Goal: Contribute content: Contribute content

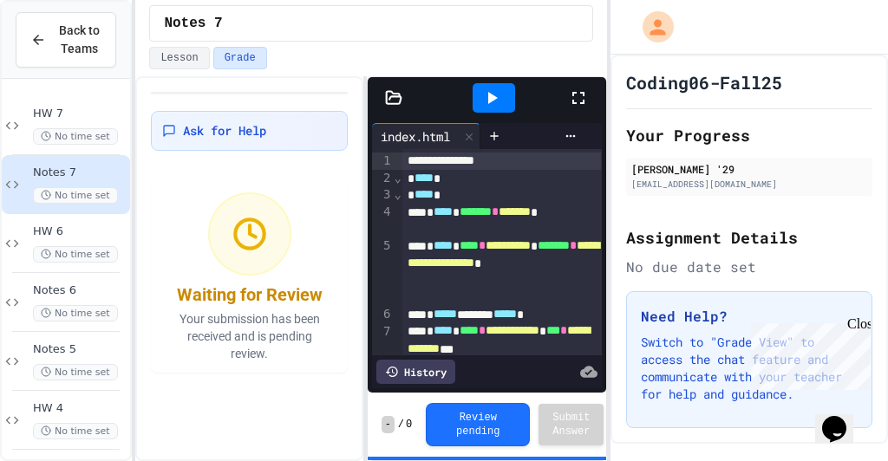
click at [574, 96] on icon at bounding box center [578, 98] width 21 height 21
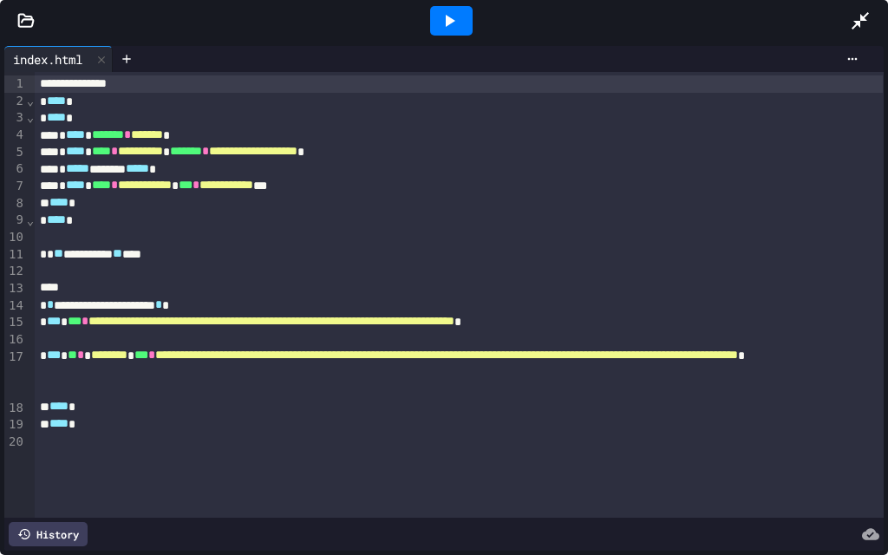
click at [454, 18] on icon at bounding box center [449, 20] width 21 height 21
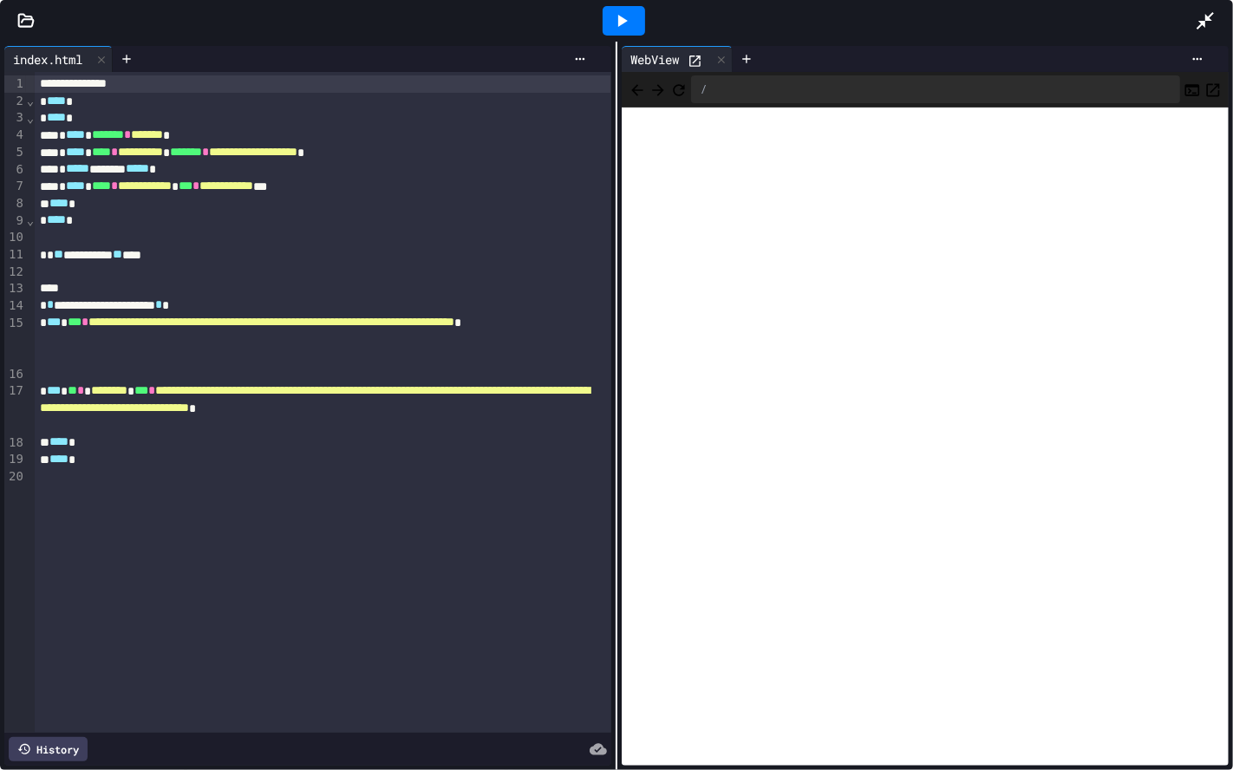
click at [887, 23] on icon at bounding box center [1205, 20] width 21 height 21
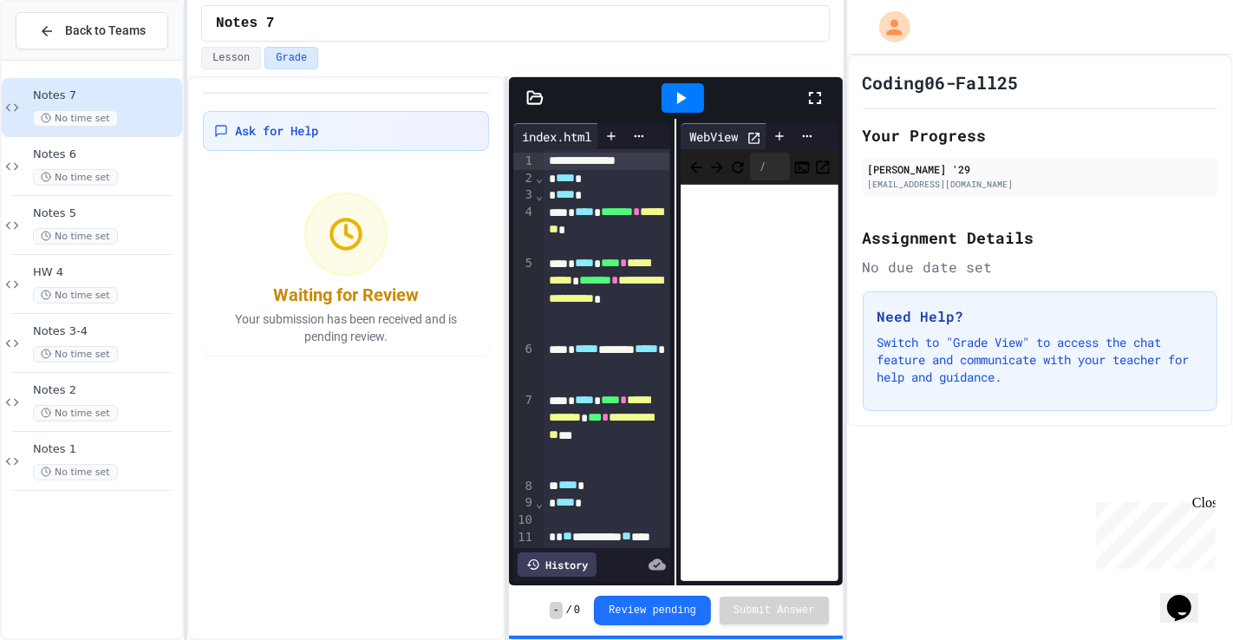
click at [814, 98] on icon at bounding box center [815, 98] width 21 height 21
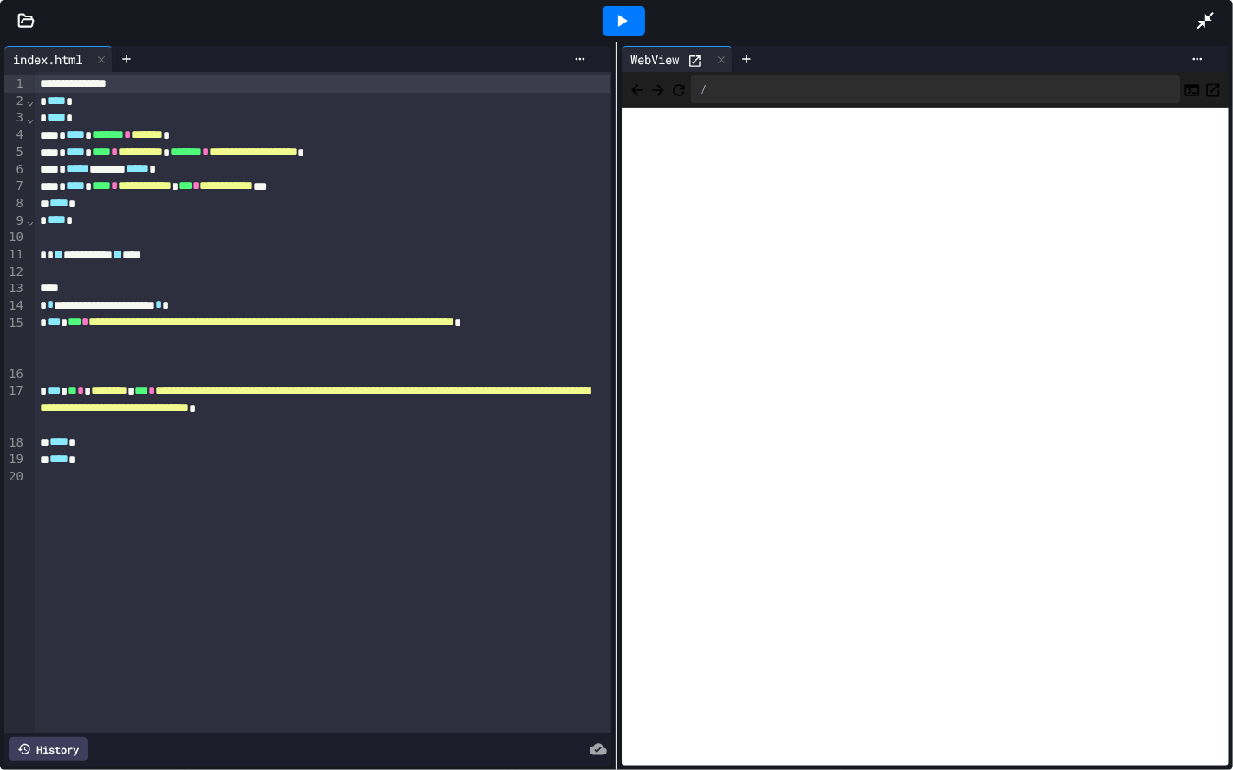
click at [887, 30] on icon at bounding box center [1205, 20] width 21 height 21
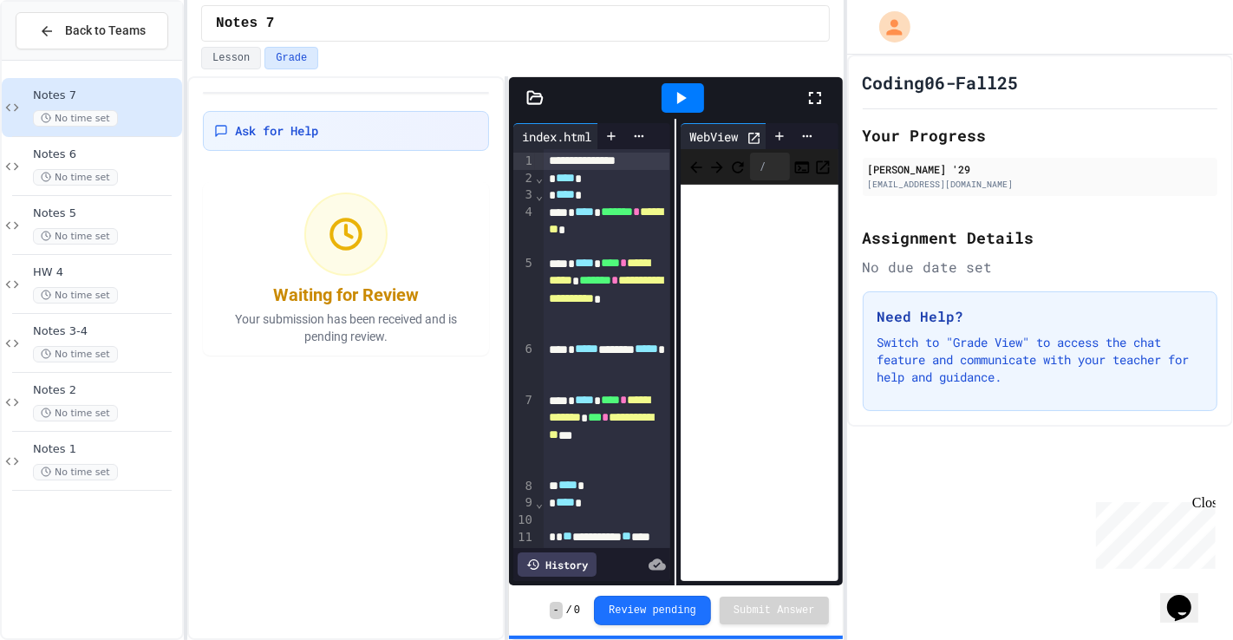
click at [142, 102] on div "Notes 7 No time set" at bounding box center [106, 107] width 146 height 38
click at [169, 222] on div "Notes 5 No time set" at bounding box center [106, 225] width 146 height 38
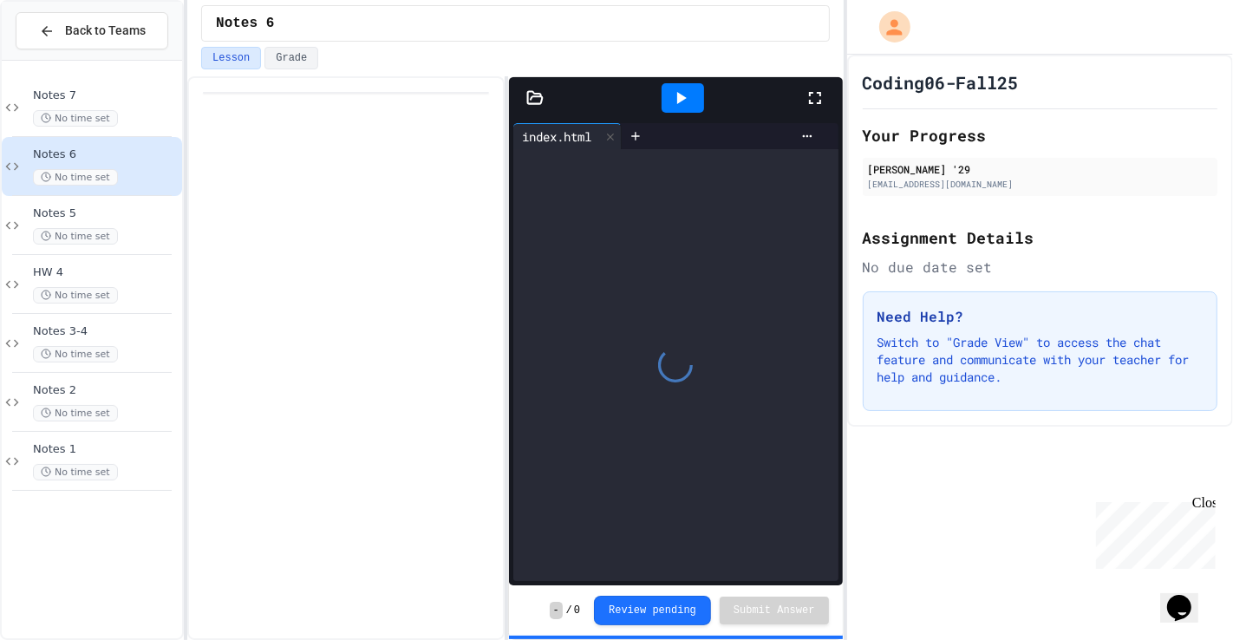
click at [166, 294] on div "No time set" at bounding box center [106, 295] width 146 height 16
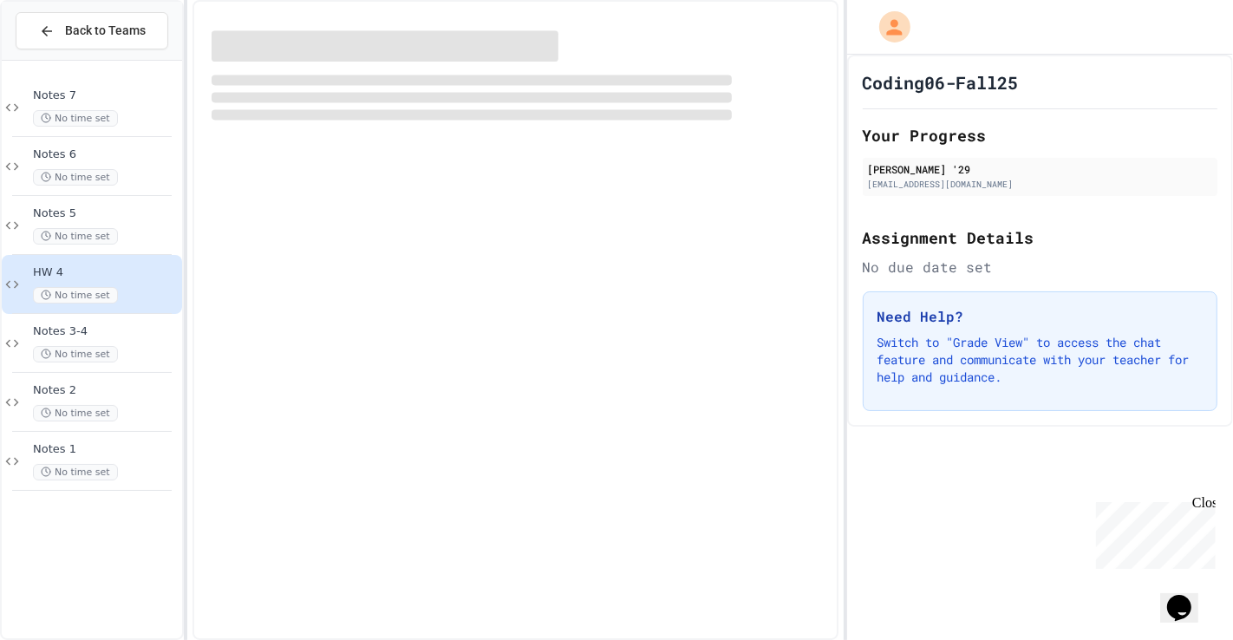
click at [191, 205] on div "Back to Teams Notes 7 No time set Notes 6 No time set Notes 5 No time set HW 4 …" at bounding box center [616, 320] width 1233 height 640
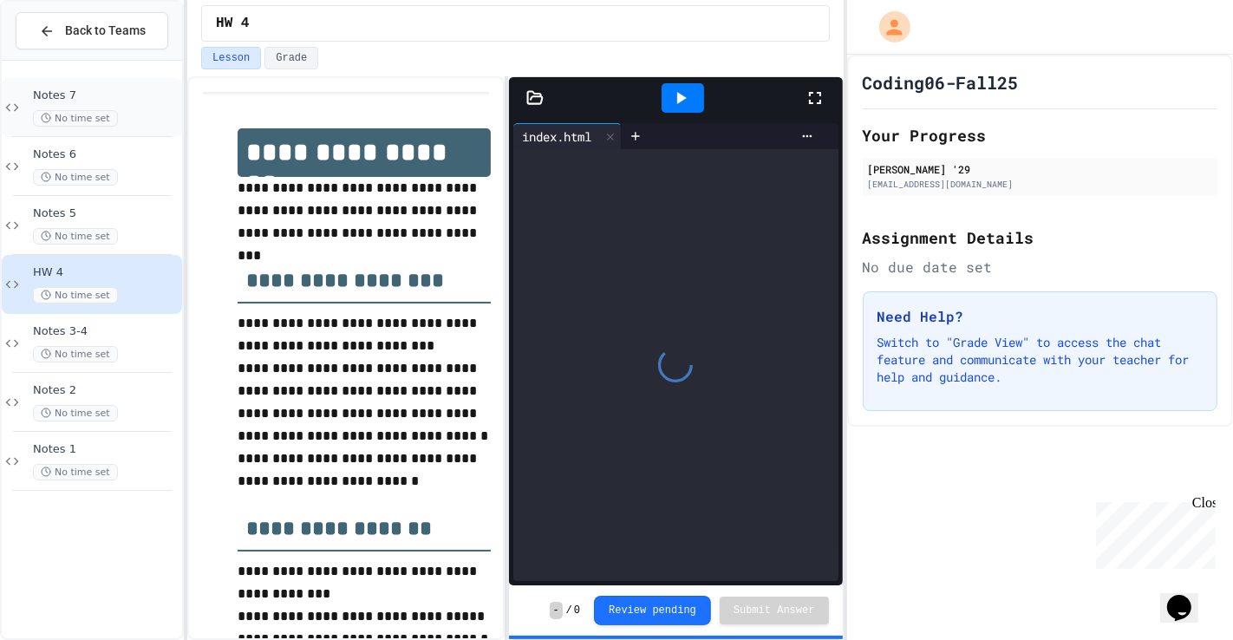
click at [125, 111] on div "No time set" at bounding box center [106, 118] width 146 height 16
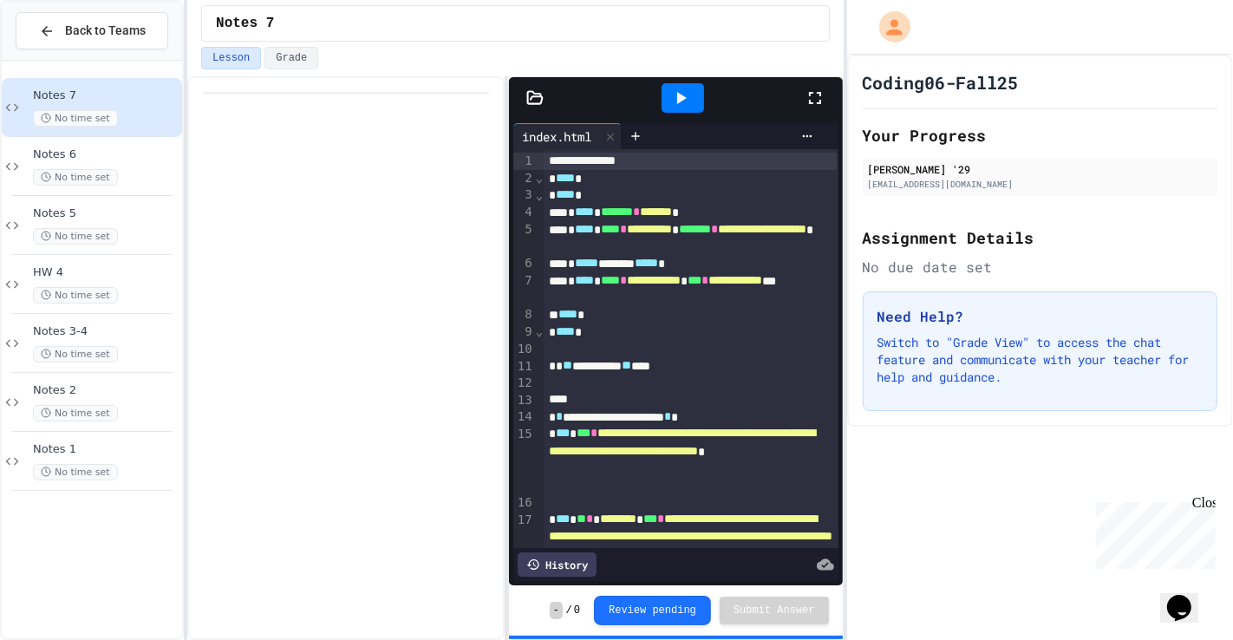
drag, startPoint x: 800, startPoint y: 104, endPoint x: 786, endPoint y: 101, distance: 14.1
click at [797, 102] on div at bounding box center [702, 98] width 282 height 47
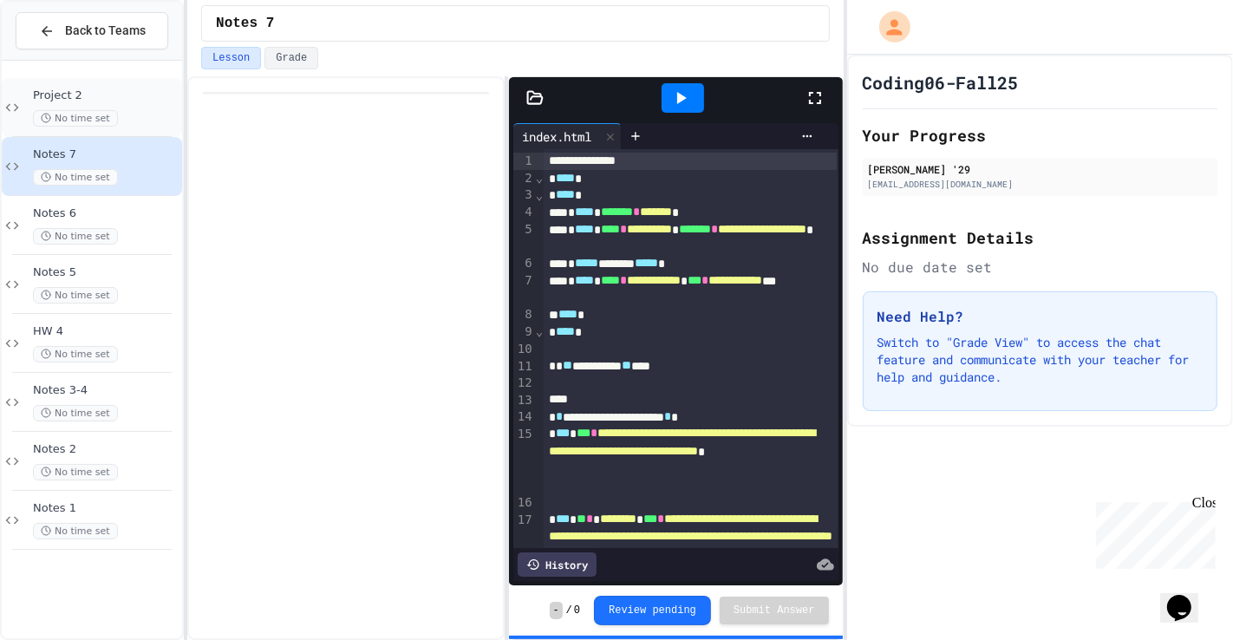
click at [117, 127] on div "Project 2 No time set" at bounding box center [92, 107] width 180 height 59
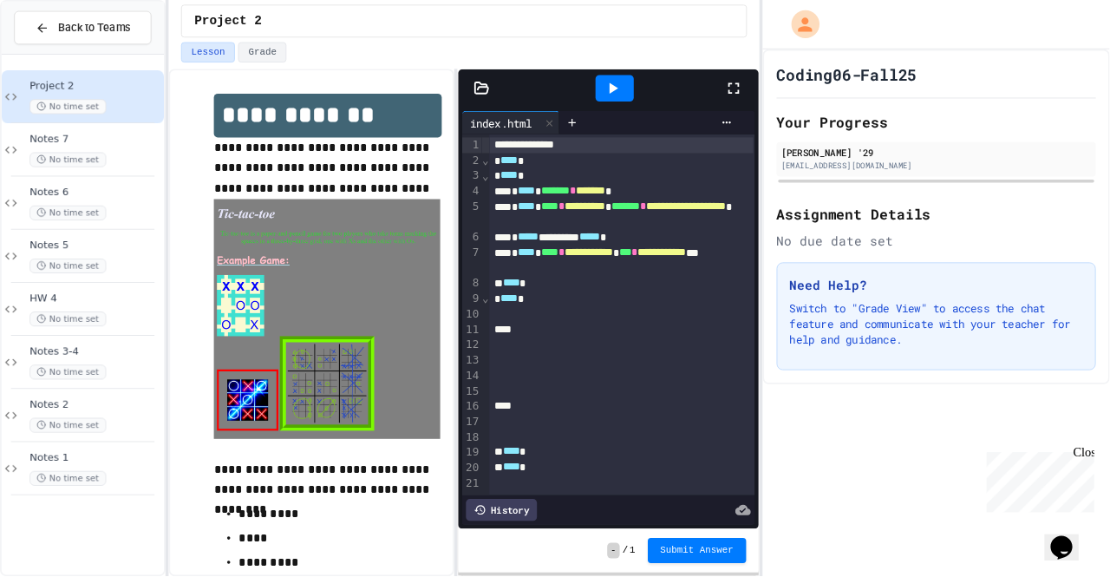
scroll to position [20, 0]
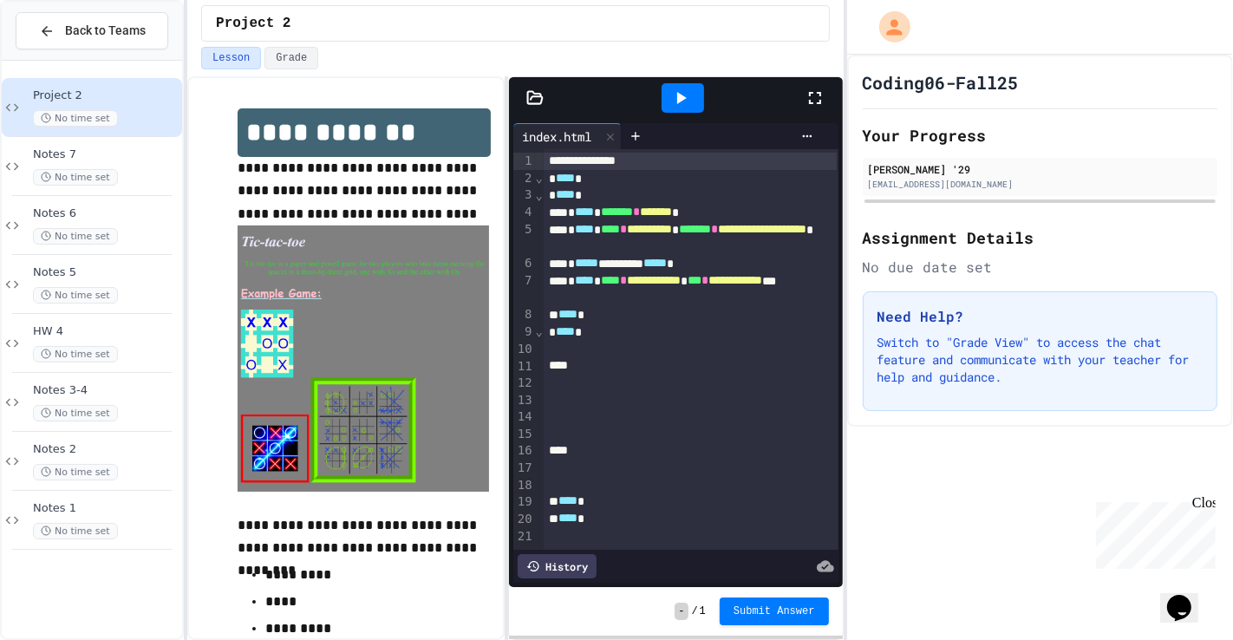
click at [360, 285] on img at bounding box center [363, 358] width 251 height 266
click at [812, 95] on icon at bounding box center [815, 98] width 21 height 21
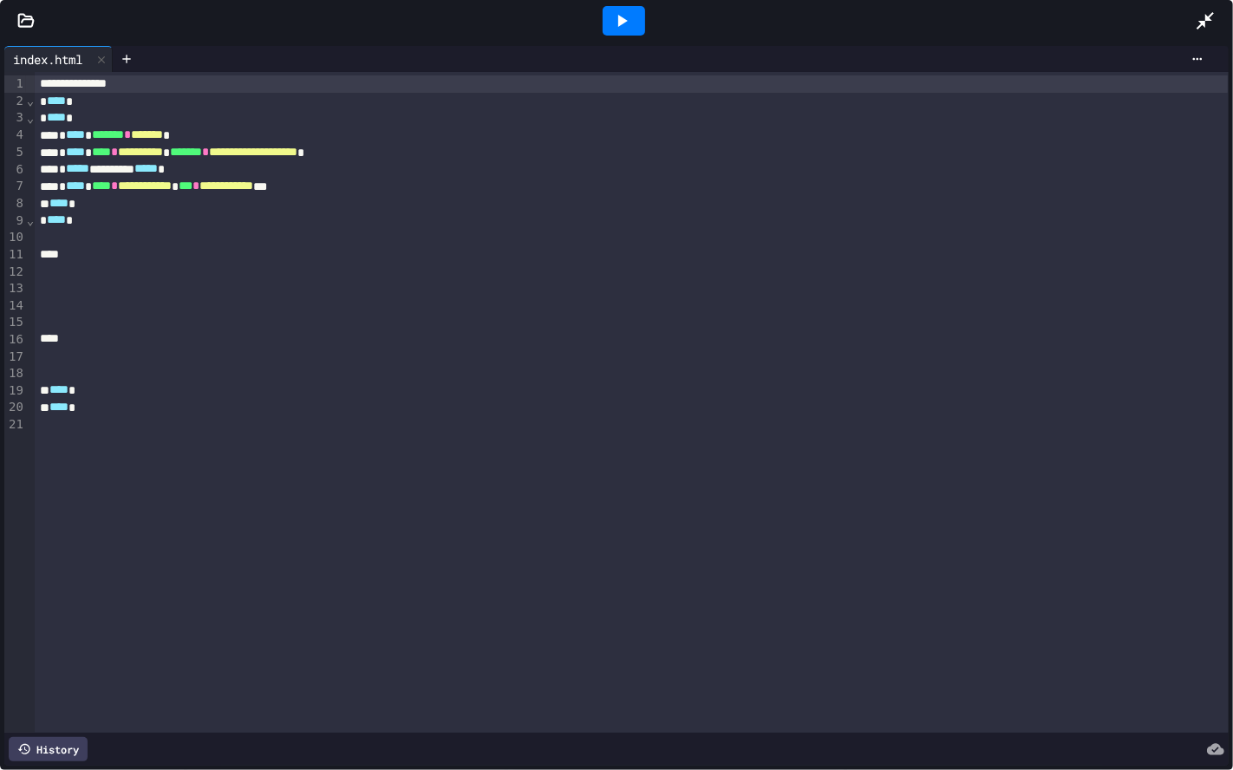
click at [887, 24] on div at bounding box center [1214, 20] width 38 height 47
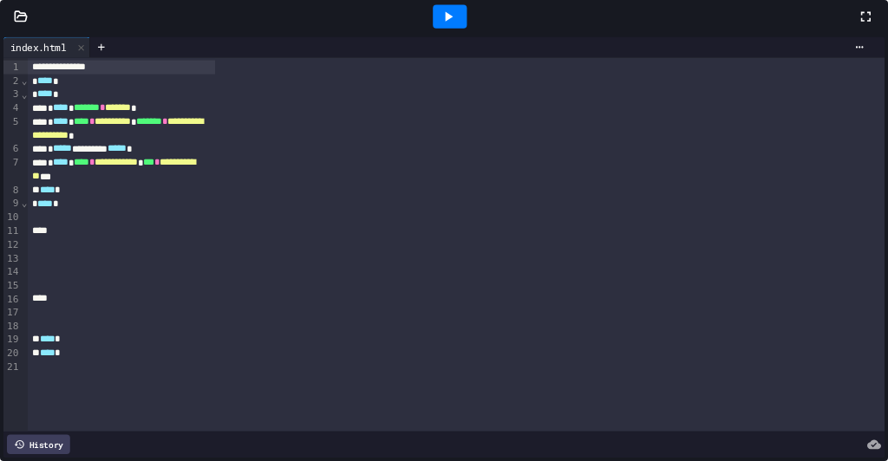
scroll to position [19, 0]
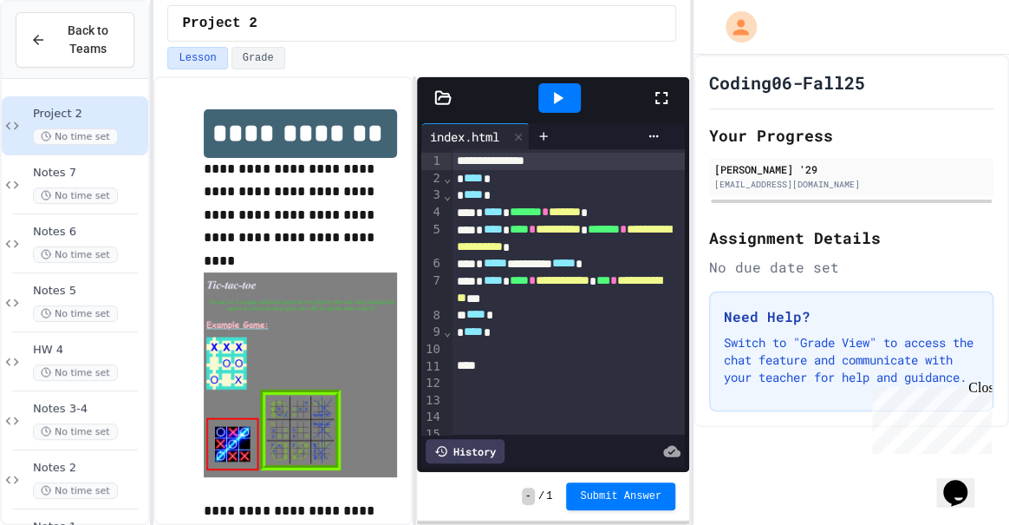
click at [329, 286] on img at bounding box center [300, 374] width 193 height 205
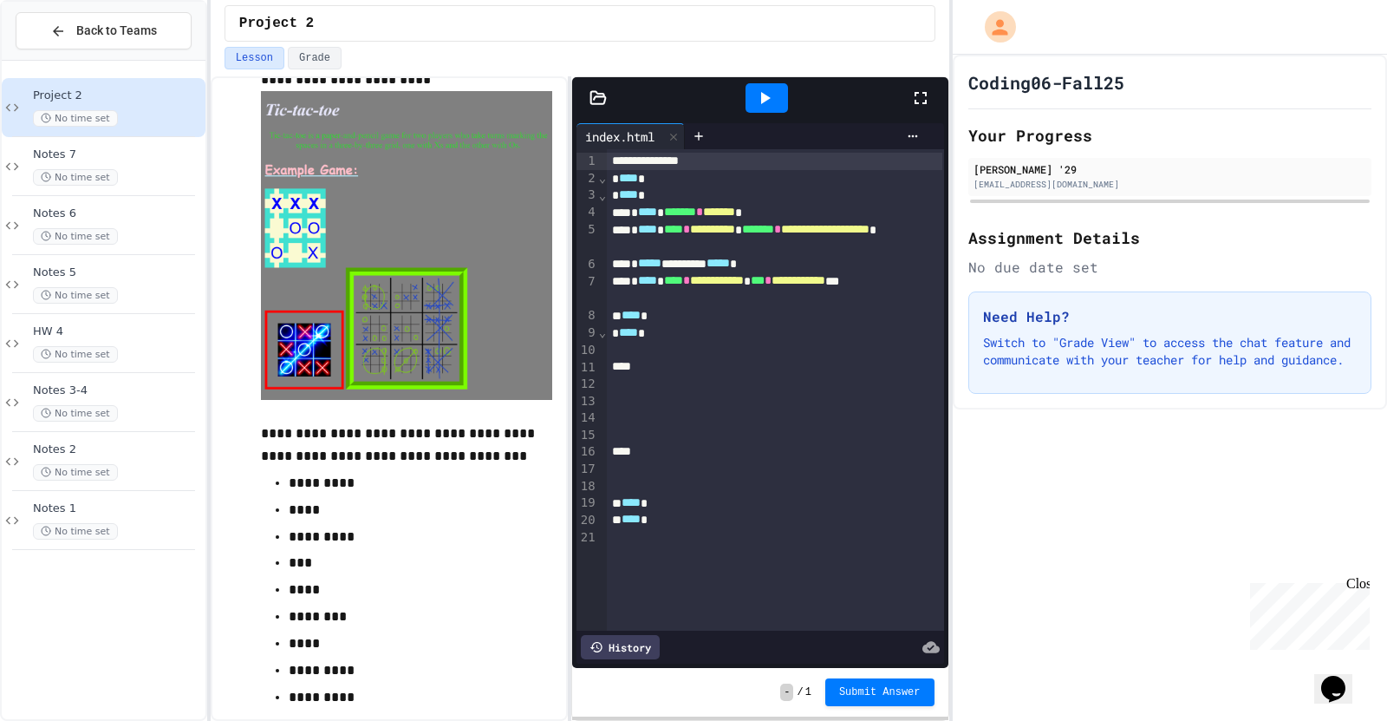
scroll to position [143, 0]
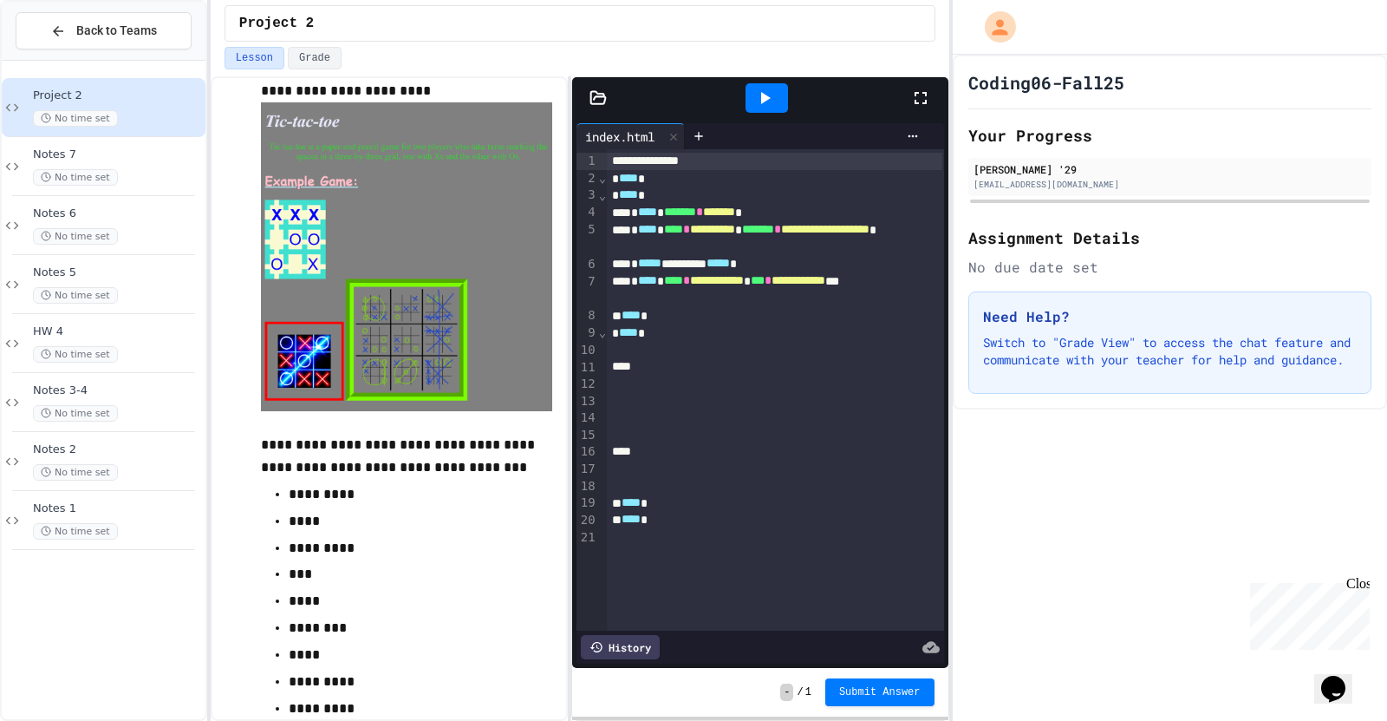
drag, startPoint x: 290, startPoint y: 245, endPoint x: 390, endPoint y: 196, distance: 111.7
click at [390, 196] on img at bounding box center [406, 256] width 291 height 309
drag, startPoint x: 355, startPoint y: 179, endPoint x: 319, endPoint y: 219, distance: 53.4
click at [321, 218] on img at bounding box center [406, 256] width 291 height 309
click at [634, 359] on div at bounding box center [775, 366] width 336 height 17
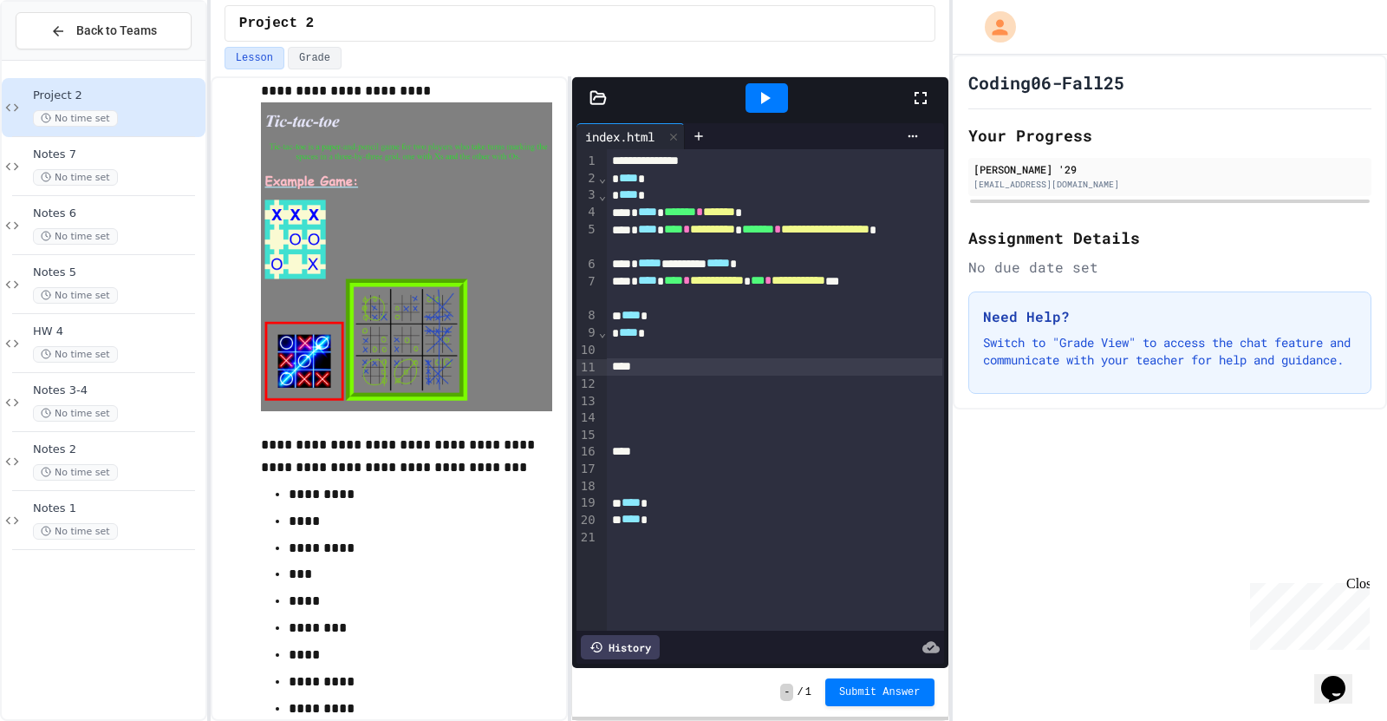
click at [618, 369] on div at bounding box center [775, 366] width 336 height 17
click at [887, 112] on div at bounding box center [929, 98] width 38 height 47
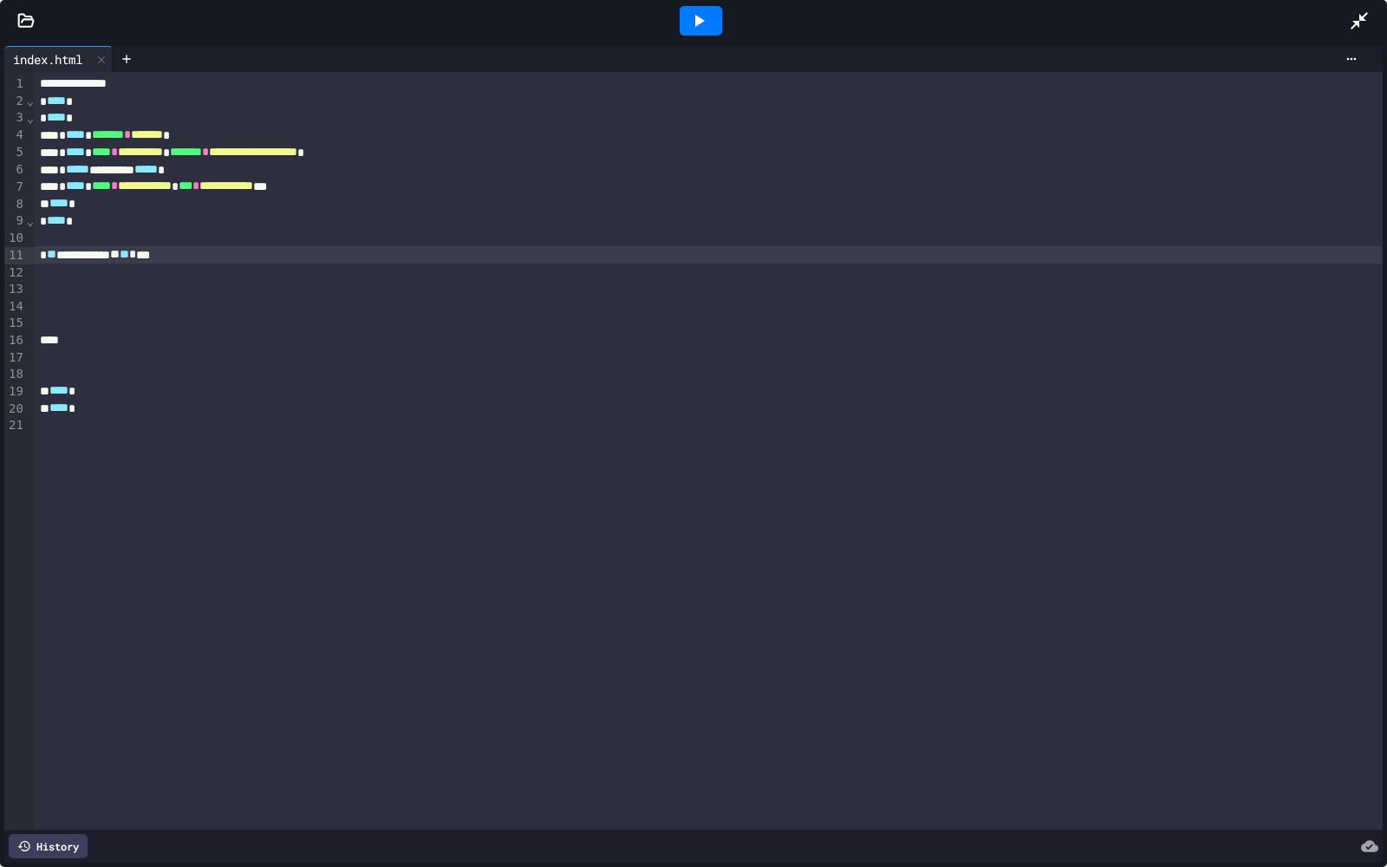
click at [707, 6] on div at bounding box center [701, 20] width 42 height 29
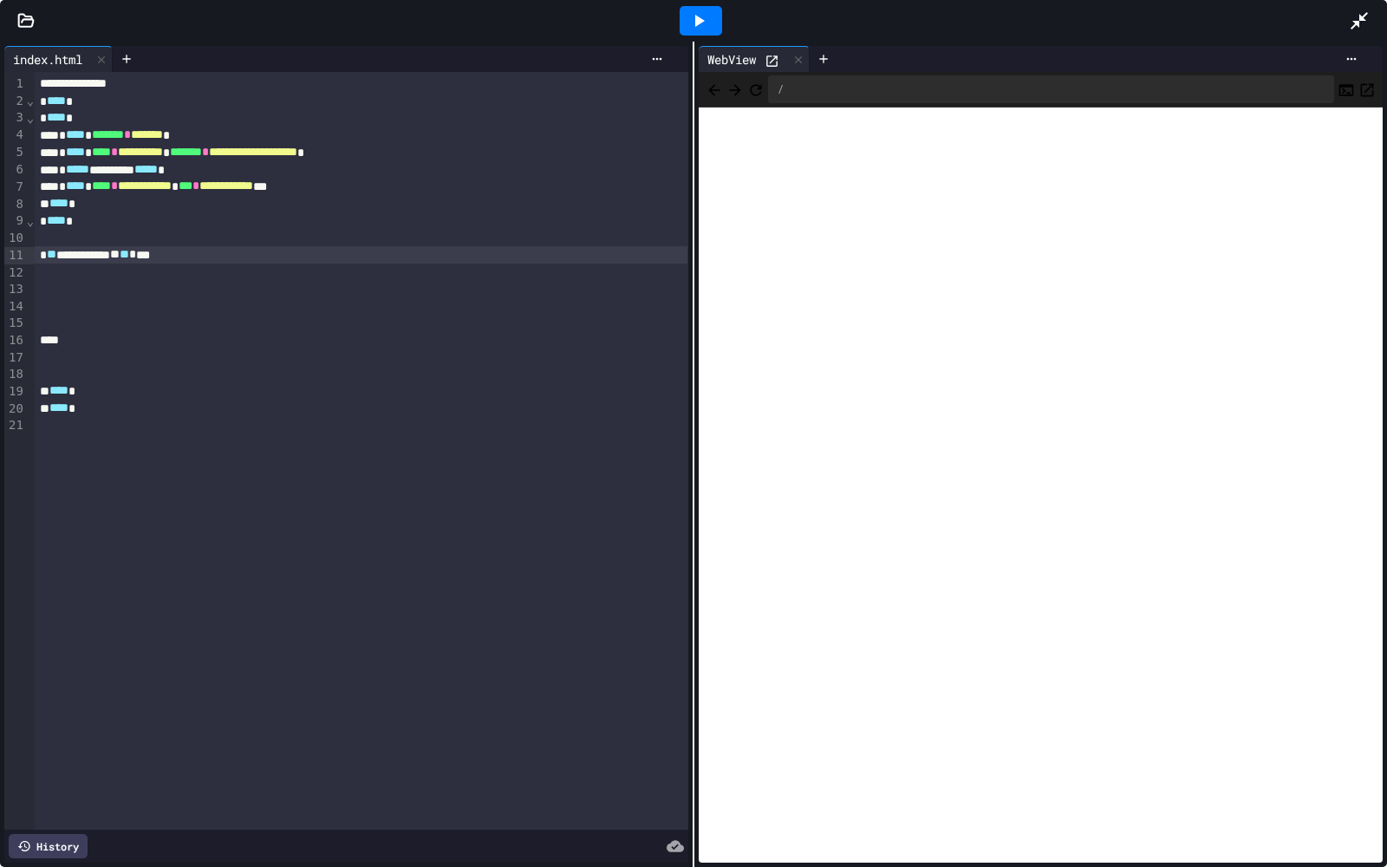
click at [887, 20] on icon at bounding box center [1359, 20] width 21 height 21
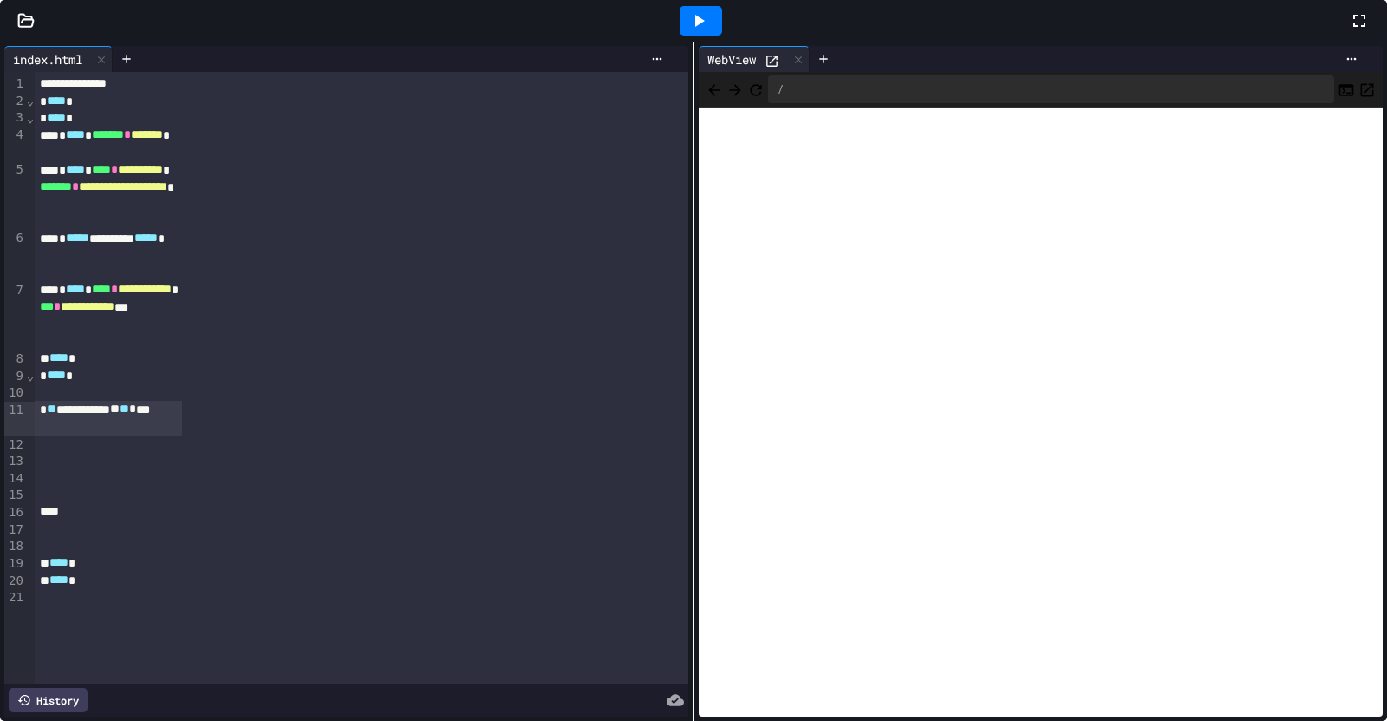
scroll to position [279, 0]
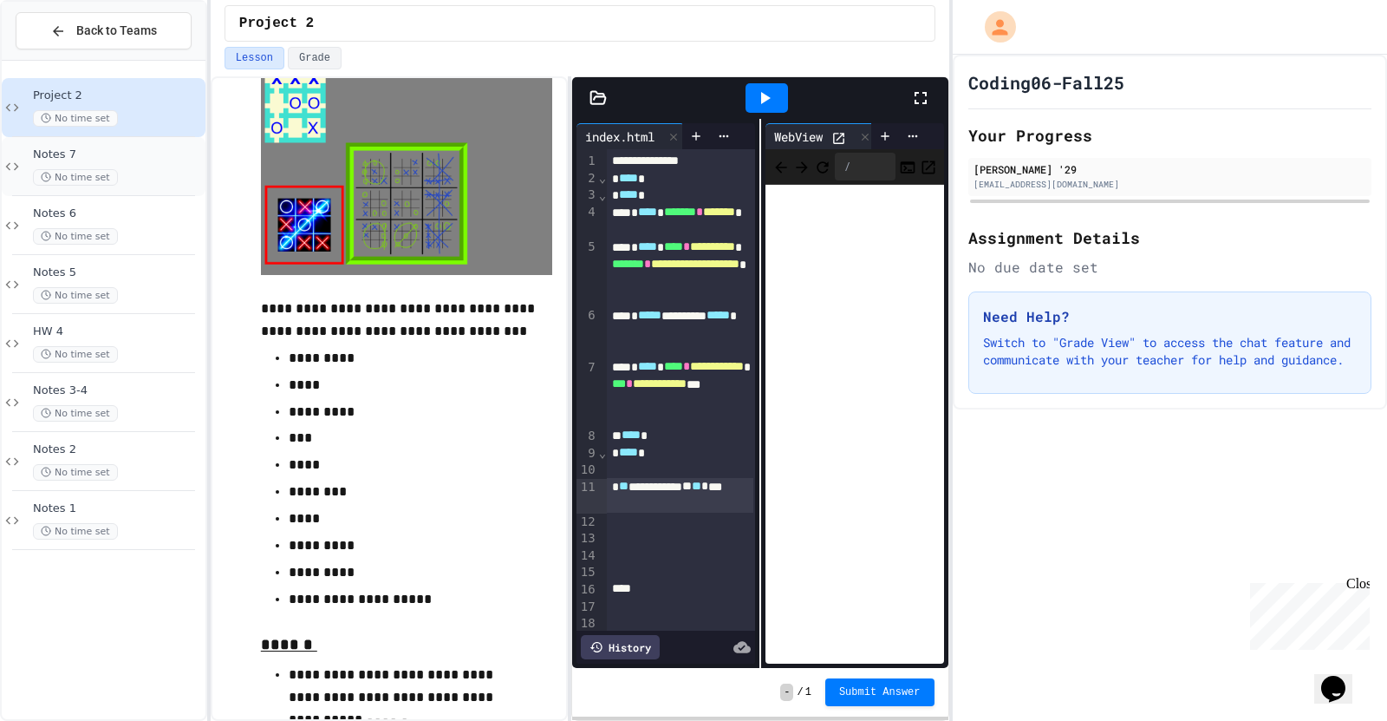
click at [178, 165] on div "Notes 7 No time set" at bounding box center [117, 166] width 169 height 38
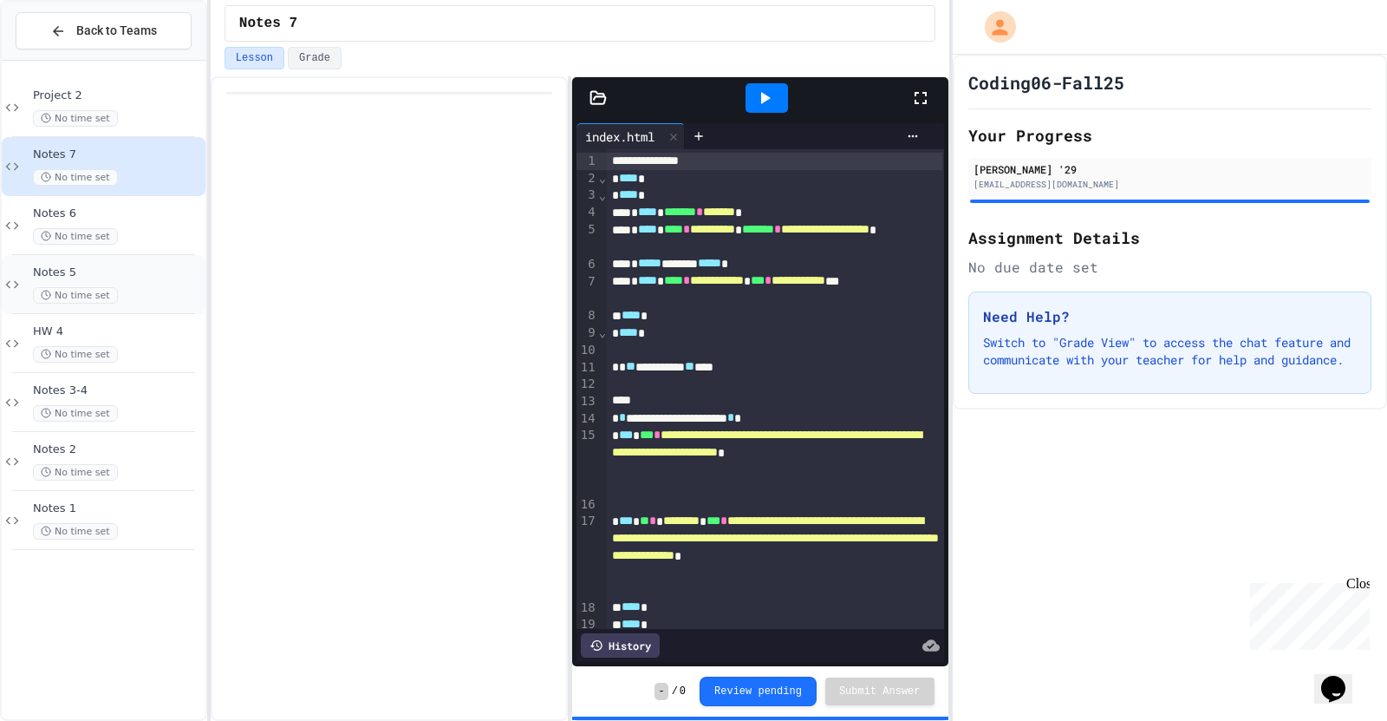
click at [150, 277] on span "Notes 5" at bounding box center [117, 272] width 169 height 15
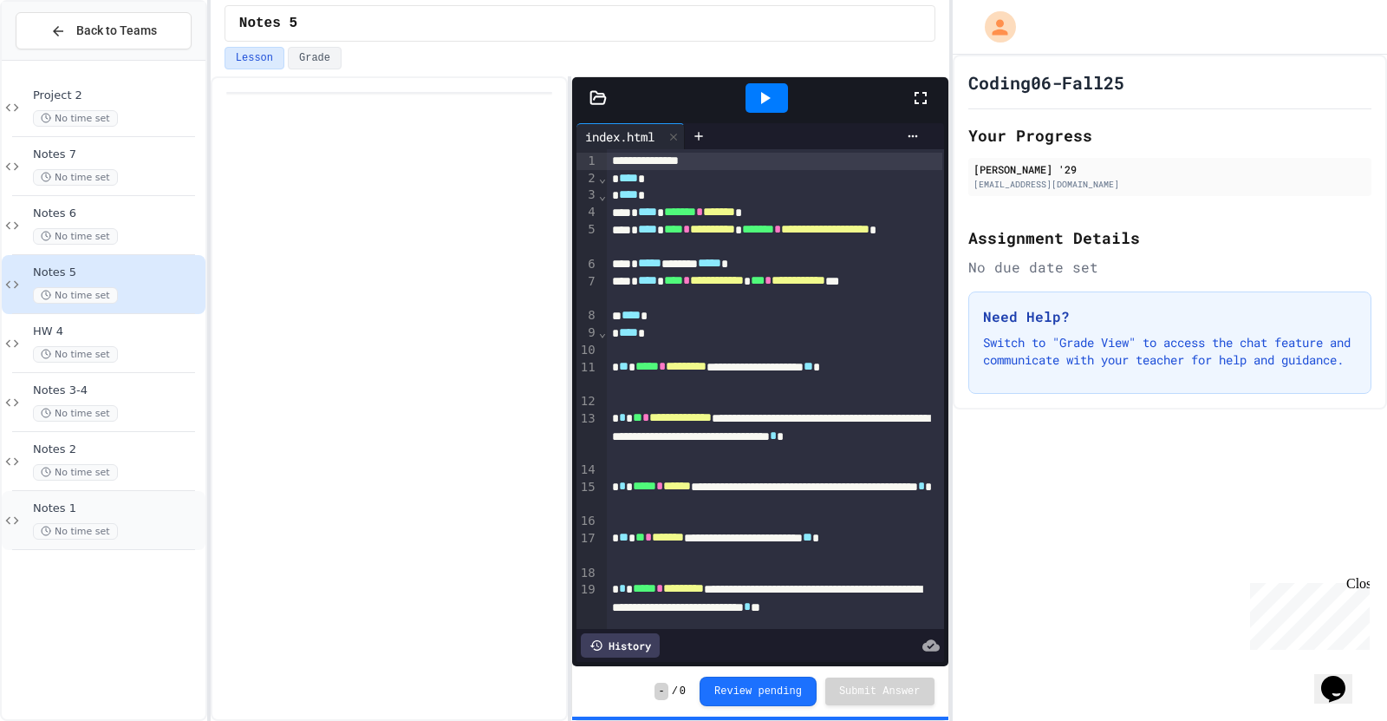
click at [116, 460] on div "No time set" at bounding box center [117, 531] width 169 height 16
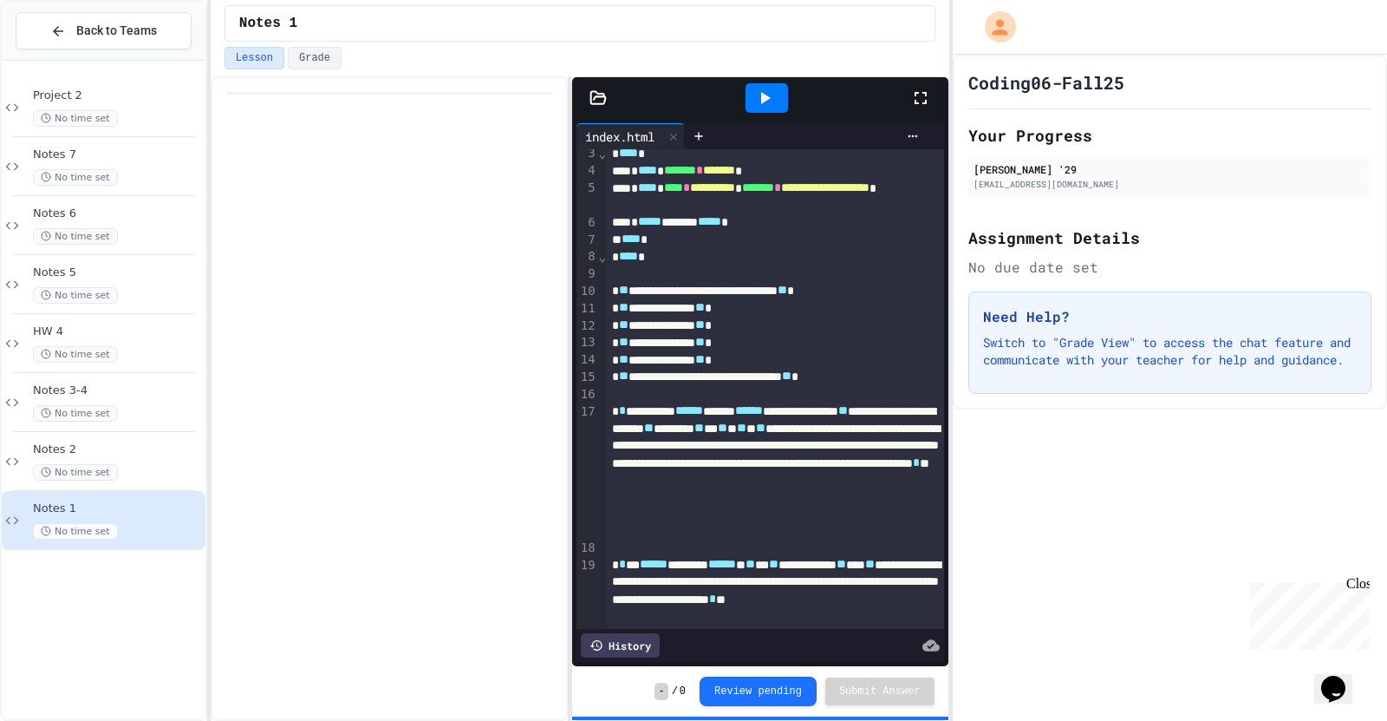
scroll to position [44, 0]
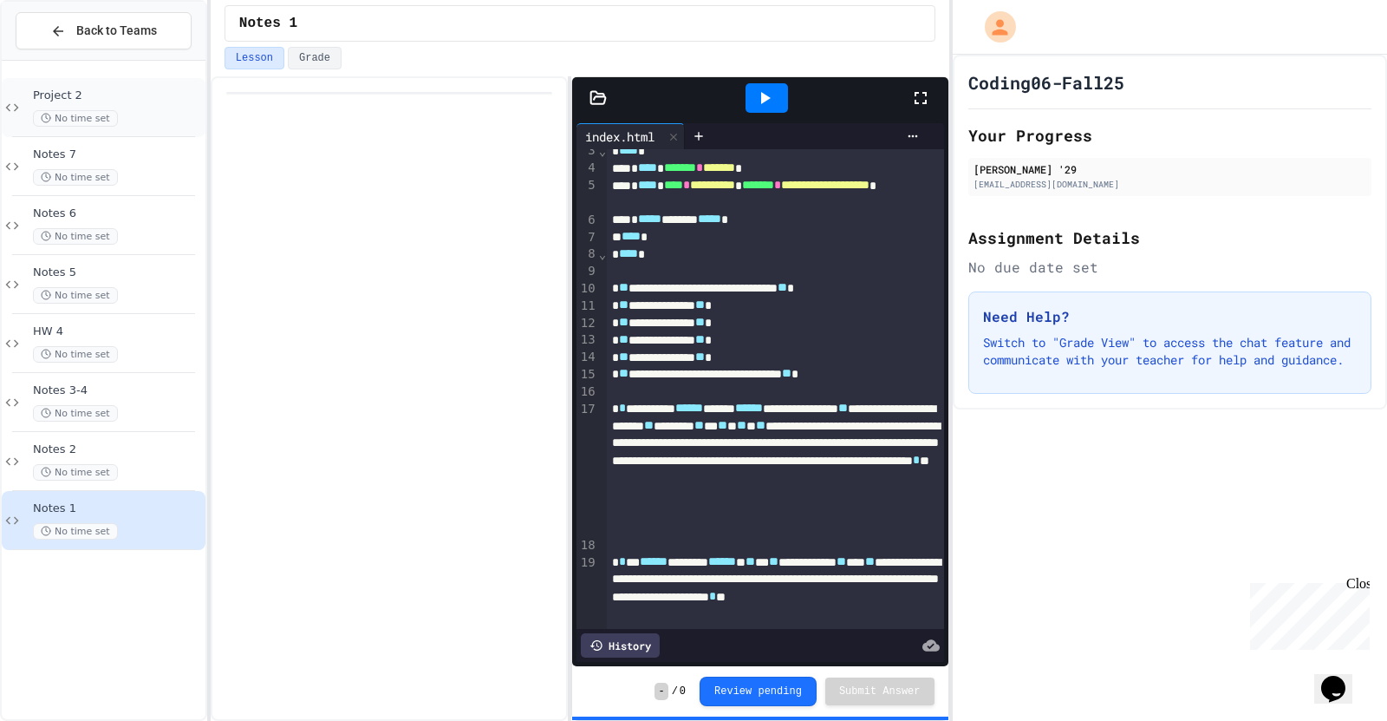
click at [167, 97] on span "Project 2" at bounding box center [117, 95] width 169 height 15
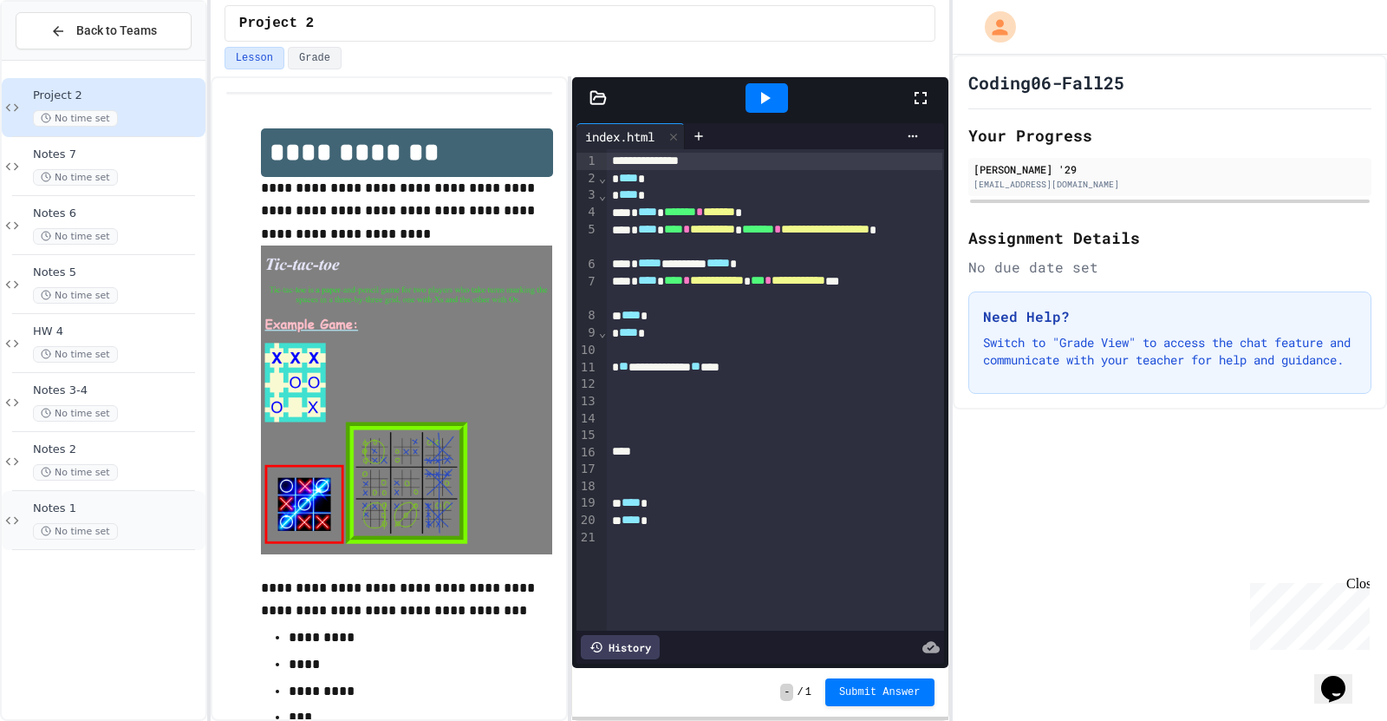
click at [178, 460] on div "Notes 1 No time set" at bounding box center [117, 520] width 169 height 38
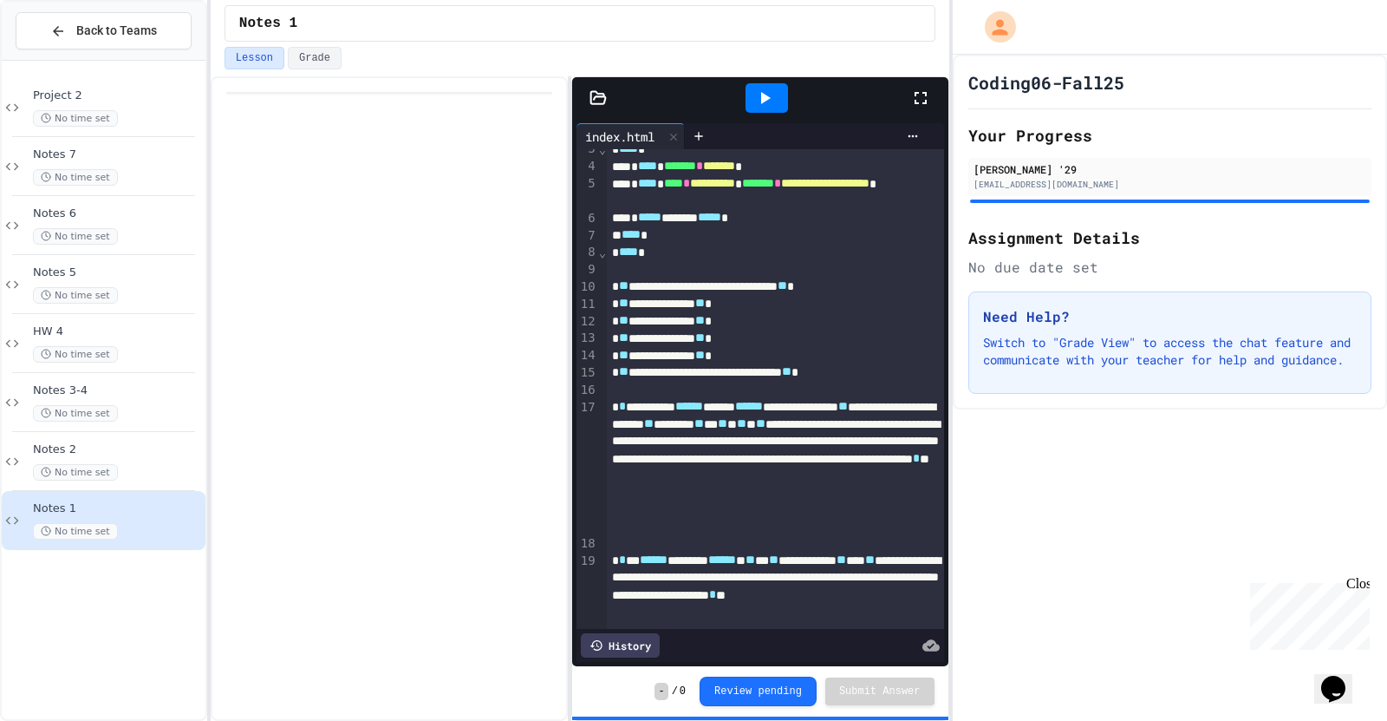
scroll to position [41, 0]
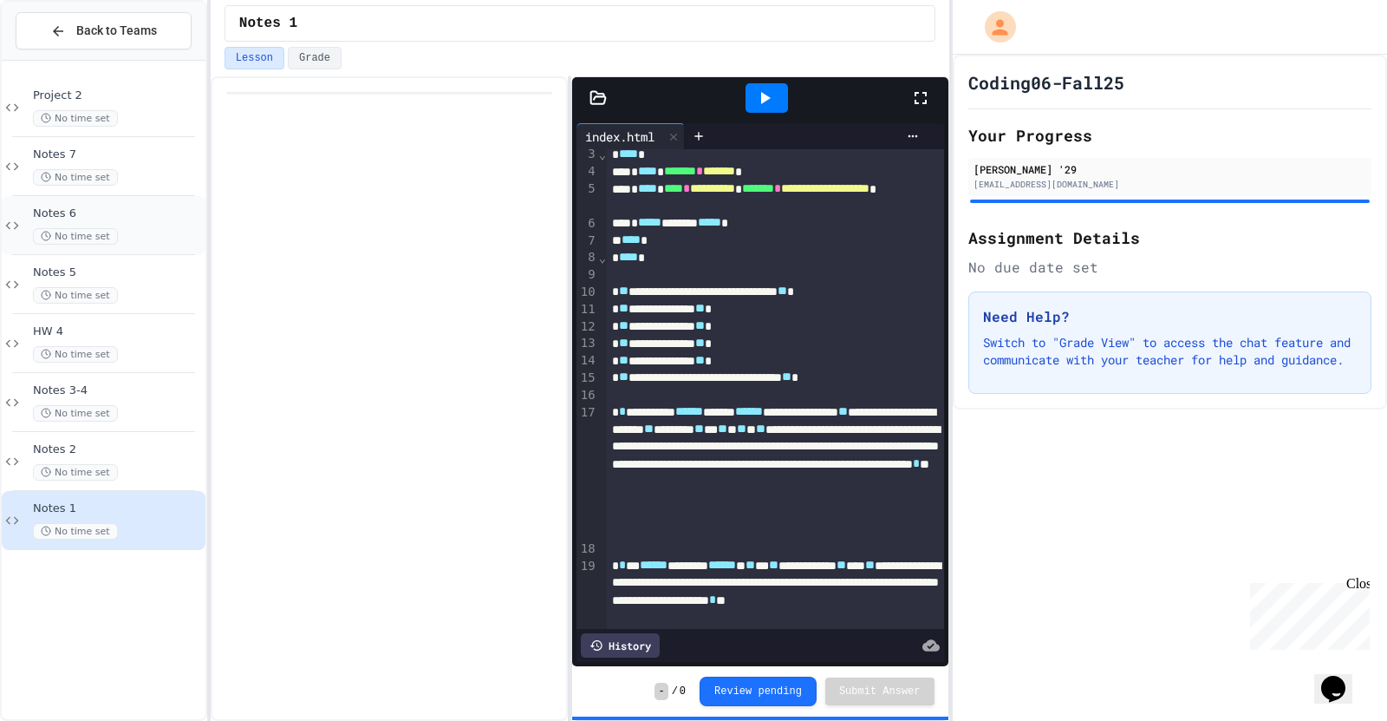
click at [167, 232] on div "No time set" at bounding box center [117, 236] width 169 height 16
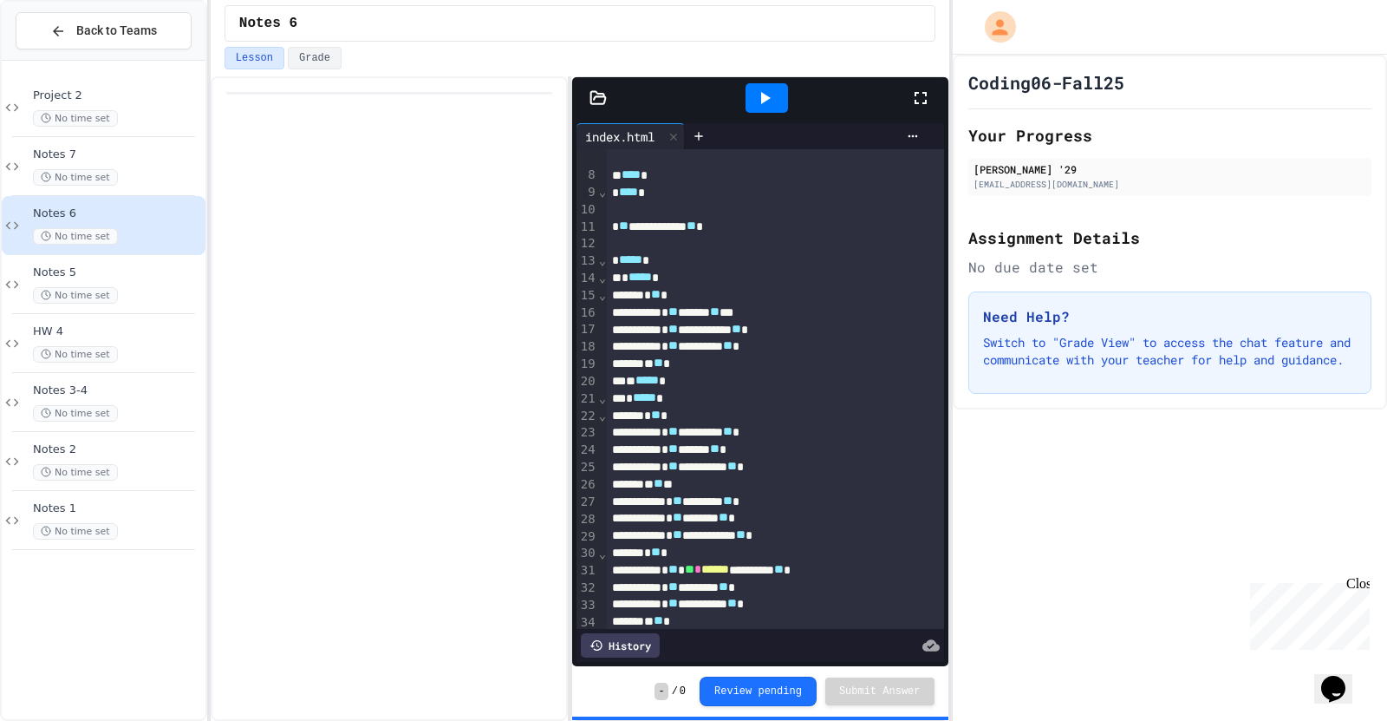
scroll to position [187, 0]
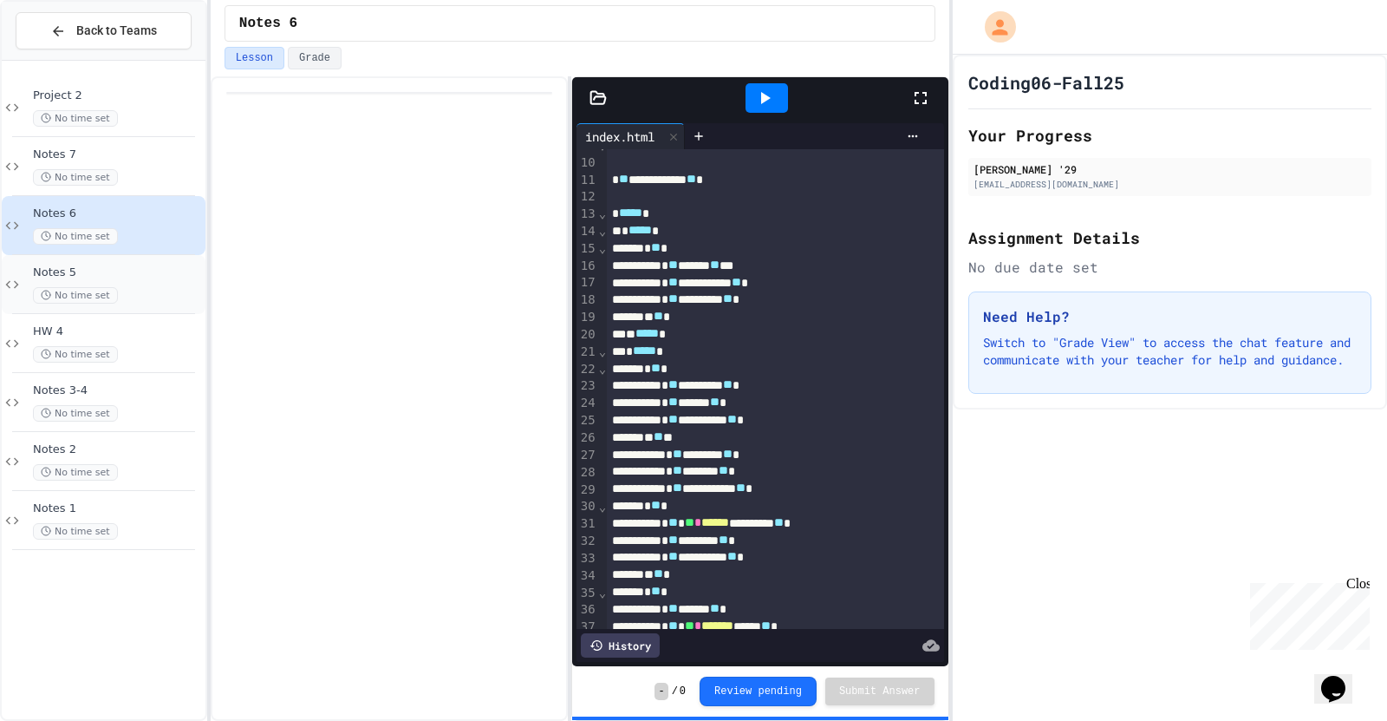
click at [150, 295] on div "No time set" at bounding box center [117, 295] width 169 height 16
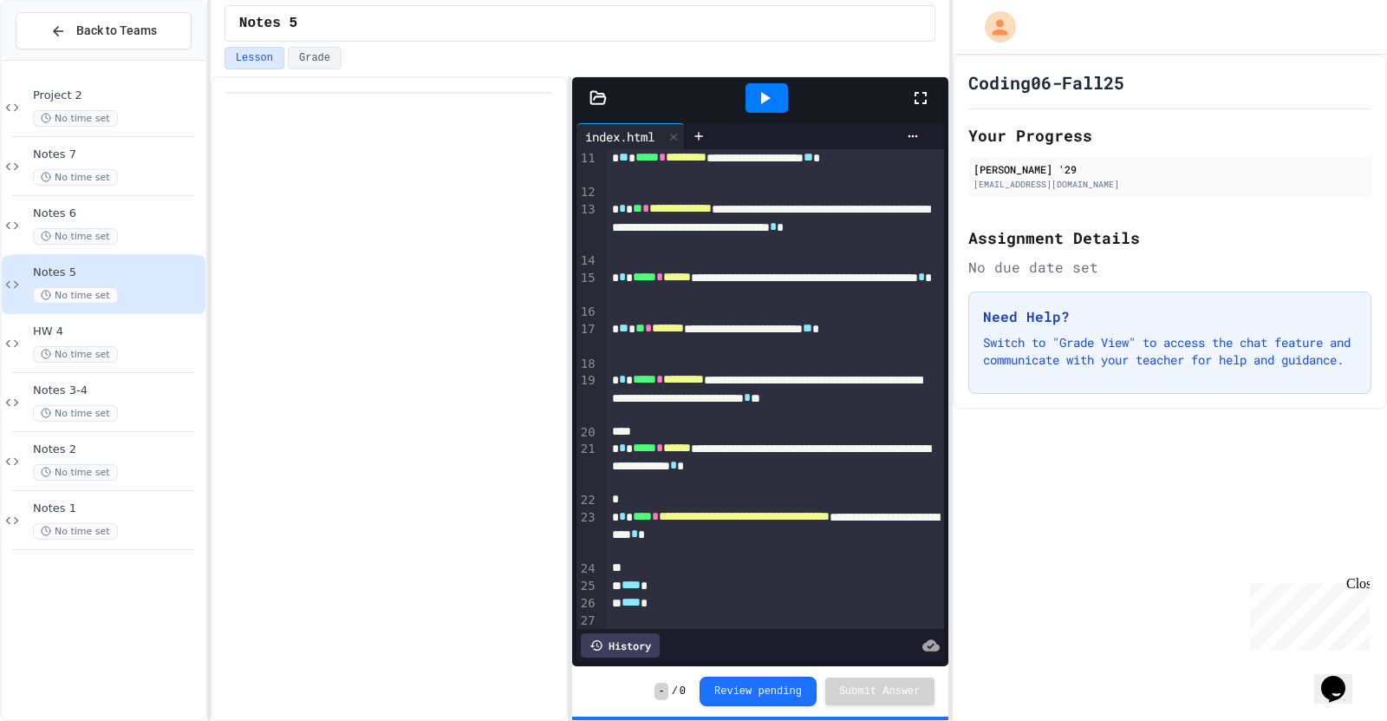
scroll to position [213, 0]
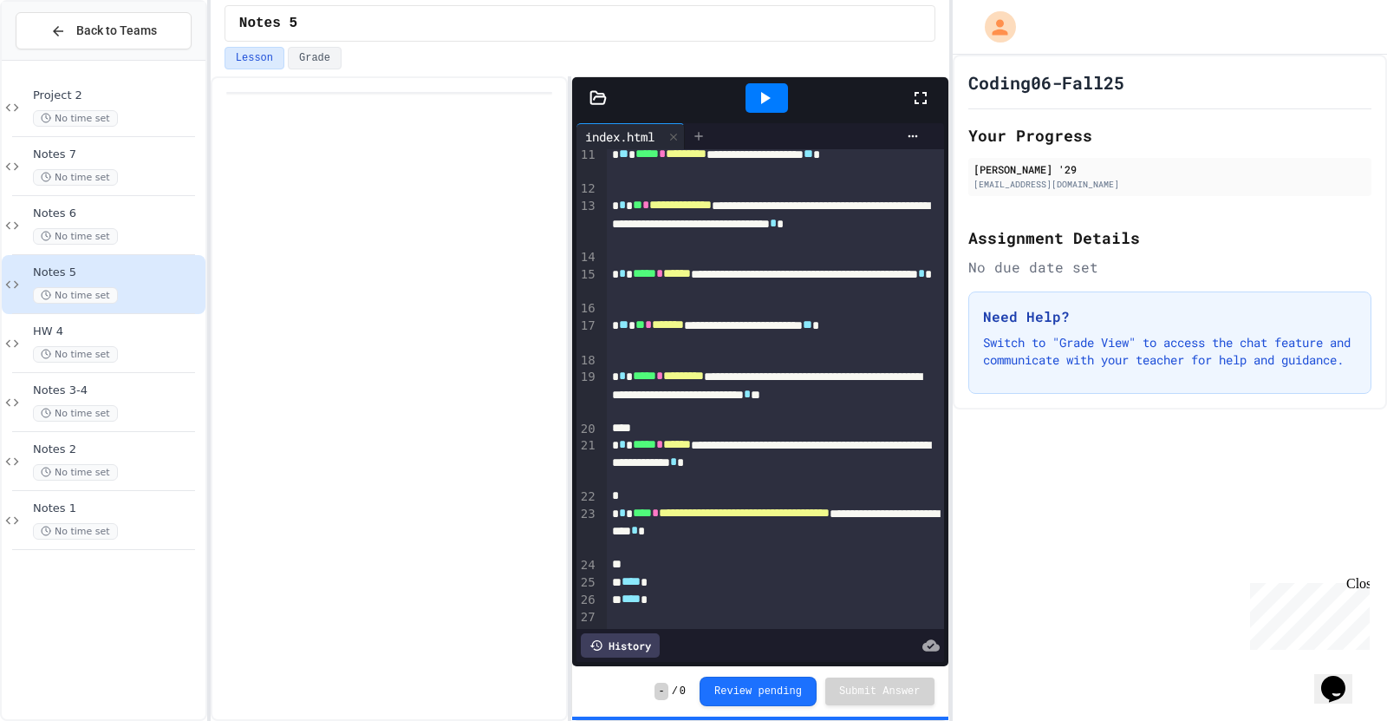
click at [706, 134] on icon at bounding box center [699, 136] width 14 height 14
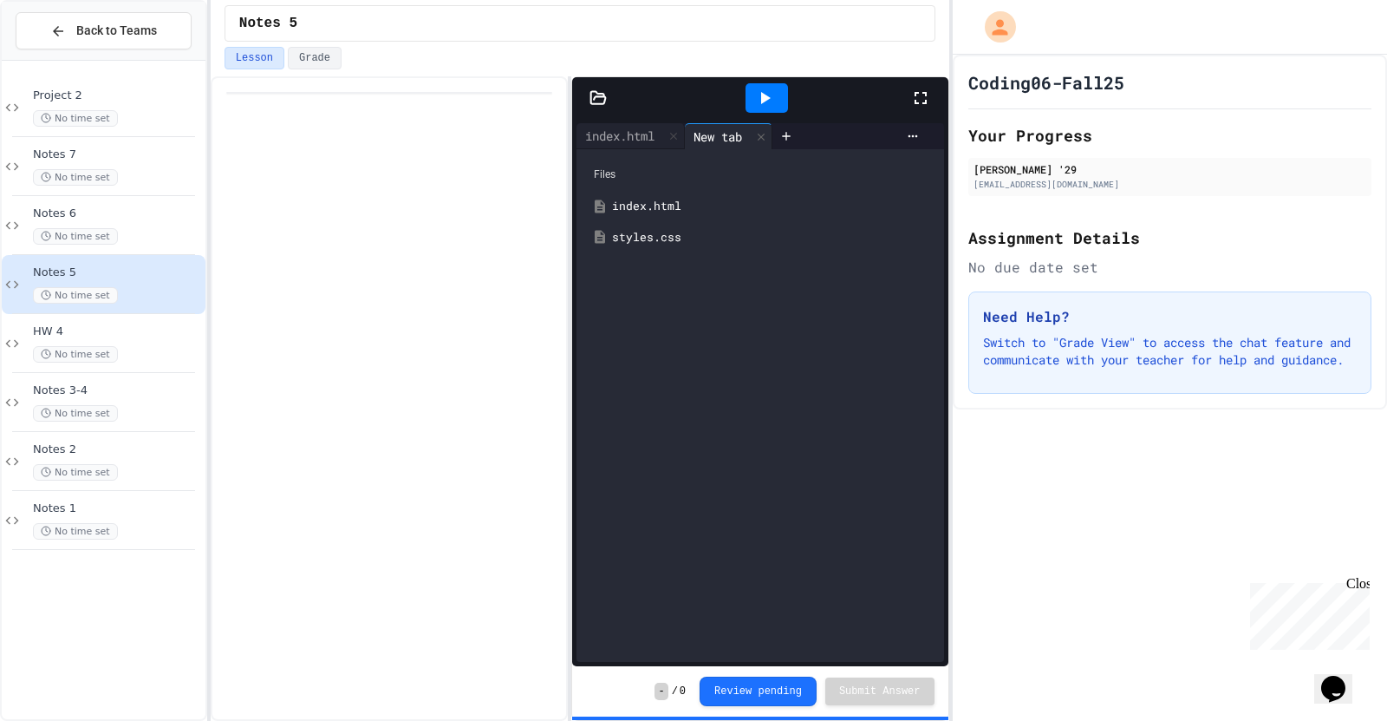
click at [689, 249] on div "styles.css" at bounding box center [760, 237] width 350 height 31
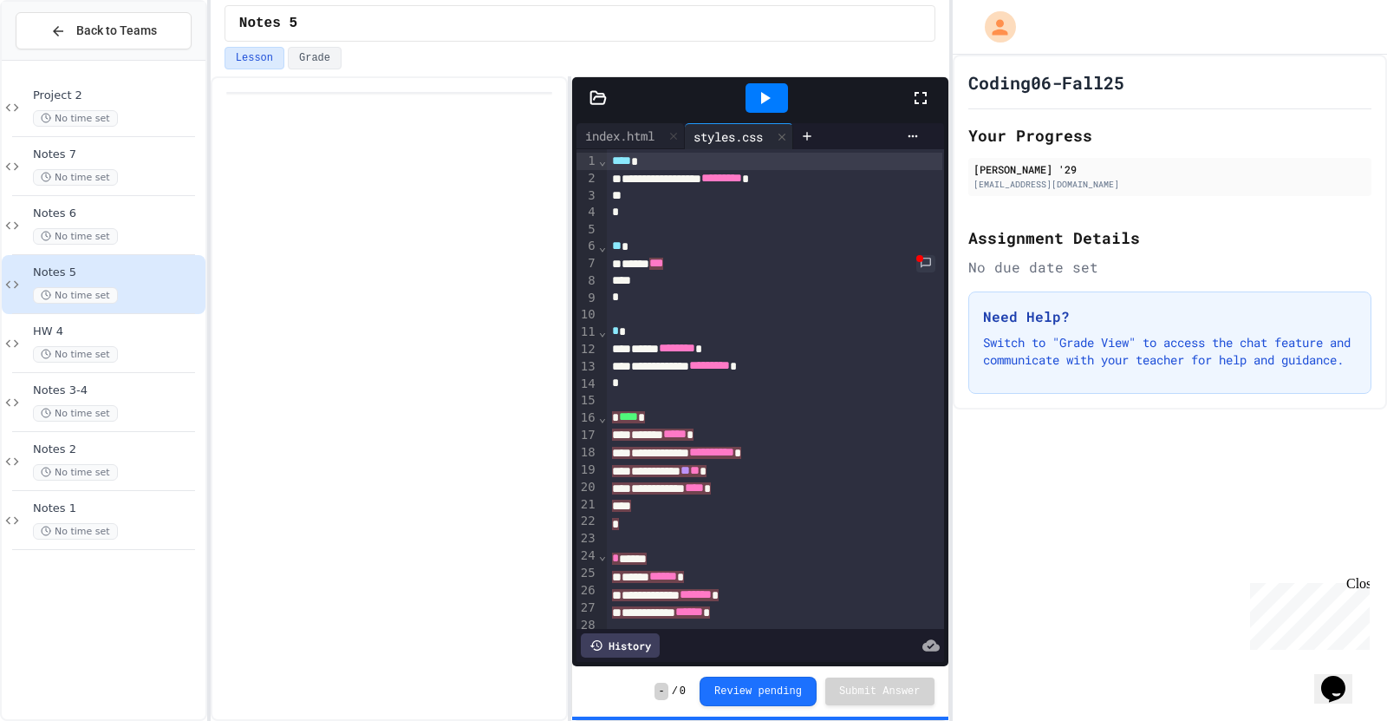
click at [875, 449] on div "**********" at bounding box center [775, 453] width 336 height 18
click at [837, 460] on div "**********" at bounding box center [775, 489] width 336 height 18
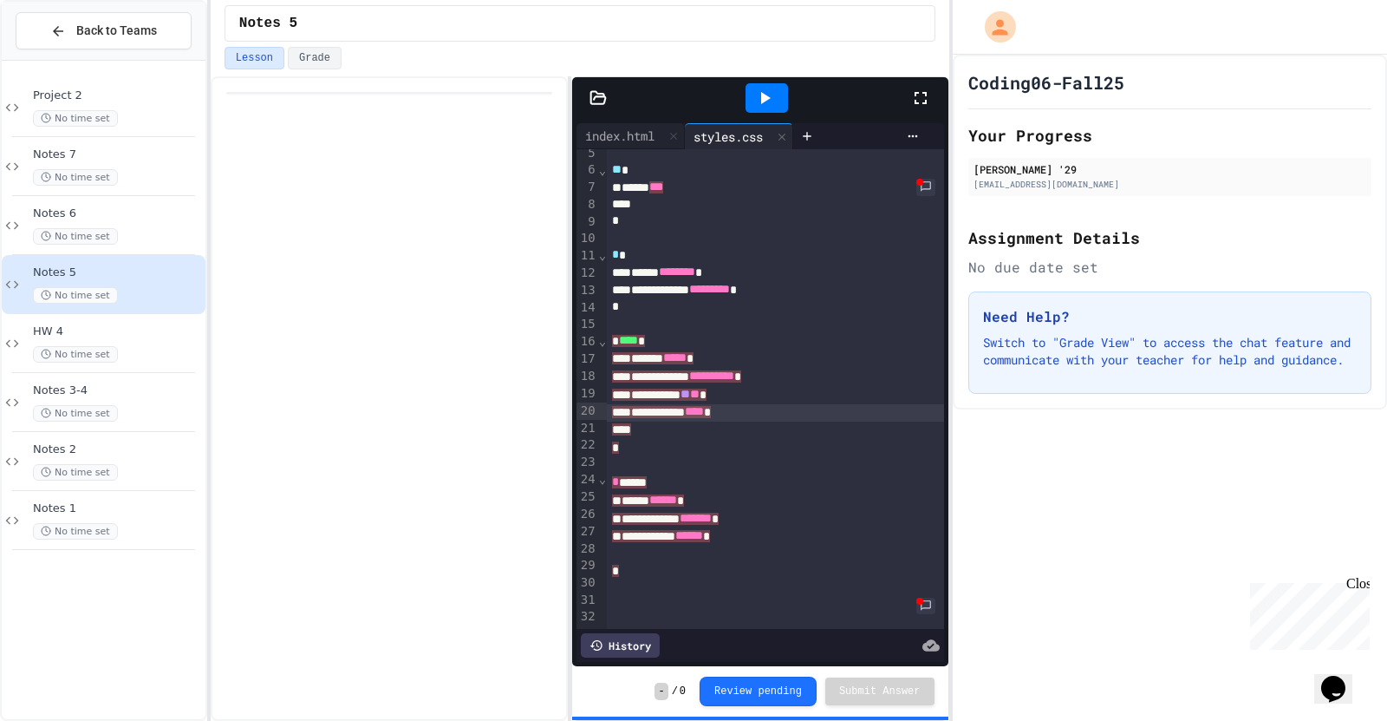
scroll to position [78, 0]
click at [184, 93] on span "Project 2" at bounding box center [117, 95] width 169 height 15
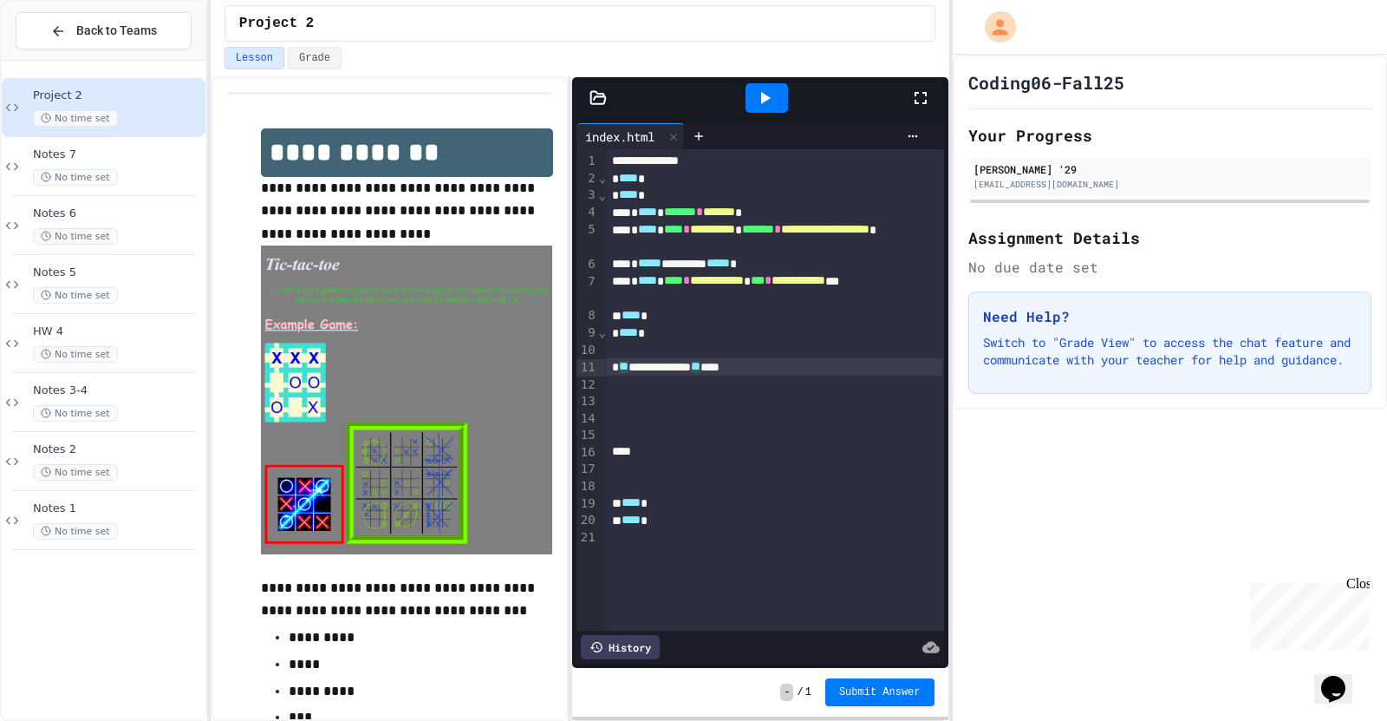
click at [636, 371] on div "**********" at bounding box center [775, 366] width 336 height 17
click at [181, 297] on div "No time set" at bounding box center [117, 295] width 169 height 16
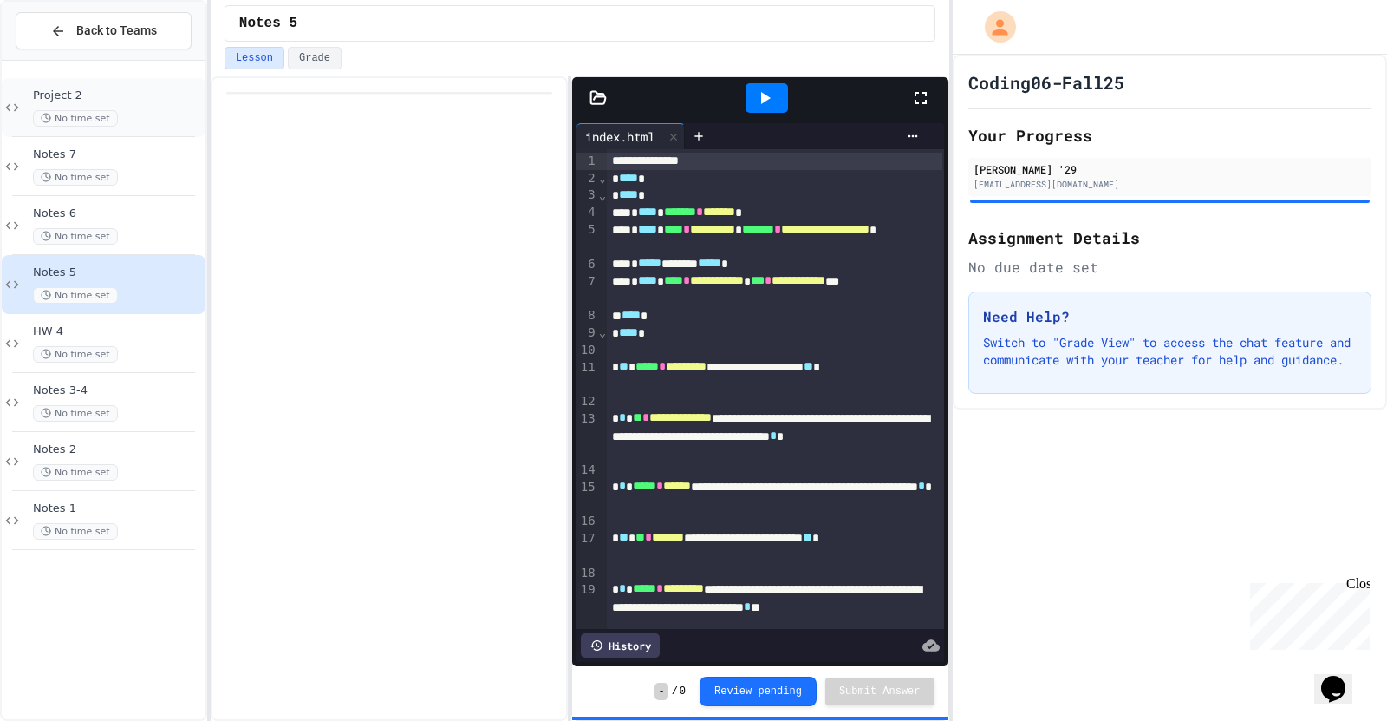
click at [124, 110] on div "No time set" at bounding box center [117, 118] width 169 height 16
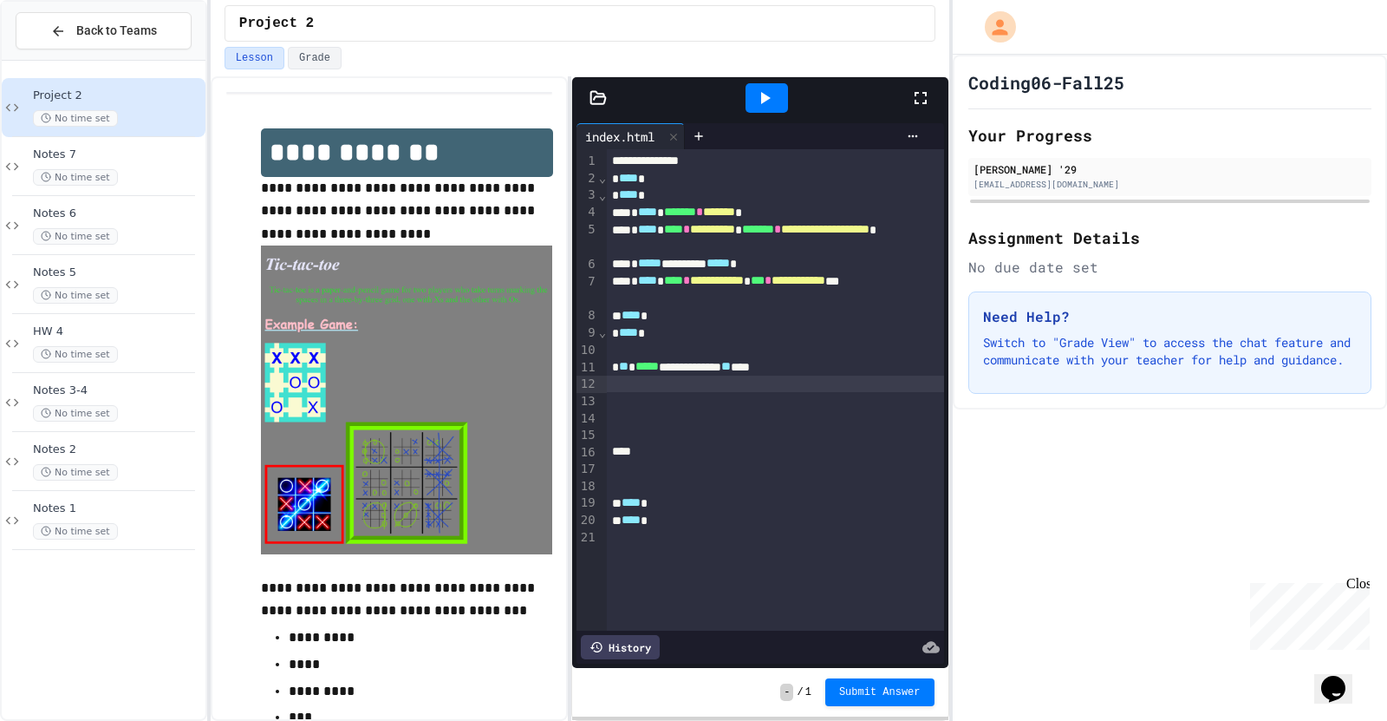
click at [684, 377] on div at bounding box center [775, 383] width 336 height 17
click at [659, 366] on span "*****" at bounding box center [647, 366] width 23 height 12
click at [704, 126] on div at bounding box center [699, 136] width 28 height 26
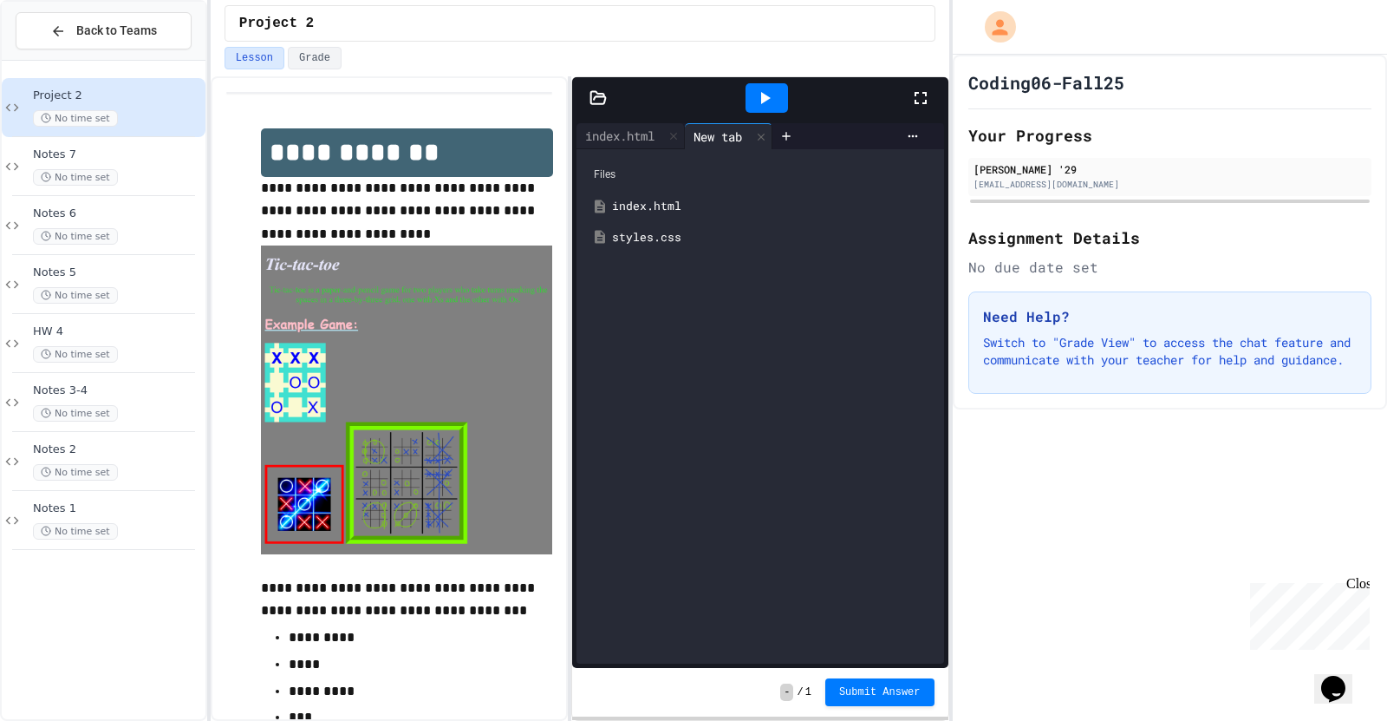
click at [668, 238] on div "styles.css" at bounding box center [773, 237] width 322 height 17
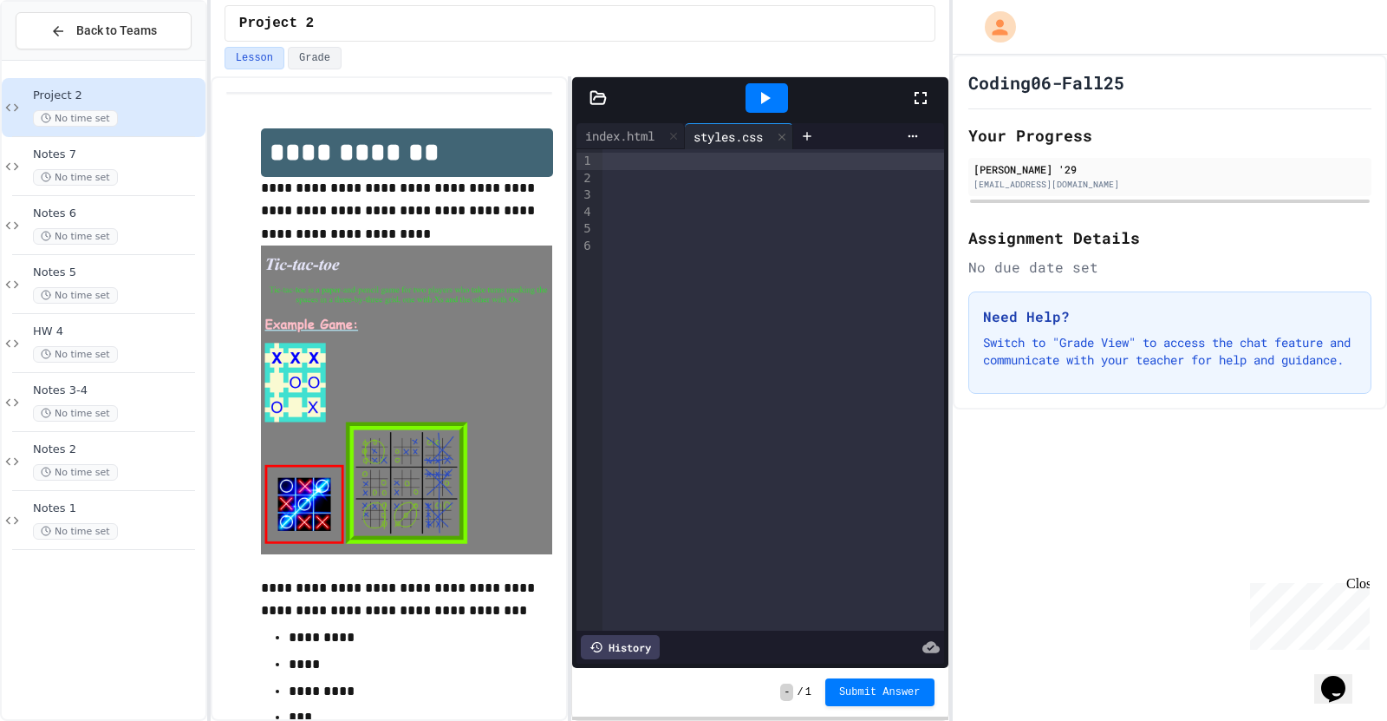
click at [620, 163] on div at bounding box center [773, 161] width 341 height 17
click at [130, 315] on div "HW 4 No time set" at bounding box center [104, 343] width 204 height 59
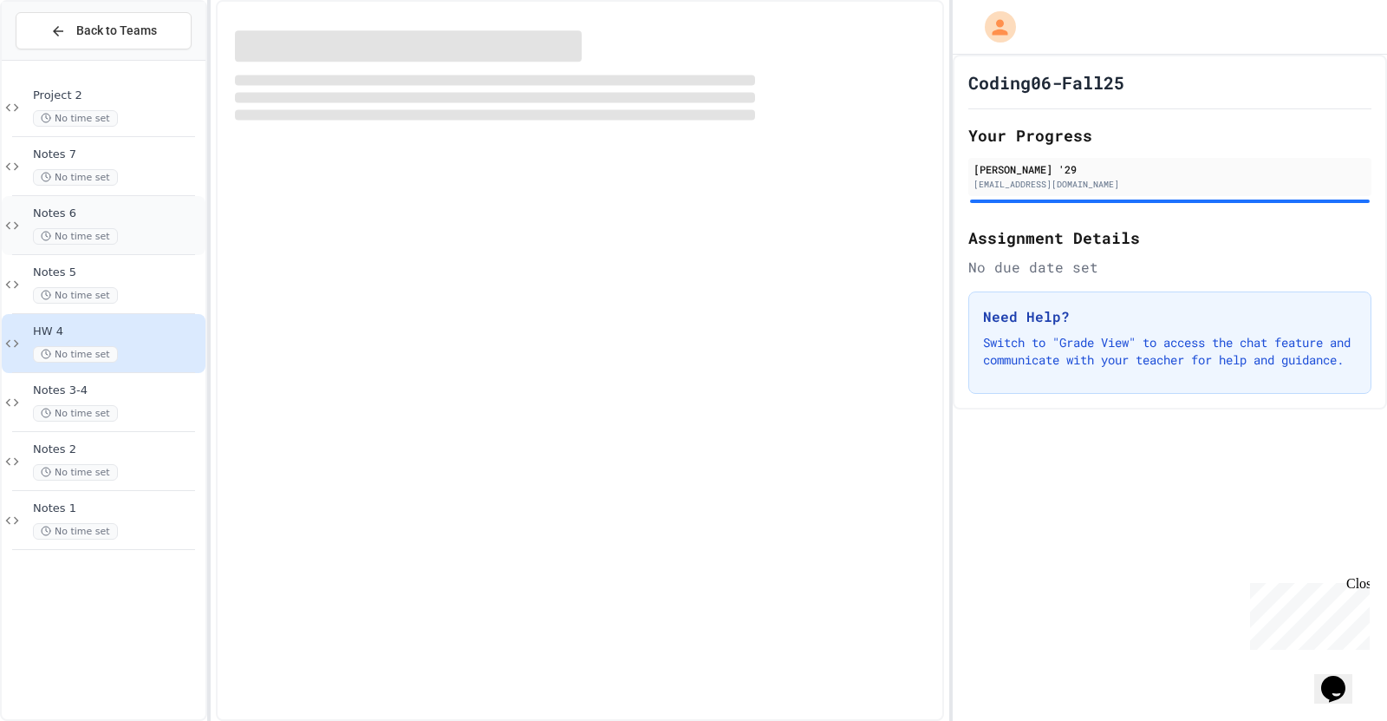
click at [161, 242] on div "No time set" at bounding box center [117, 236] width 169 height 16
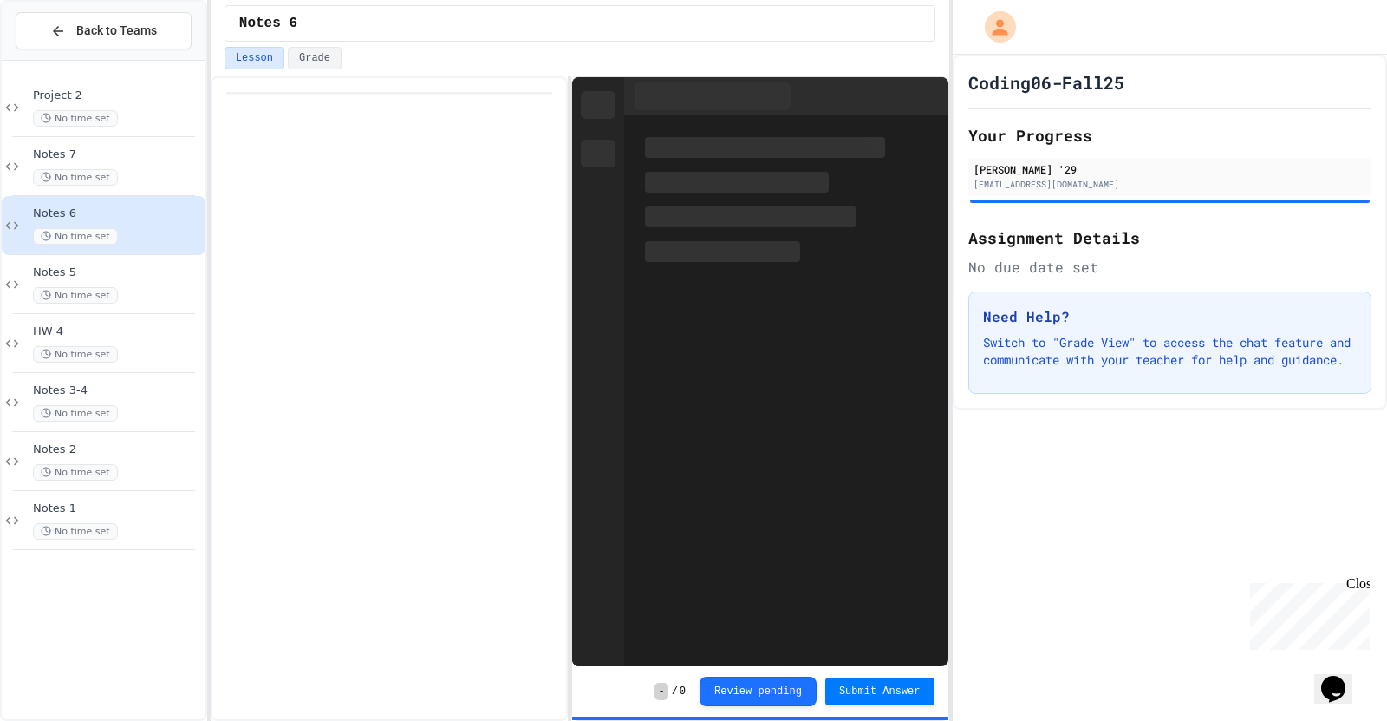
click at [160, 255] on div "Notes 5 No time set" at bounding box center [104, 284] width 204 height 59
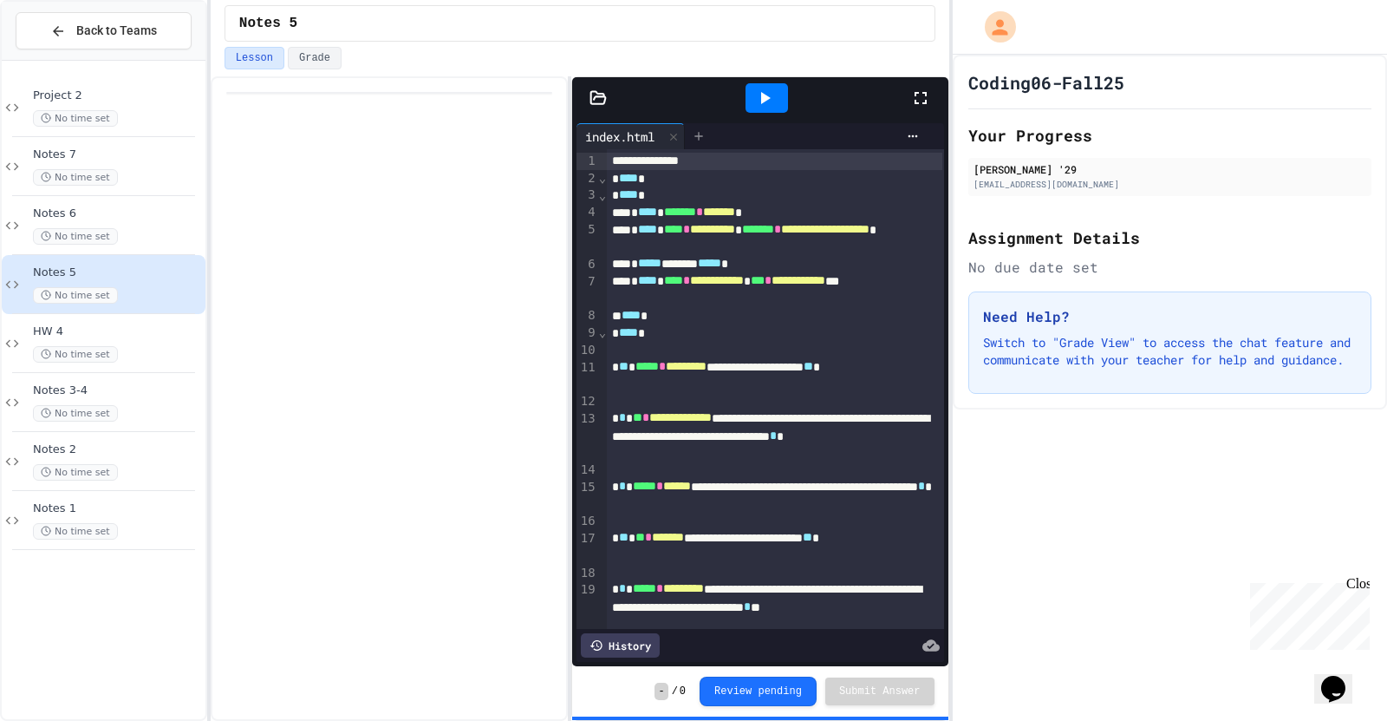
click at [692, 131] on div at bounding box center [699, 136] width 28 height 26
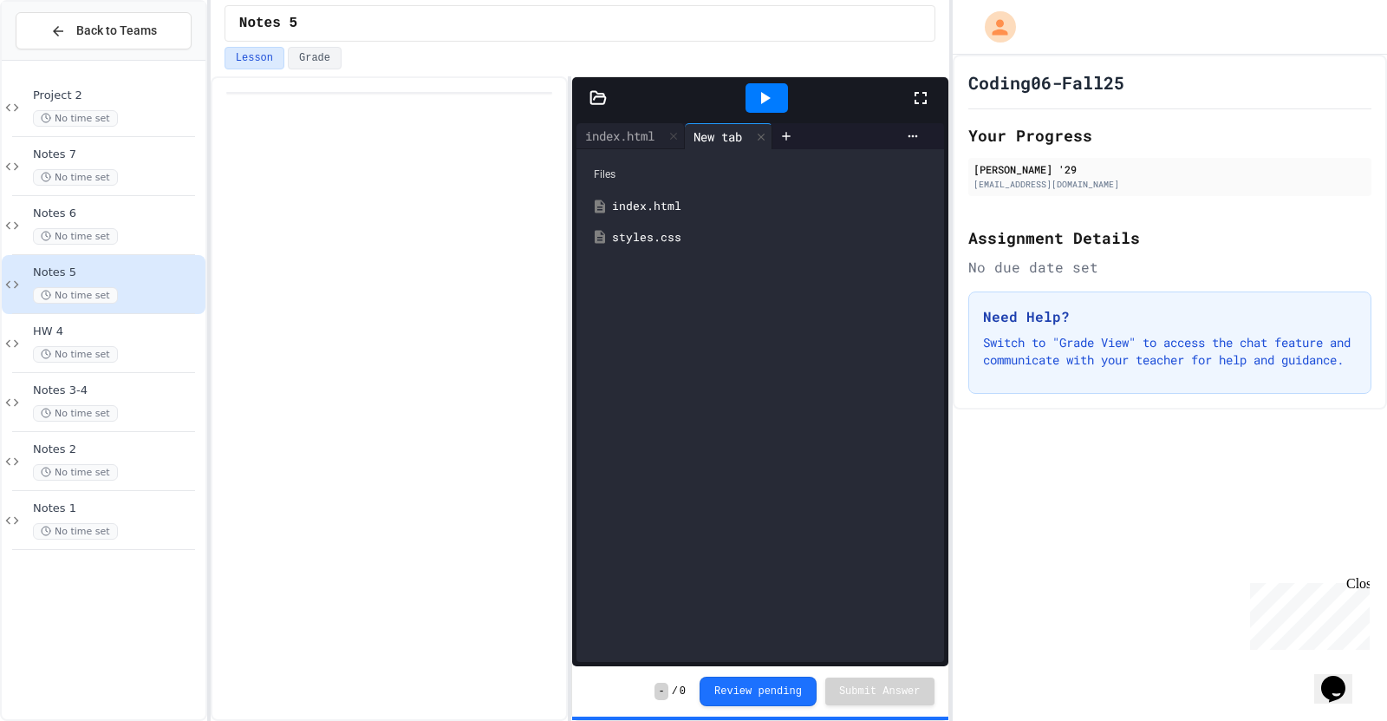
click at [630, 258] on div "Files index.html styles.css" at bounding box center [761, 405] width 368 height 512
click at [632, 248] on div "styles.css" at bounding box center [760, 237] width 350 height 31
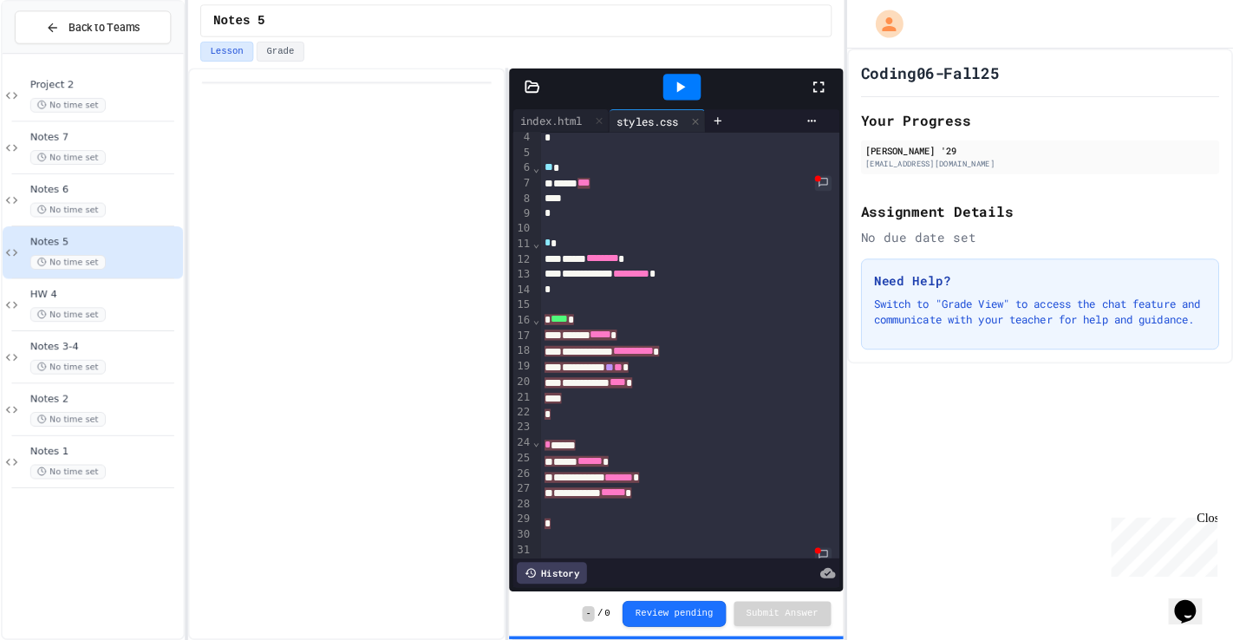
scroll to position [78, 0]
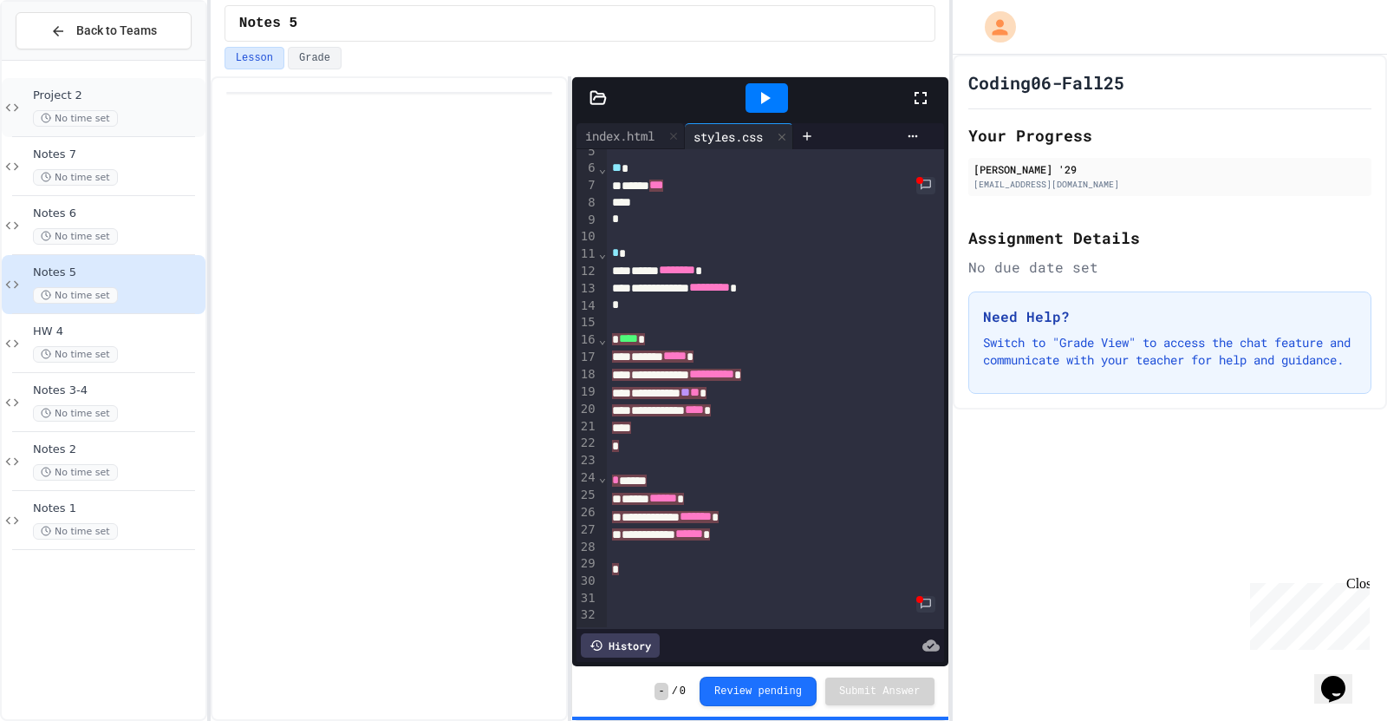
click at [173, 110] on div "No time set" at bounding box center [117, 118] width 169 height 16
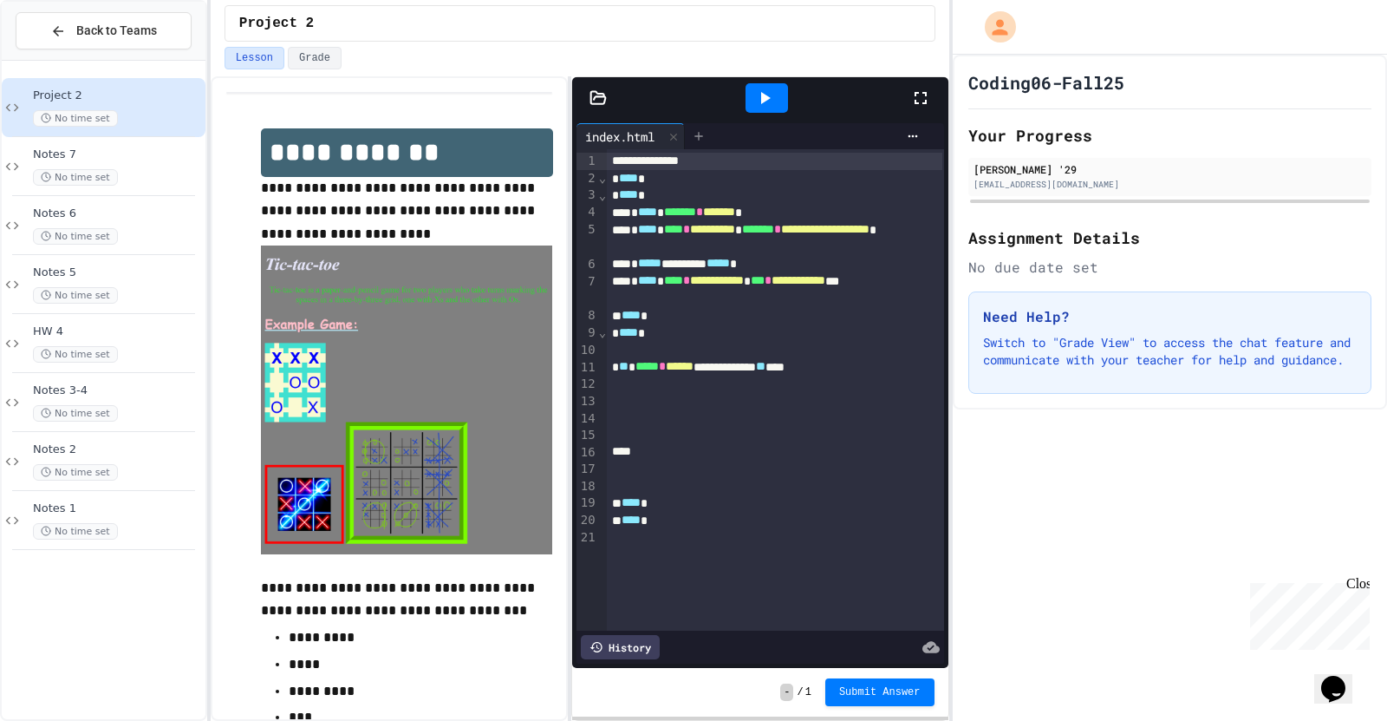
click at [706, 134] on icon at bounding box center [699, 136] width 14 height 14
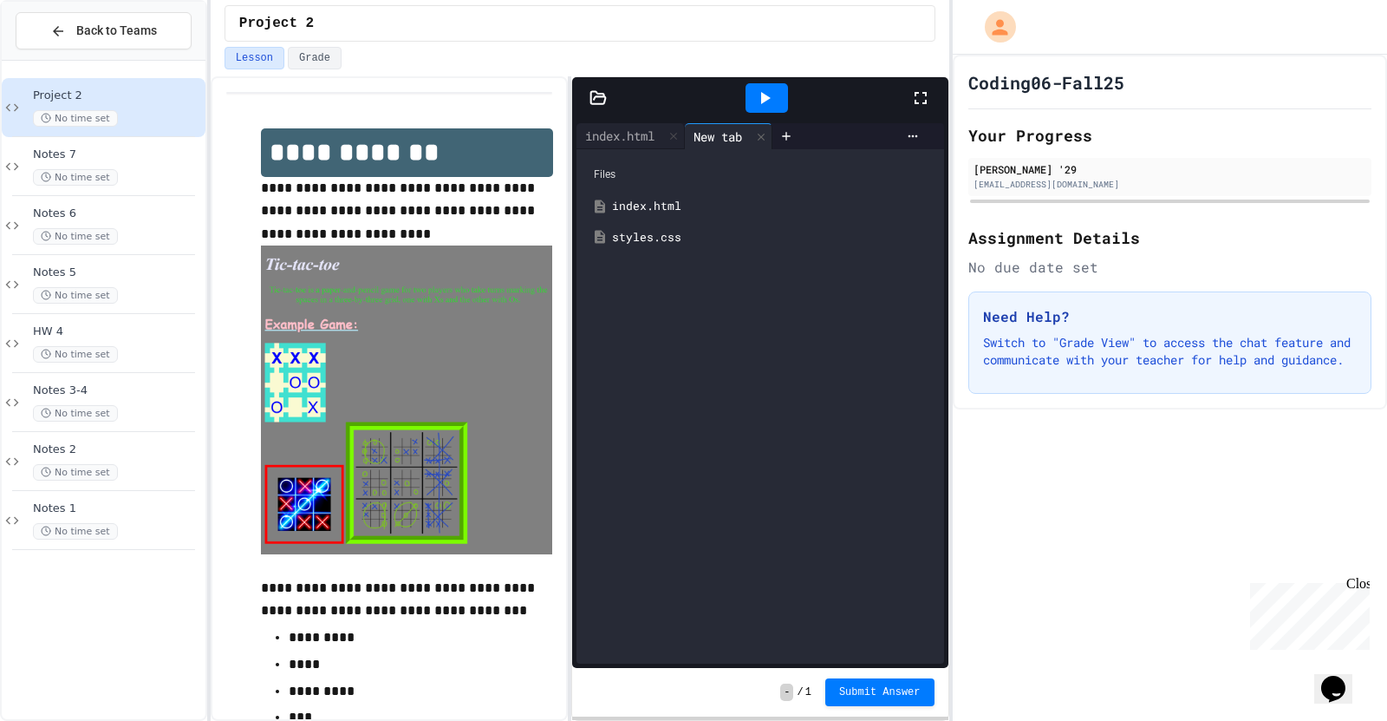
click at [686, 241] on div "styles.css" at bounding box center [773, 237] width 322 height 17
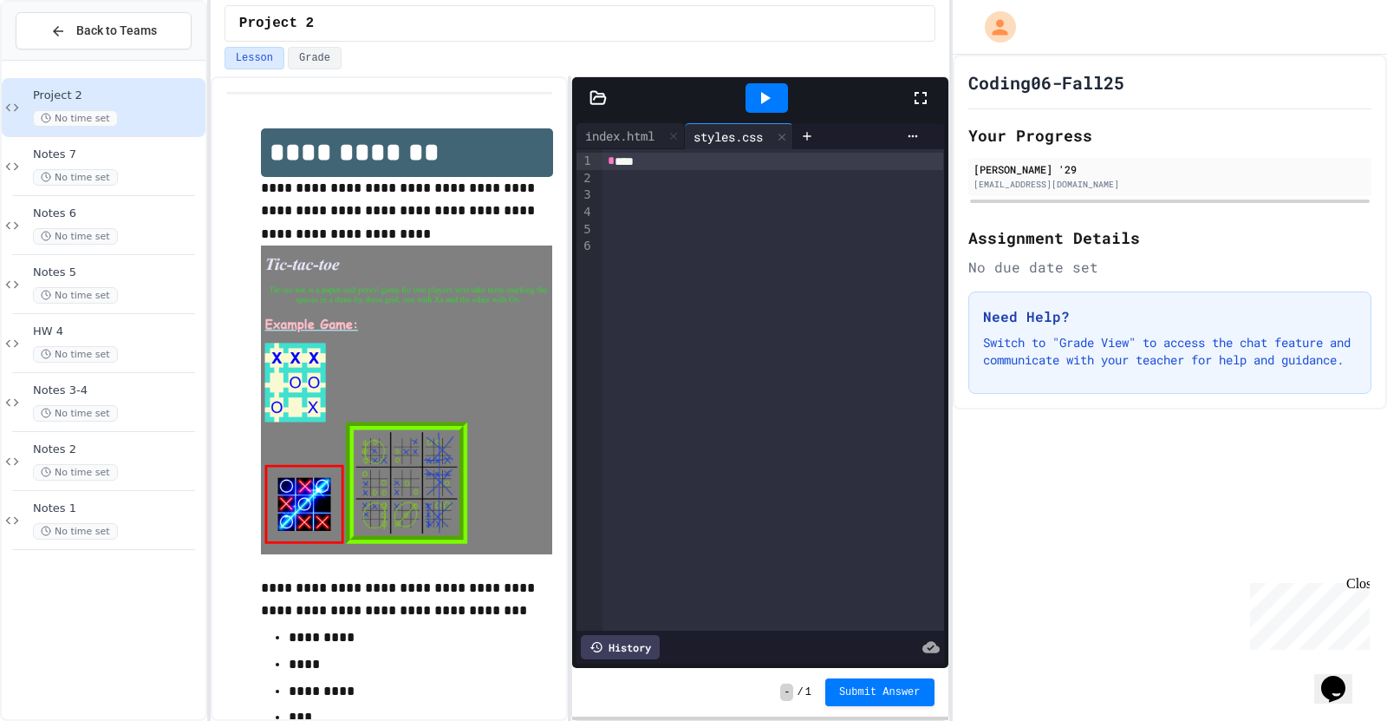
click at [686, 166] on div "* ****" at bounding box center [773, 161] width 341 height 17
click at [734, 96] on div at bounding box center [767, 98] width 286 height 47
click at [758, 104] on icon at bounding box center [764, 98] width 21 height 21
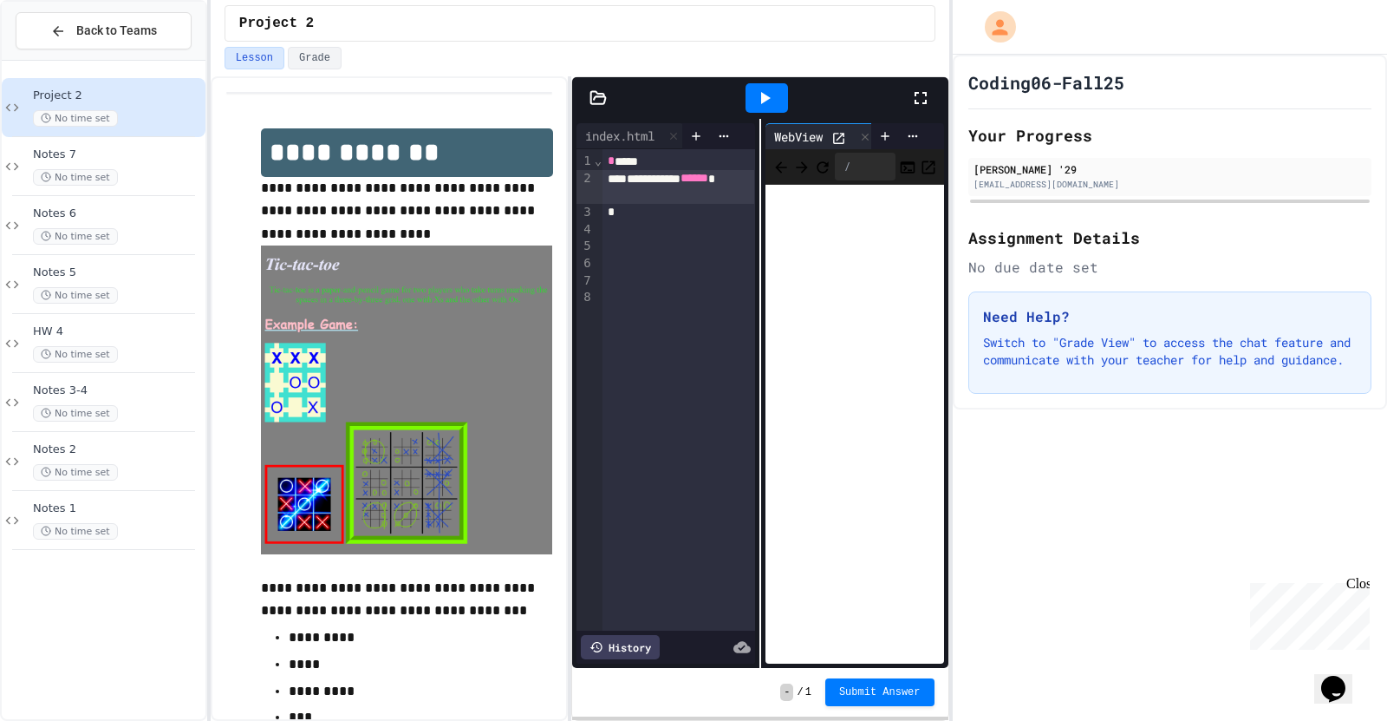
click at [887, 92] on icon at bounding box center [920, 98] width 21 height 21
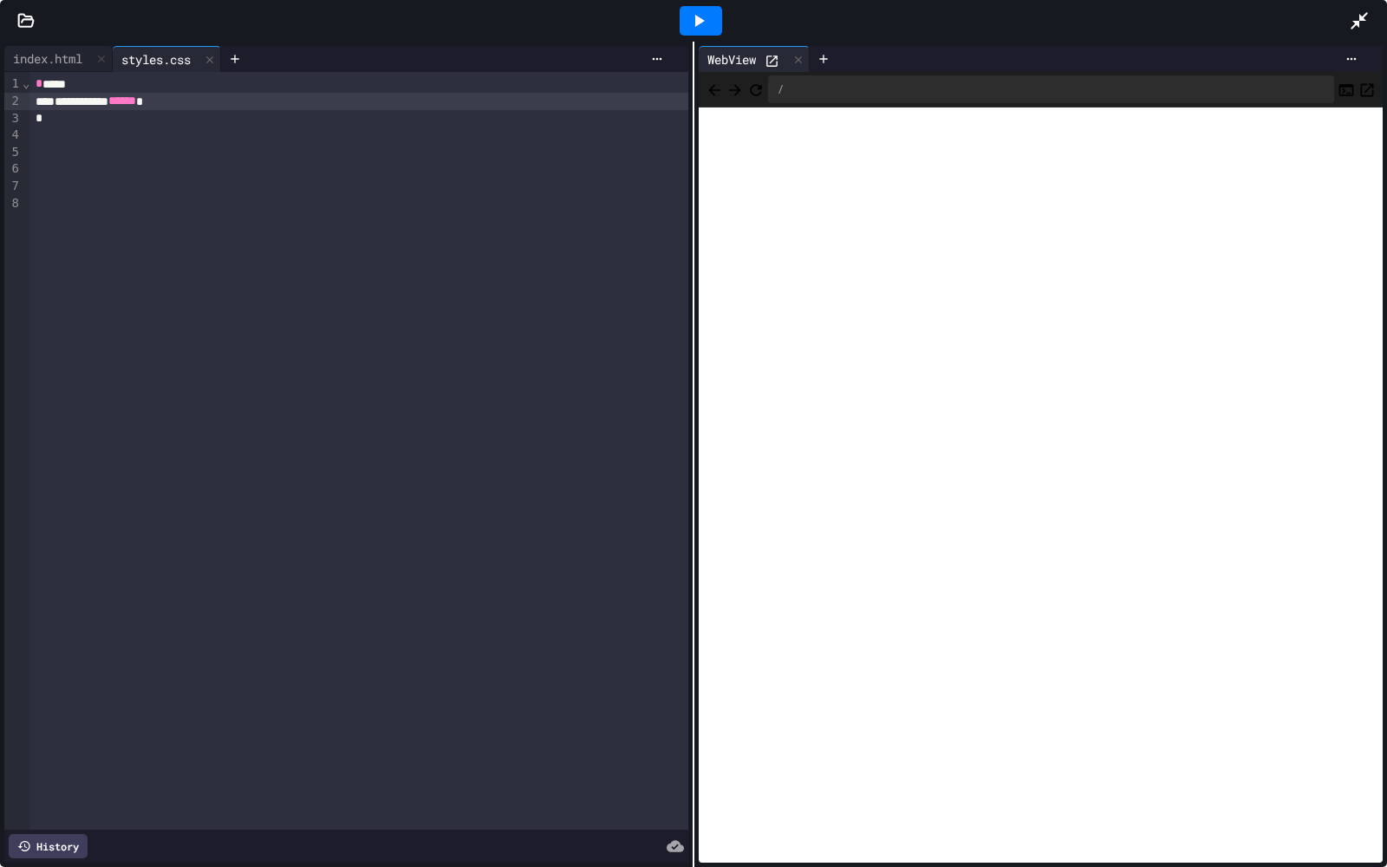
click at [690, 27] on icon at bounding box center [698, 20] width 21 height 21
click at [47, 57] on div "index.html" at bounding box center [47, 58] width 87 height 18
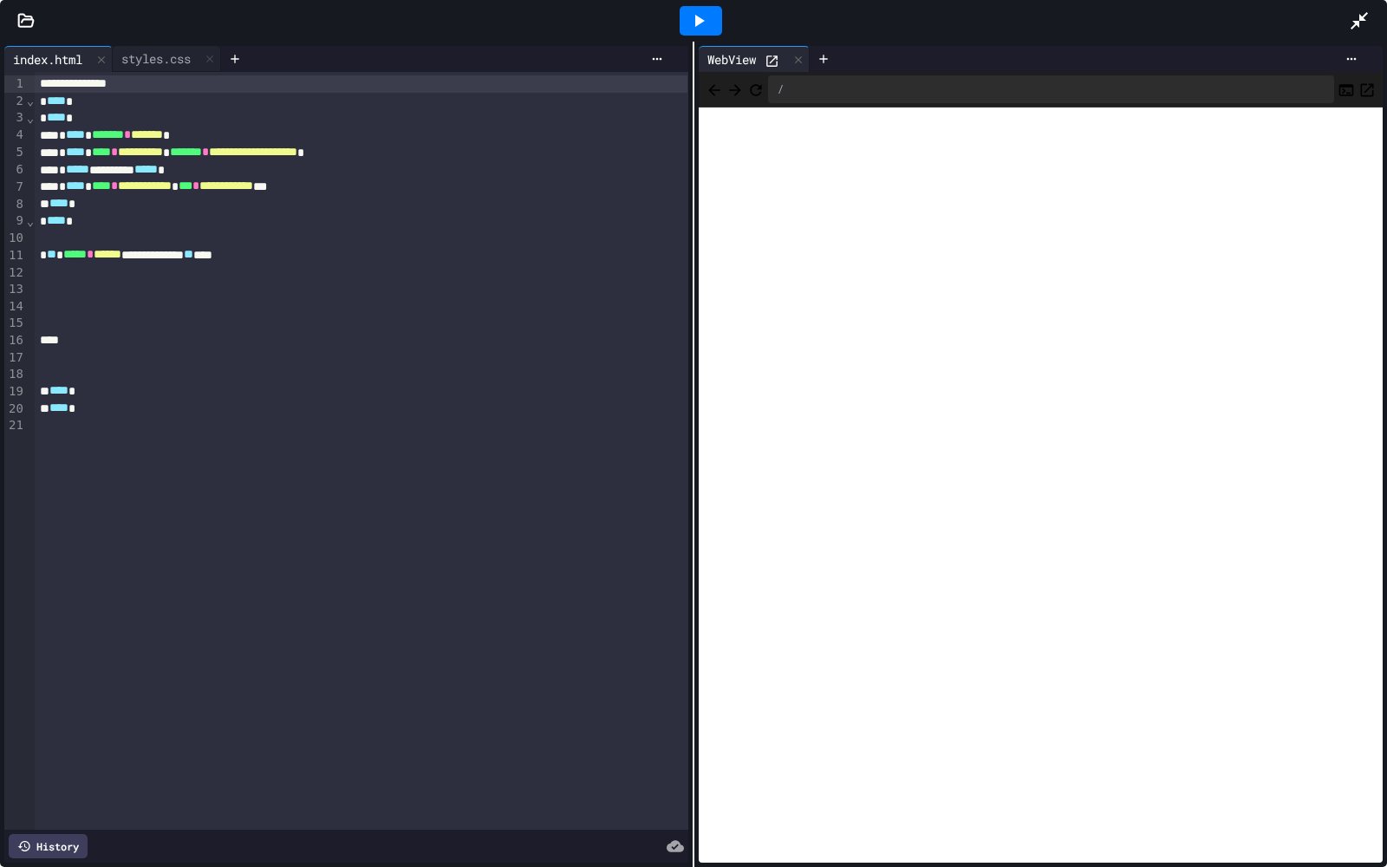
click at [887, 29] on div at bounding box center [1368, 20] width 38 height 47
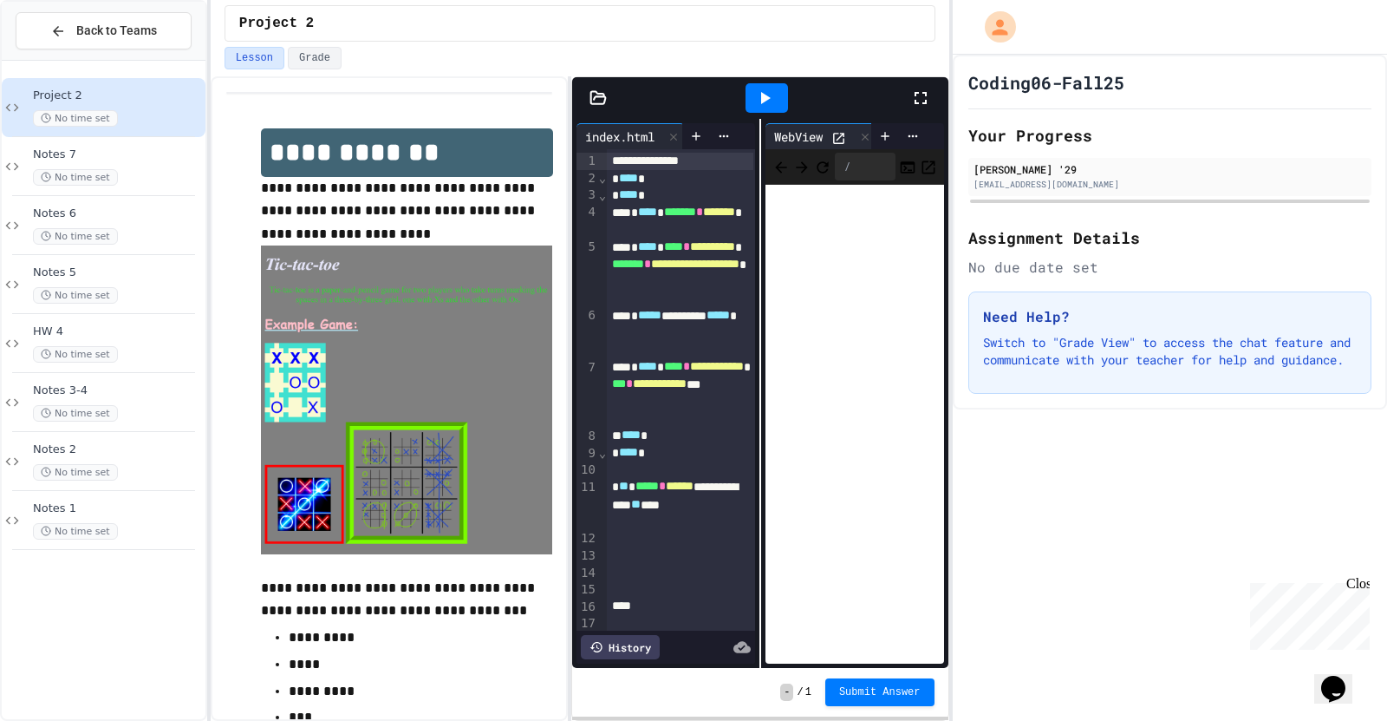
click at [887, 97] on icon at bounding box center [920, 98] width 21 height 21
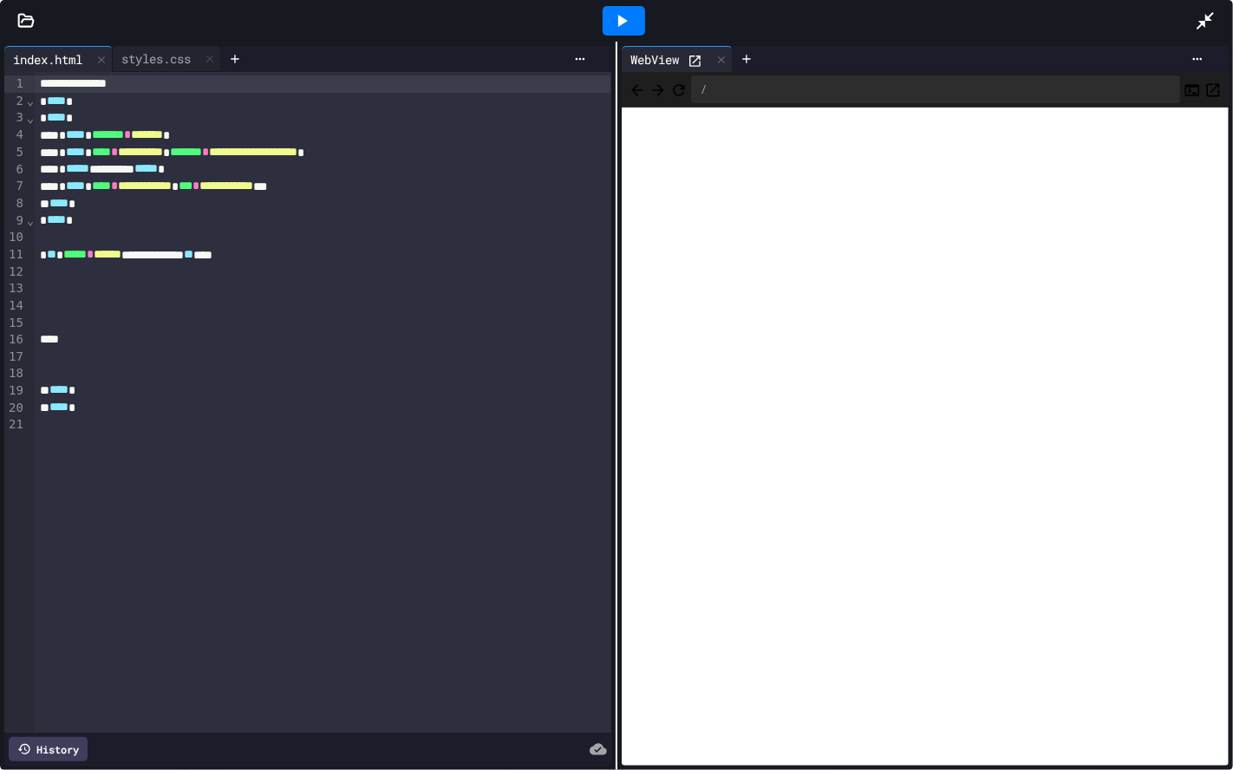
drag, startPoint x: 1164, startPoint y: 15, endPoint x: 1184, endPoint y: 23, distance: 21.4
click at [887, 15] on div at bounding box center [623, 20] width 1143 height 47
click at [887, 29] on icon at bounding box center [1205, 20] width 21 height 21
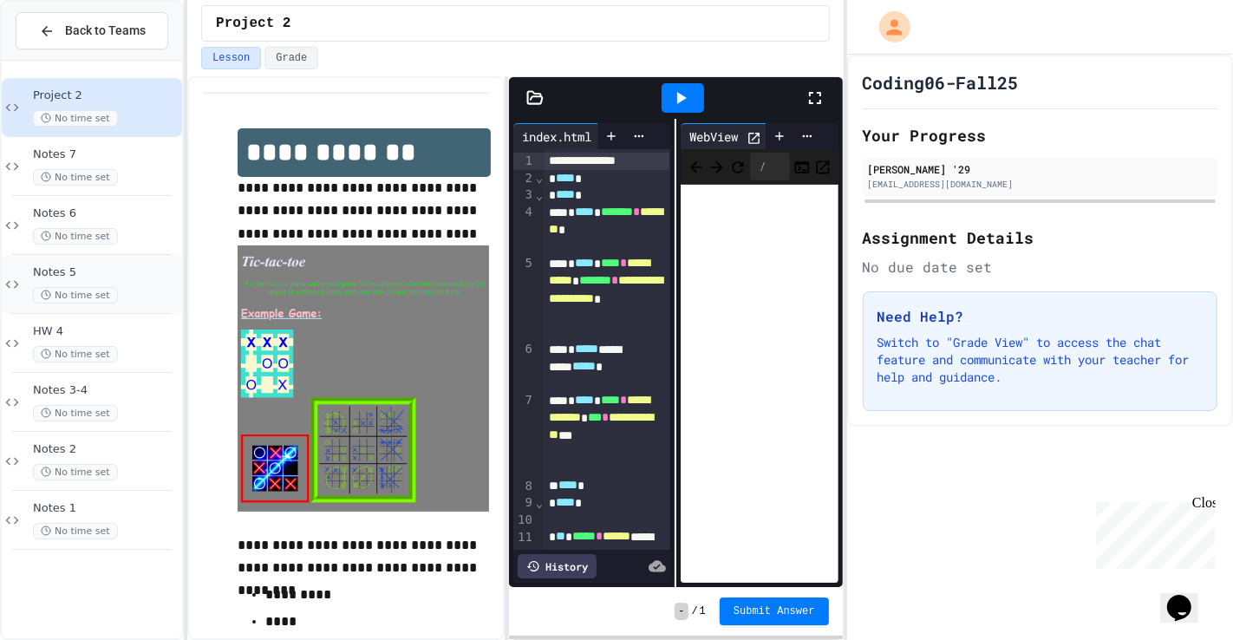
click at [145, 268] on span "Notes 5" at bounding box center [106, 272] width 146 height 15
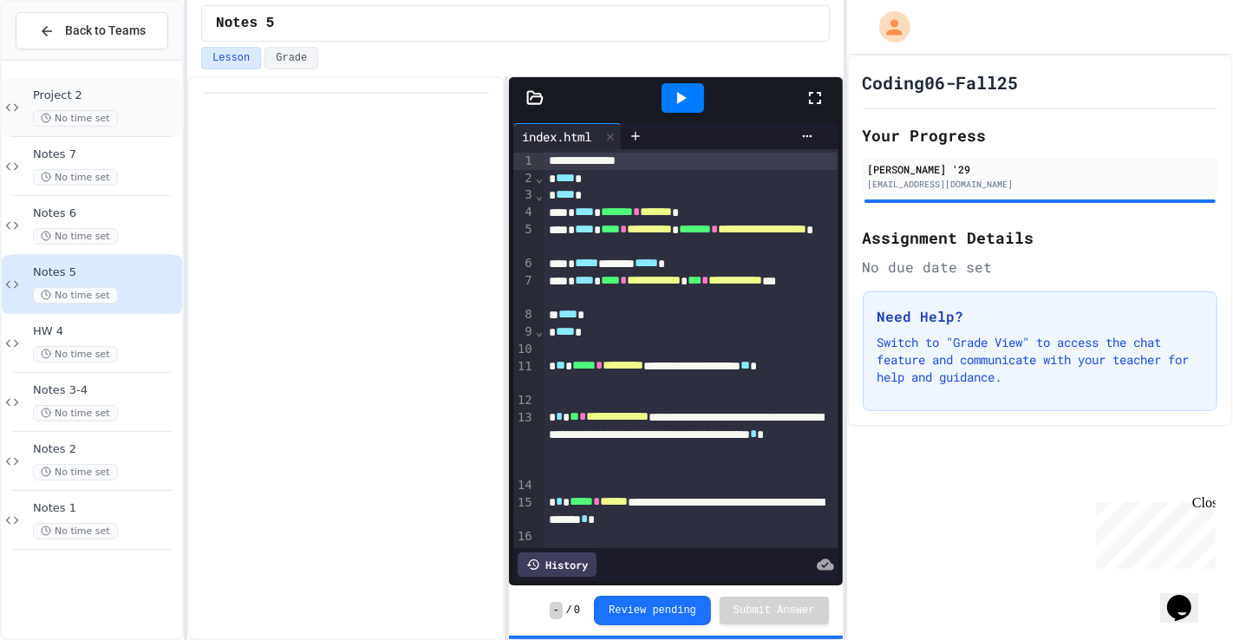
click at [112, 101] on span "Project 2" at bounding box center [106, 95] width 146 height 15
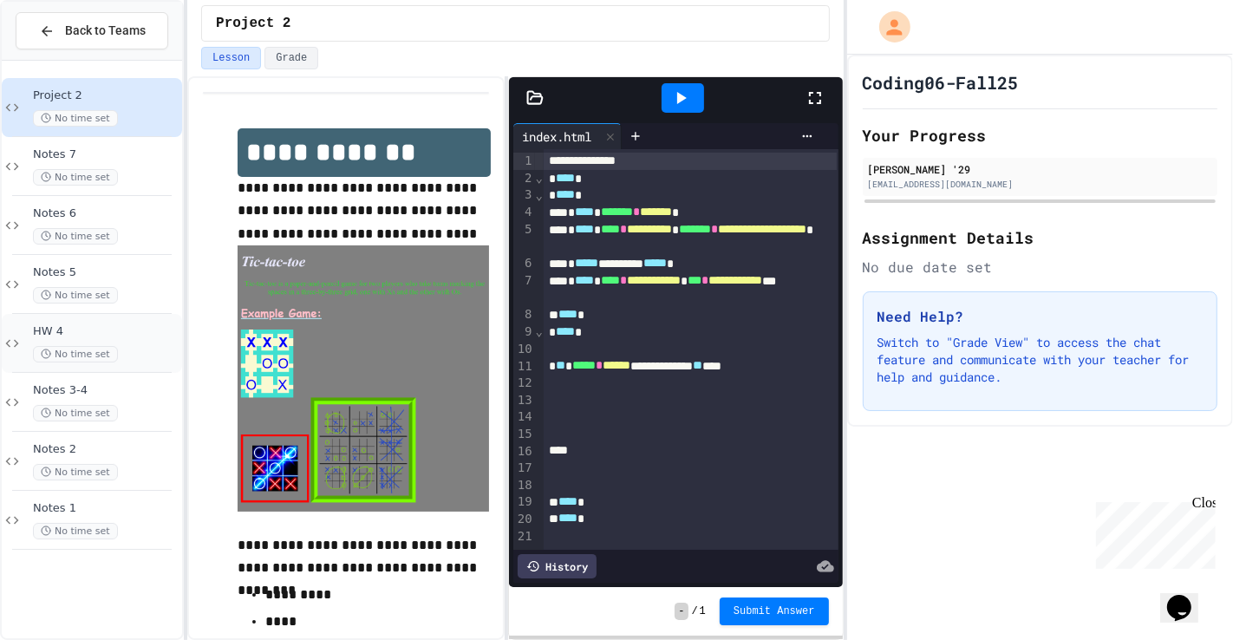
click at [143, 355] on div "No time set" at bounding box center [106, 354] width 146 height 16
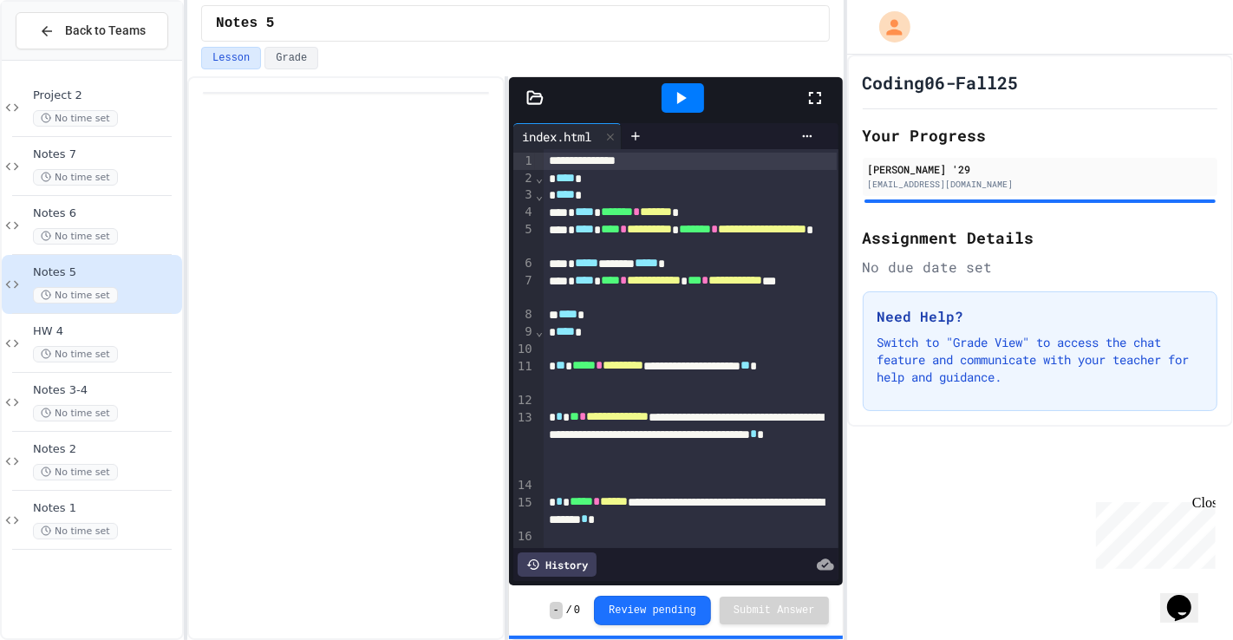
click at [678, 96] on icon at bounding box center [682, 98] width 10 height 12
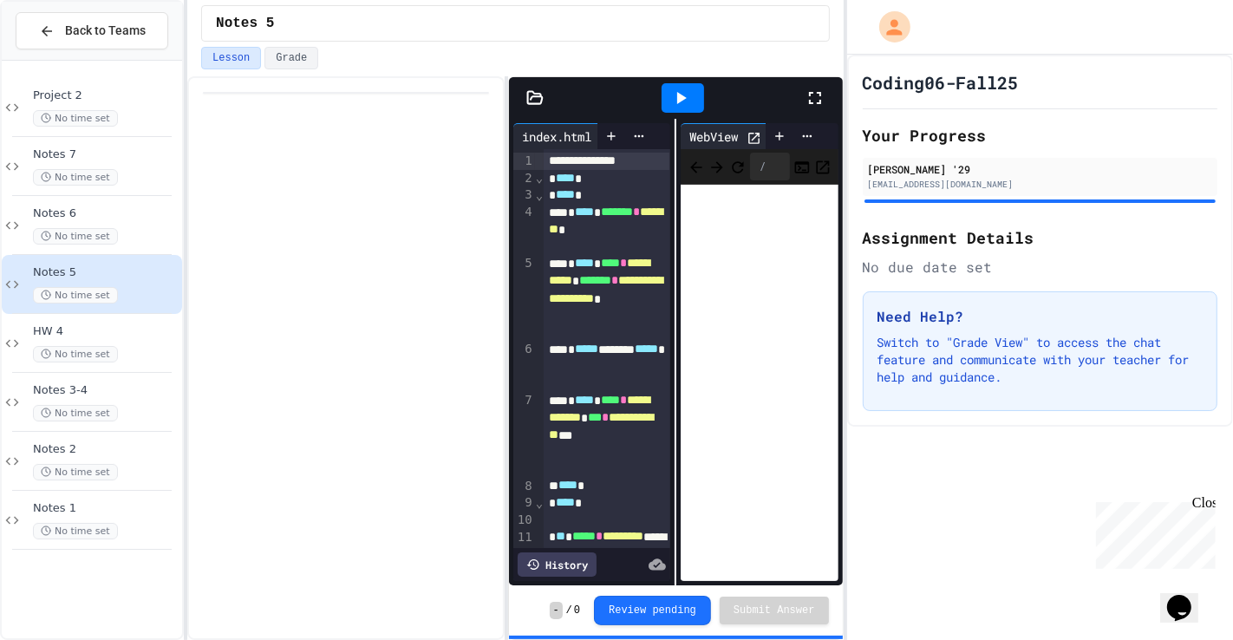
click at [815, 97] on icon at bounding box center [815, 98] width 21 height 21
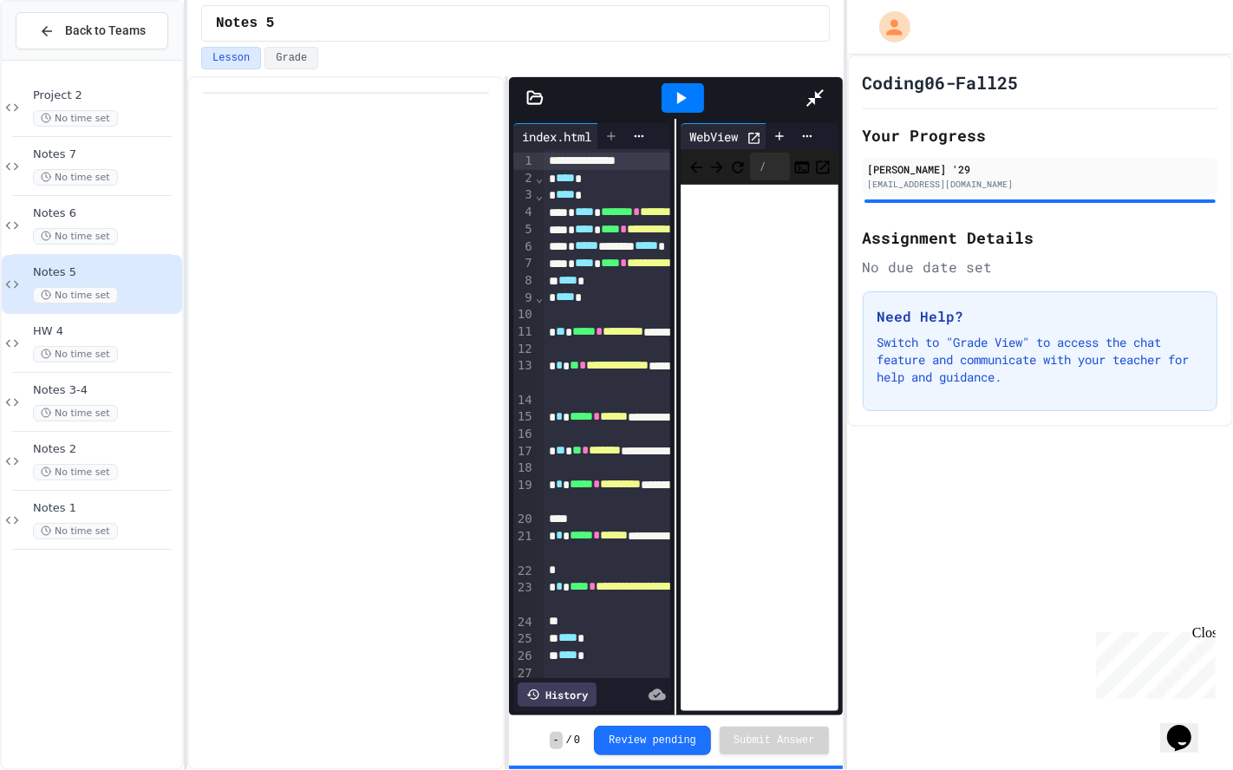
click at [597, 123] on div at bounding box center [611, 136] width 28 height 26
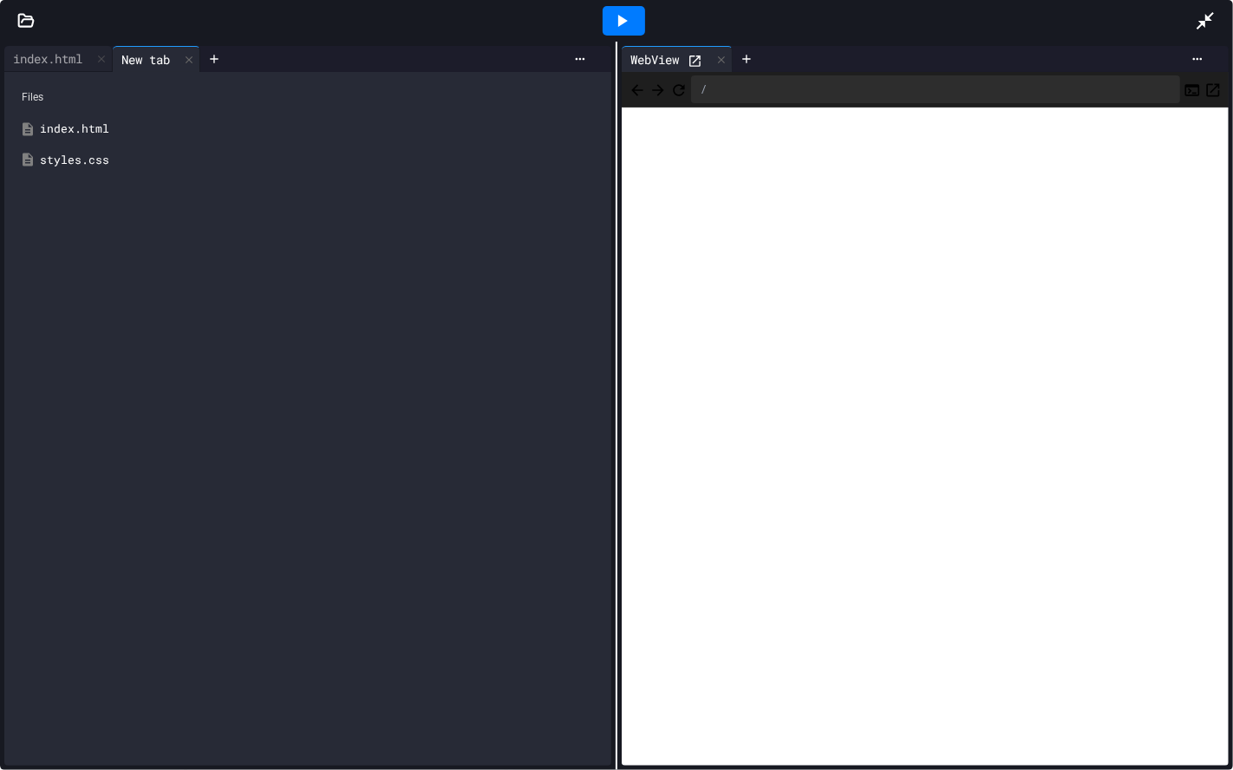
click at [96, 160] on div "styles.css" at bounding box center [320, 160] width 561 height 17
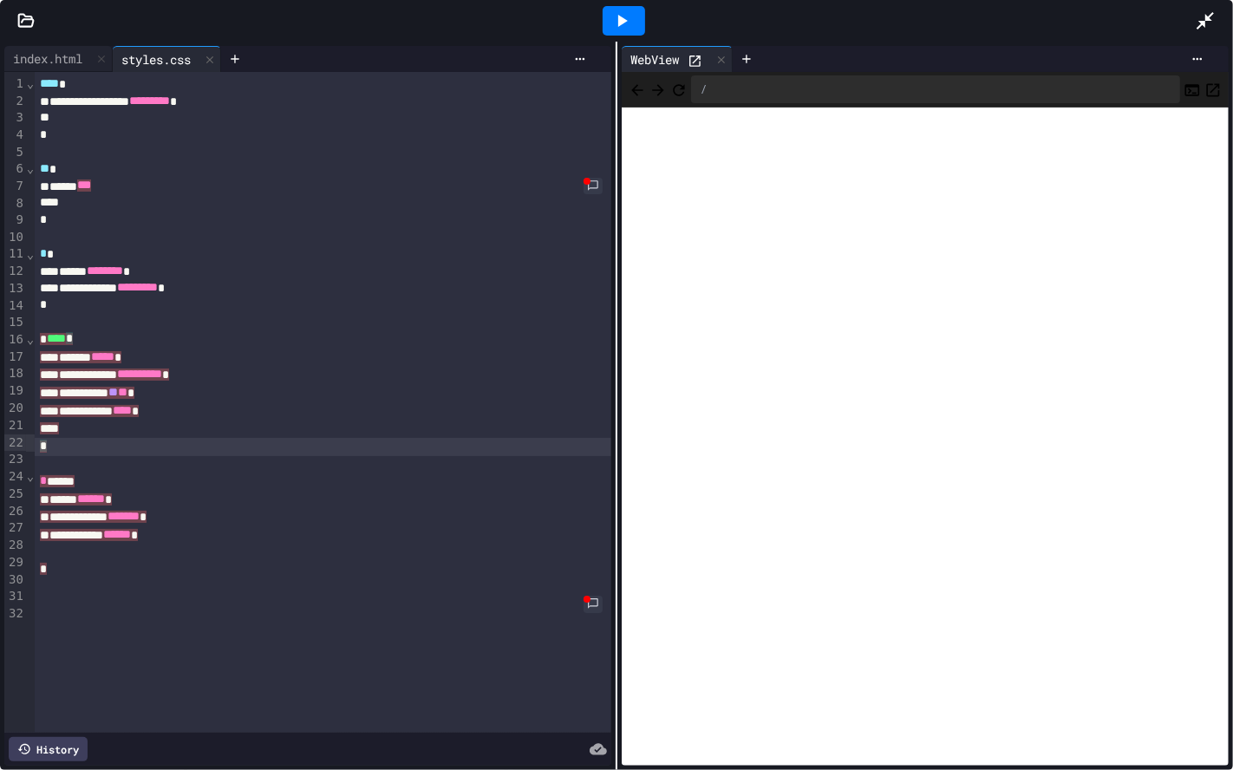
click at [197, 439] on div "*" at bounding box center [323, 447] width 577 height 18
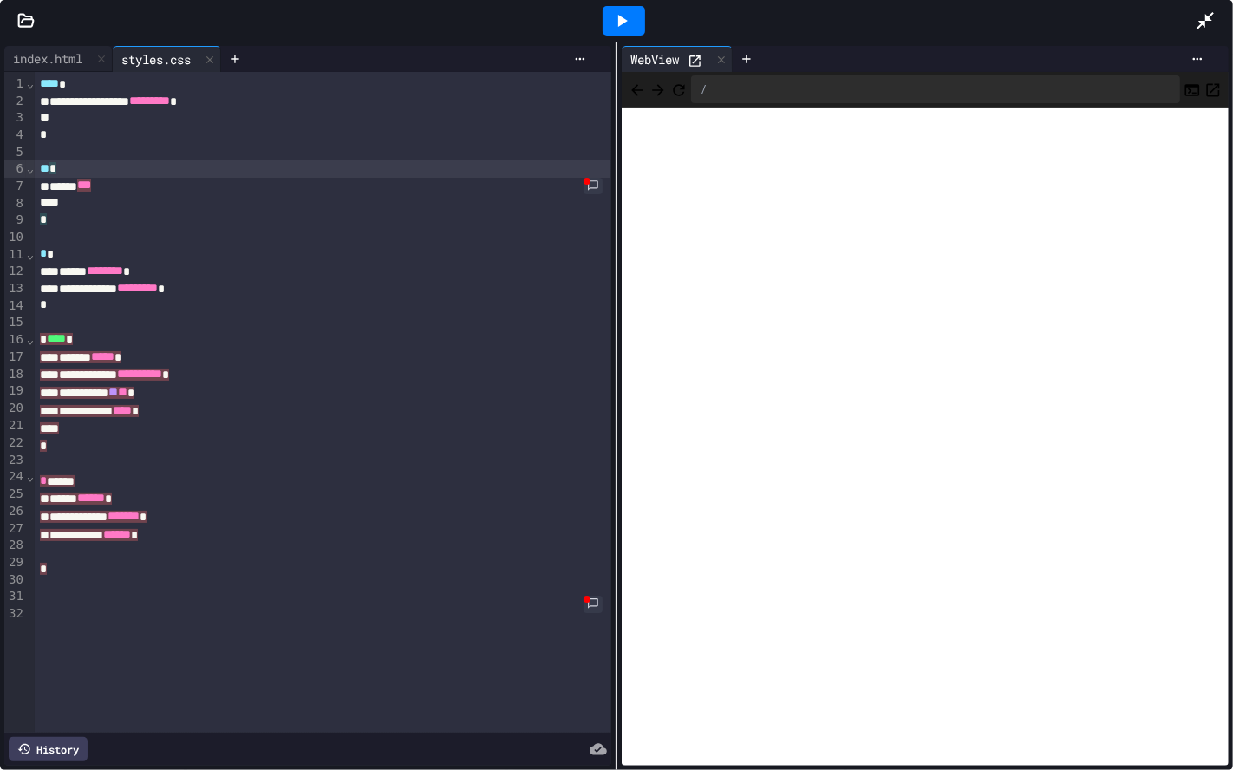
click at [264, 172] on div "** *" at bounding box center [322, 168] width 575 height 17
click at [63, 60] on div "index.html" at bounding box center [47, 58] width 87 height 18
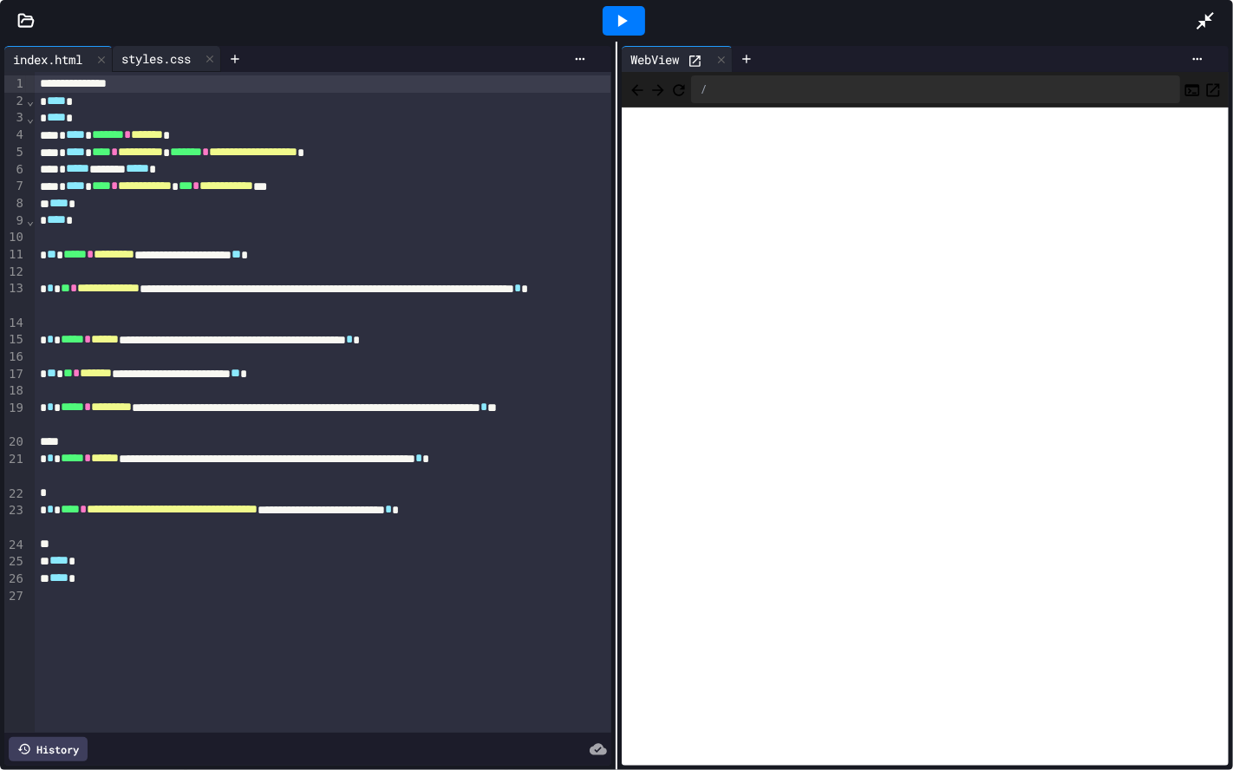
click at [167, 68] on div "styles.css" at bounding box center [167, 59] width 108 height 26
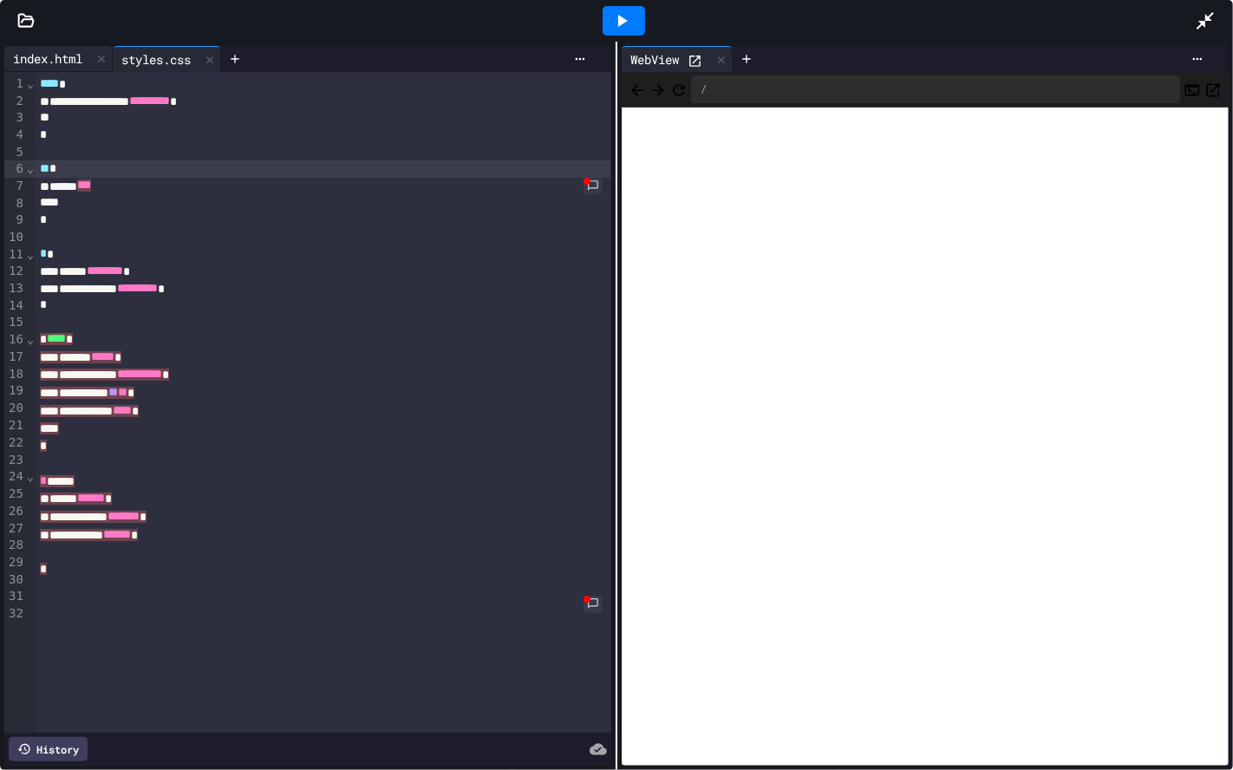
click at [56, 60] on div "index.html" at bounding box center [47, 58] width 87 height 18
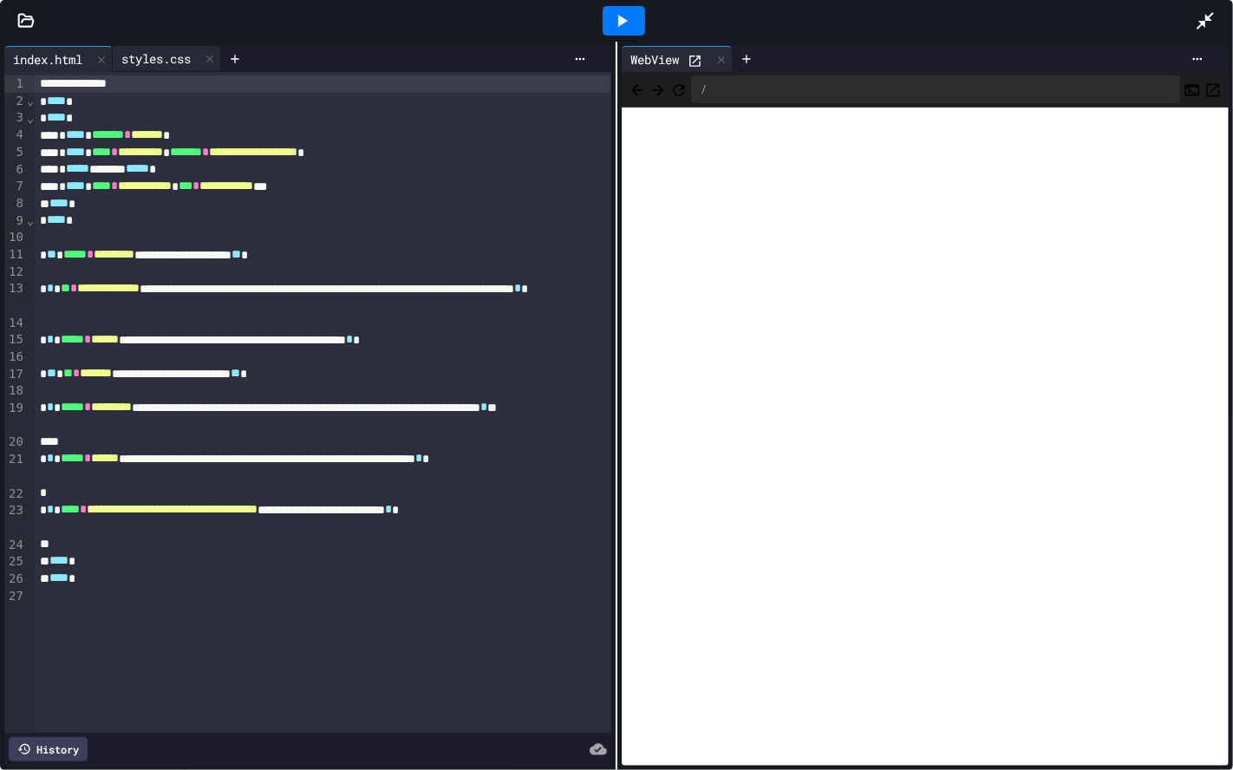
click at [174, 50] on div "styles.css" at bounding box center [156, 58] width 87 height 18
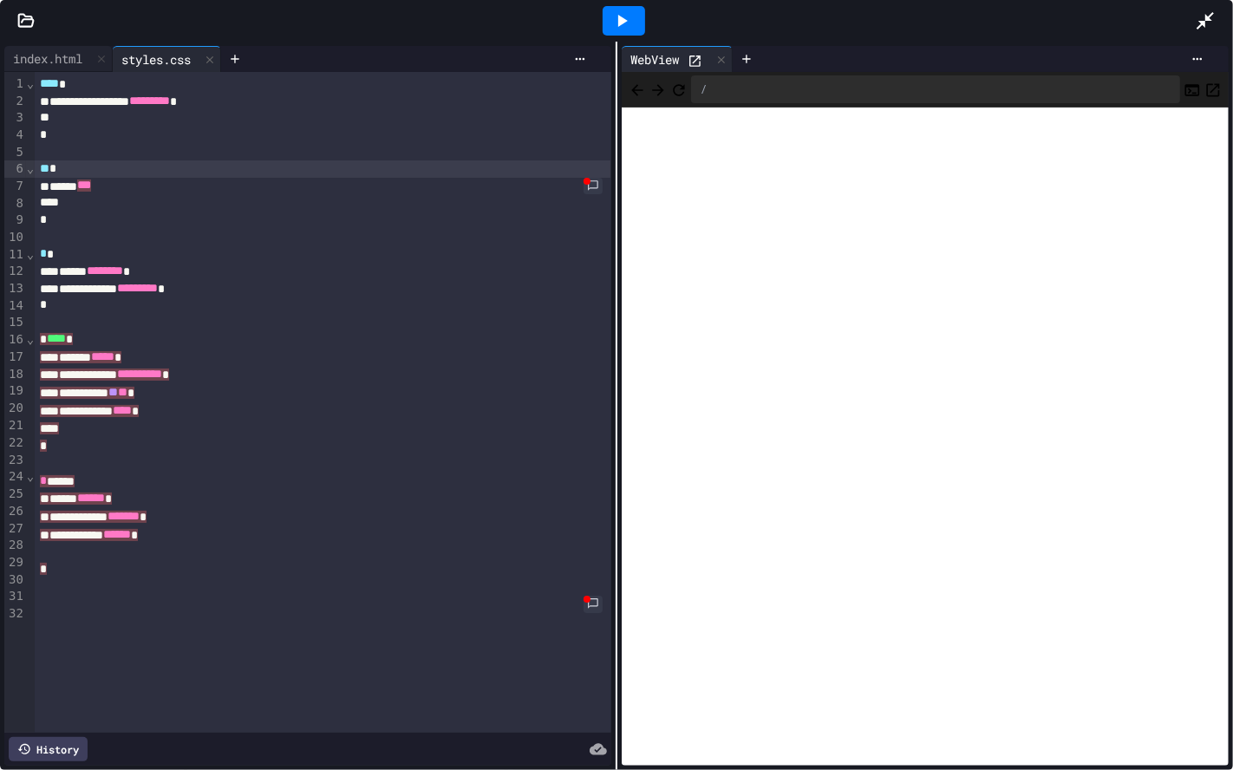
click at [887, 30] on div at bounding box center [1214, 20] width 38 height 47
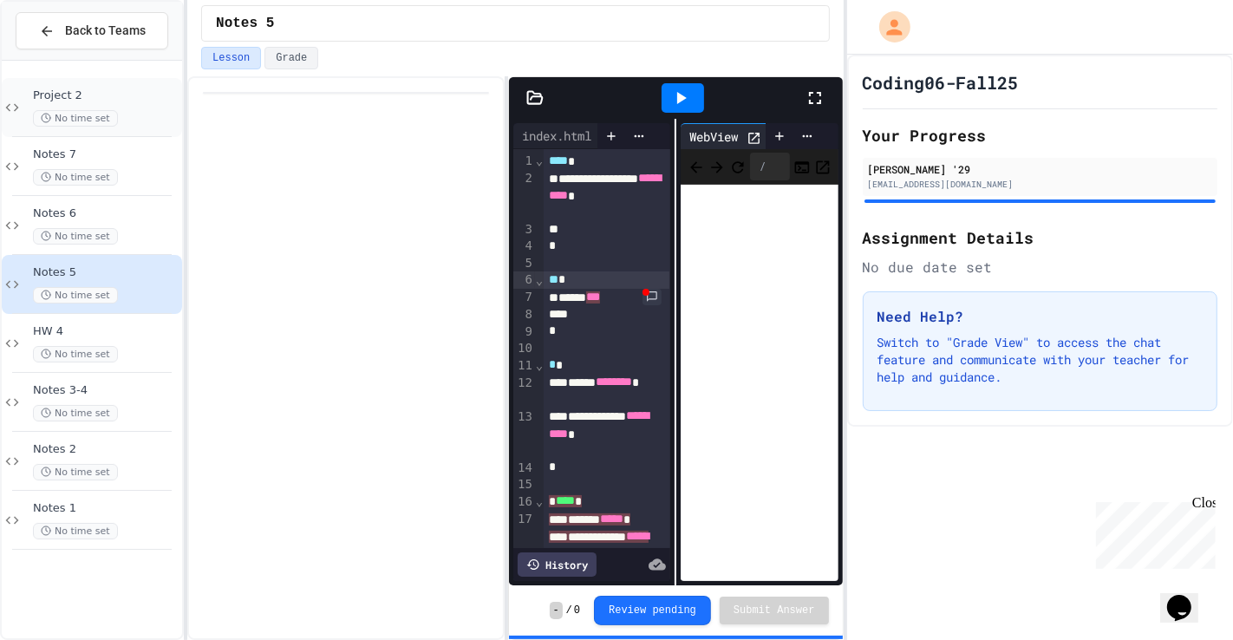
click at [139, 107] on div "Project 2 No time set" at bounding box center [106, 107] width 146 height 38
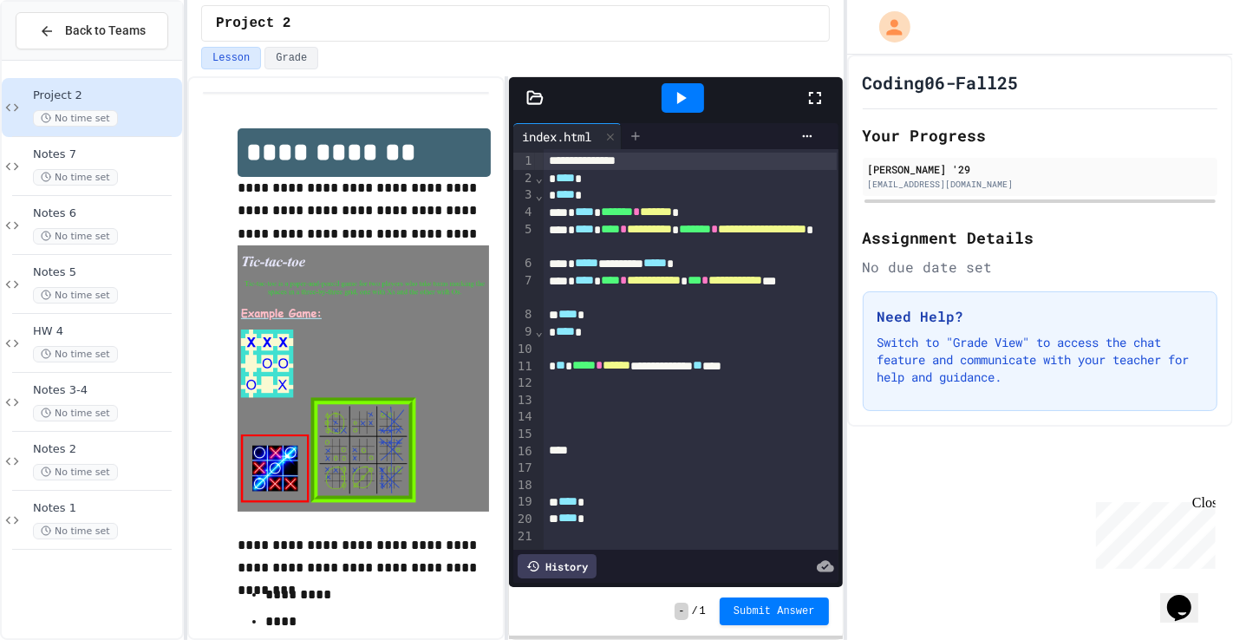
click at [642, 140] on icon at bounding box center [636, 136] width 14 height 14
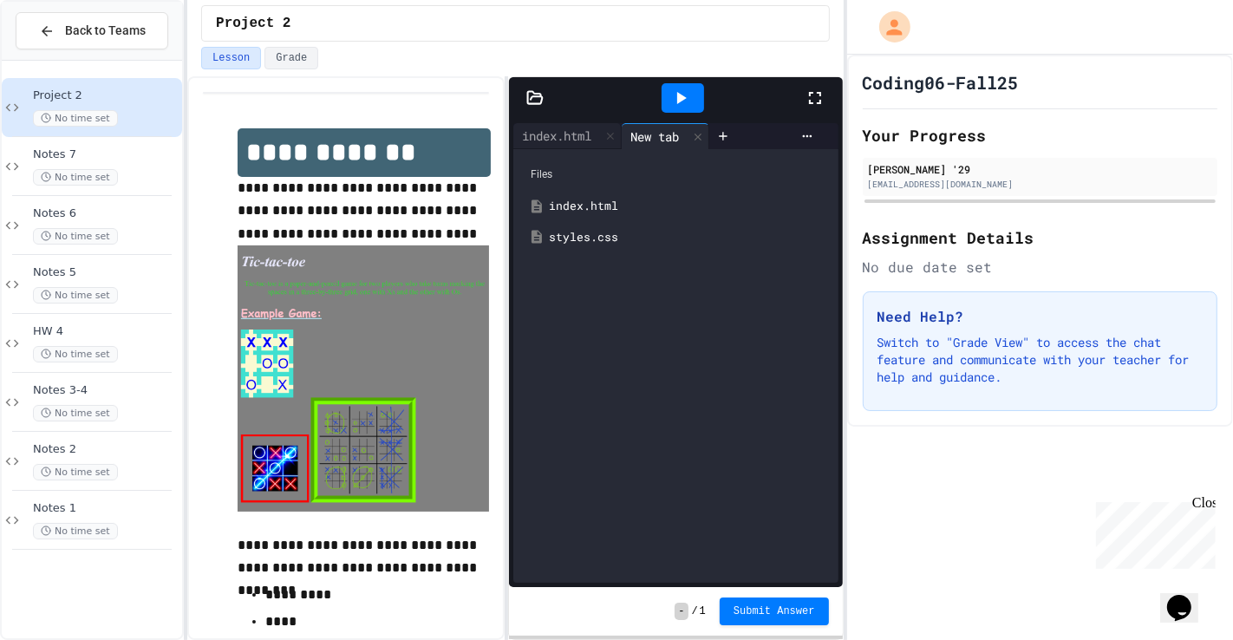
click at [605, 246] on div "styles.css" at bounding box center [676, 237] width 308 height 31
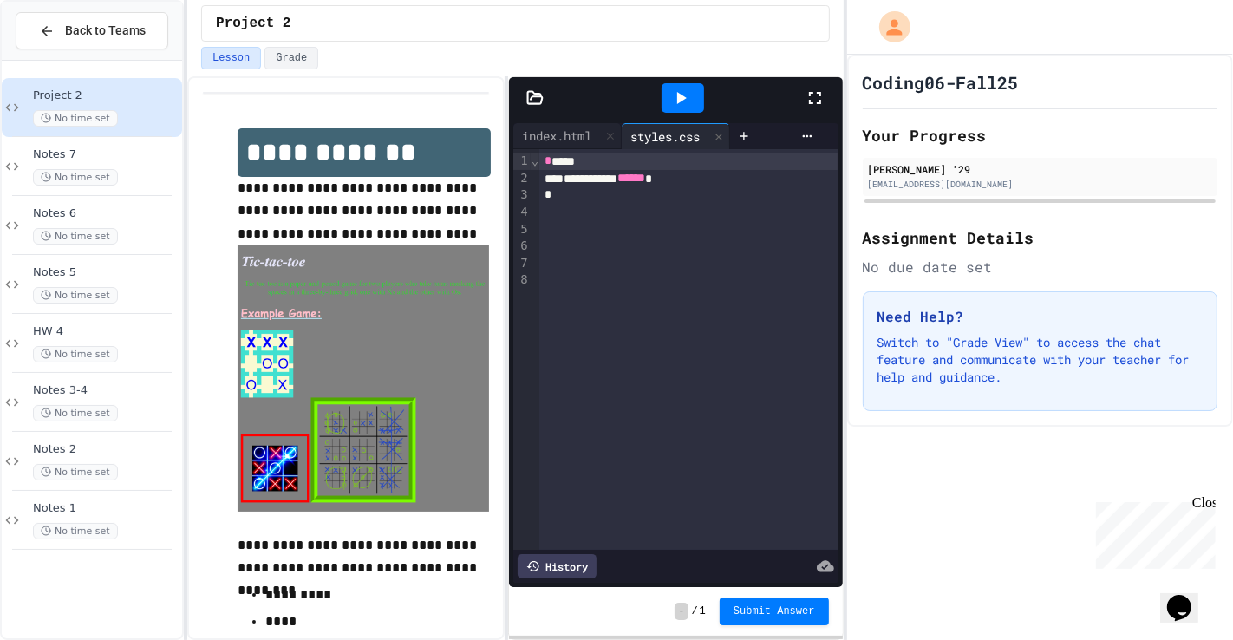
click at [553, 160] on div "* *****" at bounding box center [688, 161] width 298 height 17
click at [687, 101] on icon at bounding box center [680, 98] width 21 height 21
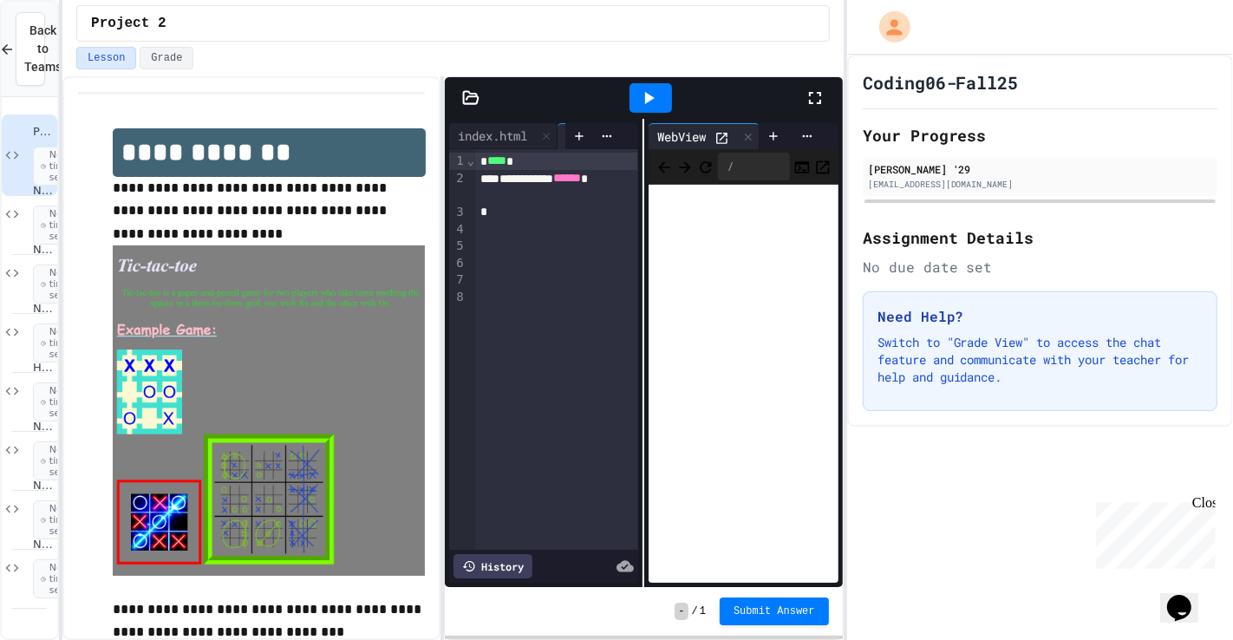
click at [53, 354] on div "**********" at bounding box center [616, 320] width 1233 height 640
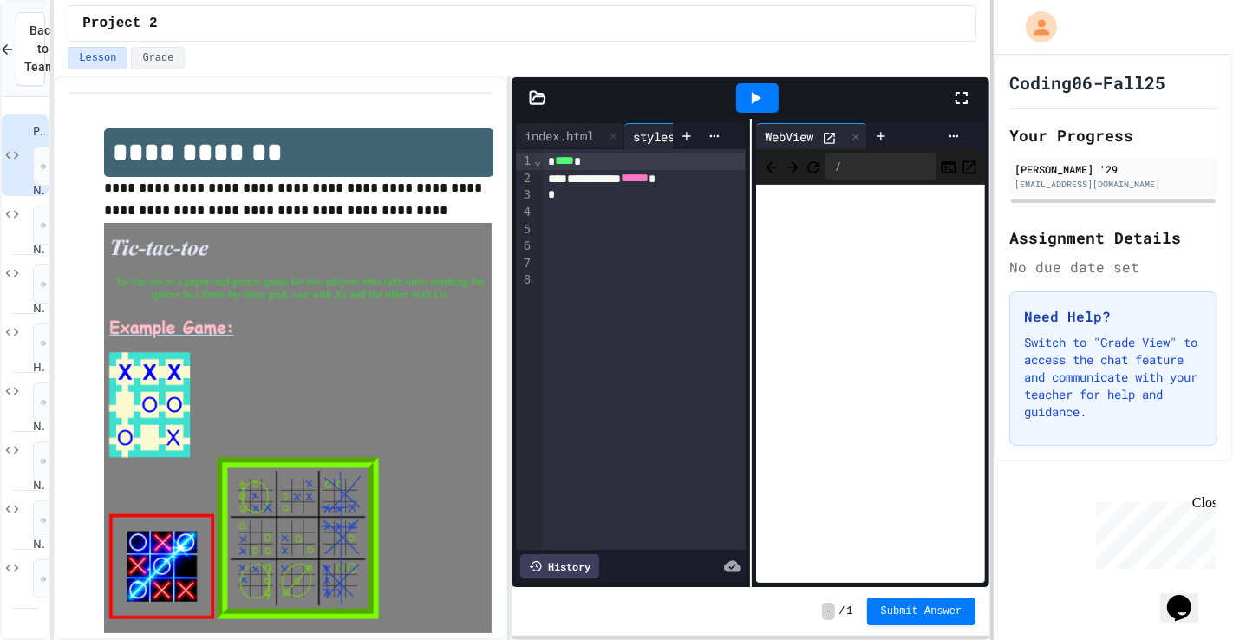
click at [887, 0] on html "**********" at bounding box center [616, 320] width 1233 height 640
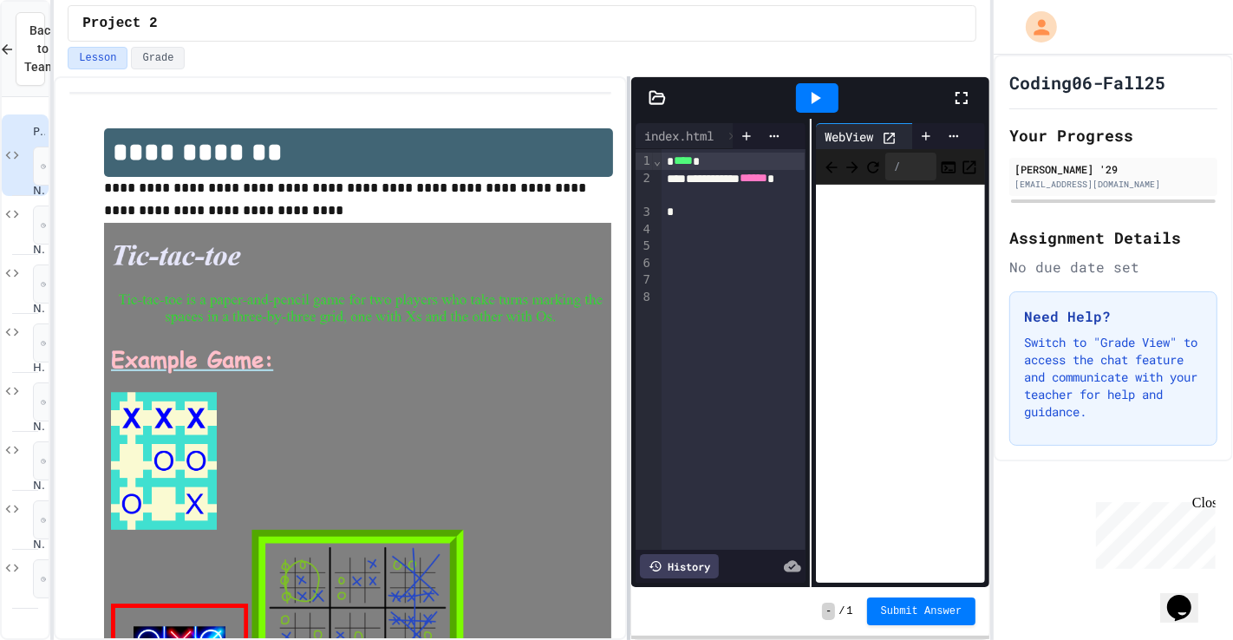
click at [628, 303] on div at bounding box center [628, 358] width 3 height 564
drag, startPoint x: 555, startPoint y: 312, endPoint x: 67, endPoint y: 242, distance: 493.2
click at [67, 242] on div "**********" at bounding box center [340, 358] width 573 height 564
click at [675, 227] on div at bounding box center [733, 228] width 143 height 17
click at [887, 95] on icon at bounding box center [962, 98] width 12 height 12
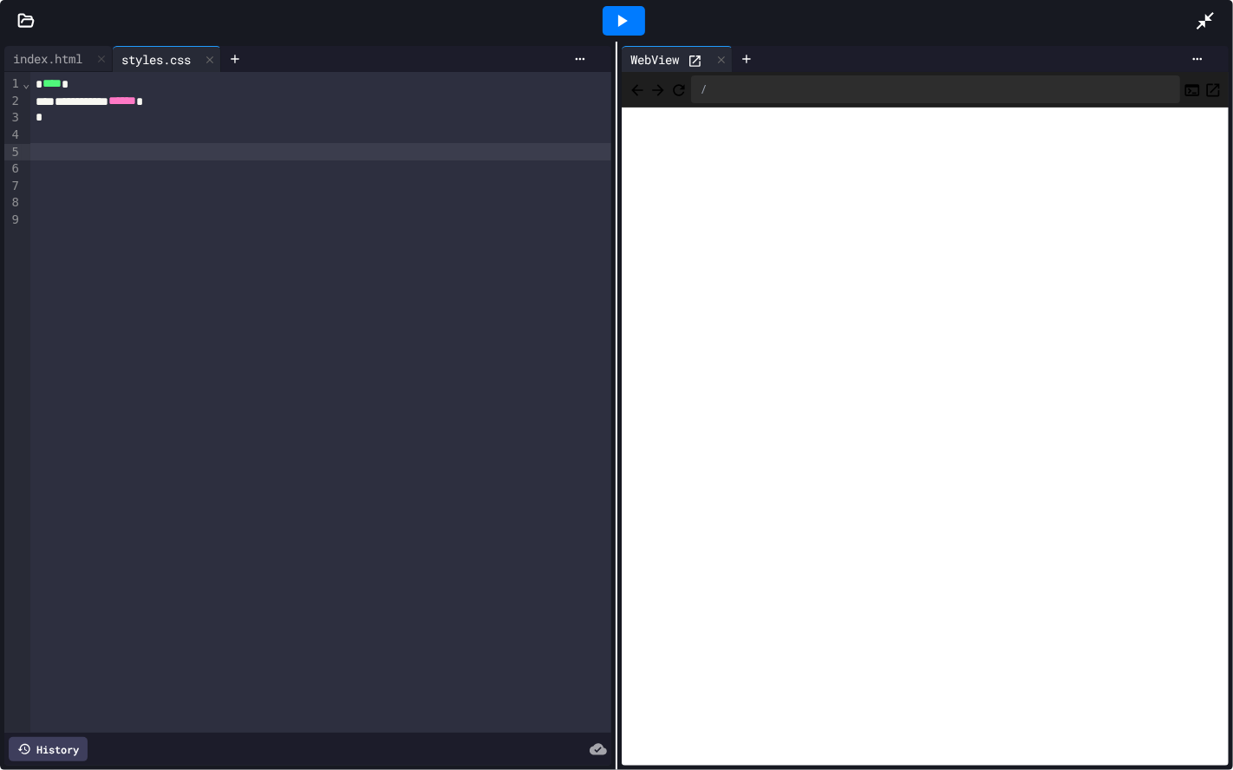
click at [31, 74] on div "**********" at bounding box center [307, 402] width 607 height 661
click at [44, 62] on div "index.html" at bounding box center [47, 58] width 87 height 18
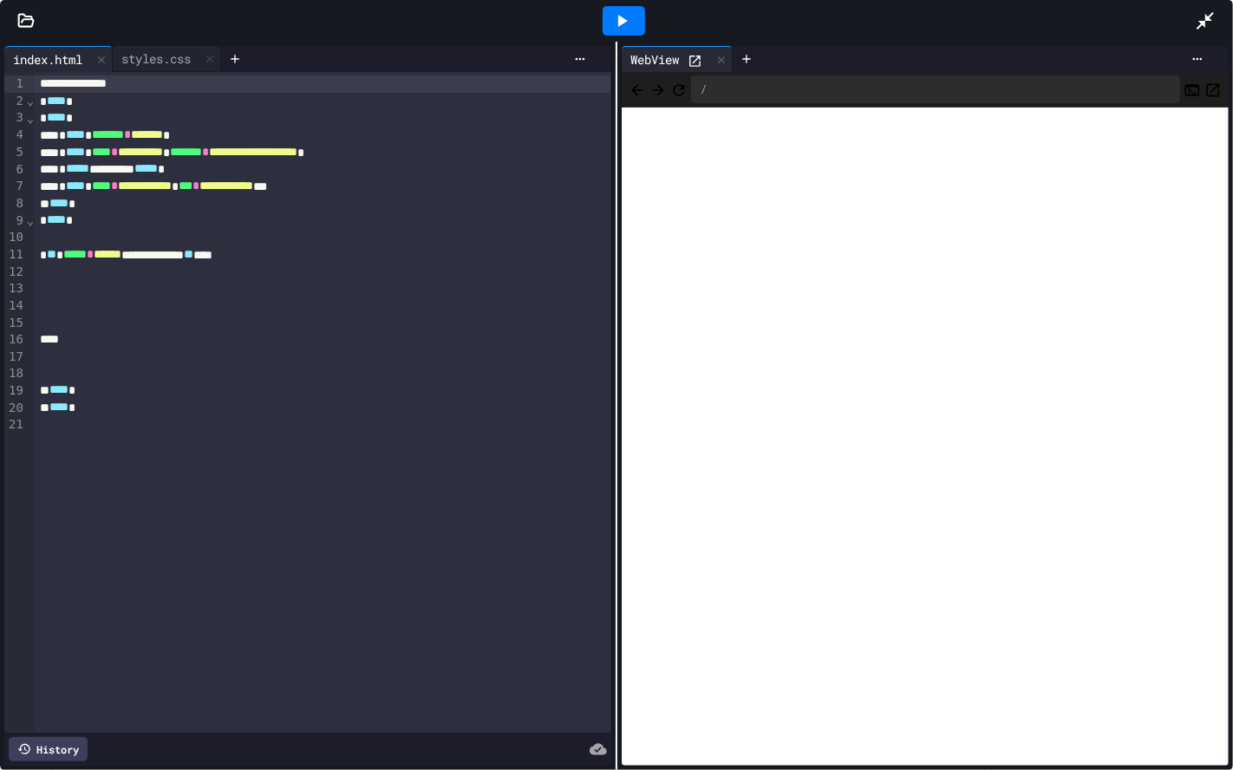
click at [51, 289] on div at bounding box center [323, 288] width 577 height 17
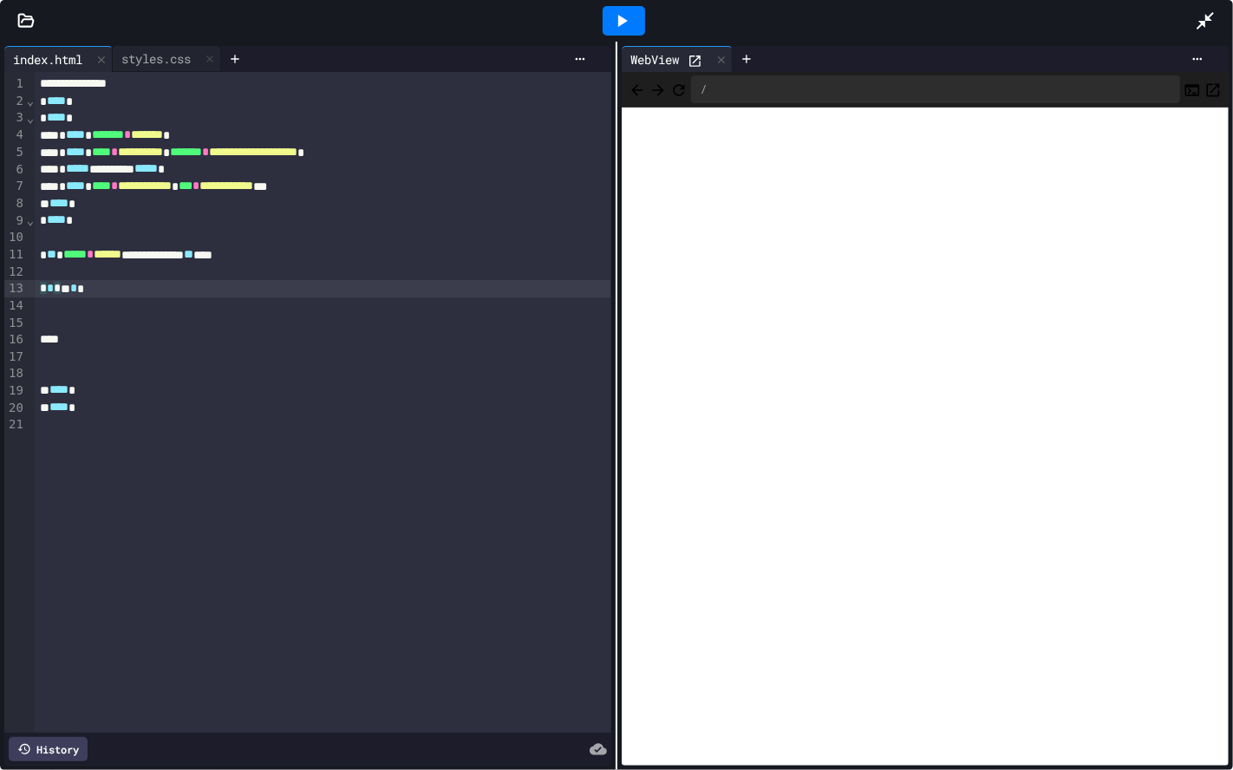
click at [887, 29] on div at bounding box center [1214, 20] width 38 height 47
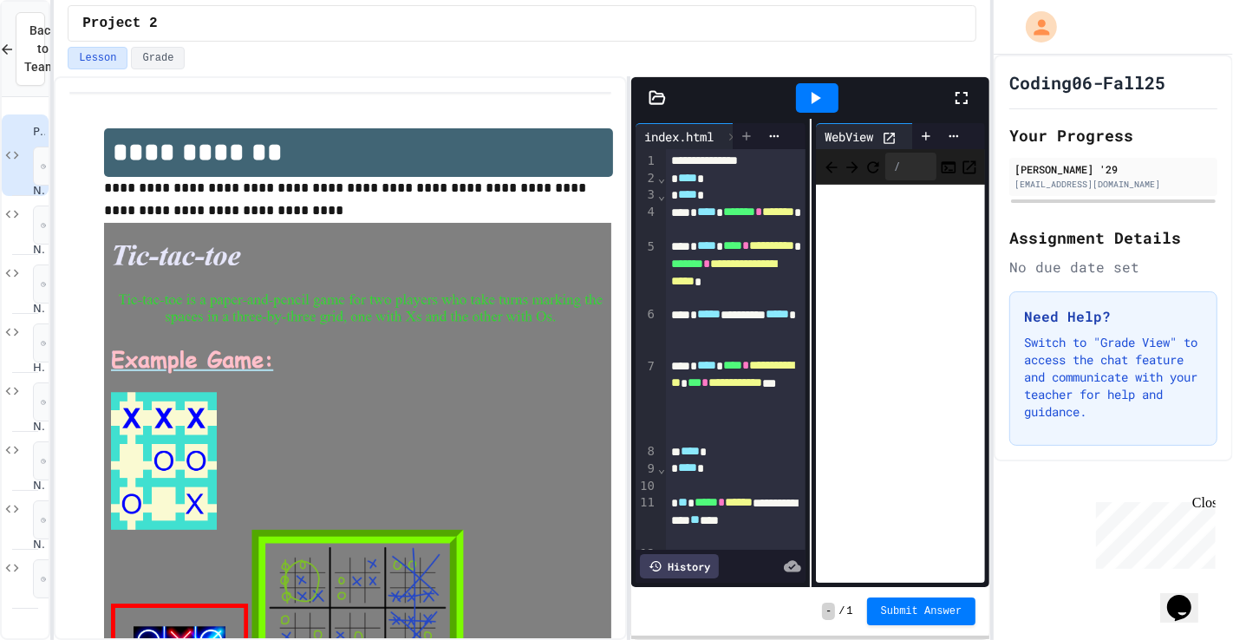
click at [739, 147] on div at bounding box center [747, 136] width 28 height 26
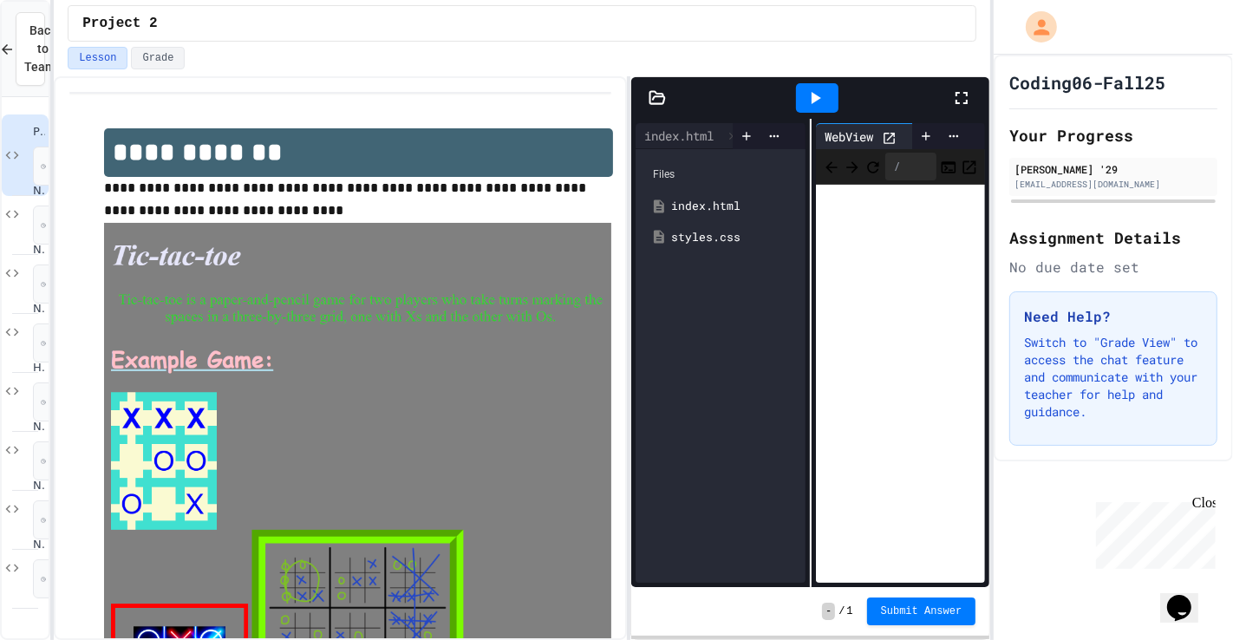
click at [764, 210] on div "index.html" at bounding box center [733, 206] width 124 height 17
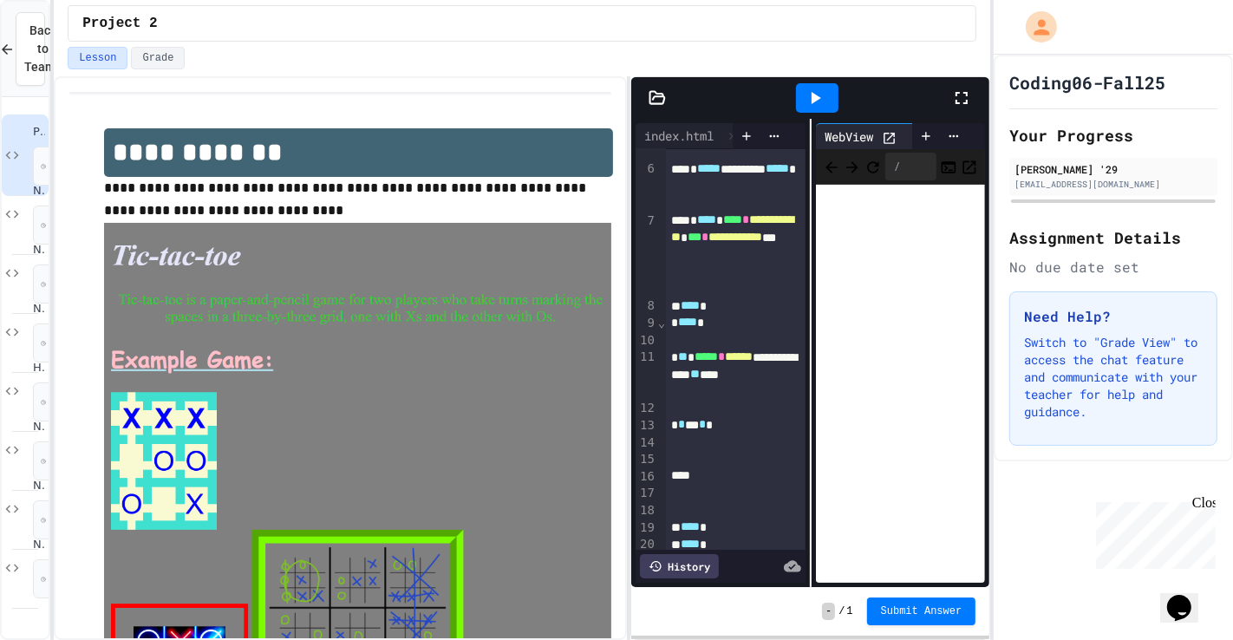
scroll to position [168, 0]
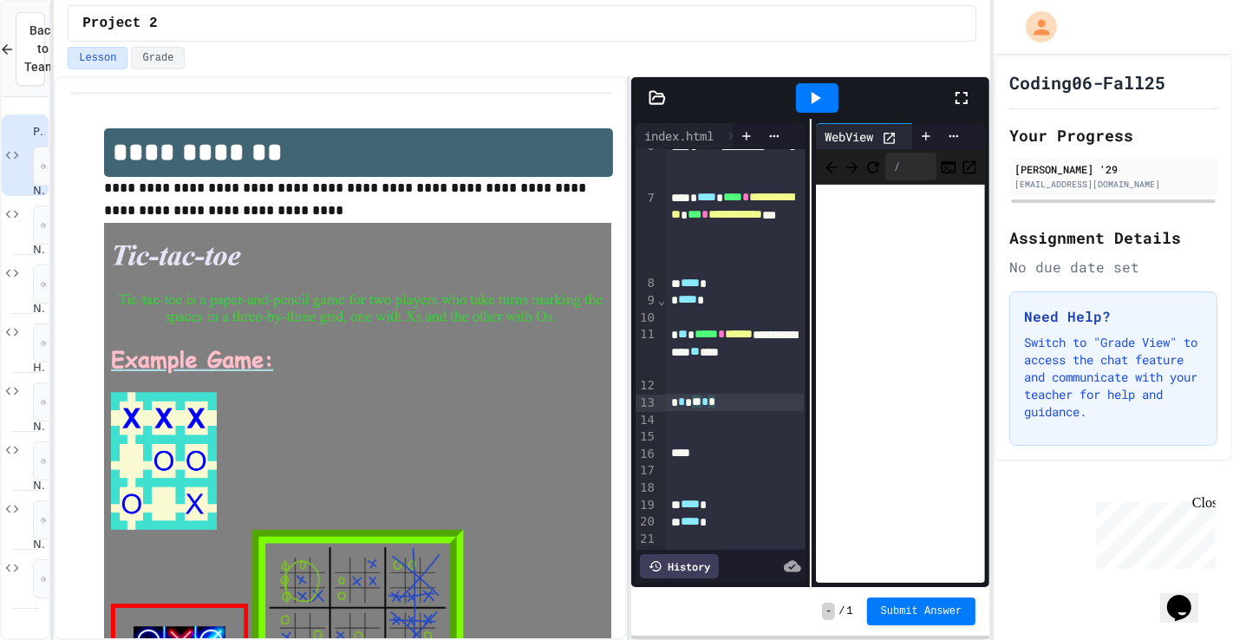
click at [700, 405] on div "* * * ** * *" at bounding box center [735, 402] width 138 height 17
click at [701, 408] on span "**" at bounding box center [697, 401] width 10 height 12
click at [818, 84] on div at bounding box center [817, 97] width 42 height 29
click at [700, 421] on div "**********" at bounding box center [735, 411] width 138 height 34
click at [809, 94] on icon at bounding box center [815, 98] width 21 height 21
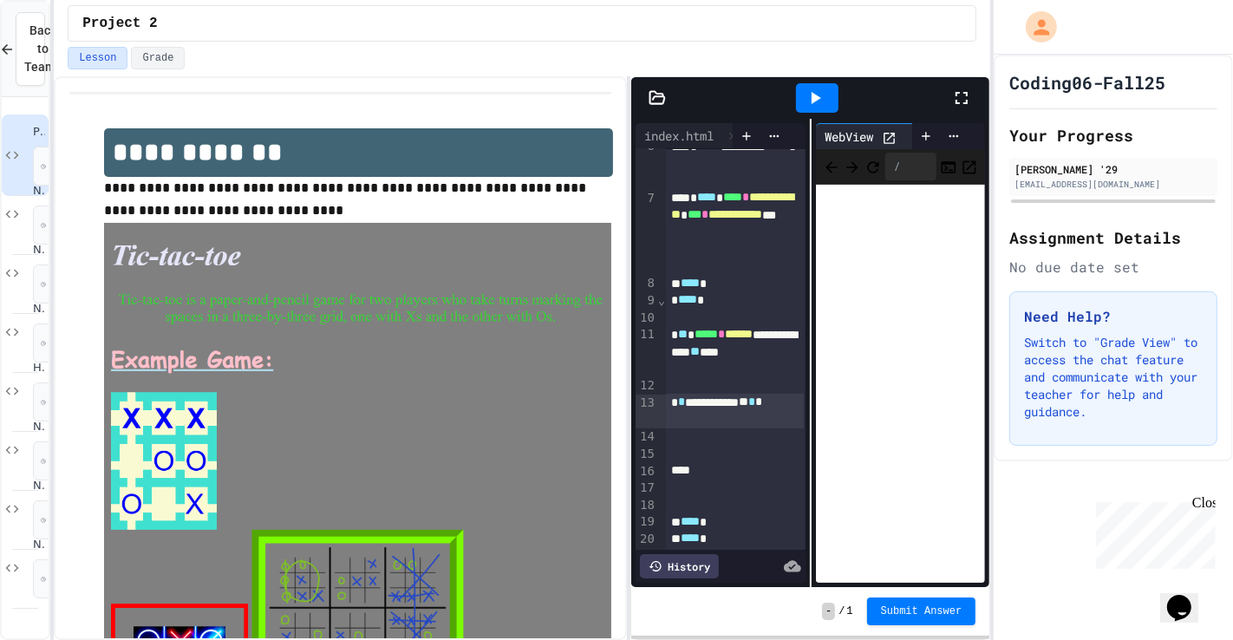
click at [739, 408] on span "**" at bounding box center [744, 401] width 10 height 12
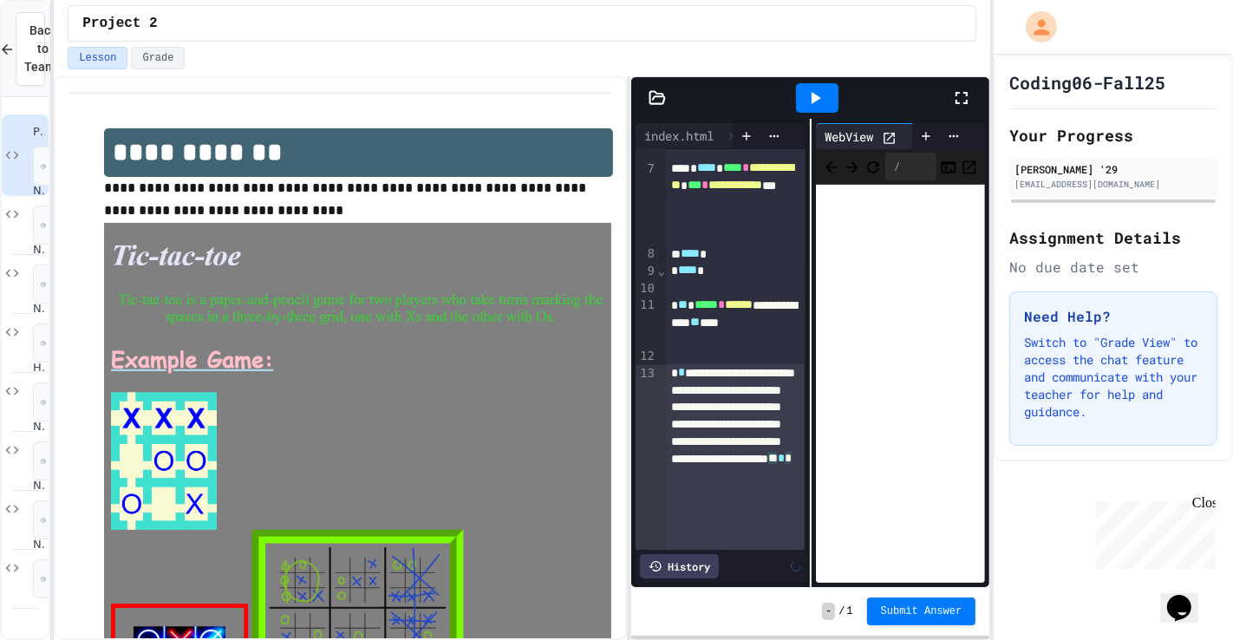
scroll to position [214, 0]
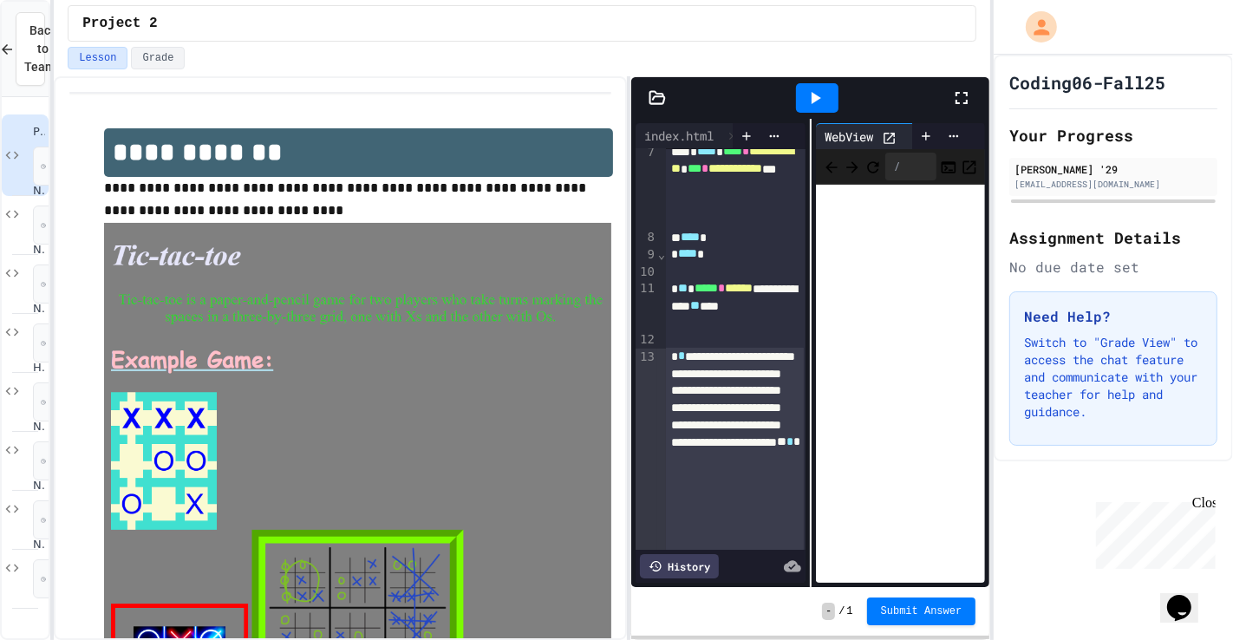
click at [823, 88] on icon at bounding box center [815, 98] width 21 height 21
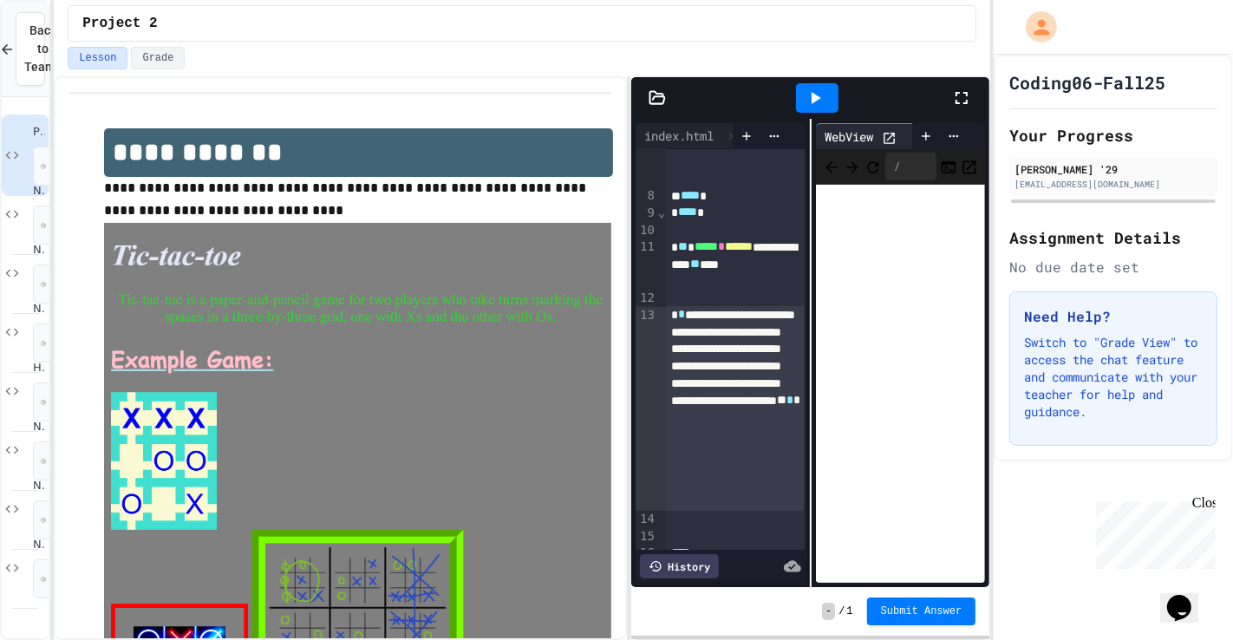
scroll to position [278, 0]
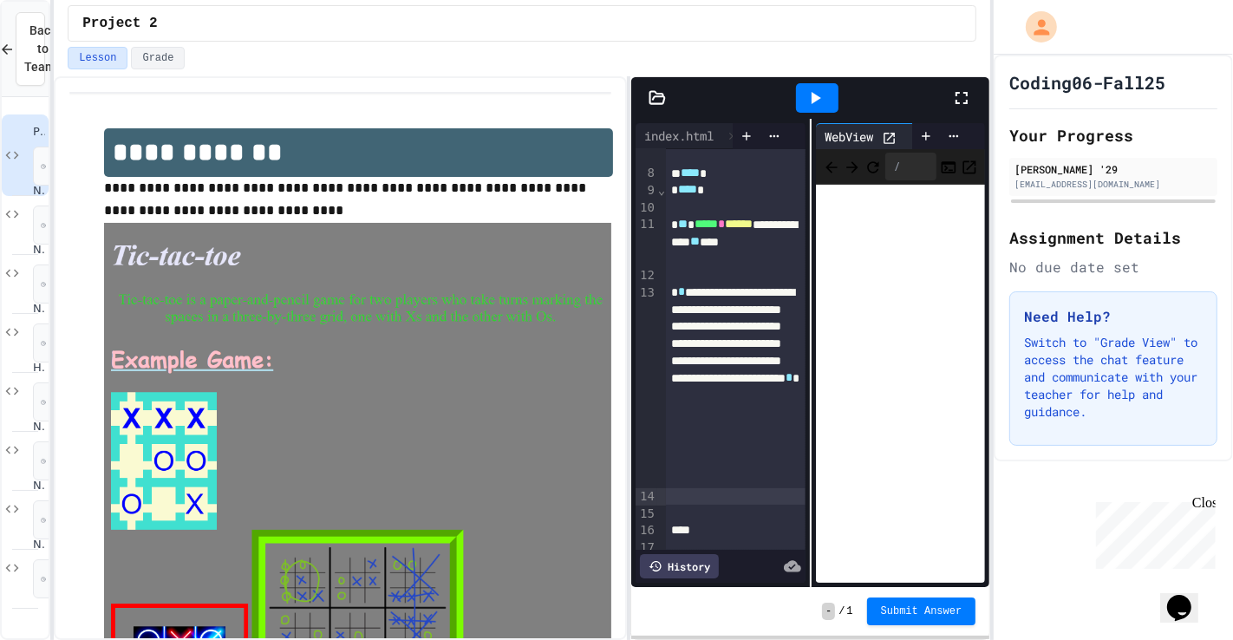
click at [689, 460] on div at bounding box center [735, 496] width 139 height 17
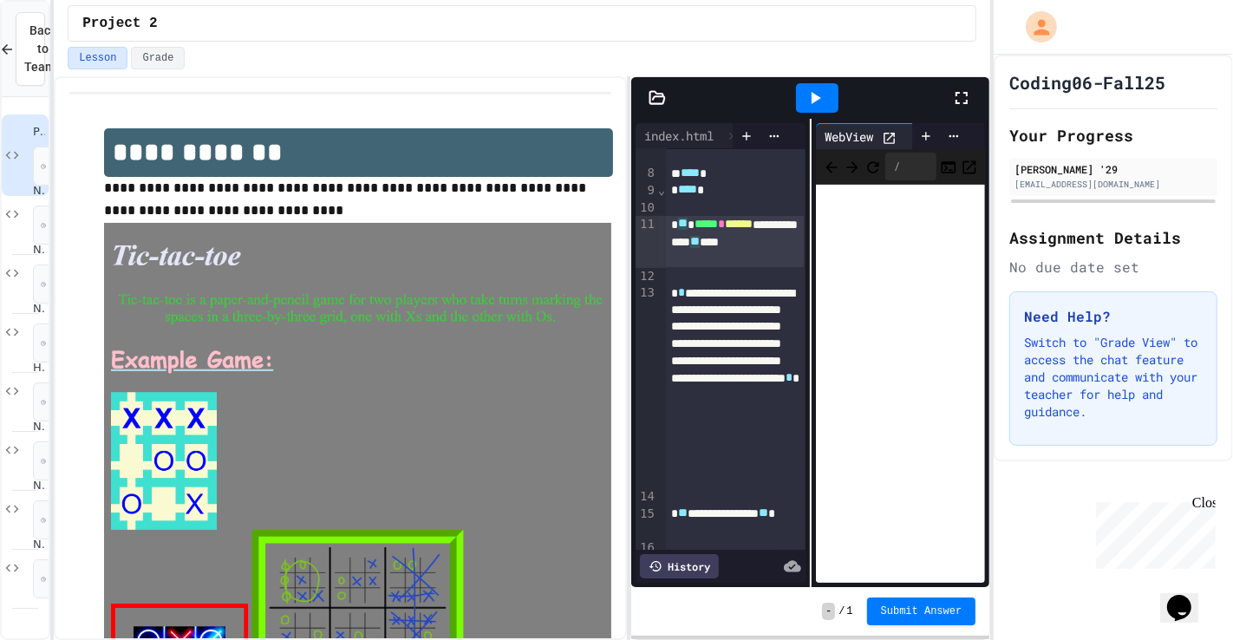
click at [696, 218] on div "**********" at bounding box center [735, 241] width 138 height 51
click at [768, 250] on div "**********" at bounding box center [735, 241] width 138 height 51
click at [769, 255] on div "**********" at bounding box center [735, 241] width 138 height 51
click at [801, 98] on div at bounding box center [817, 97] width 42 height 29
click at [688, 228] on span "**" at bounding box center [683, 224] width 10 height 12
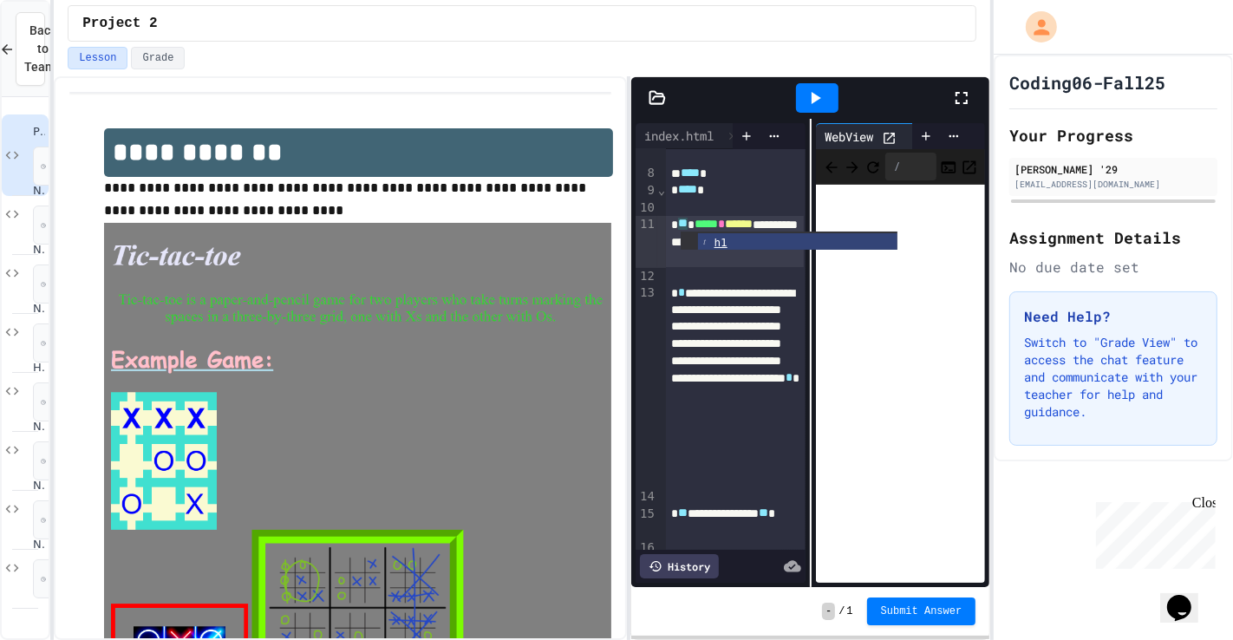
click at [771, 261] on div "**********" at bounding box center [735, 241] width 138 height 51
click at [827, 90] on div at bounding box center [817, 97] width 42 height 29
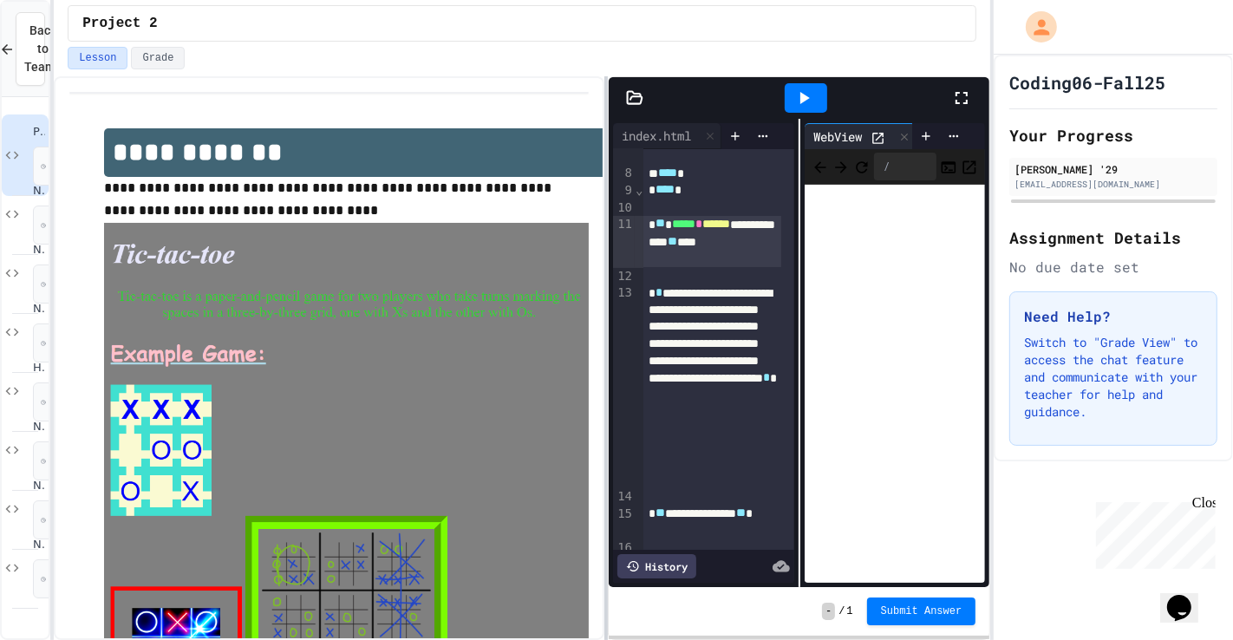
click at [604, 261] on div at bounding box center [605, 358] width 3 height 564
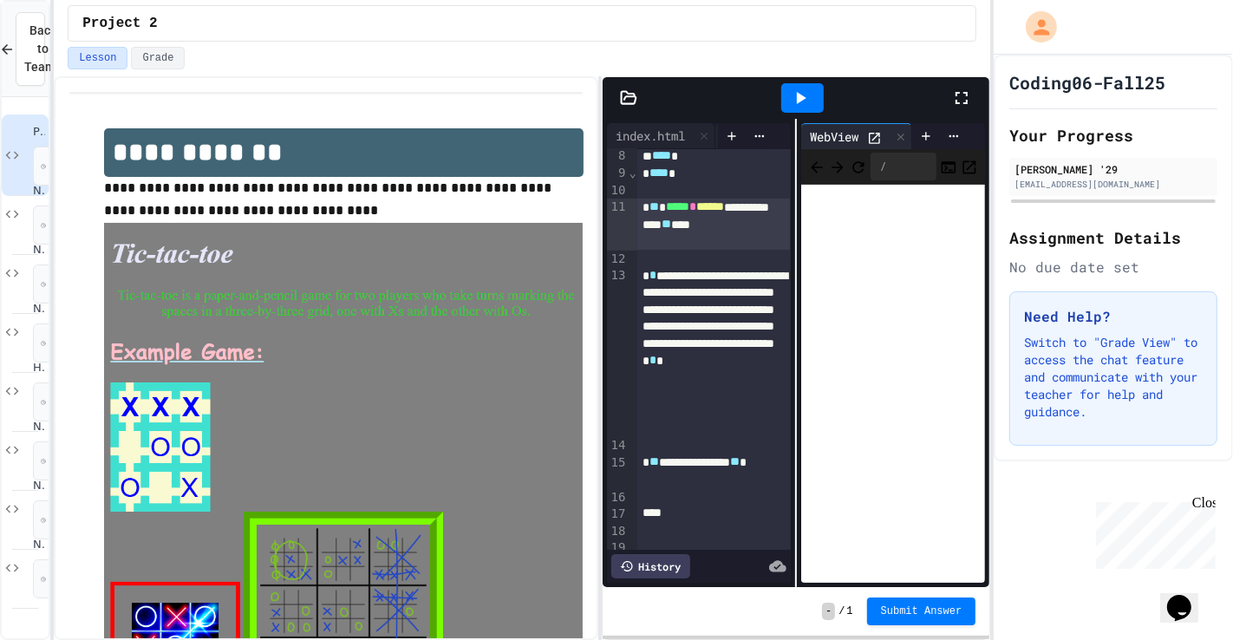
click at [815, 98] on div at bounding box center [802, 97] width 42 height 29
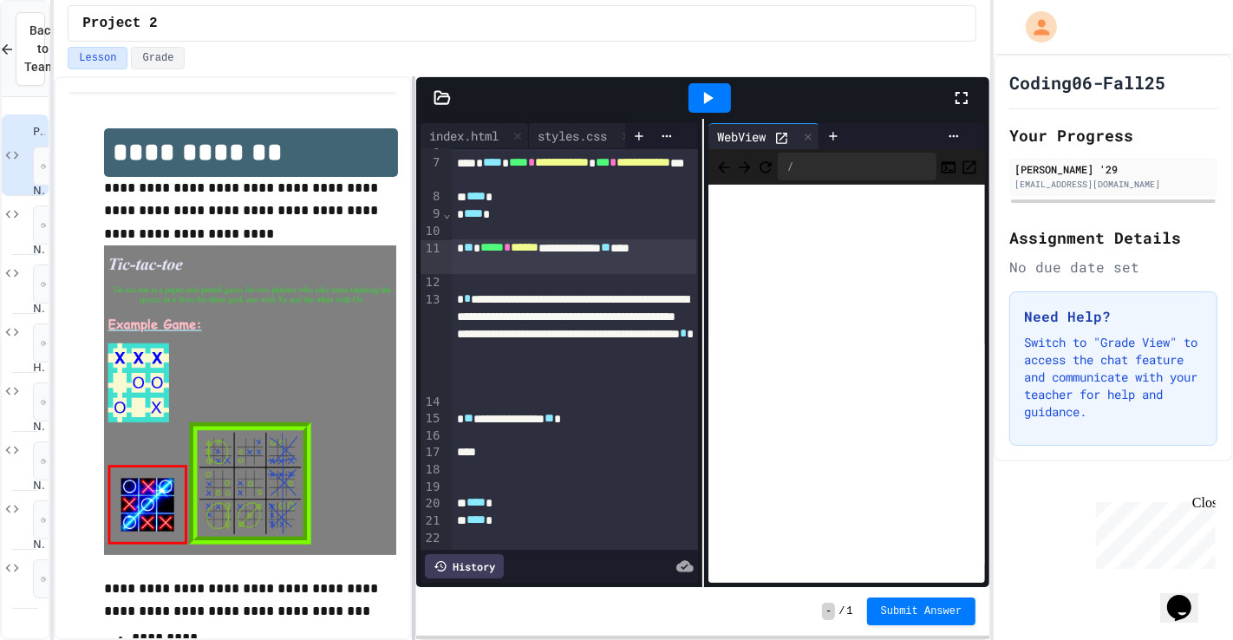
scroll to position [116, 0]
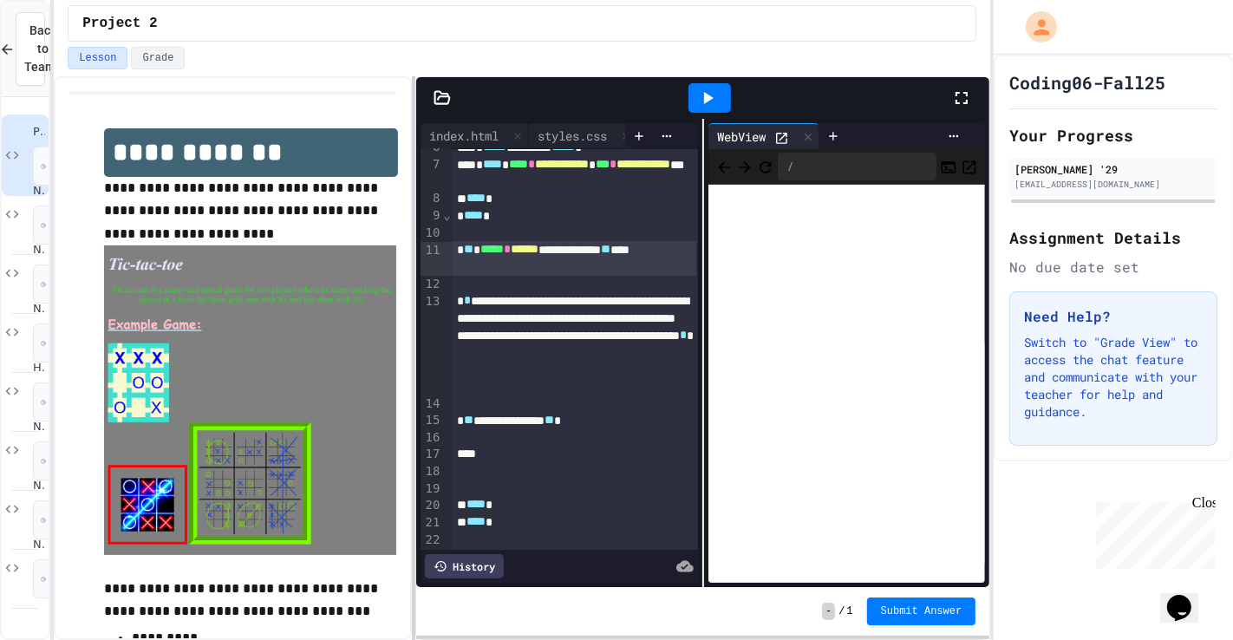
click at [412, 296] on div at bounding box center [413, 358] width 3 height 564
click at [480, 421] on div "**********" at bounding box center [574, 419] width 245 height 17
click at [623, 416] on div "**********" at bounding box center [574, 419] width 245 height 17
click at [710, 92] on icon at bounding box center [707, 98] width 21 height 21
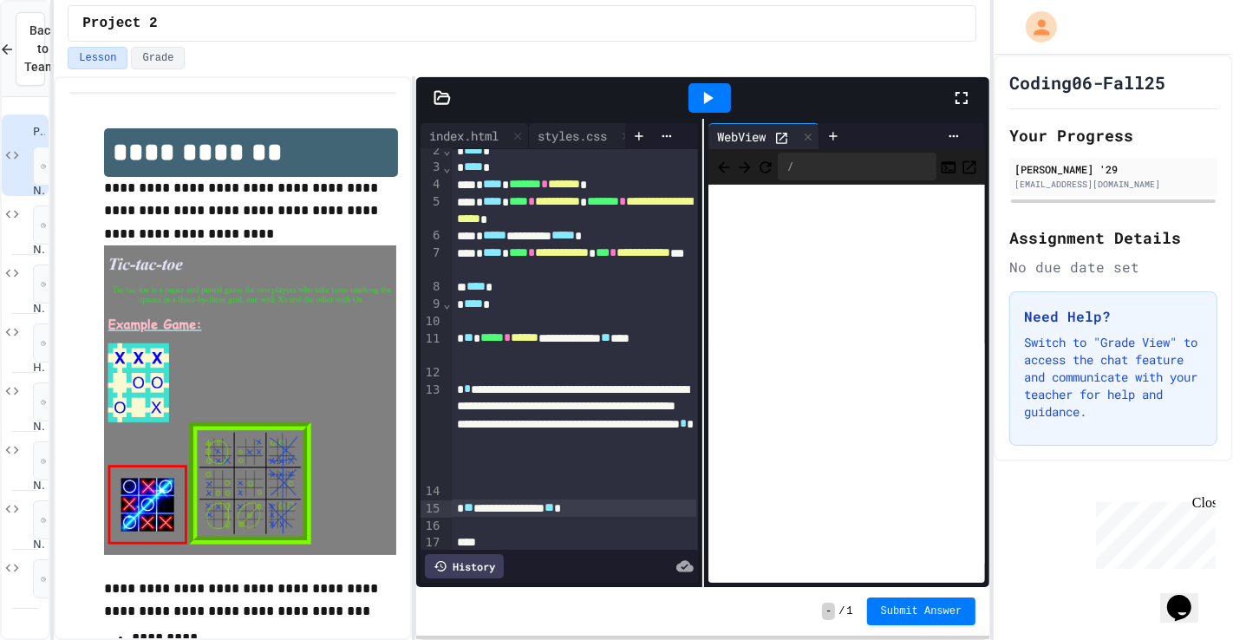
scroll to position [29, 0]
click at [576, 138] on div "styles.css" at bounding box center [572, 136] width 87 height 18
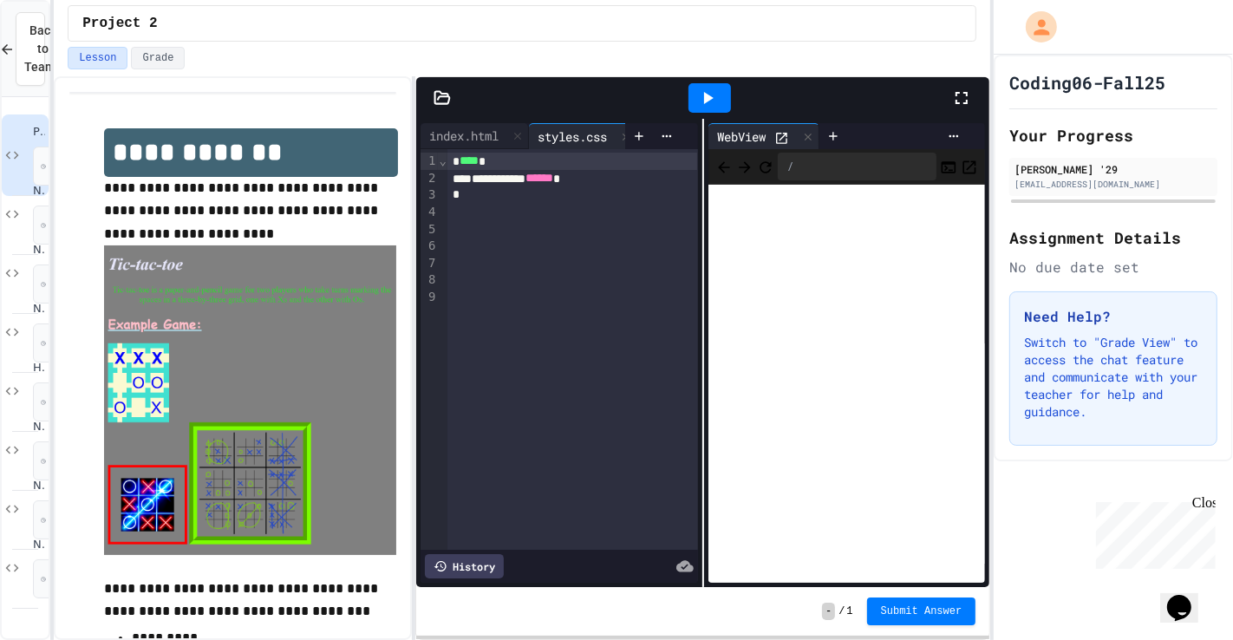
click at [465, 212] on div at bounding box center [572, 212] width 251 height 17
click at [706, 94] on icon at bounding box center [709, 98] width 10 height 12
click at [720, 109] on div at bounding box center [709, 97] width 42 height 29
click at [654, 255] on div "**********" at bounding box center [574, 246] width 245 height 17
click at [699, 92] on icon at bounding box center [707, 98] width 21 height 21
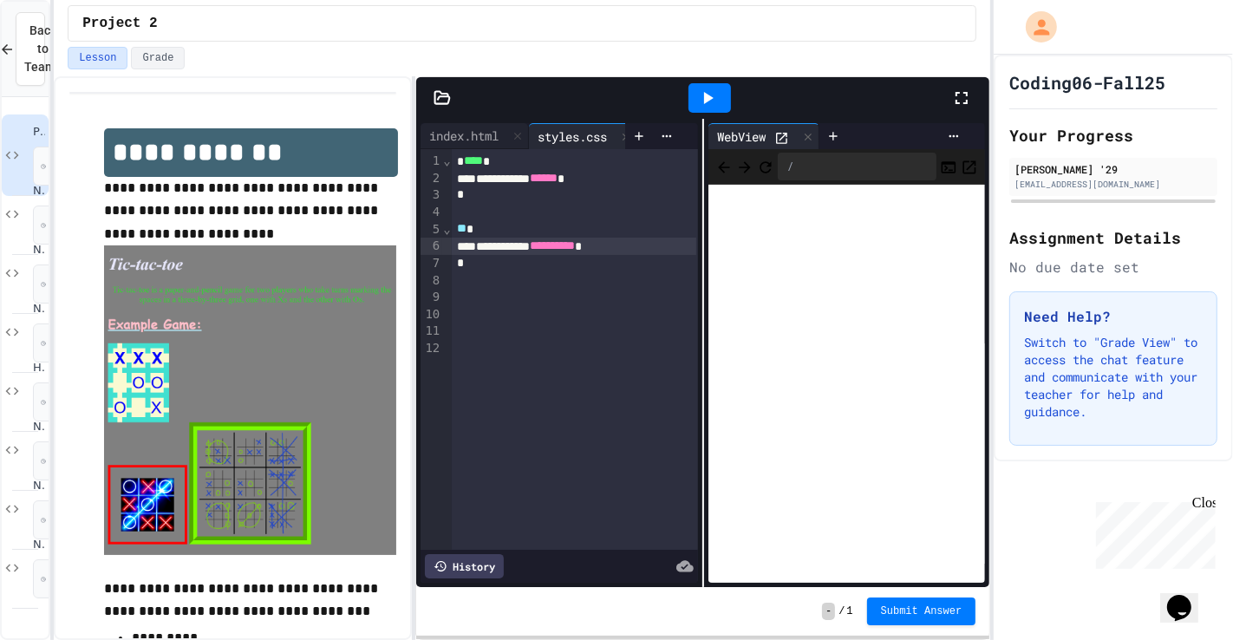
click at [699, 92] on icon at bounding box center [707, 98] width 21 height 21
drag, startPoint x: 279, startPoint y: 321, endPoint x: 162, endPoint y: 348, distance: 120.1
click at [162, 348] on img at bounding box center [250, 400] width 292 height 310
drag, startPoint x: 166, startPoint y: 329, endPoint x: 247, endPoint y: 297, distance: 87.1
click at [209, 315] on img at bounding box center [250, 400] width 292 height 310
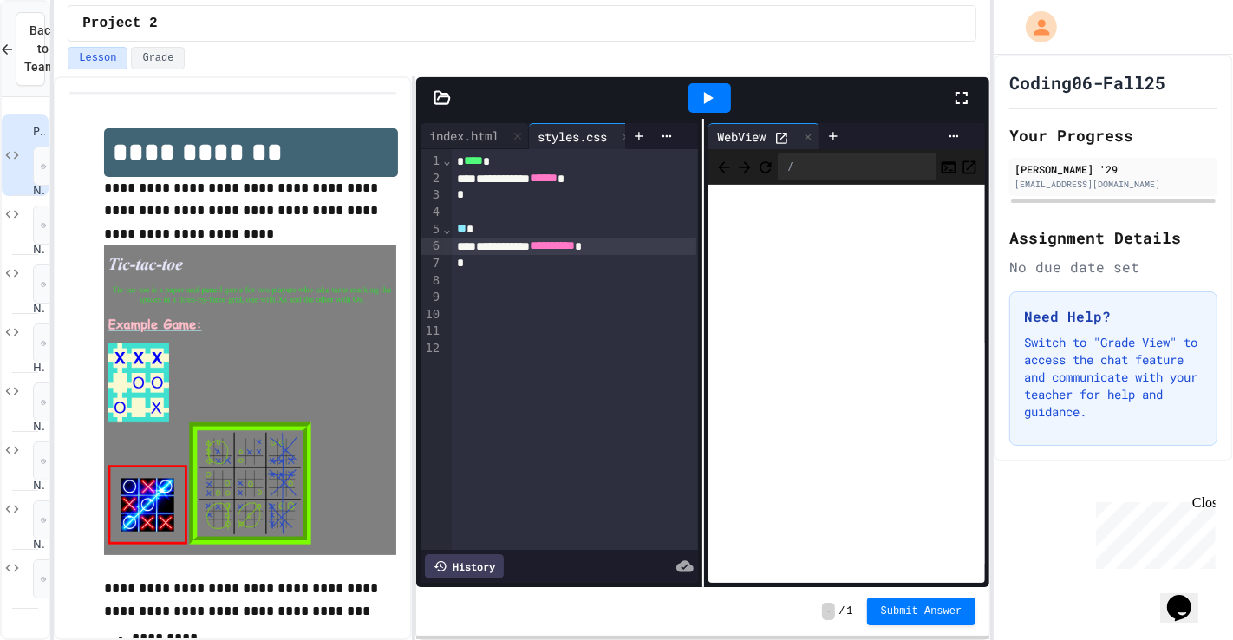
click at [466, 263] on div "*" at bounding box center [574, 263] width 245 height 17
click at [470, 289] on div at bounding box center [575, 297] width 246 height 17
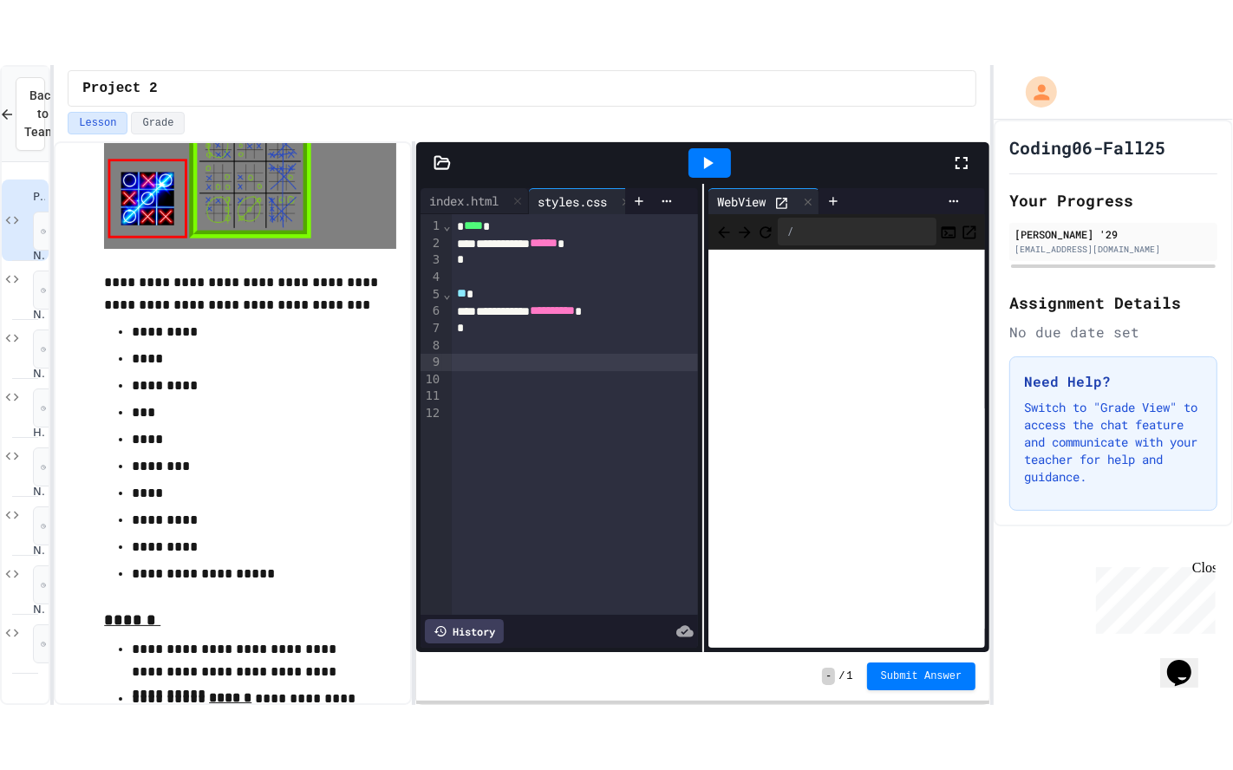
scroll to position [349, 0]
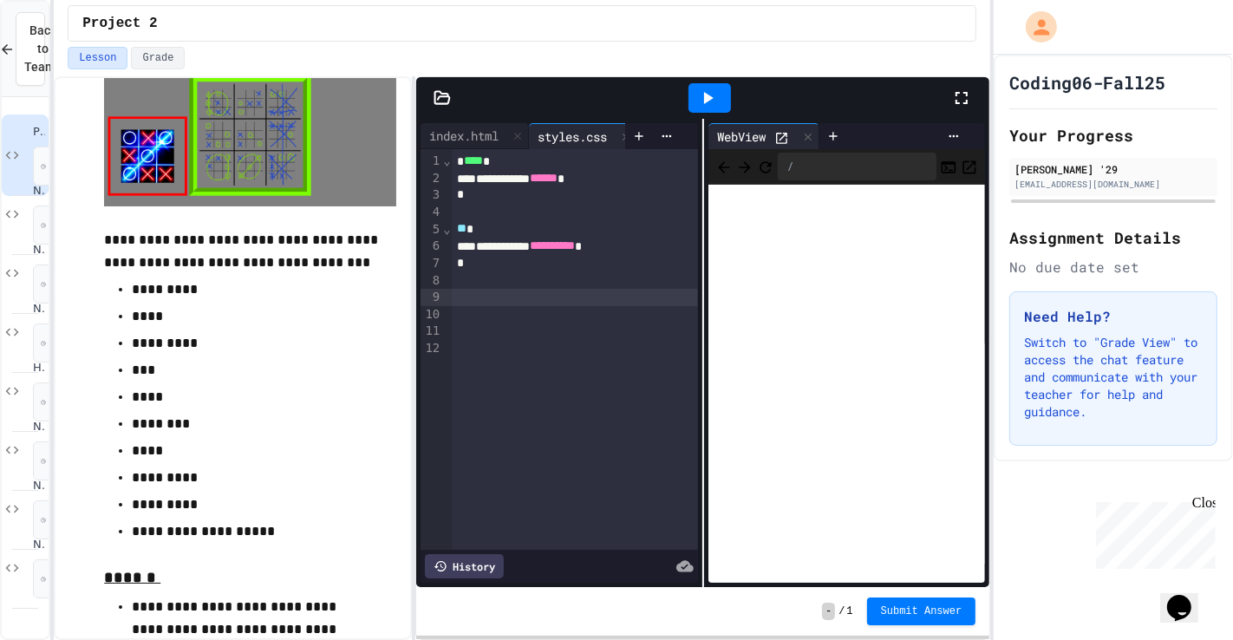
click at [700, 93] on icon at bounding box center [707, 98] width 21 height 21
click at [702, 127] on div at bounding box center [703, 353] width 2 height 468
click at [702, 126] on div at bounding box center [703, 353] width 2 height 468
click at [711, 95] on icon at bounding box center [707, 98] width 21 height 21
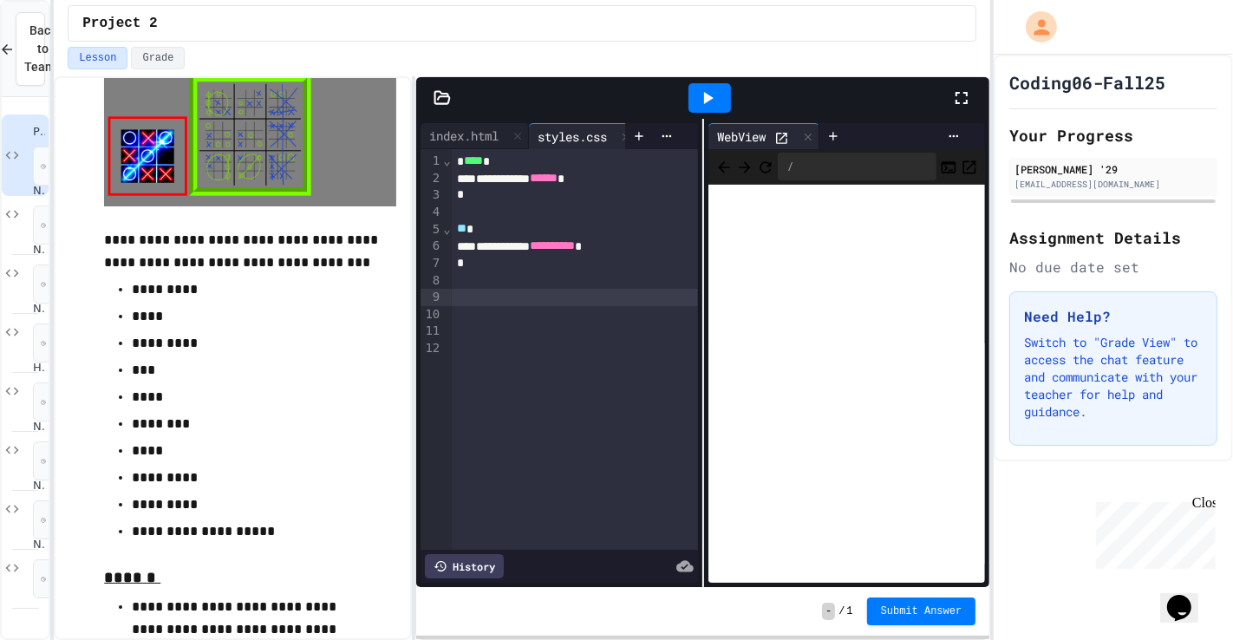
click at [887, 101] on icon at bounding box center [961, 98] width 21 height 21
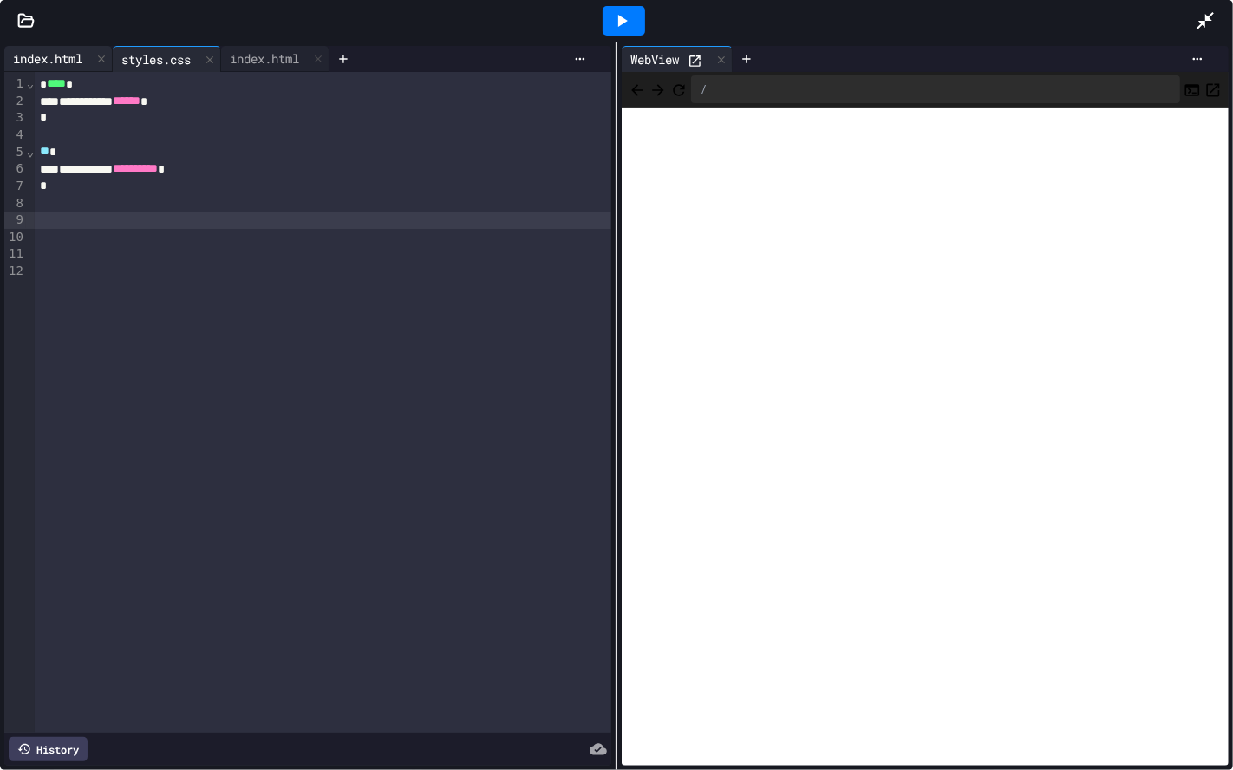
click at [36, 62] on div "index.html" at bounding box center [47, 58] width 87 height 18
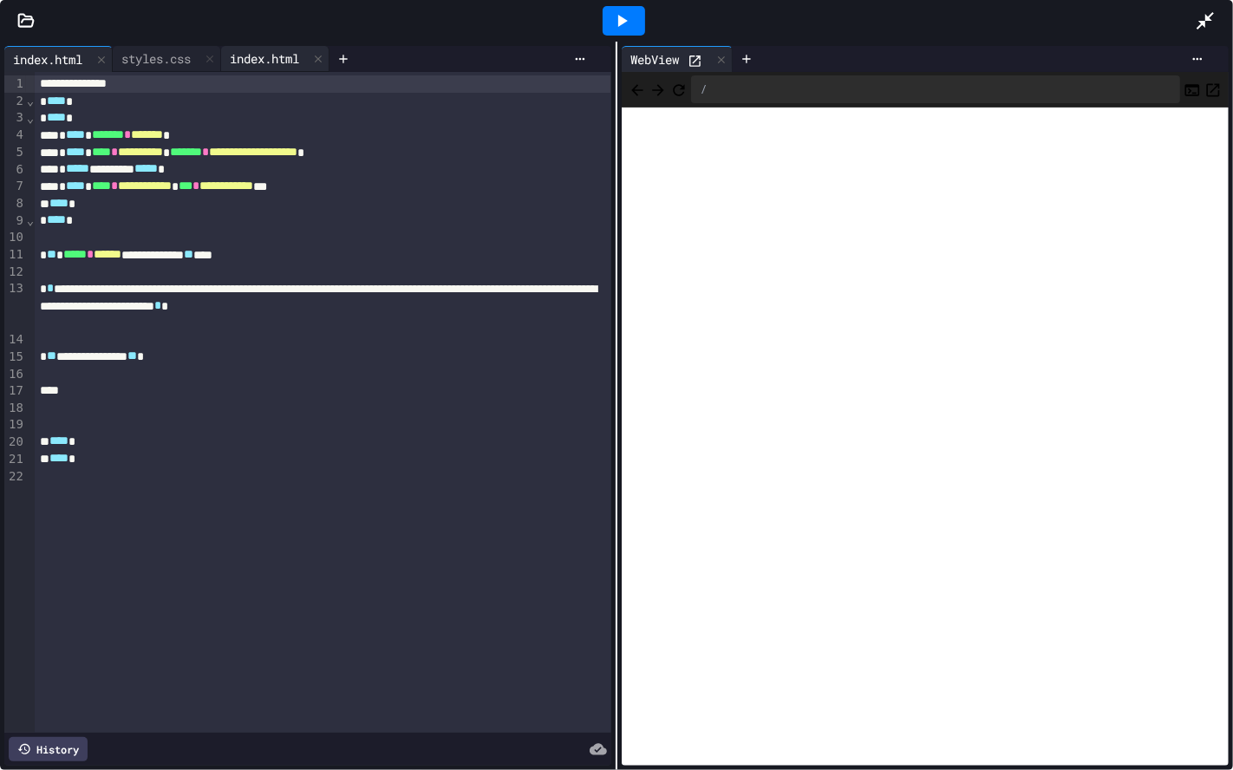
click at [245, 55] on div "index.html" at bounding box center [264, 58] width 87 height 18
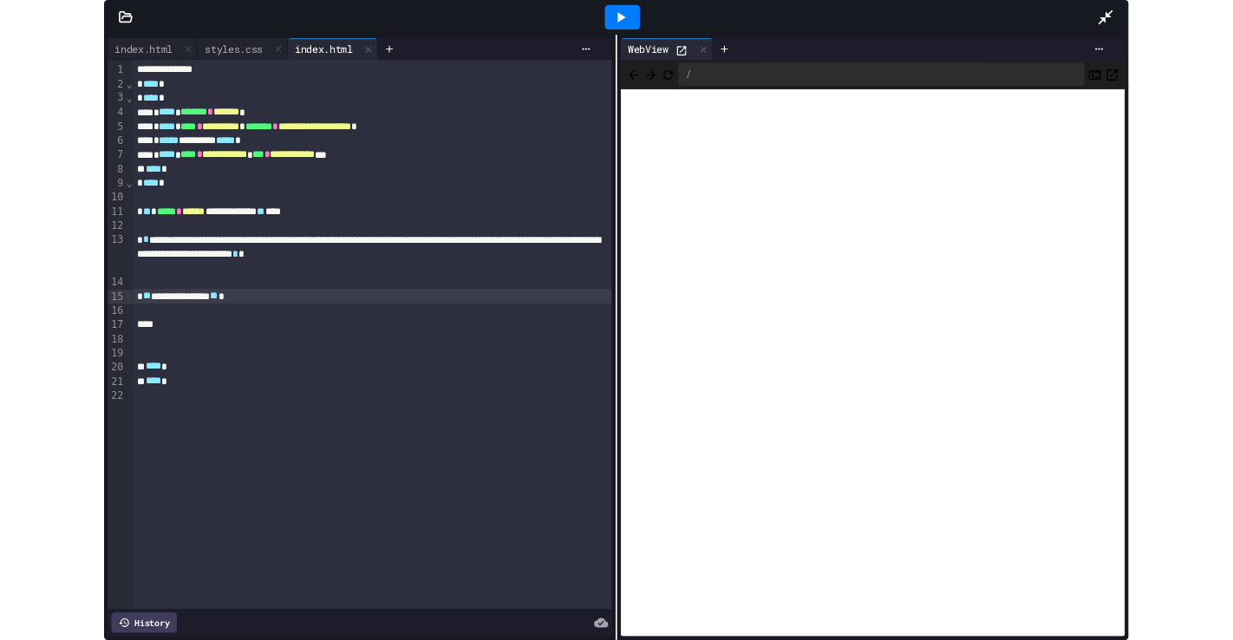
scroll to position [0, 0]
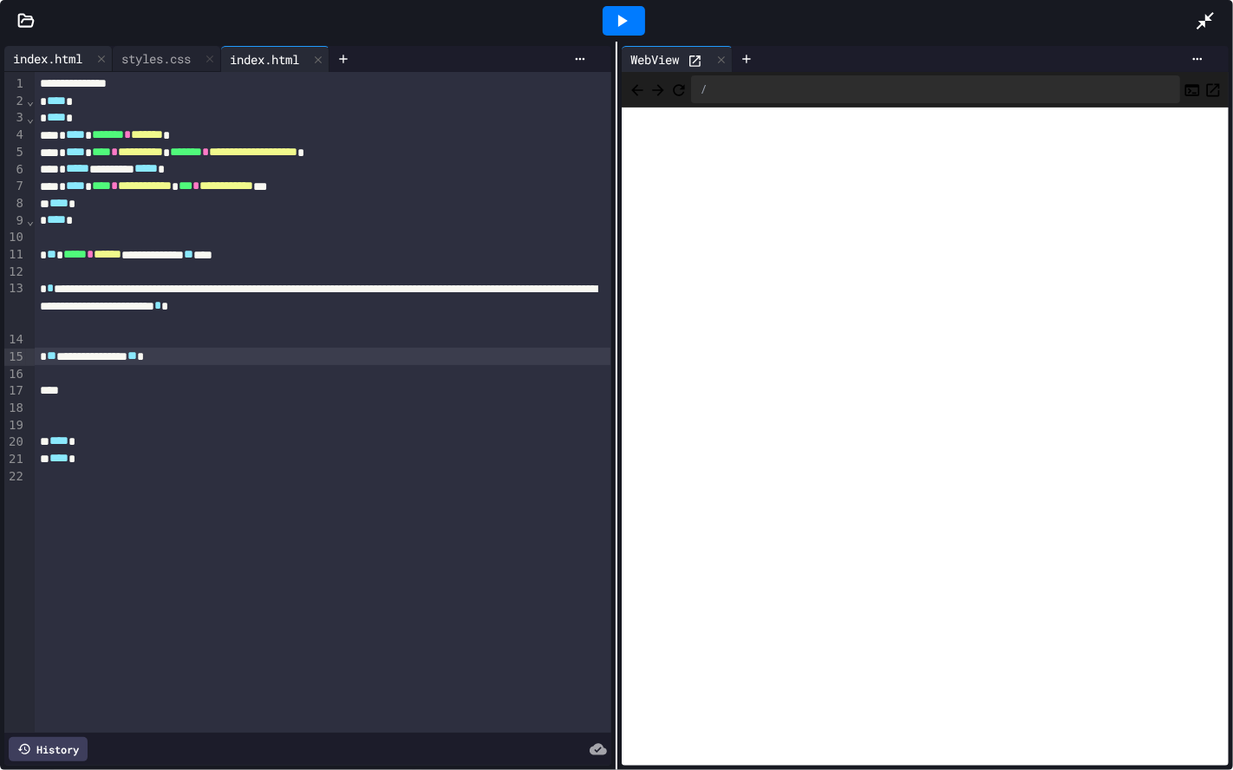
click at [65, 55] on div "index.html" at bounding box center [47, 58] width 87 height 18
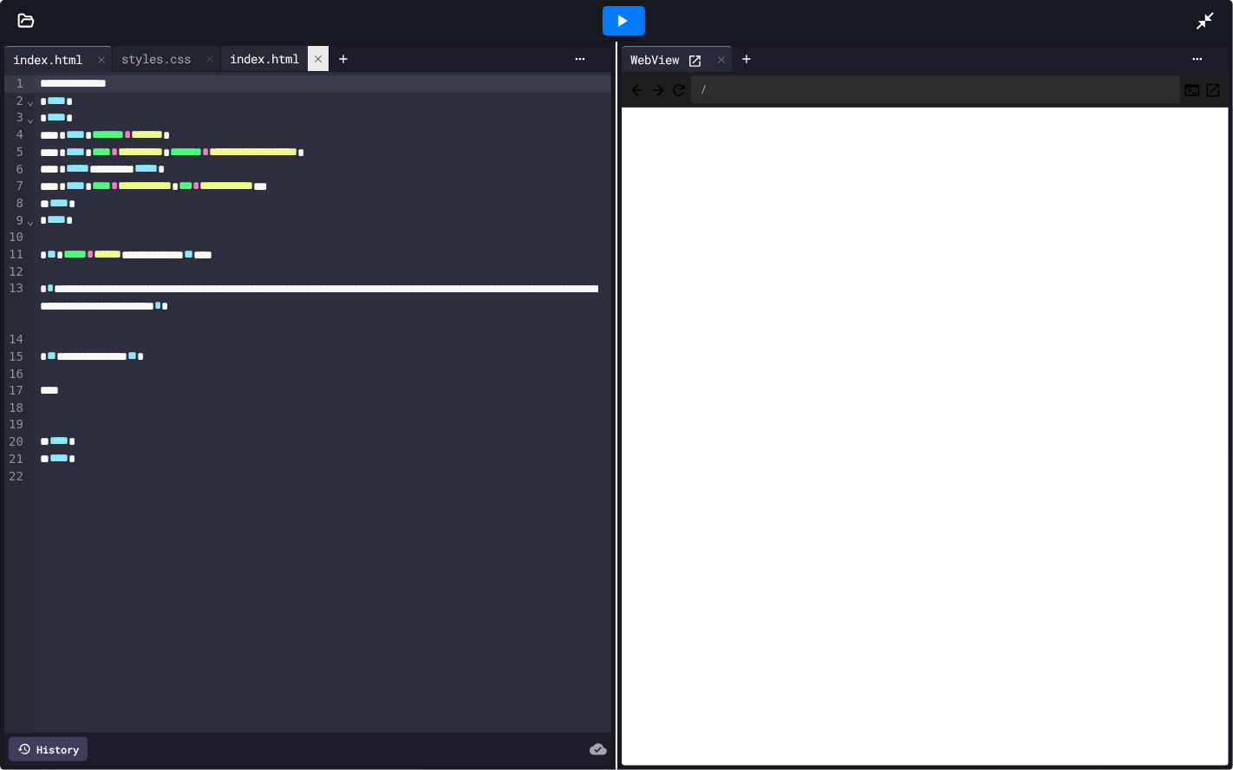
click at [329, 64] on div at bounding box center [318, 58] width 21 height 25
click at [616, 12] on icon at bounding box center [621, 20] width 21 height 21
click at [151, 72] on div "**********" at bounding box center [323, 402] width 577 height 661
click at [161, 58] on div "styles.css" at bounding box center [156, 58] width 87 height 18
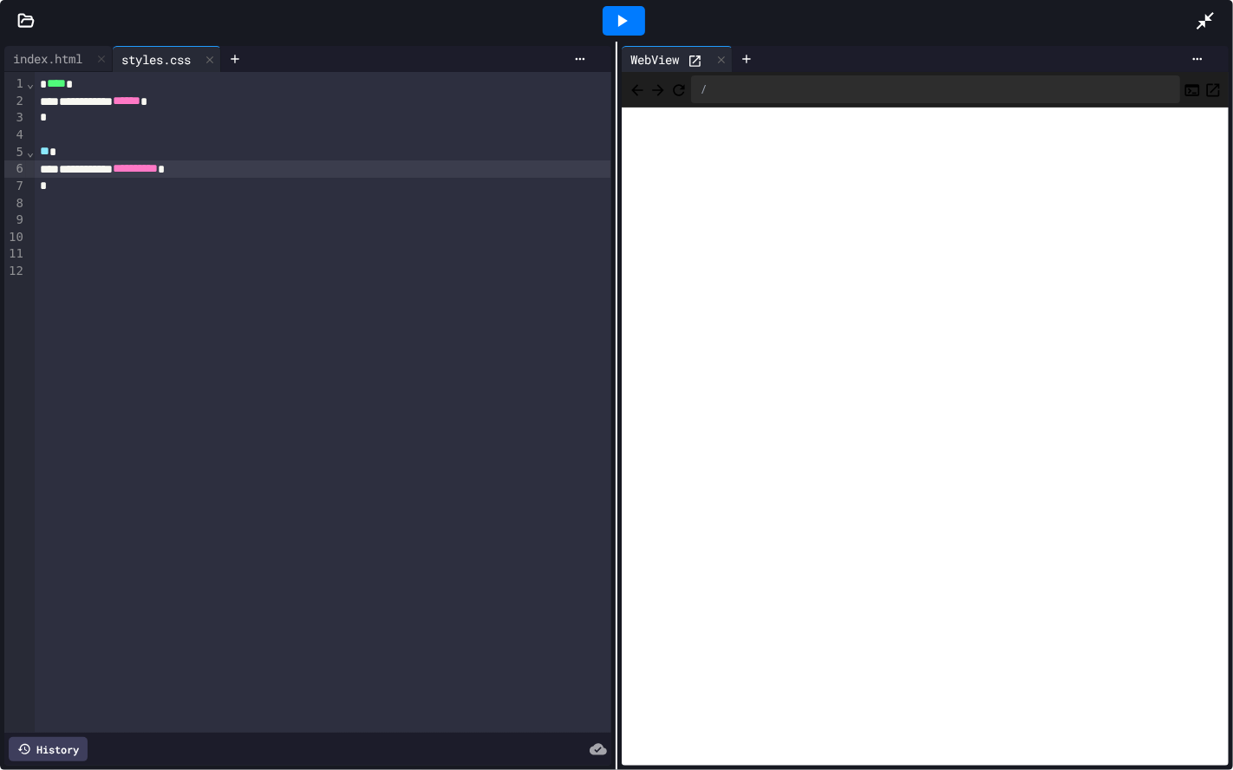
click at [267, 169] on div "**********" at bounding box center [322, 168] width 575 height 17
click at [616, 28] on icon at bounding box center [621, 20] width 21 height 21
click at [615, 22] on icon at bounding box center [621, 20] width 21 height 21
click at [47, 54] on div "index.html" at bounding box center [47, 58] width 87 height 18
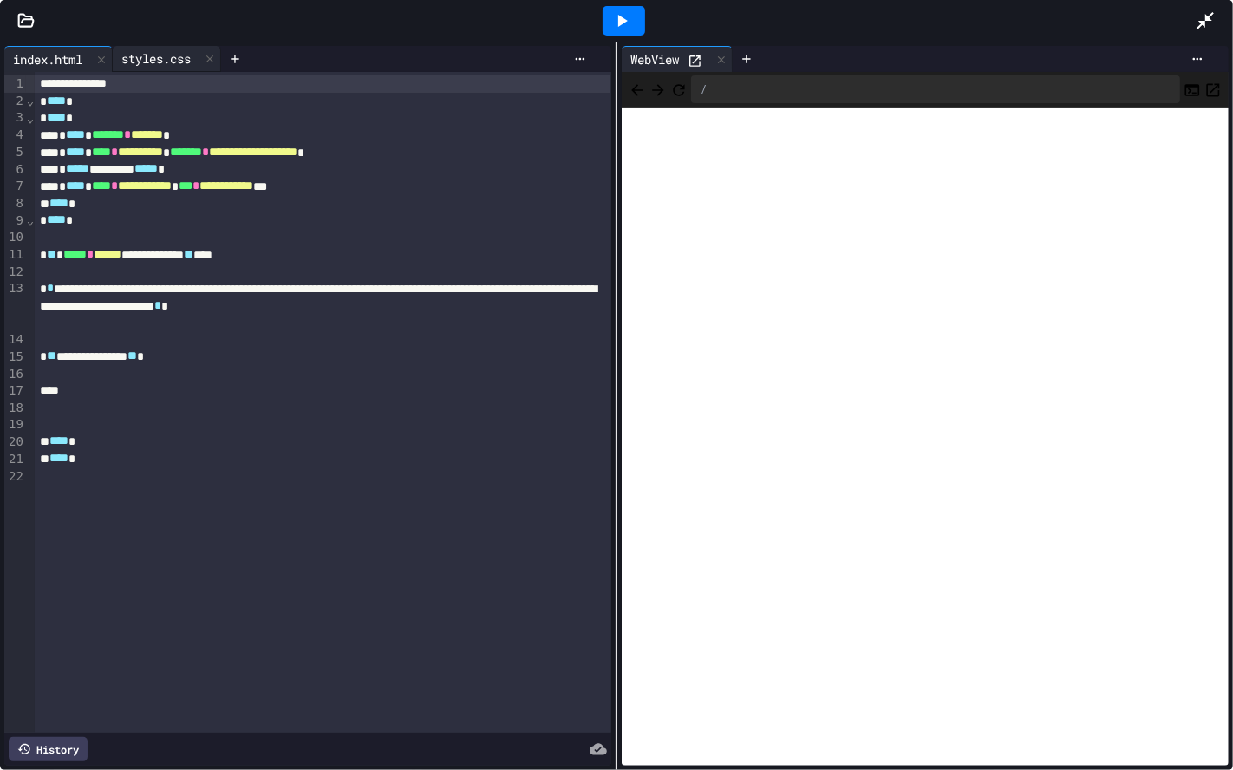
click at [143, 50] on div "styles.css" at bounding box center [156, 58] width 87 height 18
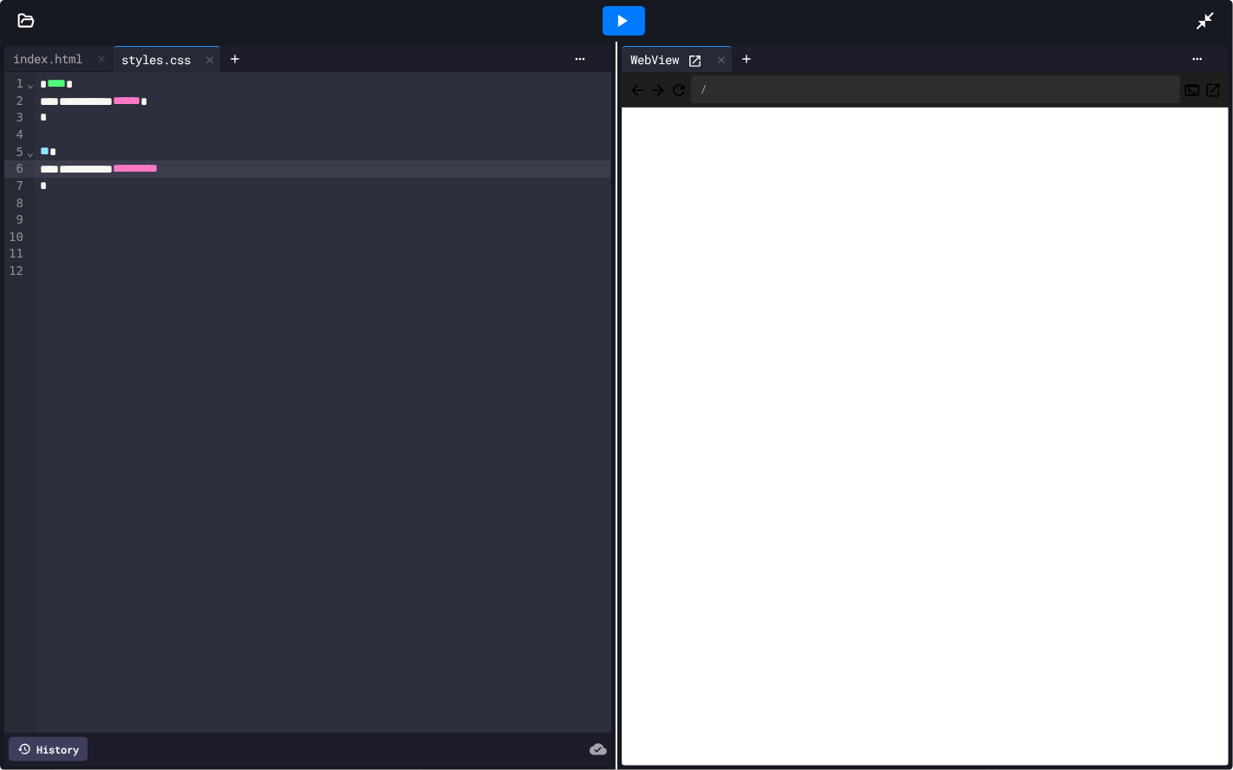
click at [251, 155] on div "** *" at bounding box center [322, 151] width 575 height 17
click at [258, 174] on div "**********" at bounding box center [322, 168] width 575 height 17
click at [887, 17] on div at bounding box center [1214, 20] width 38 height 47
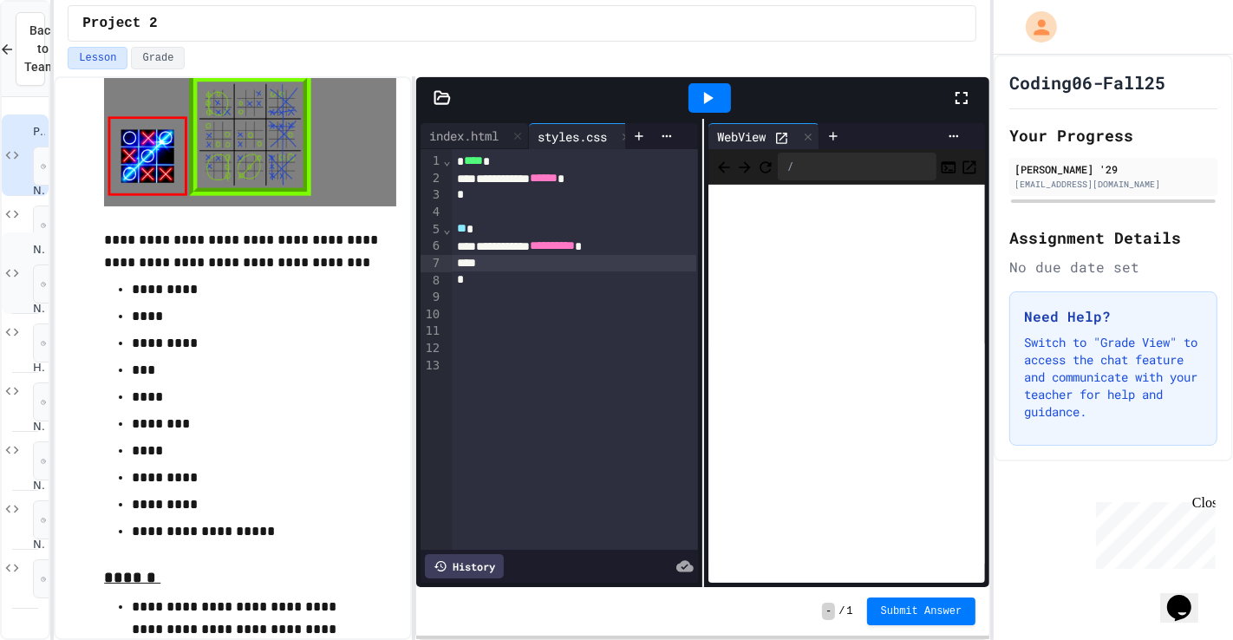
click at [16, 233] on div "Notes 6 No time set" at bounding box center [25, 273] width 47 height 82
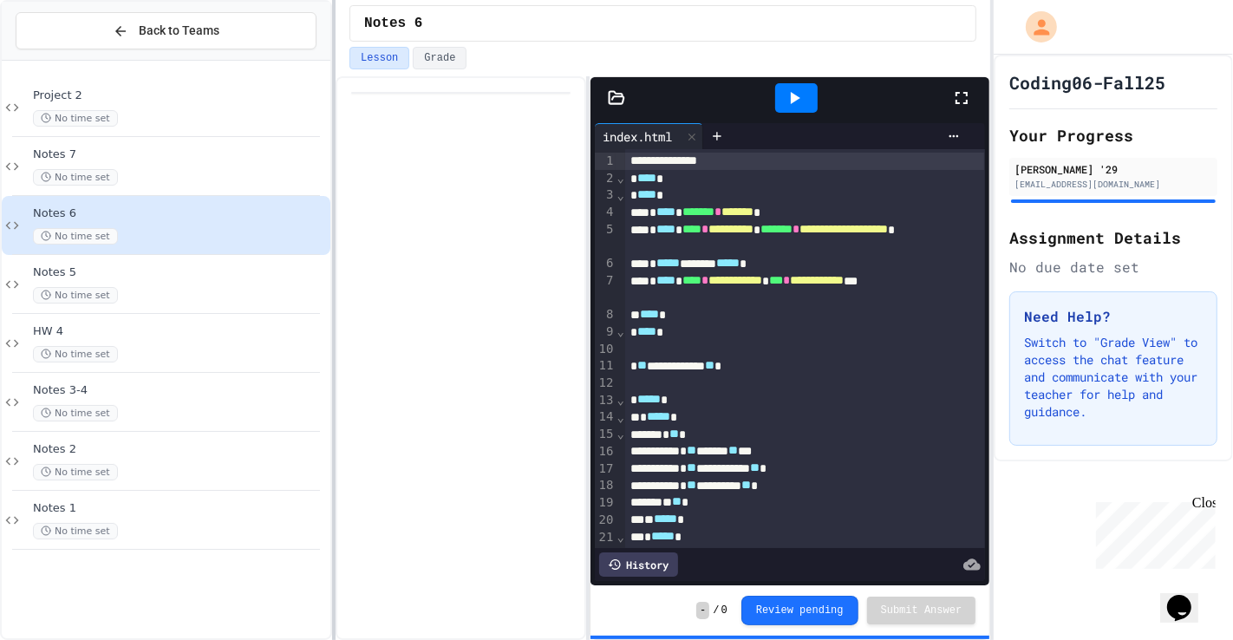
click at [333, 233] on div at bounding box center [333, 320] width 3 height 640
click at [152, 288] on div "No time set" at bounding box center [180, 295] width 294 height 16
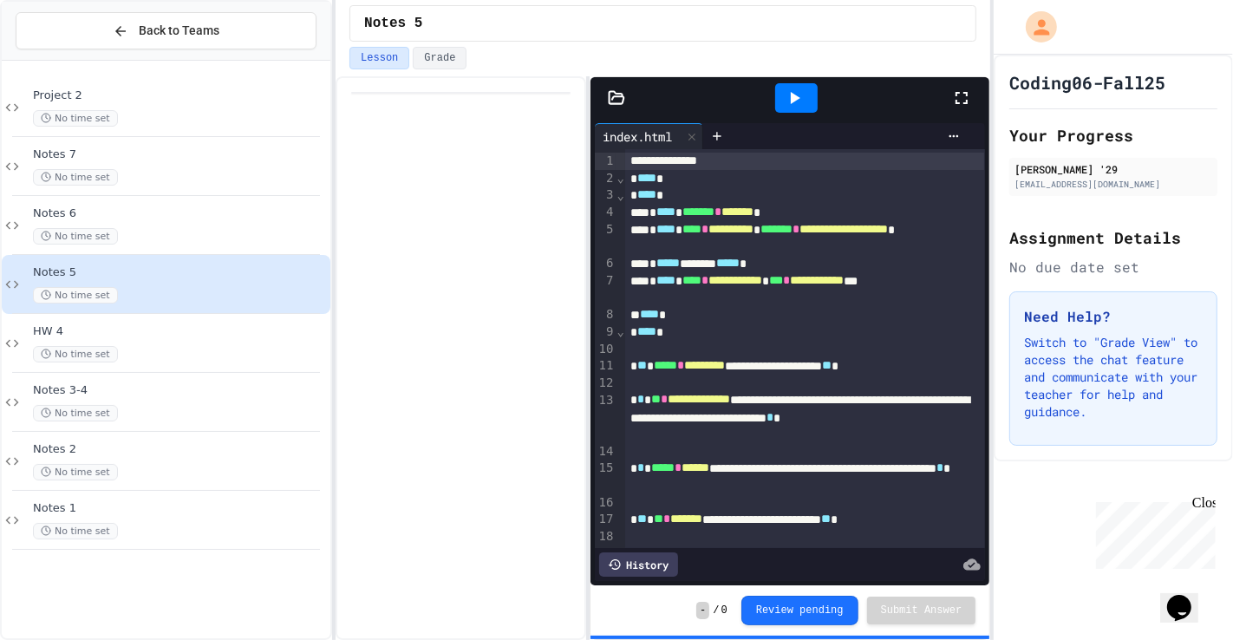
click at [722, 151] on div "**********" at bounding box center [805, 467] width 360 height 637
click at [721, 143] on div at bounding box center [717, 136] width 28 height 26
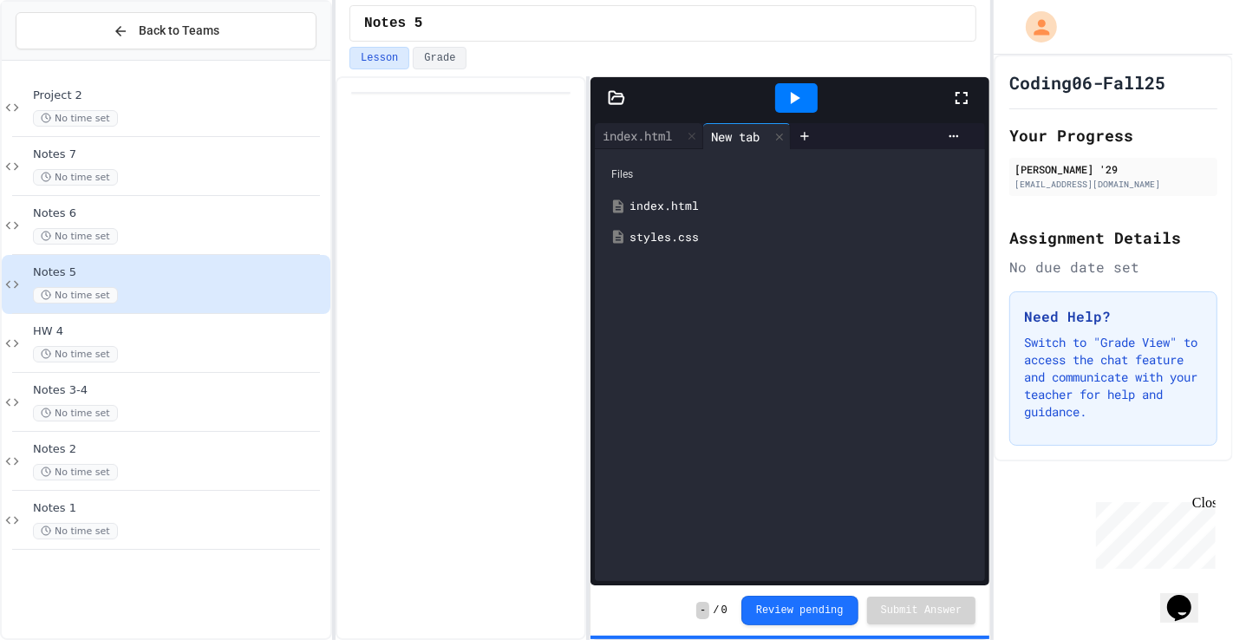
click at [687, 249] on div "styles.css" at bounding box center [790, 237] width 374 height 31
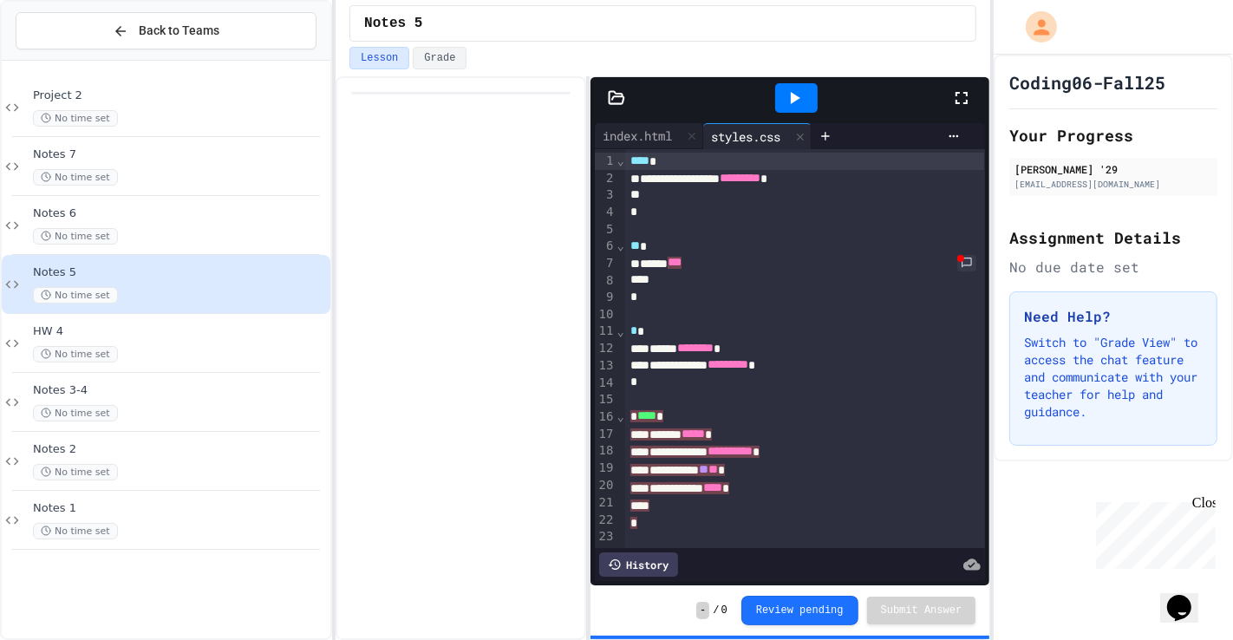
click at [851, 414] on div "* **** *" at bounding box center [805, 417] width 360 height 18
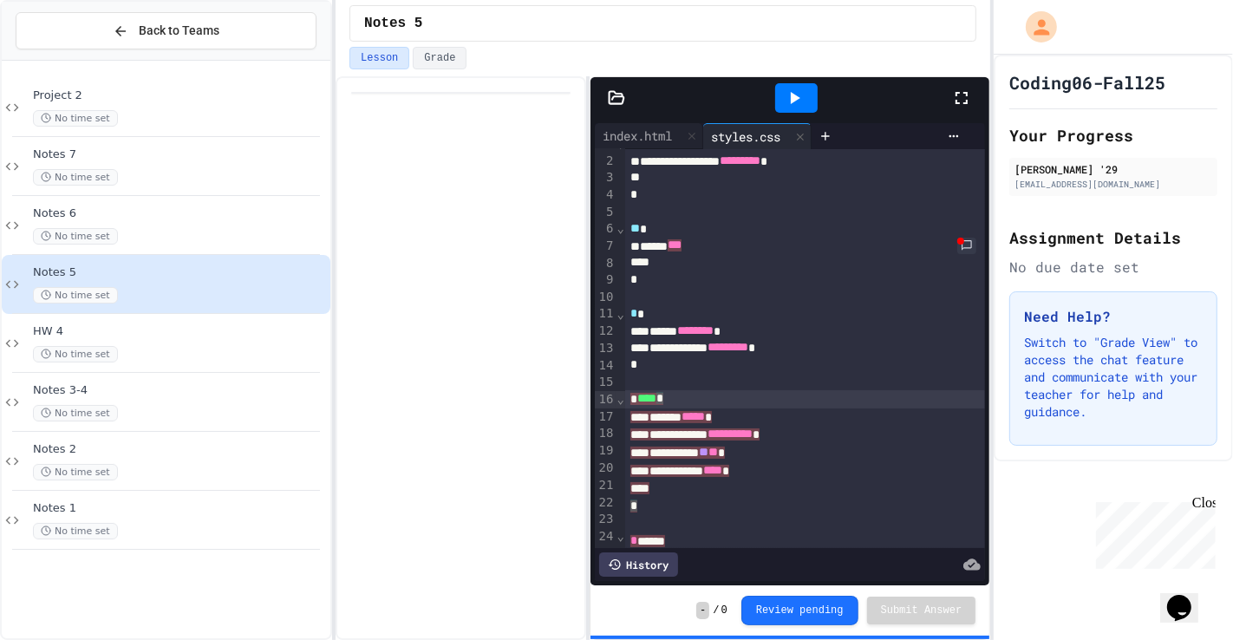
scroll to position [19, 0]
click at [135, 102] on div "Project 2 No time set" at bounding box center [180, 107] width 294 height 38
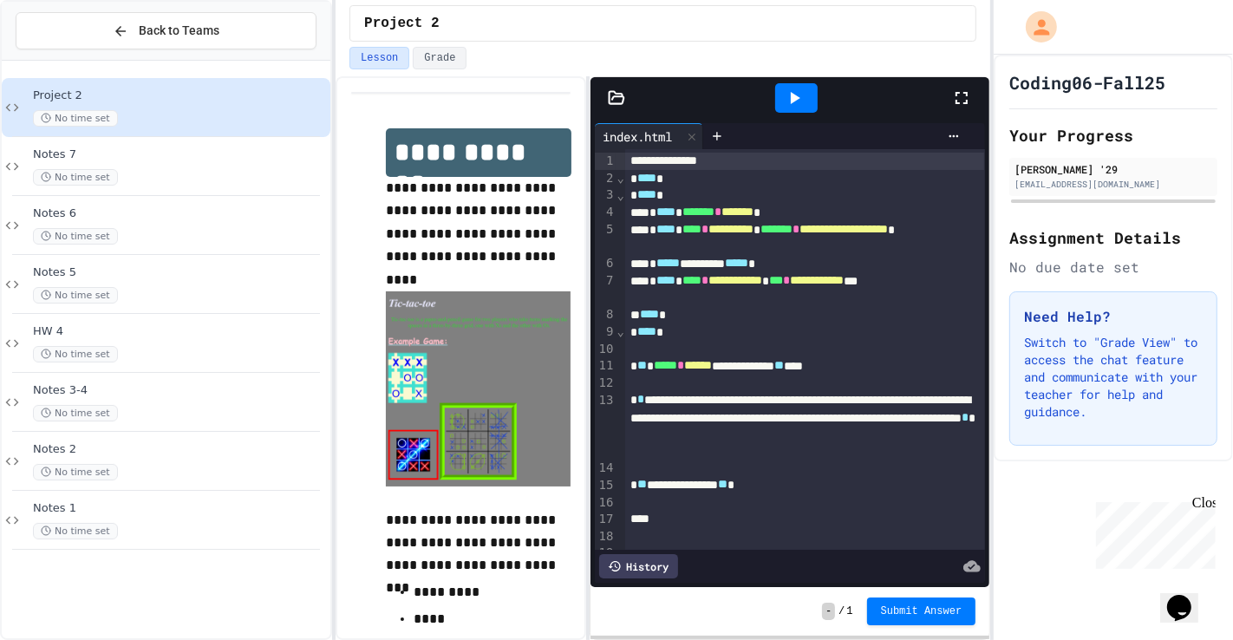
click at [707, 150] on div "**********" at bounding box center [805, 382] width 360 height 466
click at [724, 137] on icon at bounding box center [717, 136] width 14 height 14
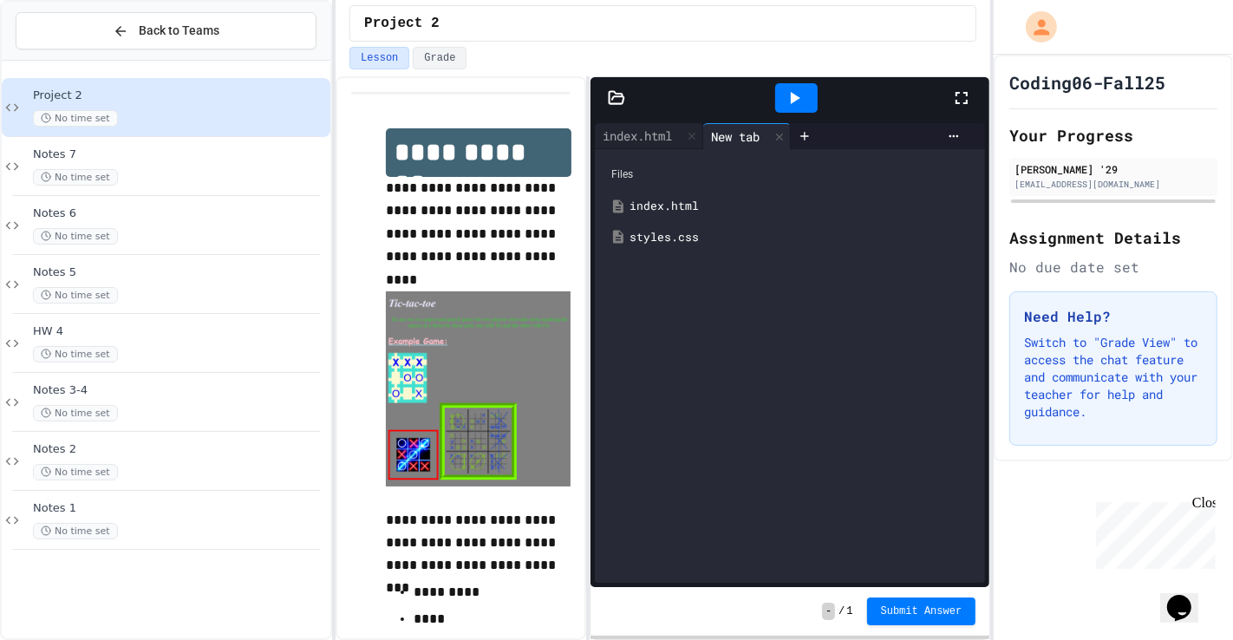
click at [695, 245] on div "styles.css" at bounding box center [790, 237] width 374 height 31
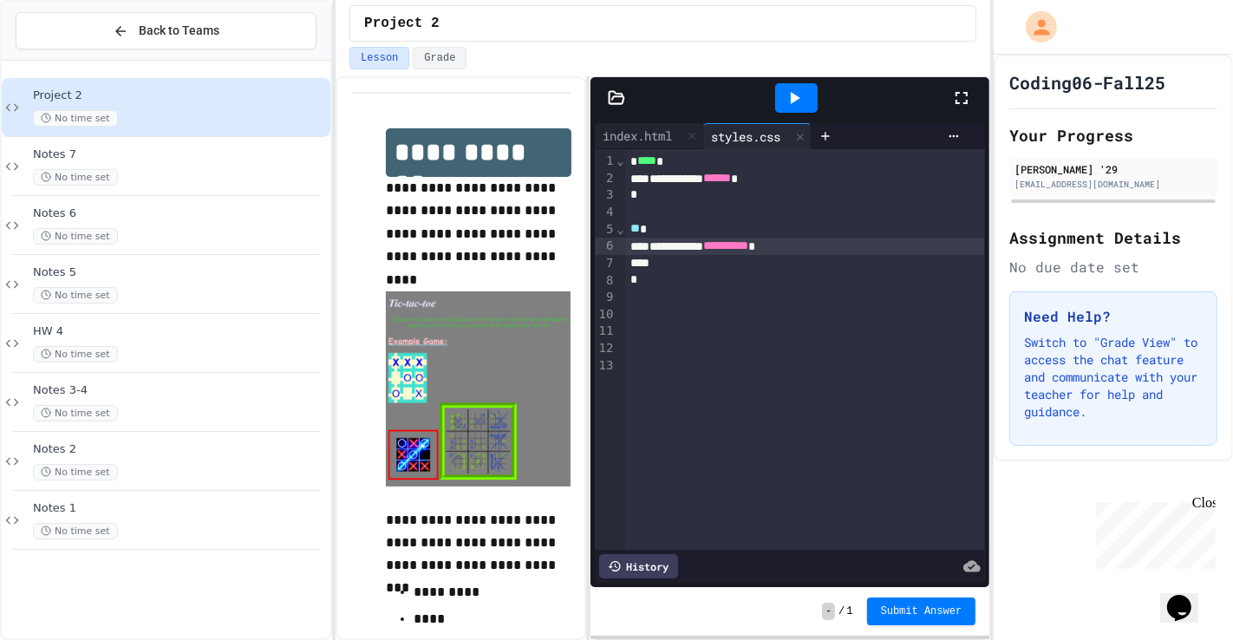
click at [739, 244] on div "**********" at bounding box center [804, 246] width 359 height 17
click at [793, 114] on div at bounding box center [796, 98] width 60 height 47
click at [792, 108] on icon at bounding box center [794, 98] width 21 height 21
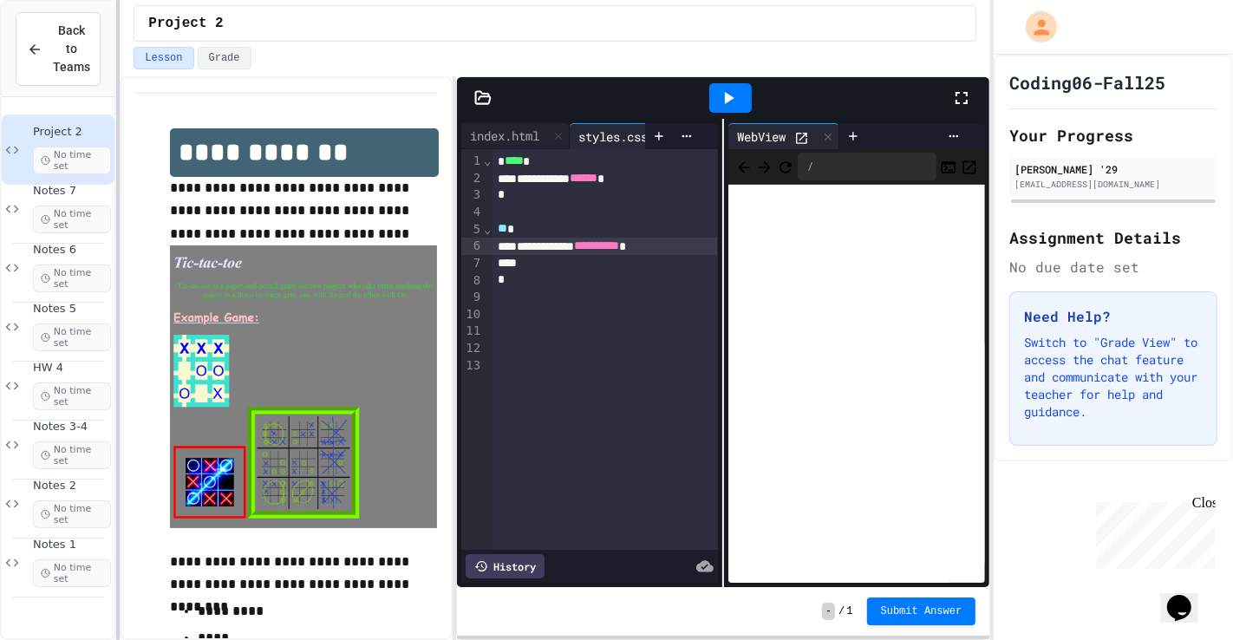
click at [115, 388] on div "**********" at bounding box center [616, 320] width 1233 height 640
click at [709, 239] on div "**********" at bounding box center [604, 246] width 225 height 17
click at [727, 88] on icon at bounding box center [728, 98] width 21 height 21
click at [695, 246] on div "**********" at bounding box center [604, 246] width 225 height 17
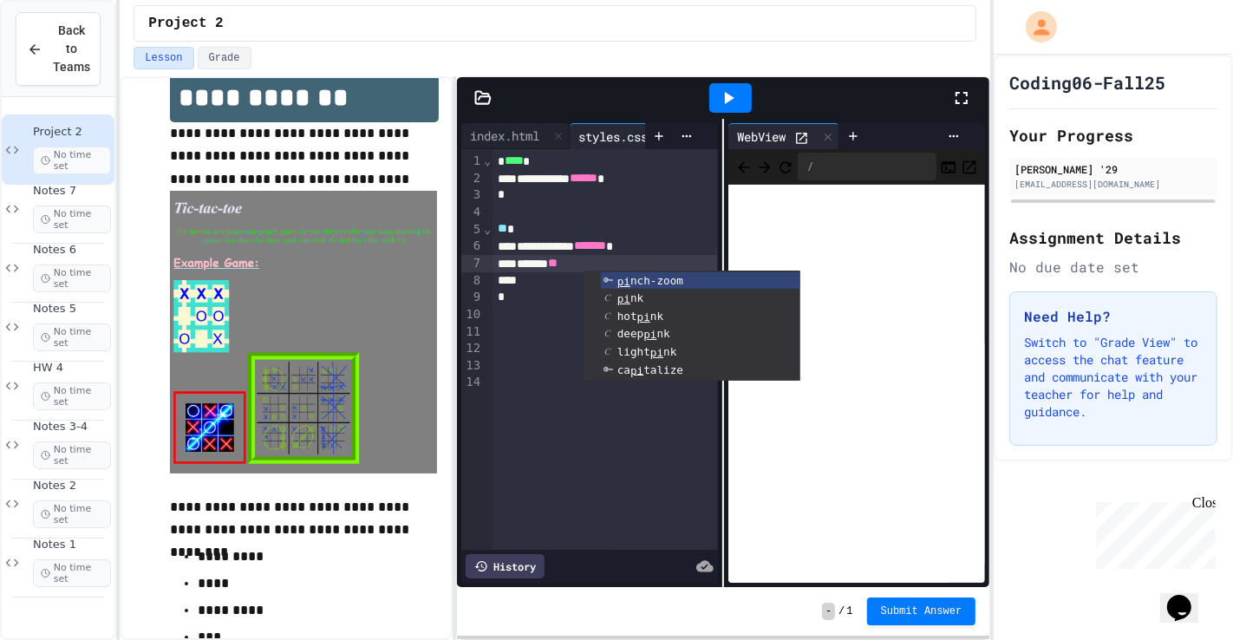
scroll to position [297, 0]
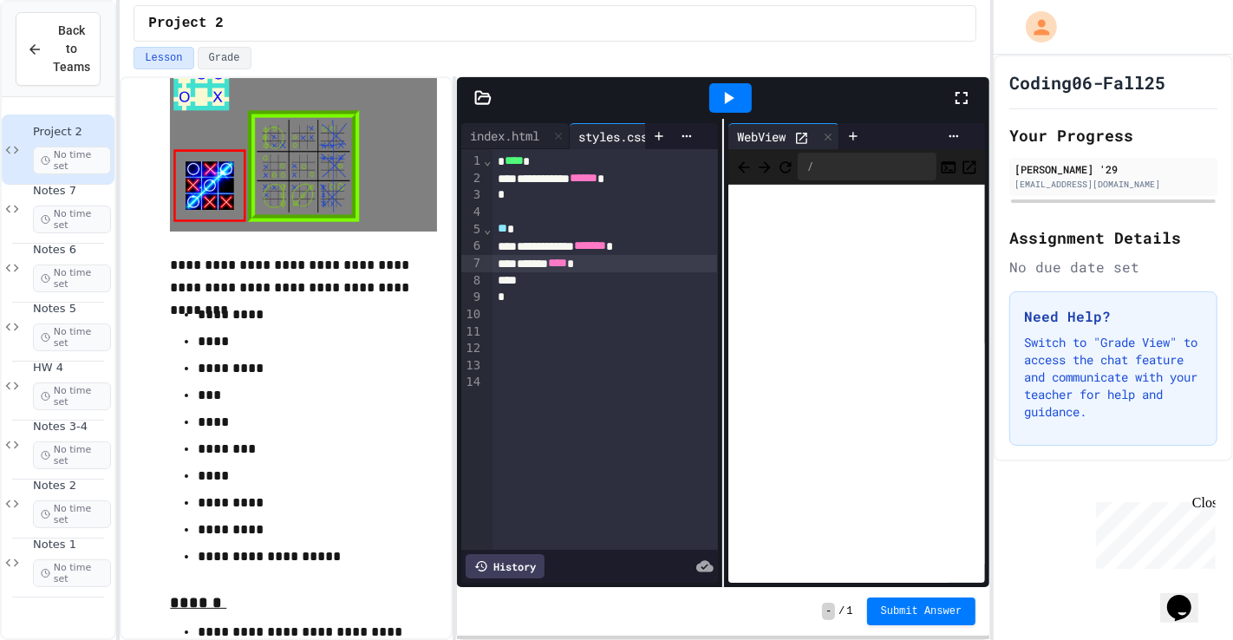
click at [716, 87] on div at bounding box center [730, 97] width 42 height 29
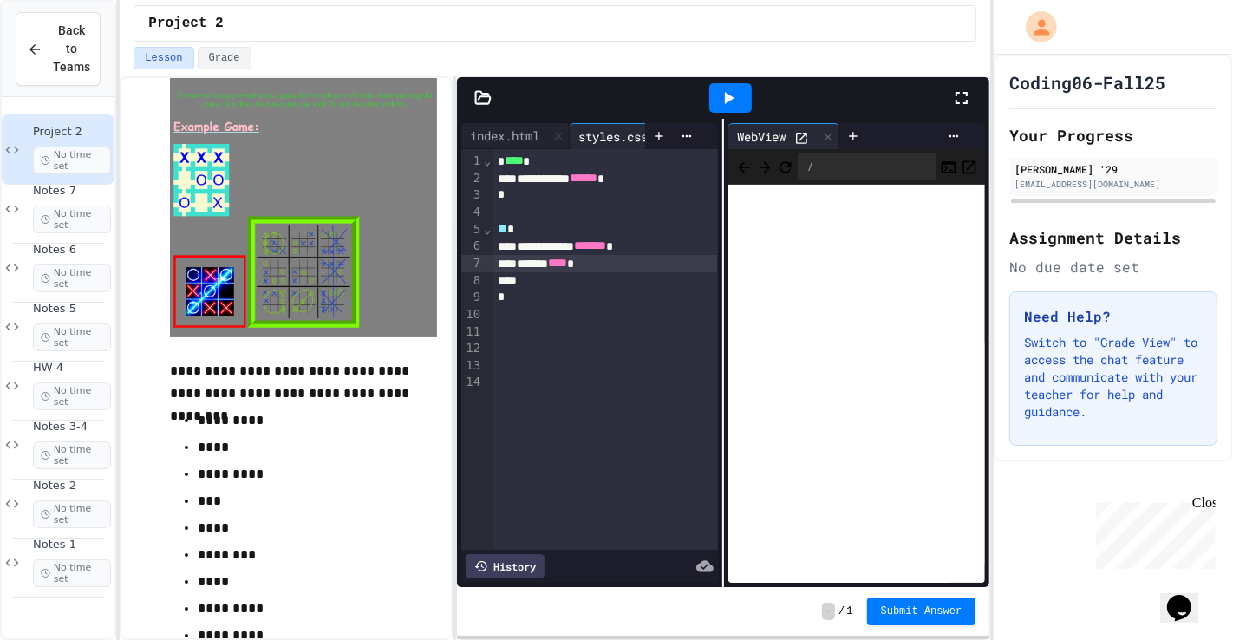
scroll to position [197, 0]
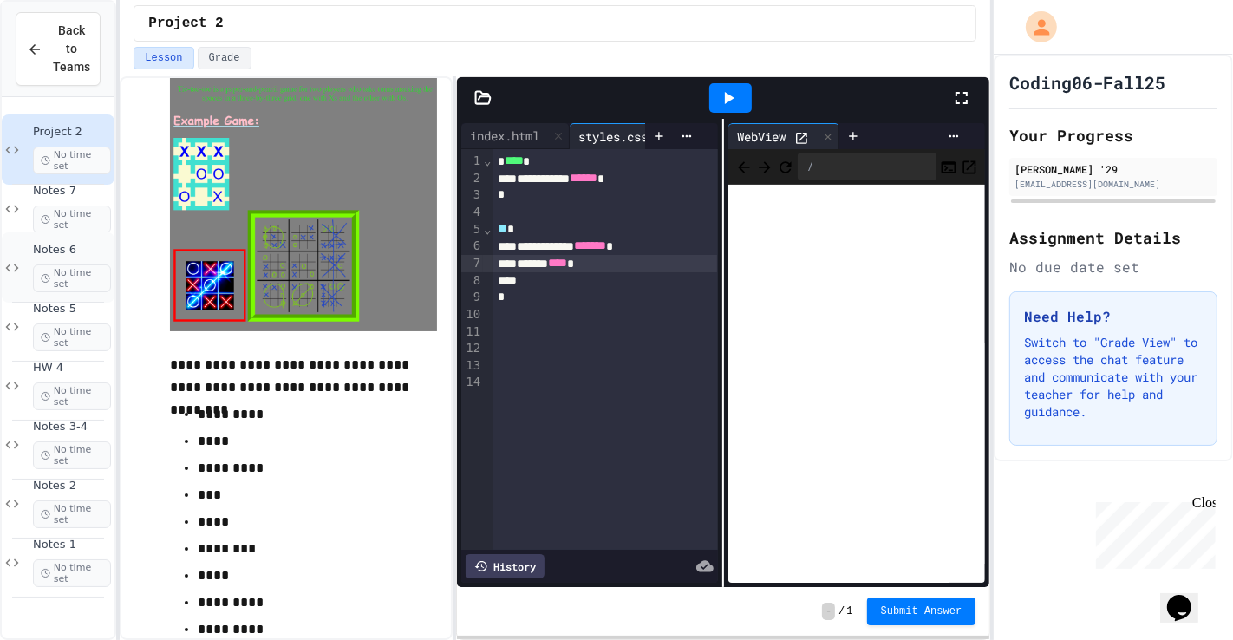
click at [98, 250] on span "Notes 6" at bounding box center [72, 250] width 78 height 15
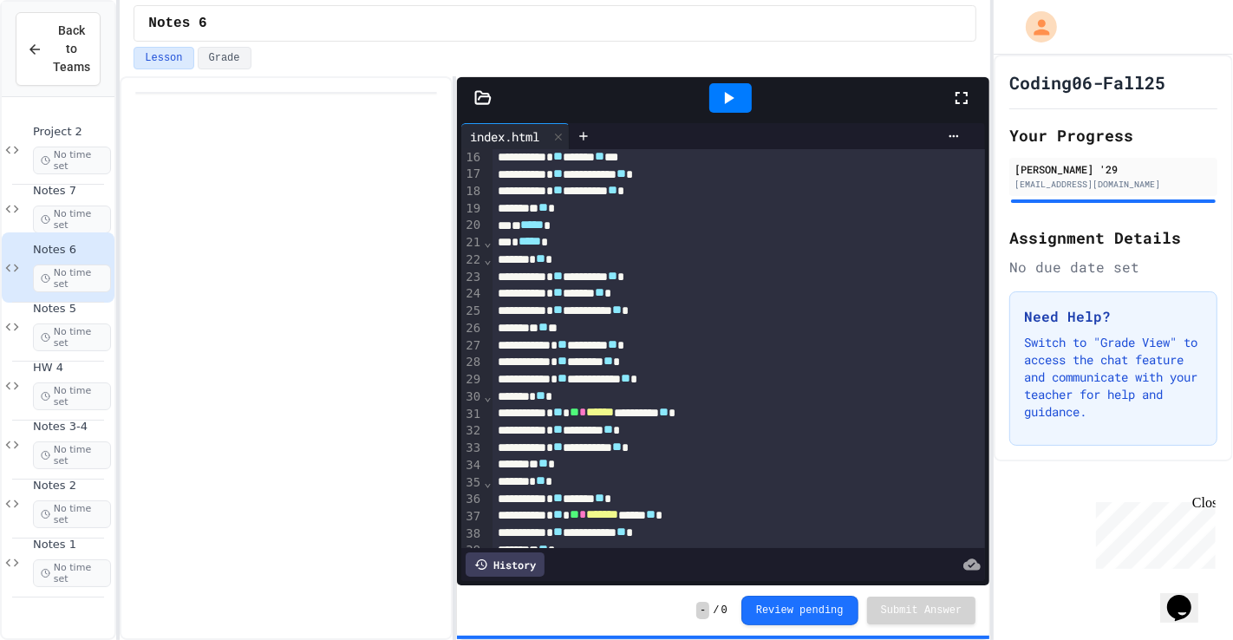
scroll to position [266, 0]
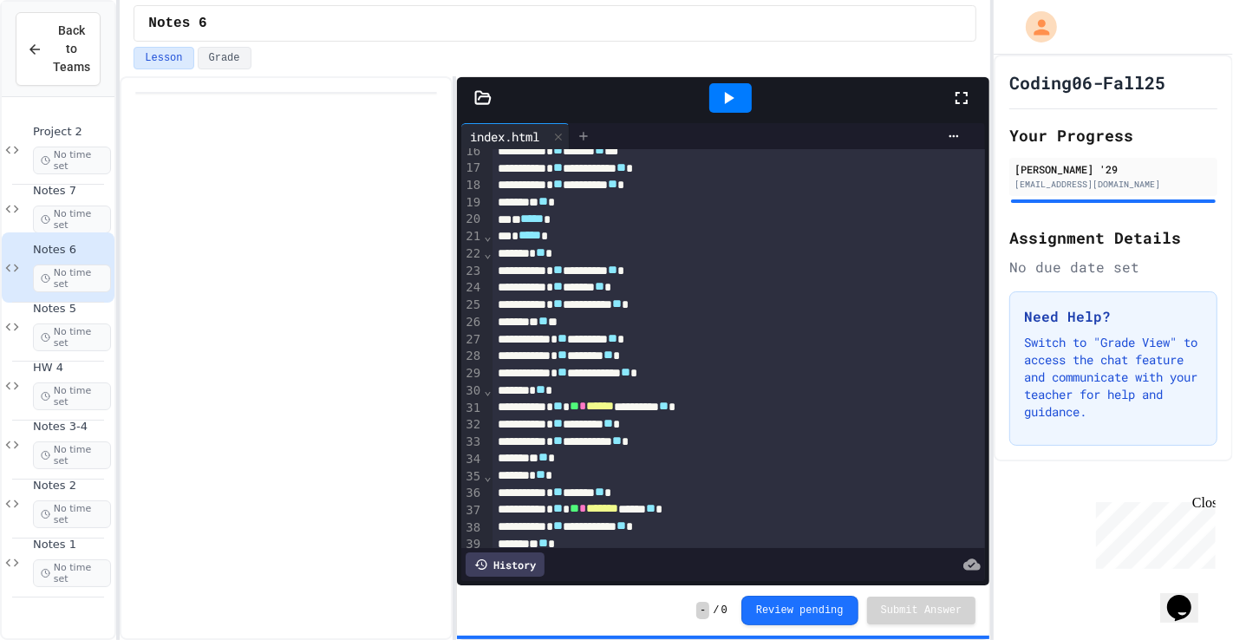
click at [588, 136] on icon at bounding box center [584, 136] width 8 height 8
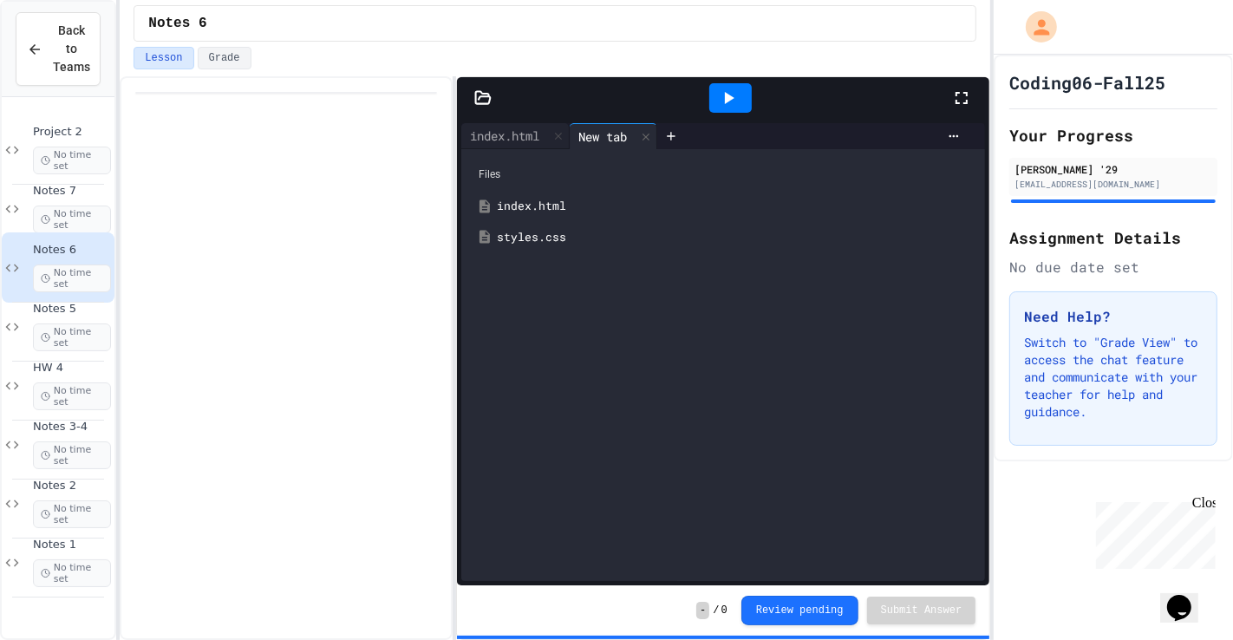
click at [551, 251] on div "styles.css" at bounding box center [723, 237] width 506 height 31
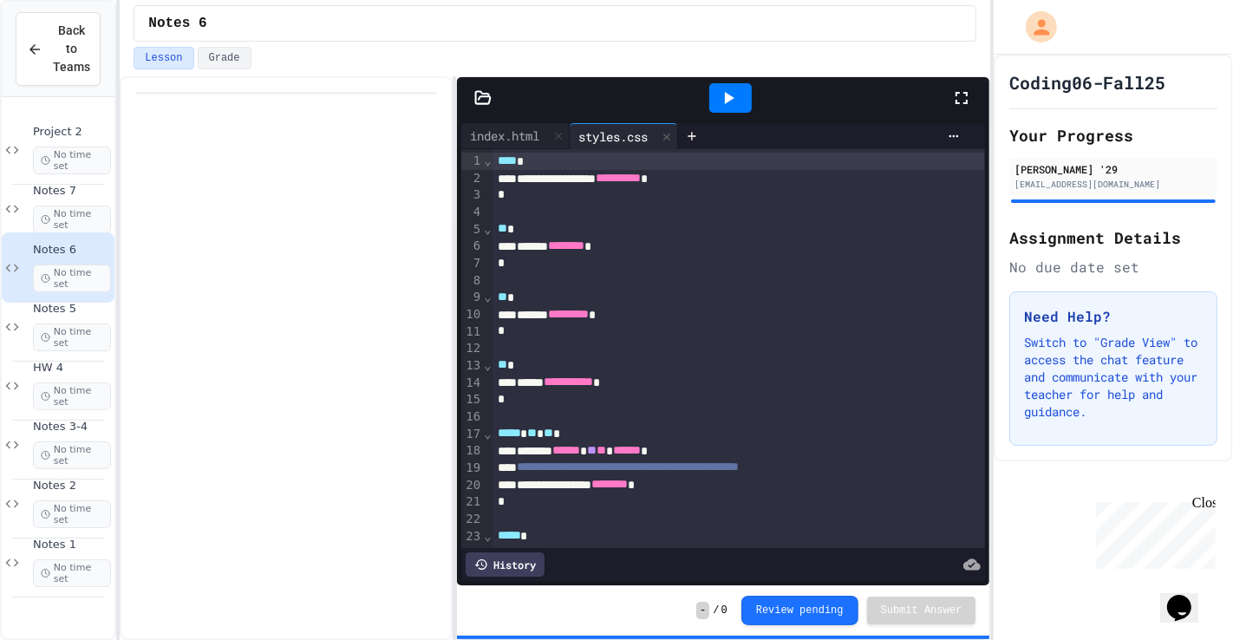
click at [723, 117] on div at bounding box center [731, 98] width 60 height 47
click at [727, 106] on icon at bounding box center [728, 98] width 21 height 21
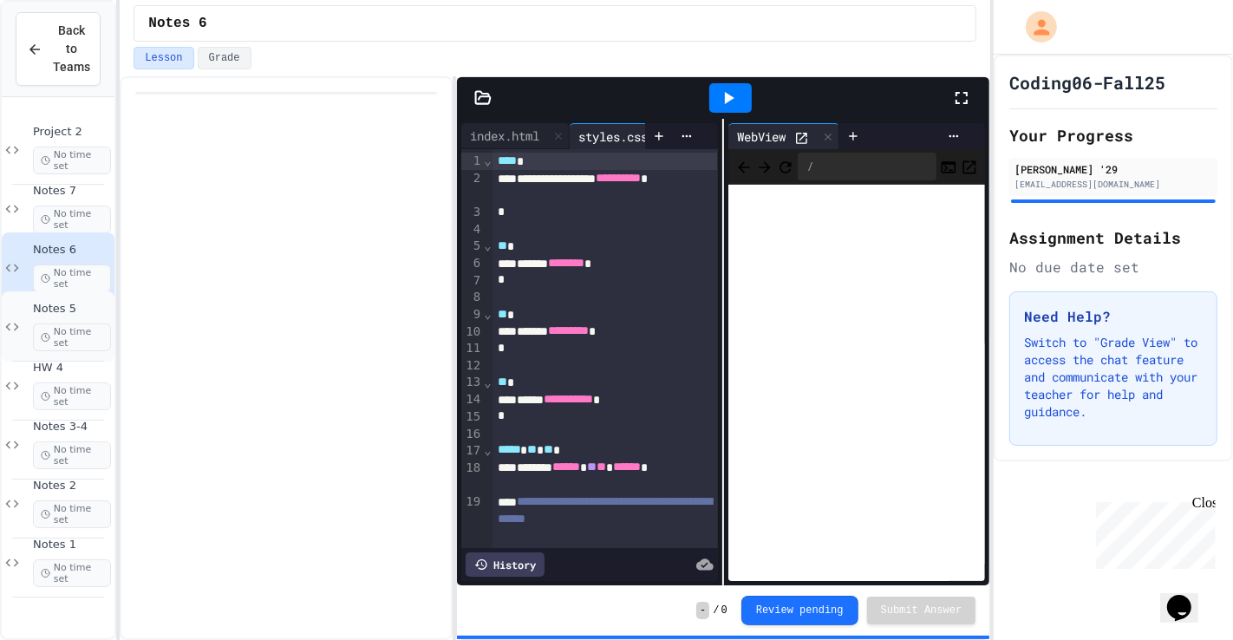
click at [95, 316] on div "Notes 5 No time set" at bounding box center [72, 326] width 78 height 49
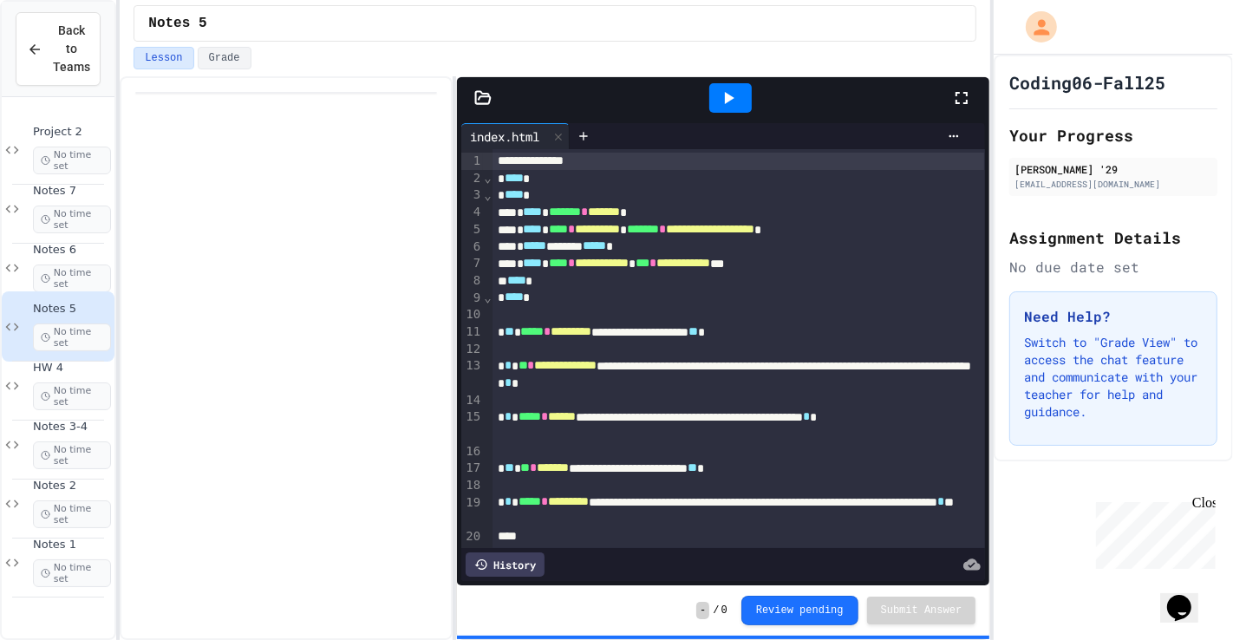
click at [732, 108] on icon at bounding box center [728, 98] width 21 height 21
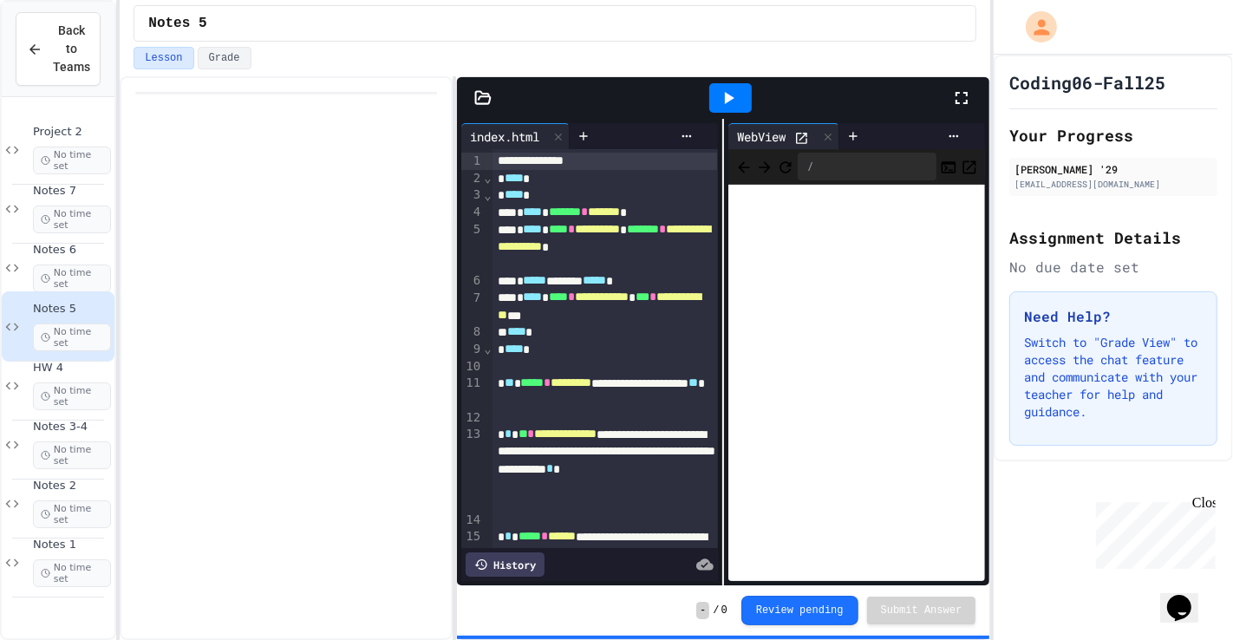
scroll to position [302, 0]
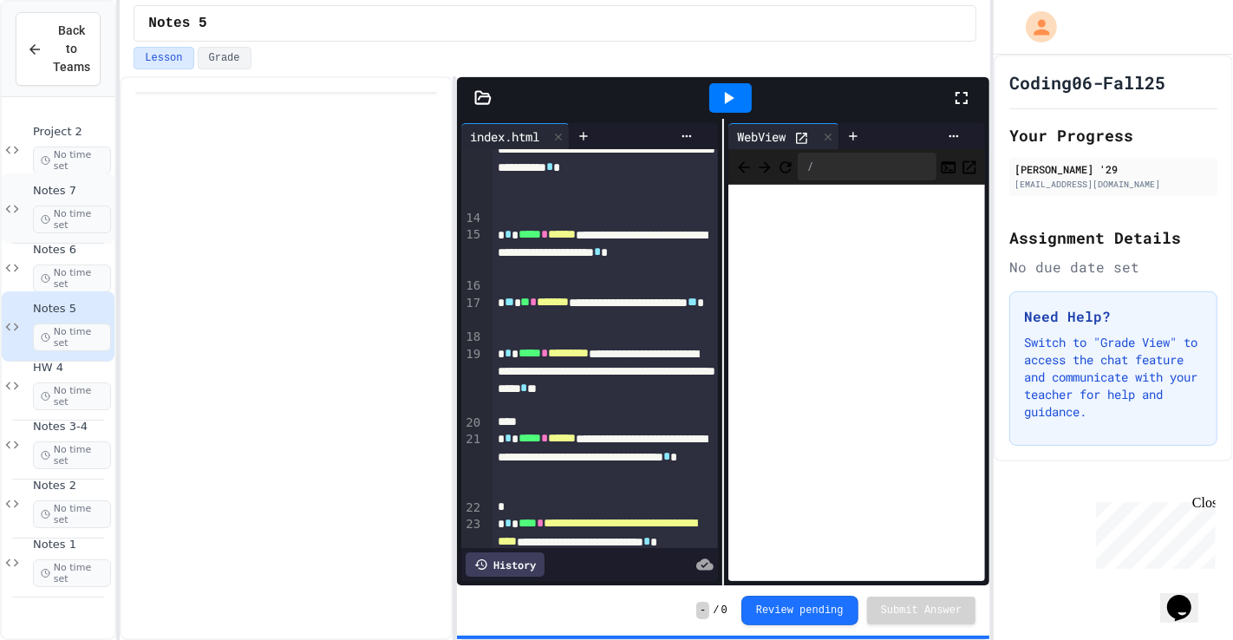
click at [55, 206] on span "No time set" at bounding box center [72, 219] width 78 height 28
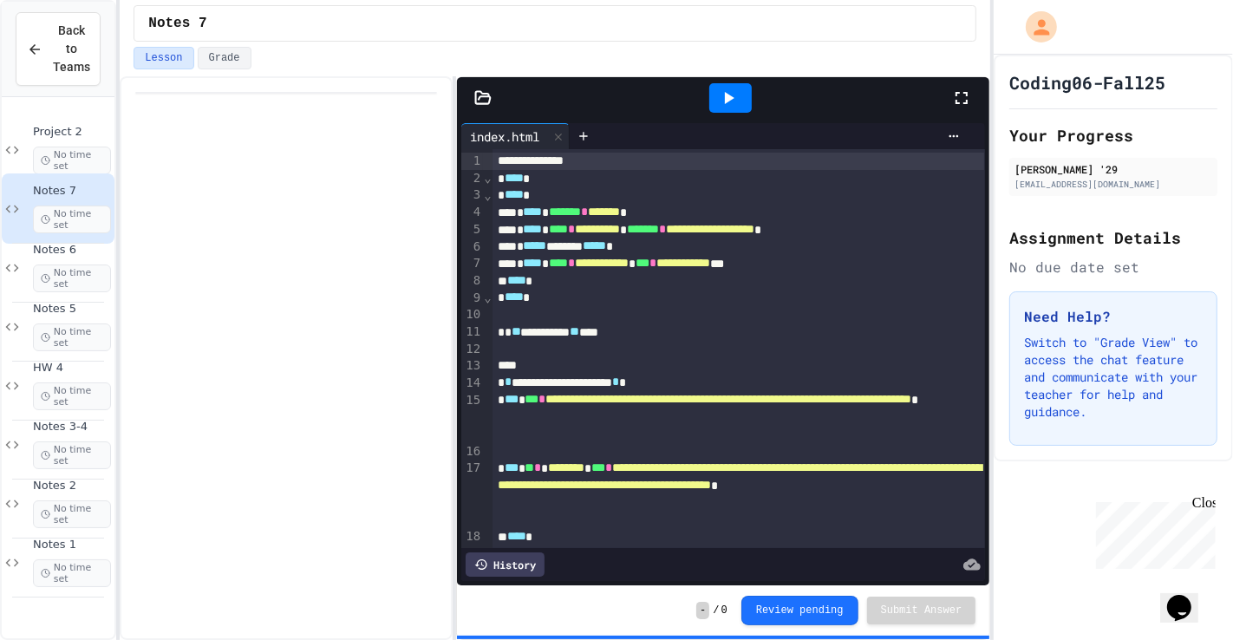
click at [731, 103] on icon at bounding box center [728, 98] width 21 height 21
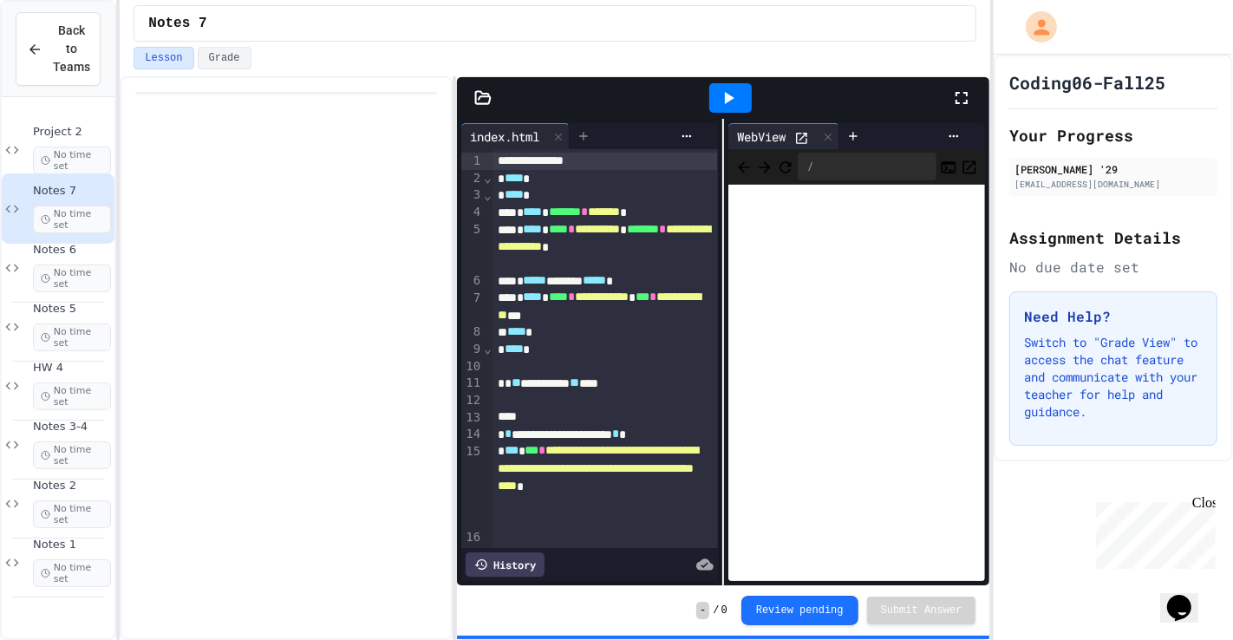
click at [596, 132] on div at bounding box center [584, 136] width 28 height 26
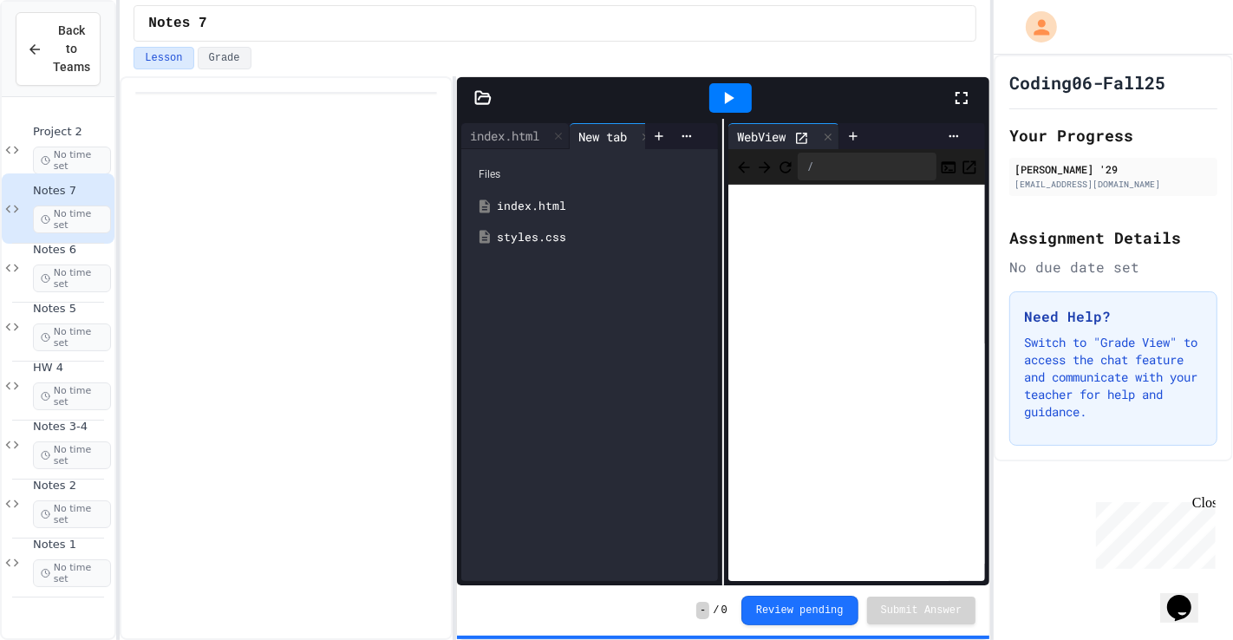
click at [513, 238] on div "styles.css" at bounding box center [602, 237] width 211 height 17
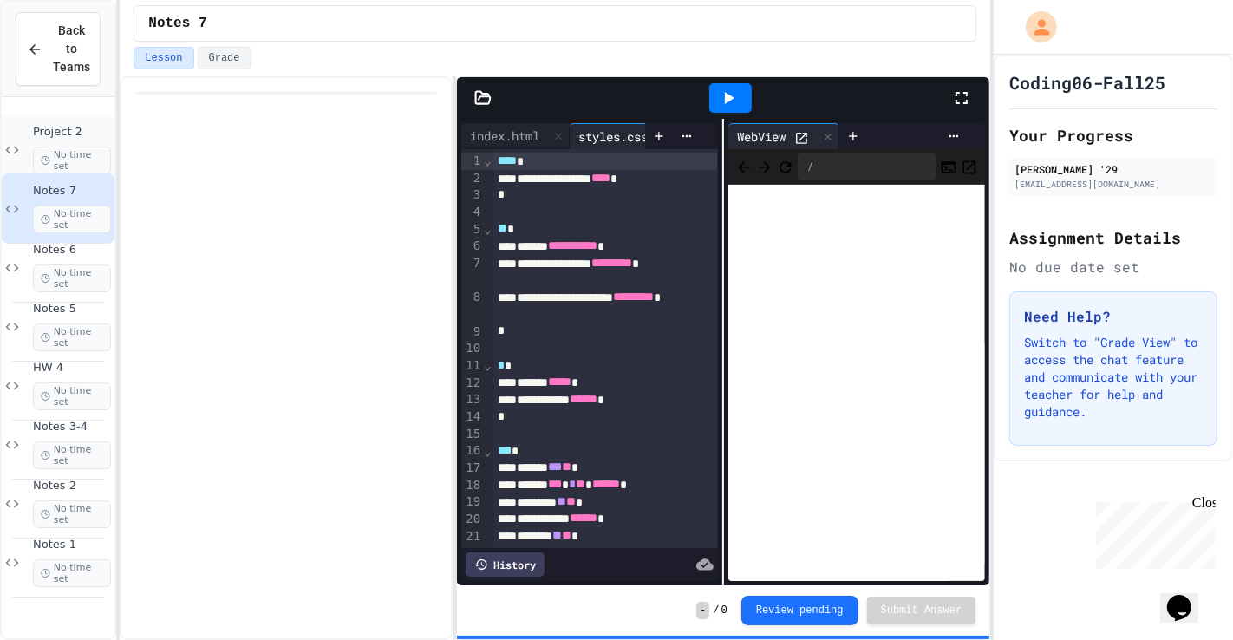
click at [86, 138] on span "Project 2" at bounding box center [72, 132] width 78 height 15
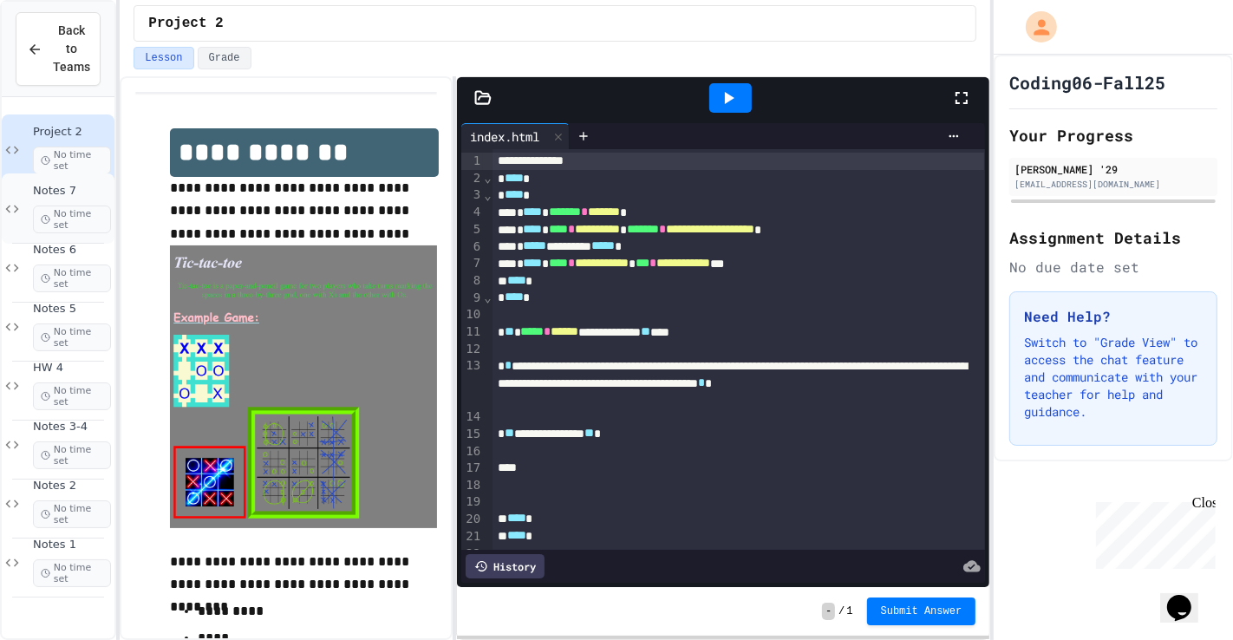
click at [98, 176] on div "Notes 7 No time set" at bounding box center [58, 208] width 113 height 70
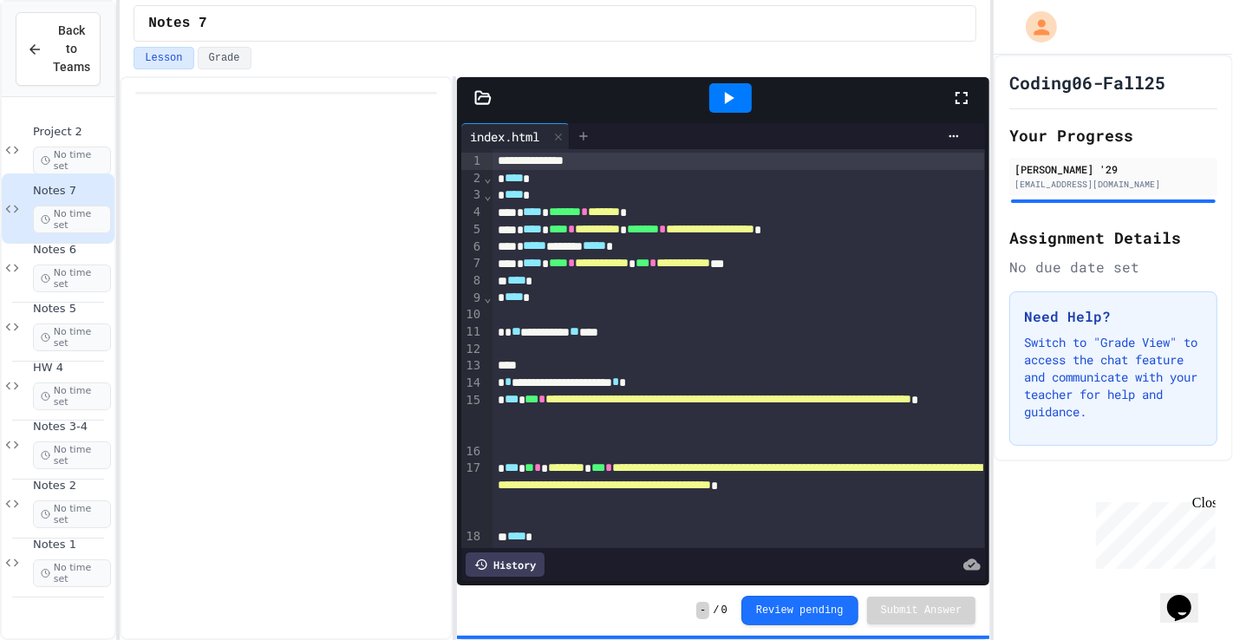
click at [597, 129] on div at bounding box center [584, 136] width 28 height 26
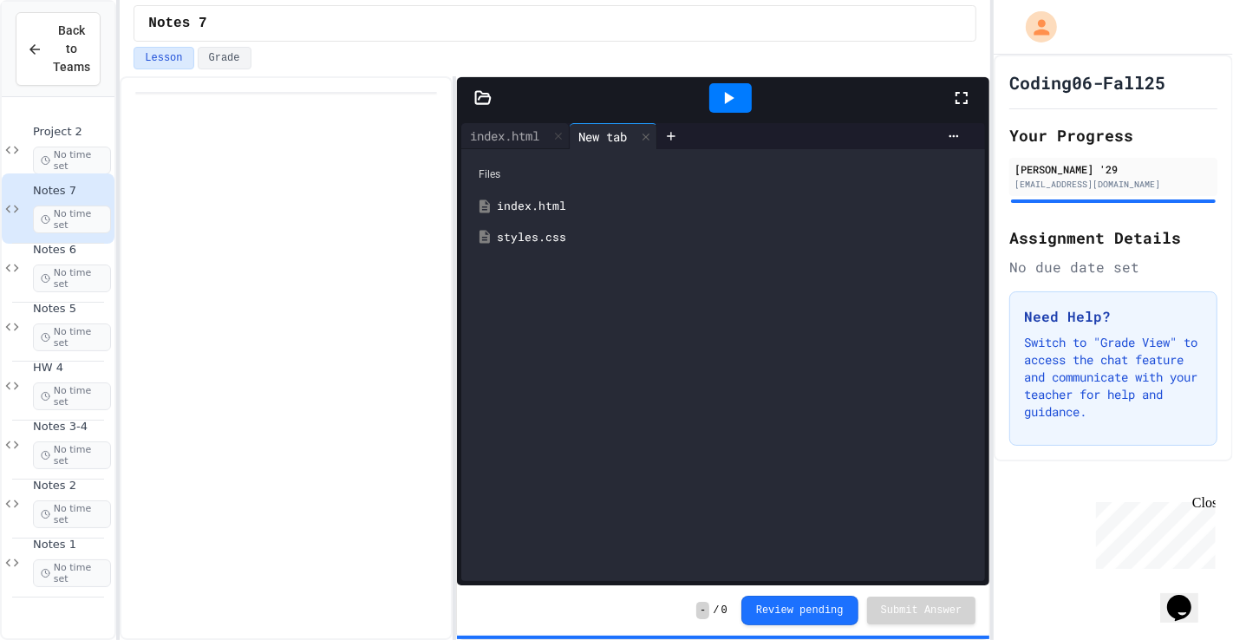
click at [541, 251] on div "styles.css" at bounding box center [723, 237] width 506 height 31
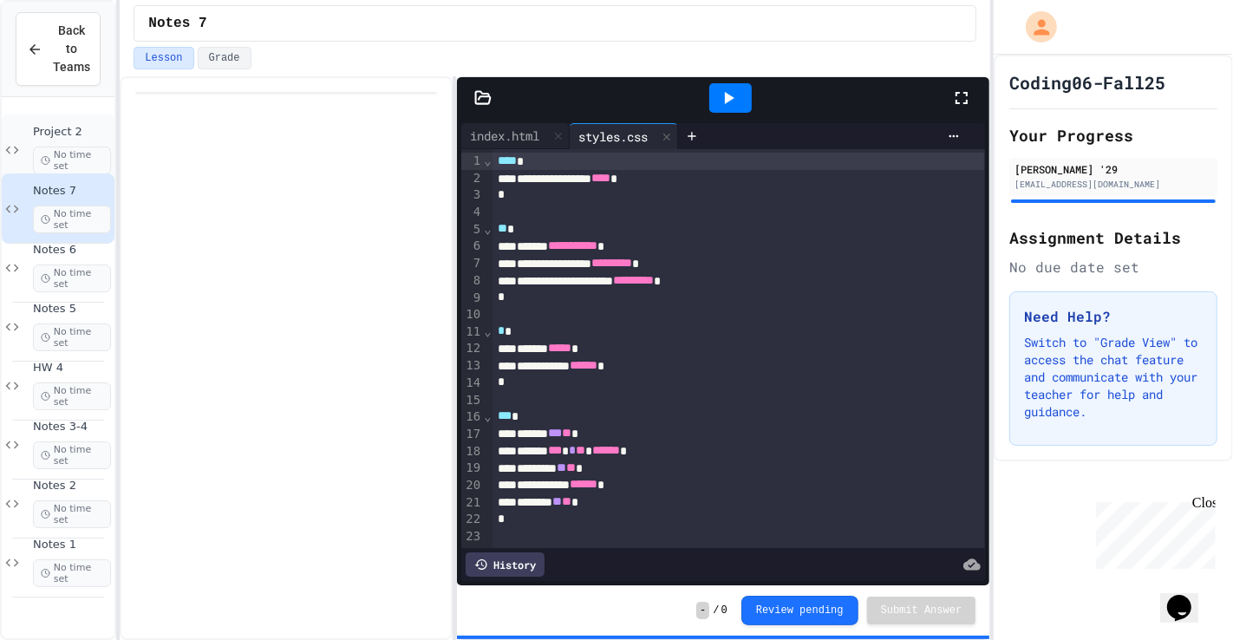
click at [62, 139] on div "Project 2 No time set" at bounding box center [72, 149] width 78 height 49
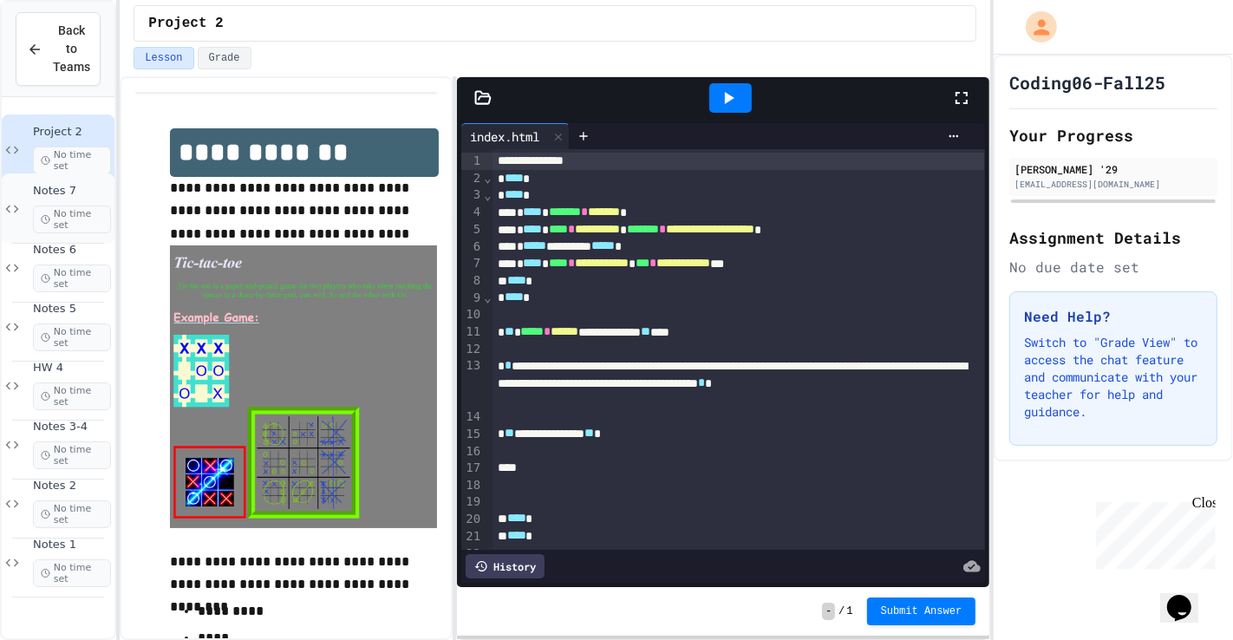
click at [33, 202] on div "Notes 7 No time set" at bounding box center [72, 208] width 78 height 49
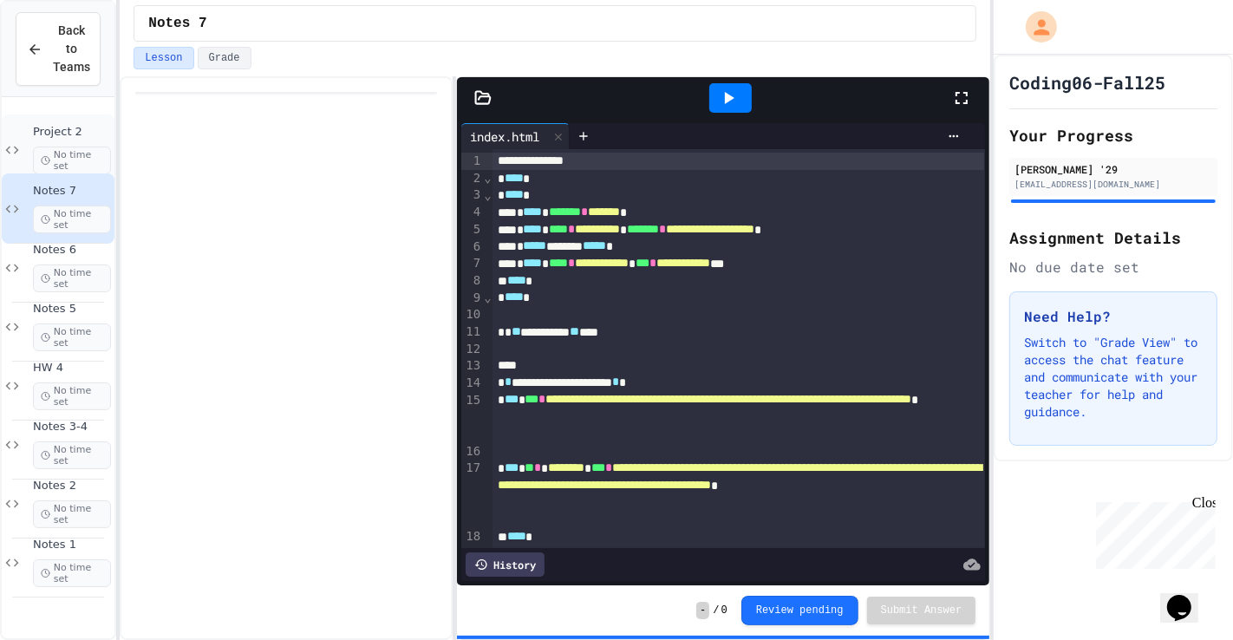
click at [76, 125] on span "Project 2" at bounding box center [72, 132] width 78 height 15
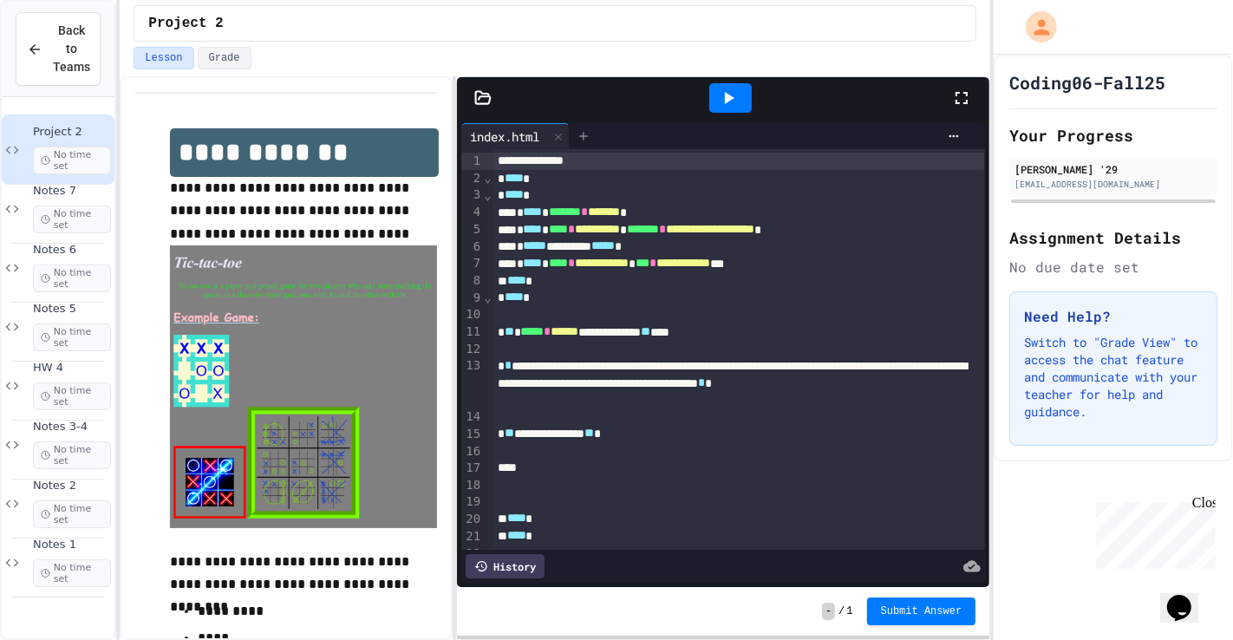
click at [590, 138] on icon at bounding box center [584, 136] width 14 height 14
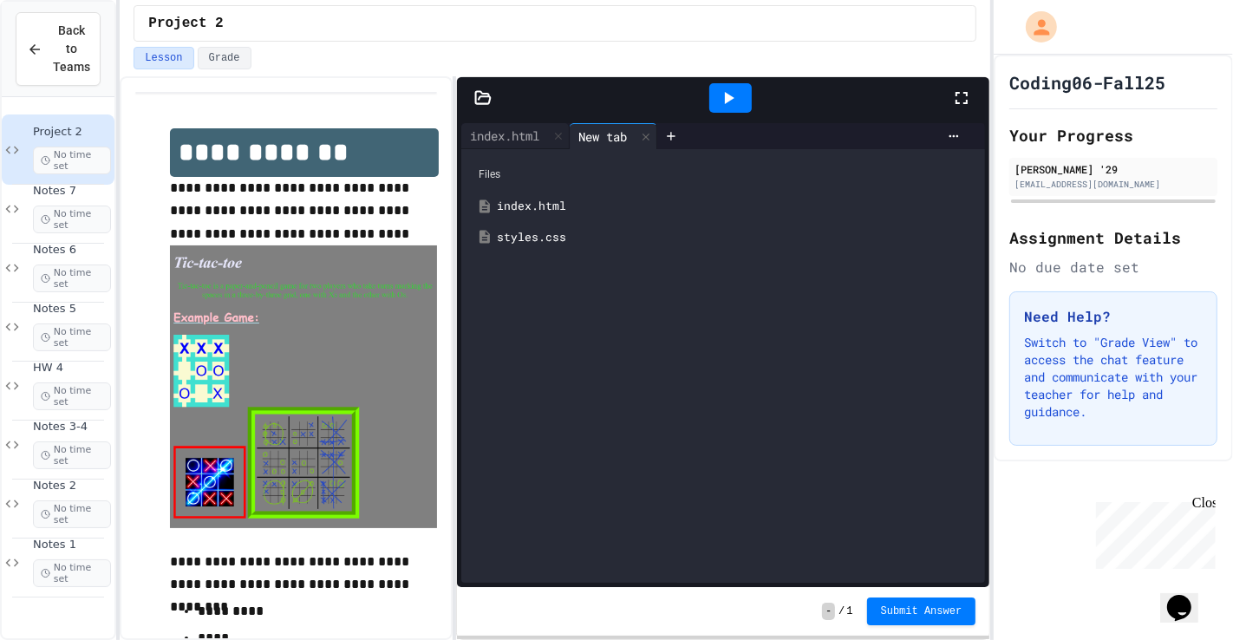
click at [555, 237] on div "styles.css" at bounding box center [736, 237] width 478 height 17
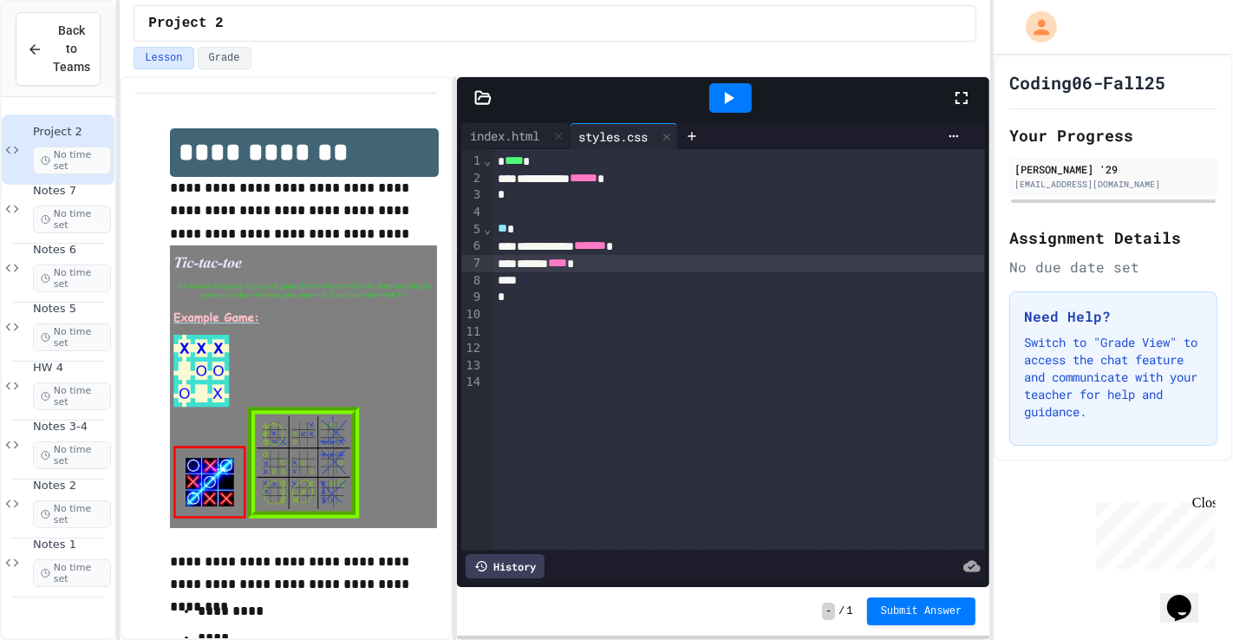
click at [633, 263] on div "****** **** *" at bounding box center [738, 263] width 492 height 17
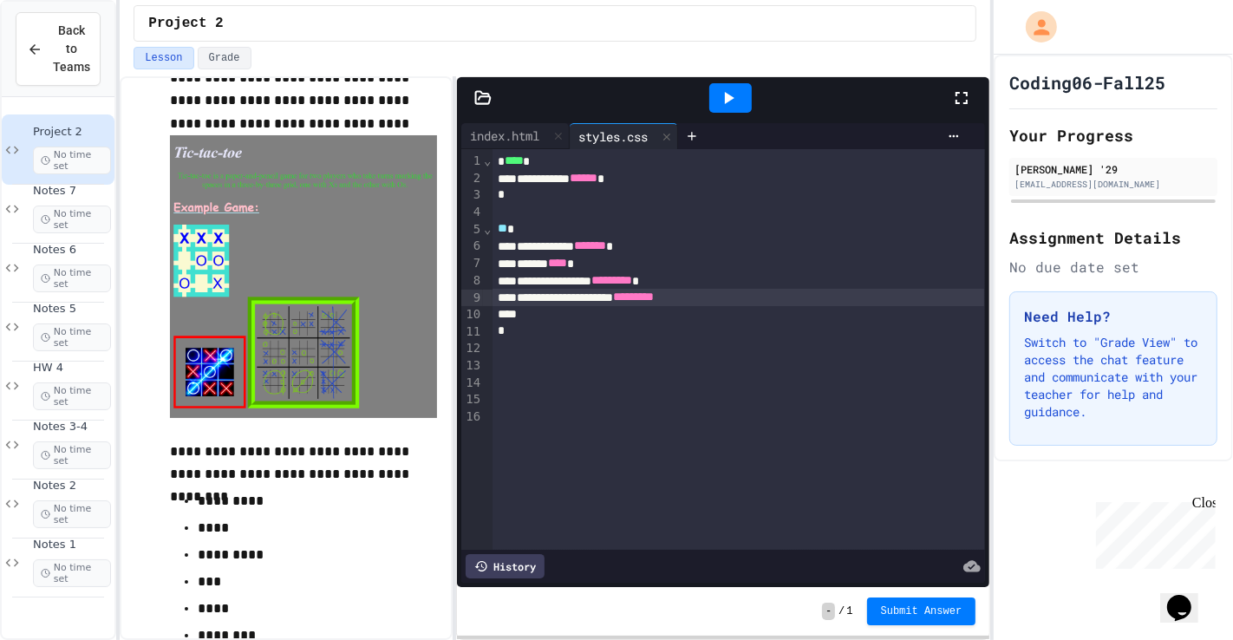
scroll to position [108, 0]
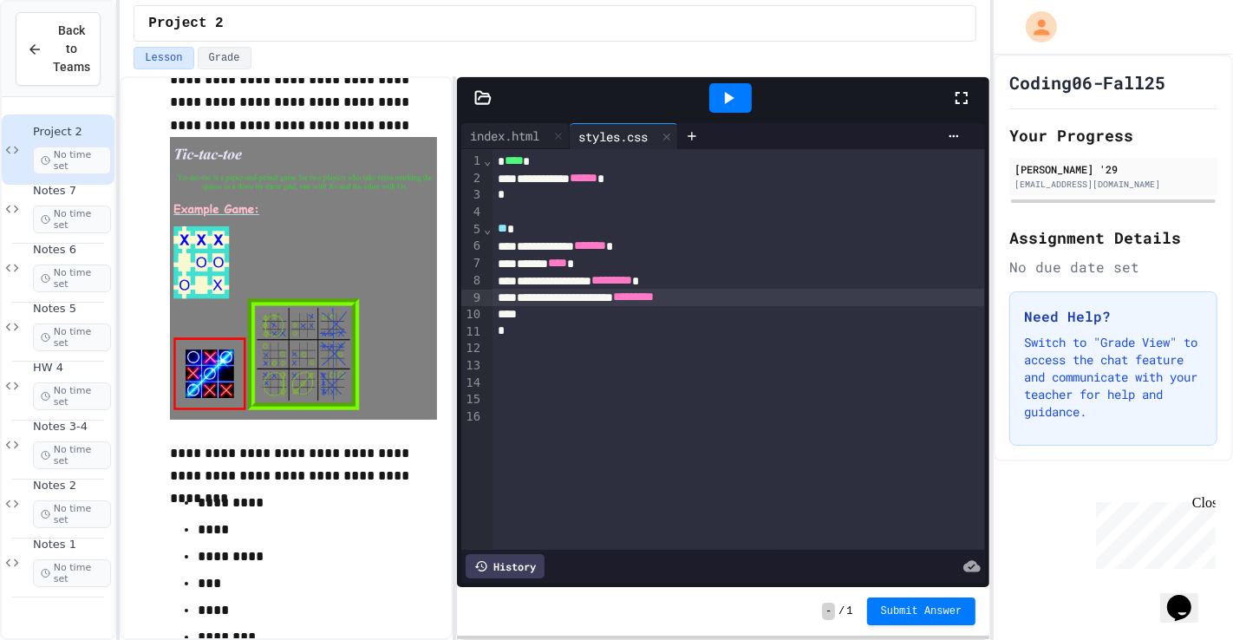
click at [725, 101] on icon at bounding box center [730, 98] width 10 height 12
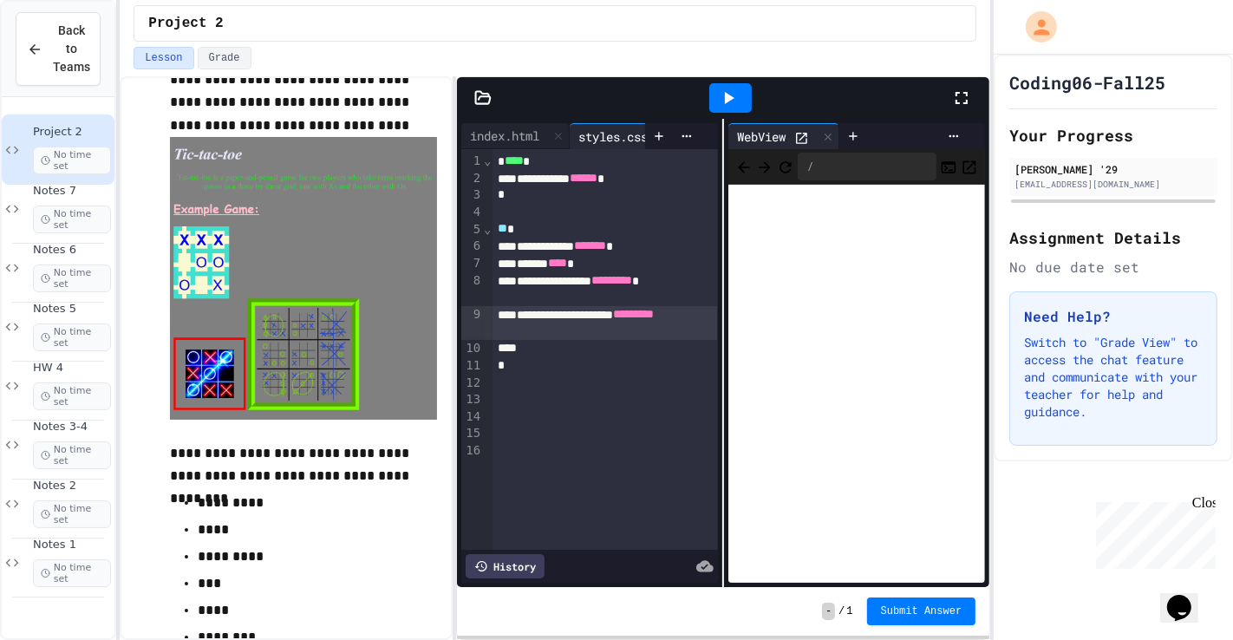
click at [573, 335] on div "**********" at bounding box center [604, 323] width 225 height 34
click at [733, 114] on div at bounding box center [731, 98] width 60 height 47
click at [734, 113] on div at bounding box center [731, 98] width 60 height 47
click at [734, 95] on icon at bounding box center [728, 98] width 21 height 21
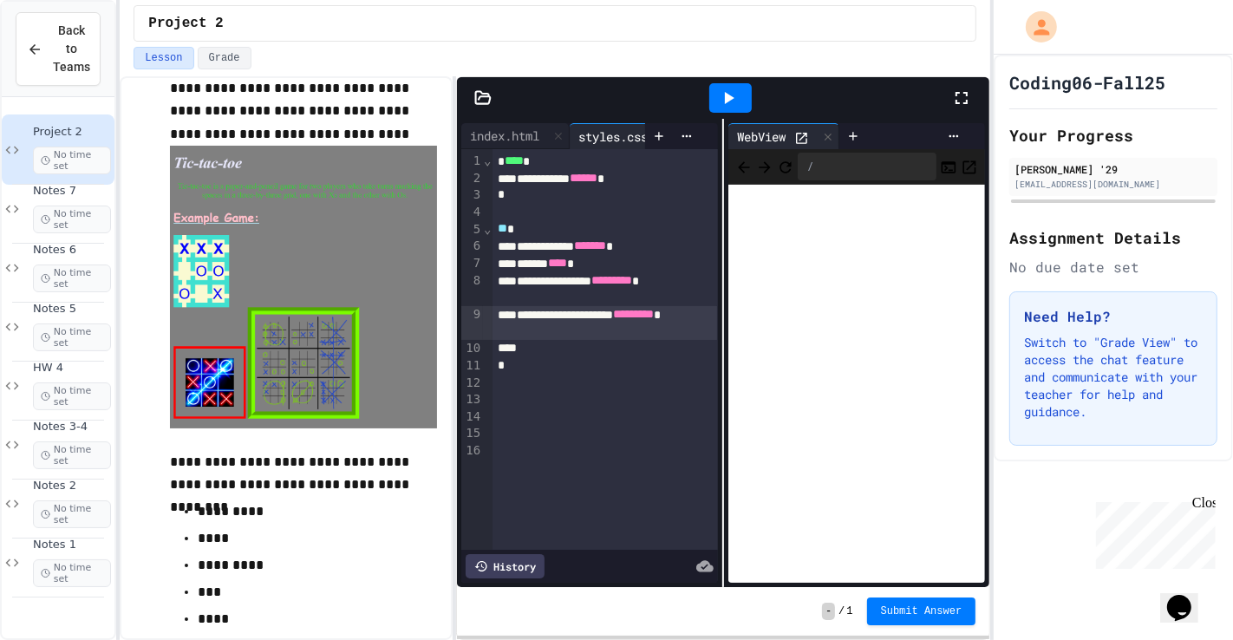
scroll to position [89, 0]
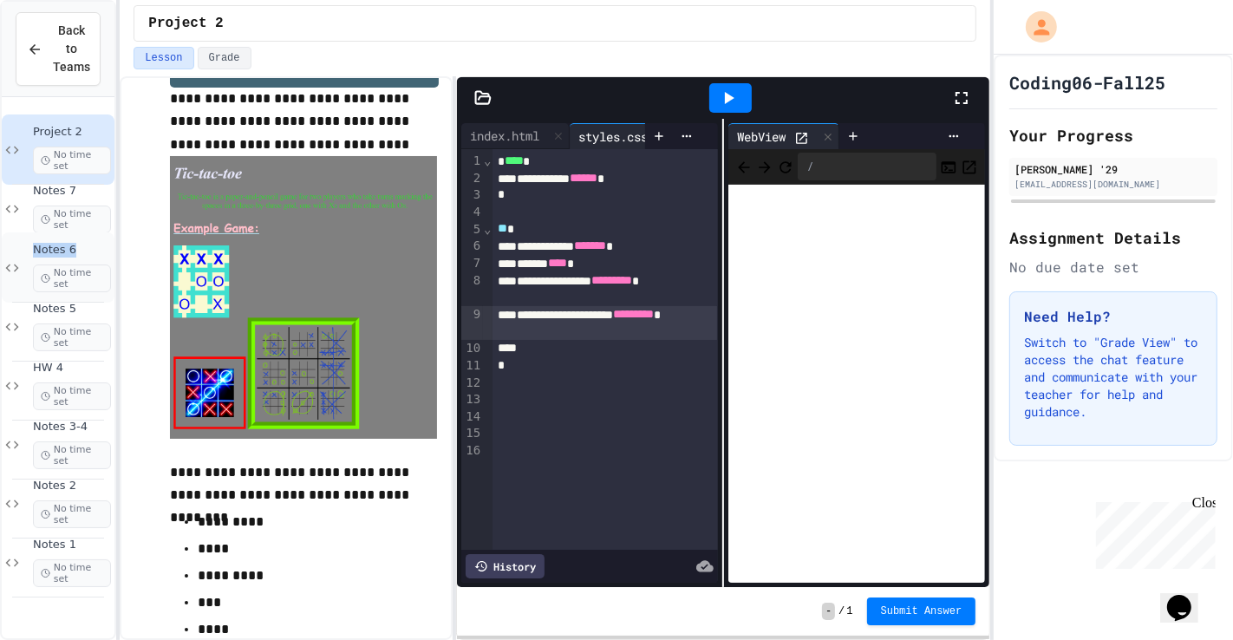
drag, startPoint x: 97, startPoint y: 268, endPoint x: 29, endPoint y: 248, distance: 71.3
click at [29, 248] on div "Notes 6 No time set" at bounding box center [58, 267] width 113 height 70
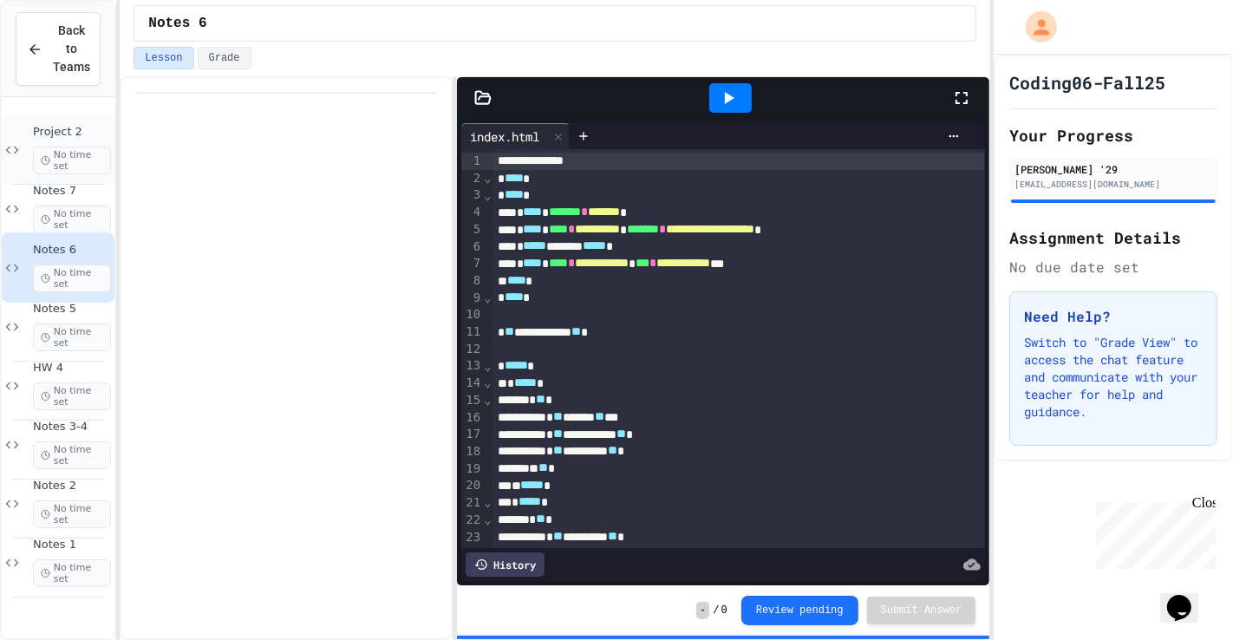
click at [65, 143] on div "Project 2 No time set" at bounding box center [72, 149] width 78 height 49
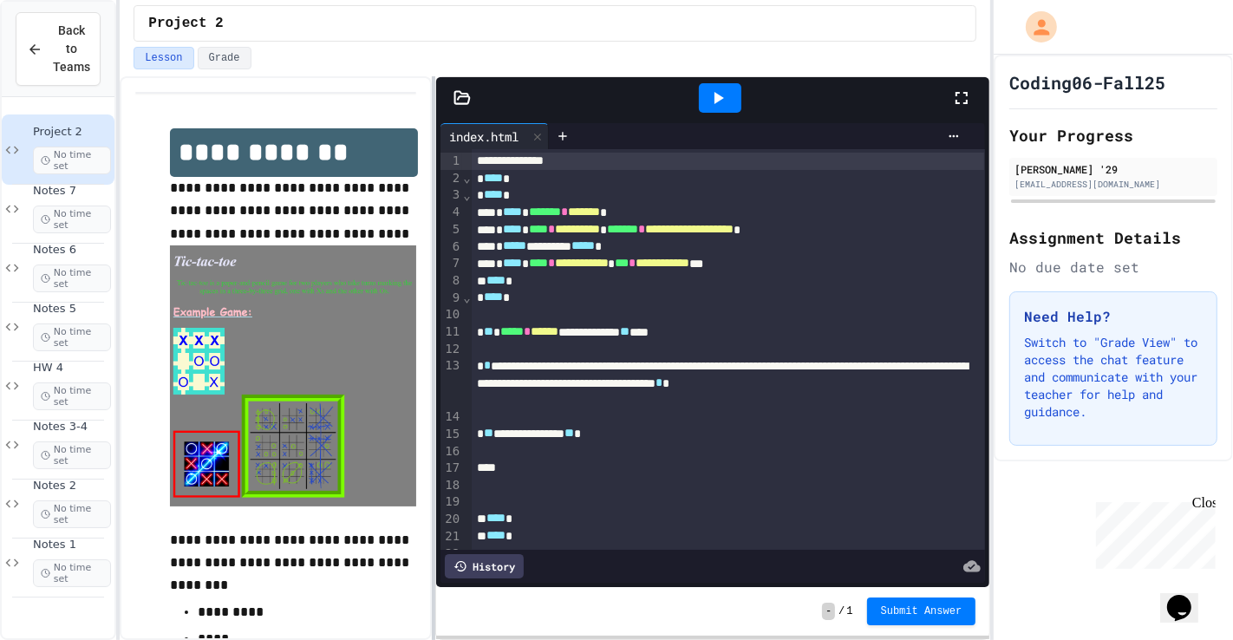
click at [433, 323] on div at bounding box center [433, 358] width 3 height 564
click at [566, 131] on icon at bounding box center [563, 136] width 14 height 14
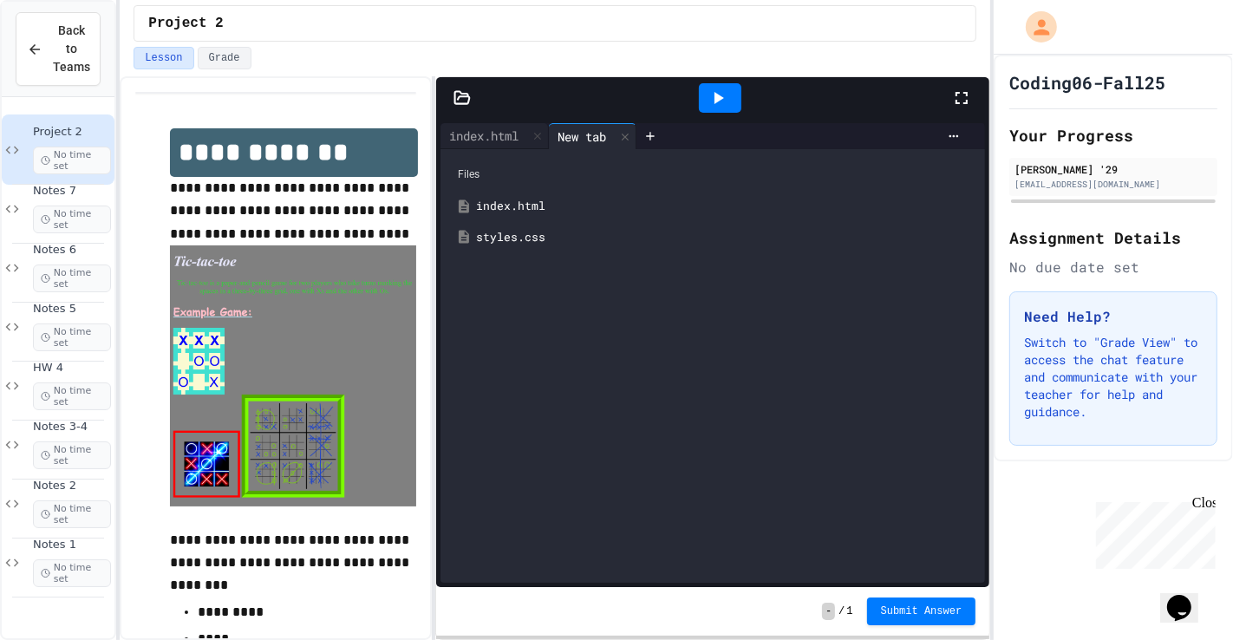
click at [485, 241] on div "styles.css" at bounding box center [725, 237] width 499 height 17
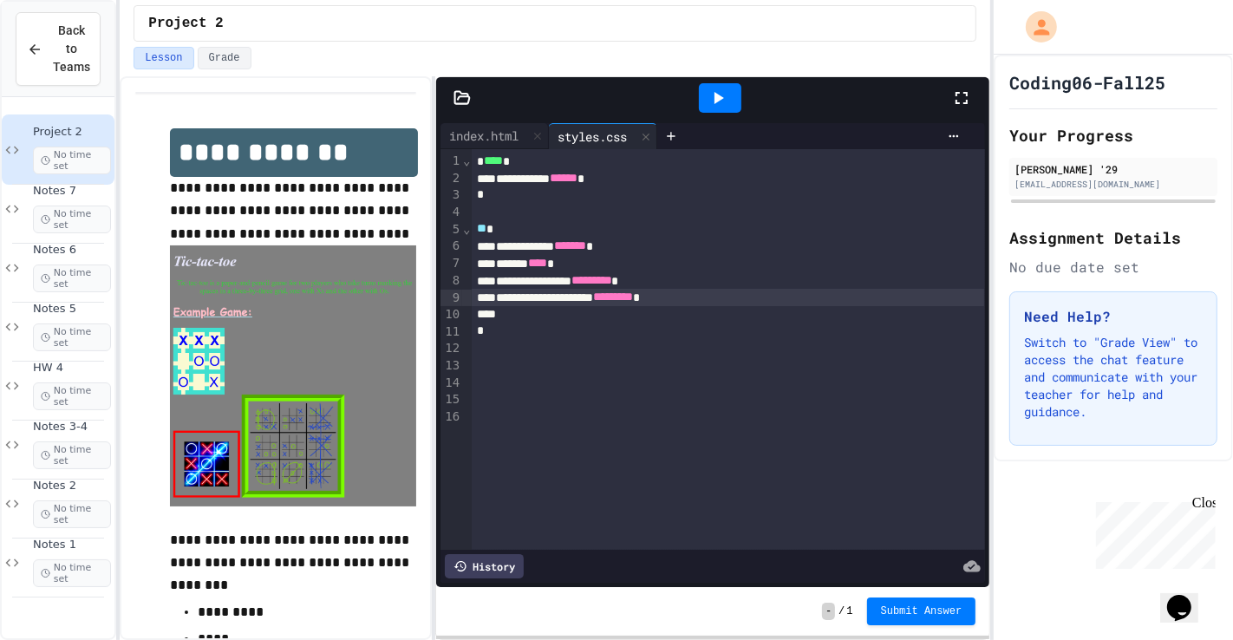
click at [634, 297] on span "*********" at bounding box center [613, 296] width 41 height 12
click at [730, 104] on div at bounding box center [720, 97] width 42 height 29
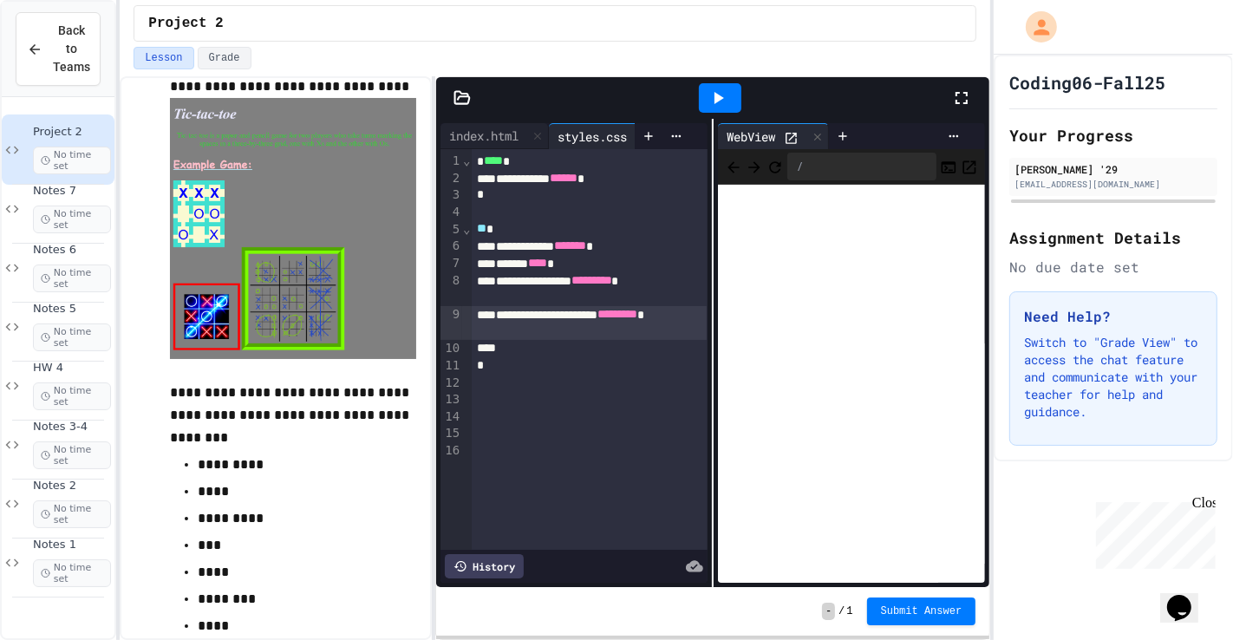
scroll to position [145, 0]
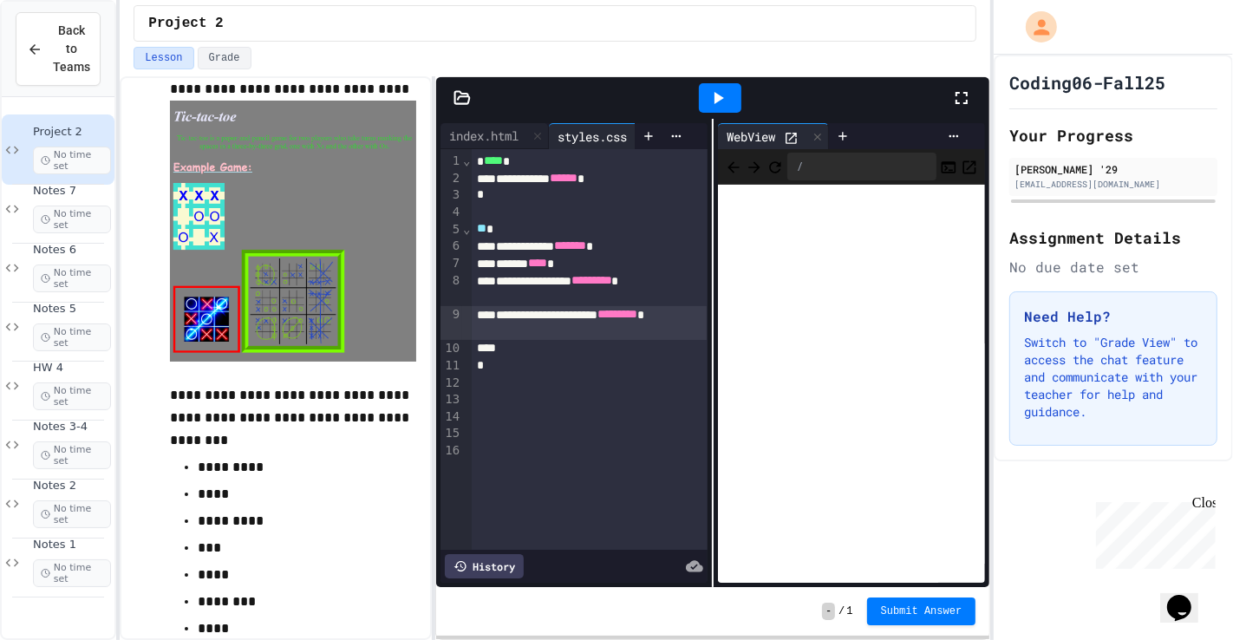
click at [521, 358] on div "*" at bounding box center [589, 365] width 235 height 17
click at [721, 102] on icon at bounding box center [718, 98] width 21 height 21
click at [741, 96] on div at bounding box center [720, 98] width 60 height 47
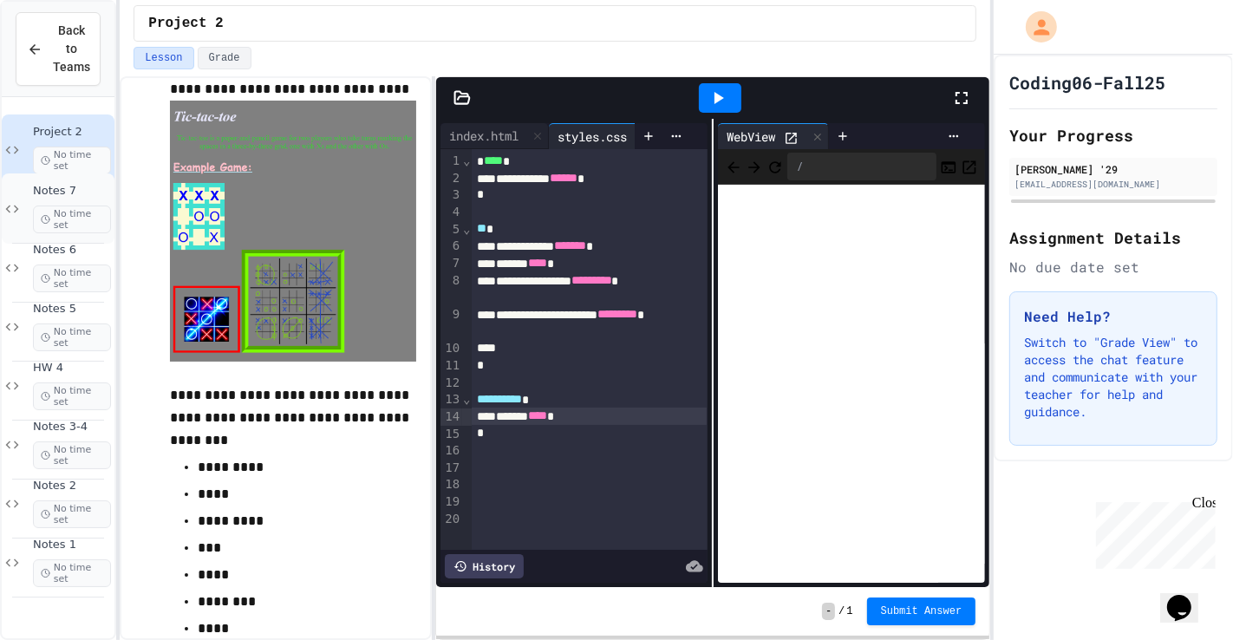
click at [66, 190] on span "Notes 7" at bounding box center [72, 191] width 78 height 15
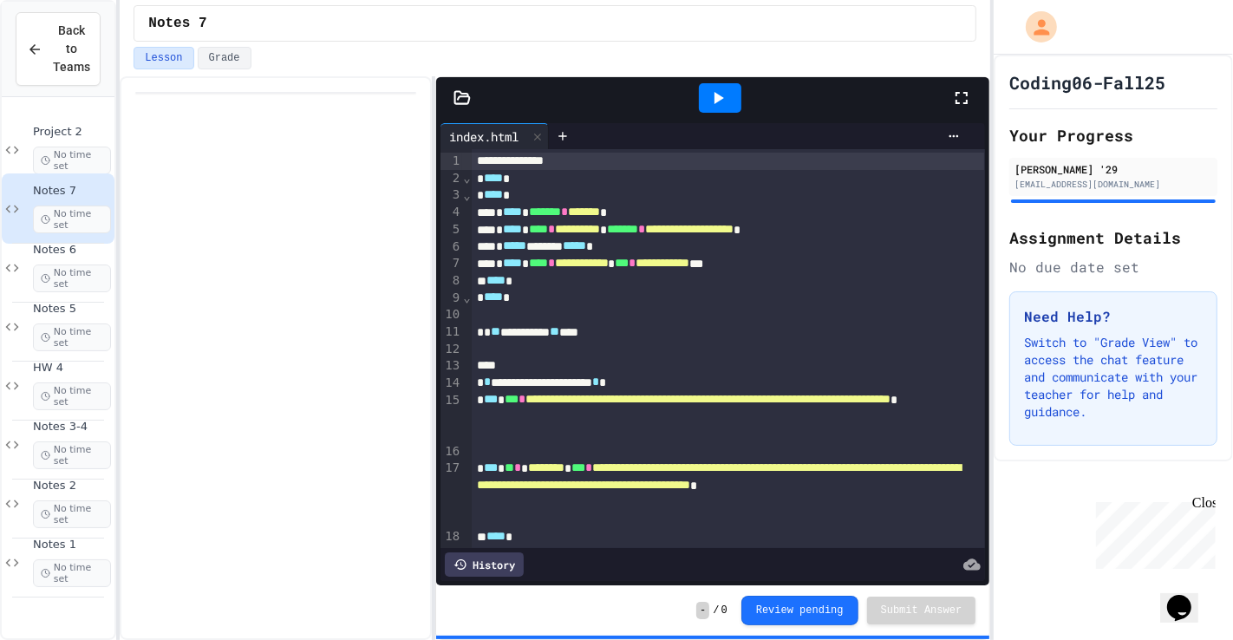
click at [584, 137] on div at bounding box center [772, 136] width 391 height 14
click at [564, 137] on icon at bounding box center [563, 136] width 14 height 14
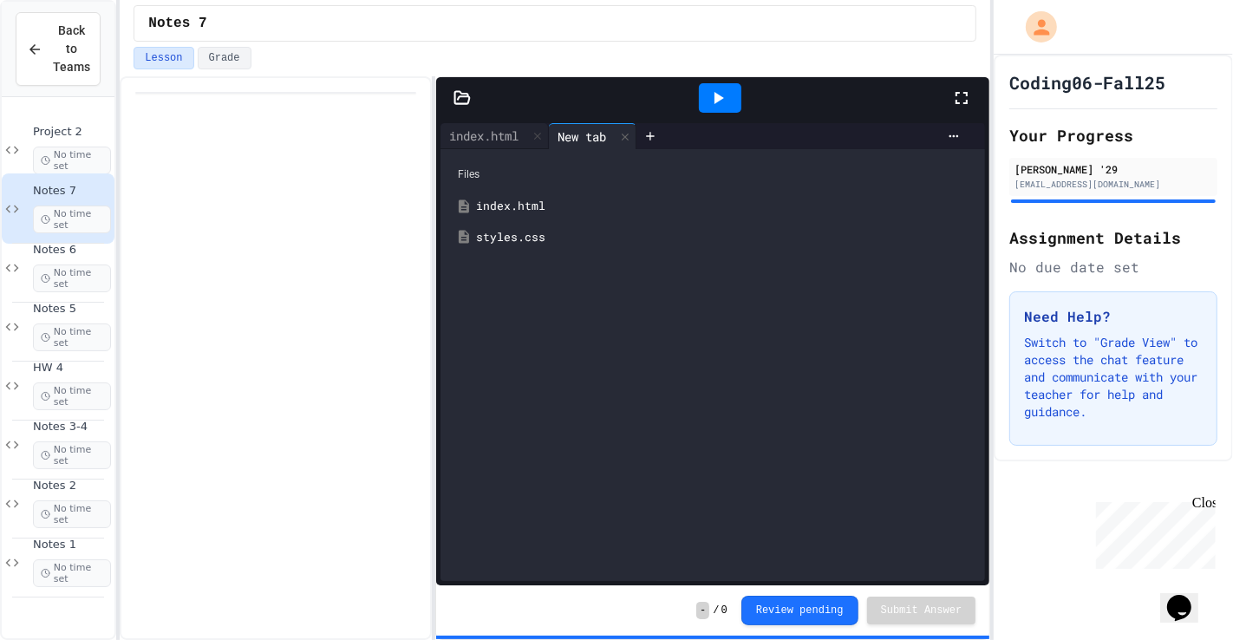
click at [505, 236] on div "styles.css" at bounding box center [725, 237] width 499 height 17
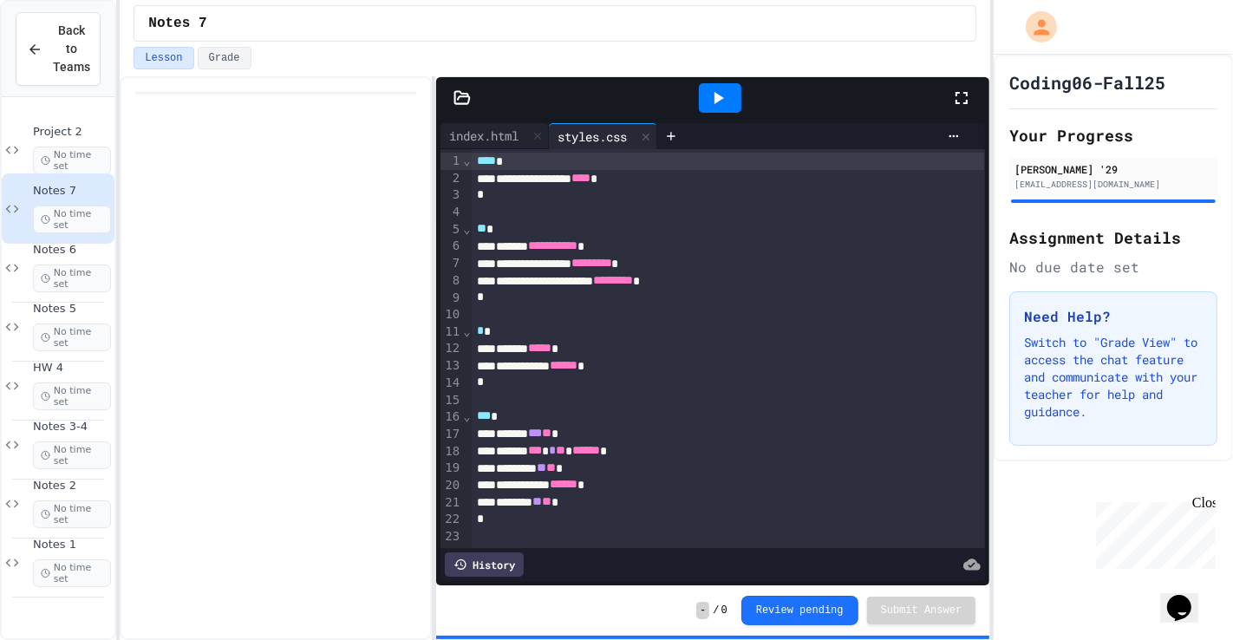
click at [708, 99] on icon at bounding box center [718, 98] width 21 height 21
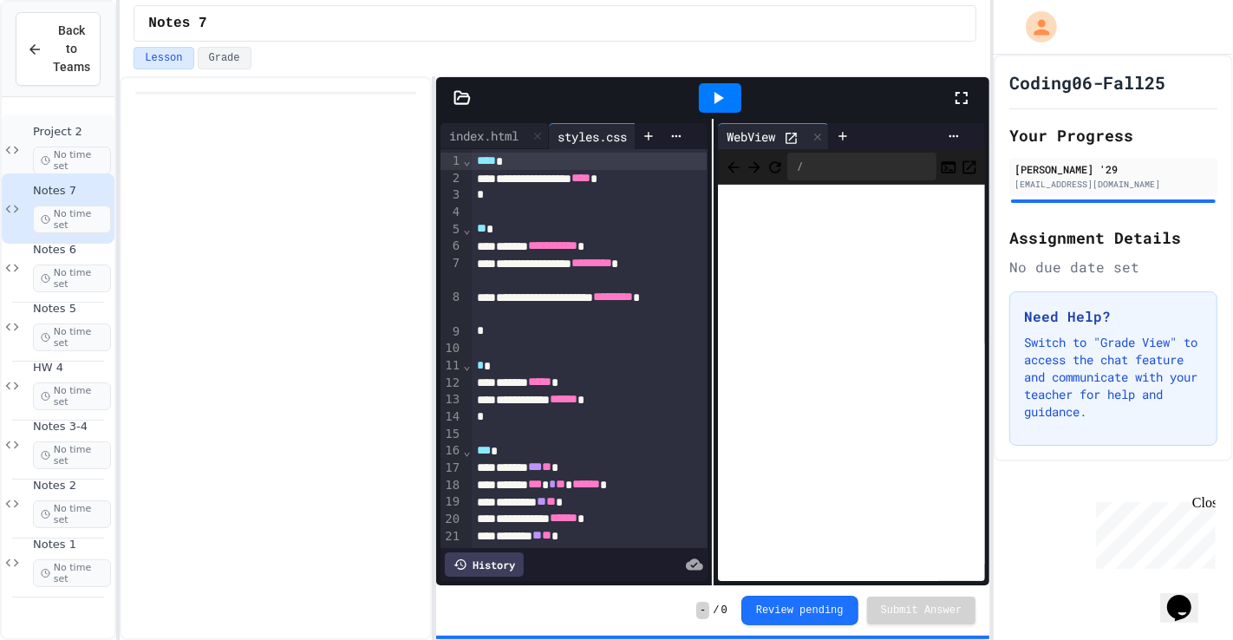
click at [75, 147] on span "No time set" at bounding box center [72, 161] width 78 height 28
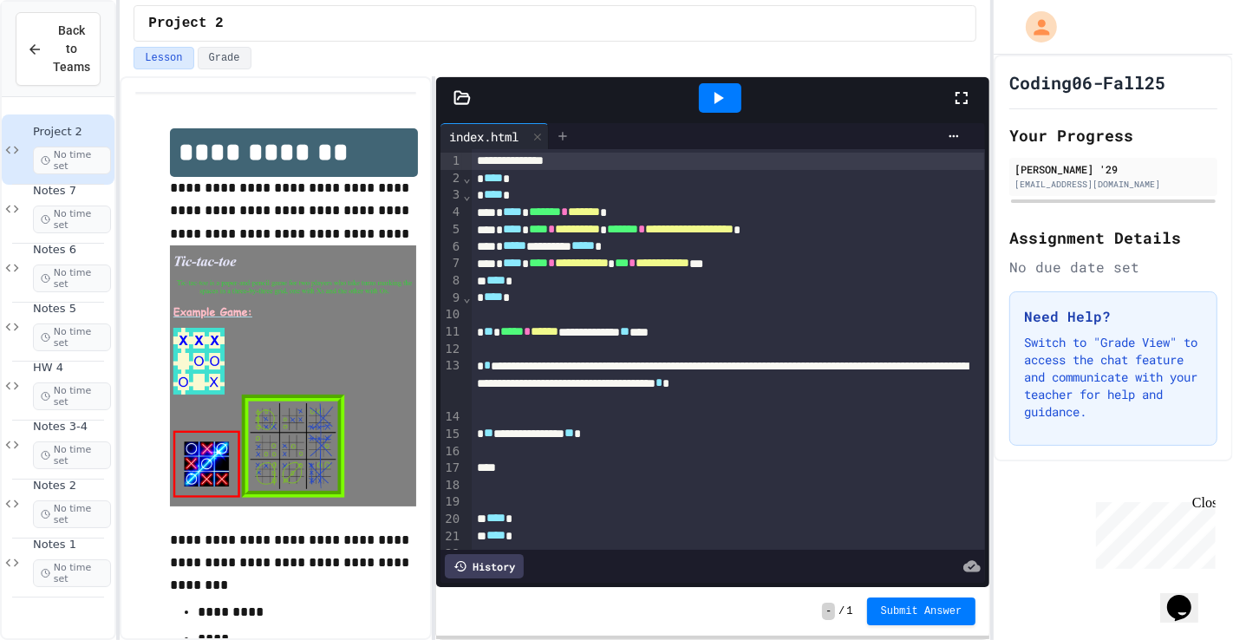
click at [569, 126] on div at bounding box center [563, 136] width 28 height 26
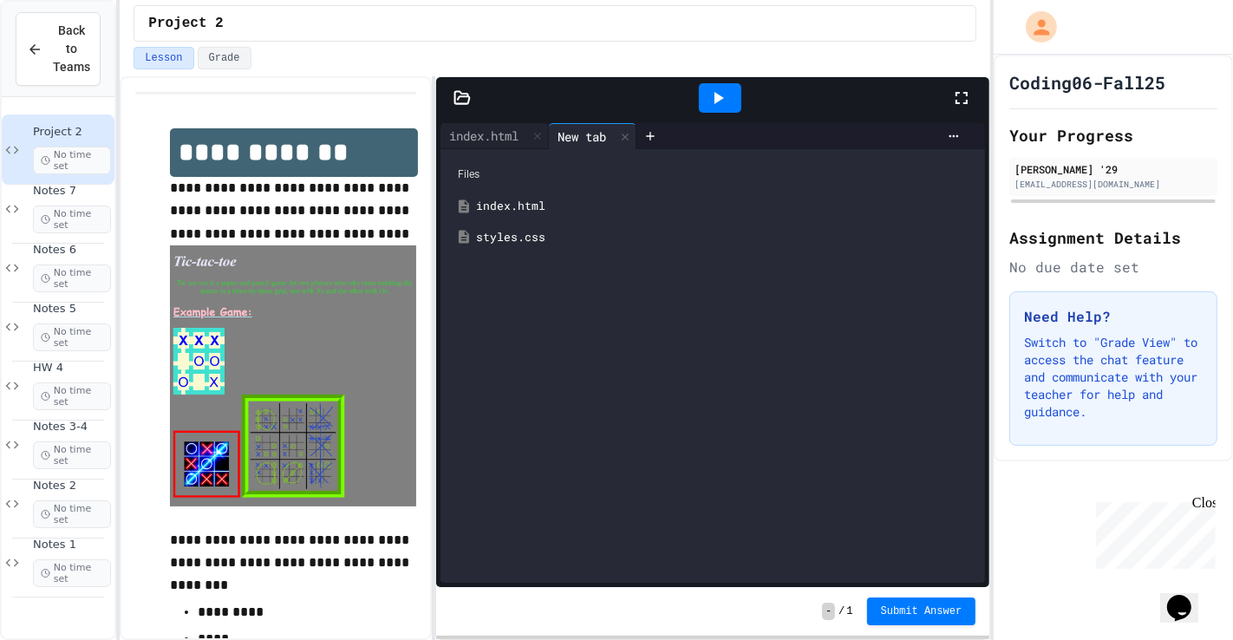
click at [527, 245] on div "styles.css" at bounding box center [725, 237] width 499 height 17
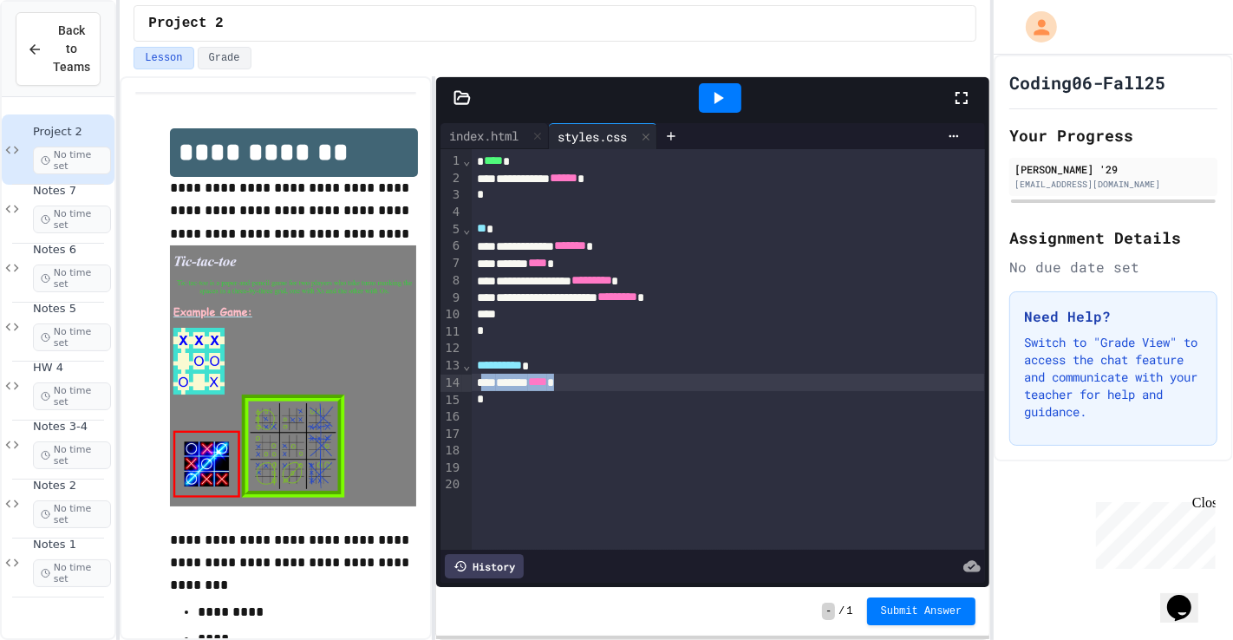
drag, startPoint x: 618, startPoint y: 390, endPoint x: 482, endPoint y: 375, distance: 137.0
click at [482, 375] on div "****** **** *" at bounding box center [728, 382] width 512 height 17
click at [706, 75] on div "Lesson Grade" at bounding box center [555, 61] width 871 height 29
click at [722, 101] on icon at bounding box center [718, 98] width 21 height 21
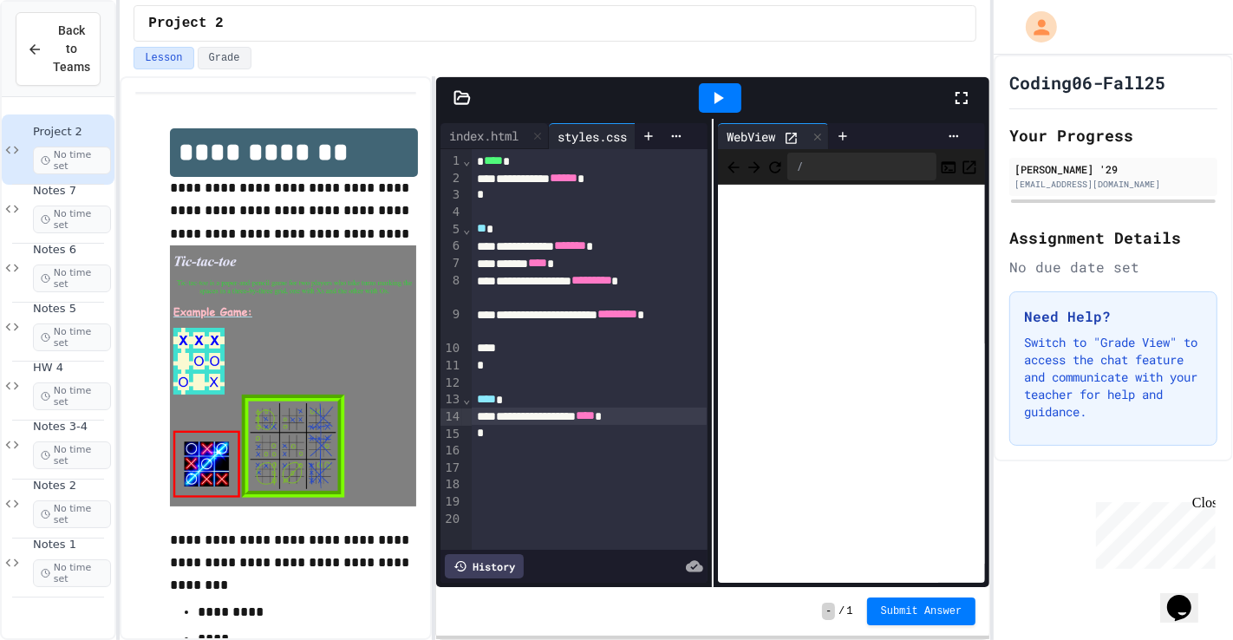
click at [664, 173] on div "**********" at bounding box center [589, 178] width 235 height 17
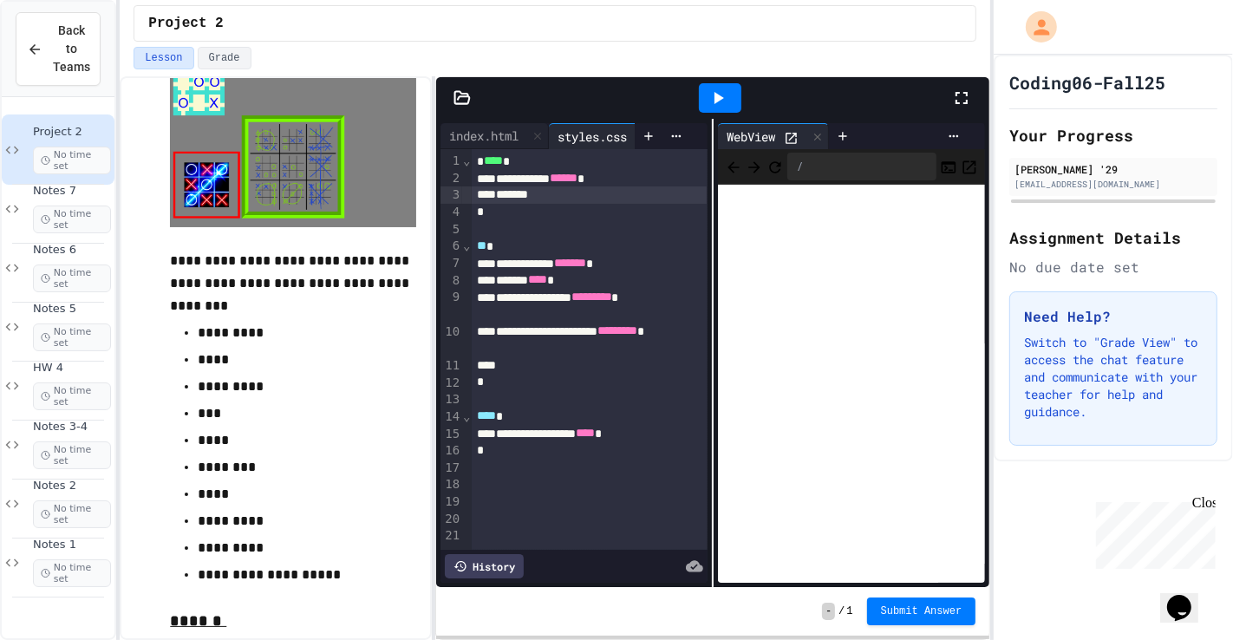
scroll to position [270, 0]
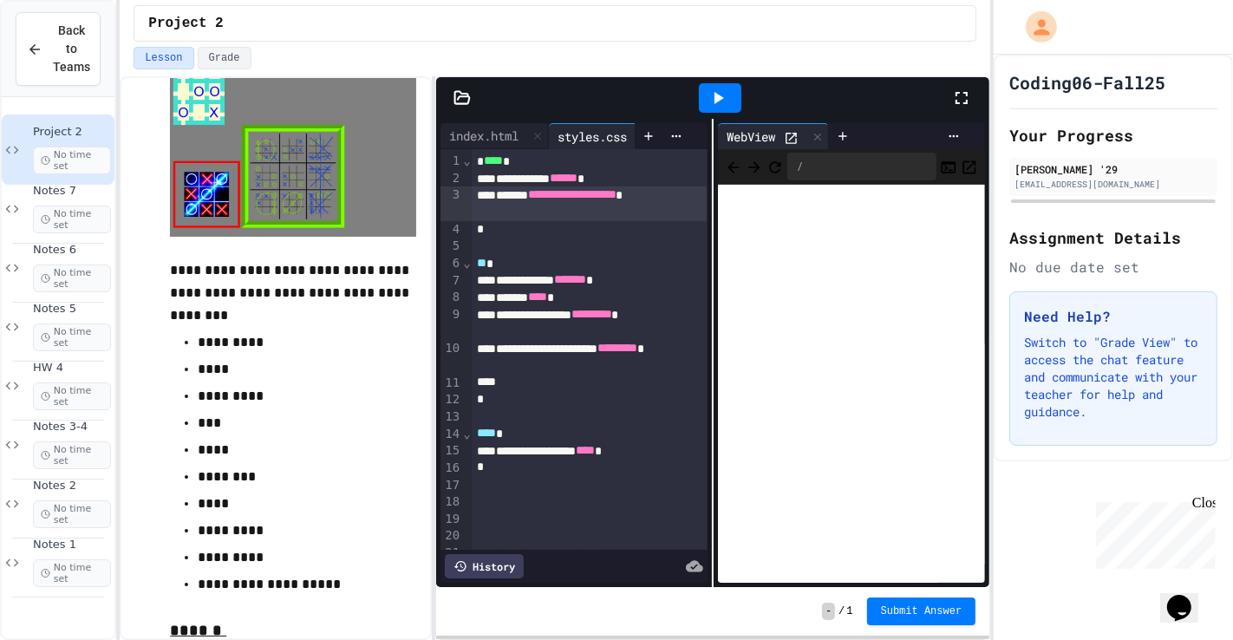
click at [723, 90] on icon at bounding box center [718, 98] width 21 height 21
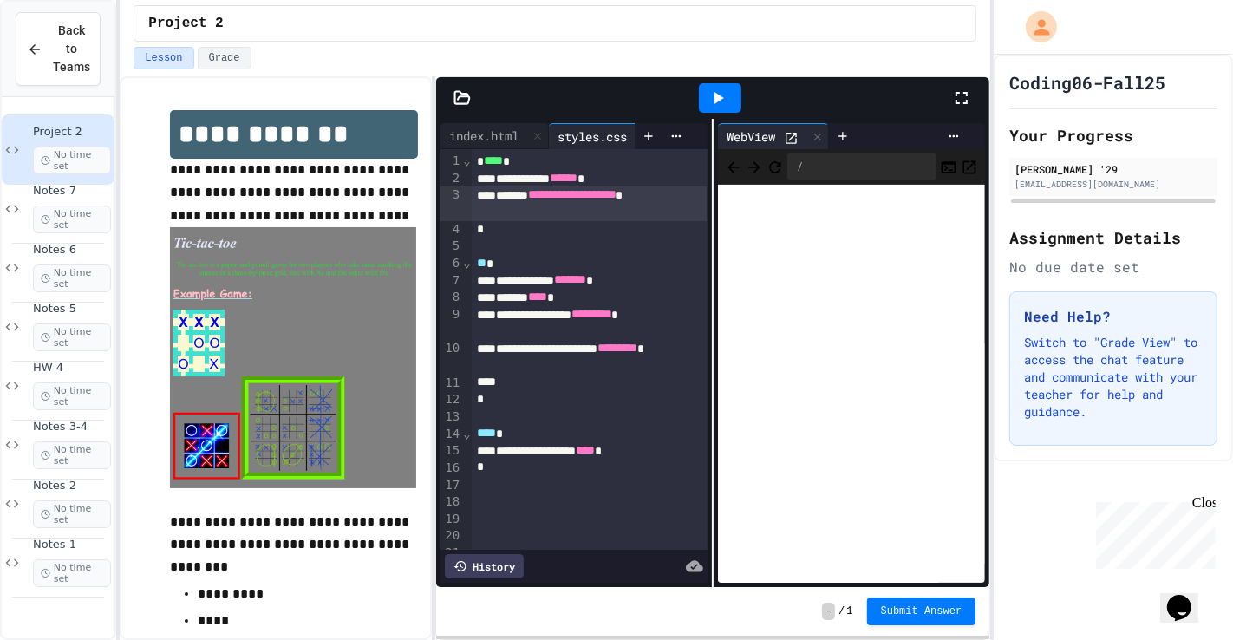
scroll to position [0, 0]
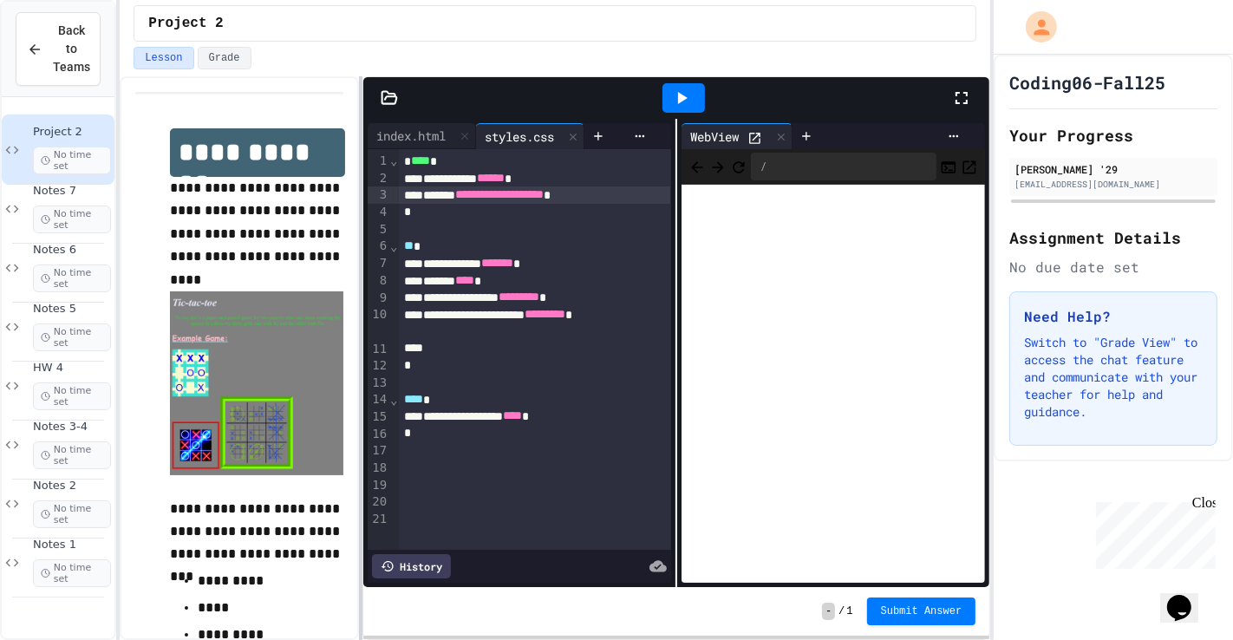
click at [360, 252] on div at bounding box center [360, 358] width 3 height 564
click at [659, 202] on div "**********" at bounding box center [534, 194] width 271 height 17
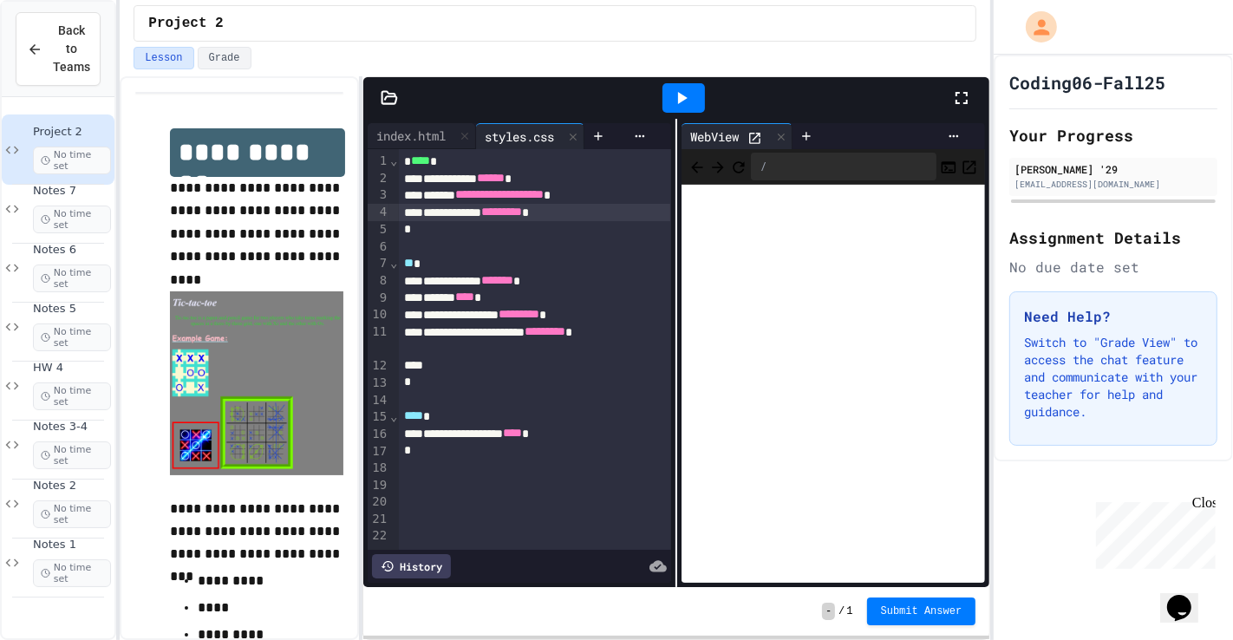
click at [693, 82] on div at bounding box center [684, 98] width 60 height 47
click at [692, 108] on div at bounding box center [683, 97] width 42 height 29
click at [522, 210] on span "*********" at bounding box center [501, 211] width 41 height 12
click at [684, 88] on icon at bounding box center [681, 98] width 21 height 21
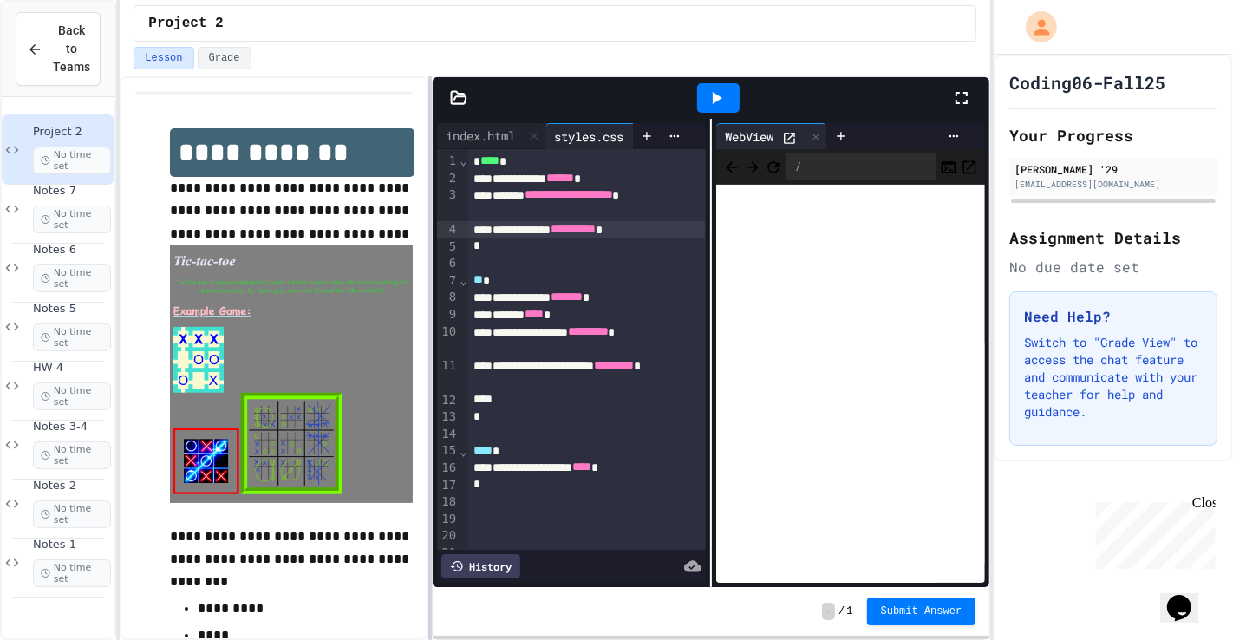
click at [430, 249] on div at bounding box center [429, 358] width 3 height 564
drag, startPoint x: 691, startPoint y: 235, endPoint x: 504, endPoint y: 226, distance: 187.5
click at [504, 226] on div "**********" at bounding box center [586, 229] width 237 height 17
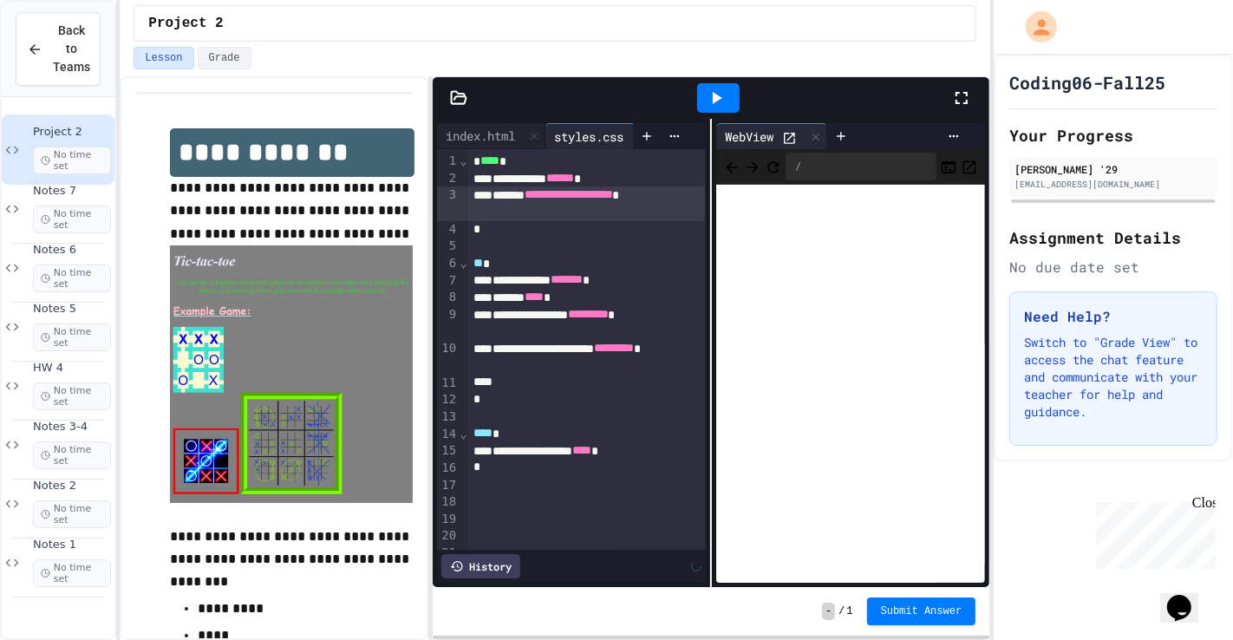
click at [724, 94] on icon at bounding box center [716, 98] width 21 height 21
click at [432, 255] on div "**********" at bounding box center [711, 358] width 558 height 564
click at [887, 102] on icon at bounding box center [961, 98] width 21 height 21
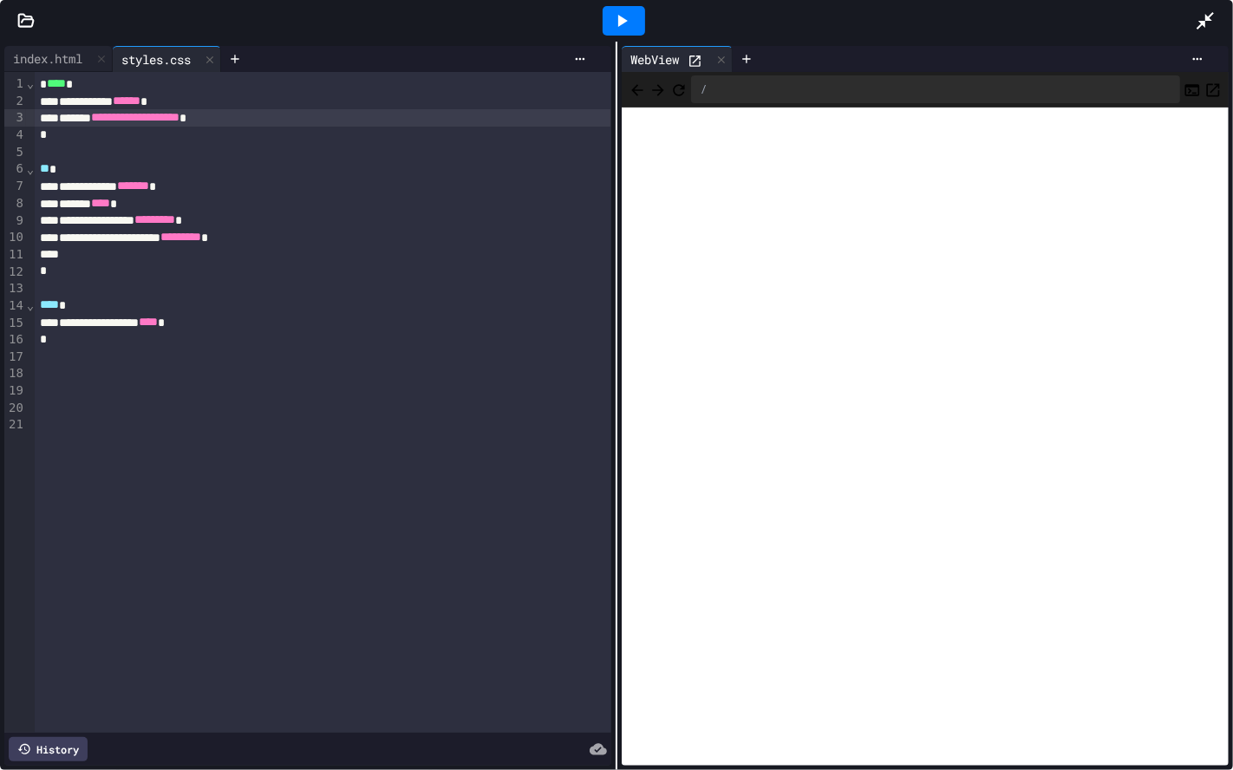
click at [887, 16] on div at bounding box center [1214, 20] width 38 height 47
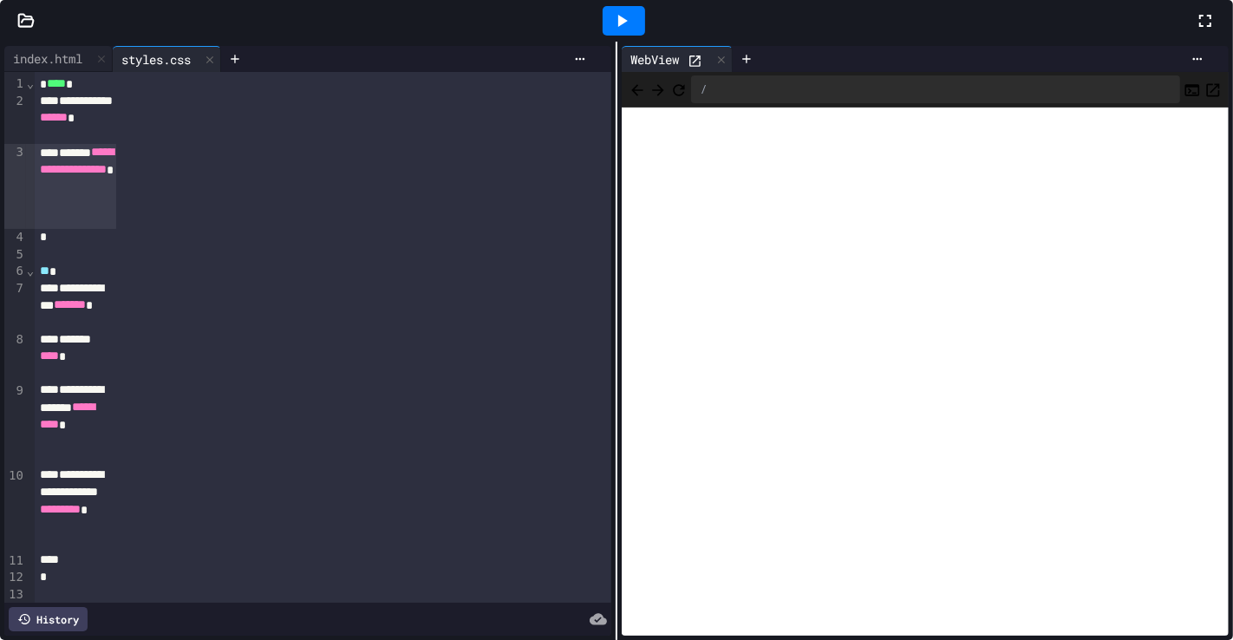
click at [742, 318] on div at bounding box center [740, 358] width 3 height 564
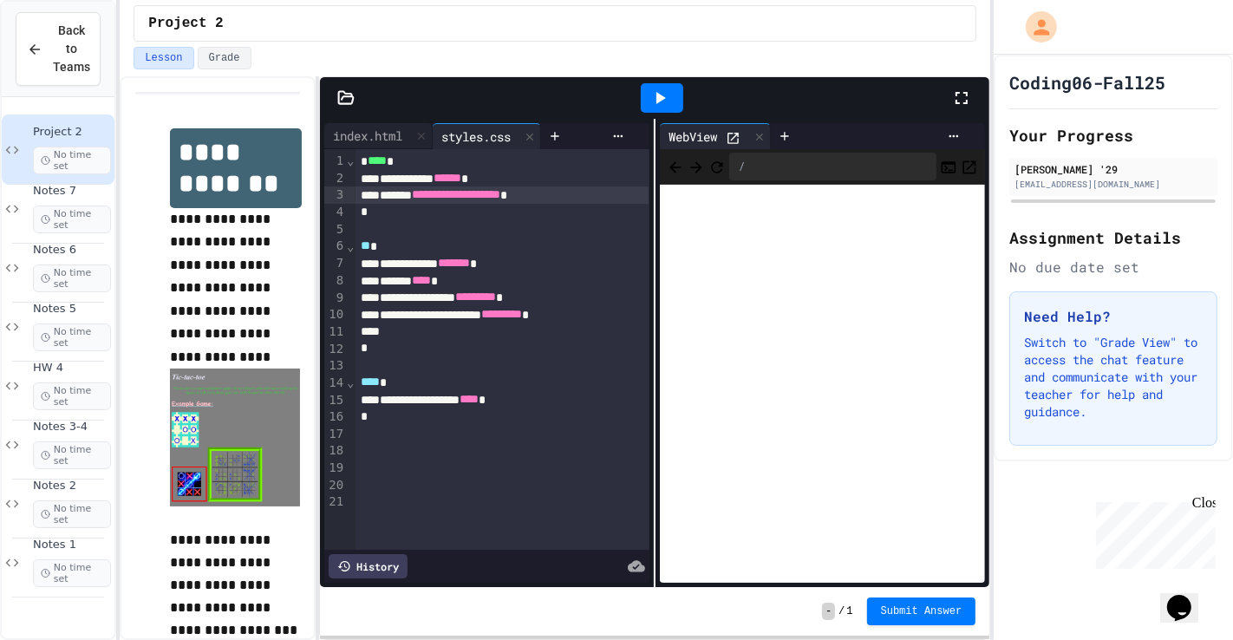
click at [314, 385] on div "**********" at bounding box center [555, 358] width 871 height 564
click at [382, 139] on div "index.html" at bounding box center [367, 136] width 87 height 18
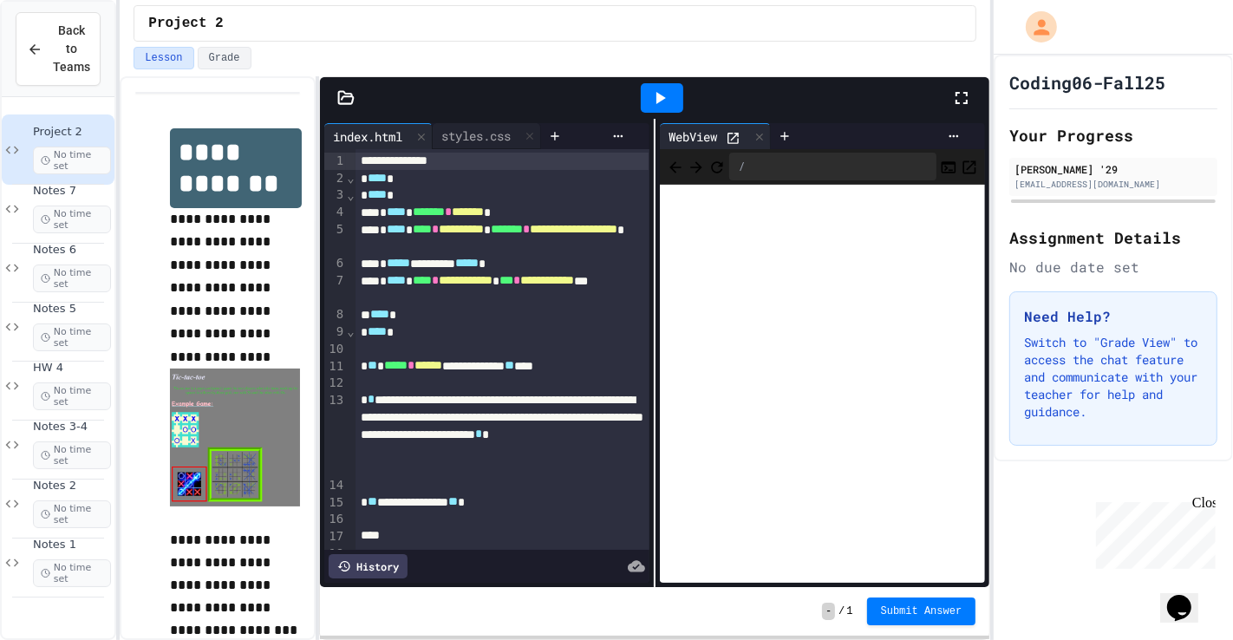
click at [502, 365] on div "**********" at bounding box center [501, 365] width 293 height 17
click at [473, 127] on div "styles.css" at bounding box center [476, 136] width 87 height 18
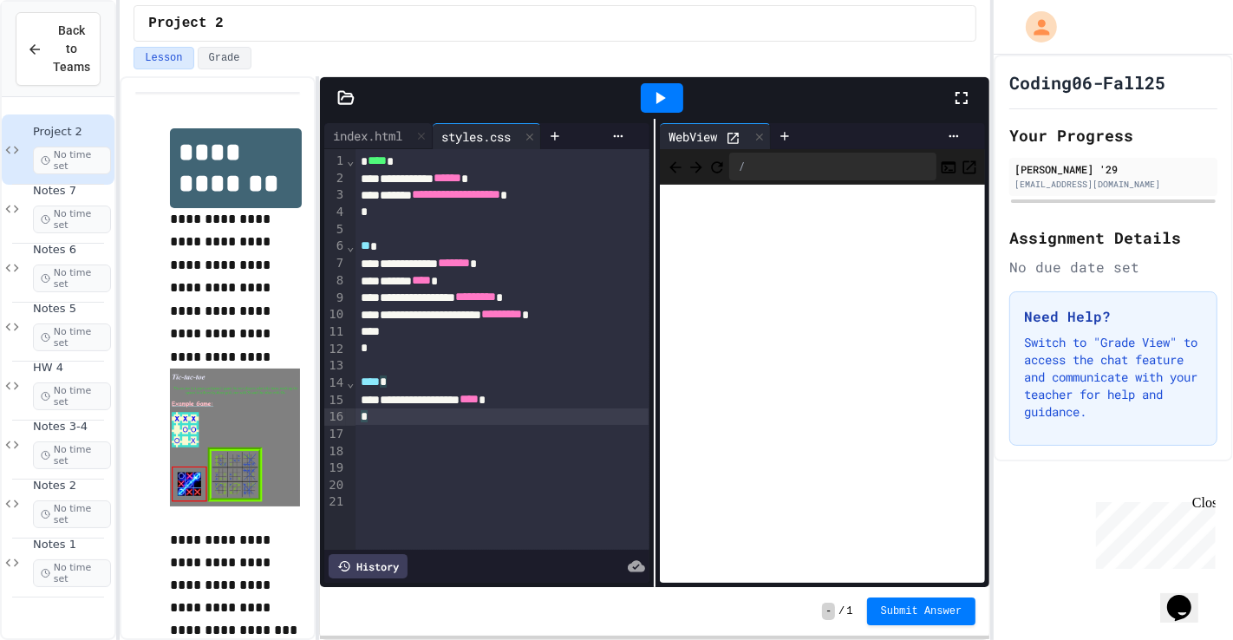
click at [396, 417] on div "*" at bounding box center [501, 416] width 293 height 17
click at [368, 133] on div "index.html" at bounding box center [367, 136] width 87 height 18
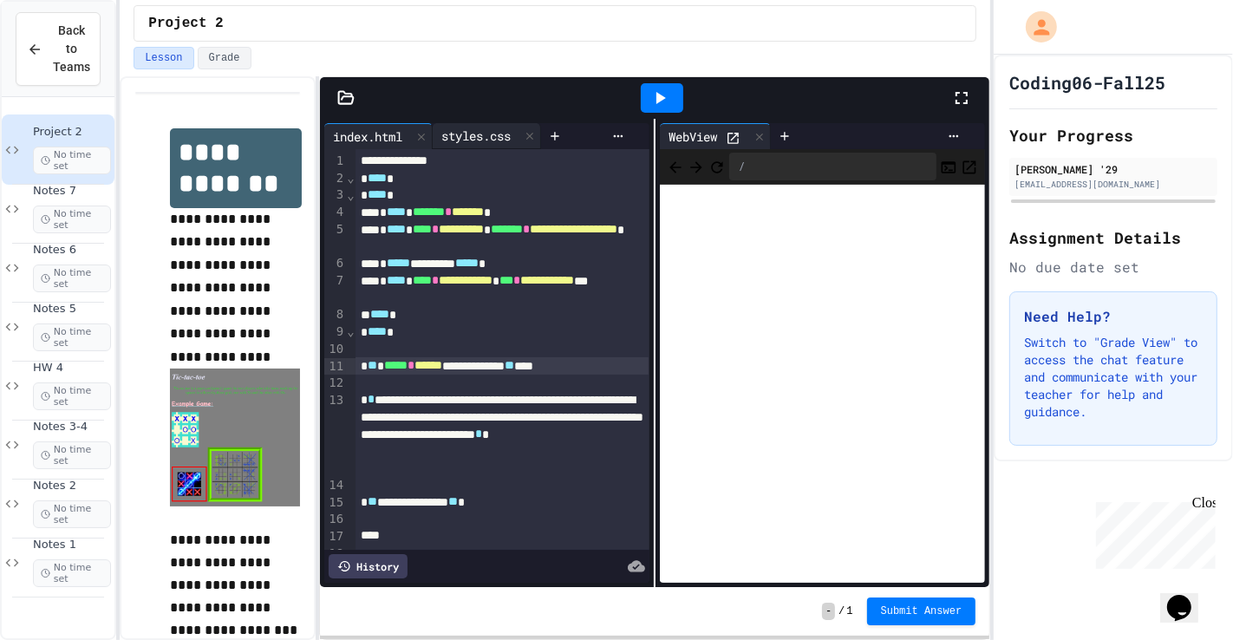
click at [519, 138] on div "styles.css" at bounding box center [476, 136] width 87 height 18
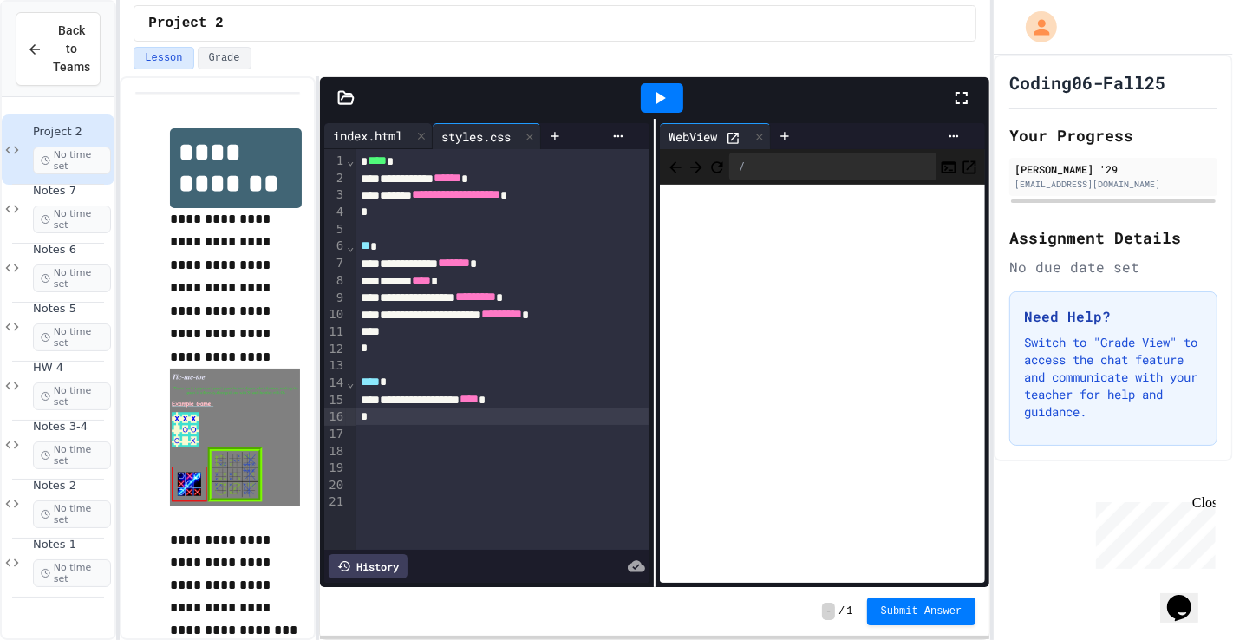
click at [401, 137] on div "index.html" at bounding box center [367, 136] width 87 height 18
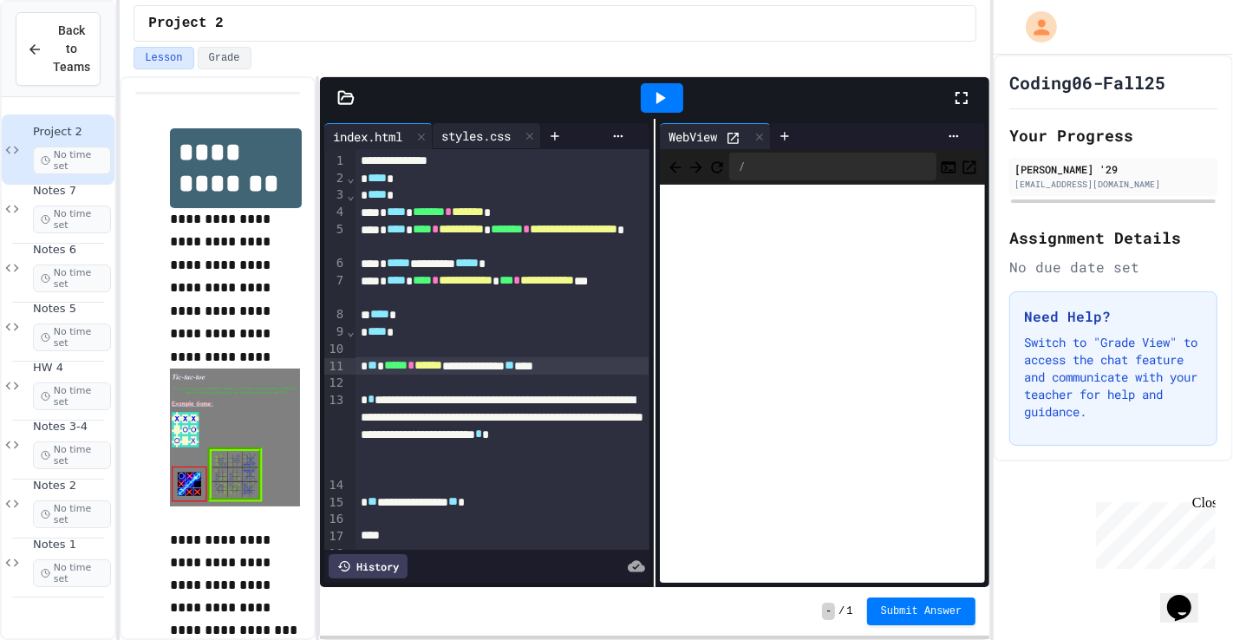
click at [505, 146] on div "styles.css" at bounding box center [487, 136] width 108 height 26
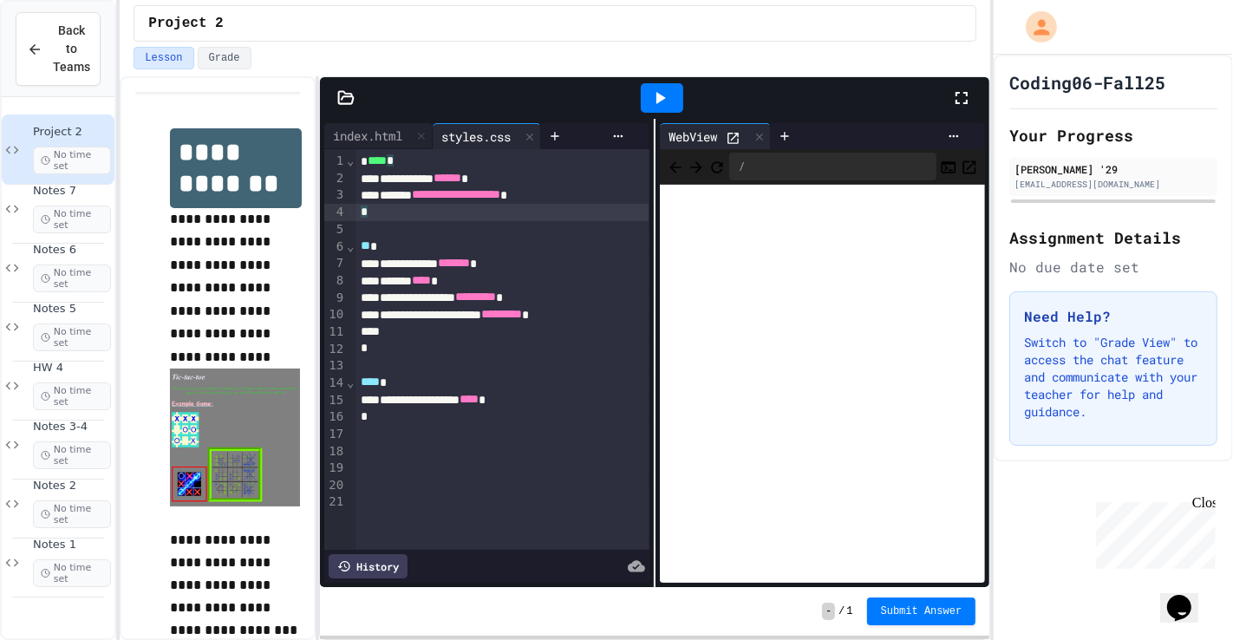
click at [413, 219] on div "*" at bounding box center [501, 212] width 293 height 17
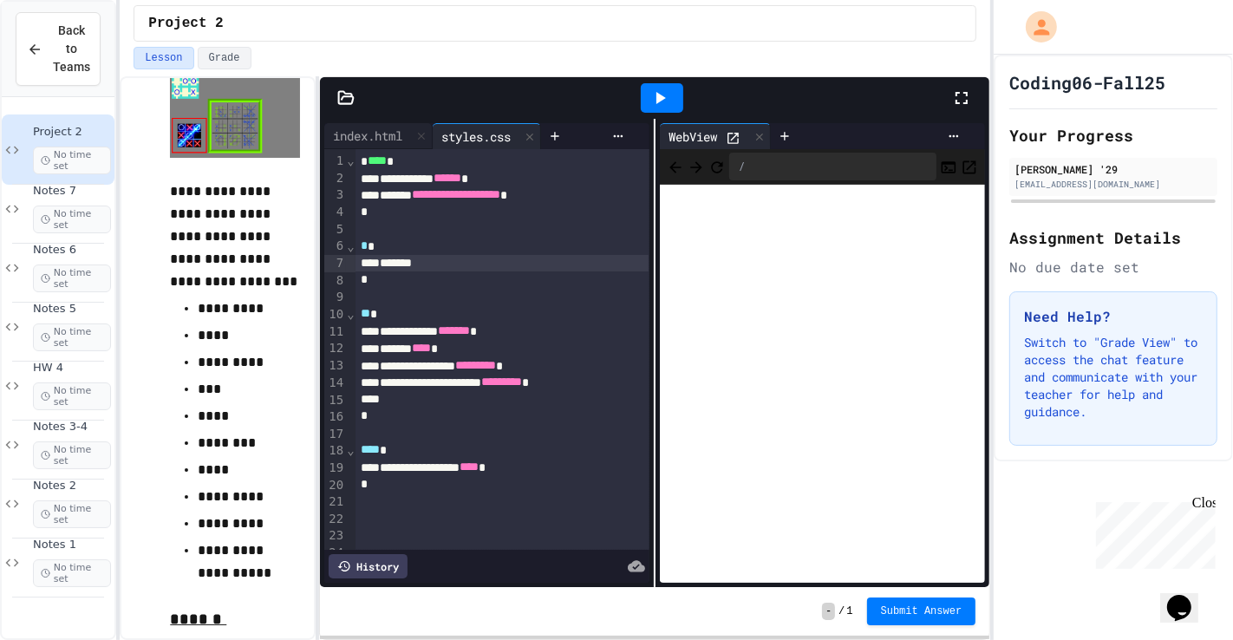
scroll to position [350, 0]
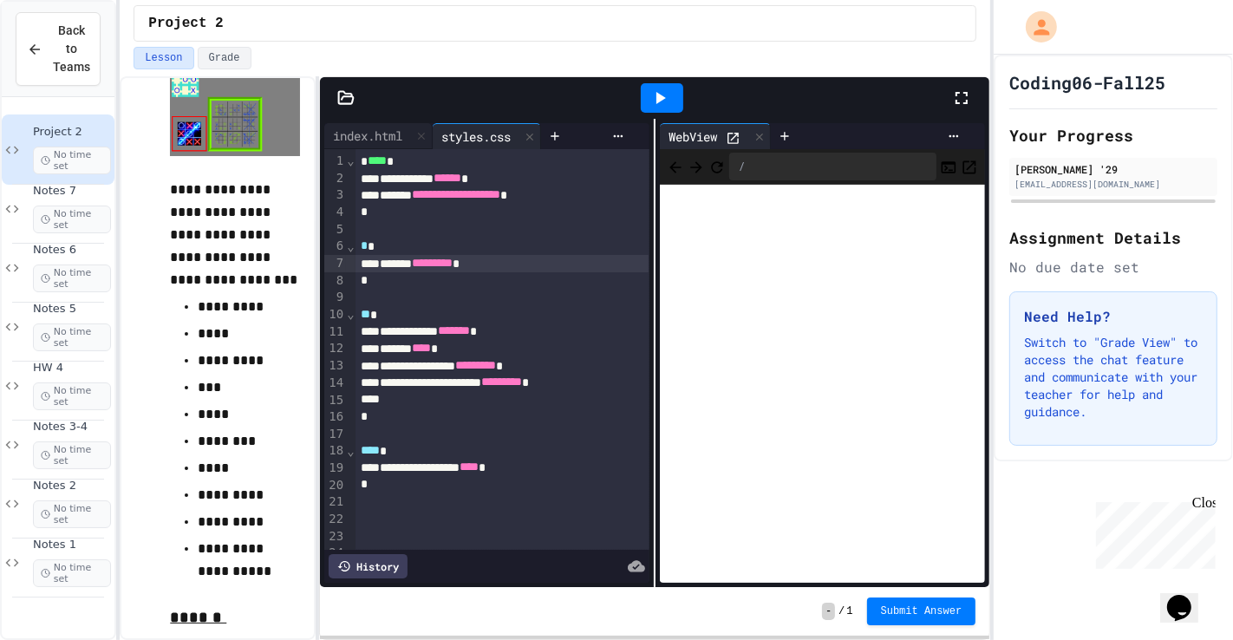
click at [664, 85] on div at bounding box center [662, 97] width 42 height 29
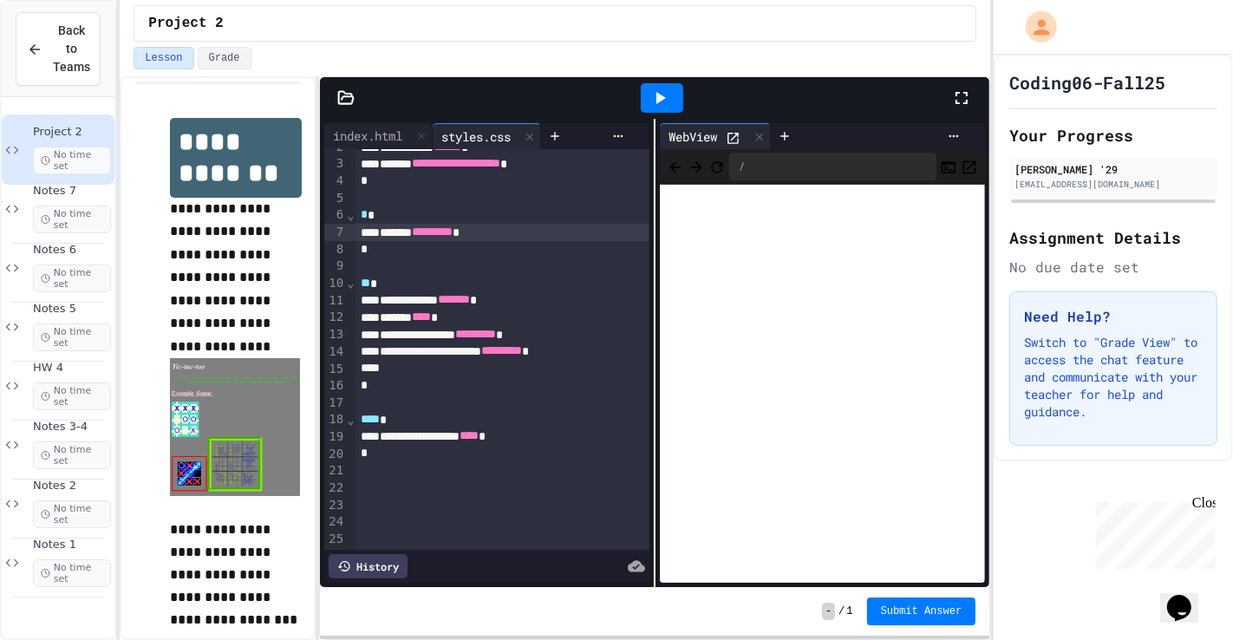
scroll to position [9, 0]
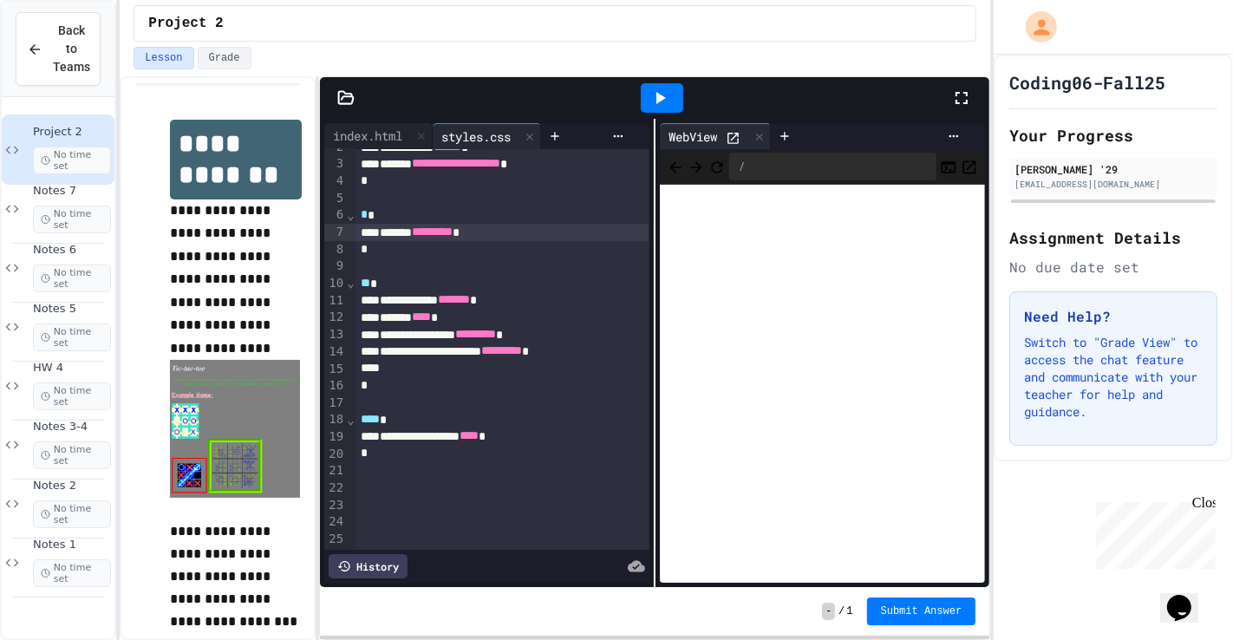
click at [321, 371] on div "**********" at bounding box center [487, 353] width 334 height 468
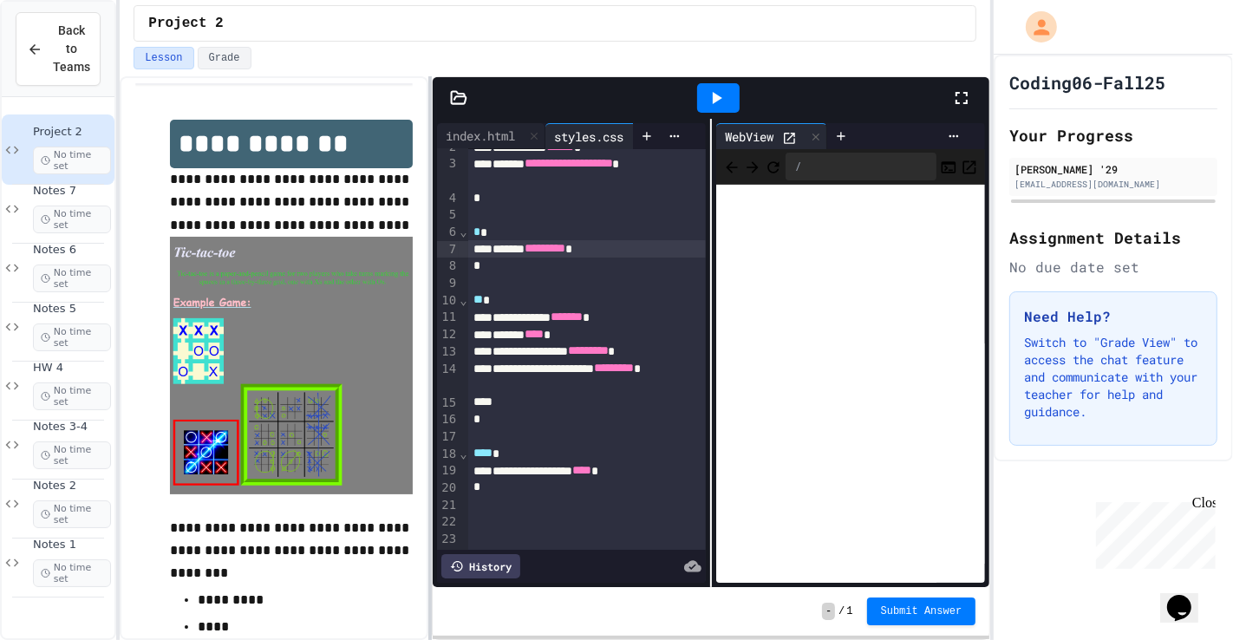
click at [432, 341] on div at bounding box center [429, 358] width 3 height 564
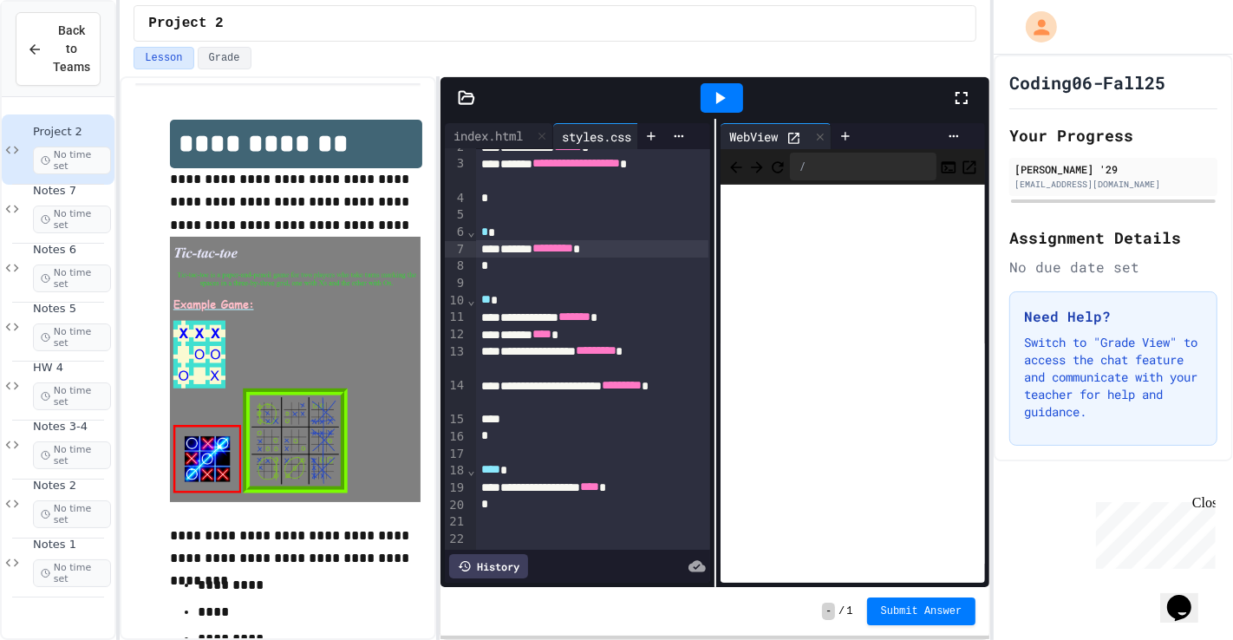
click at [201, 363] on img at bounding box center [295, 369] width 251 height 265
drag, startPoint x: 201, startPoint y: 363, endPoint x: 214, endPoint y: 329, distance: 36.2
click at [214, 329] on img at bounding box center [295, 369] width 251 height 265
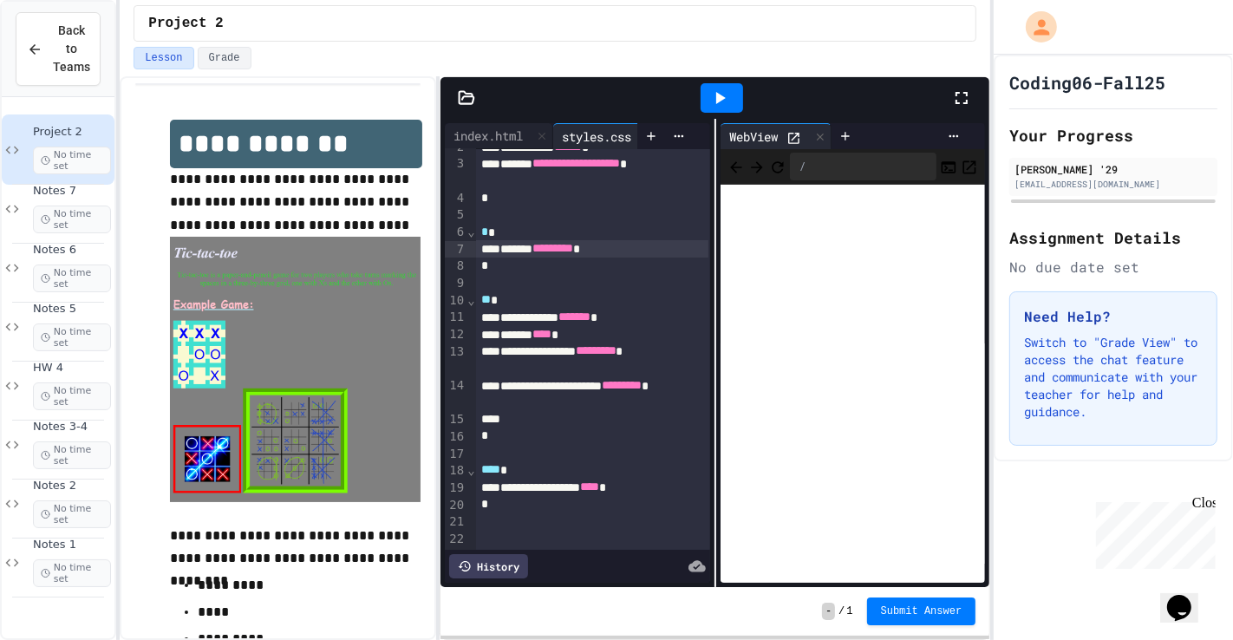
click at [214, 329] on img at bounding box center [295, 369] width 251 height 265
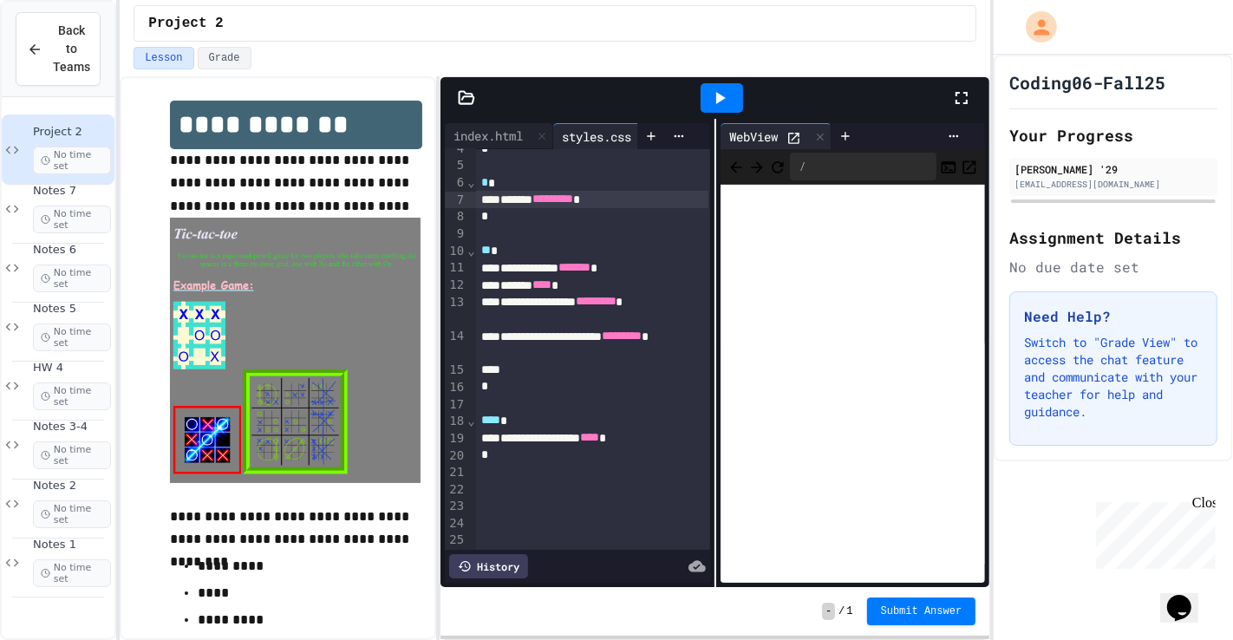
scroll to position [82, 0]
drag, startPoint x: 510, startPoint y: 449, endPoint x: 485, endPoint y: 477, distance: 37.4
click at [509, 449] on div "*" at bounding box center [592, 454] width 233 height 17
click at [33, 197] on div "Notes 7 No time set" at bounding box center [72, 208] width 78 height 49
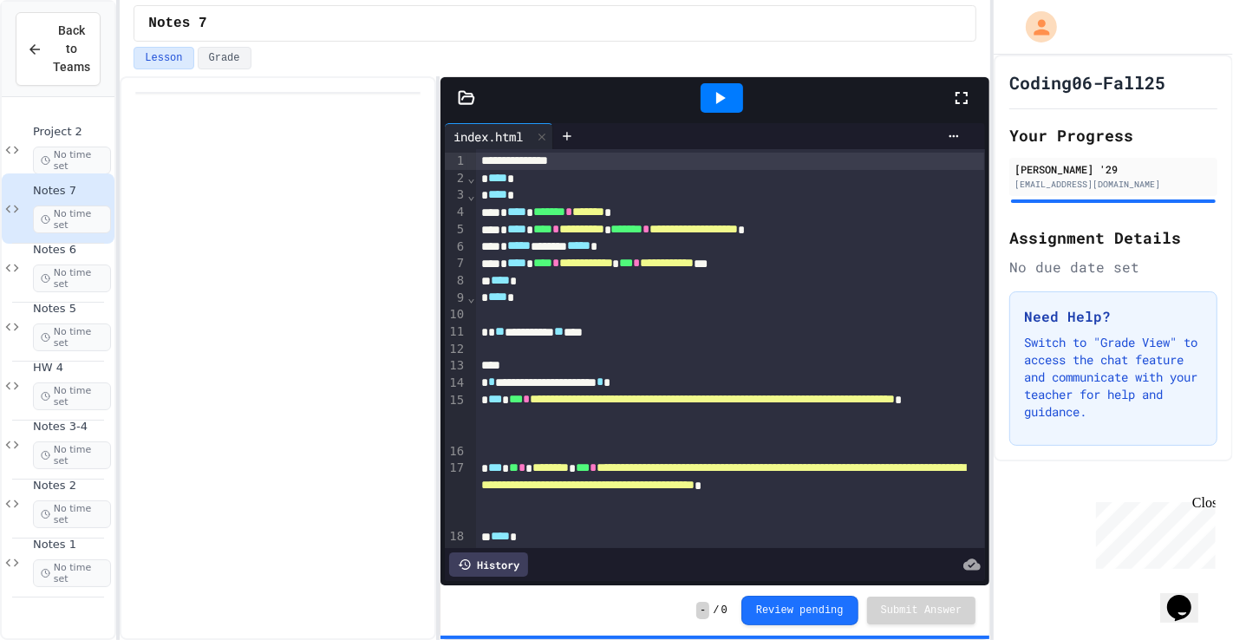
click at [736, 87] on div at bounding box center [722, 97] width 42 height 29
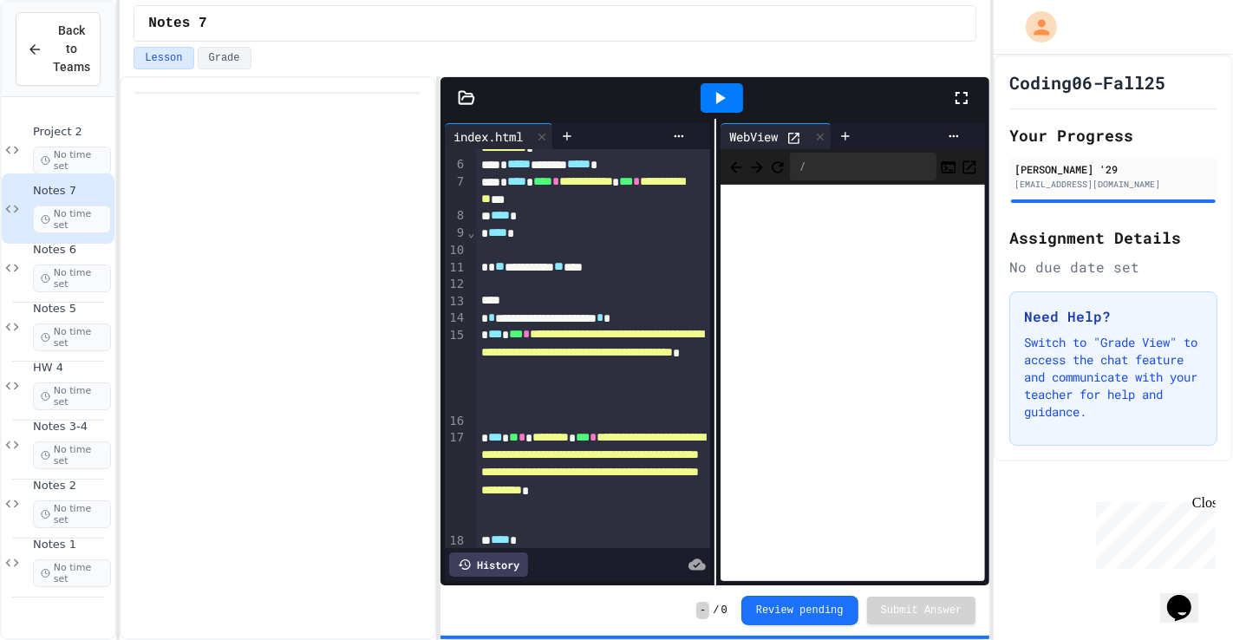
scroll to position [117, 0]
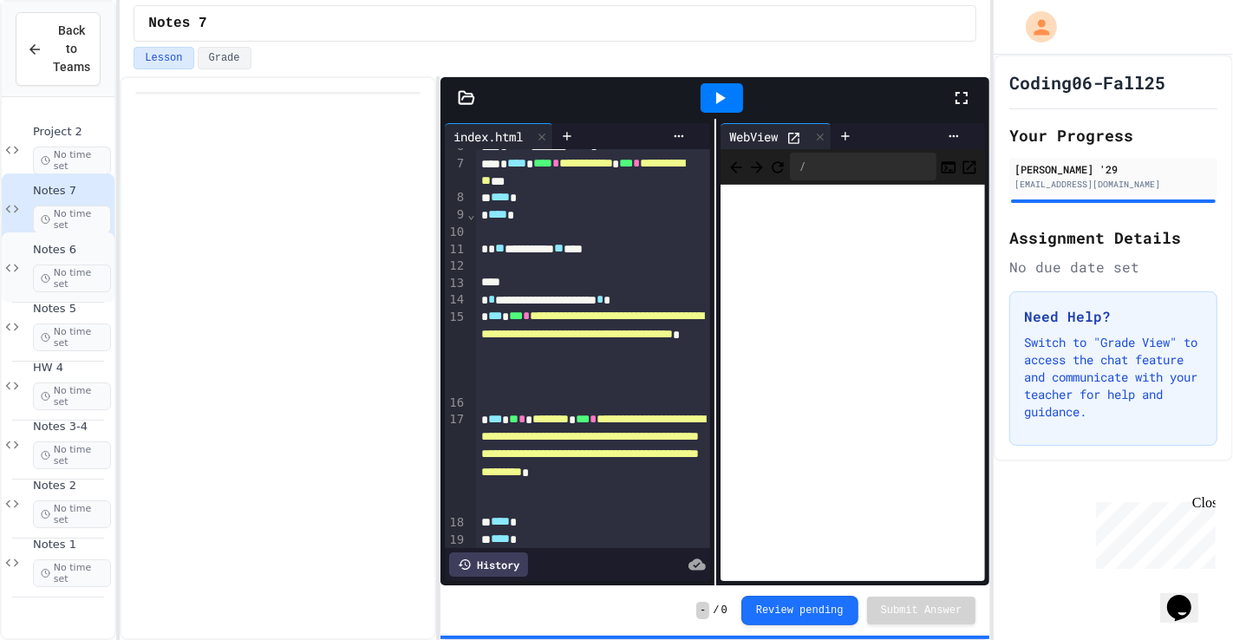
click at [46, 243] on span "Notes 6" at bounding box center [72, 250] width 78 height 15
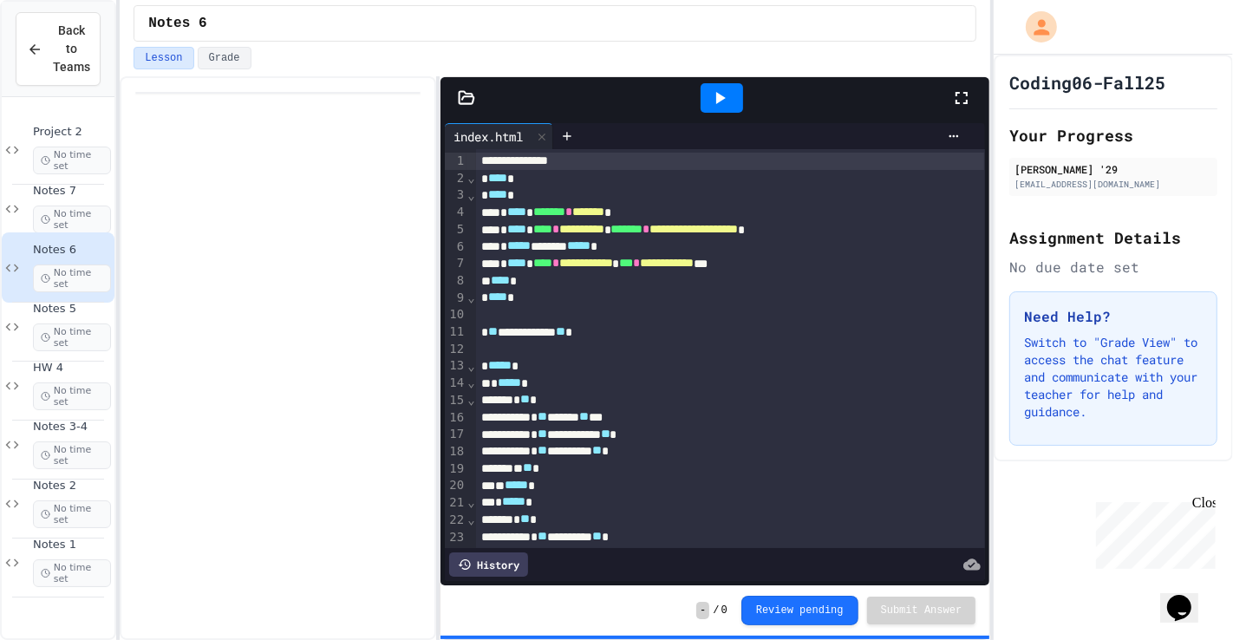
click at [721, 116] on div at bounding box center [722, 98] width 60 height 47
click at [734, 96] on div at bounding box center [722, 97] width 42 height 29
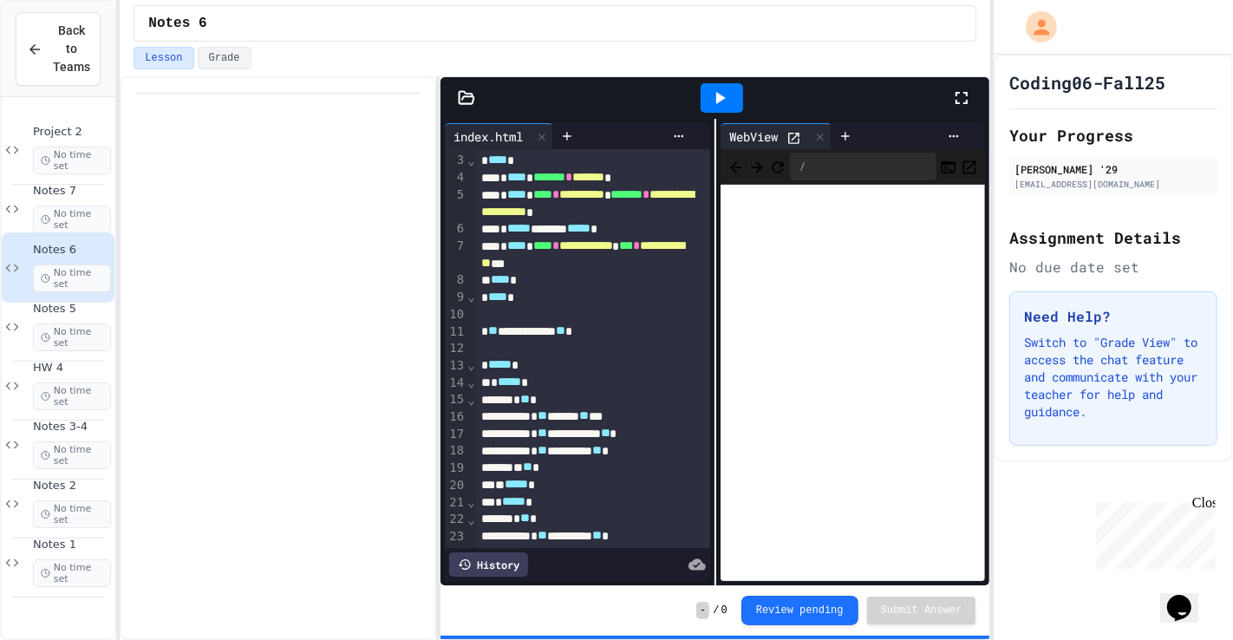
scroll to position [36, 0]
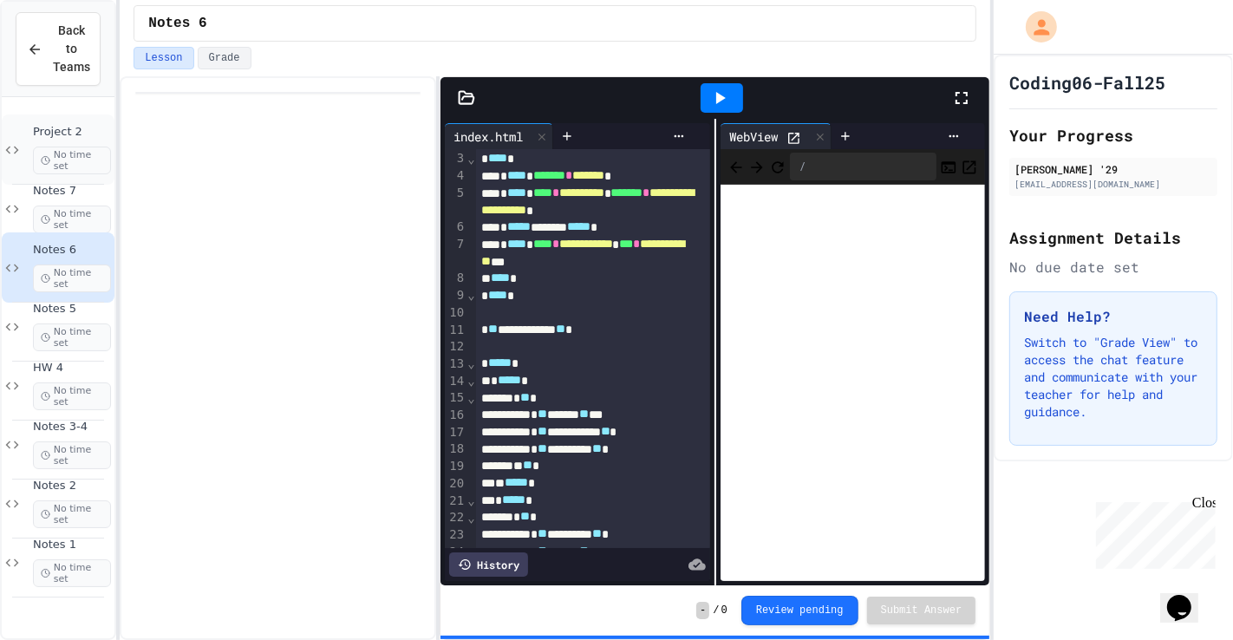
click at [70, 140] on div "Project 2 No time set" at bounding box center [72, 149] width 78 height 49
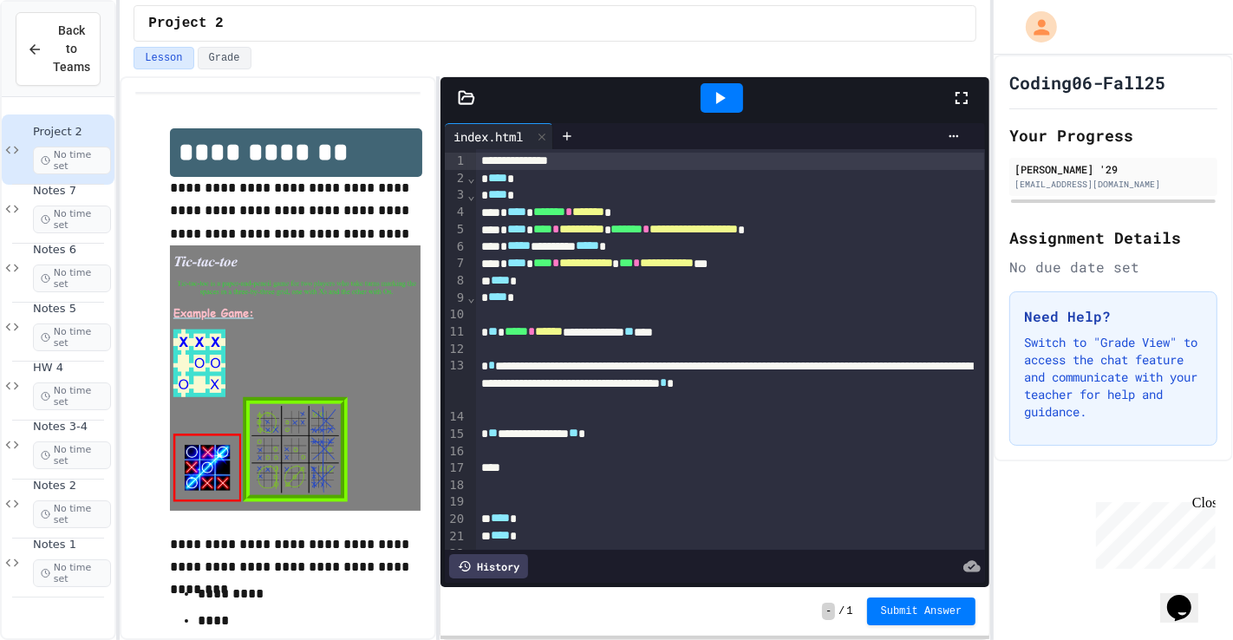
click at [715, 93] on icon at bounding box center [719, 98] width 21 height 21
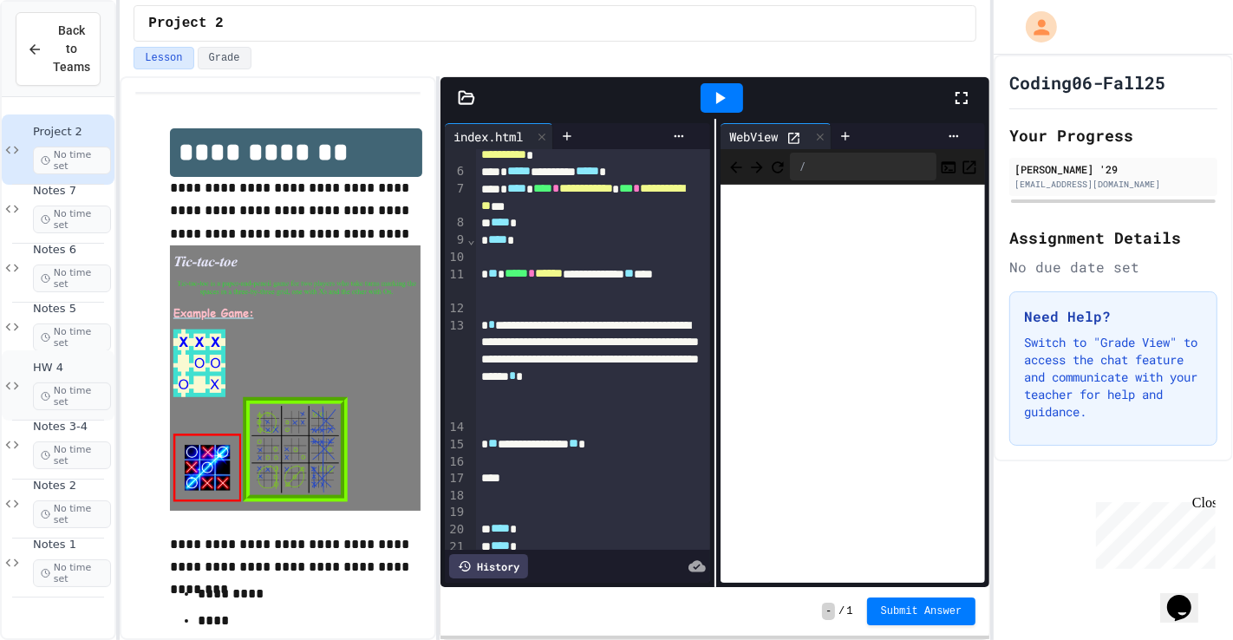
scroll to position [116, 0]
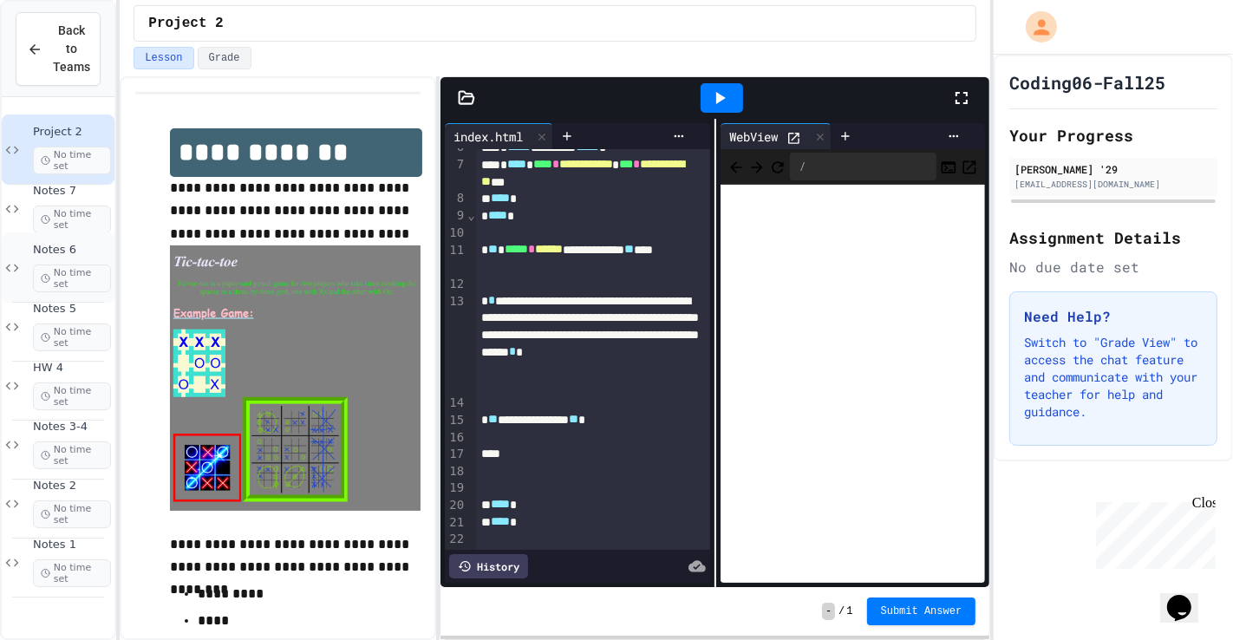
click at [75, 245] on span "Notes 6" at bounding box center [72, 250] width 78 height 15
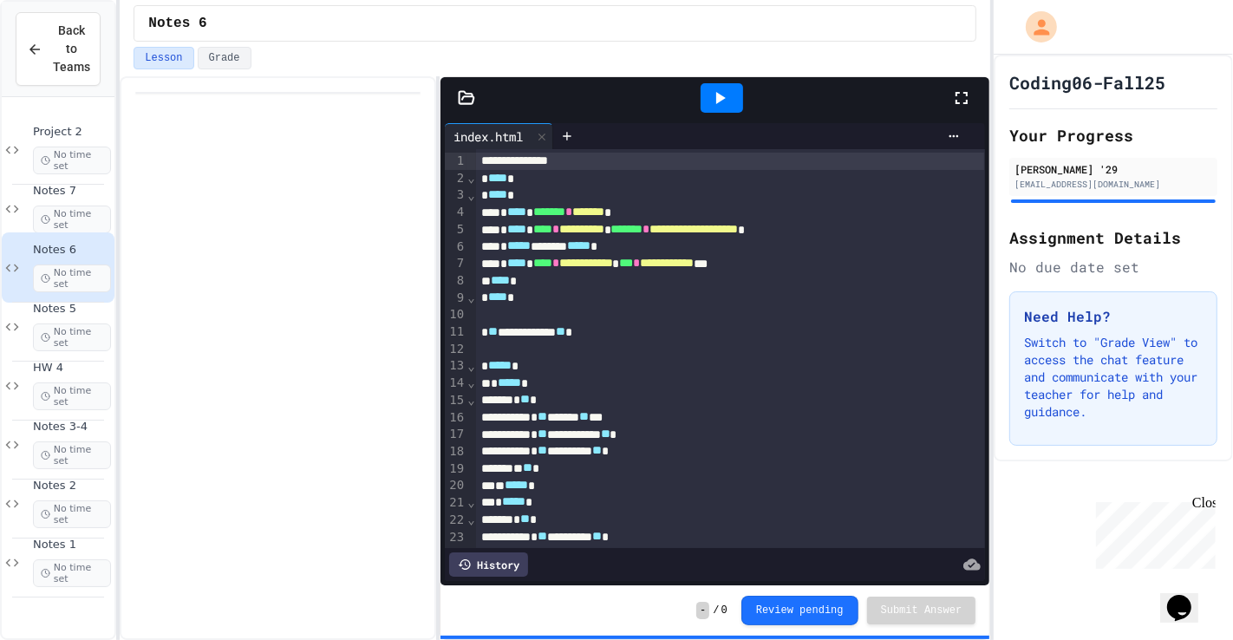
click at [734, 96] on div at bounding box center [722, 97] width 42 height 29
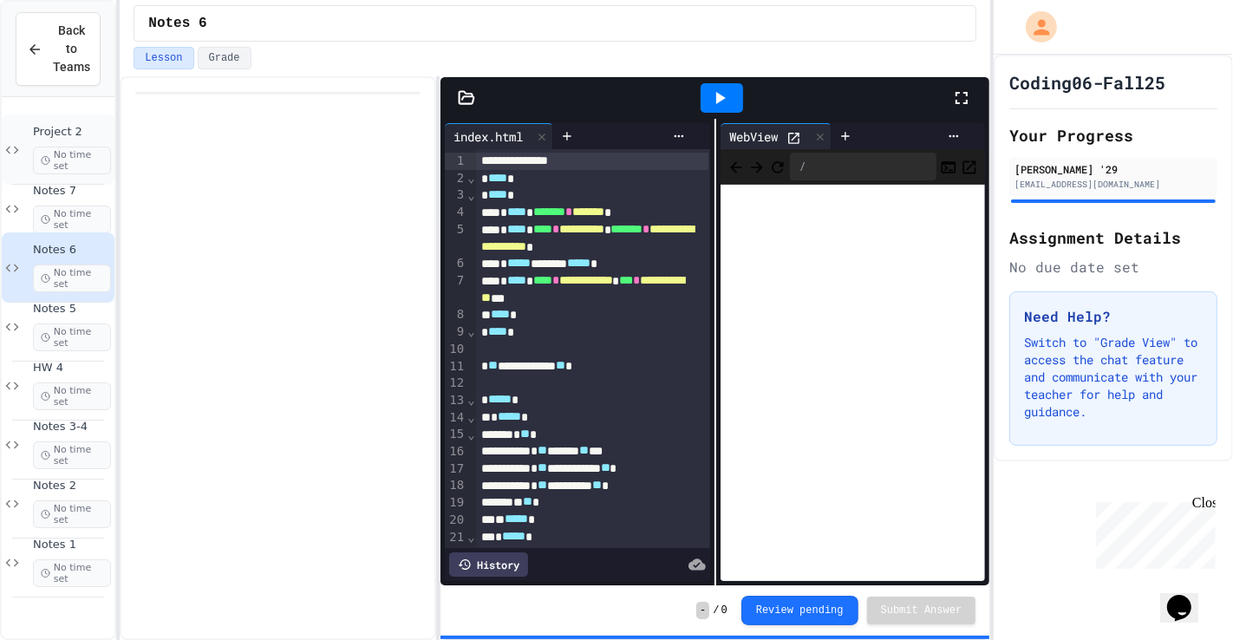
click at [85, 131] on span "Project 2" at bounding box center [72, 132] width 78 height 15
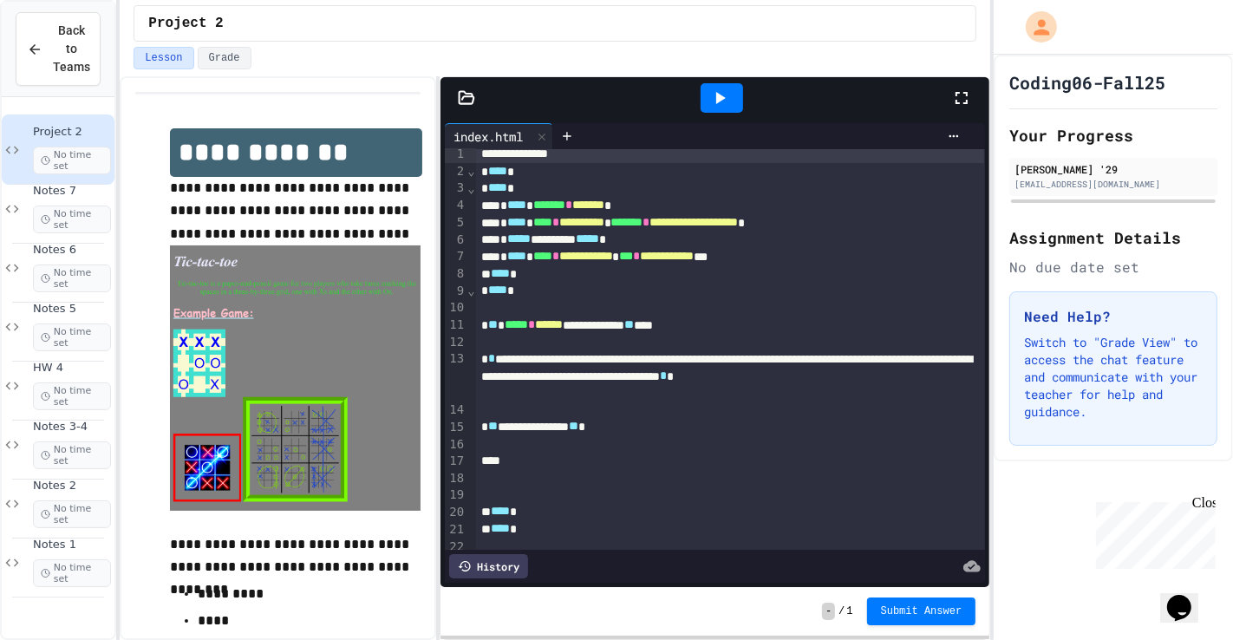
scroll to position [14, 0]
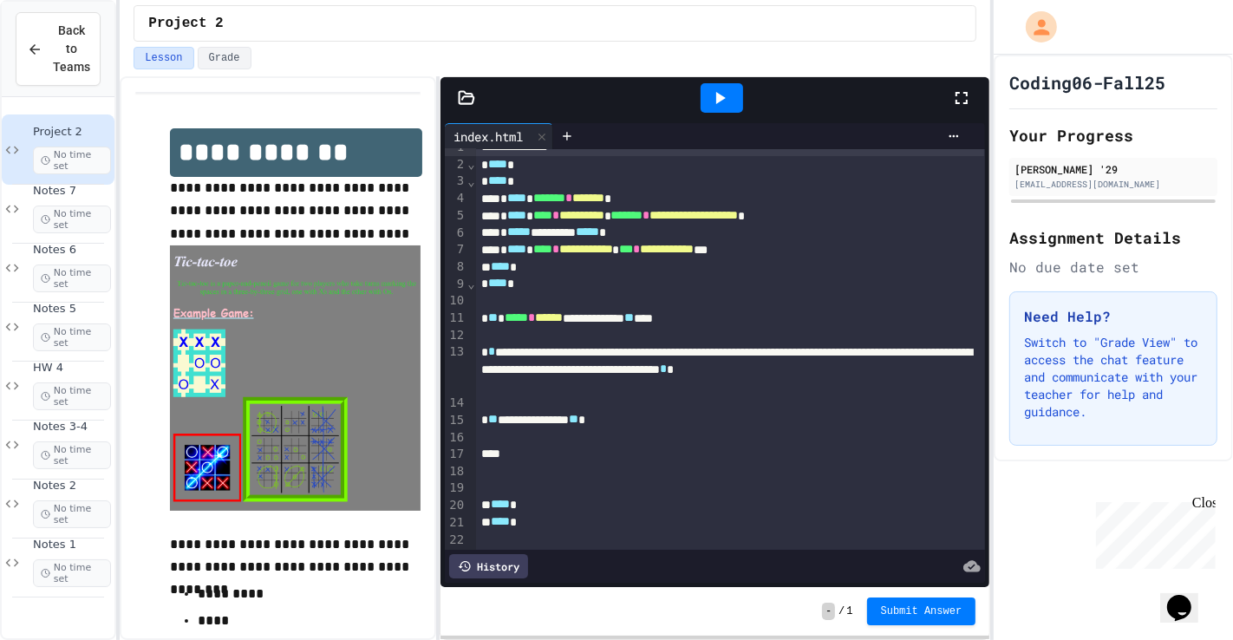
click at [504, 439] on div at bounding box center [730, 436] width 508 height 17
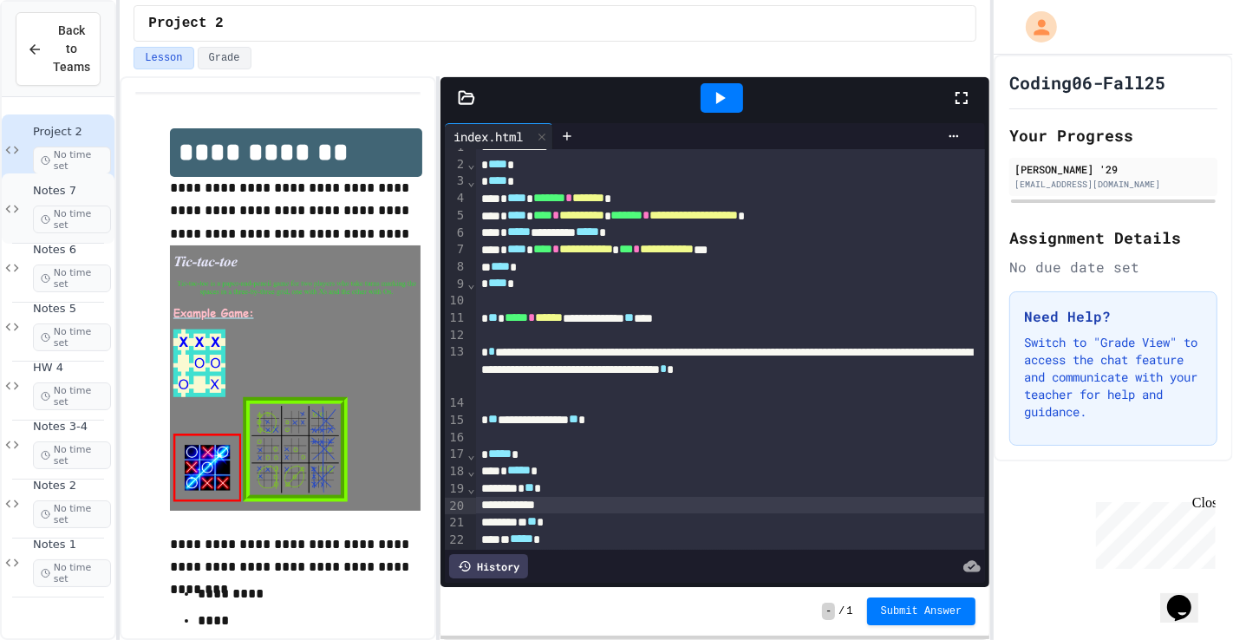
click at [93, 187] on span "Notes 7" at bounding box center [72, 191] width 78 height 15
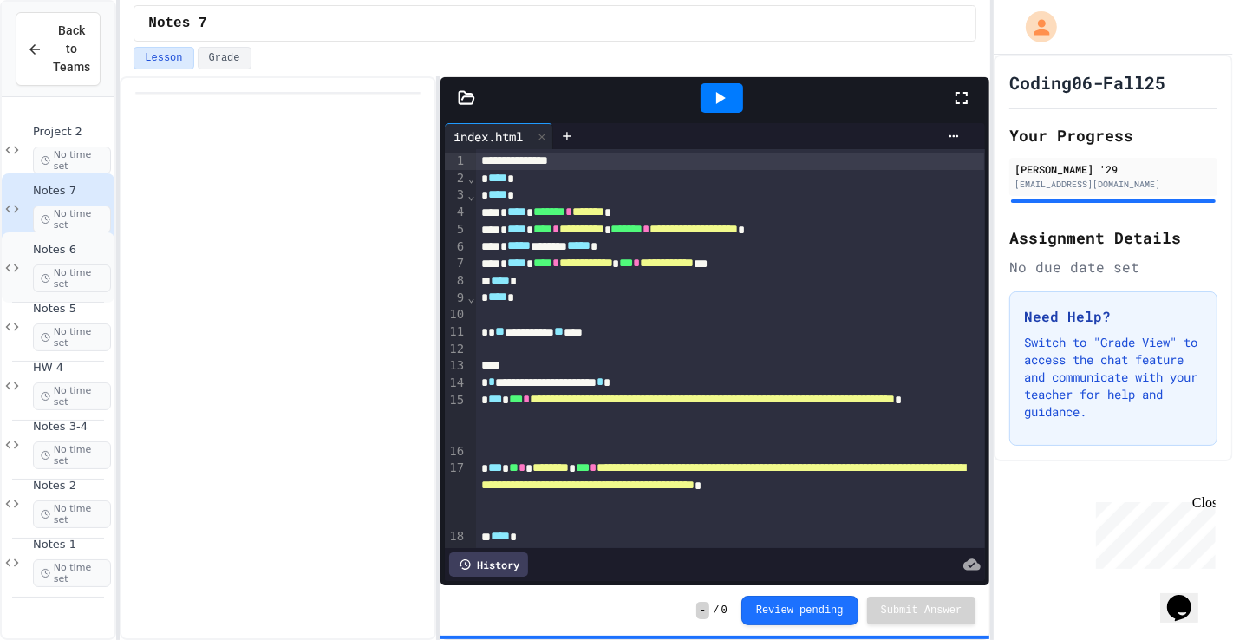
click at [90, 243] on span "Notes 6" at bounding box center [72, 250] width 78 height 15
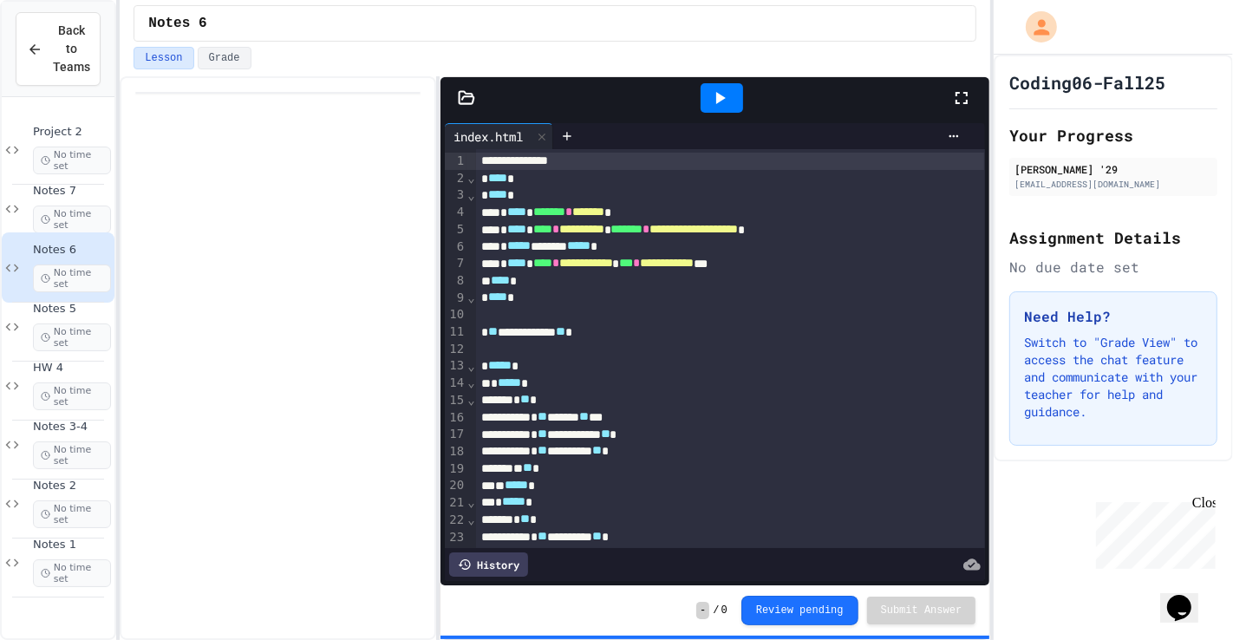
click at [711, 97] on icon at bounding box center [719, 98] width 21 height 21
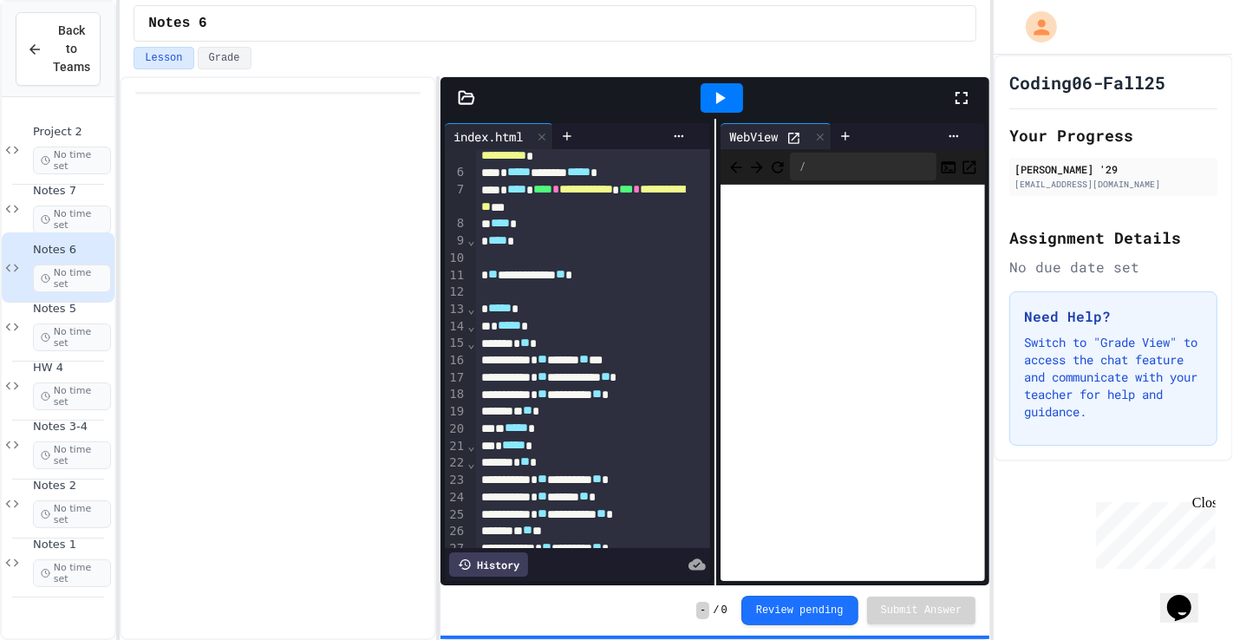
scroll to position [94, 0]
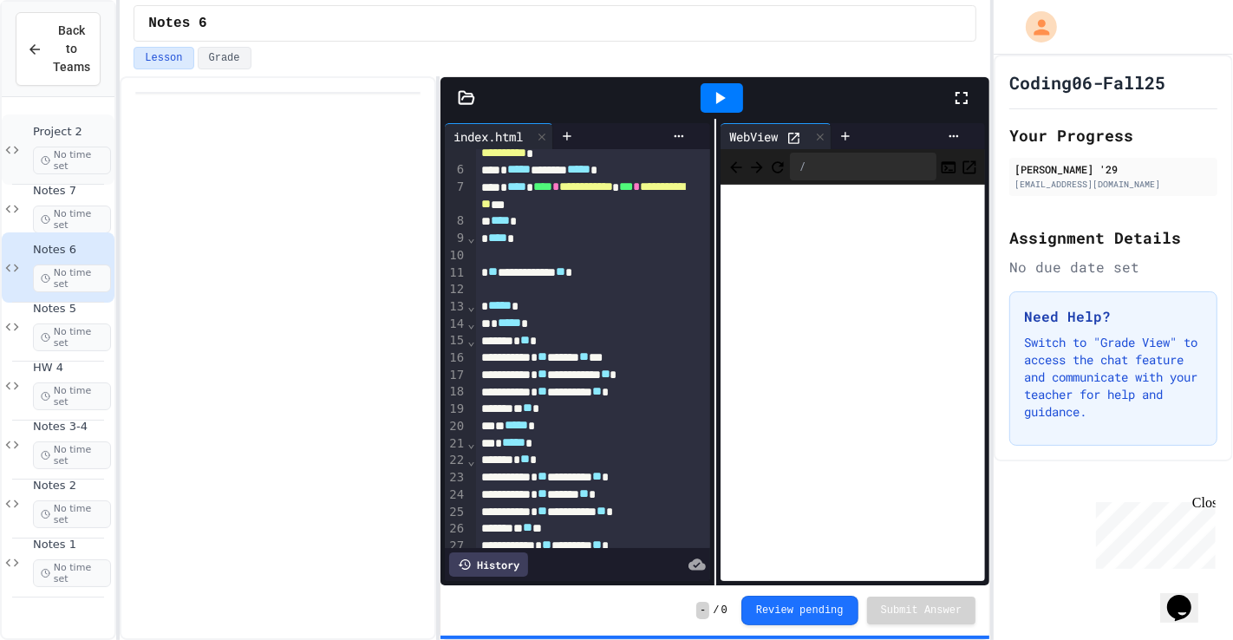
click at [80, 136] on span "Project 2" at bounding box center [72, 132] width 78 height 15
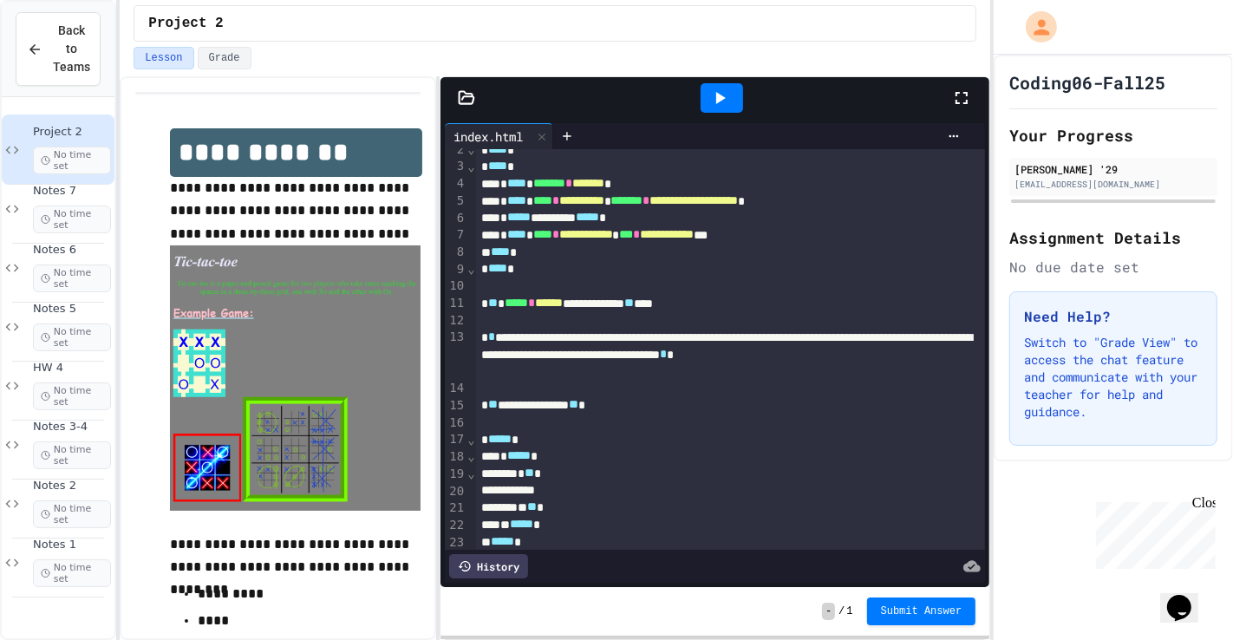
scroll to position [29, 0]
click at [565, 460] on div at bounding box center [730, 489] width 508 height 17
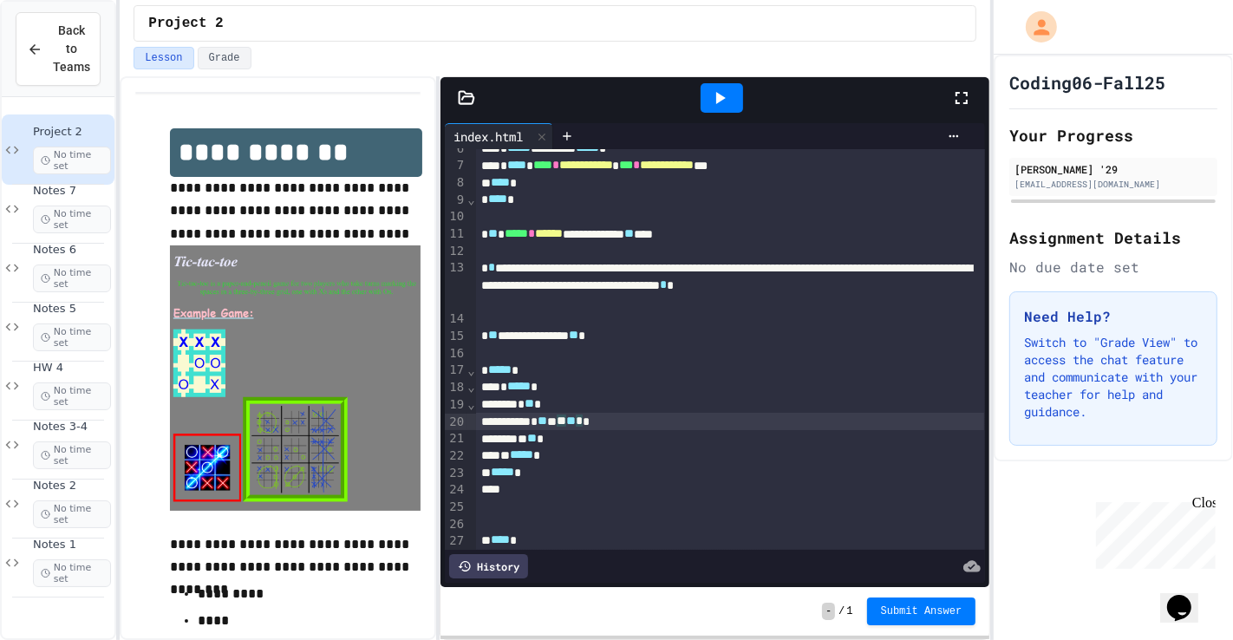
scroll to position [108, 0]
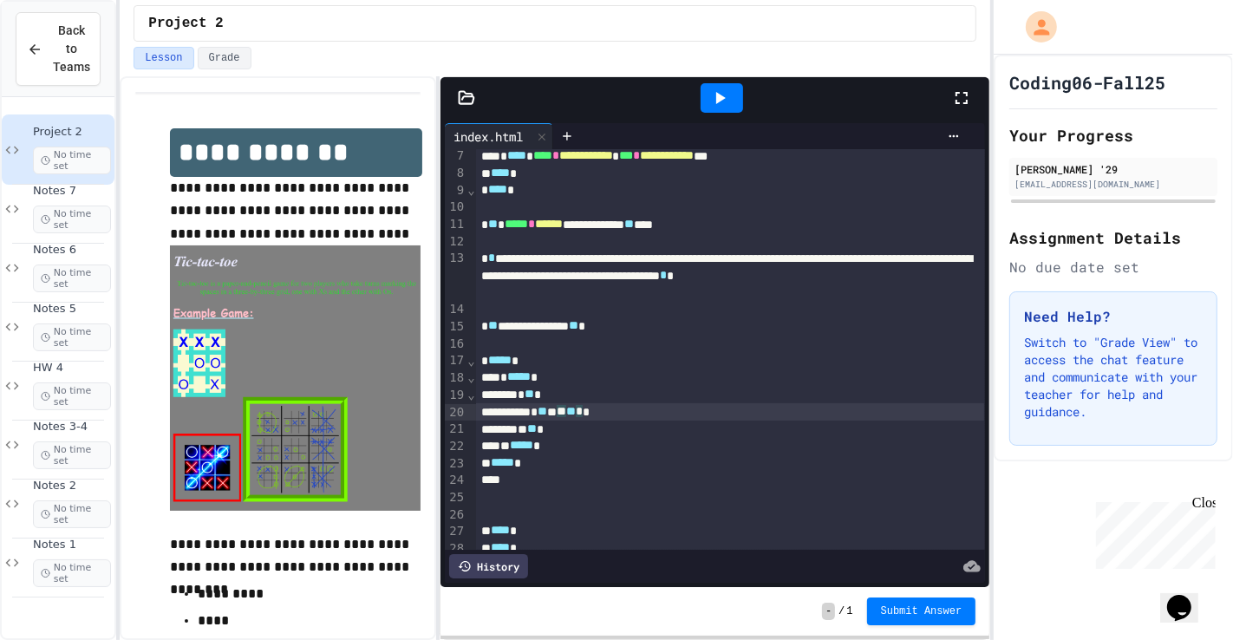
click at [584, 446] on div "** ***** *" at bounding box center [730, 445] width 508 height 17
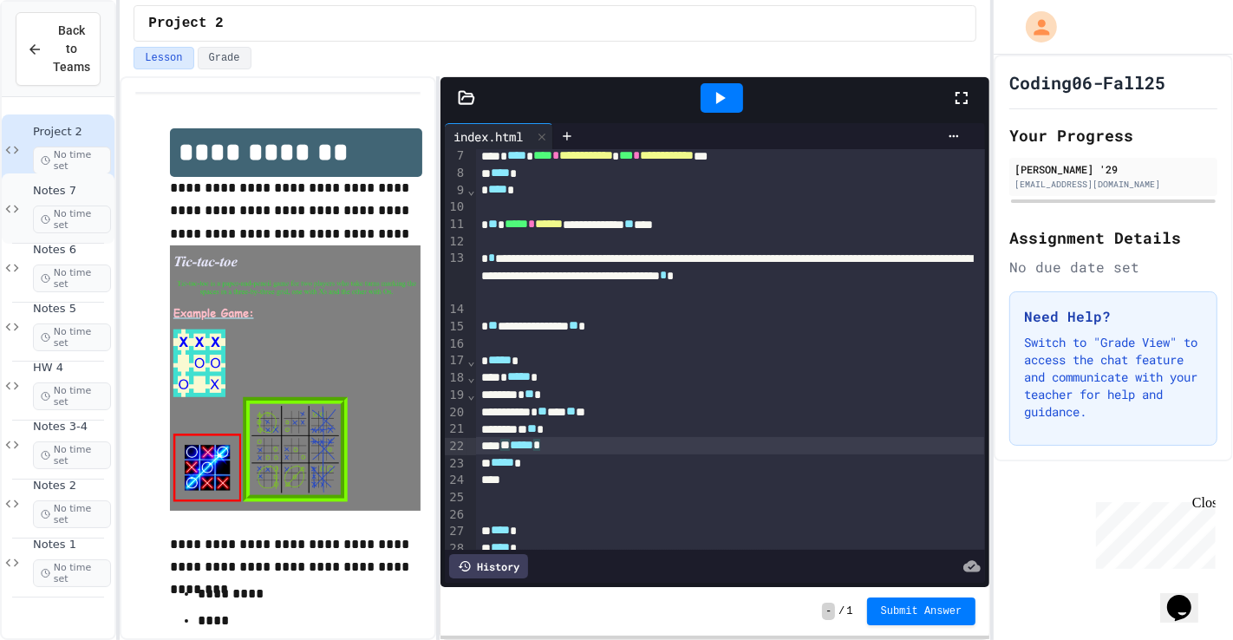
click at [76, 194] on span "Notes 7" at bounding box center [72, 191] width 78 height 15
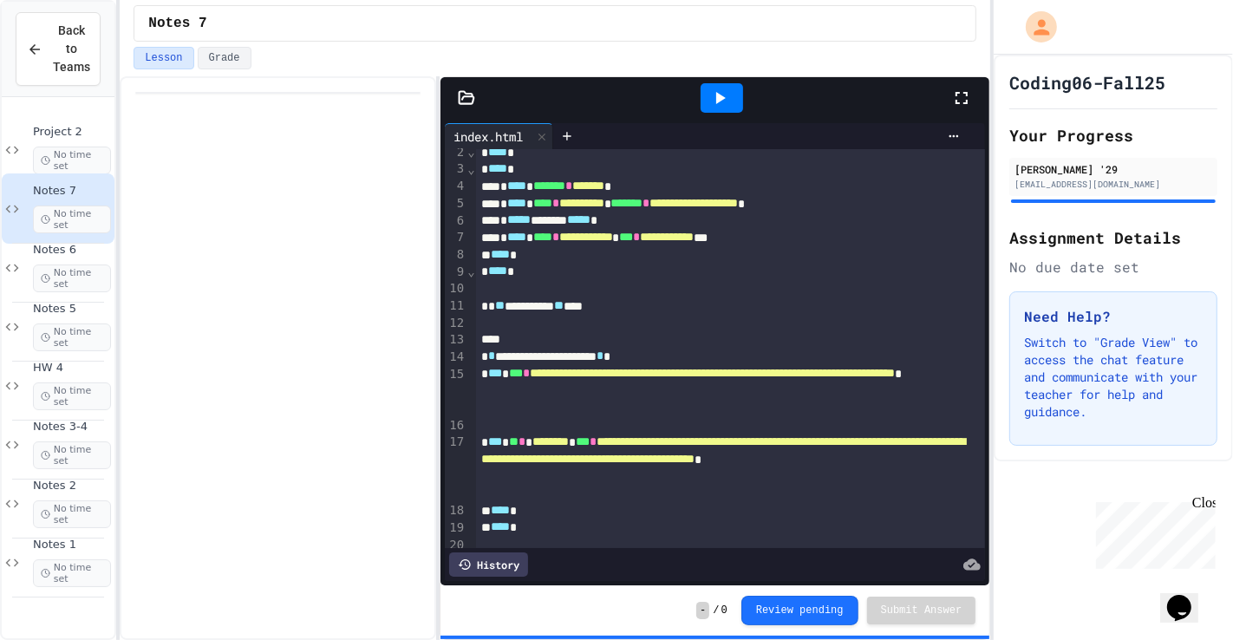
scroll to position [33, 0]
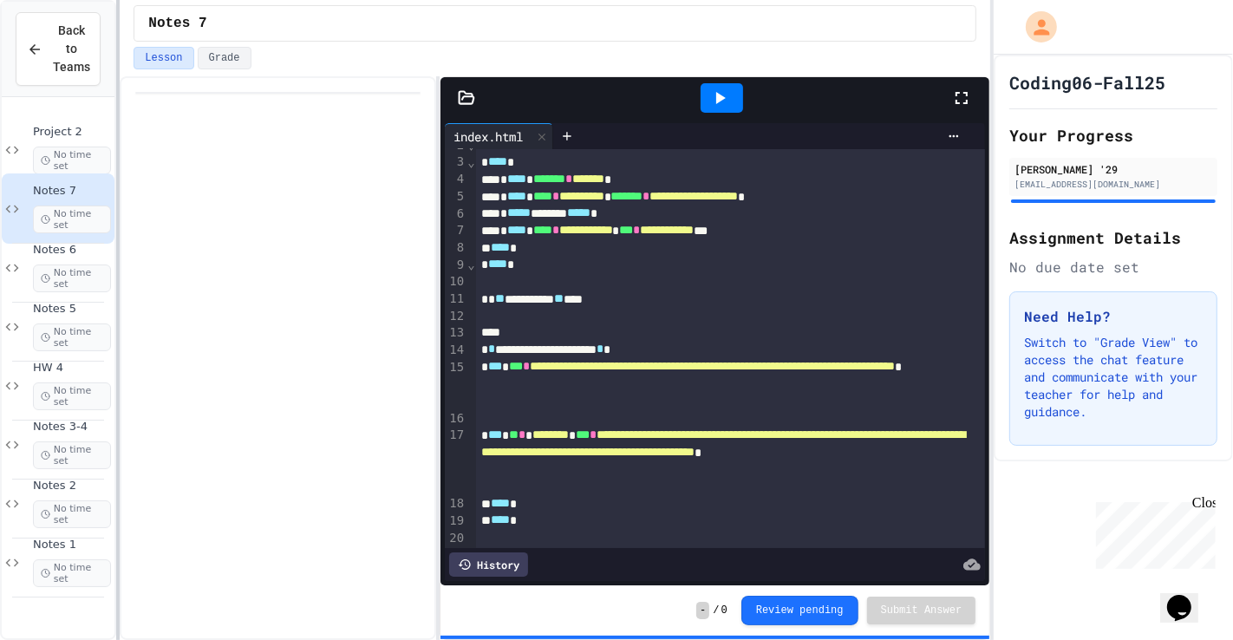
click at [37, 243] on span "Notes 6" at bounding box center [72, 250] width 78 height 15
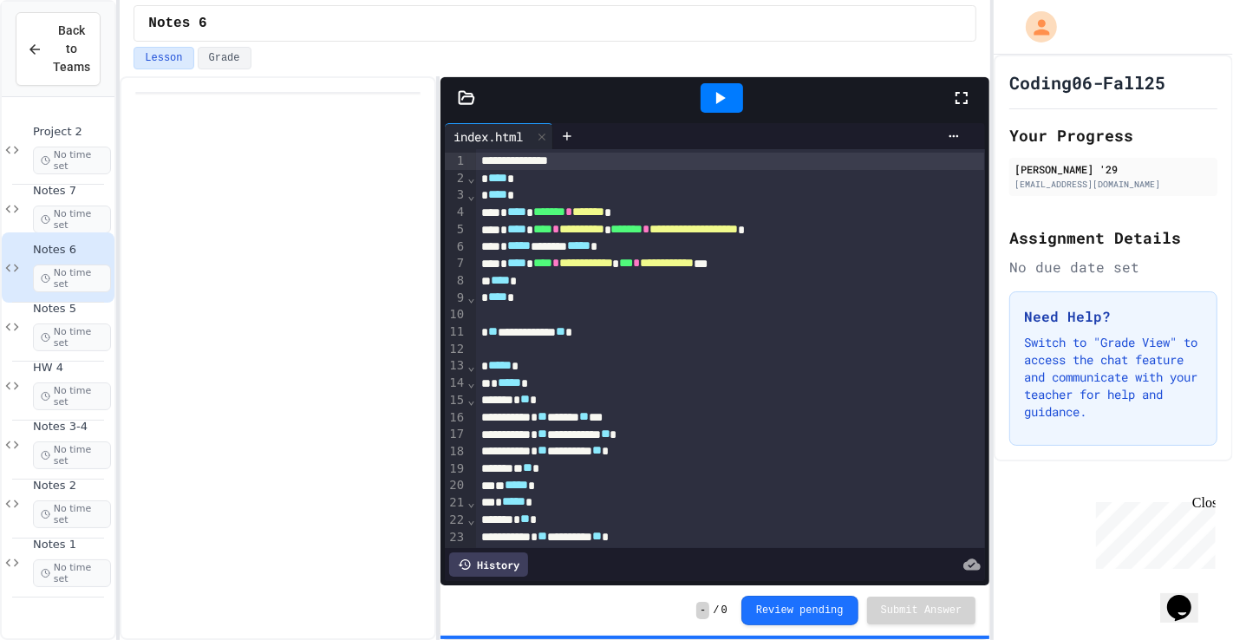
click at [714, 104] on icon at bounding box center [719, 98] width 21 height 21
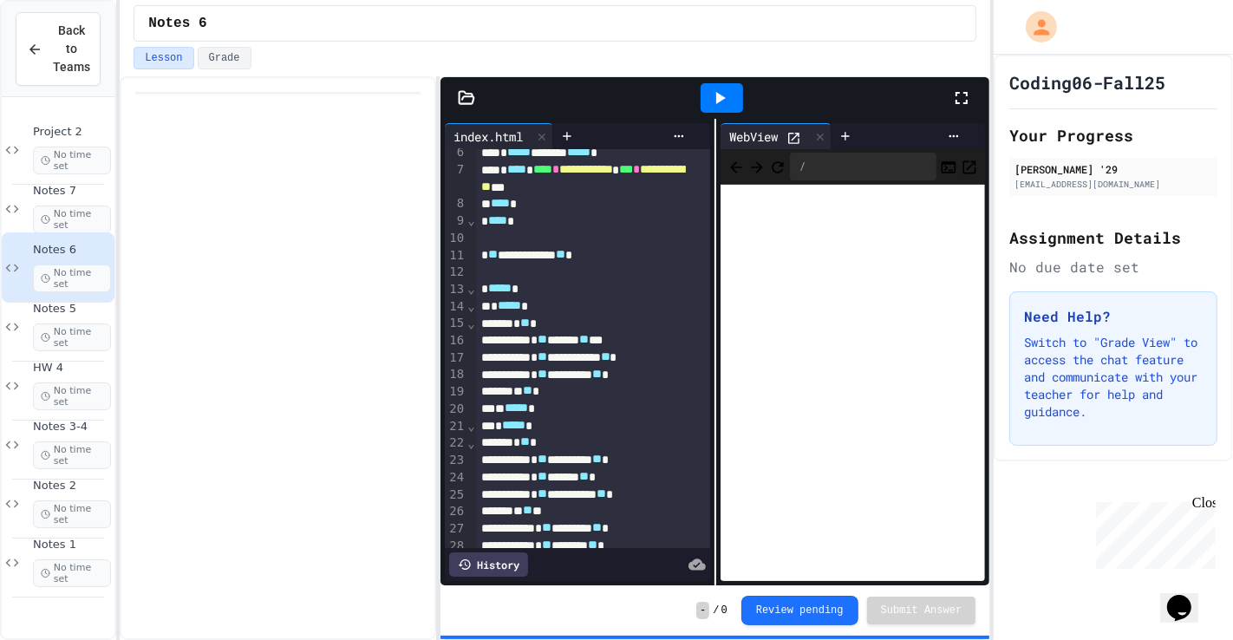
scroll to position [117, 0]
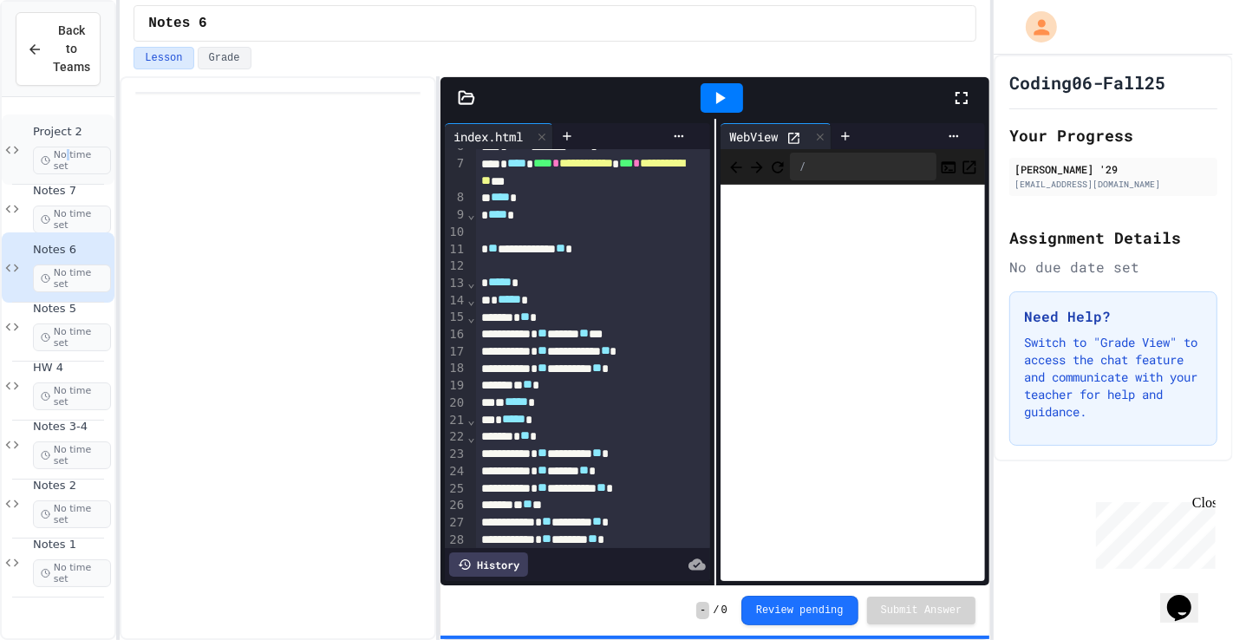
click at [68, 159] on span "No time set" at bounding box center [72, 161] width 78 height 28
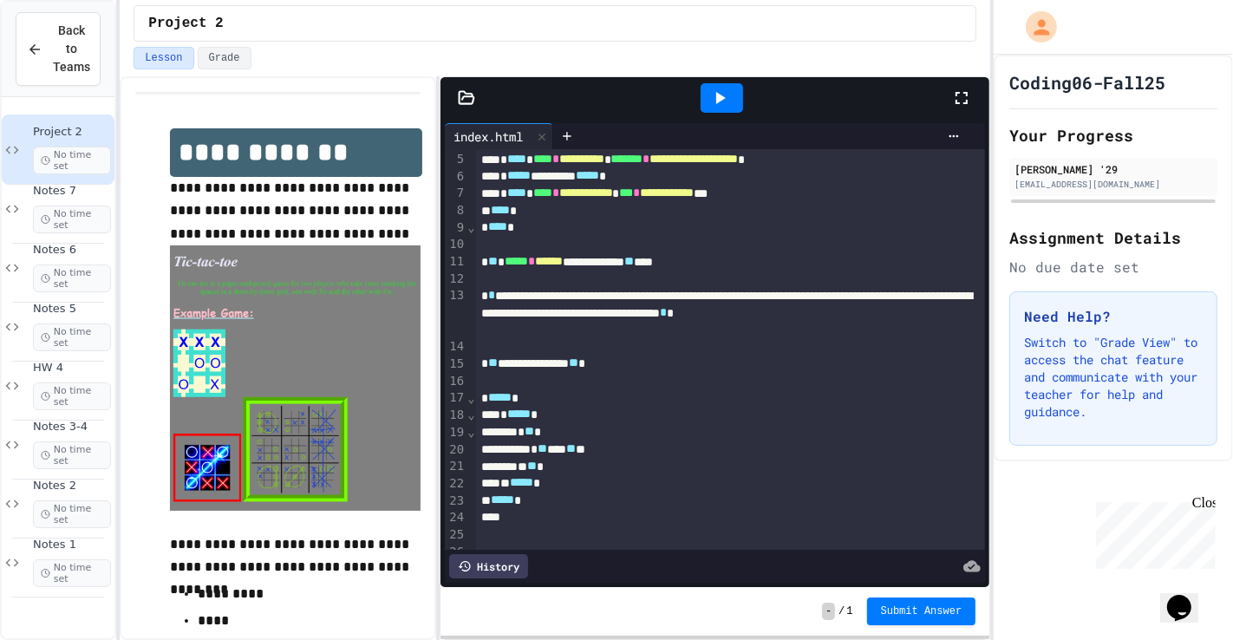
scroll to position [123, 0]
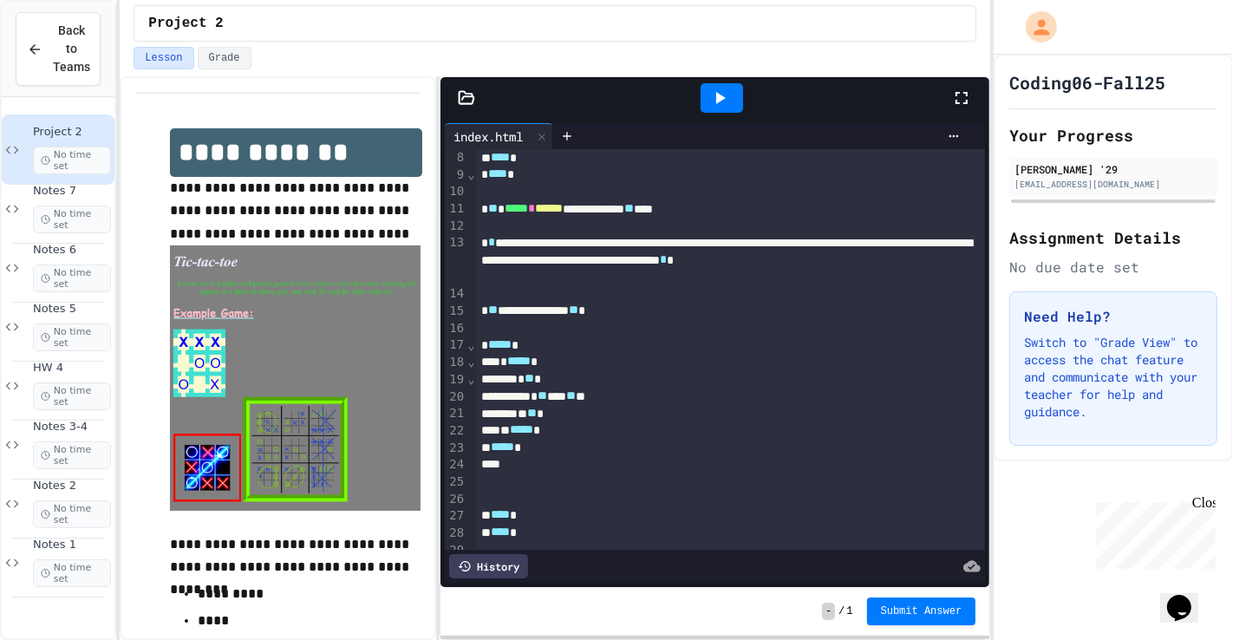
click at [589, 430] on div "** ***** *" at bounding box center [730, 429] width 508 height 17
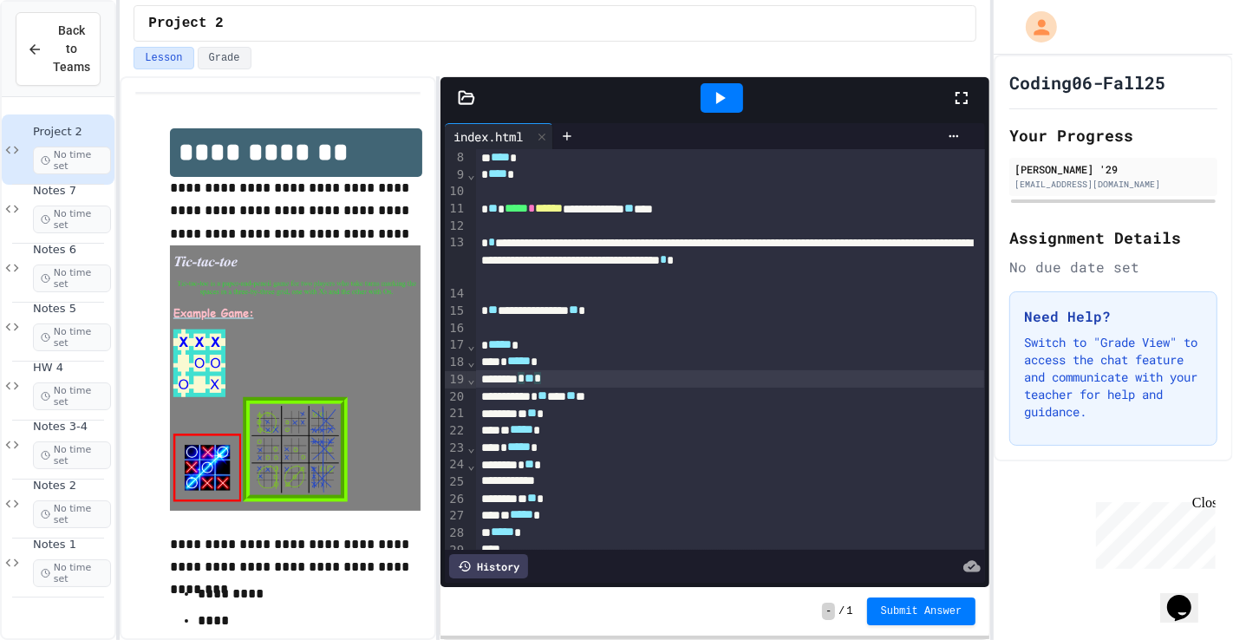
click at [643, 388] on div "* ** **** ** *" at bounding box center [730, 396] width 508 height 17
click at [649, 399] on div "* ** **** ** *" at bounding box center [730, 396] width 508 height 17
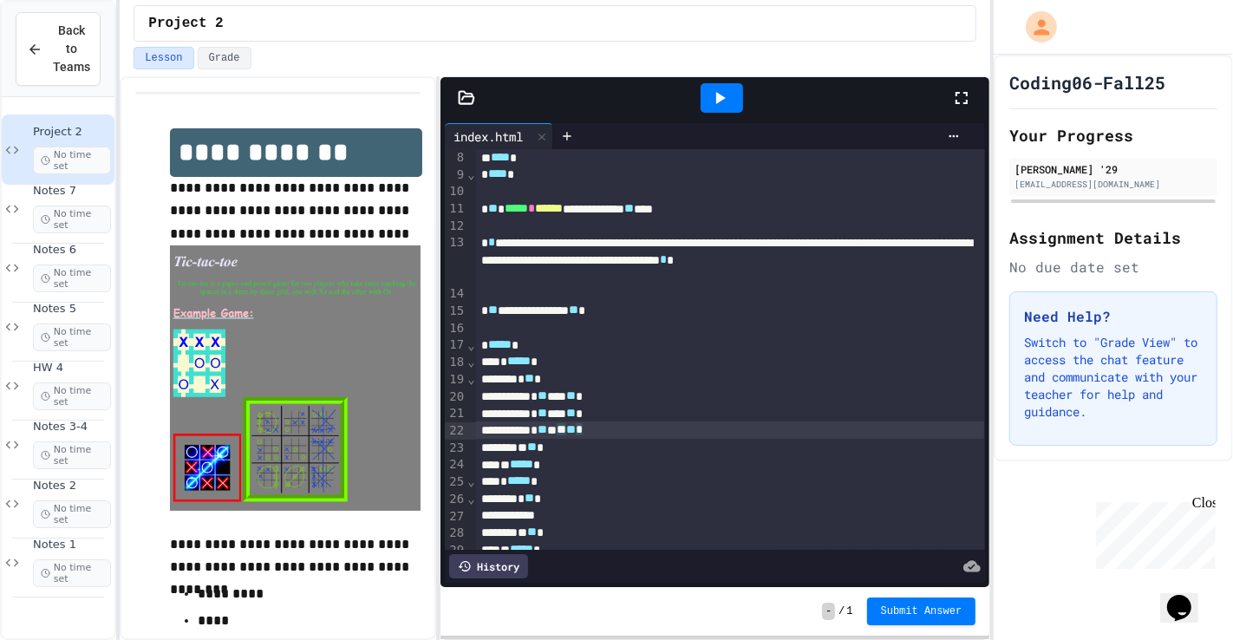
click at [745, 107] on div at bounding box center [722, 98] width 60 height 47
click at [740, 91] on div at bounding box center [722, 97] width 42 height 29
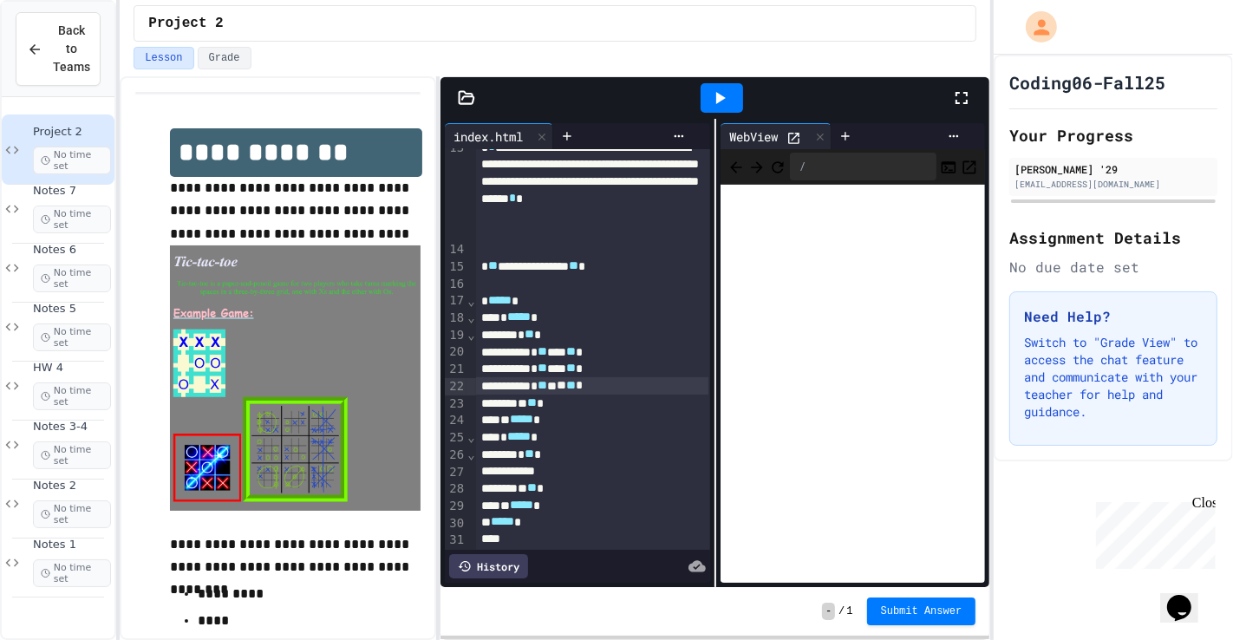
scroll to position [279, 0]
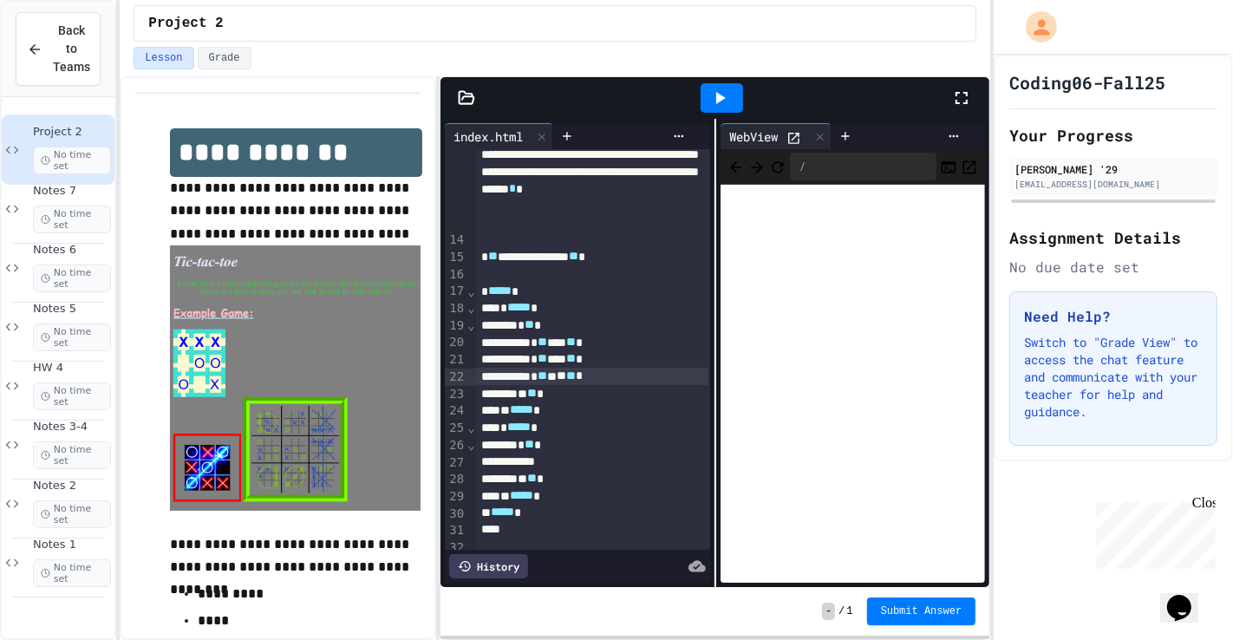
click at [596, 395] on div "** ** *" at bounding box center [592, 393] width 233 height 17
click at [554, 460] on div at bounding box center [592, 461] width 233 height 17
click at [558, 459] on div at bounding box center [592, 461] width 233 height 17
click at [11, 268] on icon at bounding box center [12, 268] width 21 height 16
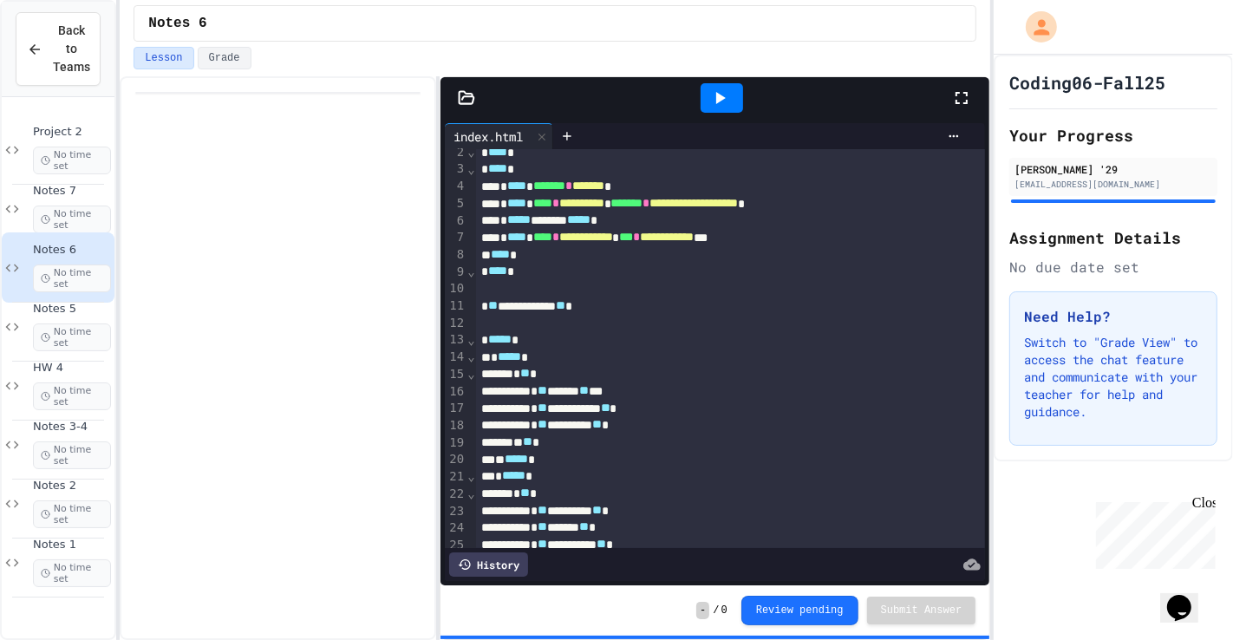
scroll to position [29, 0]
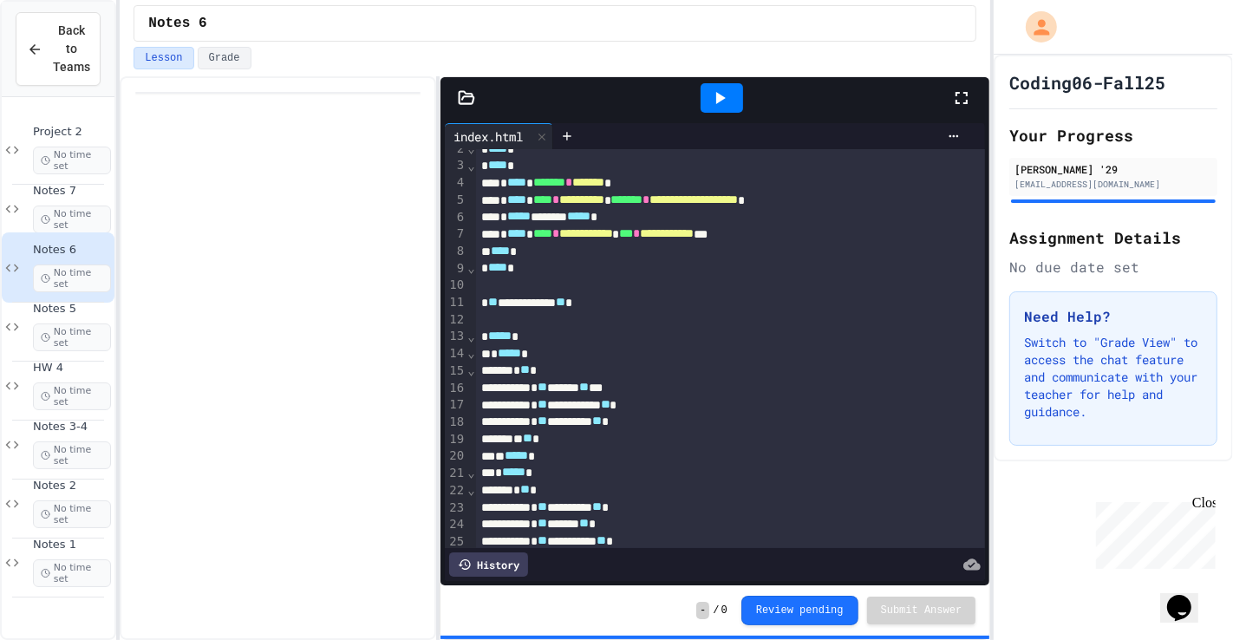
click at [721, 106] on icon at bounding box center [719, 98] width 21 height 21
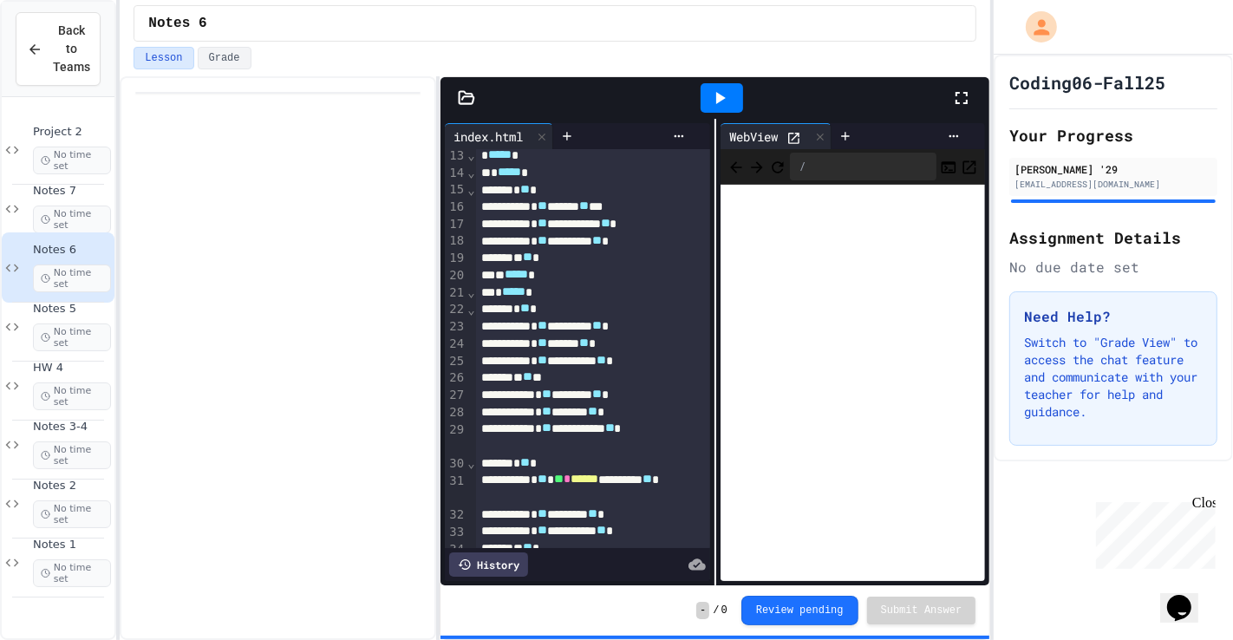
scroll to position [255, 0]
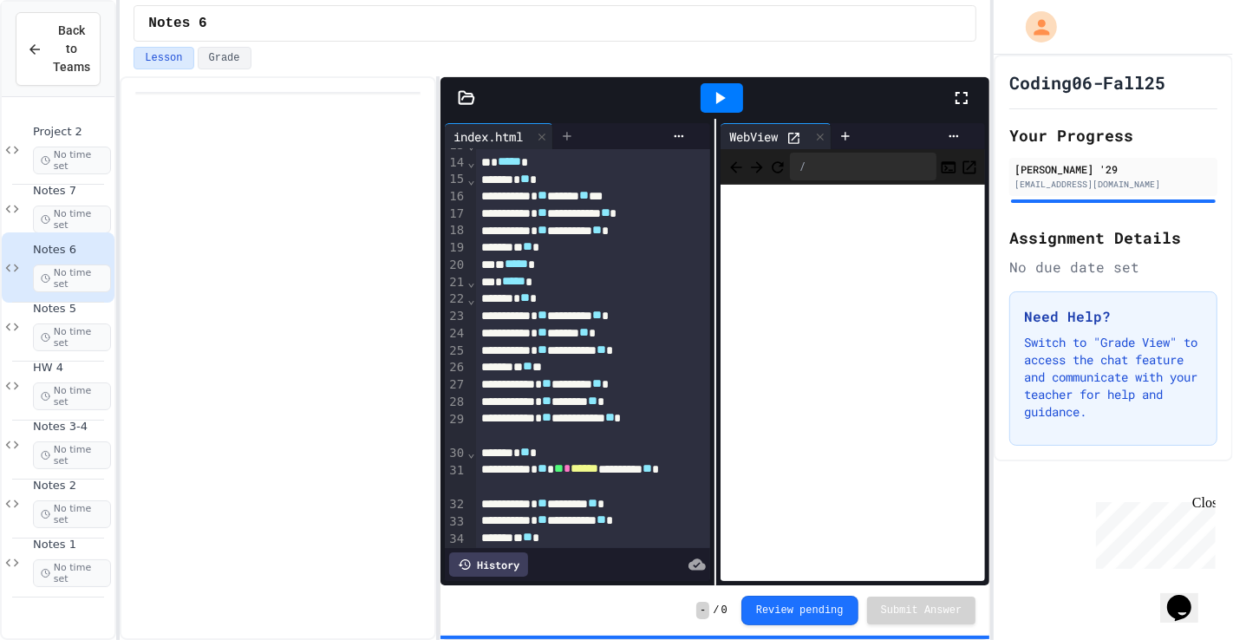
click at [574, 139] on icon at bounding box center [567, 136] width 14 height 14
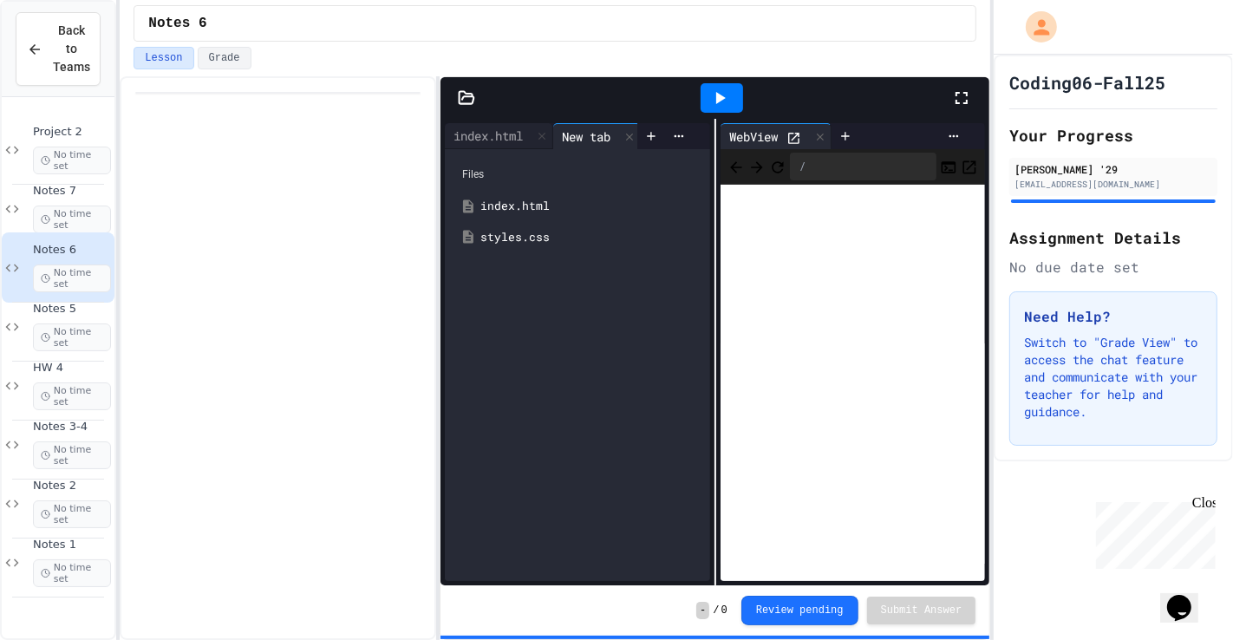
click at [514, 239] on div "styles.css" at bounding box center [589, 237] width 218 height 17
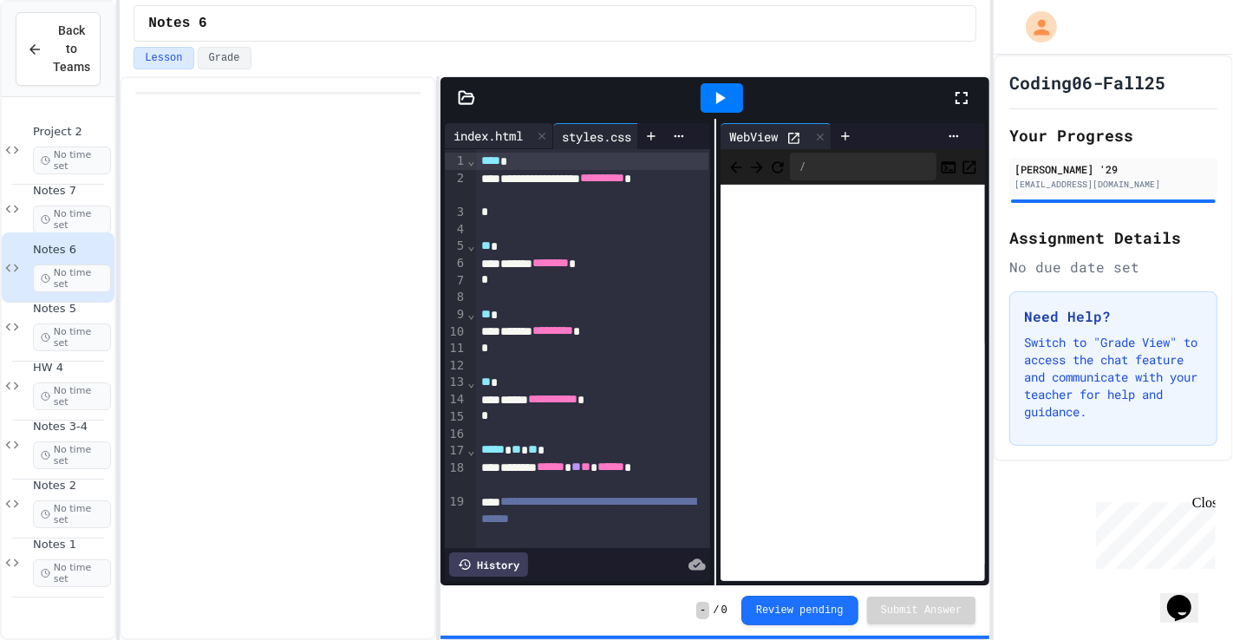
click at [511, 147] on div "index.html" at bounding box center [499, 136] width 108 height 26
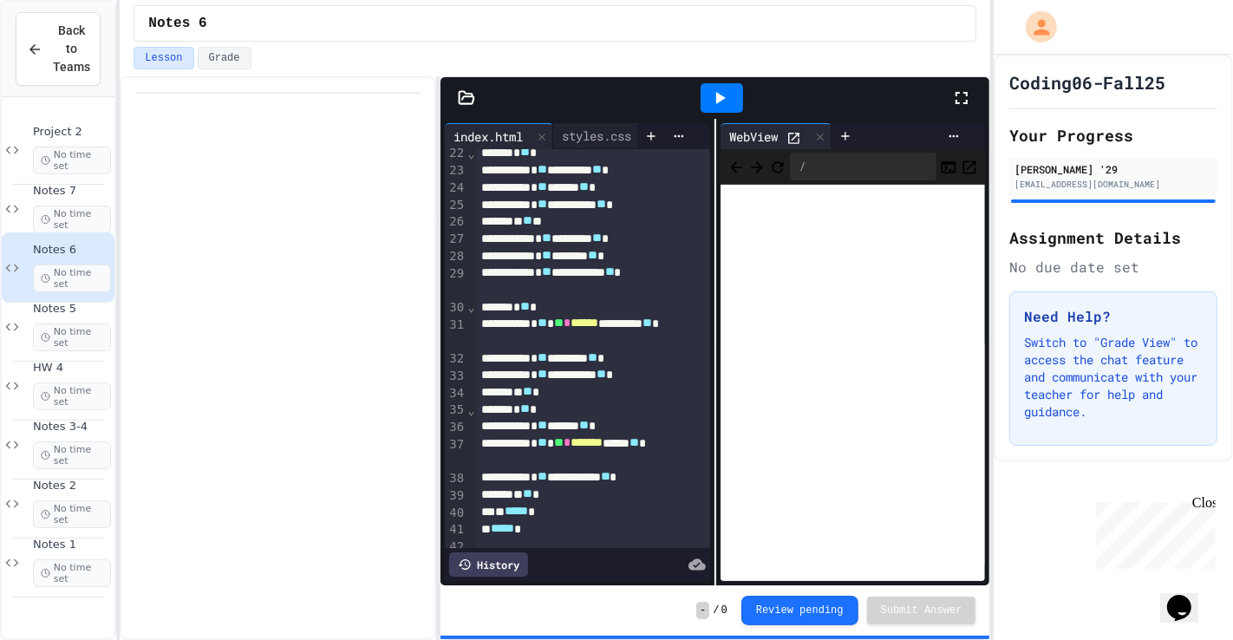
scroll to position [401, 0]
click at [68, 155] on span "No time set" at bounding box center [72, 161] width 78 height 28
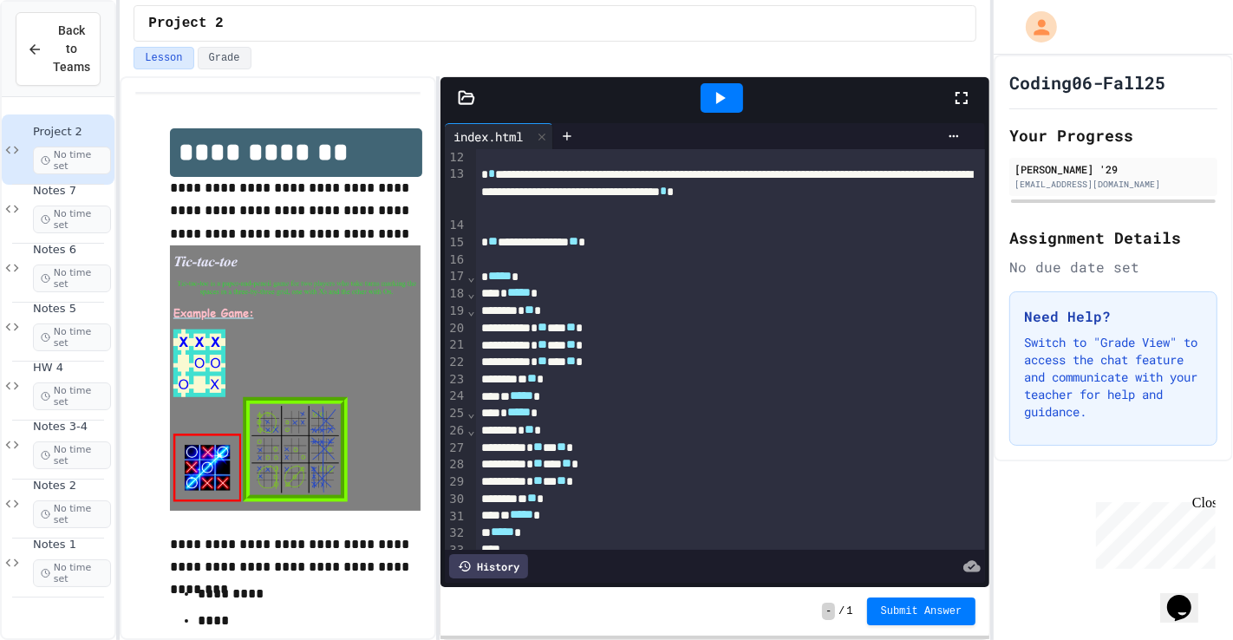
scroll to position [193, 0]
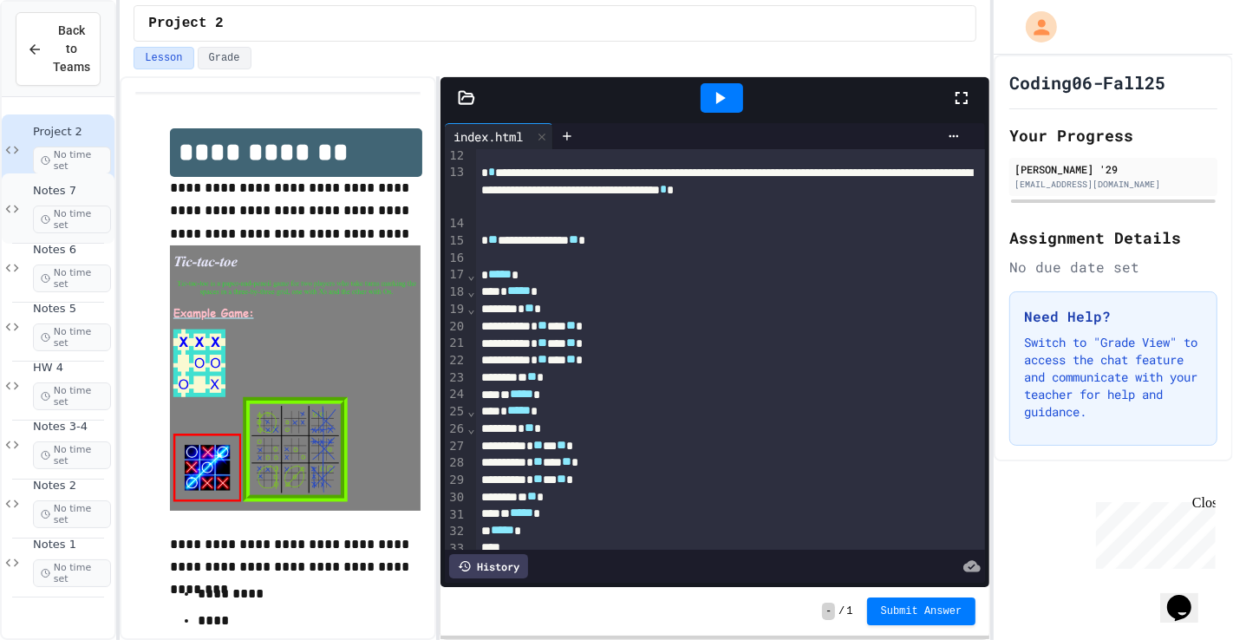
click at [75, 179] on div "Notes 7 No time set" at bounding box center [58, 208] width 113 height 70
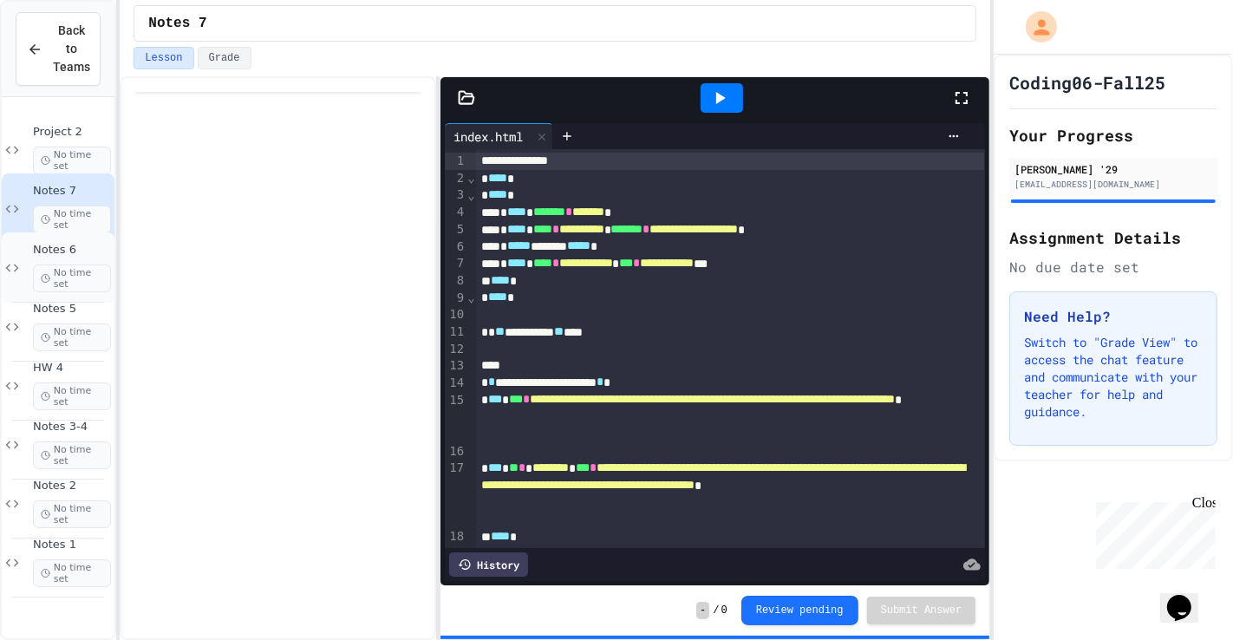
click at [33, 262] on div "Notes 6 No time set" at bounding box center [72, 267] width 78 height 49
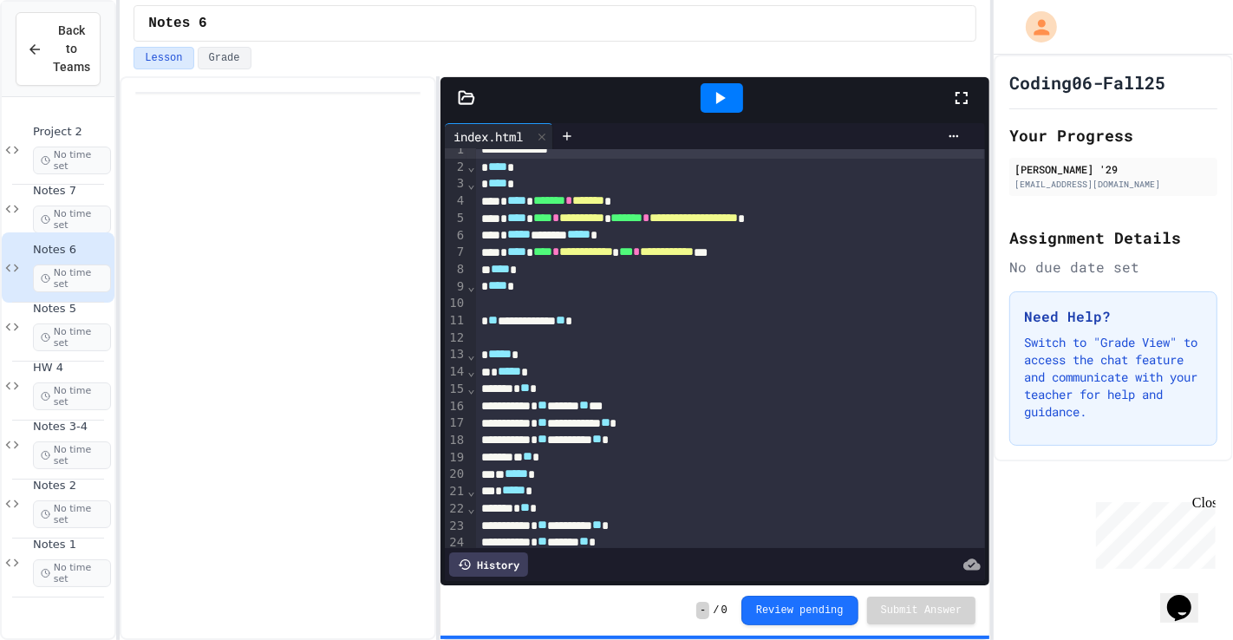
scroll to position [19, 0]
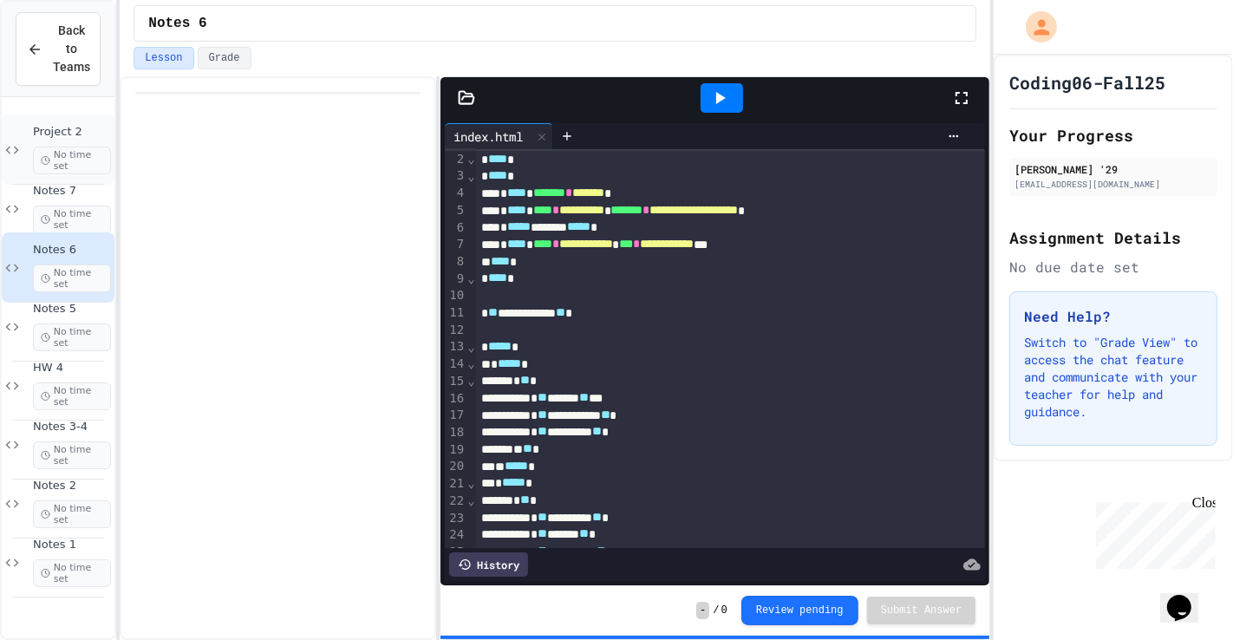
click at [58, 136] on span "Project 2" at bounding box center [72, 132] width 78 height 15
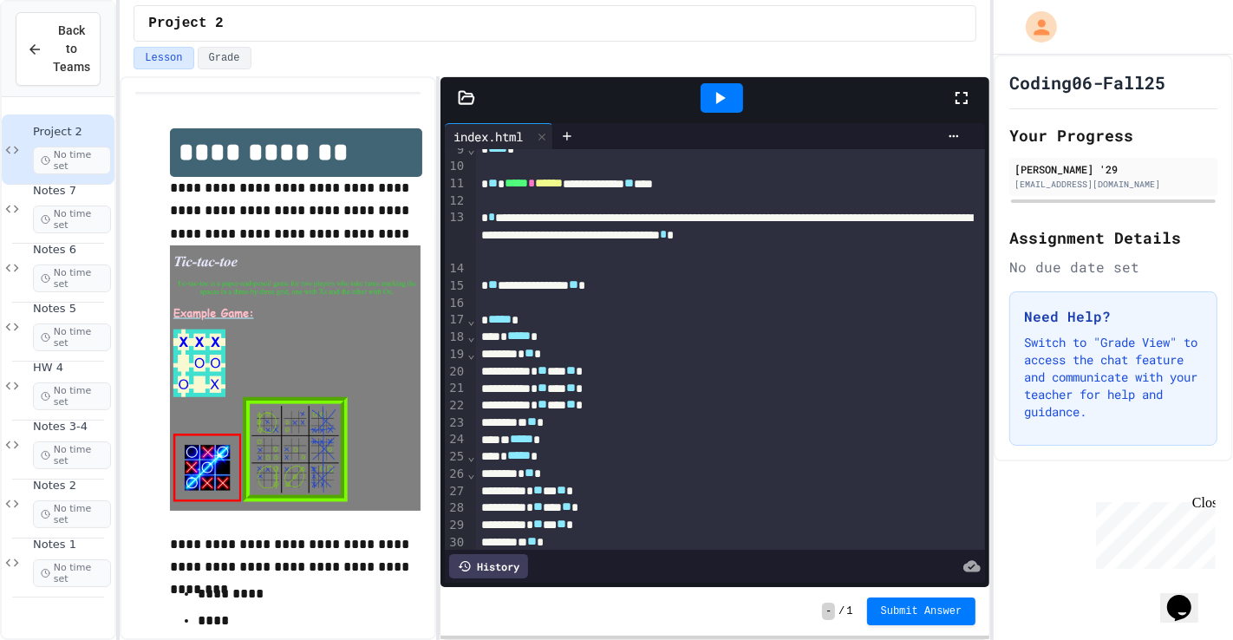
scroll to position [161, 0]
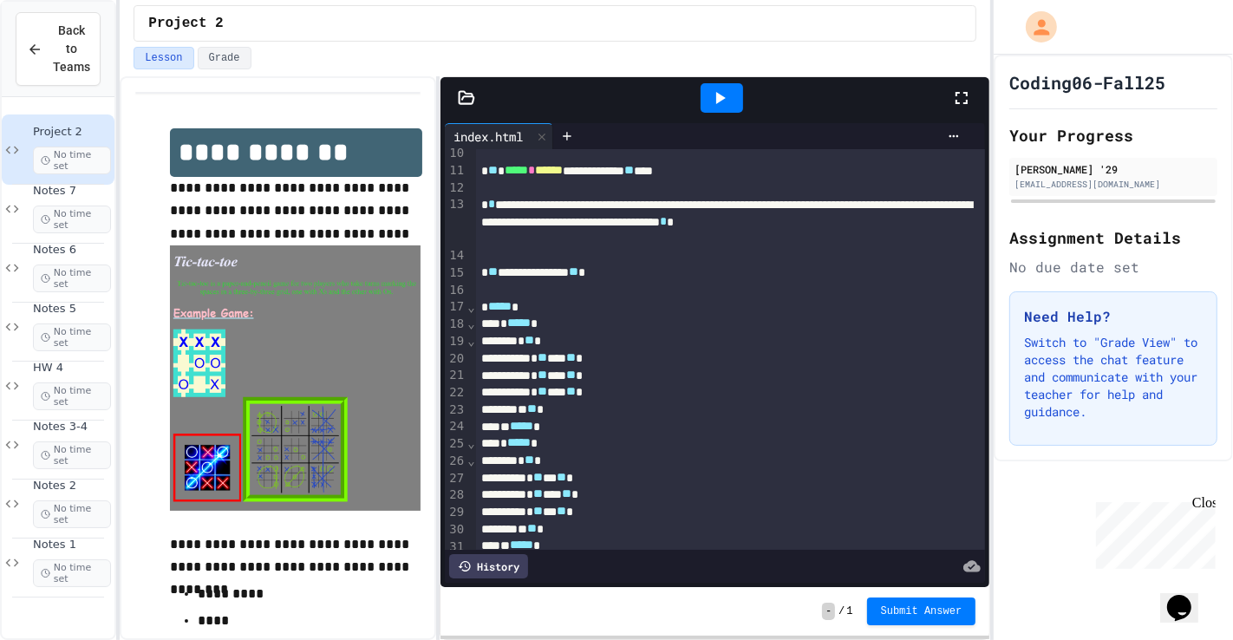
click at [582, 460] on div "* ** *** ** *" at bounding box center [730, 477] width 508 height 17
click at [617, 460] on div "**********" at bounding box center [731, 332] width 510 height 688
click at [621, 460] on div "* ** *** ** *" at bounding box center [730, 477] width 508 height 17
click at [585, 460] on div "* ** **** ** *" at bounding box center [730, 494] width 508 height 17
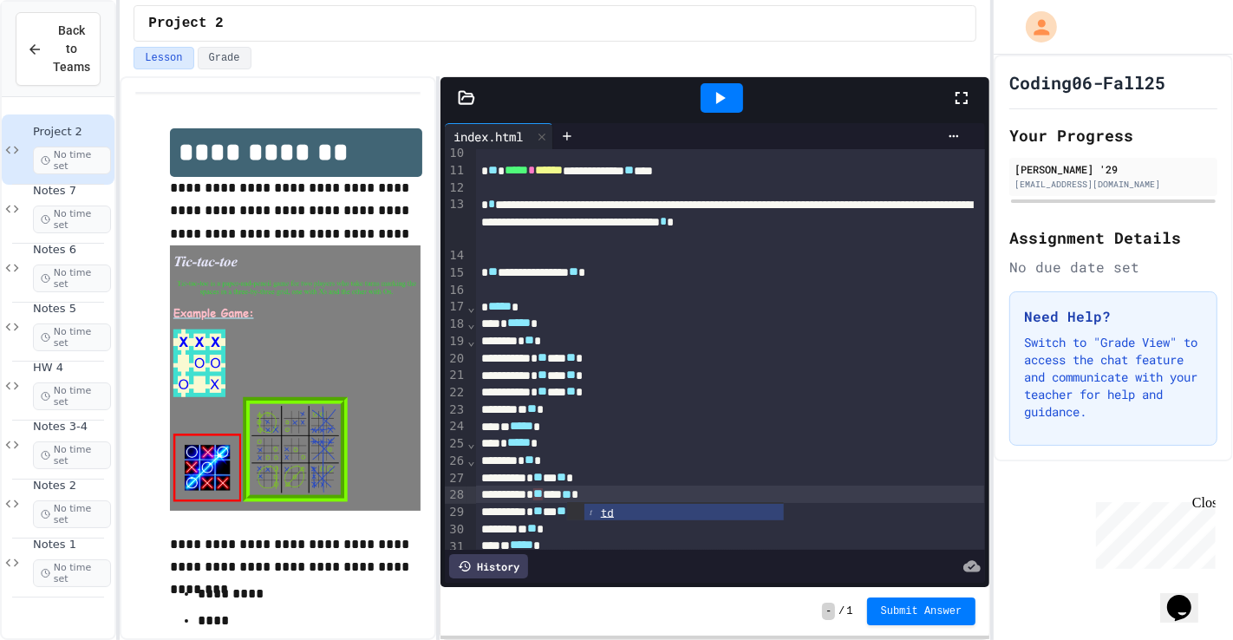
click at [631, 460] on div "* ** *** ** *" at bounding box center [730, 477] width 508 height 17
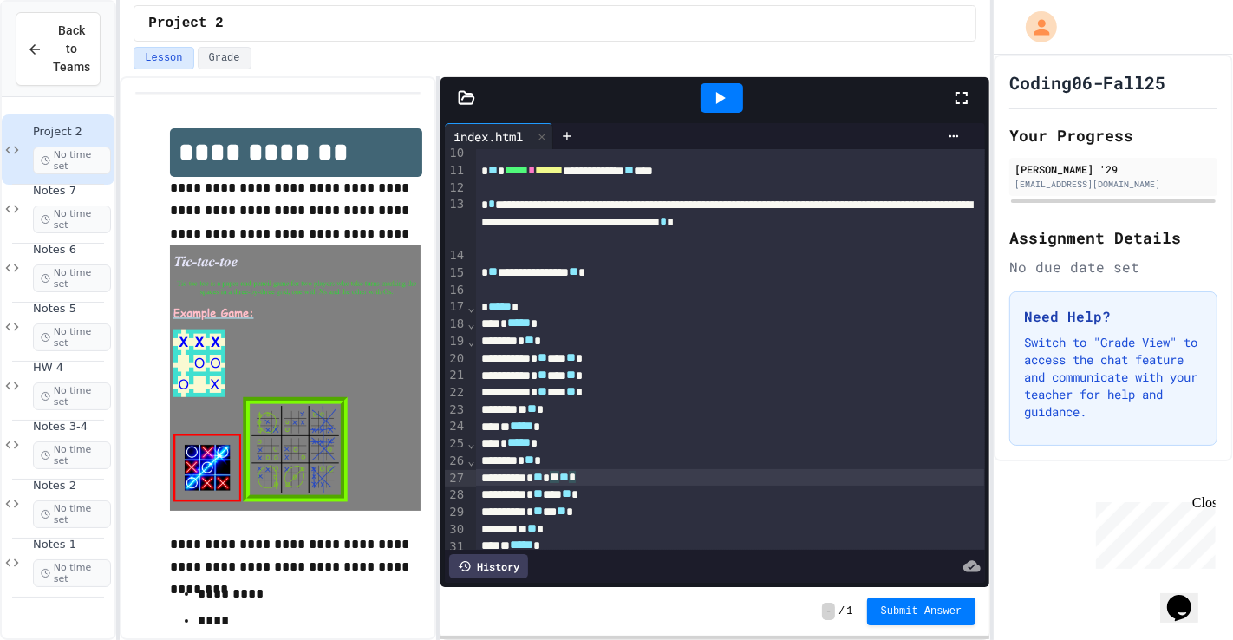
click at [632, 460] on div "* ** **** ** *" at bounding box center [730, 494] width 508 height 17
click at [603, 460] on div "* ** ** ** ** *" at bounding box center [730, 494] width 508 height 17
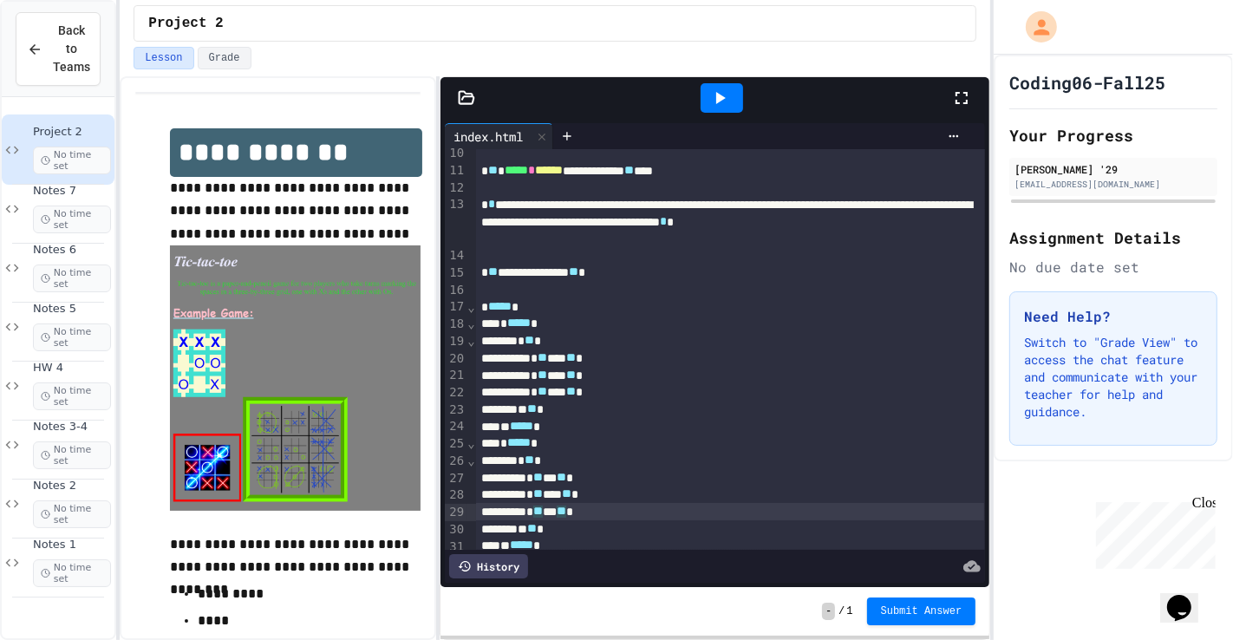
click at [543, 460] on span "**" at bounding box center [538, 511] width 10 height 12
click at [566, 460] on span "**" at bounding box center [562, 511] width 10 height 12
click at [700, 104] on div at bounding box center [722, 98] width 60 height 47
click at [721, 104] on icon at bounding box center [719, 98] width 21 height 21
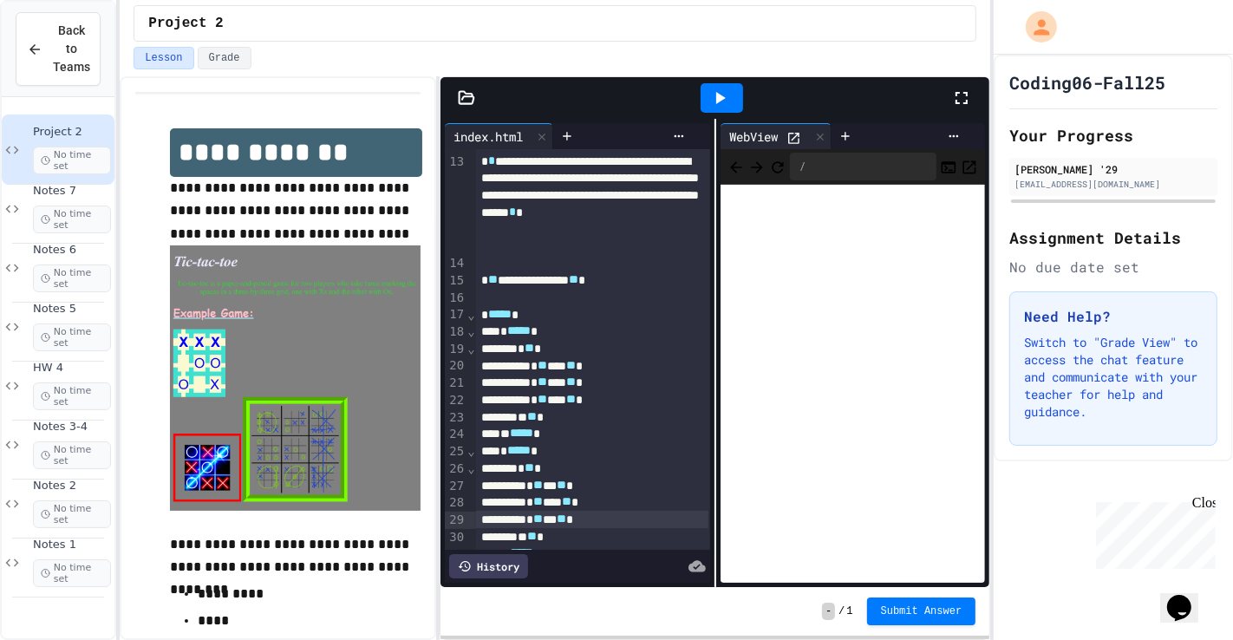
scroll to position [258, 0]
click at [592, 460] on div "* ** *** ** *" at bounding box center [592, 517] width 233 height 17
click at [737, 112] on div at bounding box center [722, 97] width 42 height 29
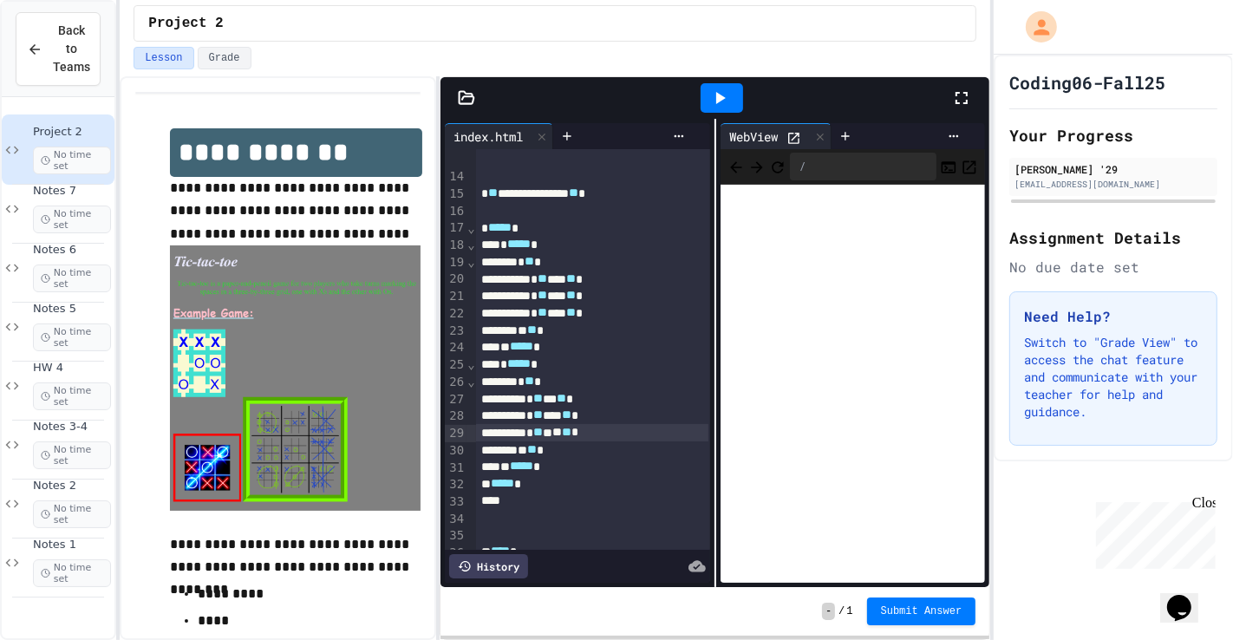
scroll to position [369, 0]
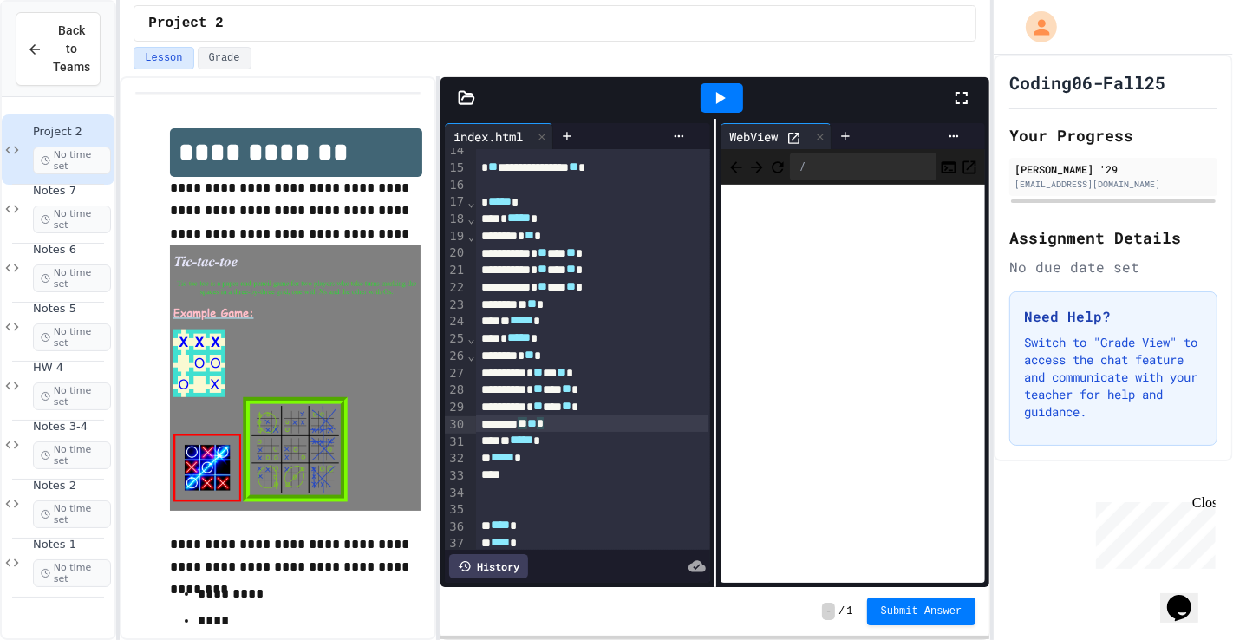
click at [587, 416] on div "** ** *" at bounding box center [592, 423] width 233 height 17
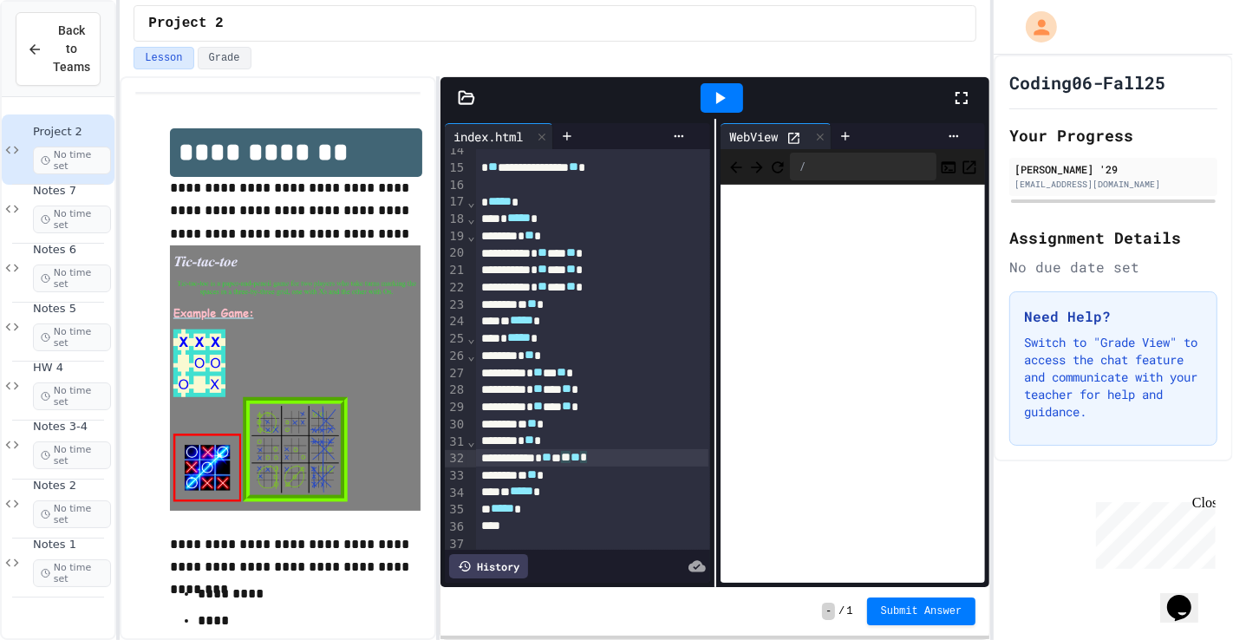
click at [658, 449] on div "* ** ** ** ** *" at bounding box center [592, 457] width 233 height 17
click at [653, 452] on div "* ** ** ** ** *" at bounding box center [592, 457] width 233 height 17
click at [697, 93] on div at bounding box center [722, 98] width 60 height 47
click at [714, 98] on icon at bounding box center [719, 98] width 21 height 21
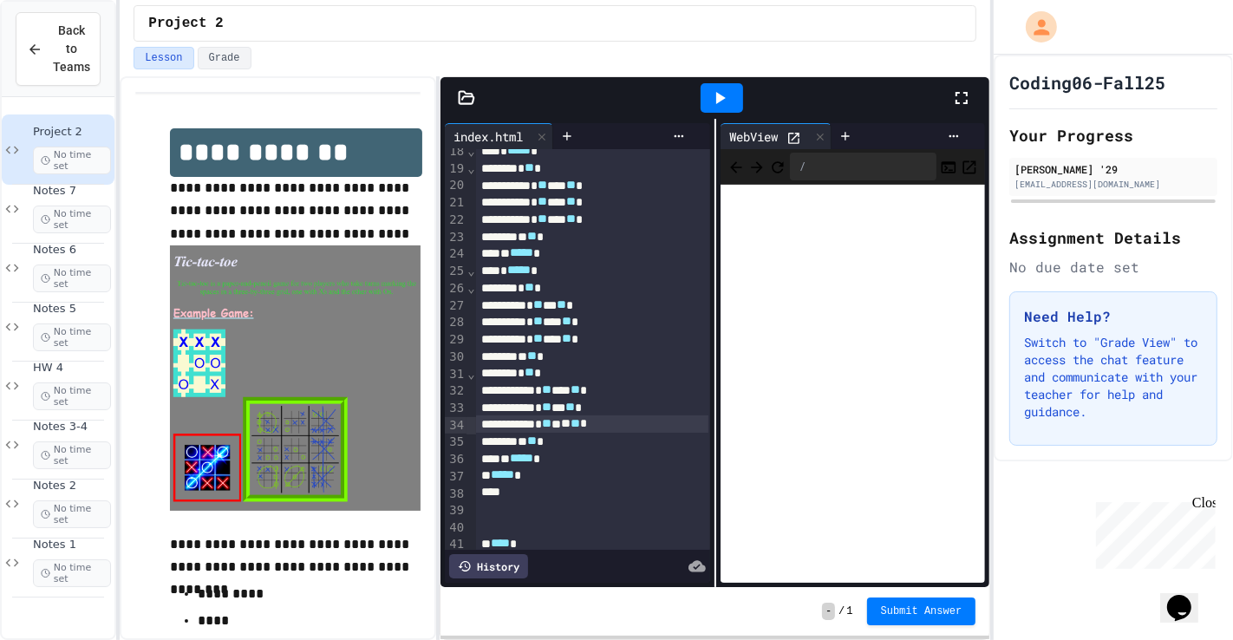
scroll to position [434, 0]
click at [577, 126] on div at bounding box center [567, 136] width 28 height 26
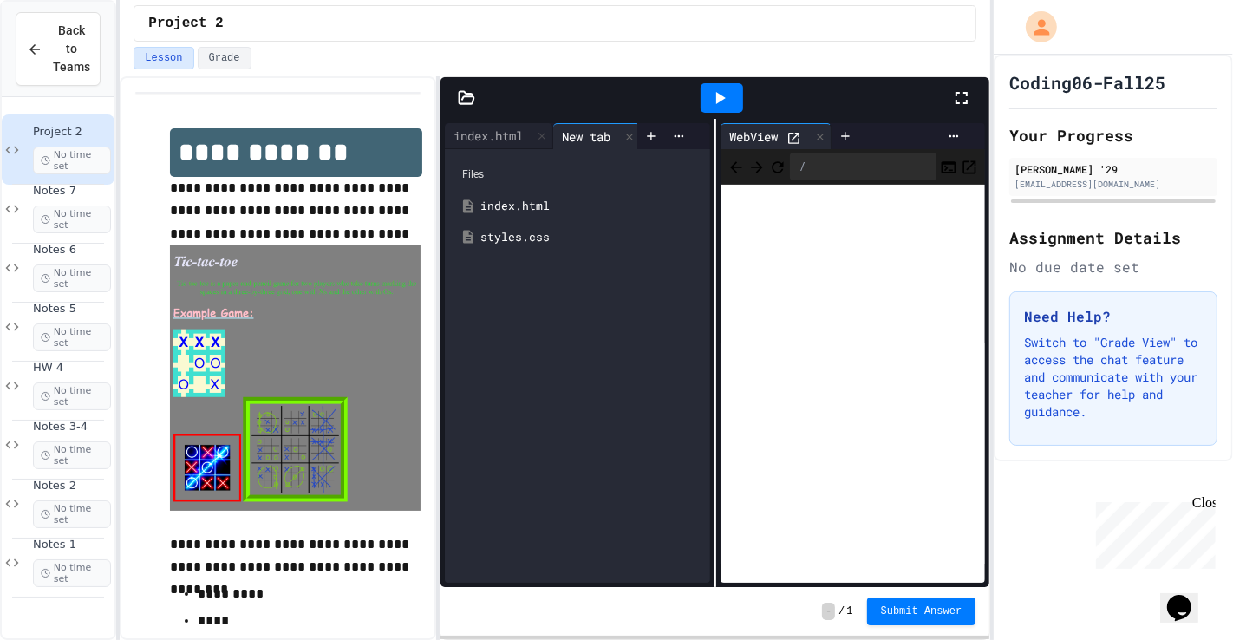
click at [522, 238] on div "styles.css" at bounding box center [589, 237] width 218 height 17
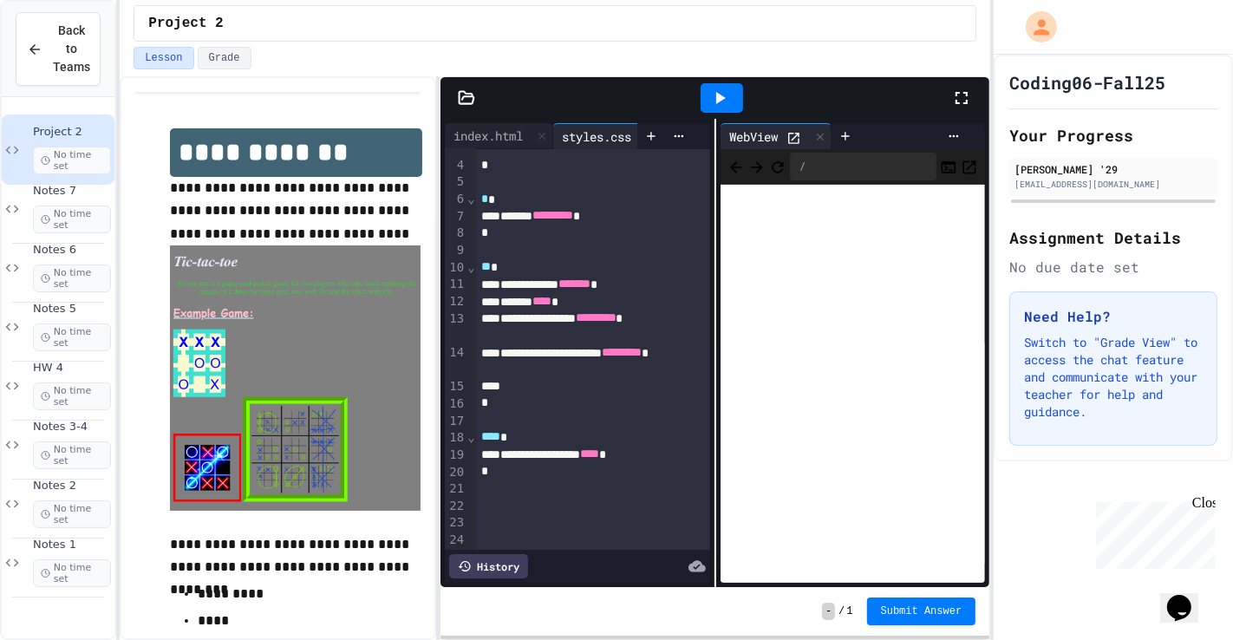
scroll to position [106, 0]
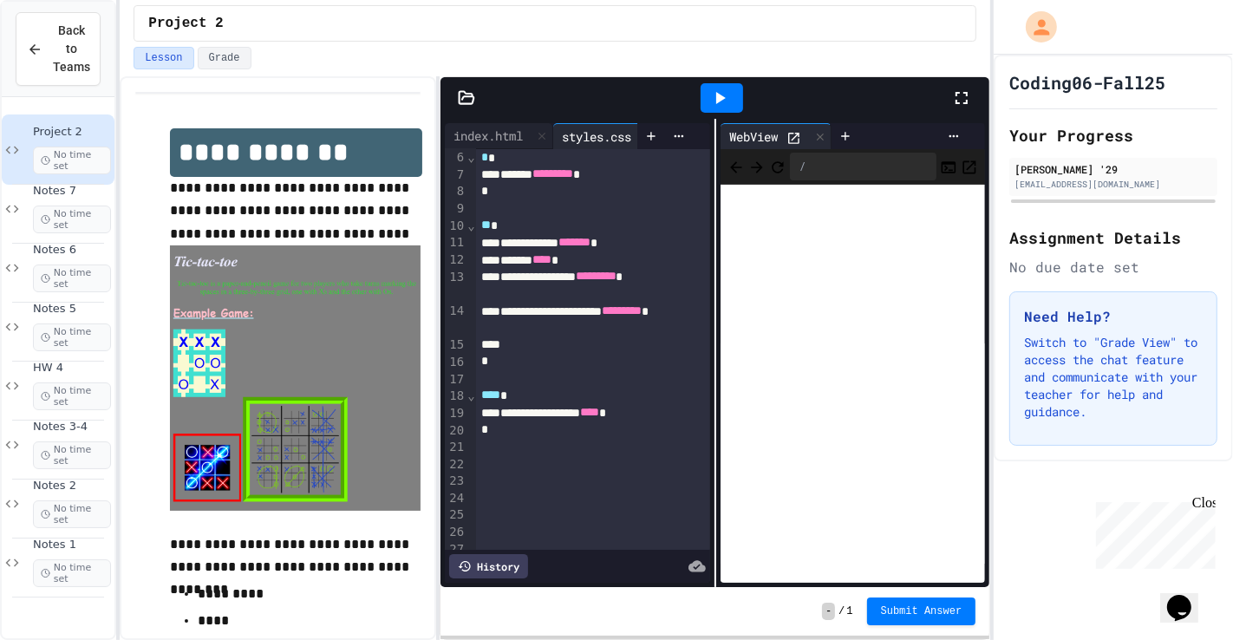
click at [525, 433] on div "*" at bounding box center [592, 429] width 233 height 17
click at [52, 239] on div "Notes 6 No time set" at bounding box center [58, 267] width 113 height 70
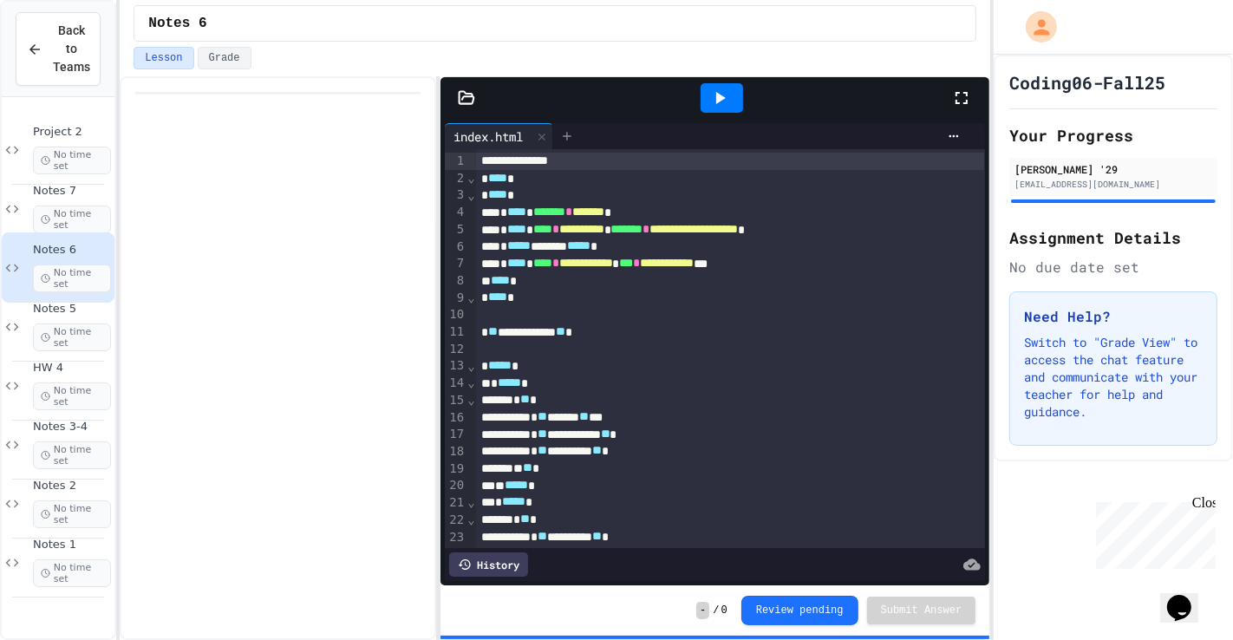
click at [571, 124] on div at bounding box center [567, 136] width 28 height 26
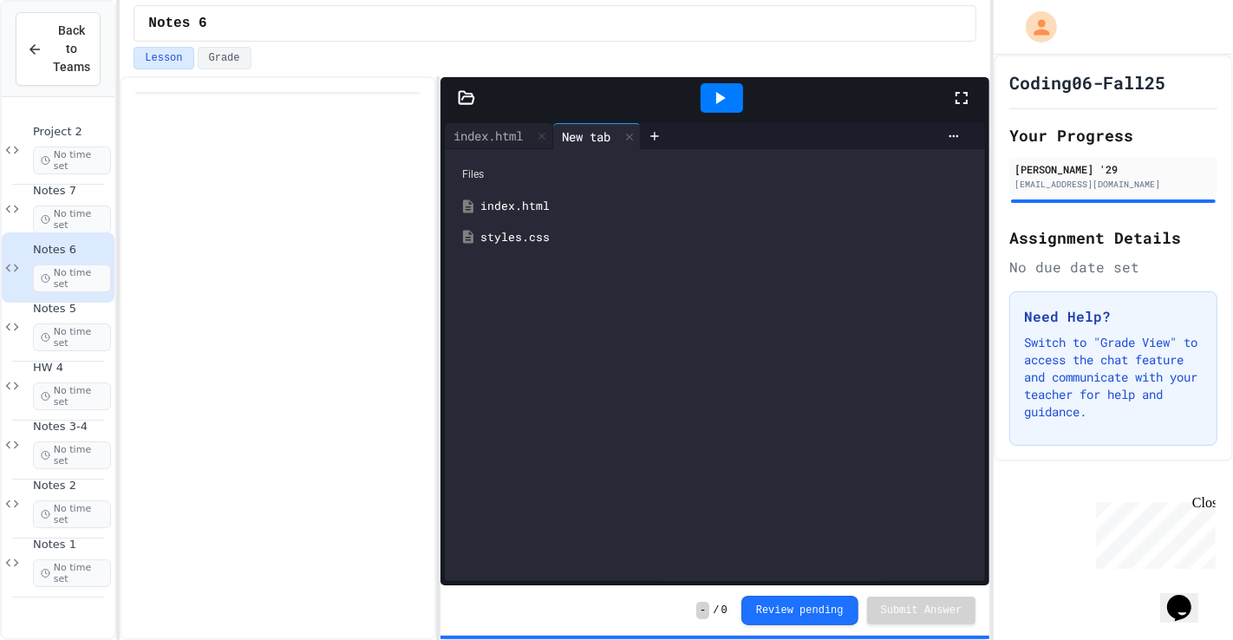
click at [518, 255] on div "Files index.html styles.css" at bounding box center [715, 365] width 540 height 432
click at [522, 243] on div "styles.css" at bounding box center [727, 237] width 494 height 17
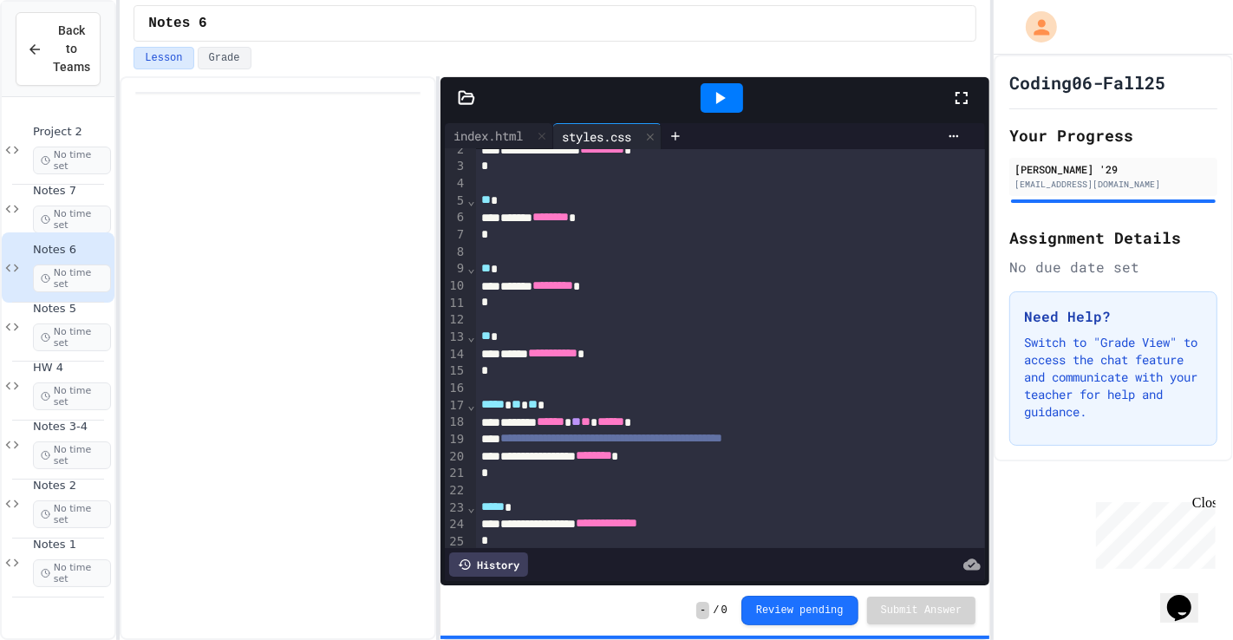
scroll to position [20, 0]
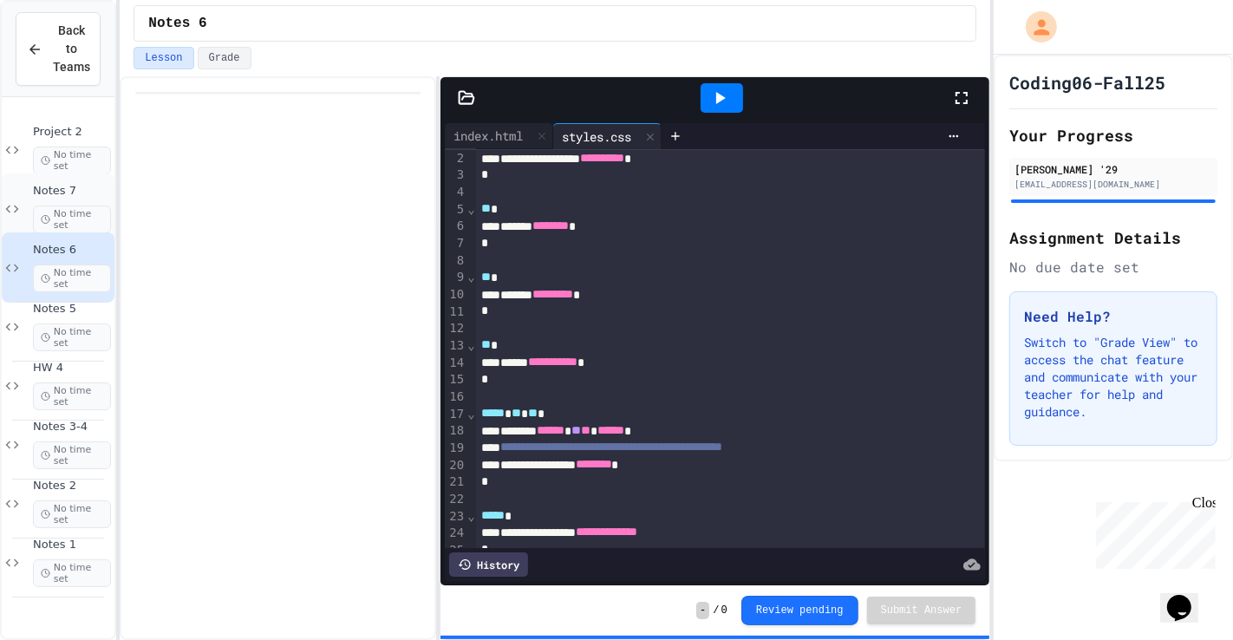
click at [46, 173] on div "Notes 7 No time set" at bounding box center [58, 208] width 113 height 70
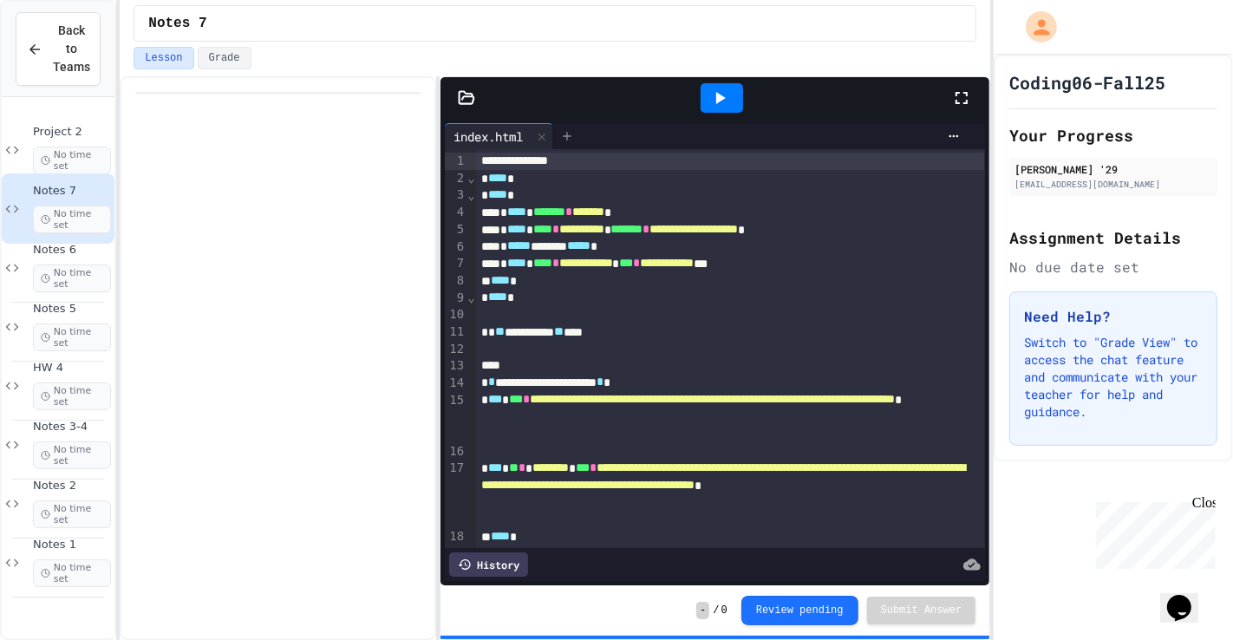
click at [579, 144] on div at bounding box center [567, 136] width 28 height 26
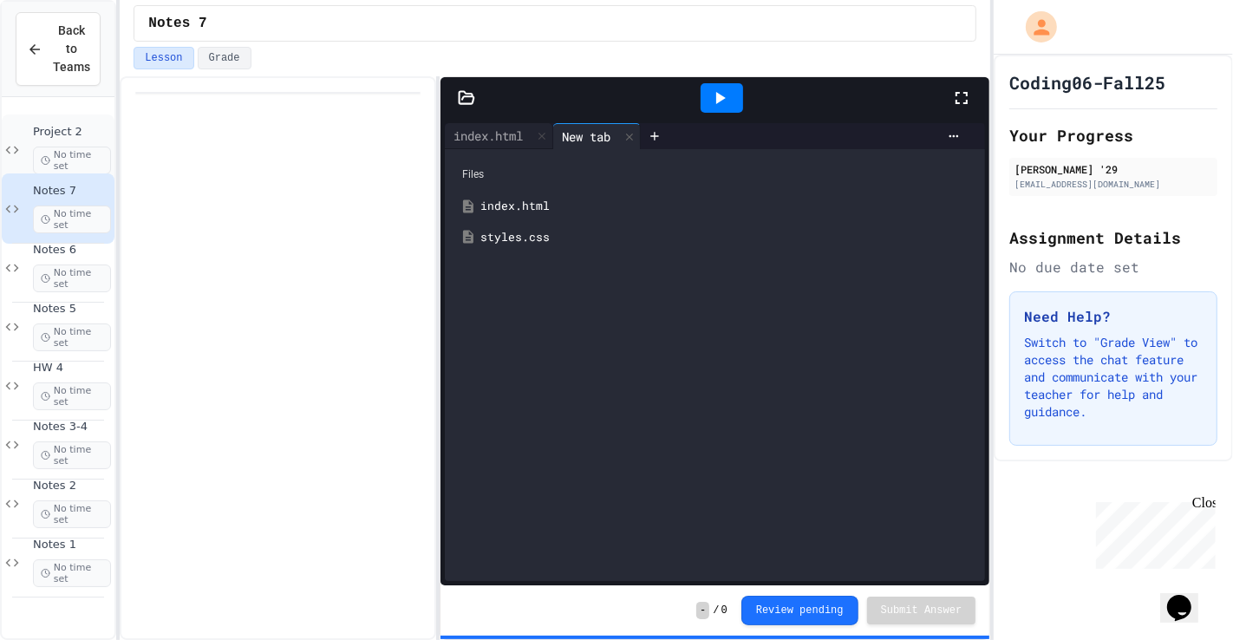
click at [33, 140] on div "Project 2 No time set" at bounding box center [72, 149] width 78 height 49
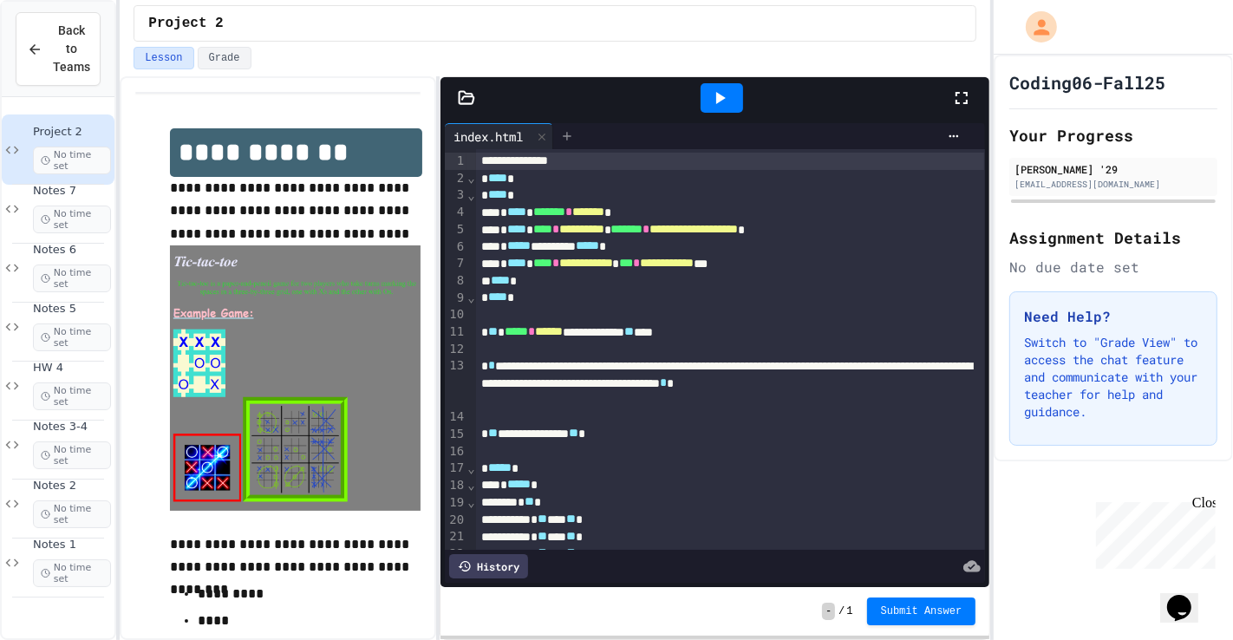
click at [571, 131] on icon at bounding box center [567, 136] width 14 height 14
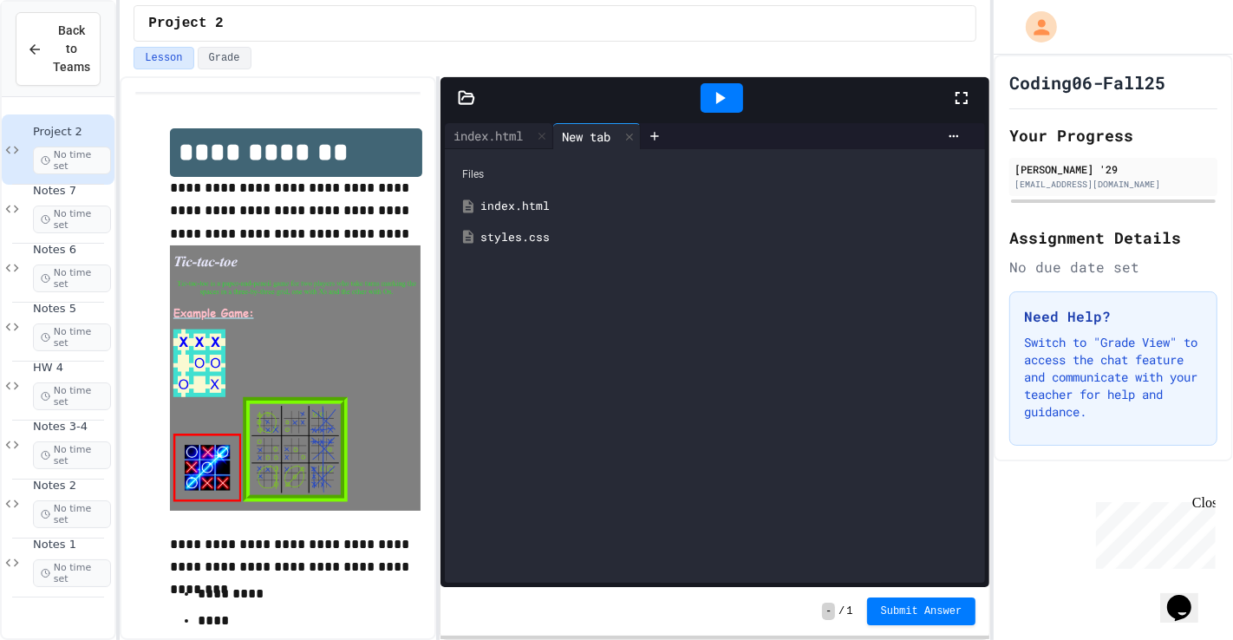
click at [534, 234] on div "styles.css" at bounding box center [727, 237] width 494 height 17
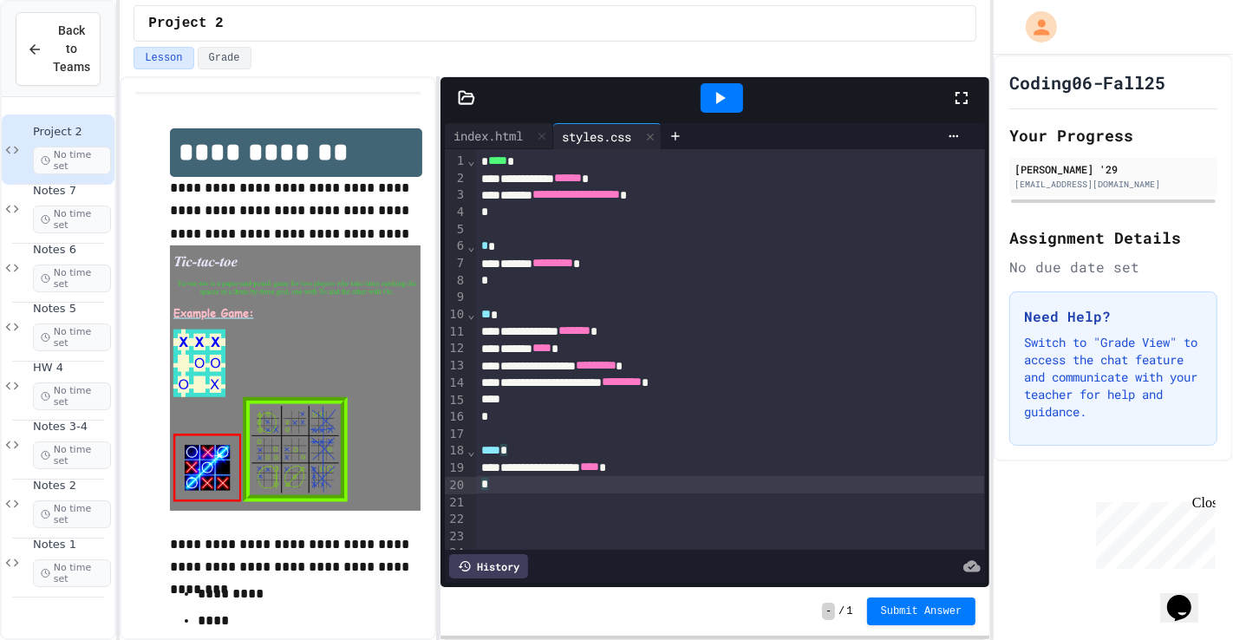
click at [538, 460] on div "*" at bounding box center [730, 484] width 508 height 17
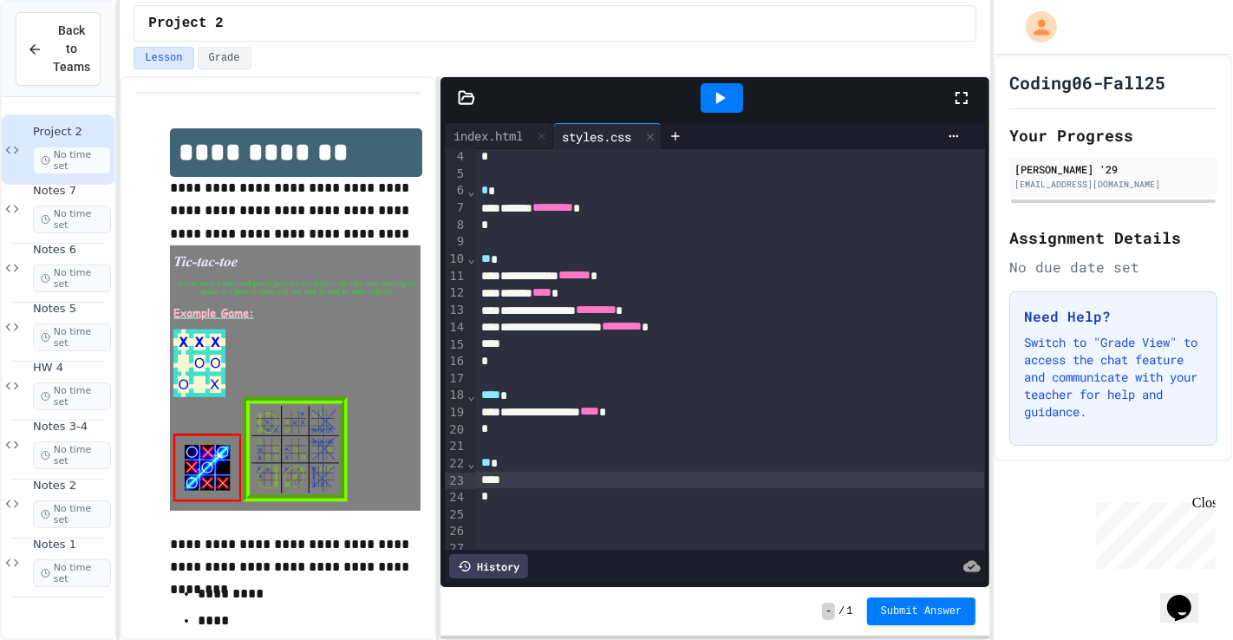
scroll to position [59, 0]
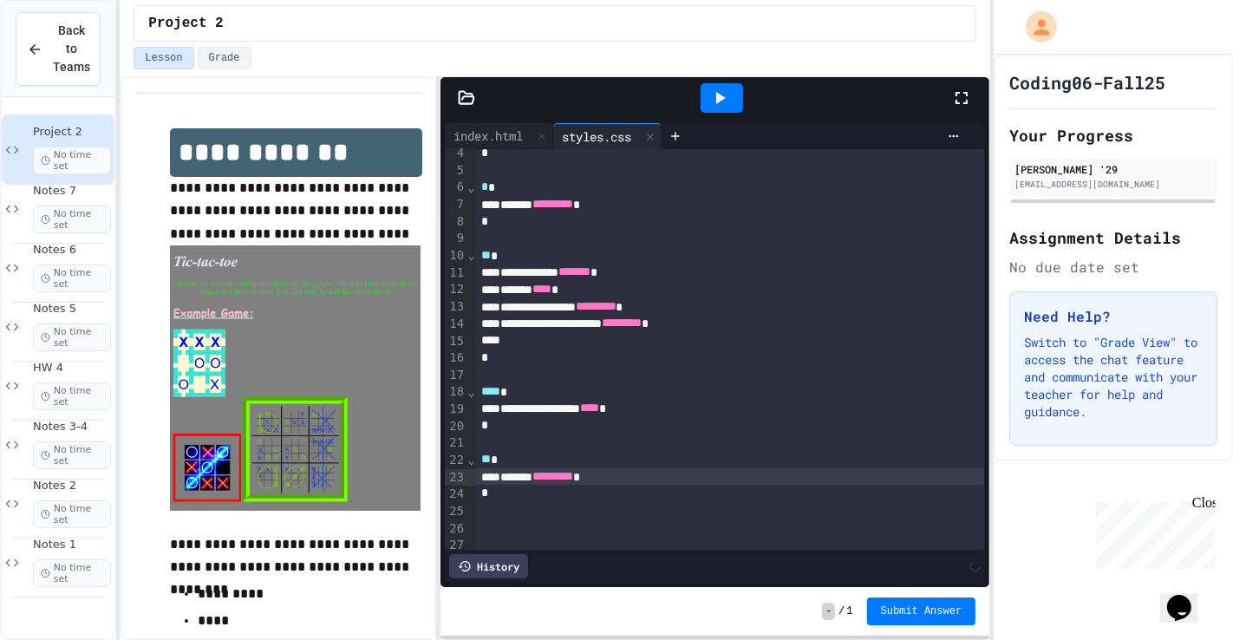
click at [722, 90] on icon at bounding box center [719, 98] width 21 height 21
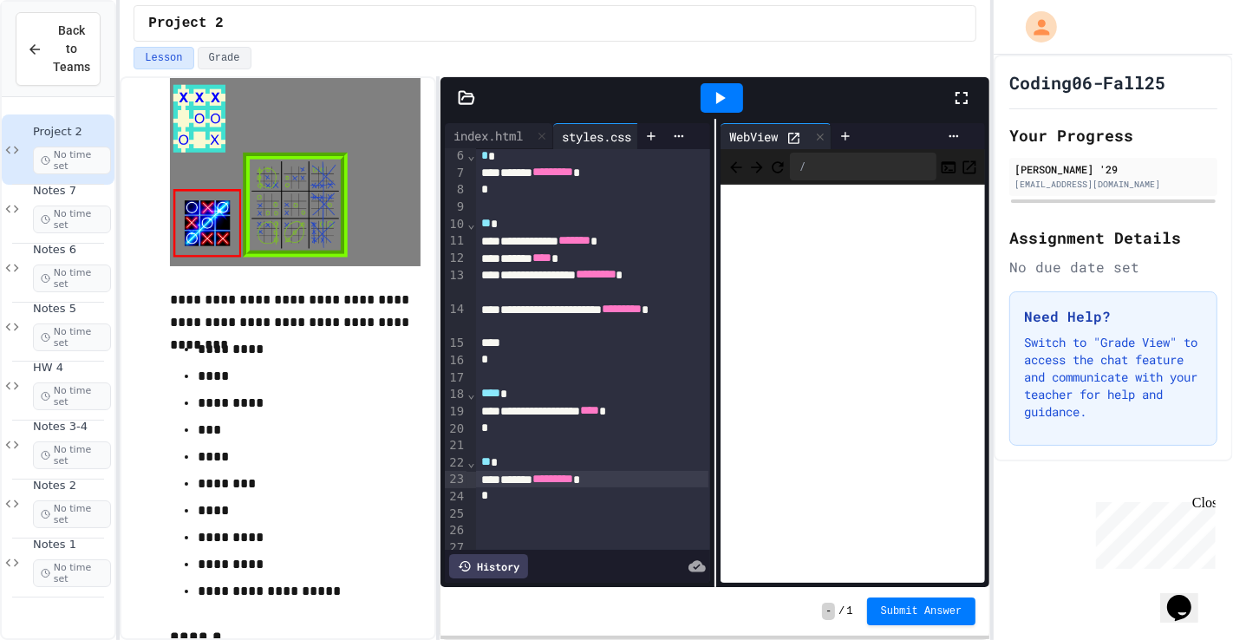
scroll to position [258, 0]
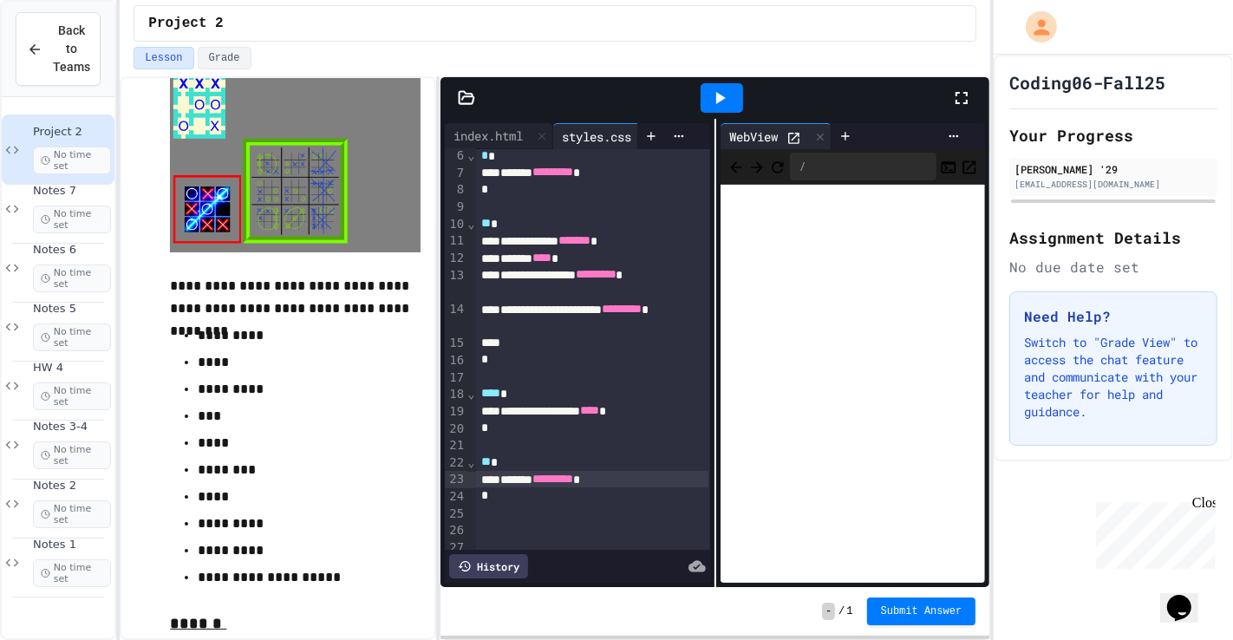
drag, startPoint x: 637, startPoint y: 477, endPoint x: 649, endPoint y: 492, distance: 19.1
click at [642, 460] on div "****** ********* *" at bounding box center [592, 479] width 233 height 17
click at [638, 460] on div "****** ********* *" at bounding box center [592, 479] width 233 height 17
click at [714, 95] on icon at bounding box center [719, 98] width 21 height 21
click at [630, 460] on div "****** **** *" at bounding box center [592, 479] width 233 height 17
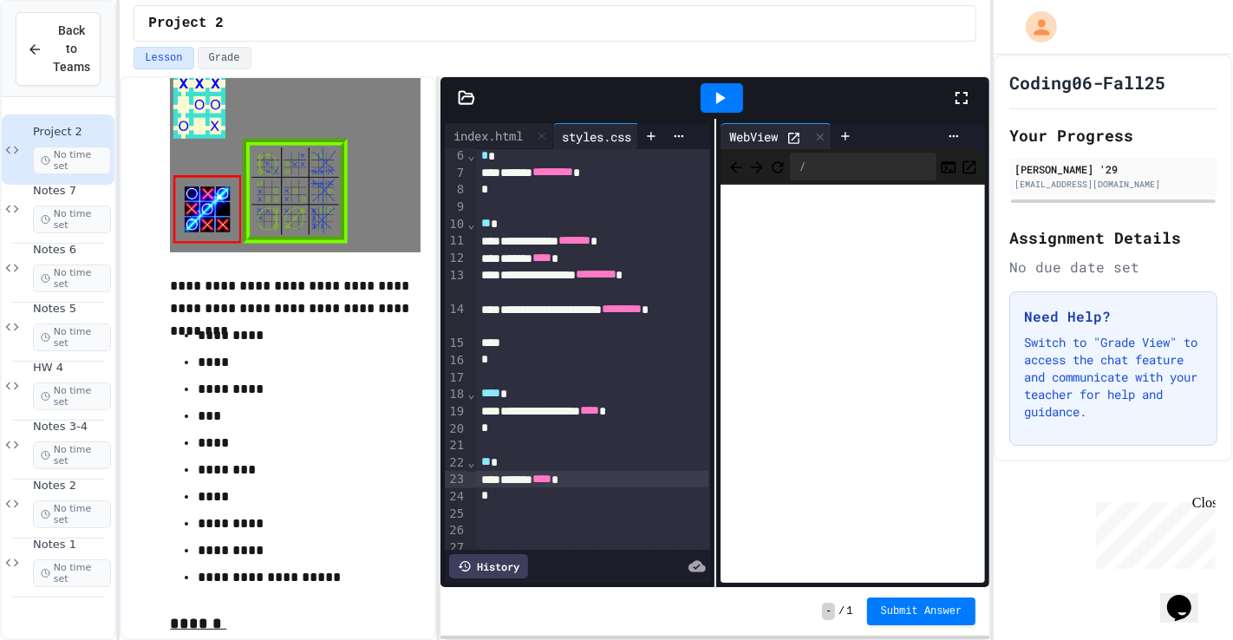
click at [513, 460] on div "*" at bounding box center [592, 495] width 233 height 17
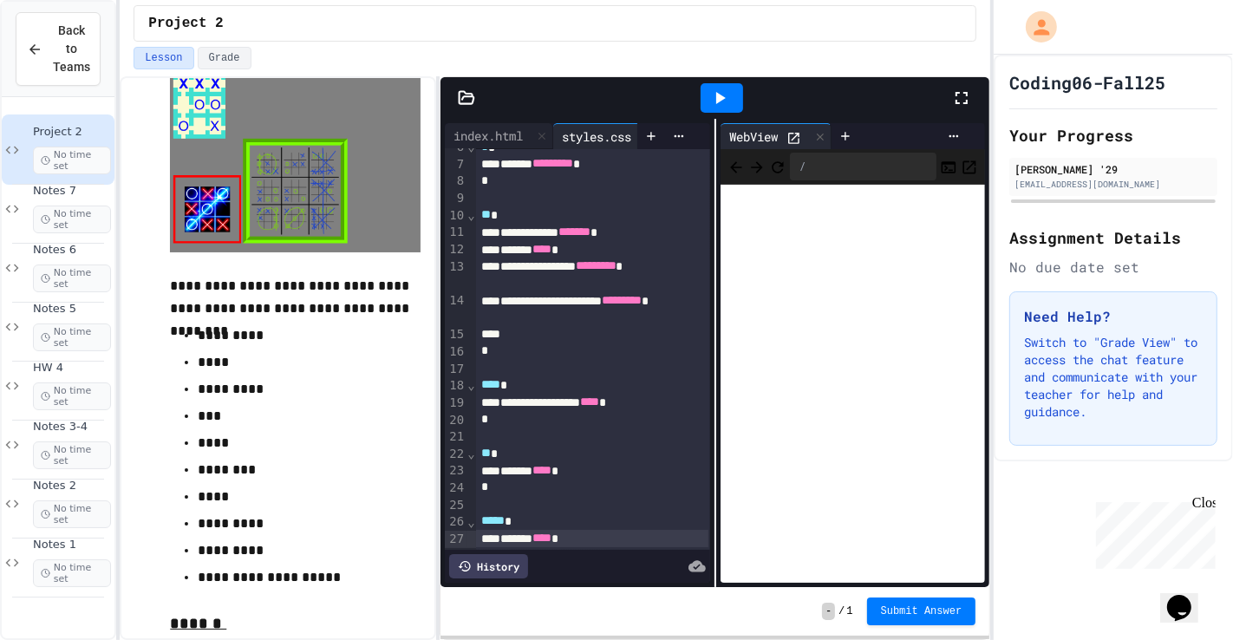
click at [706, 89] on div at bounding box center [722, 97] width 42 height 29
click at [505, 460] on span "*****" at bounding box center [492, 520] width 23 height 12
click at [721, 91] on icon at bounding box center [719, 98] width 21 height 21
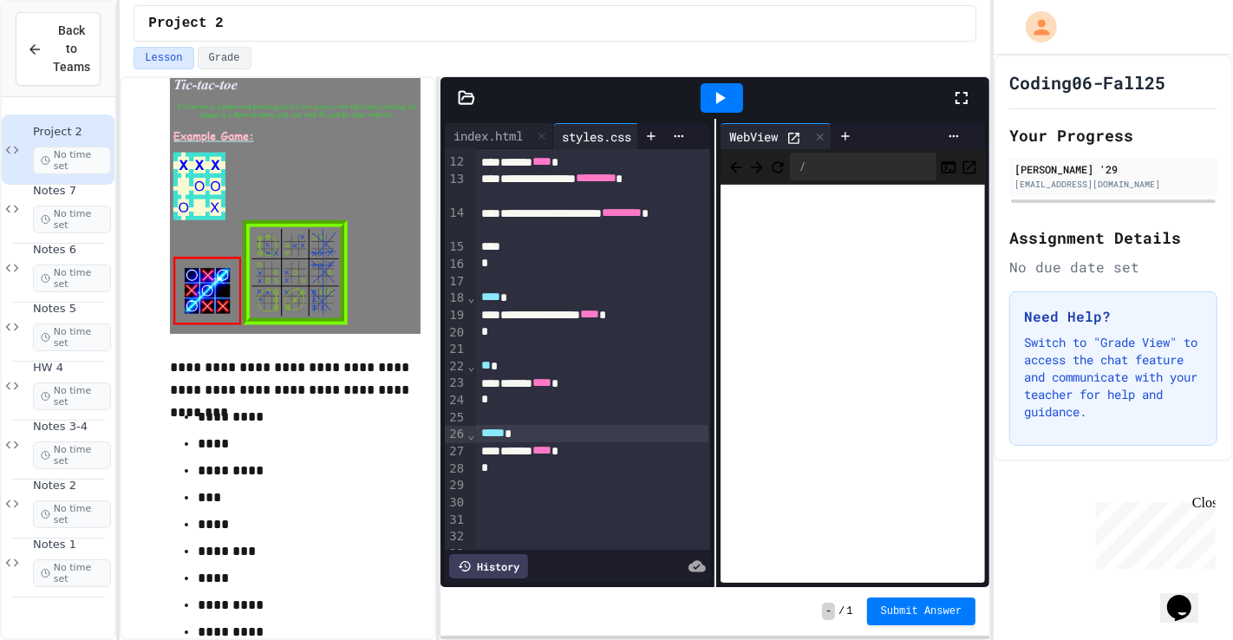
scroll to position [176, 0]
click at [224, 198] on img at bounding box center [295, 201] width 251 height 265
click at [98, 251] on span "Notes 6" at bounding box center [72, 250] width 78 height 15
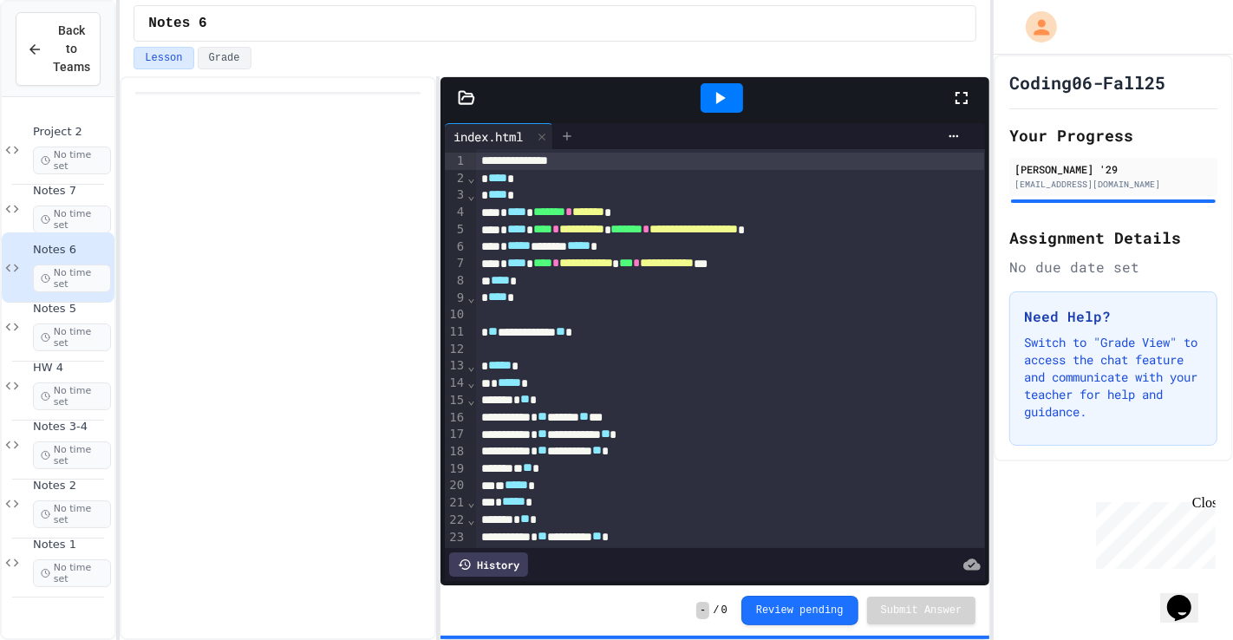
click at [568, 144] on div at bounding box center [567, 136] width 28 height 26
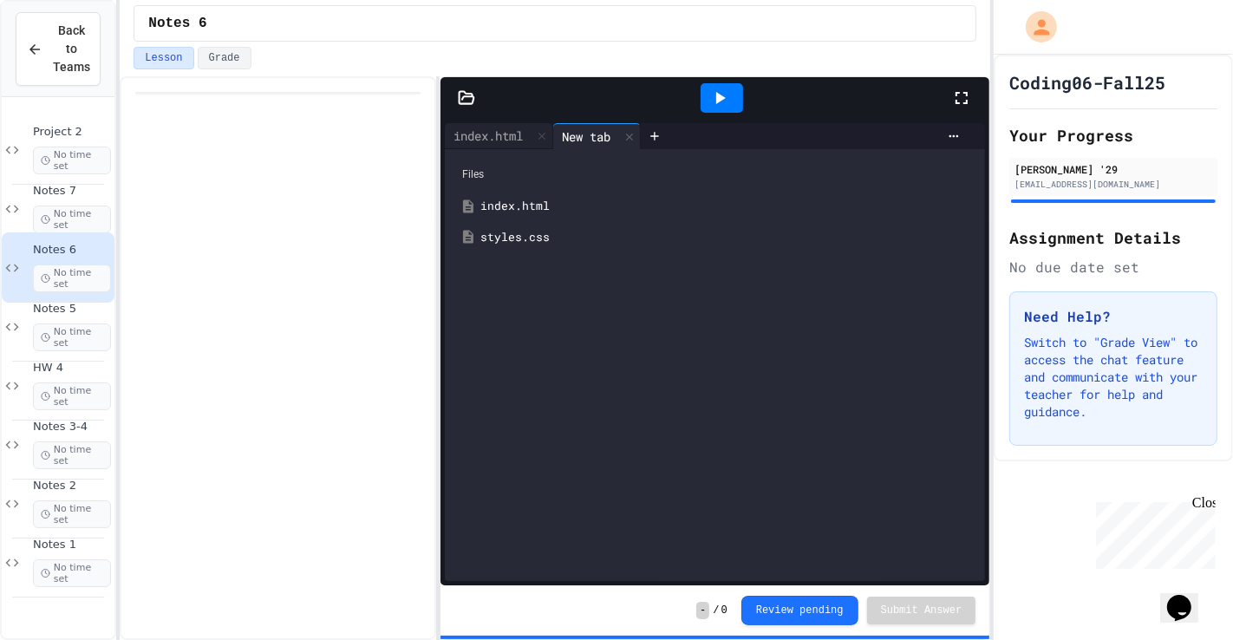
click at [525, 254] on div "Files index.html styles.css" at bounding box center [715, 365] width 540 height 432
click at [531, 254] on div "Files index.html styles.css" at bounding box center [715, 365] width 540 height 432
click at [551, 235] on div "styles.css" at bounding box center [727, 237] width 494 height 17
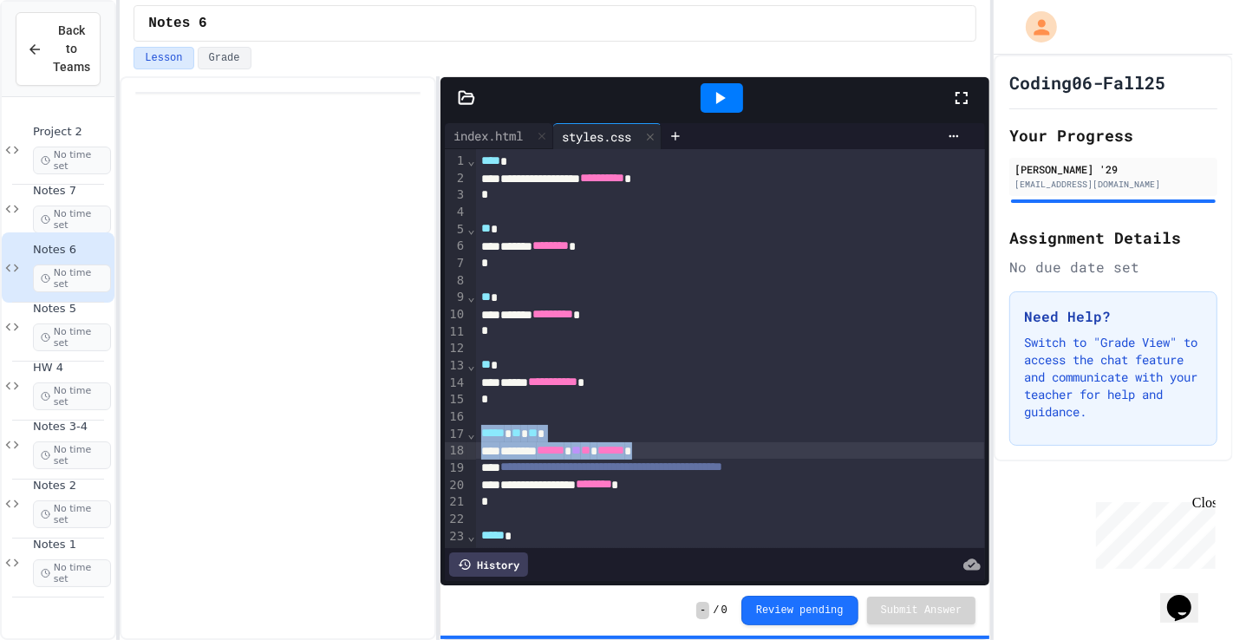
drag, startPoint x: 486, startPoint y: 432, endPoint x: 721, endPoint y: 452, distance: 235.8
click at [721, 452] on div "**********" at bounding box center [731, 509] width 510 height 721
copy div "***** * ** * ** * ******* ****** ** ** ****** *"
click at [102, 141] on div "Project 2 No time set" at bounding box center [72, 149] width 78 height 49
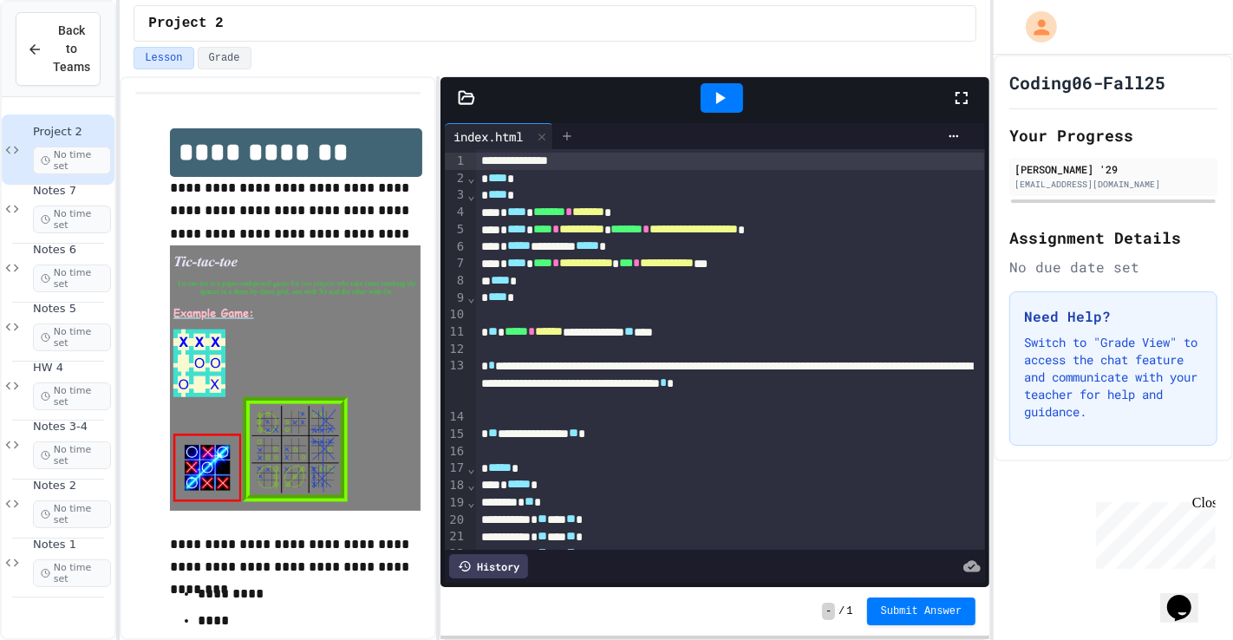
click at [568, 123] on div at bounding box center [567, 136] width 28 height 26
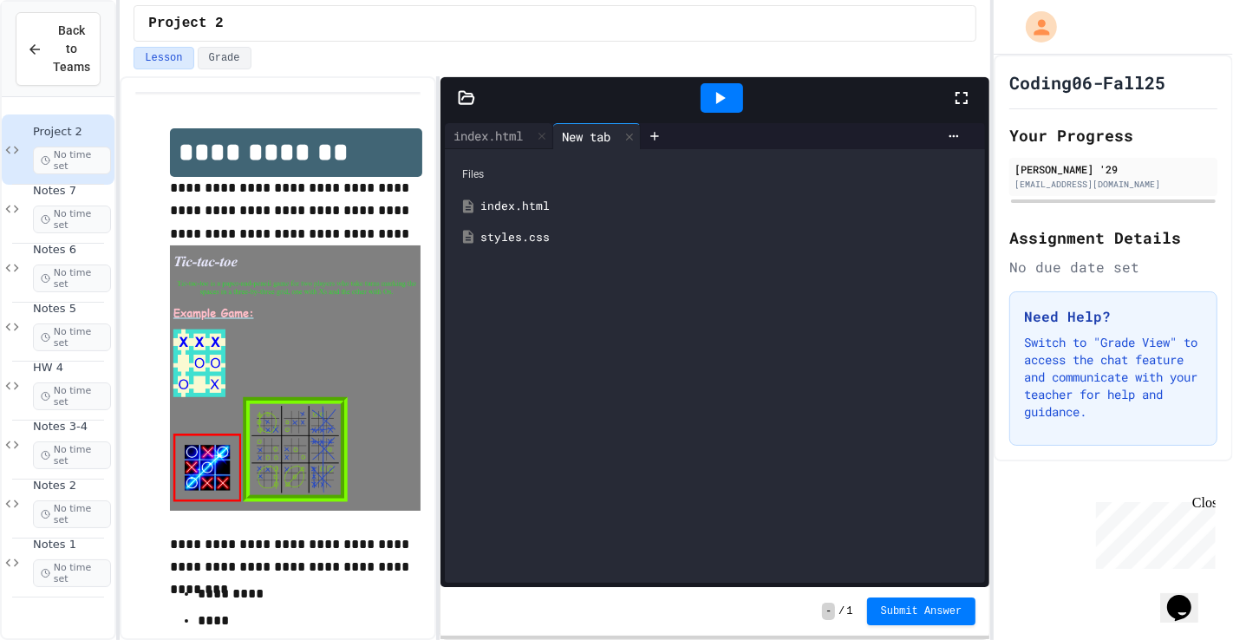
click at [477, 242] on div "styles.css" at bounding box center [714, 237] width 523 height 31
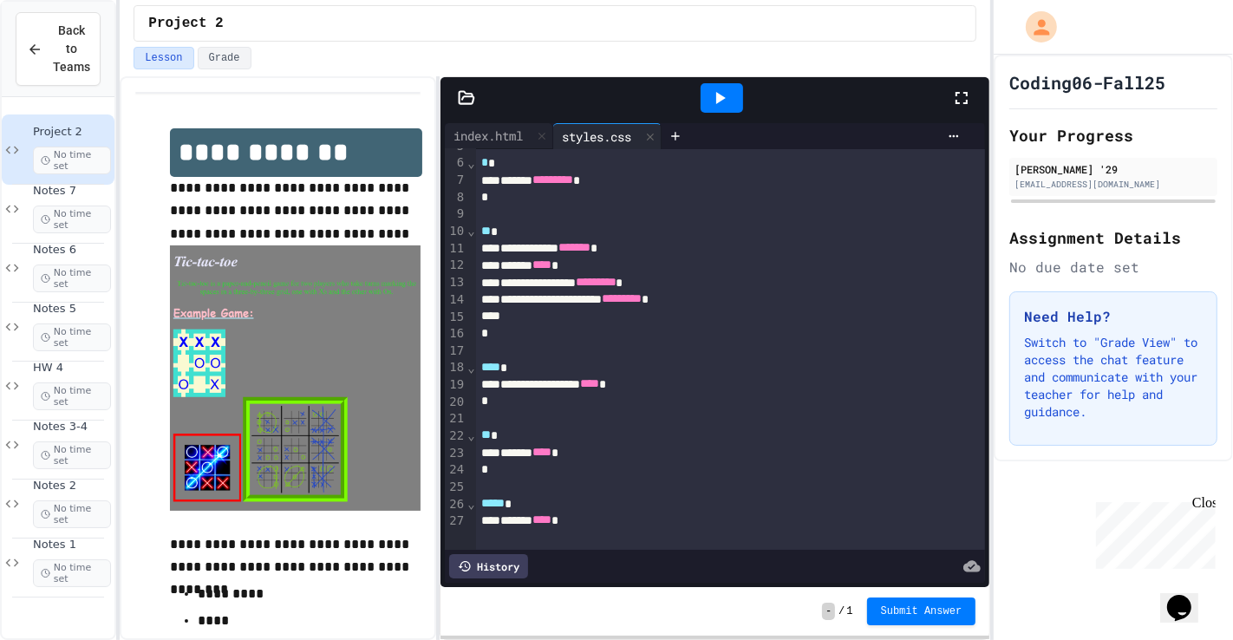
scroll to position [185, 0]
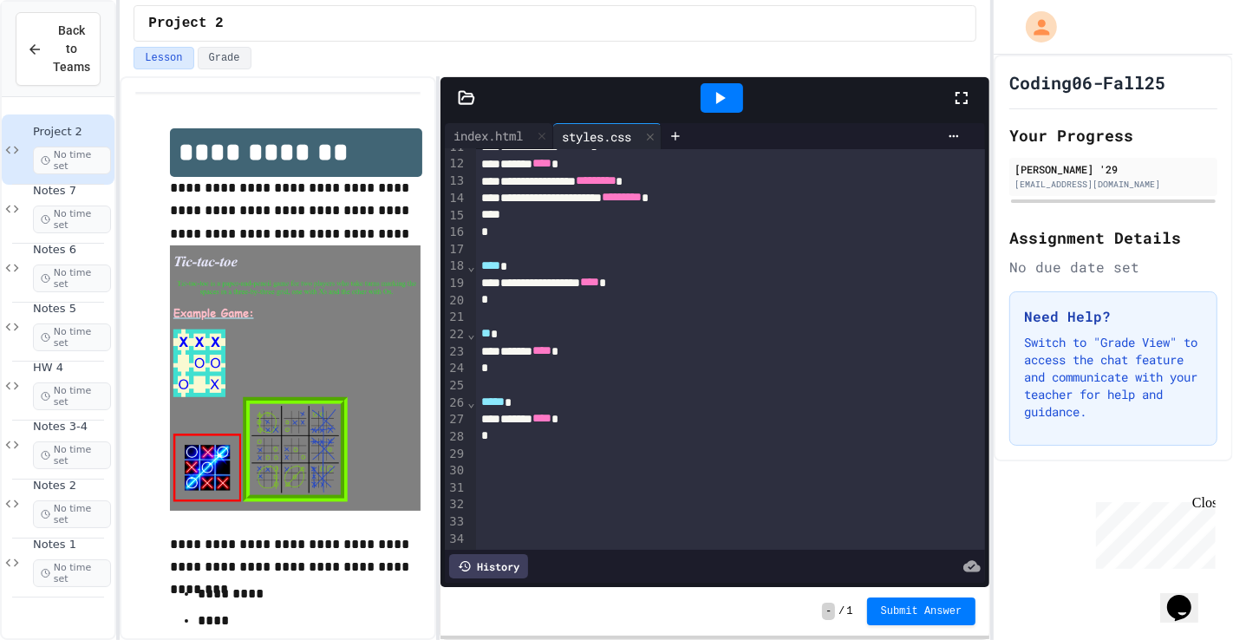
click at [490, 444] on div "*" at bounding box center [730, 435] width 508 height 17
click at [70, 189] on span "Notes 7" at bounding box center [72, 191] width 78 height 15
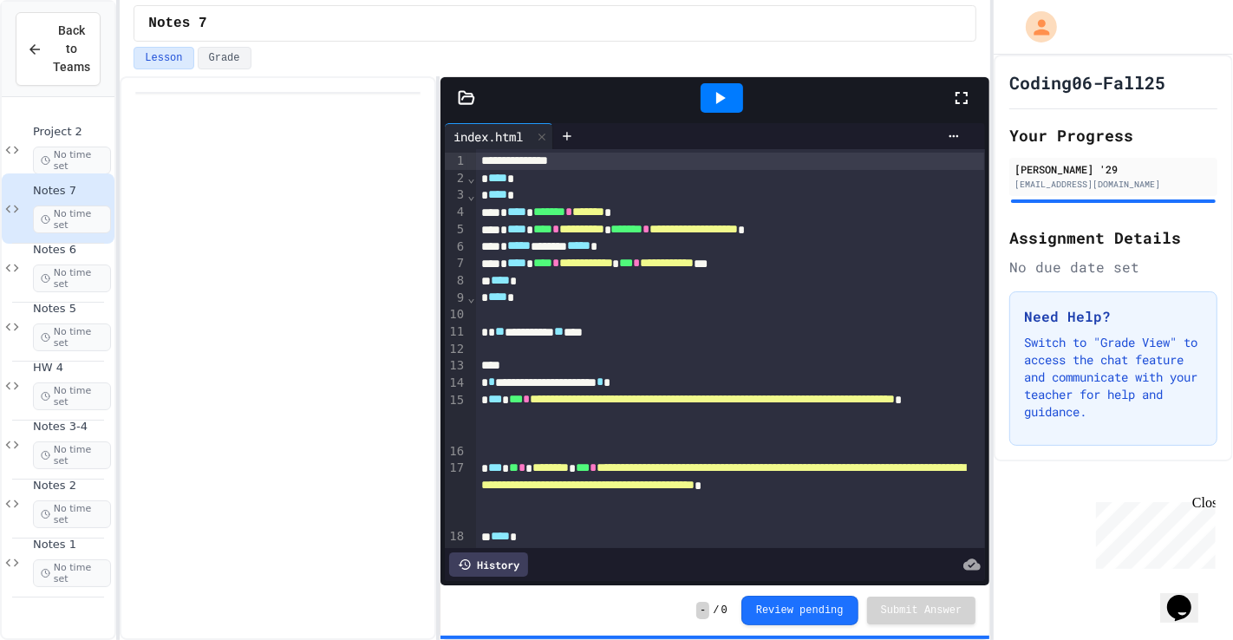
drag, startPoint x: 94, startPoint y: 258, endPoint x: 336, endPoint y: 221, distance: 244.8
click at [93, 258] on div "Notes 6 No time set" at bounding box center [72, 267] width 78 height 49
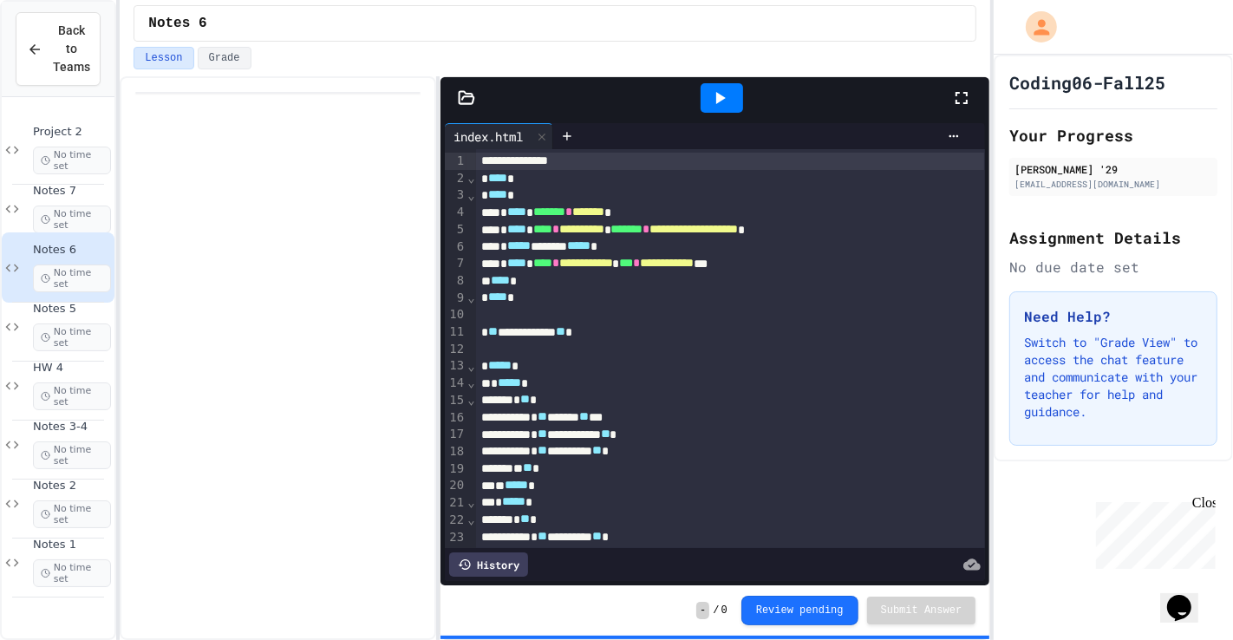
click at [587, 140] on div at bounding box center [774, 136] width 387 height 14
click at [580, 146] on div at bounding box center [567, 136] width 28 height 26
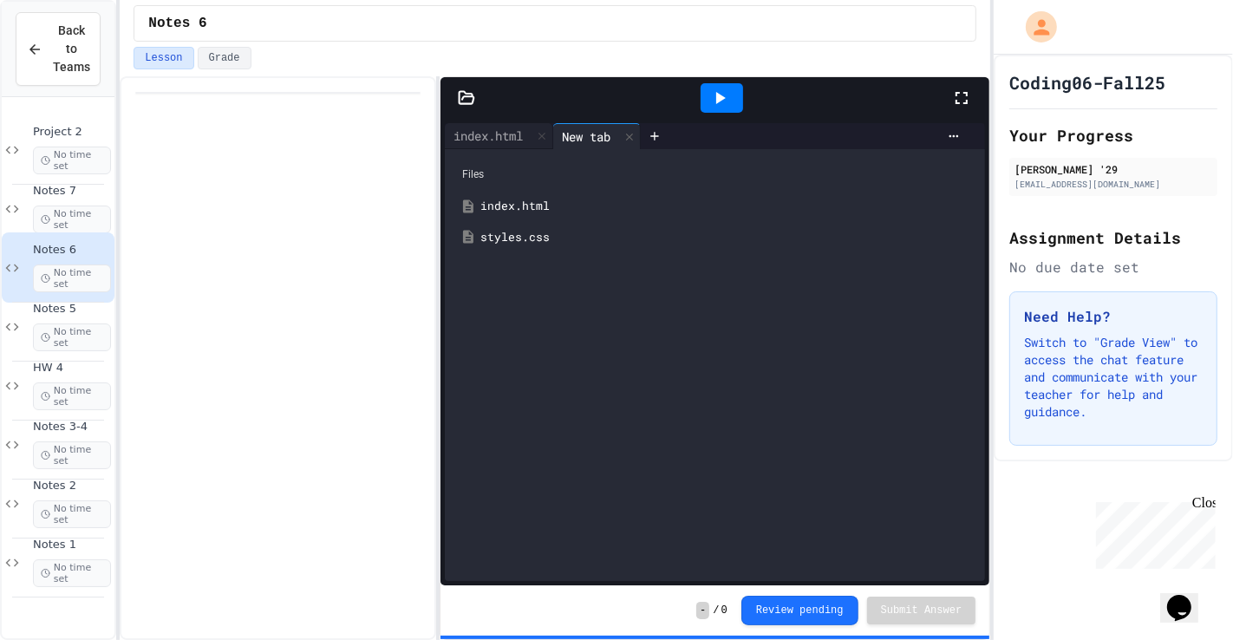
click at [527, 247] on div "styles.css" at bounding box center [714, 237] width 523 height 31
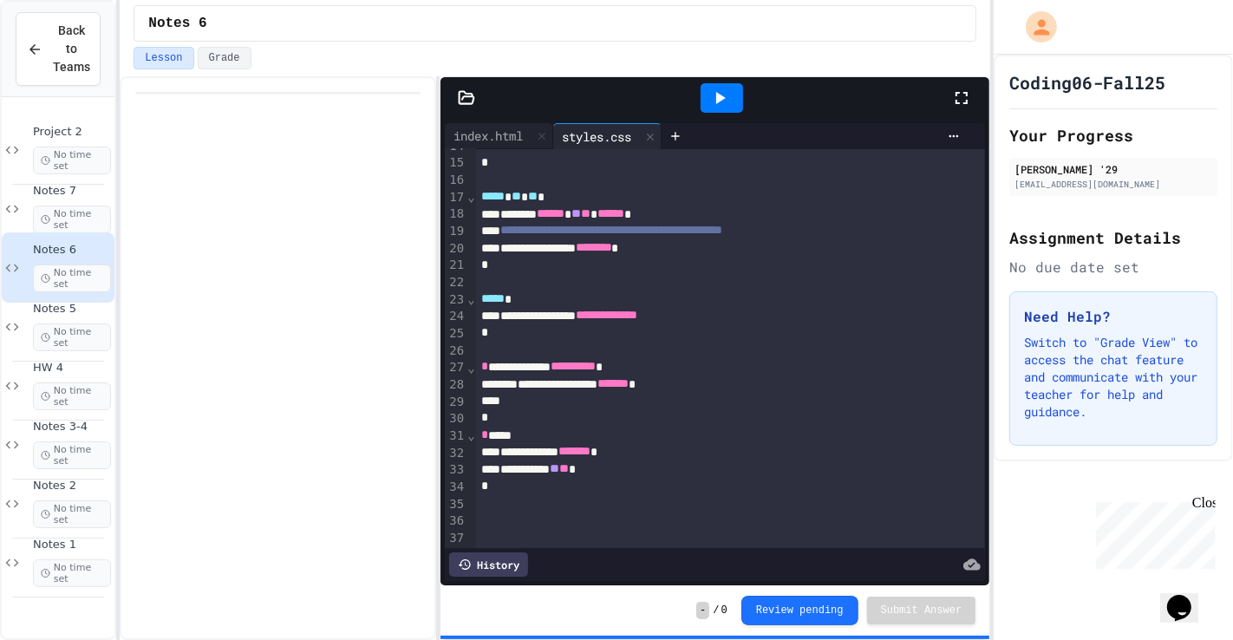
scroll to position [215, 0]
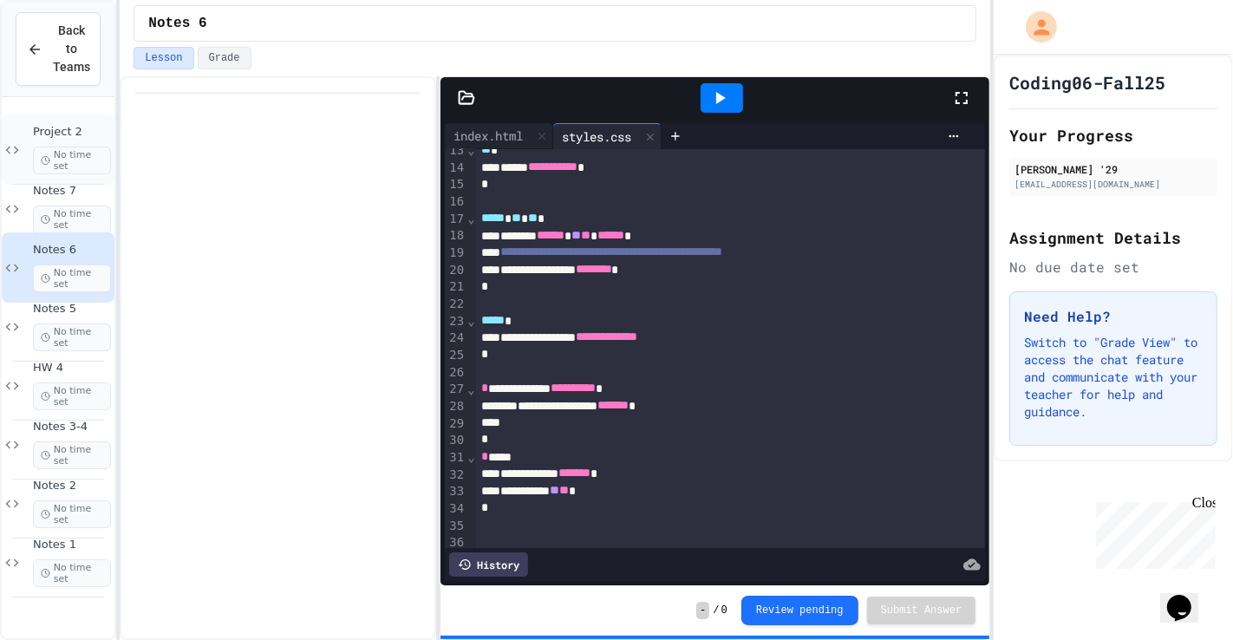
click at [81, 119] on div "Project 2 No time set" at bounding box center [58, 149] width 113 height 70
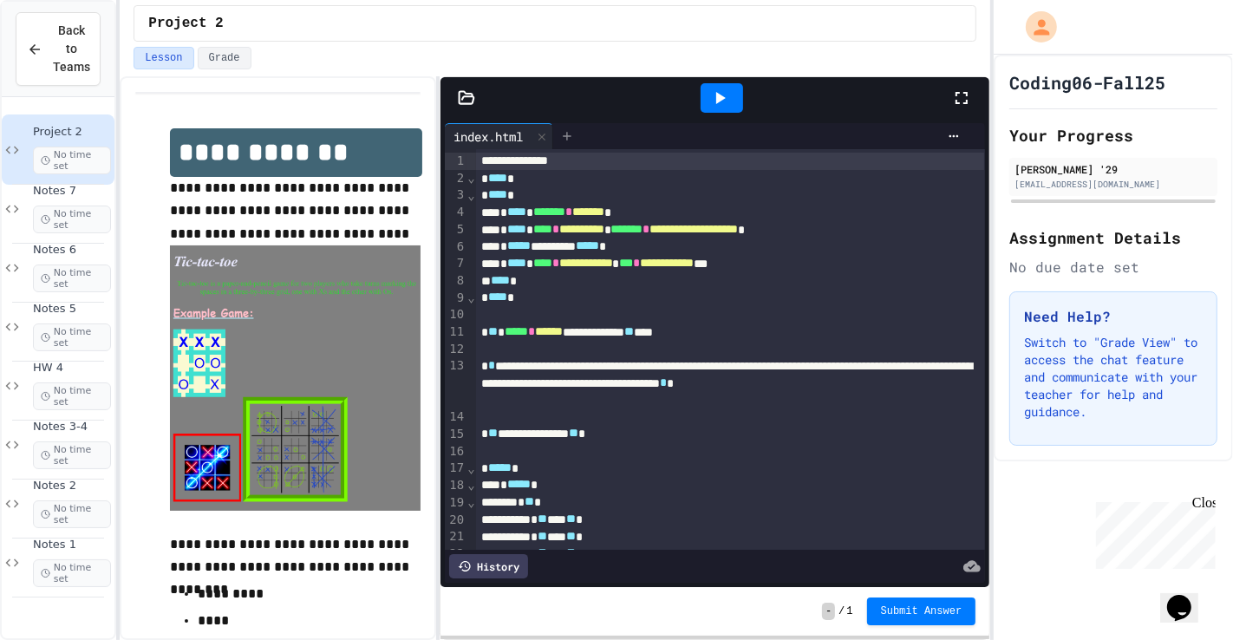
click at [581, 137] on div at bounding box center [567, 136] width 28 height 26
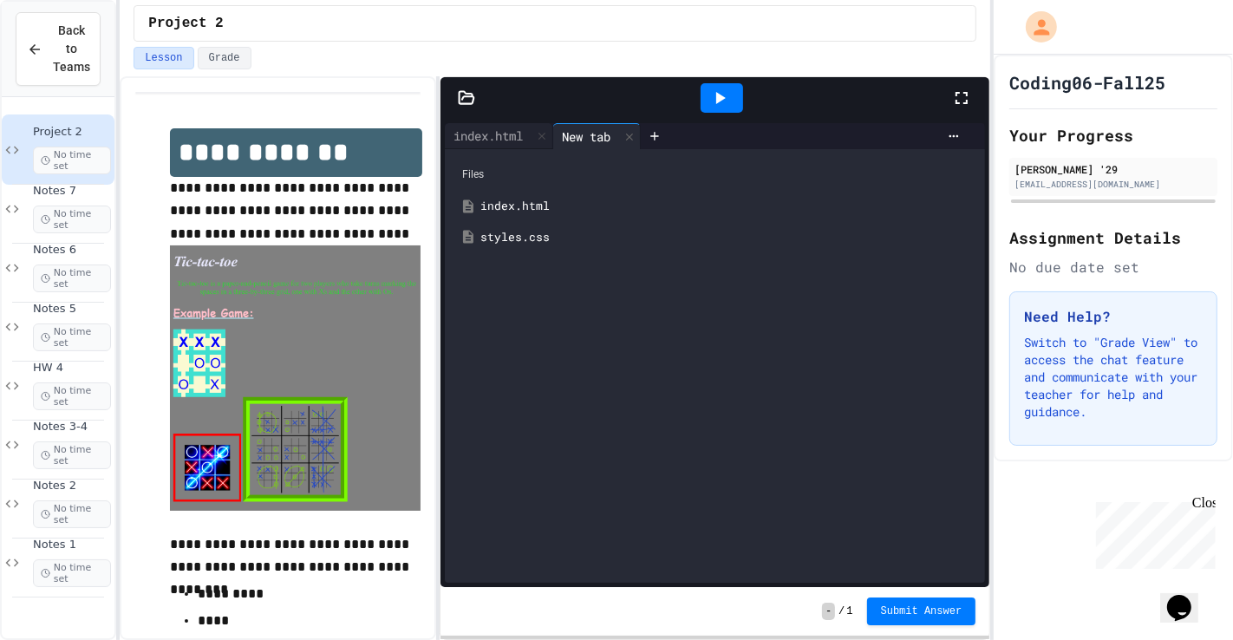
click at [479, 241] on div "styles.css" at bounding box center [714, 237] width 523 height 31
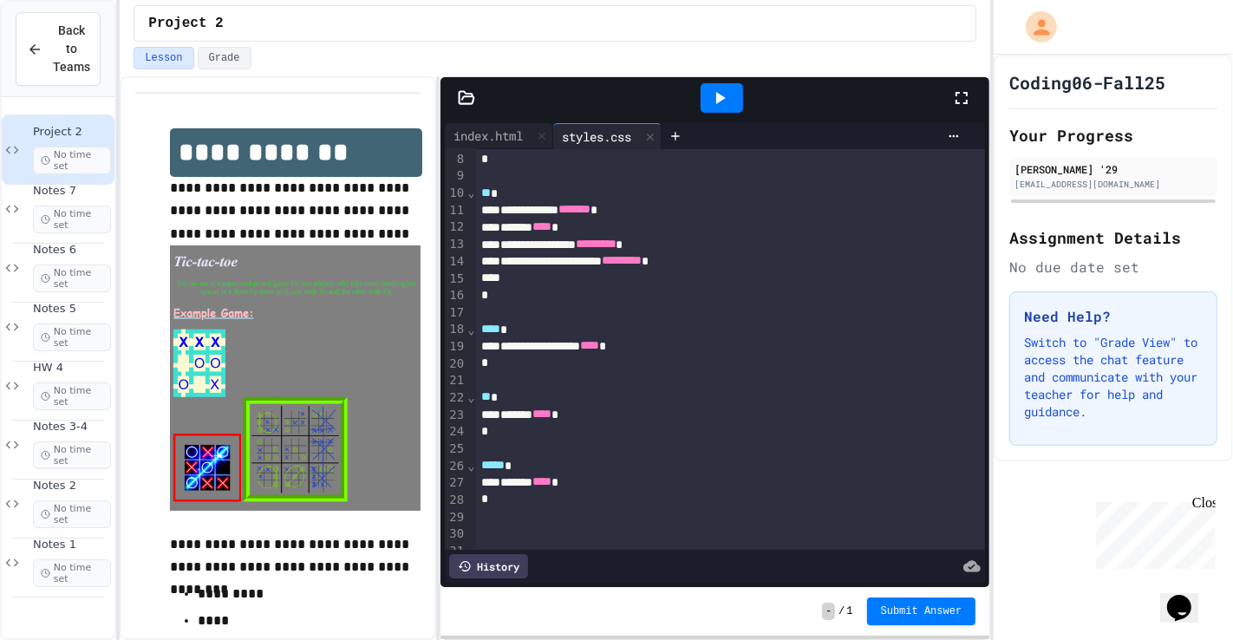
scroll to position [270, 0]
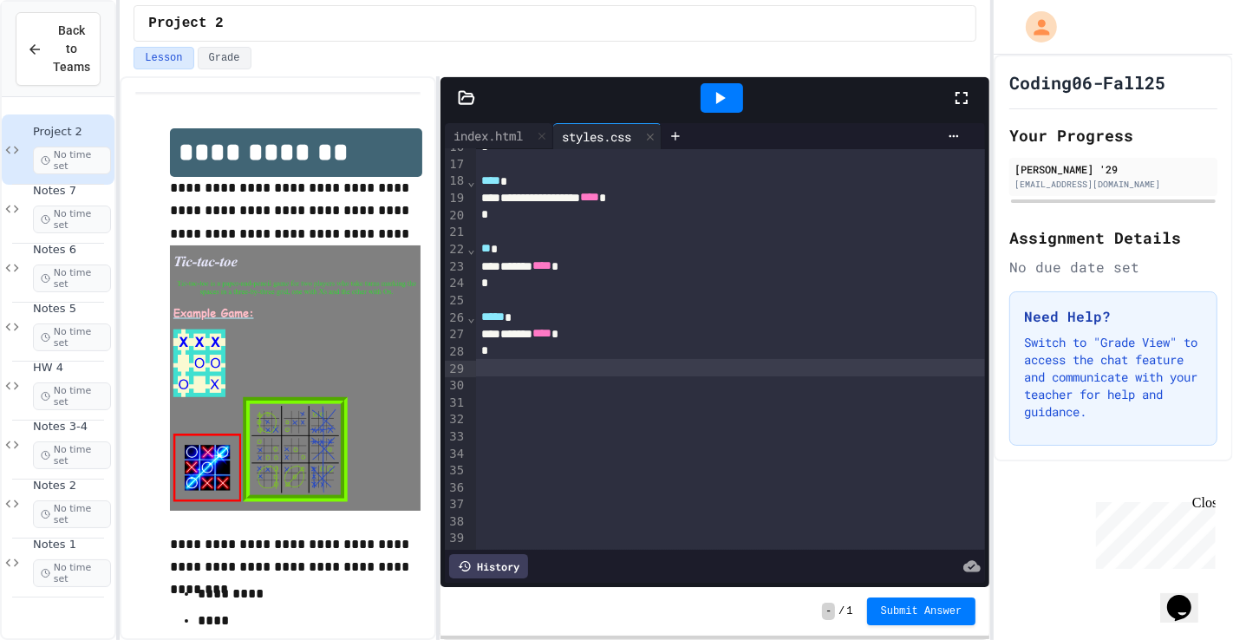
click at [541, 368] on div at bounding box center [731, 367] width 510 height 17
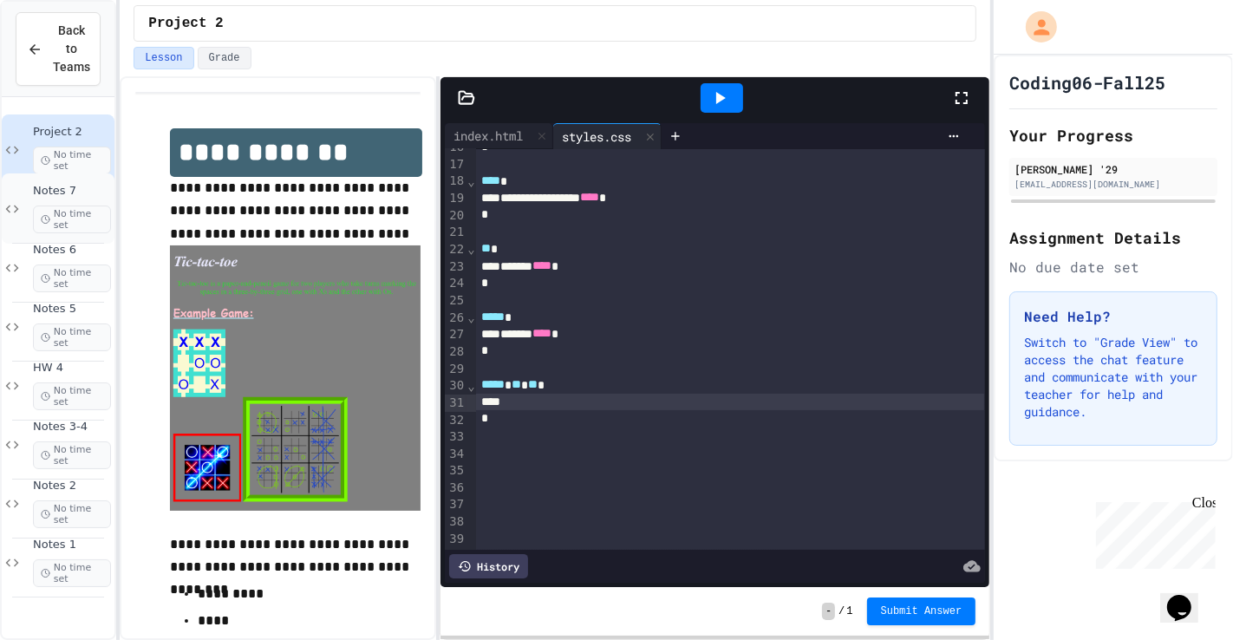
click at [85, 198] on div "Notes 7 No time set" at bounding box center [72, 208] width 78 height 49
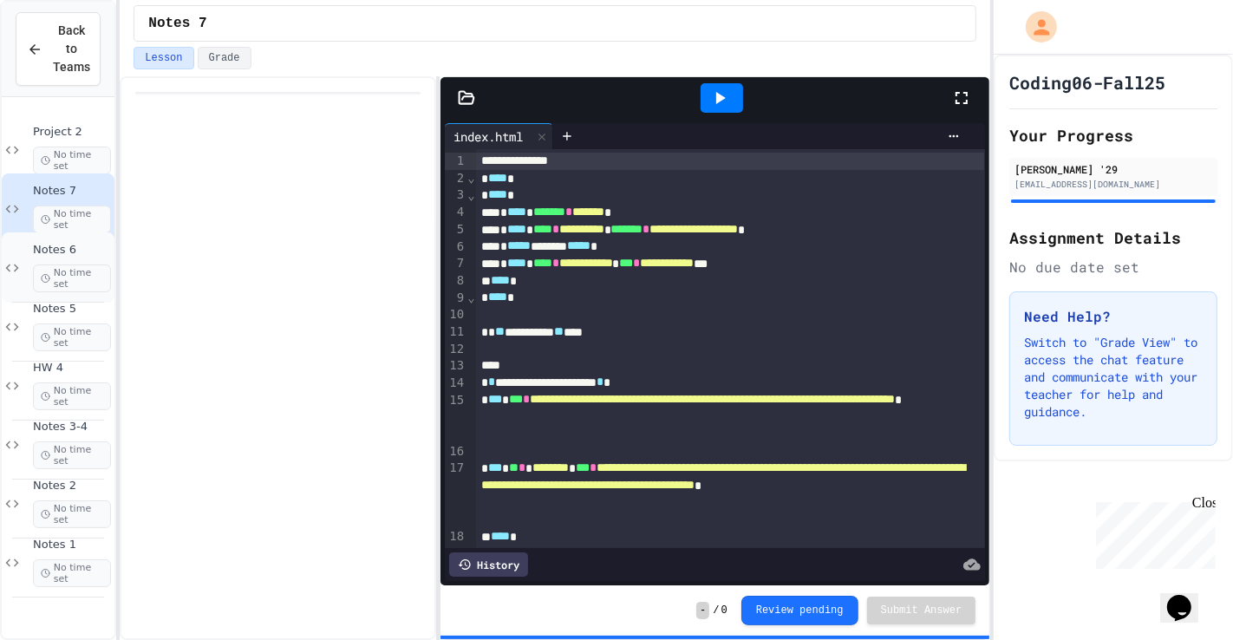
click at [74, 251] on span "Notes 6" at bounding box center [72, 250] width 78 height 15
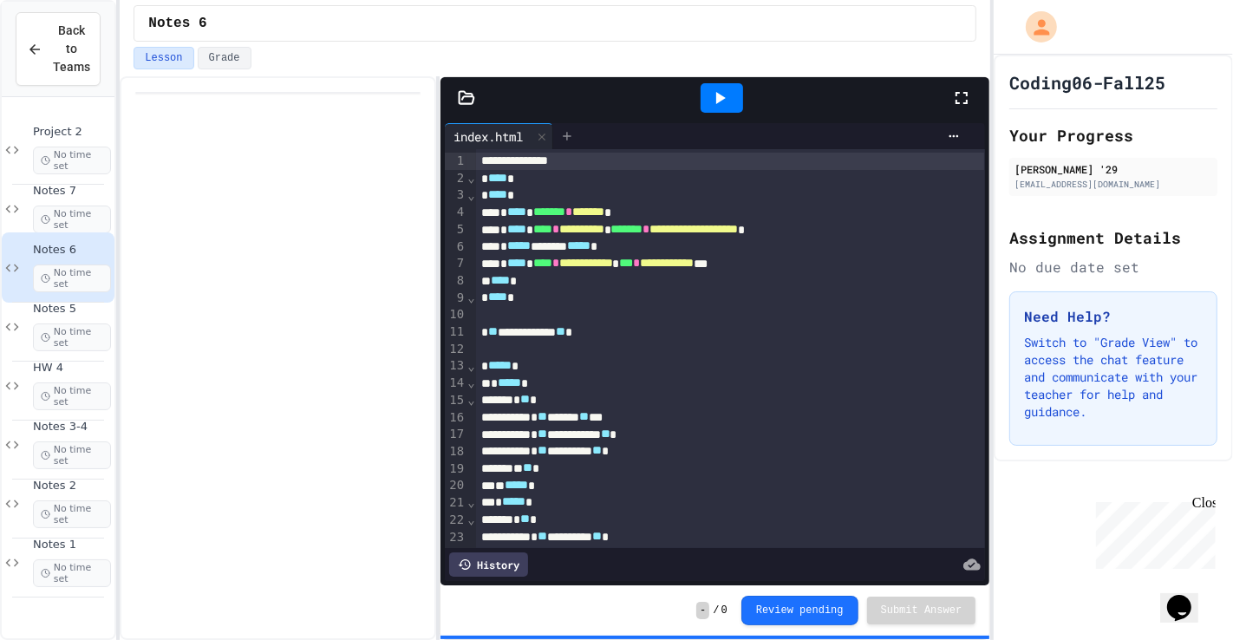
click at [579, 126] on div at bounding box center [567, 136] width 28 height 26
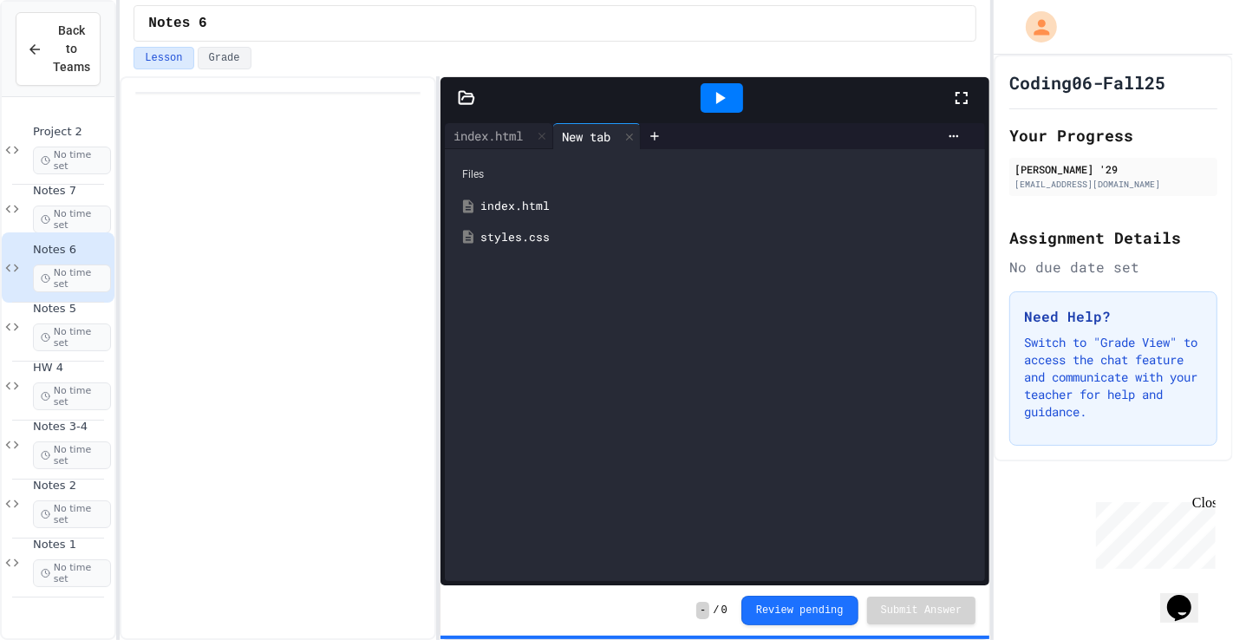
click at [508, 245] on div "styles.css" at bounding box center [727, 237] width 494 height 17
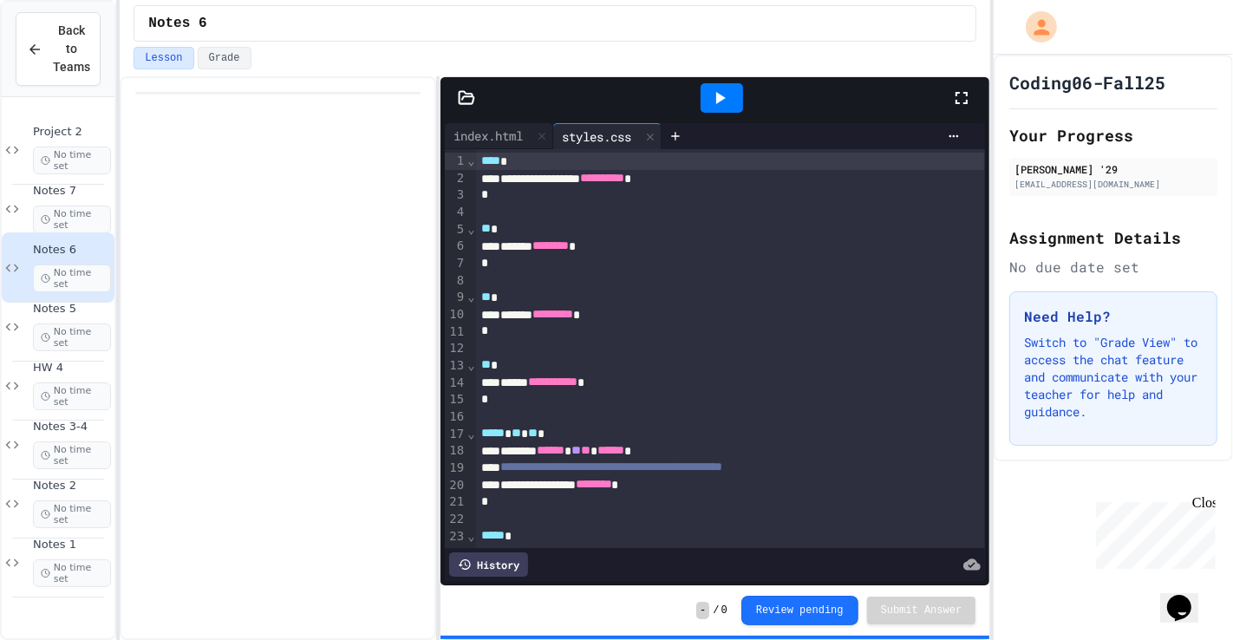
scroll to position [19, 0]
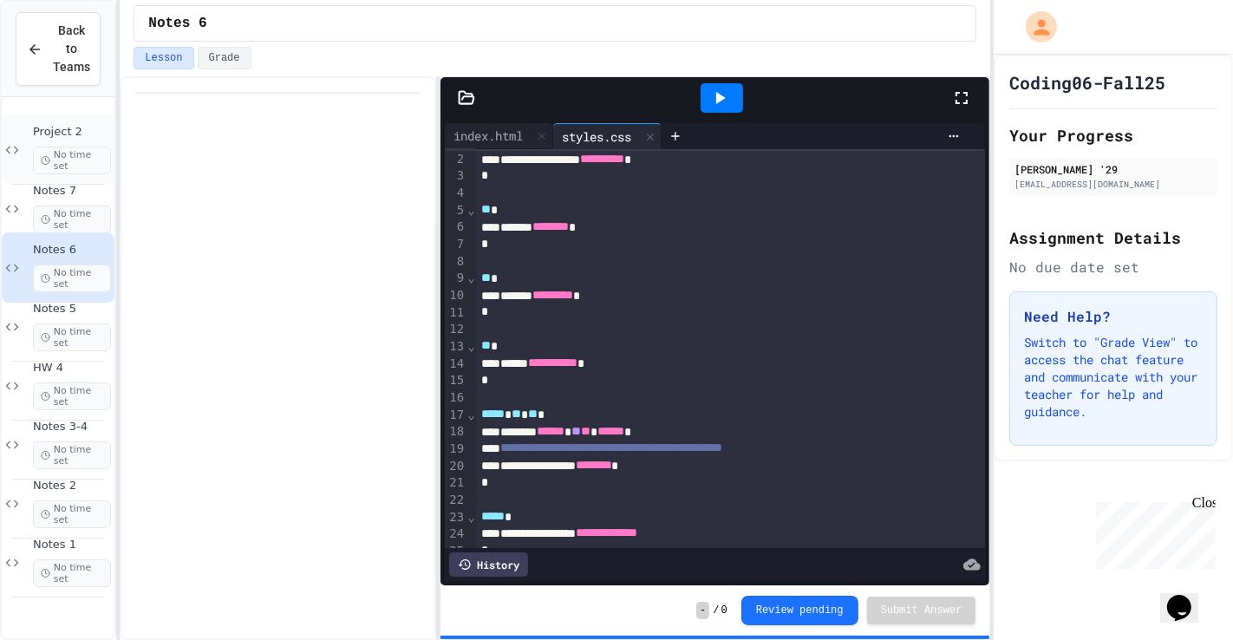
click at [94, 128] on span "Project 2" at bounding box center [72, 132] width 78 height 15
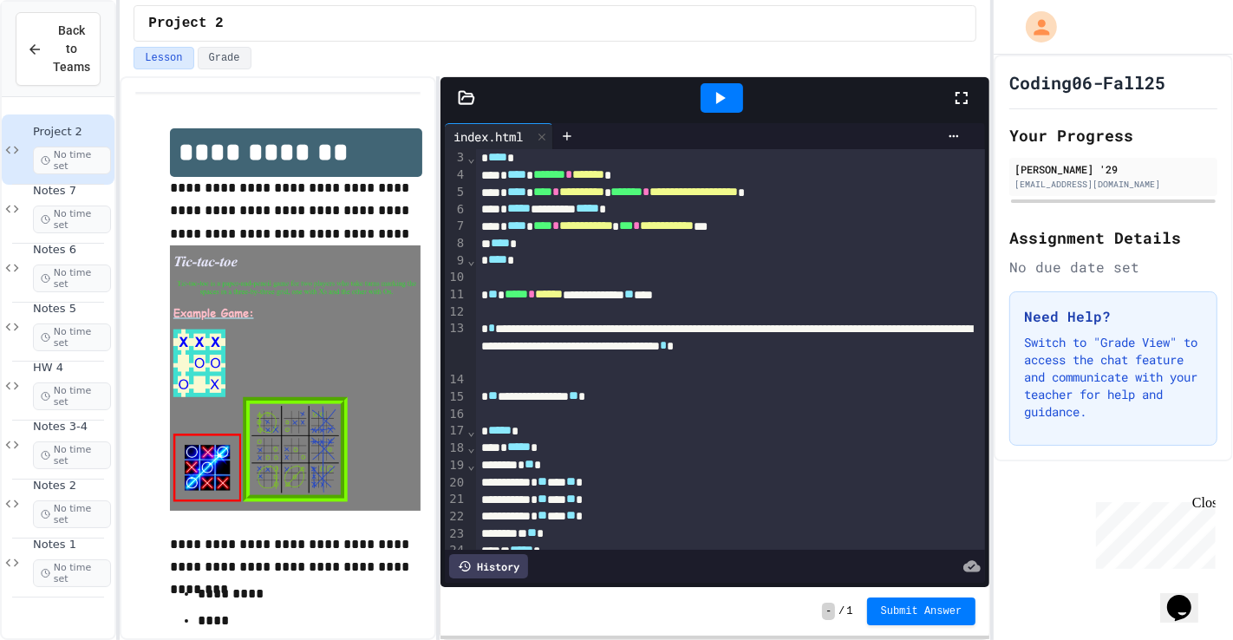
scroll to position [62, 0]
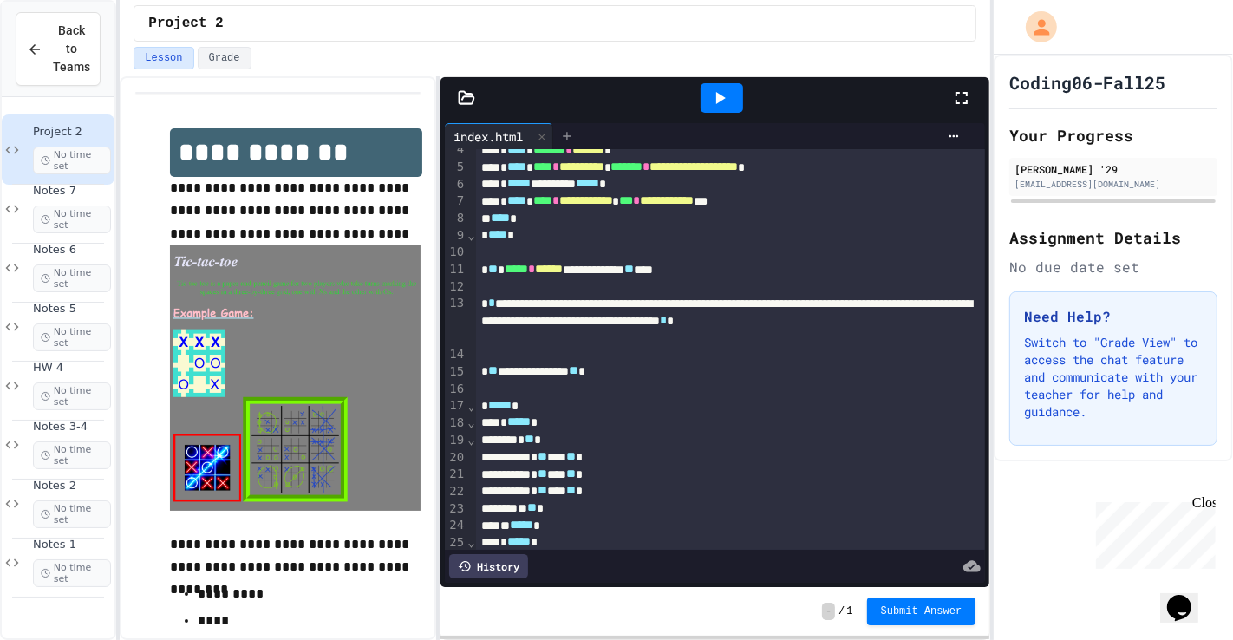
click at [577, 138] on div at bounding box center [567, 136] width 28 height 26
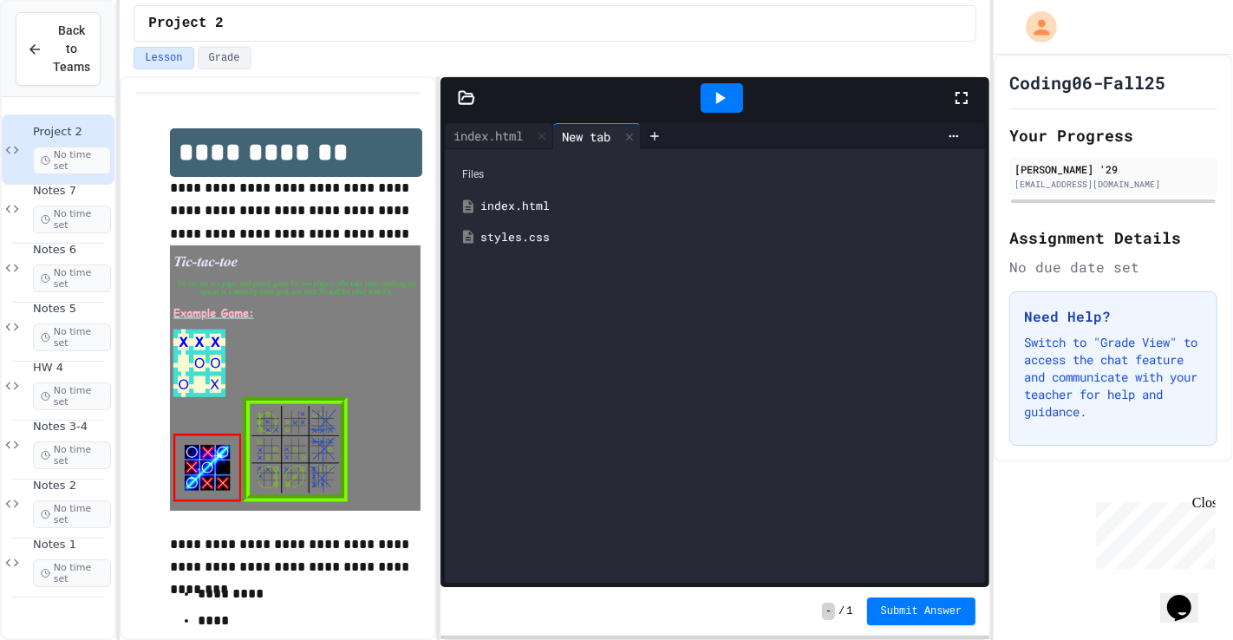
click at [548, 237] on div "styles.css" at bounding box center [727, 237] width 494 height 17
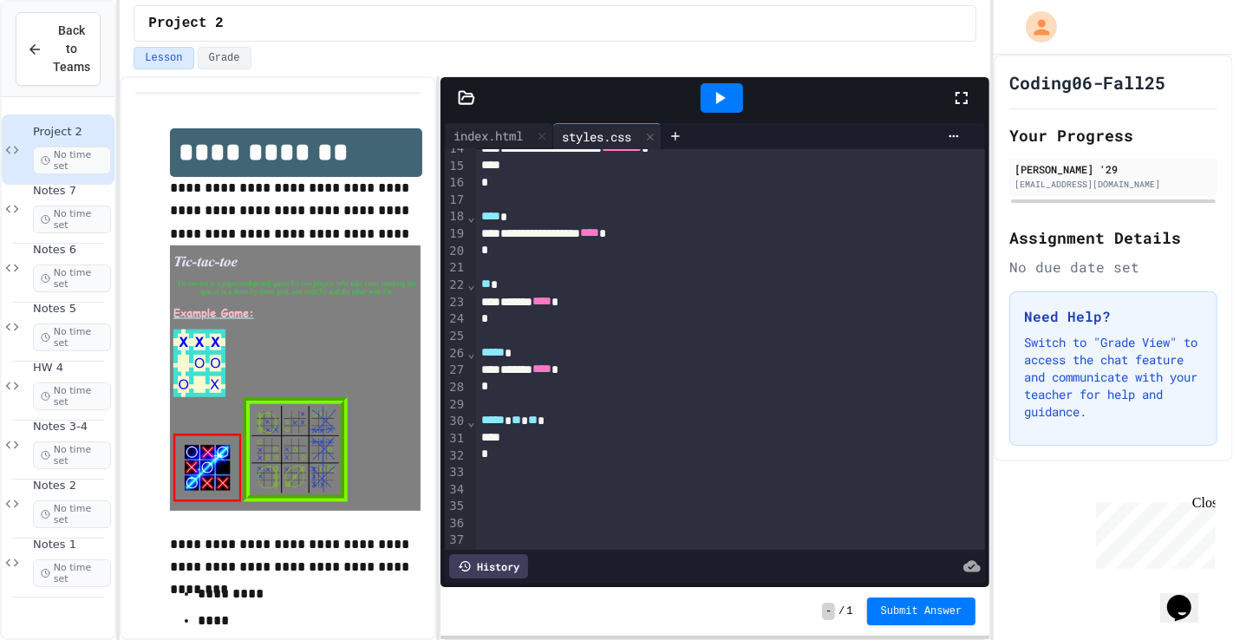
scroll to position [321, 0]
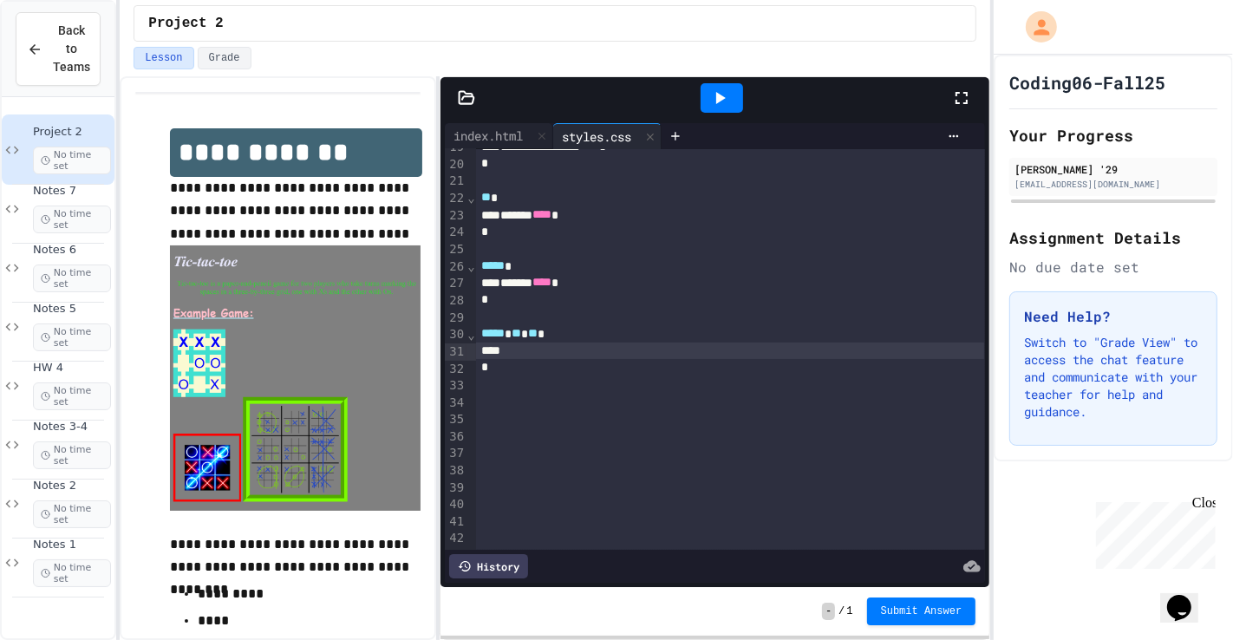
click at [519, 355] on div at bounding box center [730, 350] width 508 height 17
click at [83, 244] on span "Notes 6" at bounding box center [72, 250] width 78 height 15
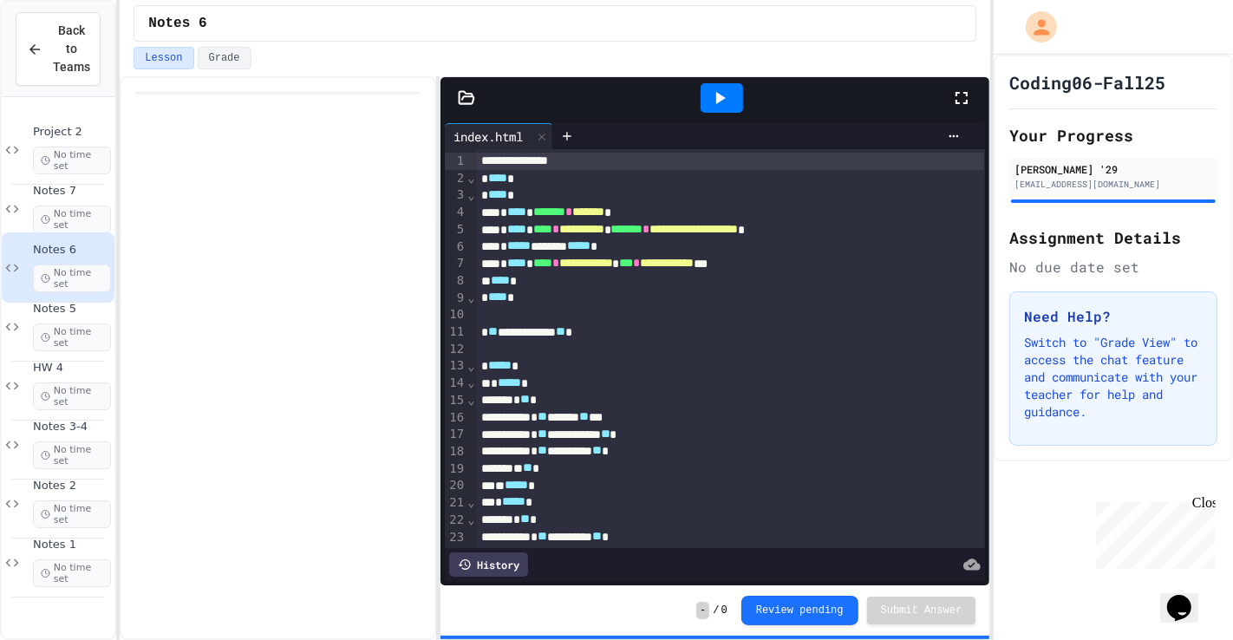
click at [571, 153] on div "**********" at bounding box center [730, 161] width 508 height 17
click at [573, 139] on icon at bounding box center [567, 136] width 14 height 14
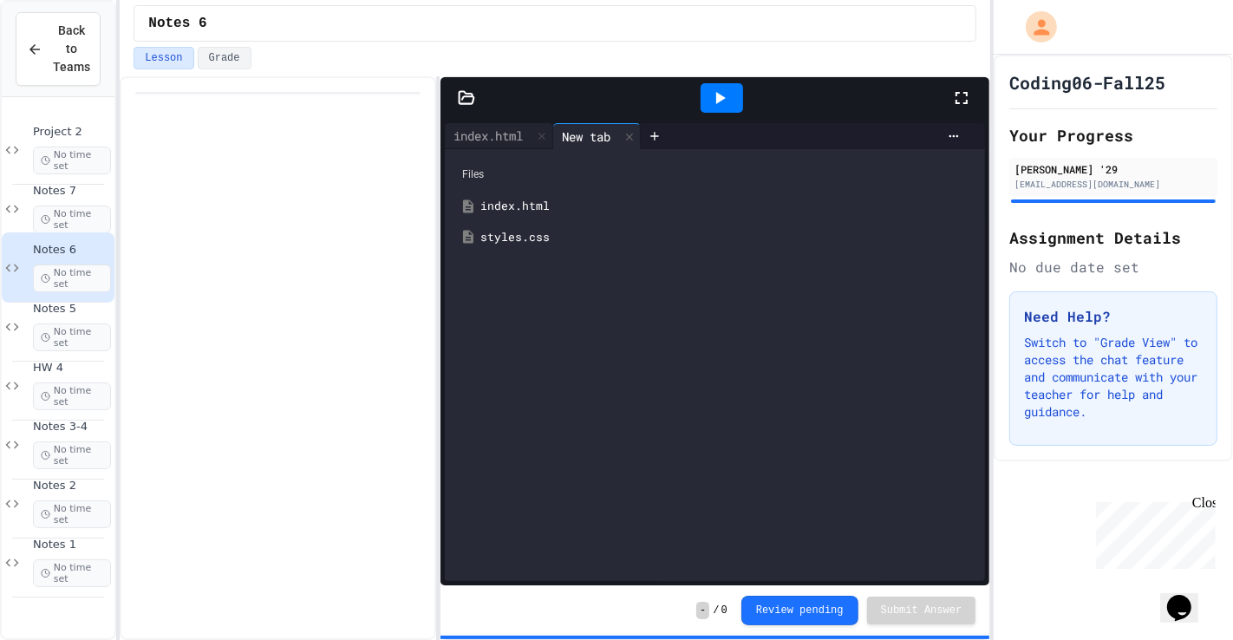
click at [506, 243] on div "styles.css" at bounding box center [727, 237] width 494 height 17
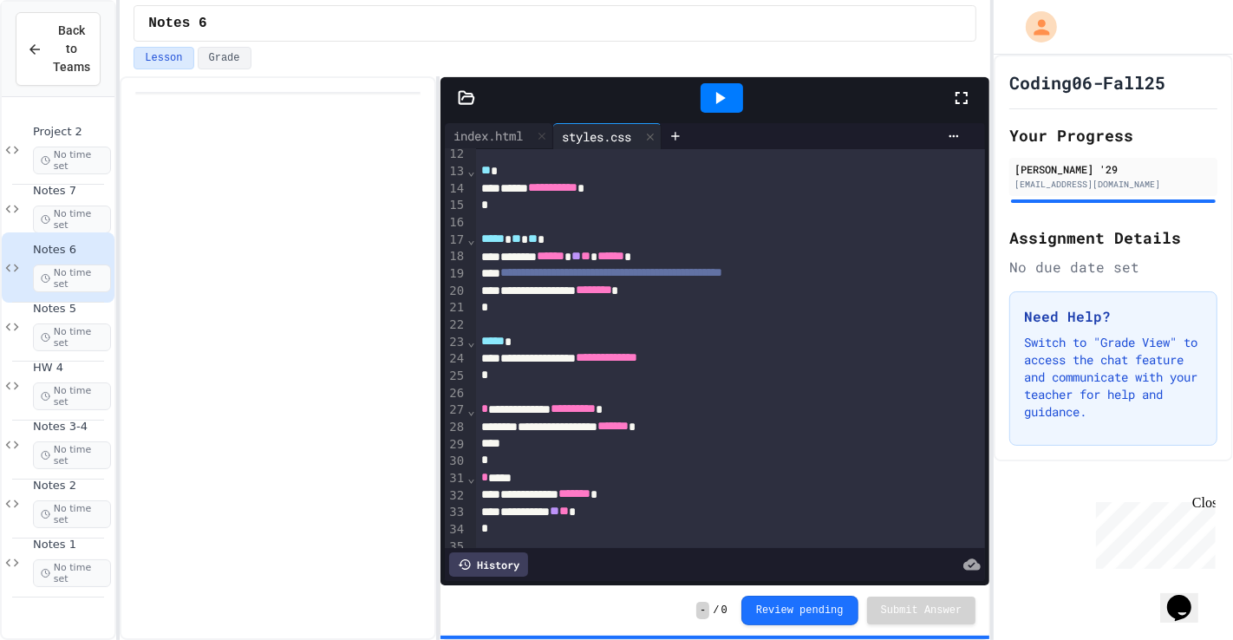
scroll to position [205, 0]
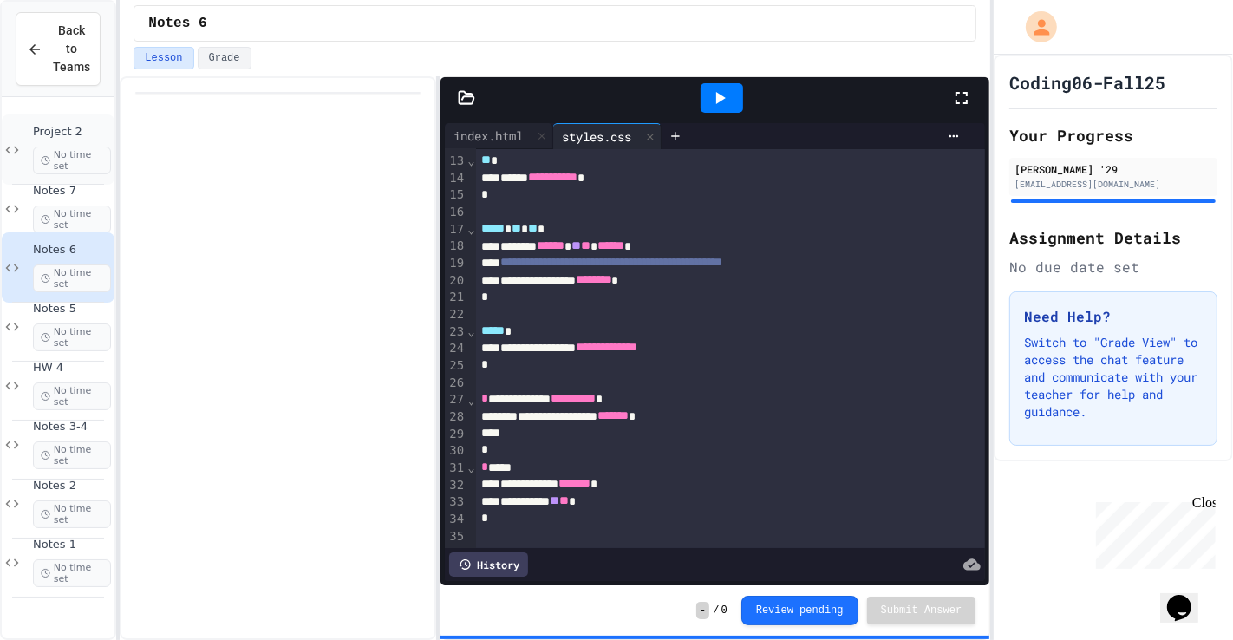
click at [80, 132] on span "Project 2" at bounding box center [72, 132] width 78 height 15
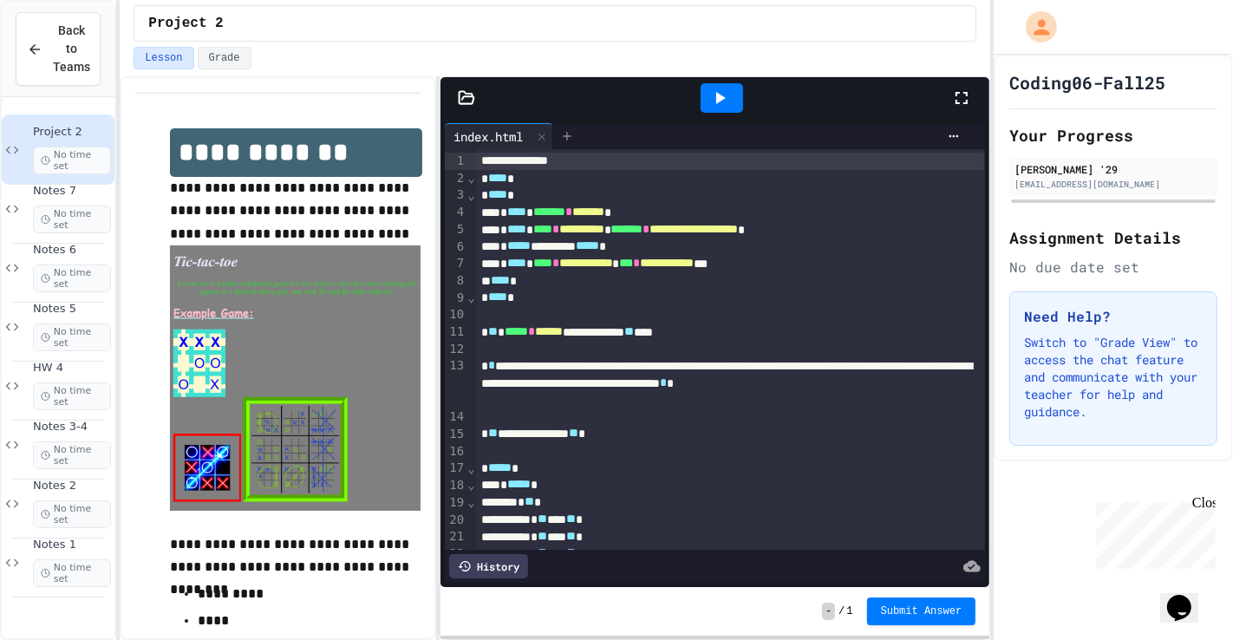
click at [574, 135] on icon at bounding box center [567, 136] width 14 height 14
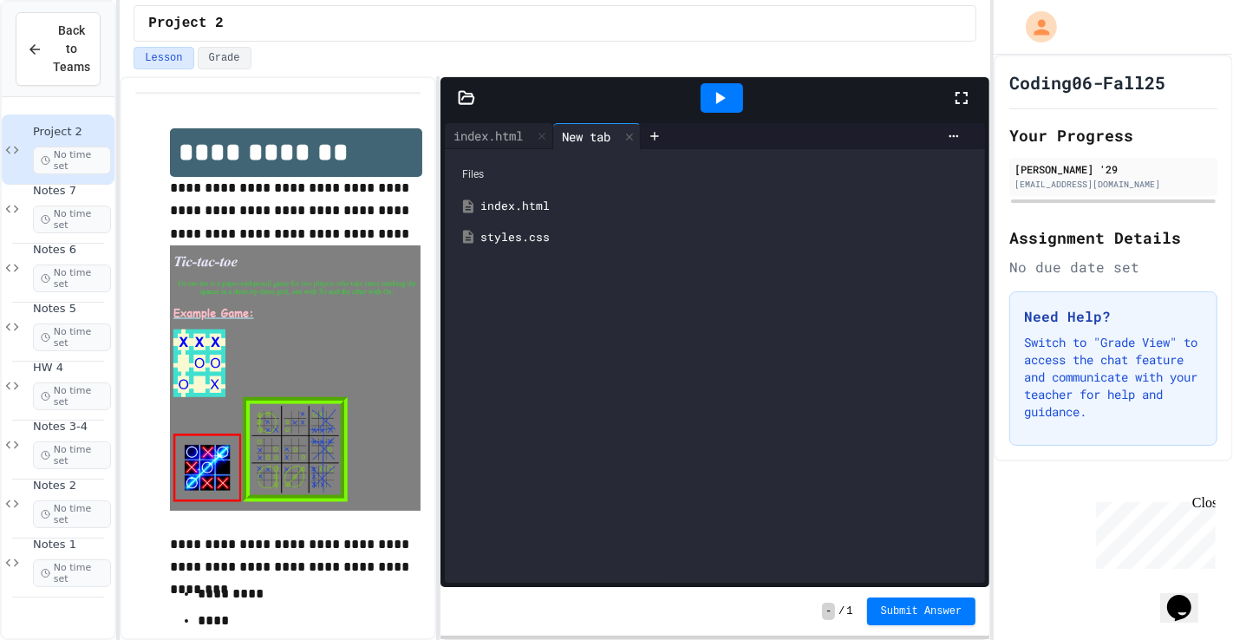
click at [531, 250] on div "styles.css" at bounding box center [714, 237] width 523 height 31
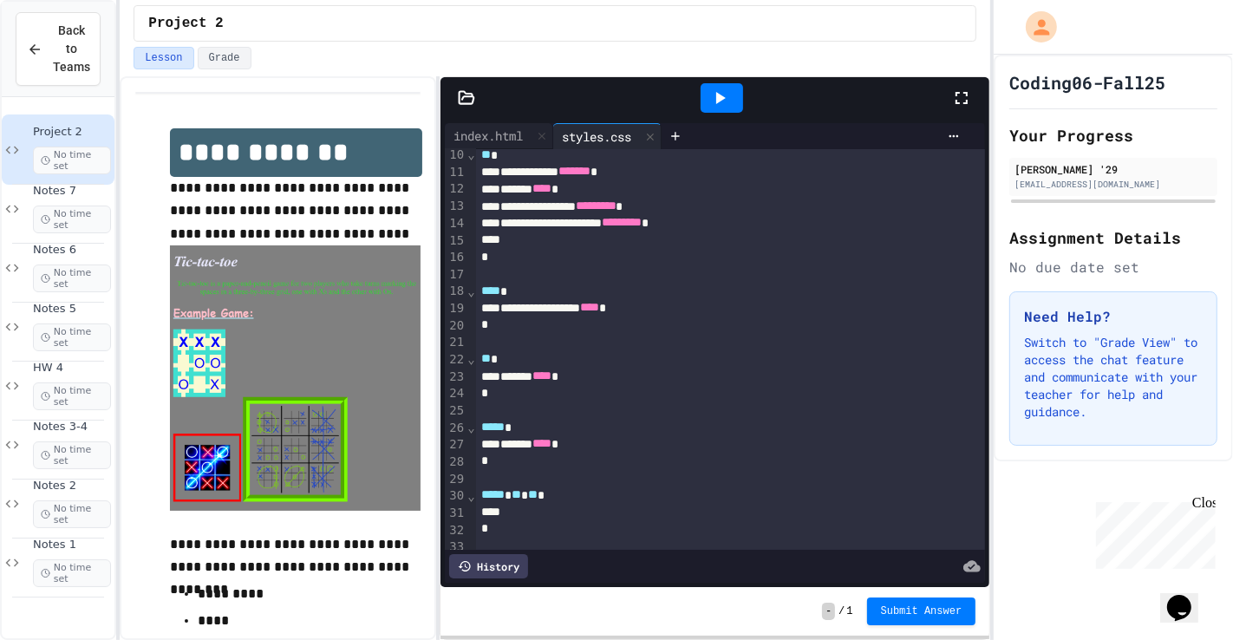
scroll to position [186, 0]
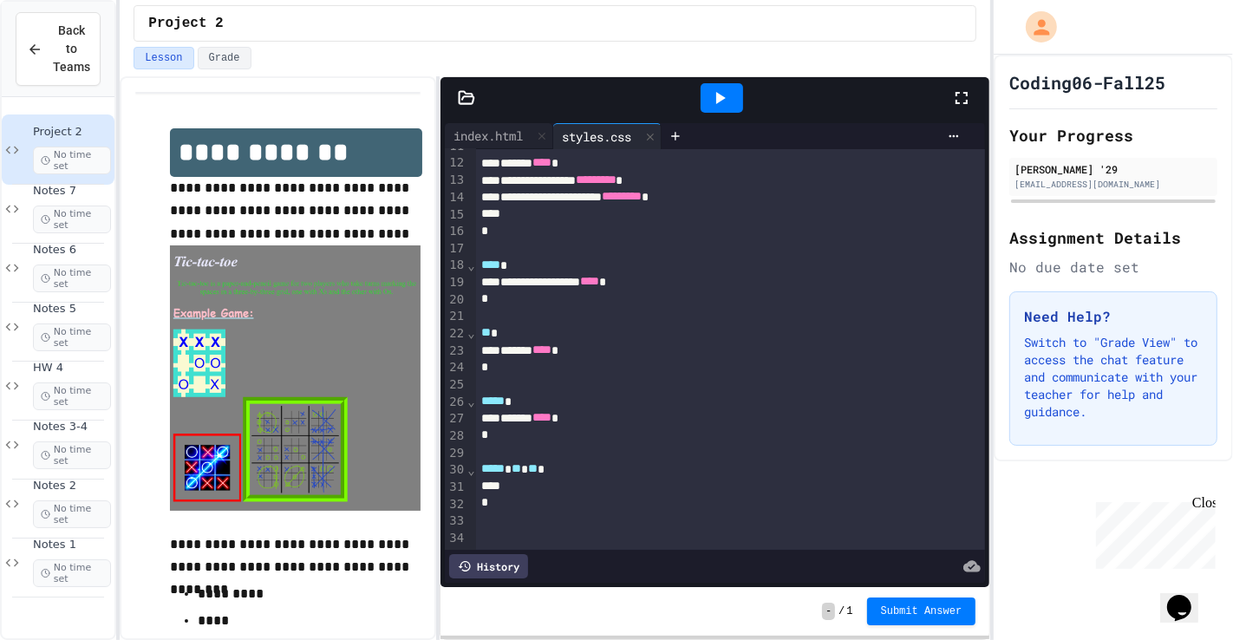
click at [519, 460] on div at bounding box center [730, 486] width 508 height 17
click at [721, 114] on div at bounding box center [722, 98] width 60 height 47
click at [731, 96] on div at bounding box center [722, 97] width 42 height 29
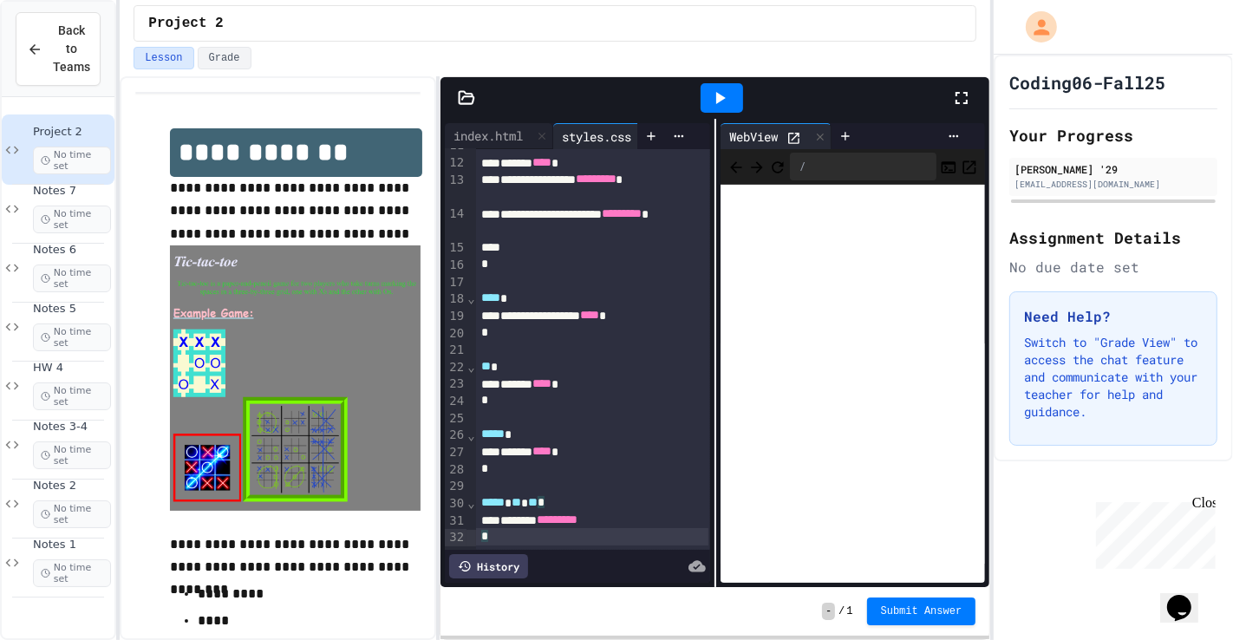
click at [650, 460] on div "*" at bounding box center [592, 536] width 233 height 17
click at [650, 460] on div "******* *********" at bounding box center [592, 520] width 233 height 17
click at [722, 97] on icon at bounding box center [721, 98] width 10 height 12
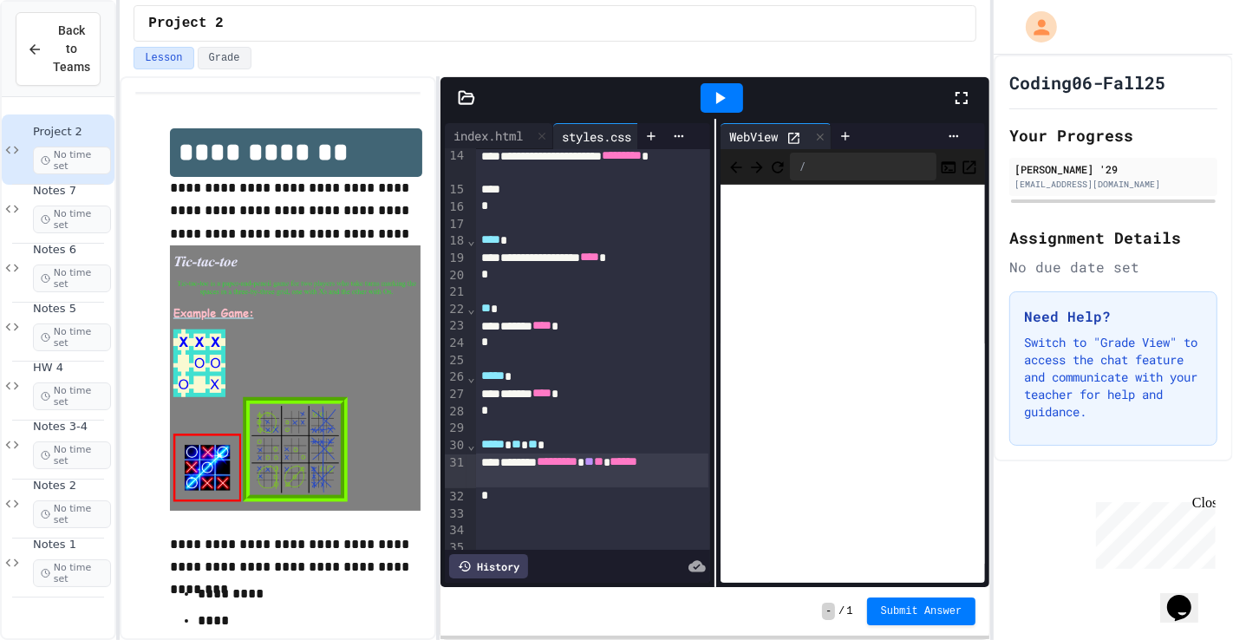
scroll to position [270, 0]
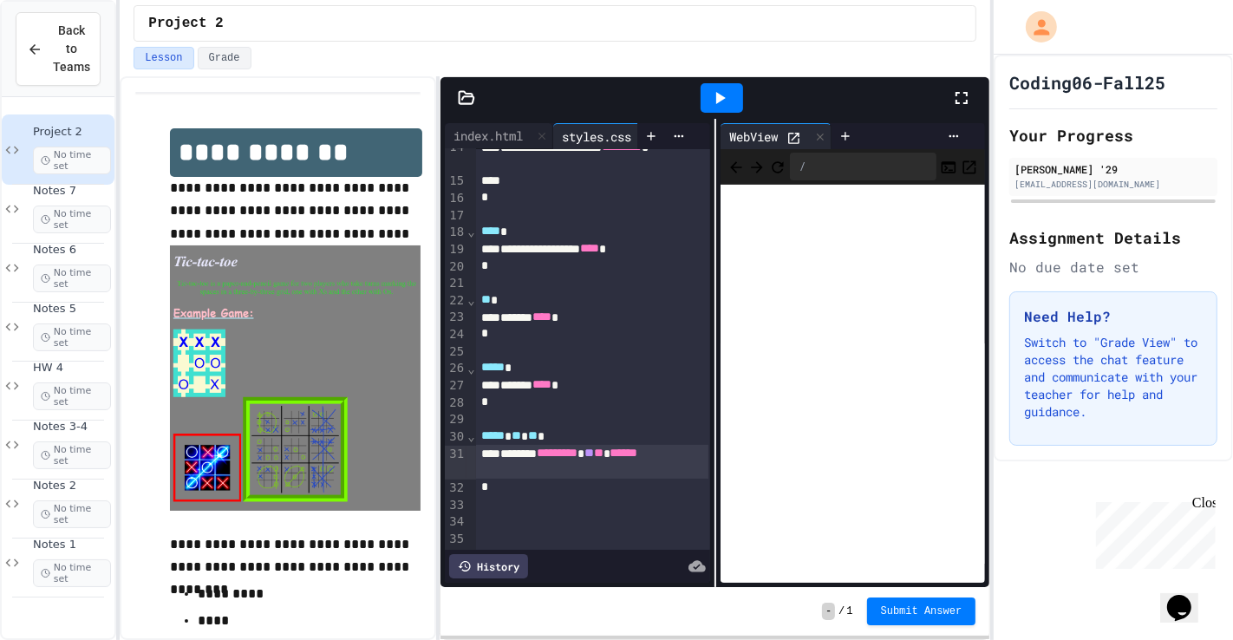
click at [591, 460] on div "******* ********* ** ** ******" at bounding box center [592, 462] width 233 height 34
click at [724, 83] on div at bounding box center [722, 97] width 42 height 29
click at [603, 451] on span "**" at bounding box center [599, 453] width 10 height 12
click at [740, 96] on div at bounding box center [722, 97] width 42 height 29
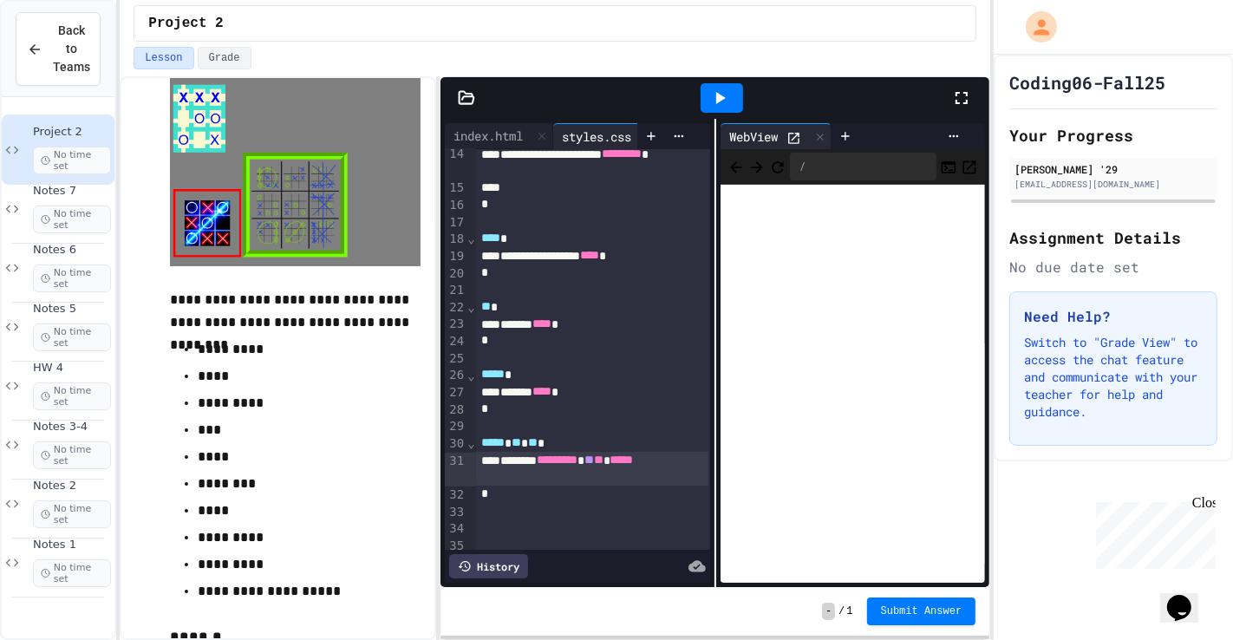
scroll to position [258, 0]
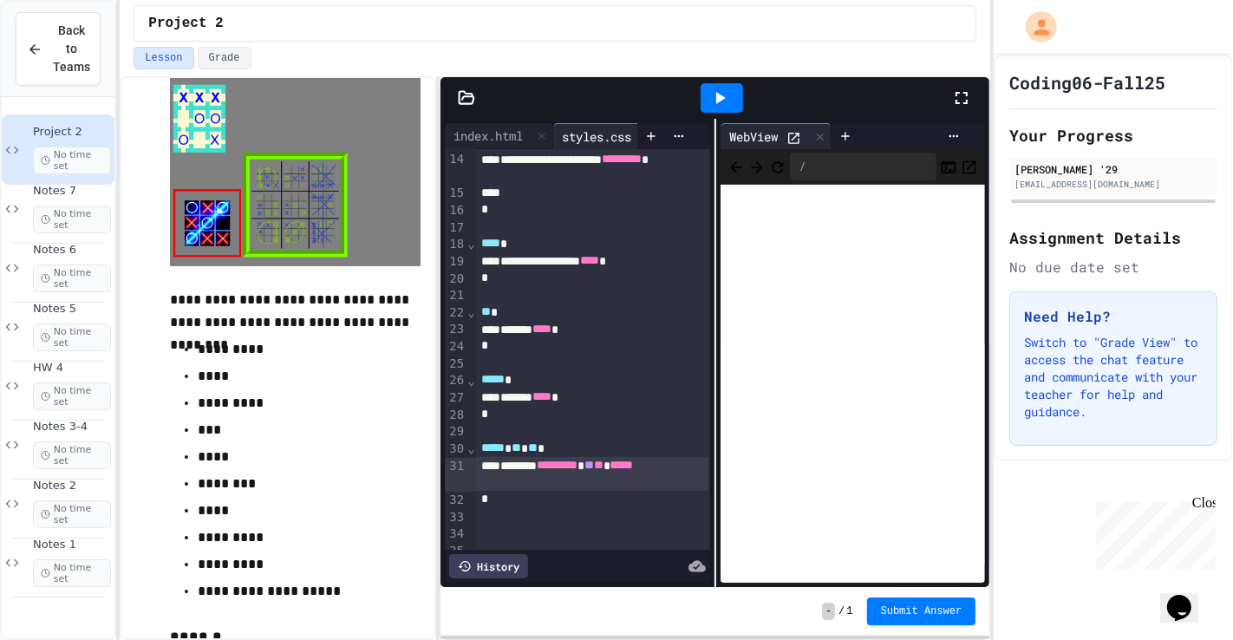
click at [521, 460] on div "******* ********* ** ** *****" at bounding box center [592, 474] width 233 height 34
click at [723, 89] on icon at bounding box center [719, 98] width 21 height 21
click at [610, 460] on span "******" at bounding box center [624, 465] width 28 height 12
click at [603, 460] on span "**" at bounding box center [599, 465] width 10 height 12
click at [716, 109] on div at bounding box center [722, 97] width 42 height 29
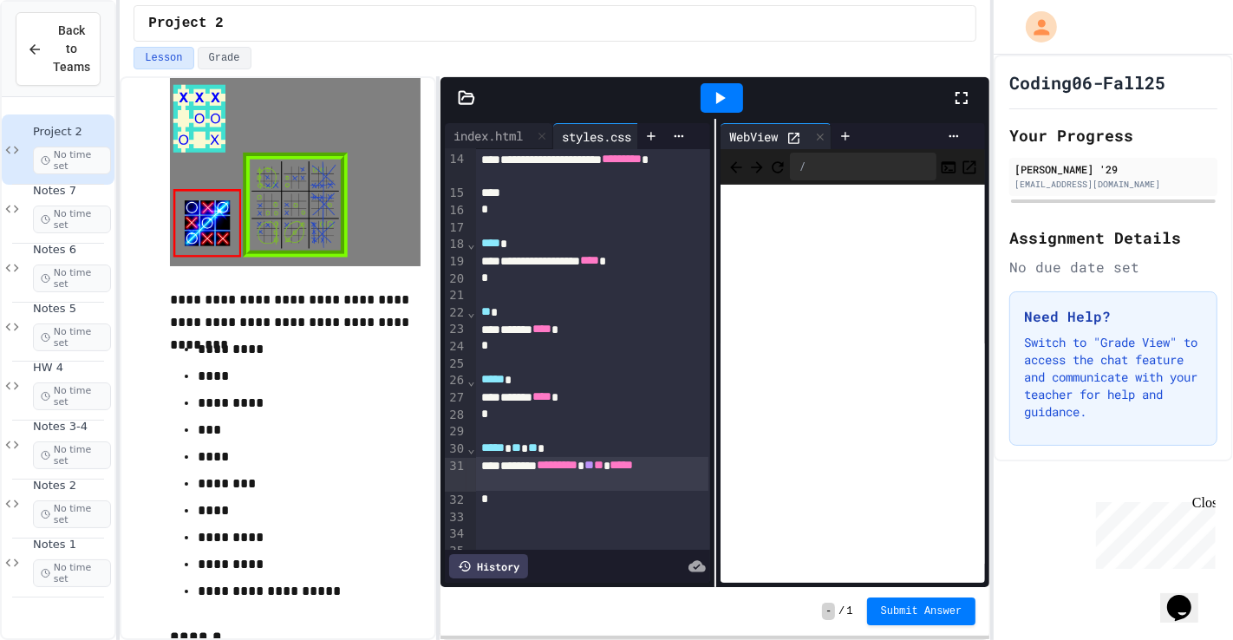
click at [603, 460] on span "**" at bounding box center [599, 465] width 10 height 12
click at [724, 94] on icon at bounding box center [719, 98] width 21 height 21
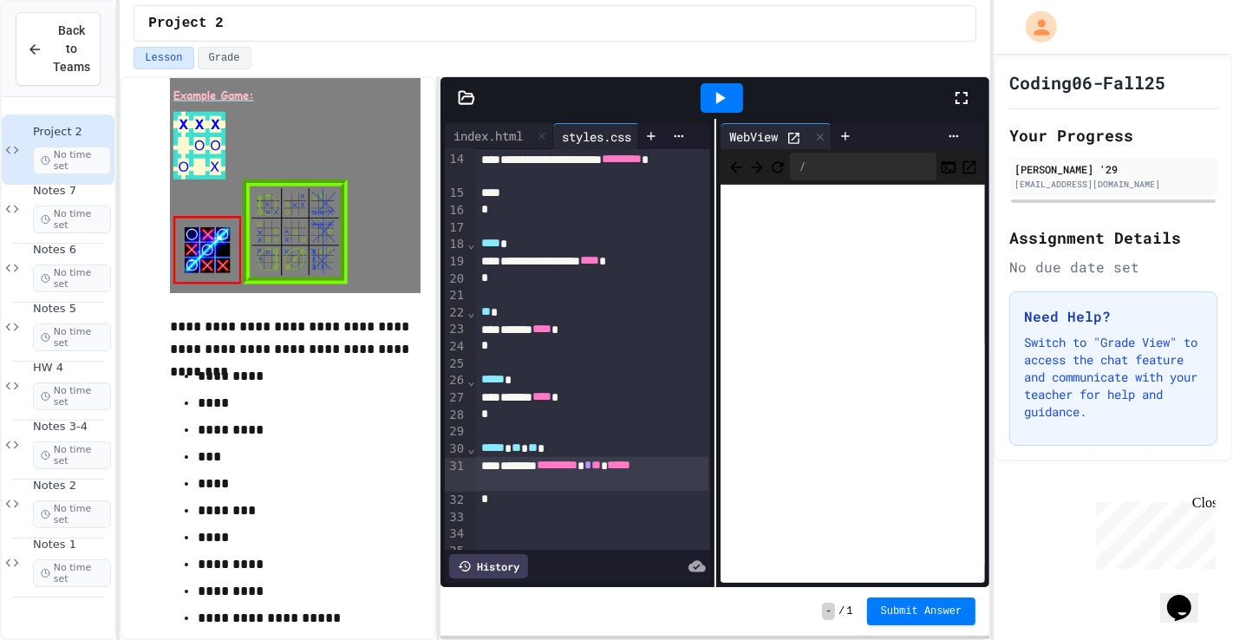
scroll to position [215, 0]
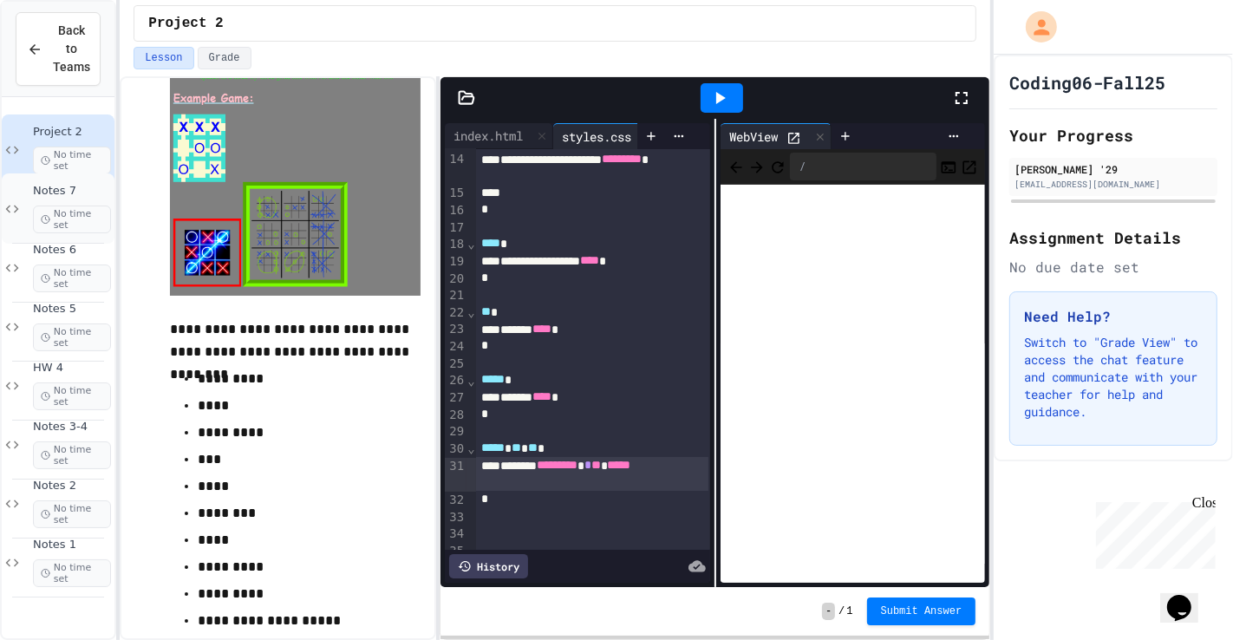
click at [96, 208] on span "No time set" at bounding box center [72, 219] width 78 height 28
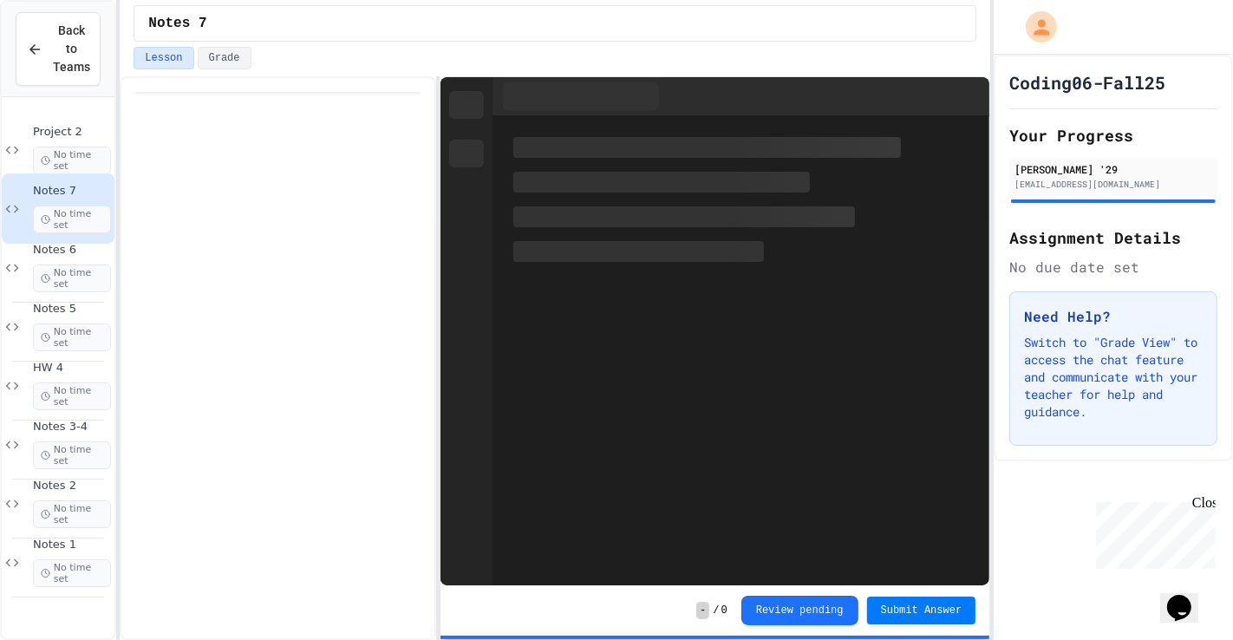
click at [99, 237] on div "Notes 6 No time set" at bounding box center [58, 267] width 113 height 70
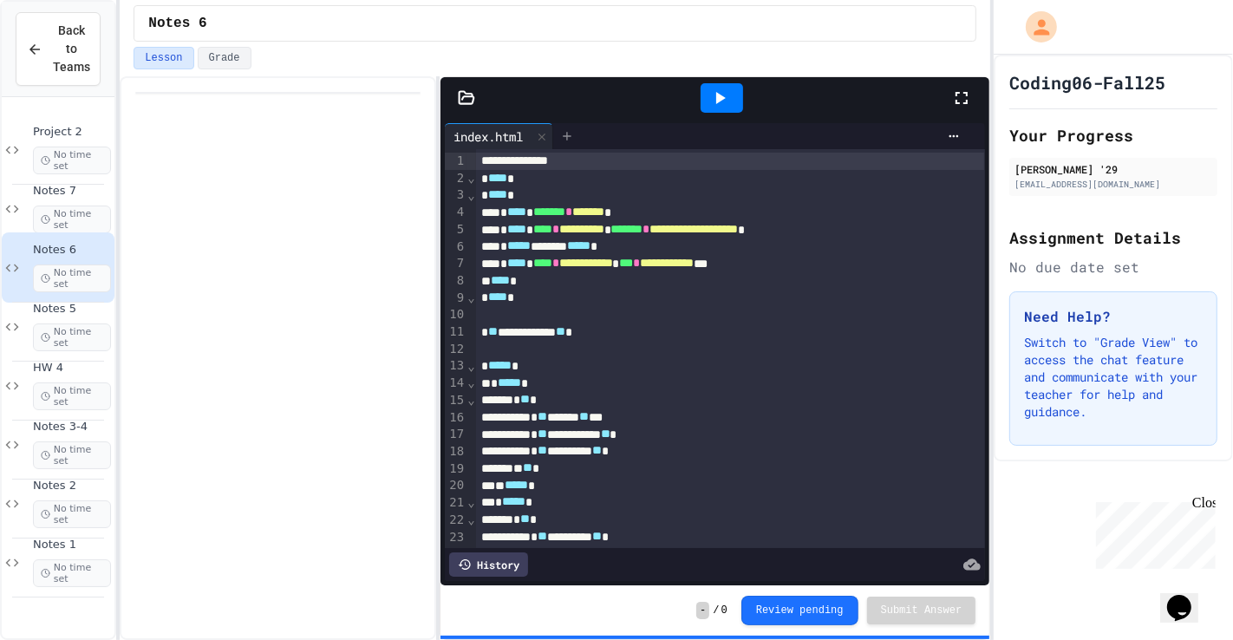
click at [574, 139] on icon at bounding box center [567, 136] width 14 height 14
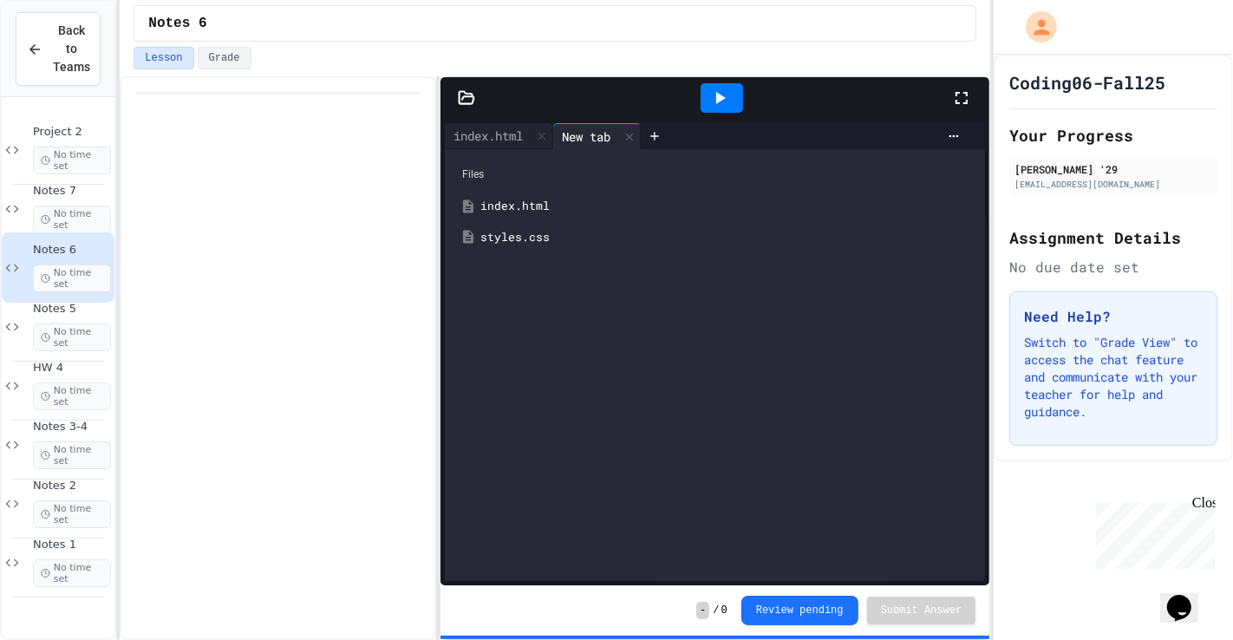
click at [536, 247] on div "styles.css" at bounding box center [714, 237] width 523 height 31
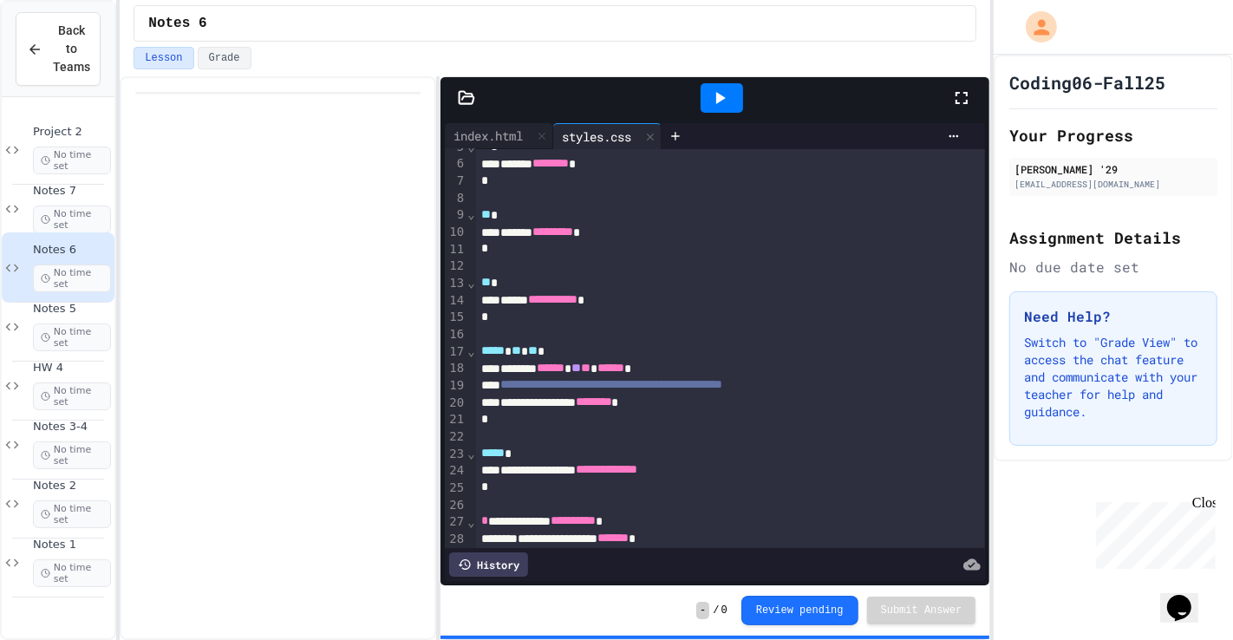
scroll to position [83, 0]
click at [85, 140] on div "Project 2 No time set" at bounding box center [72, 149] width 78 height 49
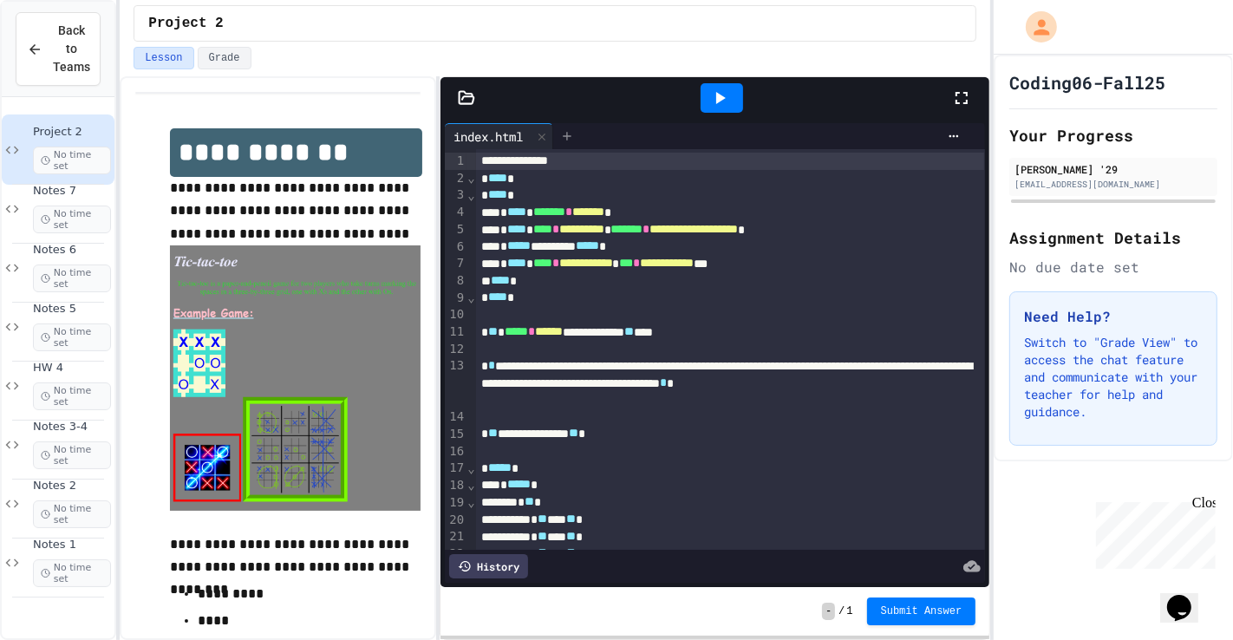
click at [567, 143] on icon at bounding box center [567, 136] width 14 height 14
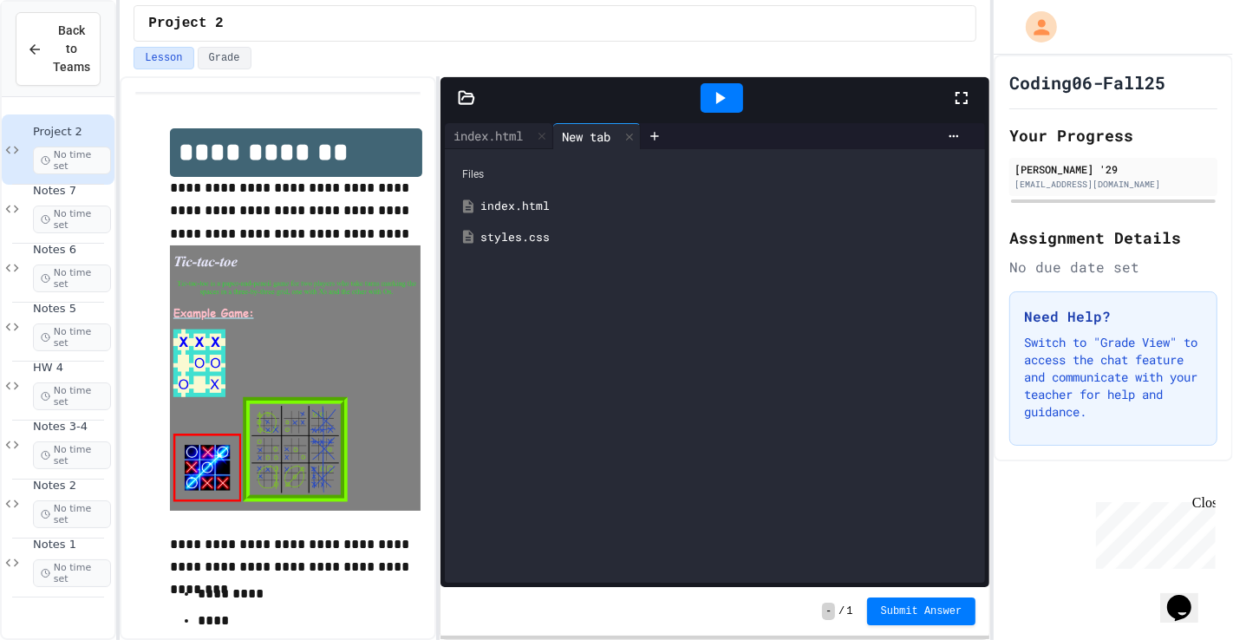
click at [502, 247] on div "styles.css" at bounding box center [714, 237] width 523 height 31
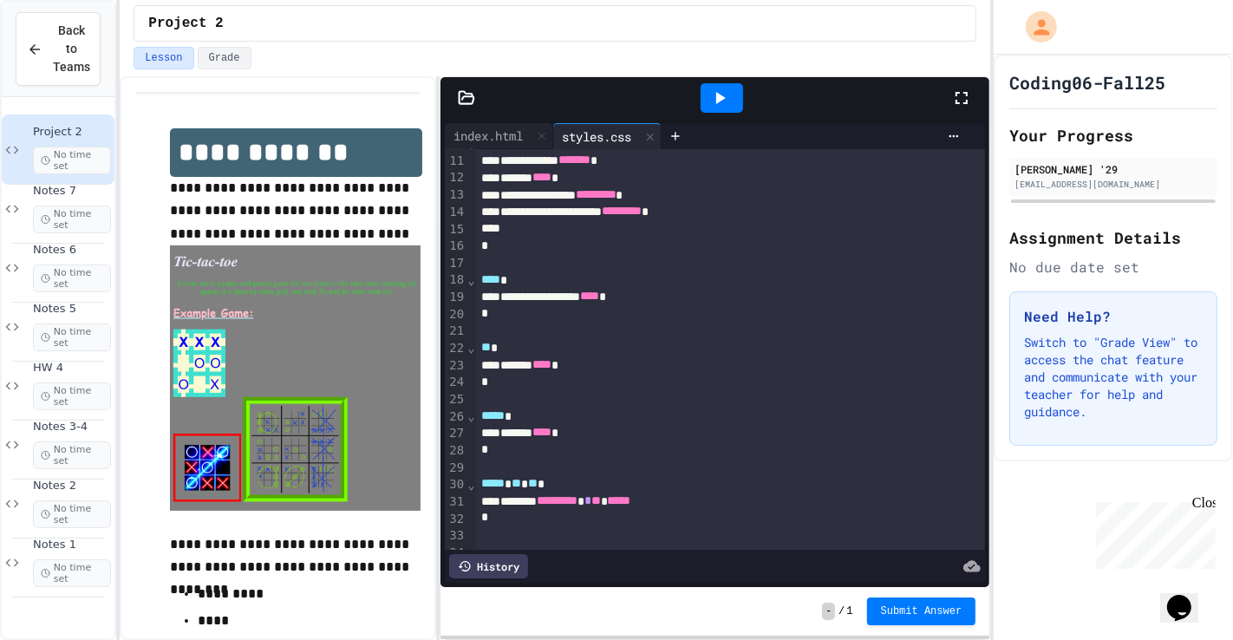
scroll to position [250, 0]
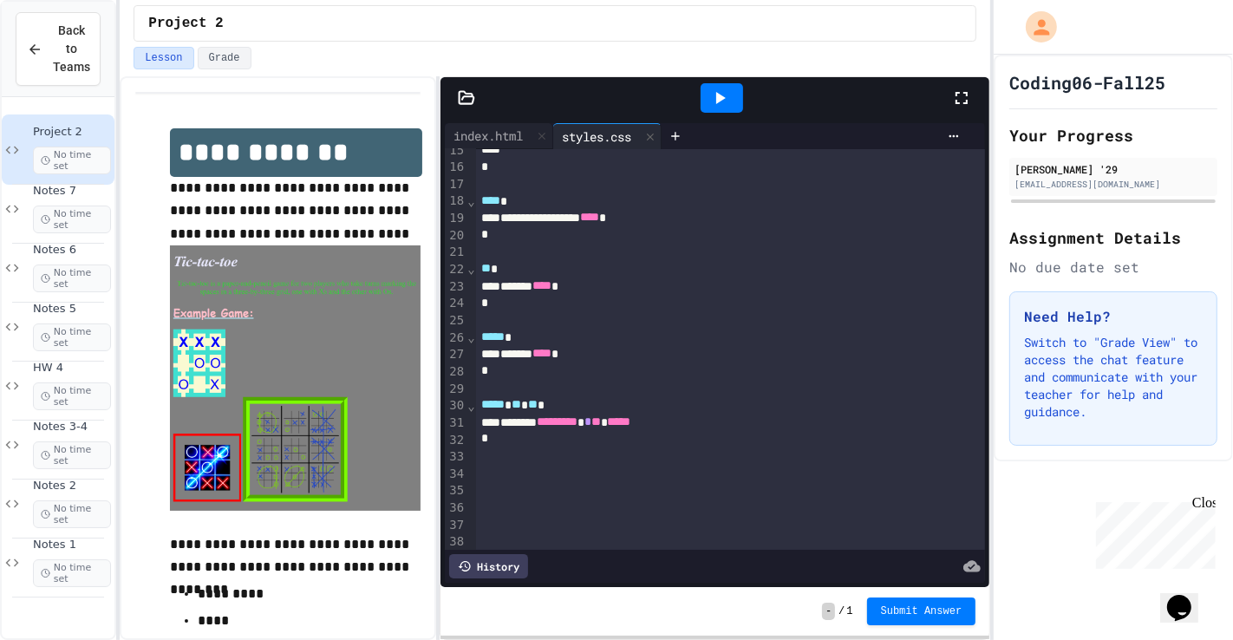
drag, startPoint x: 727, startPoint y: 416, endPoint x: 737, endPoint y: 447, distance: 32.9
click at [726, 417] on div "******* ********* * ** *****" at bounding box center [730, 422] width 508 height 17
click at [88, 271] on span "No time set" at bounding box center [72, 278] width 78 height 28
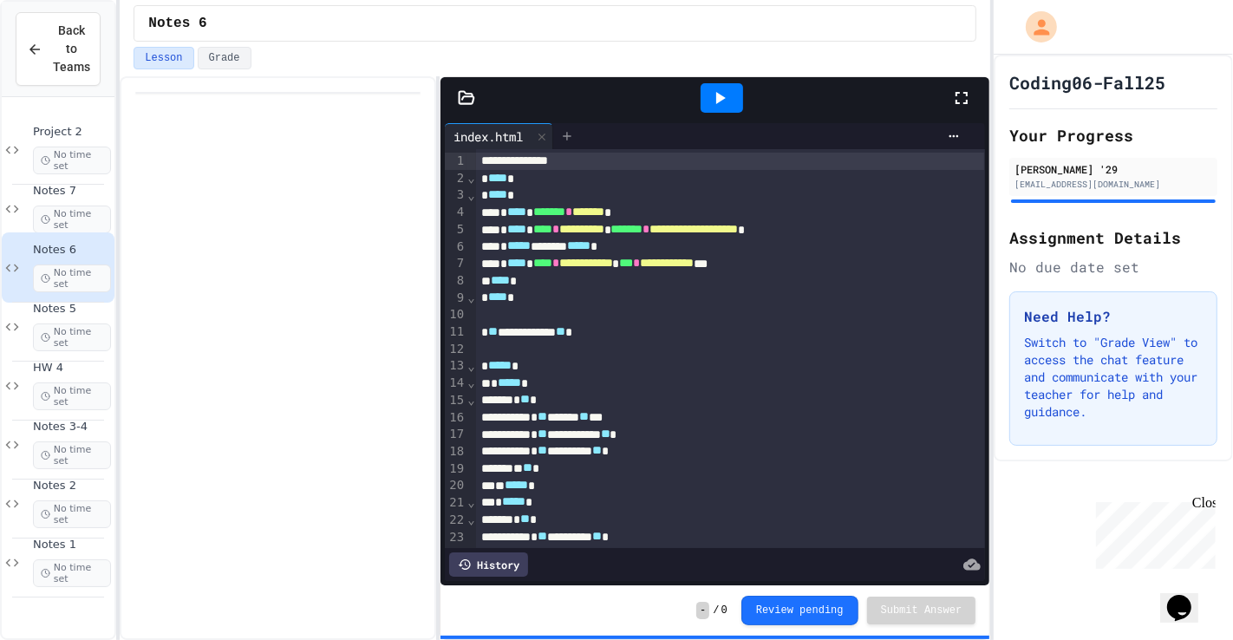
click at [568, 139] on icon at bounding box center [567, 136] width 14 height 14
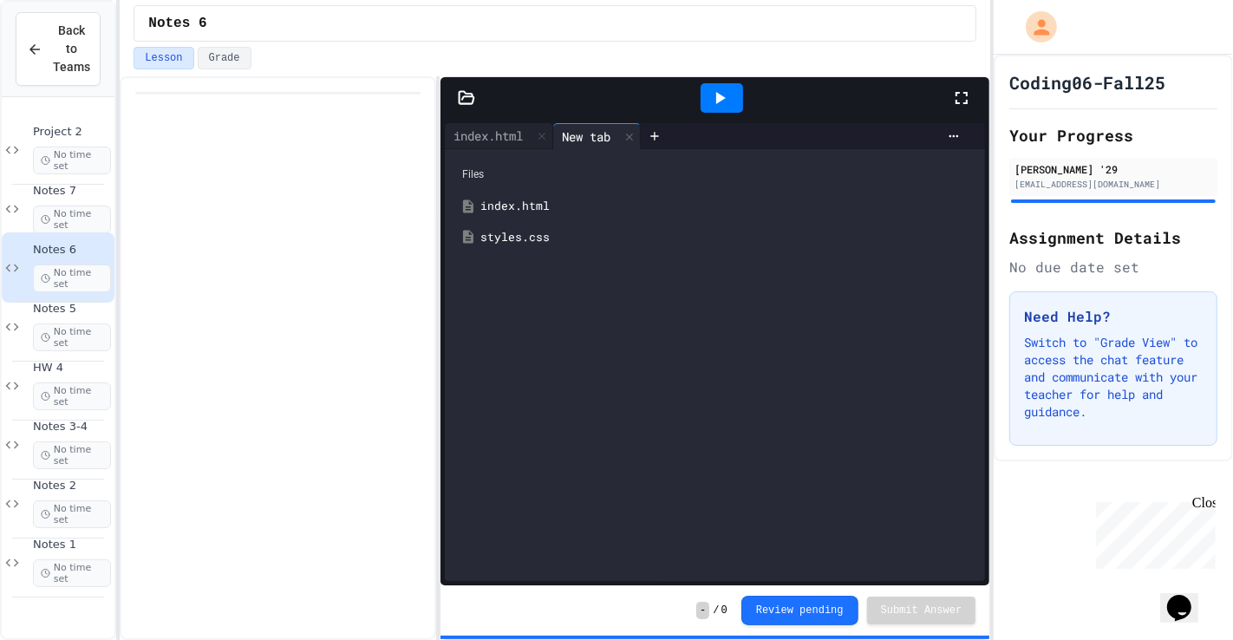
click at [529, 244] on div "styles.css" at bounding box center [727, 237] width 494 height 17
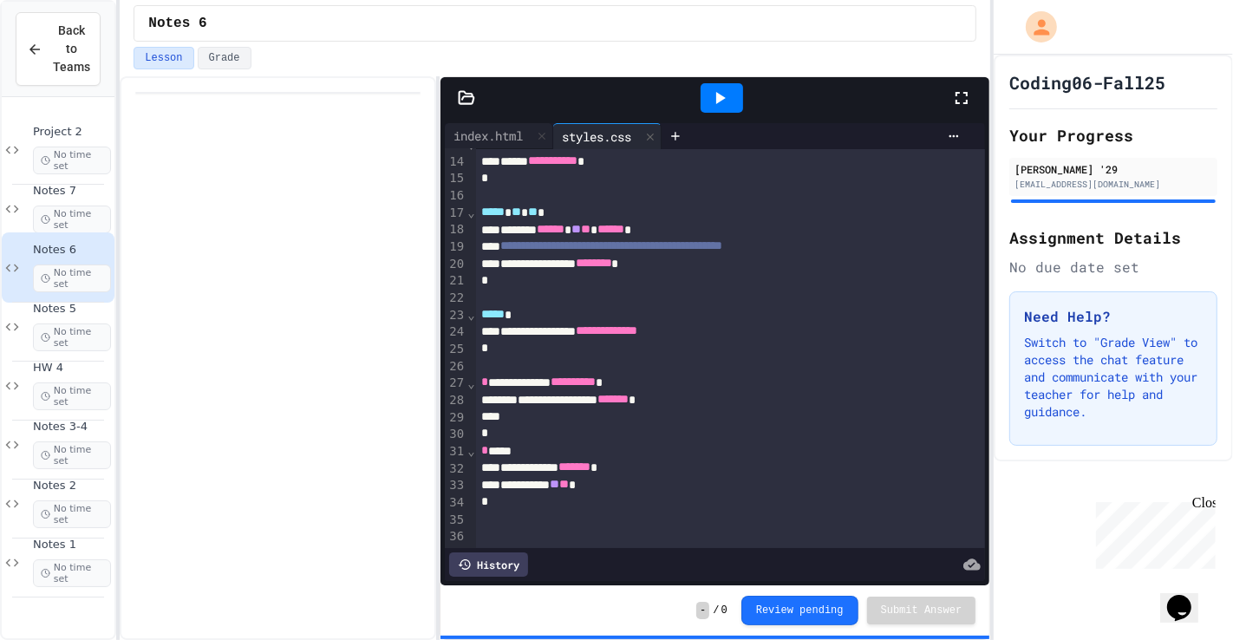
scroll to position [223, 0]
click at [82, 160] on span "No time set" at bounding box center [72, 161] width 78 height 28
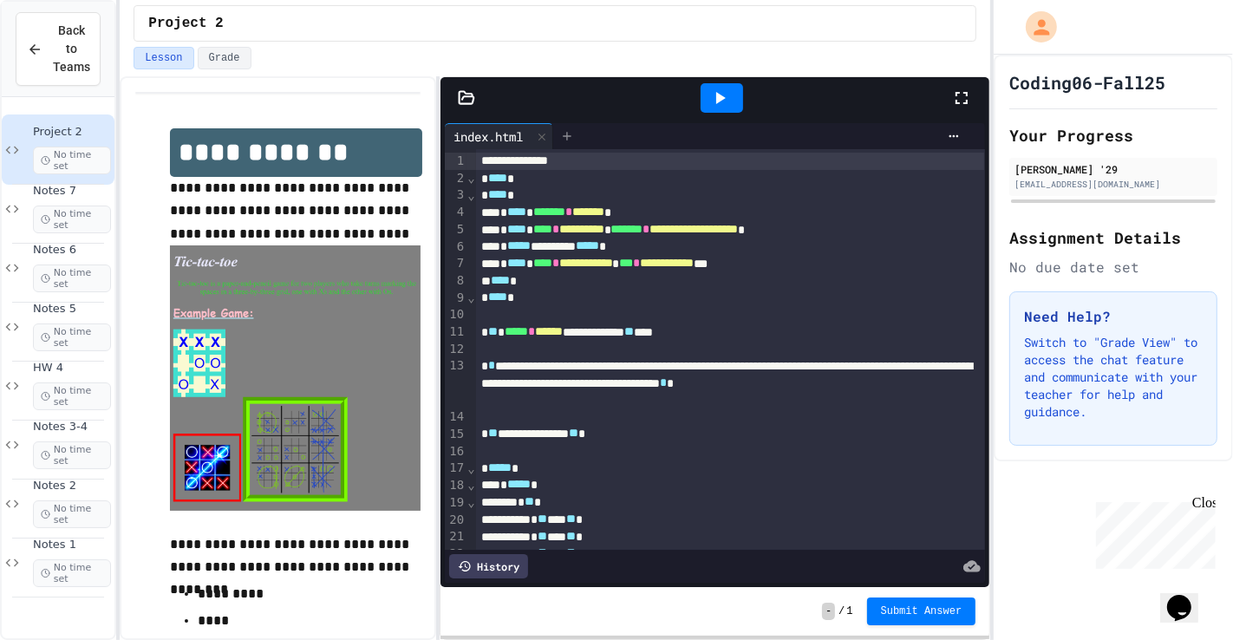
click at [574, 134] on icon at bounding box center [567, 136] width 14 height 14
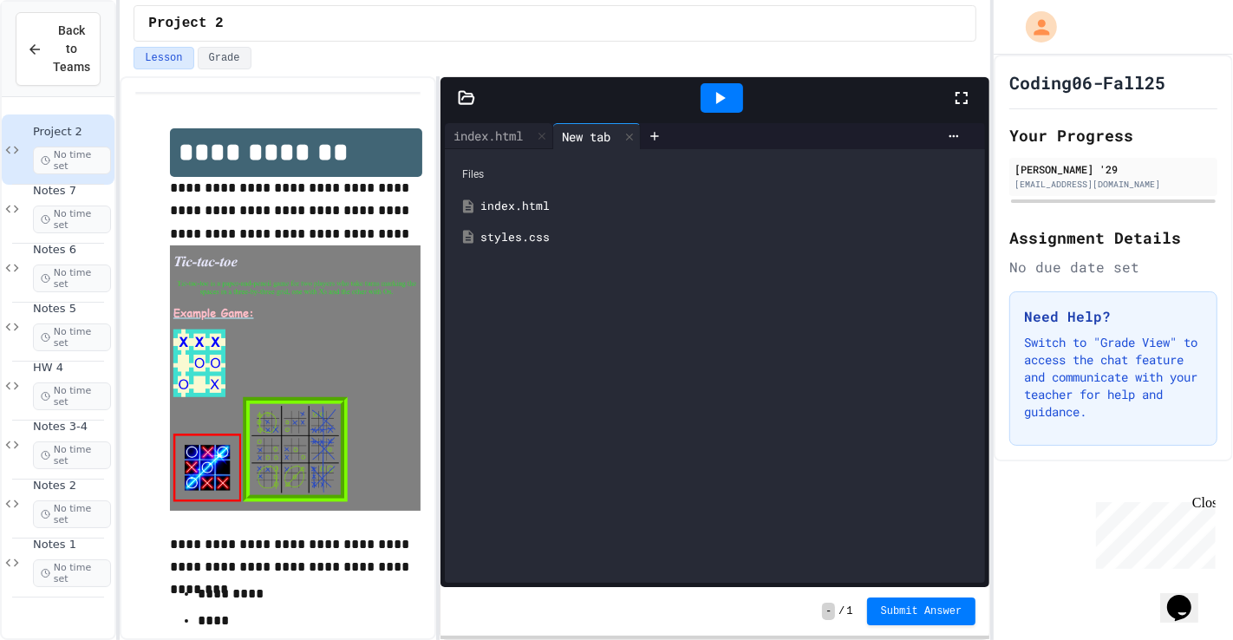
click at [513, 247] on div "styles.css" at bounding box center [714, 237] width 523 height 31
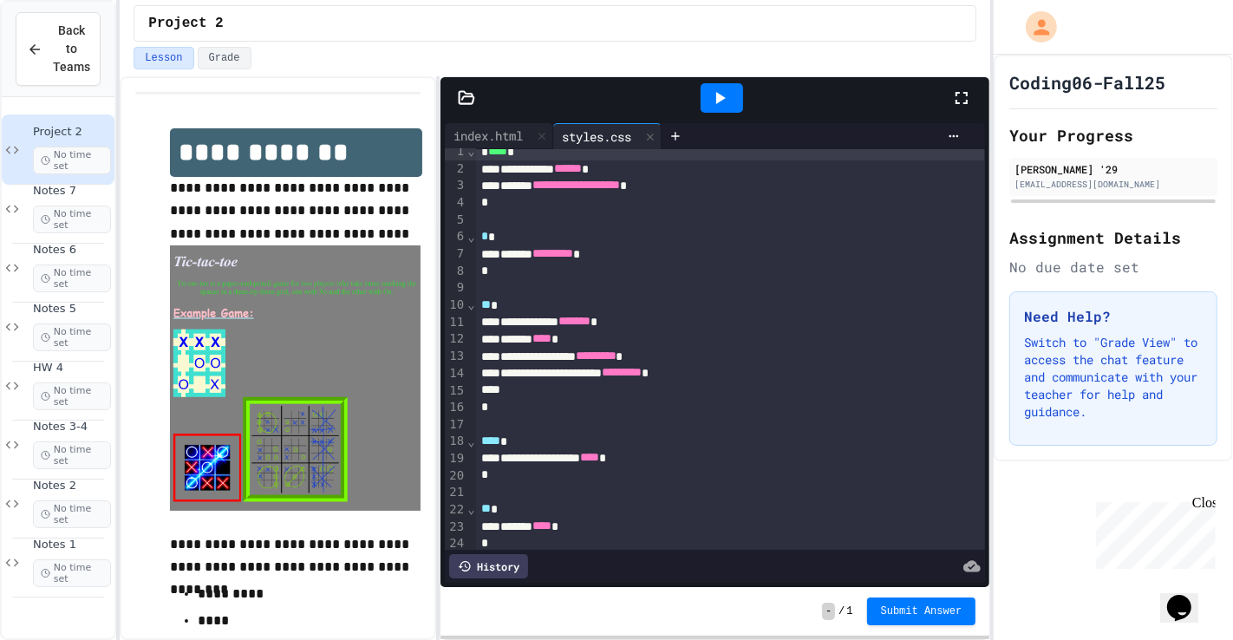
scroll to position [338, 0]
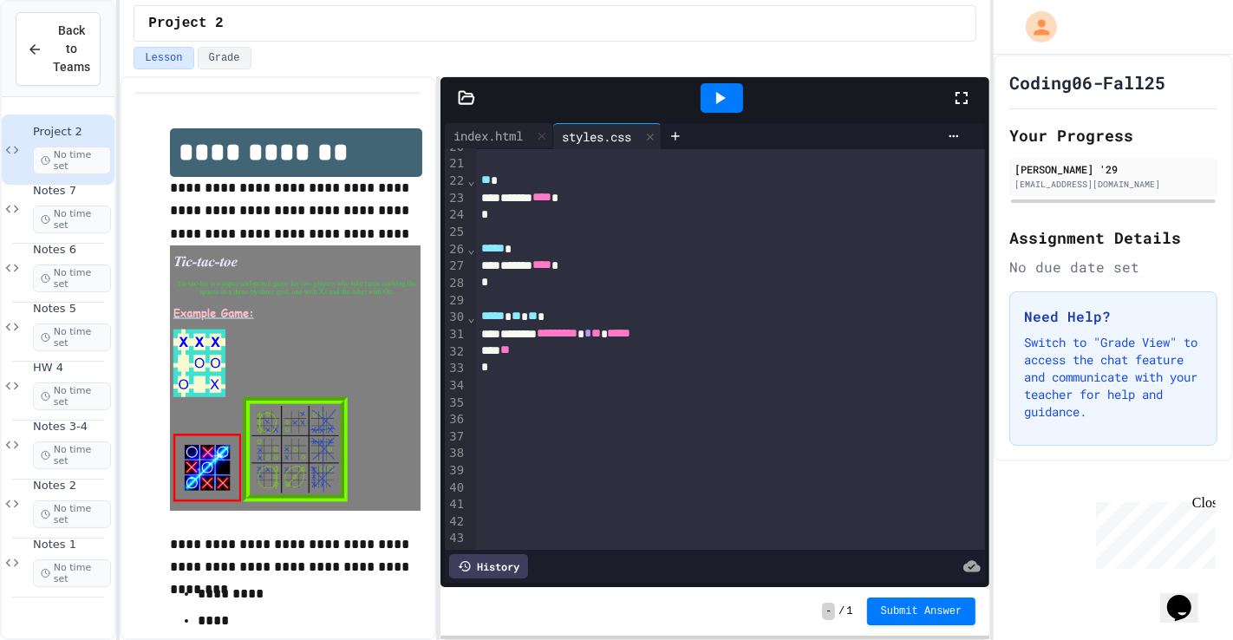
click at [528, 347] on div "**" at bounding box center [730, 350] width 508 height 17
click at [736, 95] on div at bounding box center [722, 97] width 42 height 29
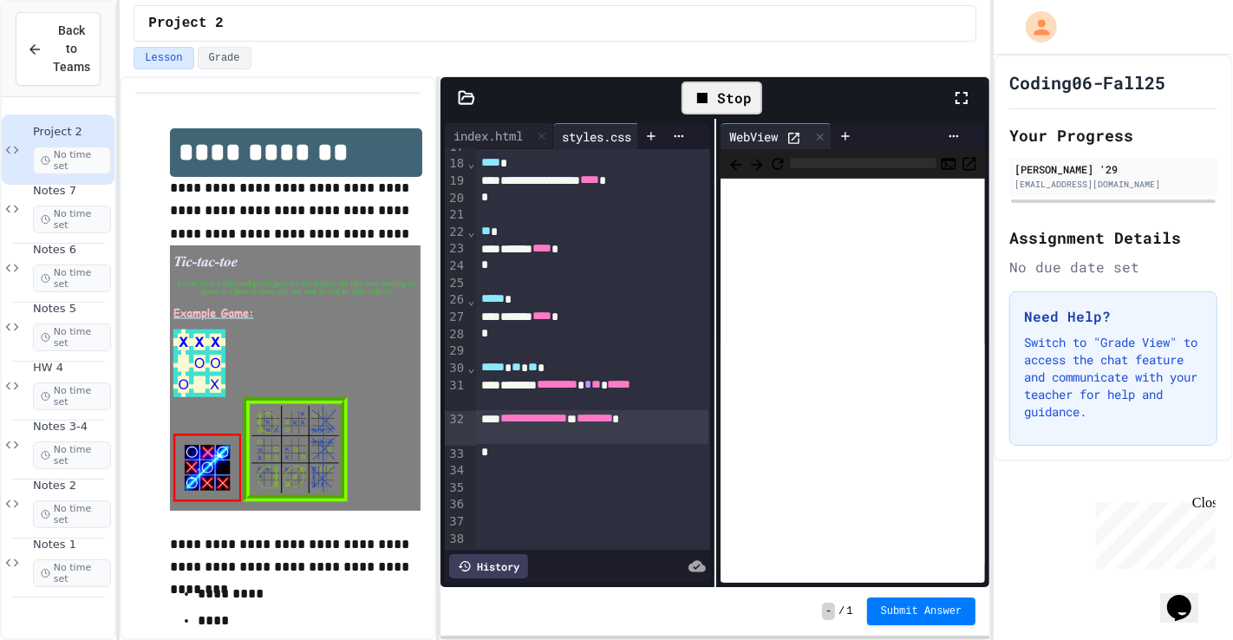
scroll to position [422, 0]
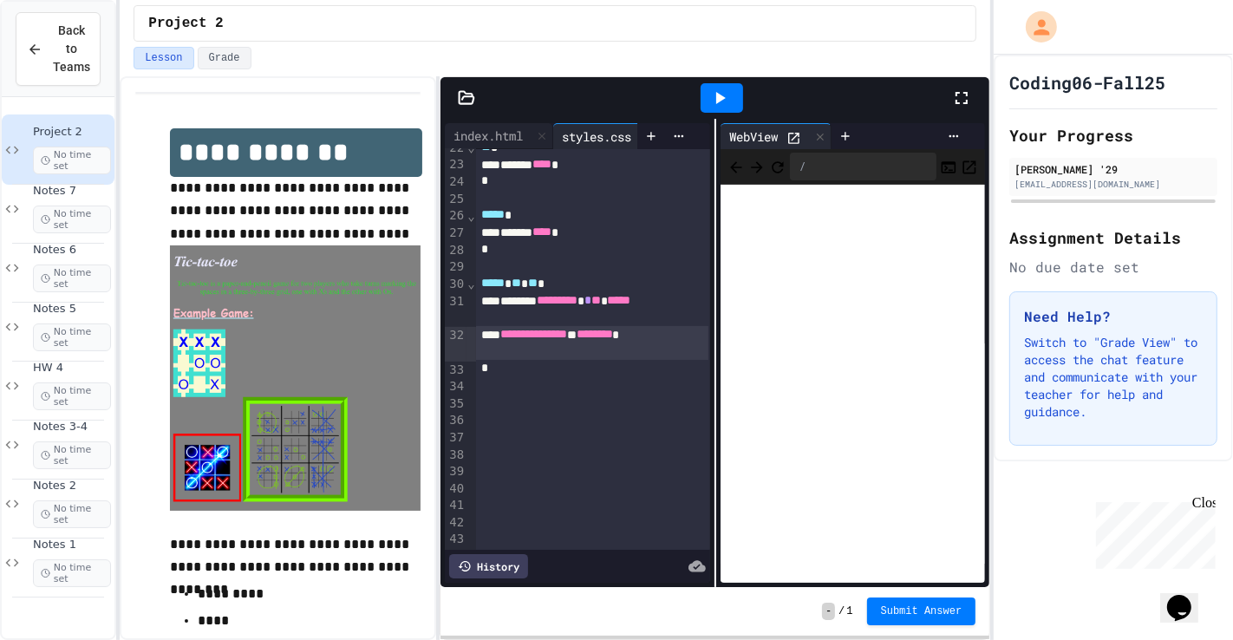
click at [579, 356] on div "**********" at bounding box center [592, 343] width 233 height 34
click at [51, 185] on span "Notes 7" at bounding box center [72, 191] width 78 height 15
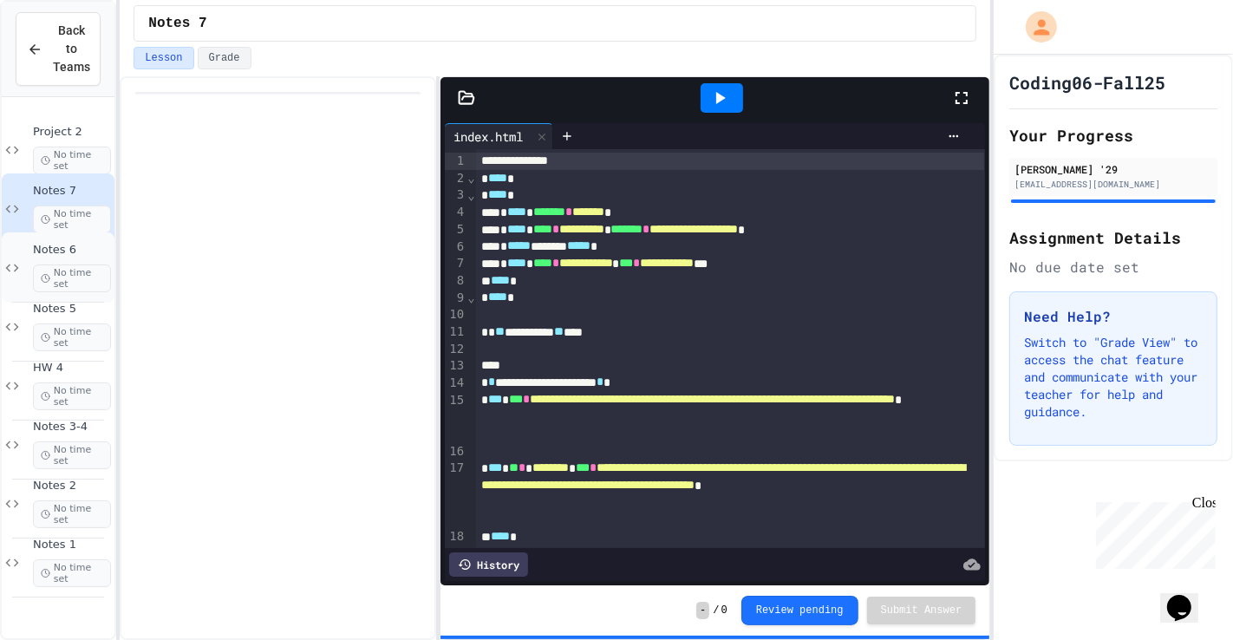
click at [42, 273] on icon at bounding box center [46, 278] width 10 height 10
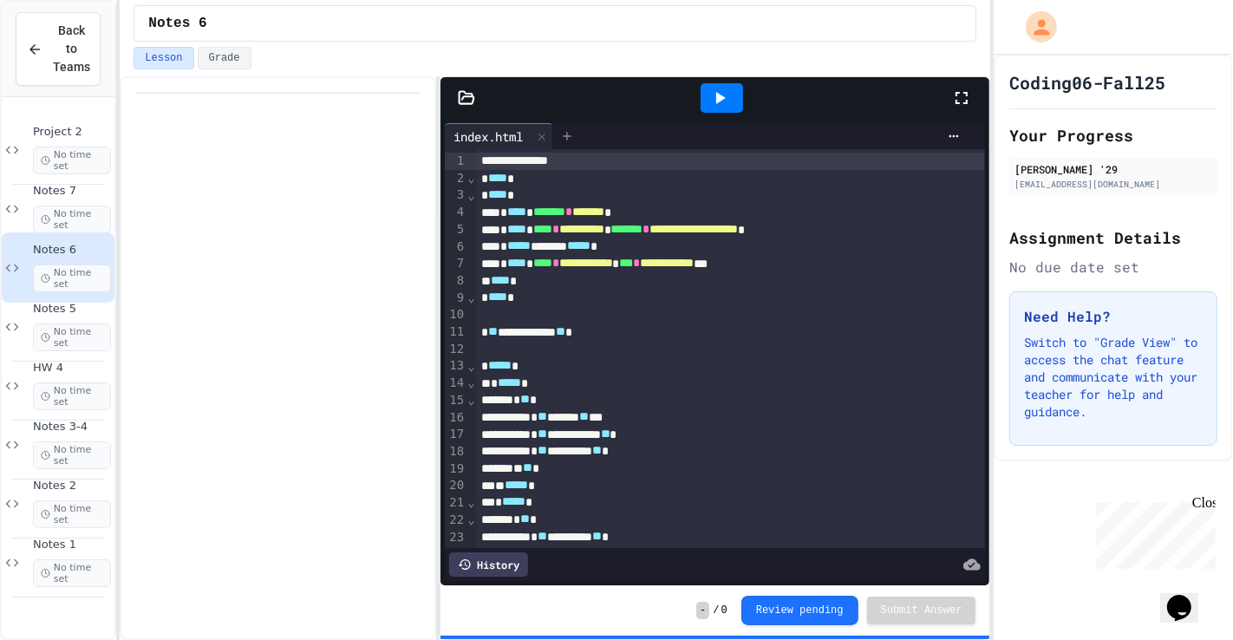
click at [581, 140] on div at bounding box center [567, 136] width 28 height 26
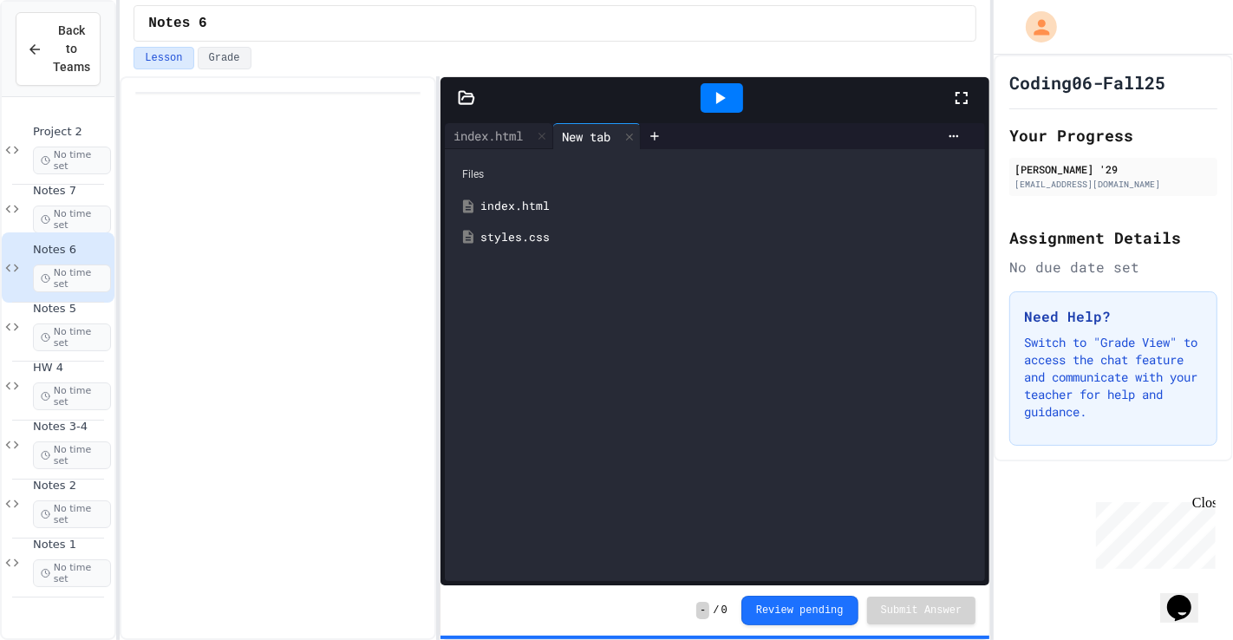
click at [497, 251] on div "styles.css" at bounding box center [714, 237] width 523 height 31
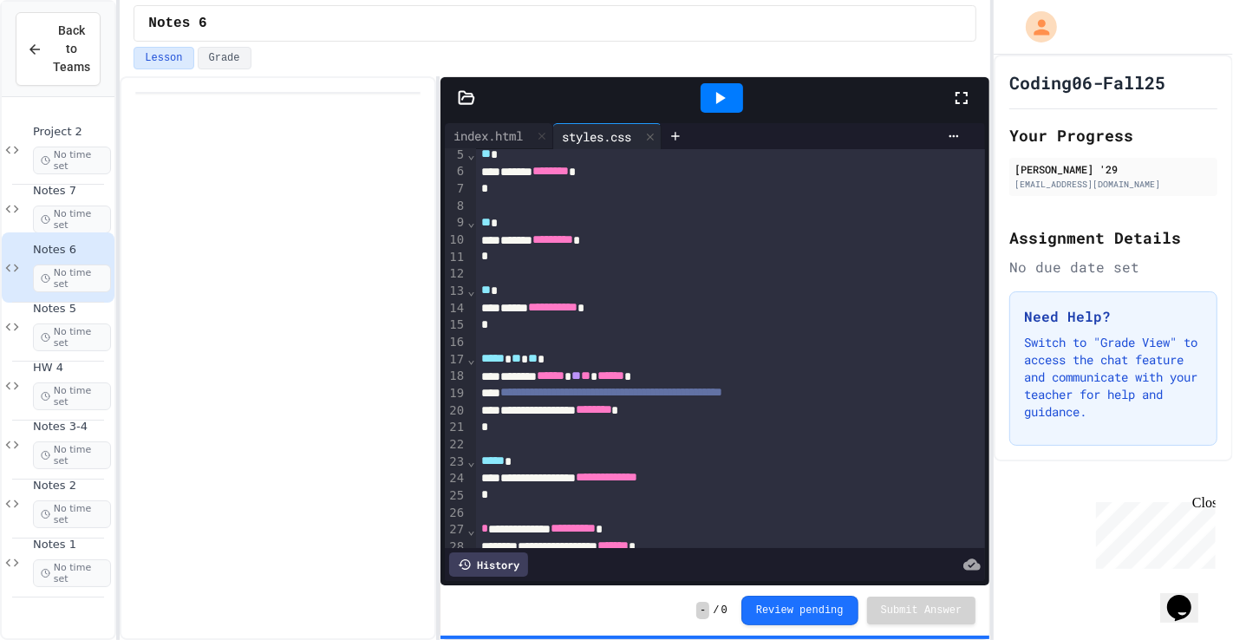
scroll to position [83, 0]
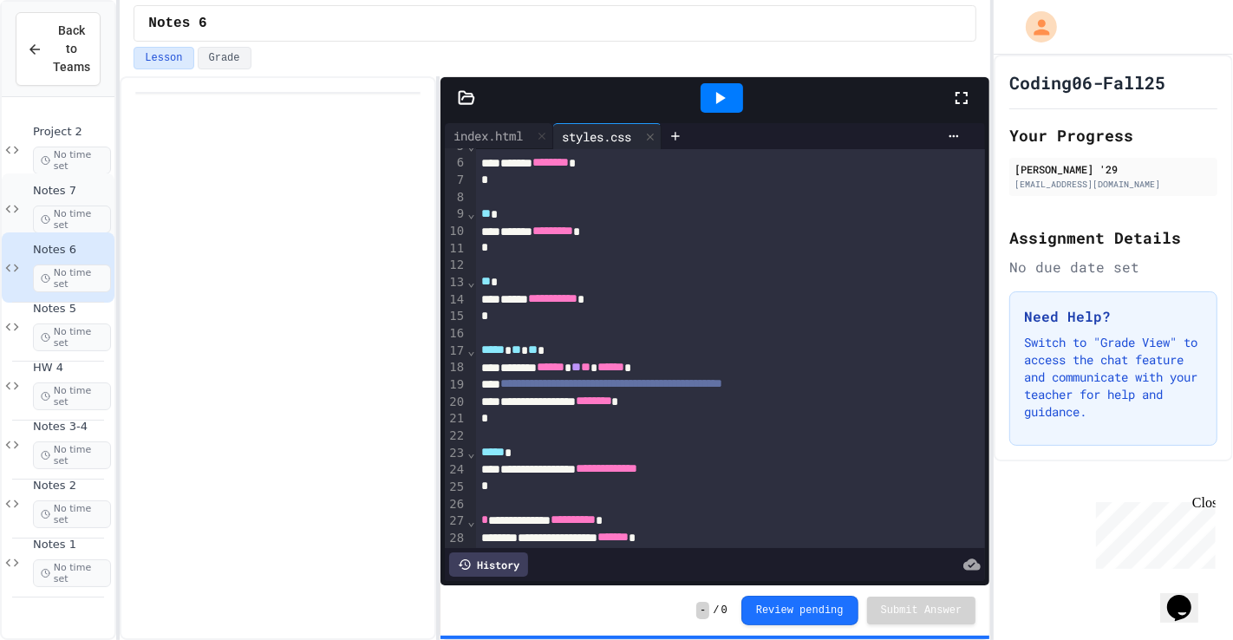
click at [82, 184] on span "Notes 7" at bounding box center [72, 191] width 78 height 15
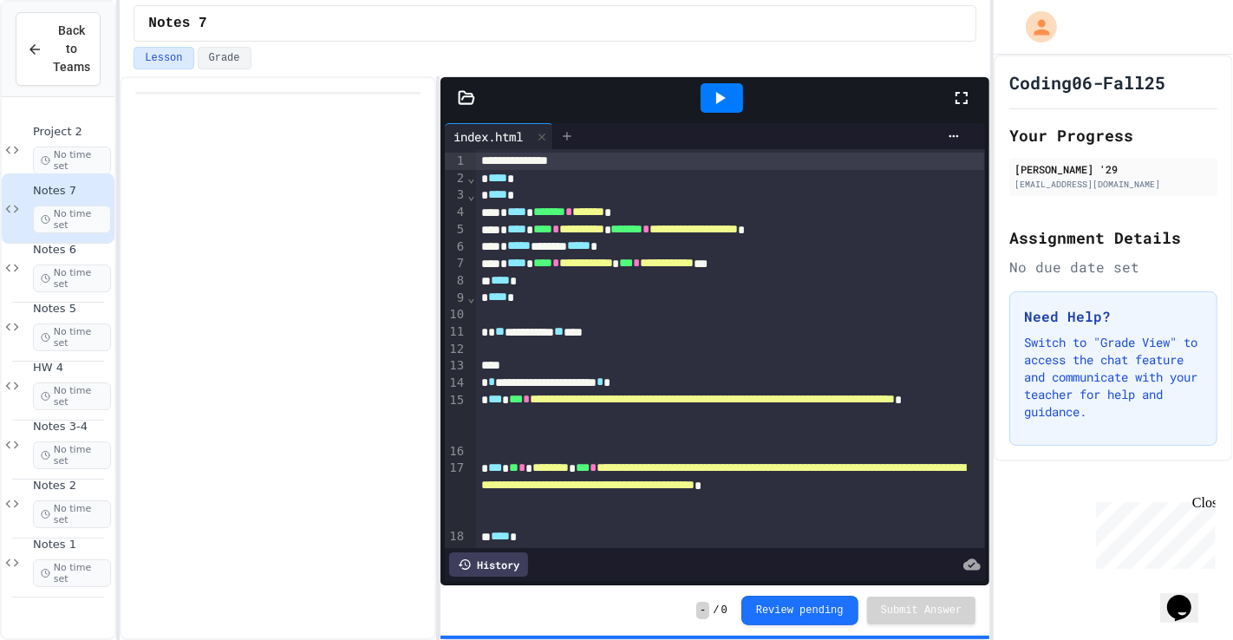
click at [574, 140] on icon at bounding box center [567, 136] width 14 height 14
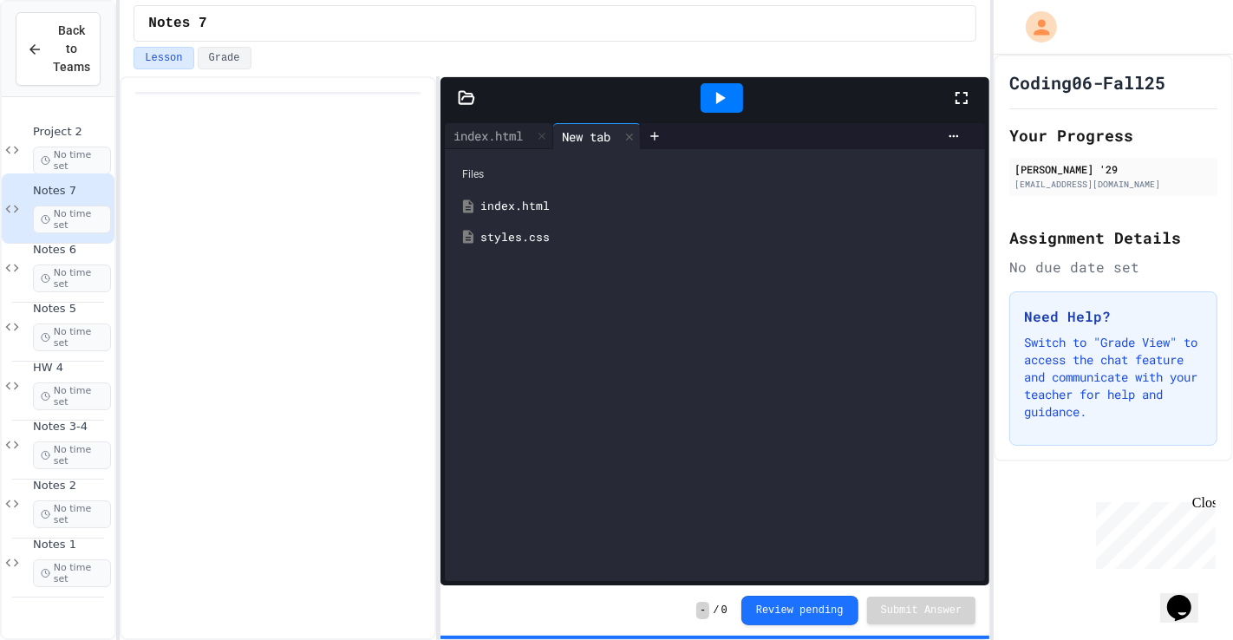
click at [534, 240] on div "styles.css" at bounding box center [727, 237] width 494 height 17
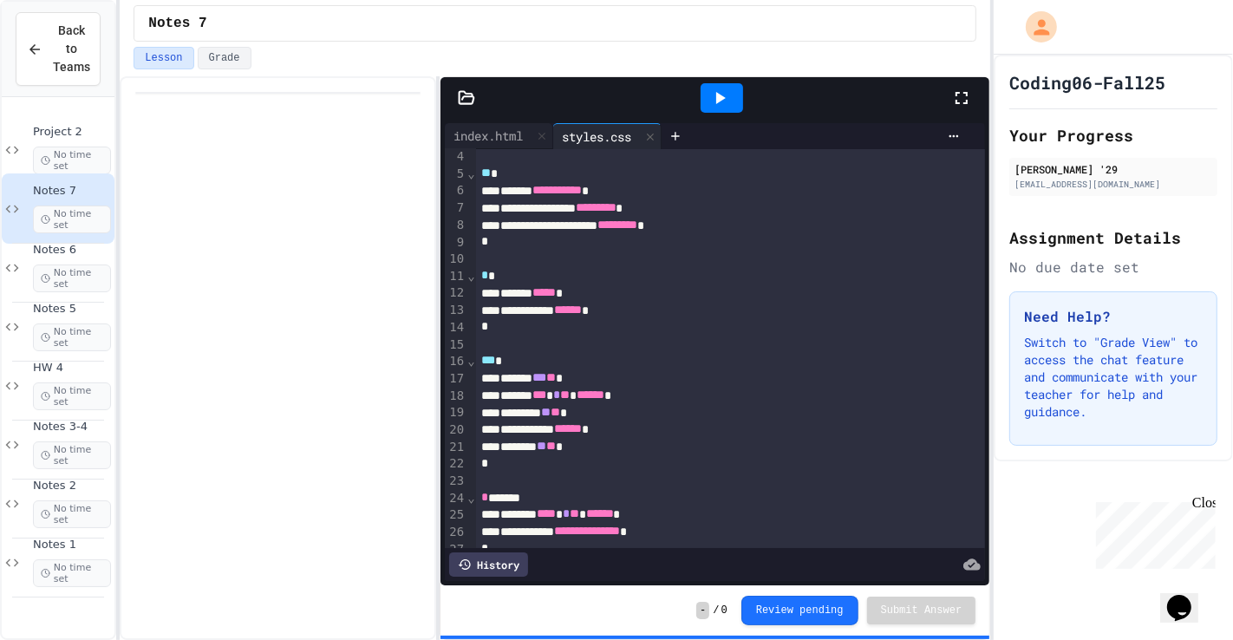
scroll to position [49, 0]
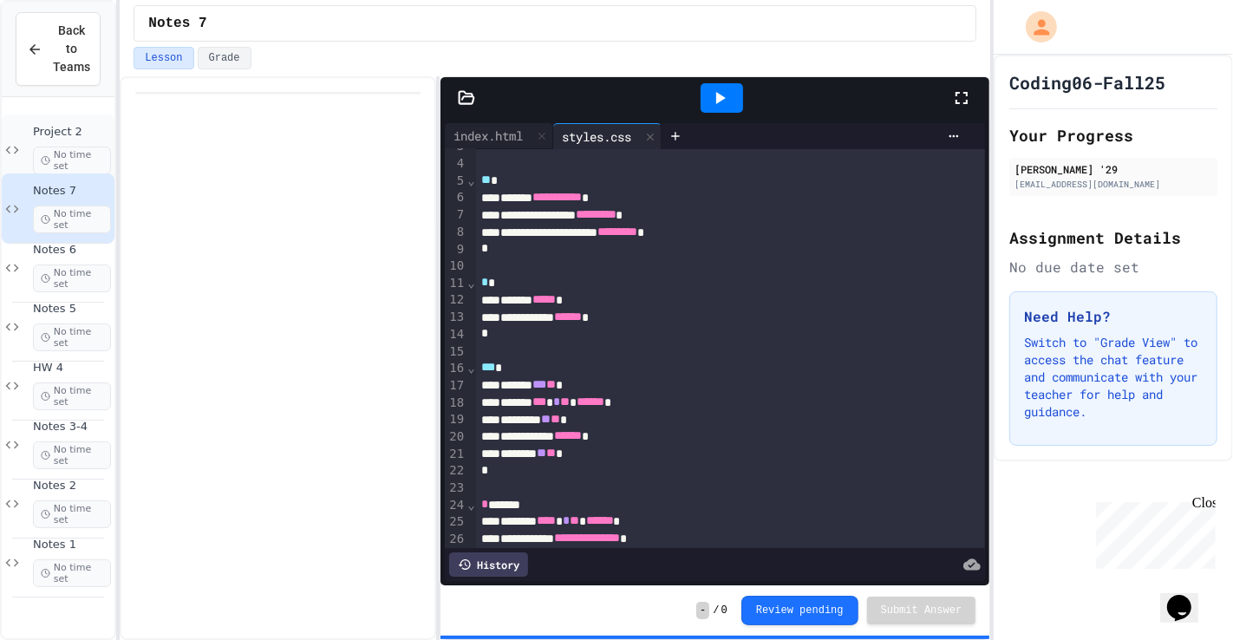
click at [101, 137] on span "Project 2" at bounding box center [72, 132] width 78 height 15
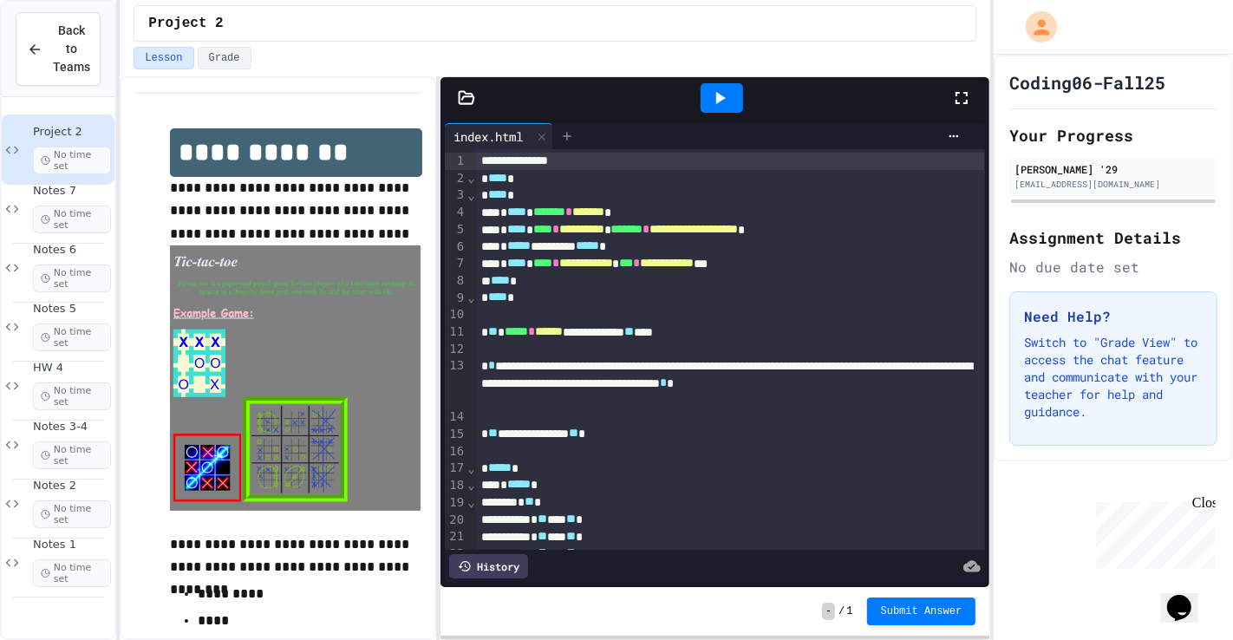
click at [568, 136] on icon at bounding box center [568, 136] width 8 height 8
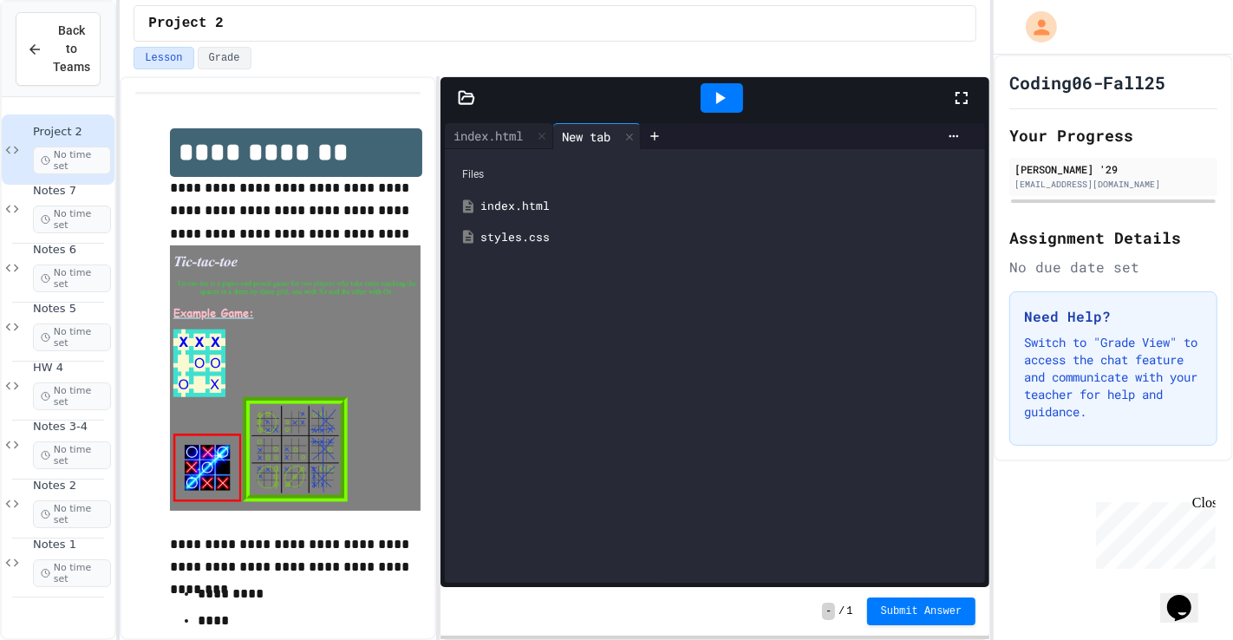
click at [524, 246] on div "styles.css" at bounding box center [714, 237] width 523 height 31
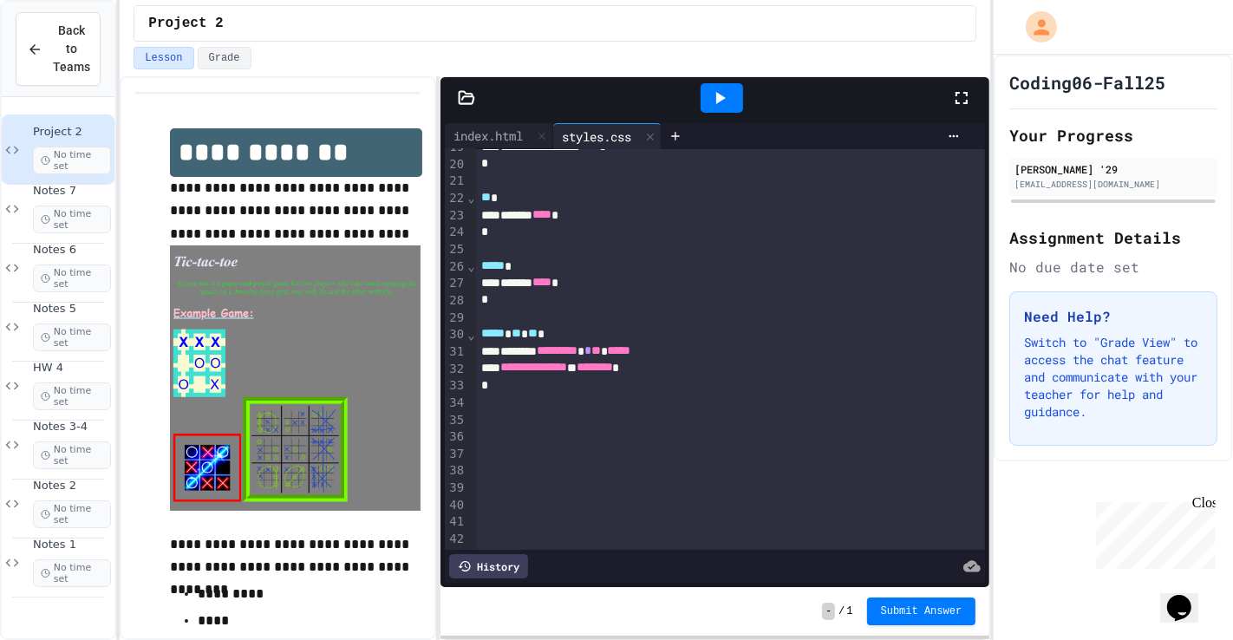
scroll to position [330, 0]
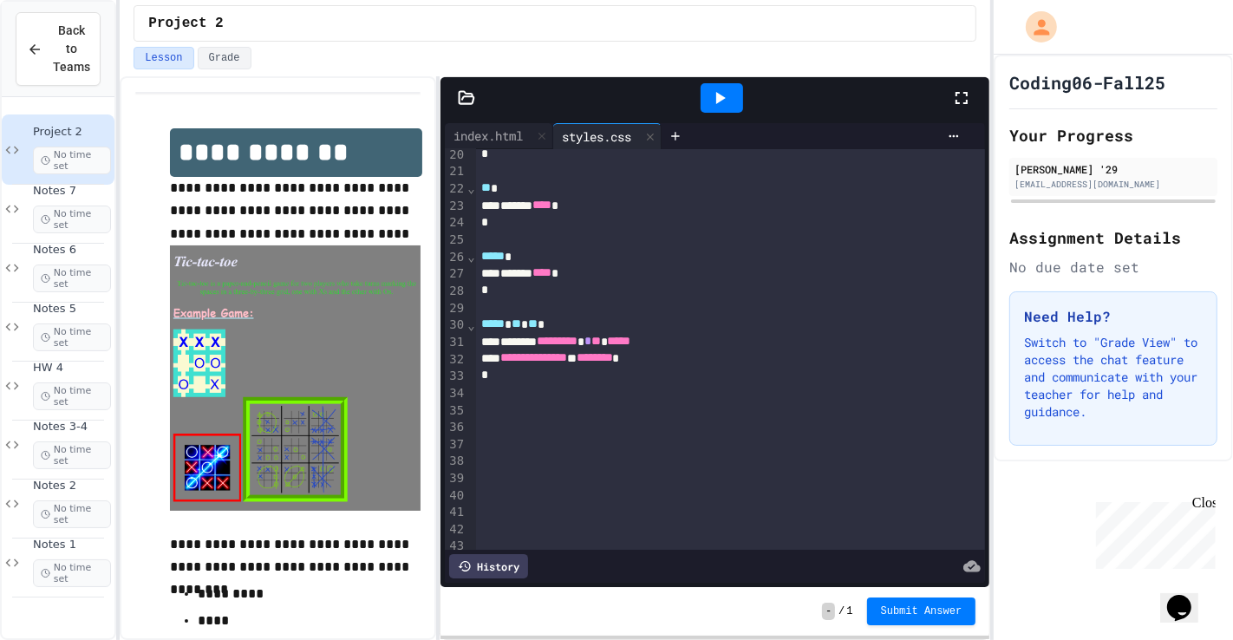
click at [729, 108] on div at bounding box center [722, 97] width 42 height 29
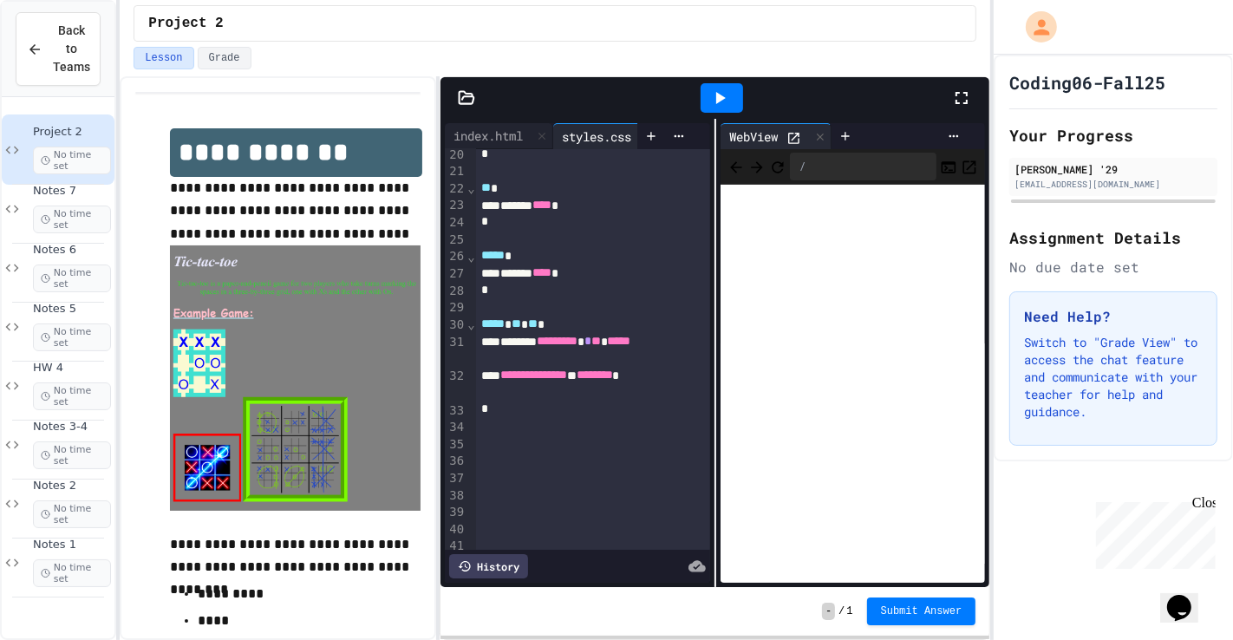
click at [275, 217] on span "**********" at bounding box center [291, 210] width 243 height 59
drag, startPoint x: 560, startPoint y: 388, endPoint x: 510, endPoint y: 381, distance: 50.8
click at [510, 381] on div "**********" at bounding box center [592, 384] width 233 height 34
click at [724, 83] on div at bounding box center [722, 97] width 42 height 29
click at [505, 377] on div at bounding box center [592, 375] width 233 height 17
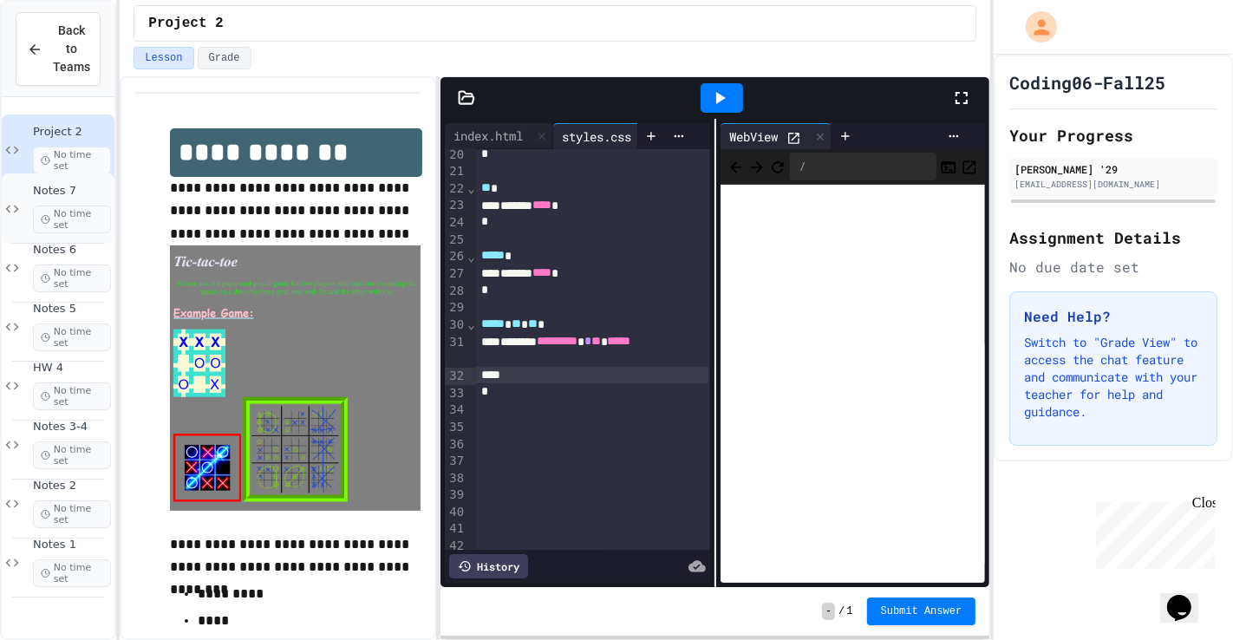
click at [68, 173] on div "Notes 7 No time set" at bounding box center [58, 208] width 113 height 70
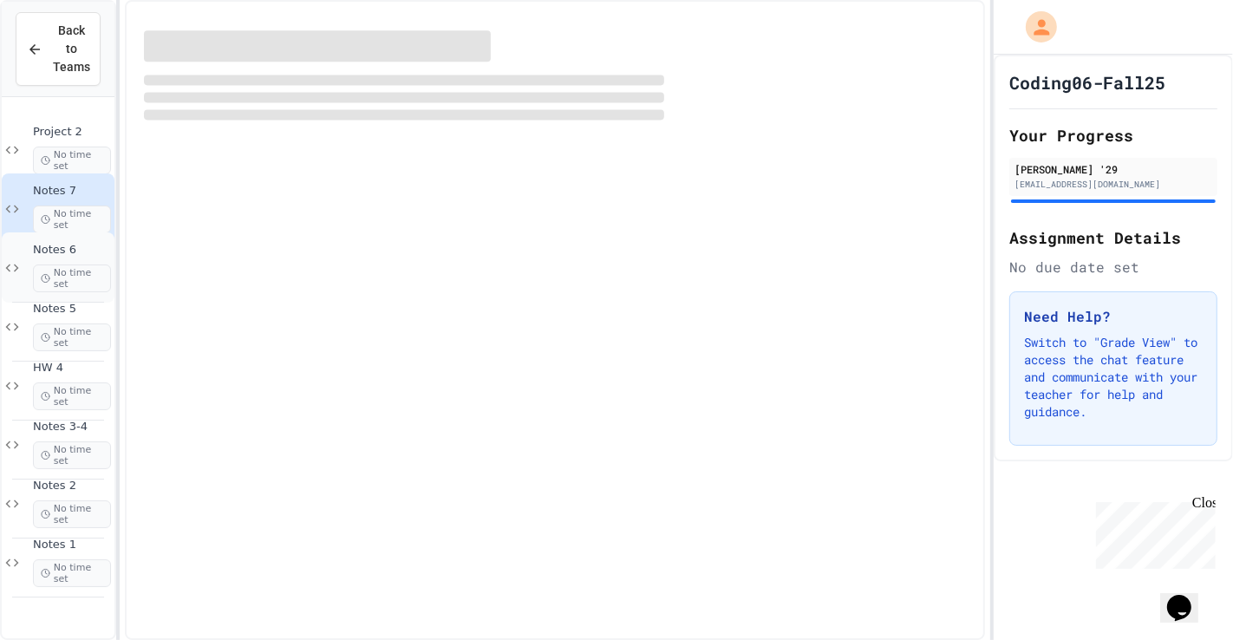
click at [94, 267] on span "No time set" at bounding box center [72, 278] width 78 height 28
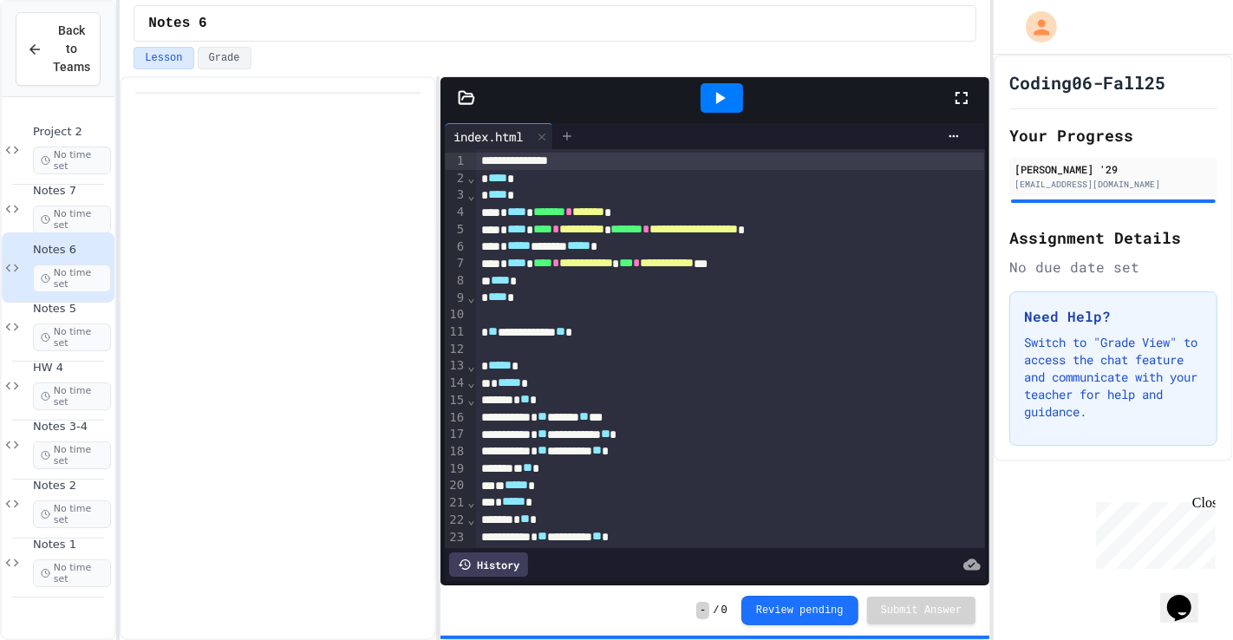
click at [581, 123] on div at bounding box center [567, 136] width 28 height 26
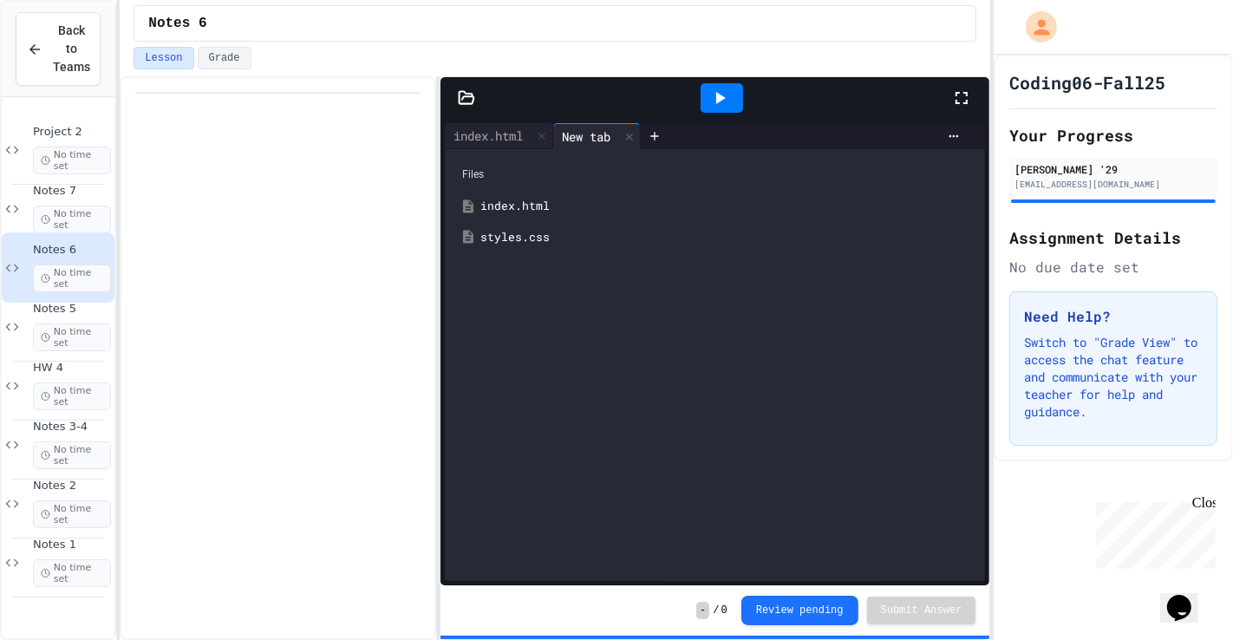
click at [512, 251] on div "styles.css" at bounding box center [714, 237] width 523 height 31
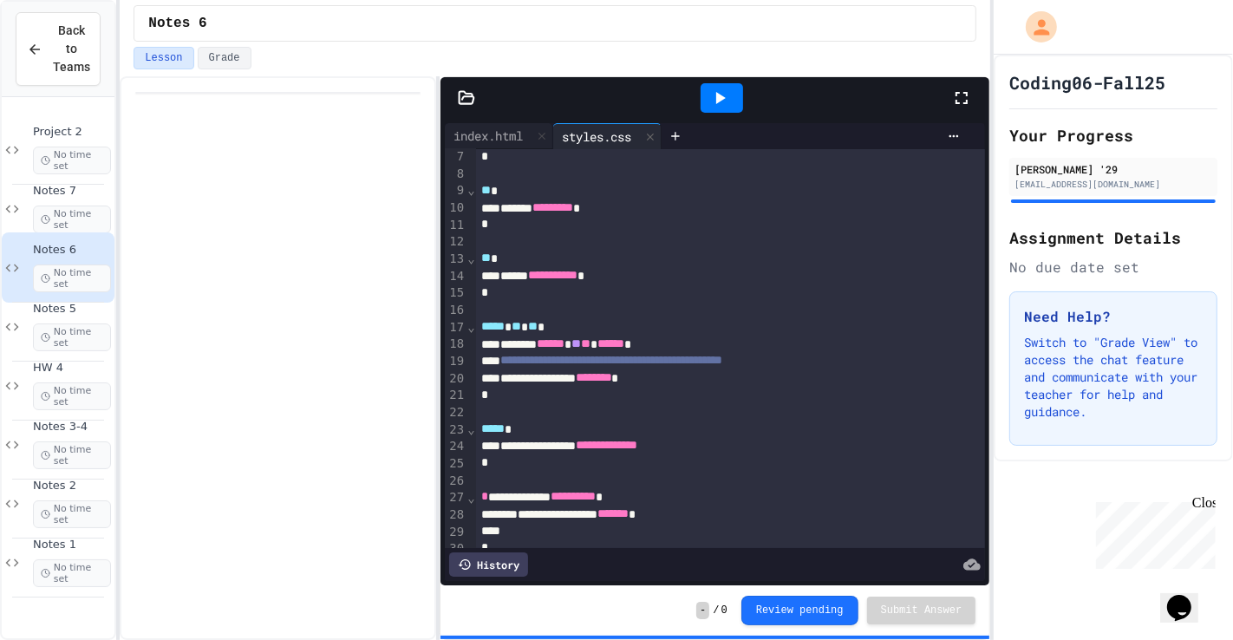
scroll to position [110, 0]
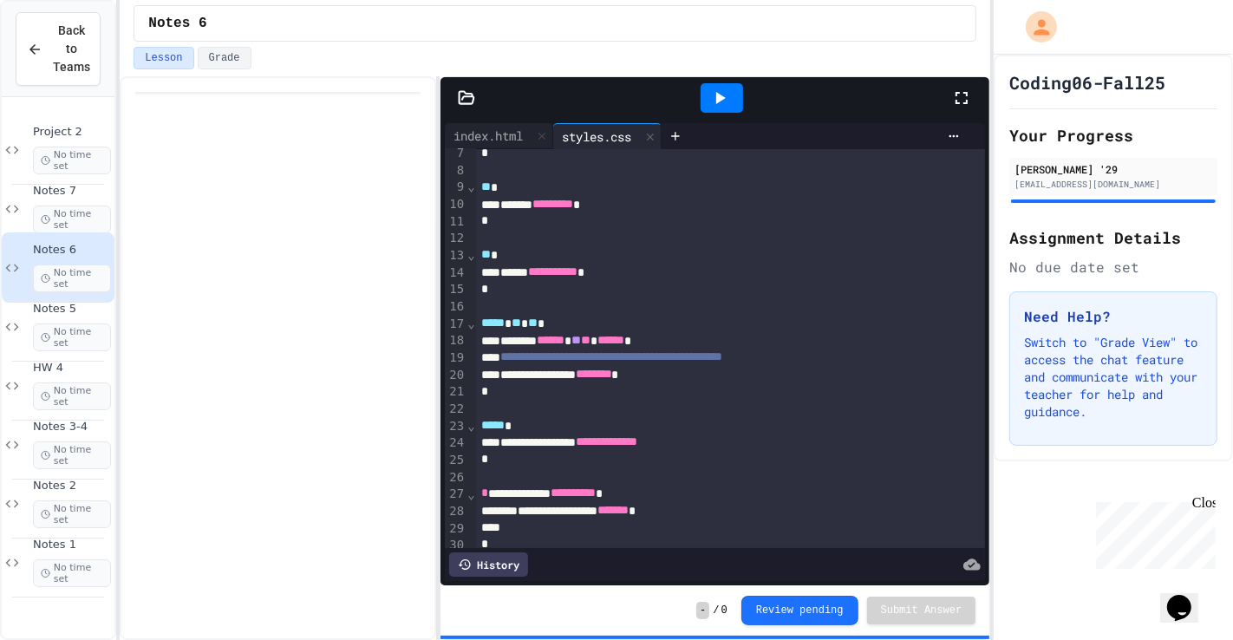
click at [721, 95] on icon at bounding box center [721, 98] width 10 height 12
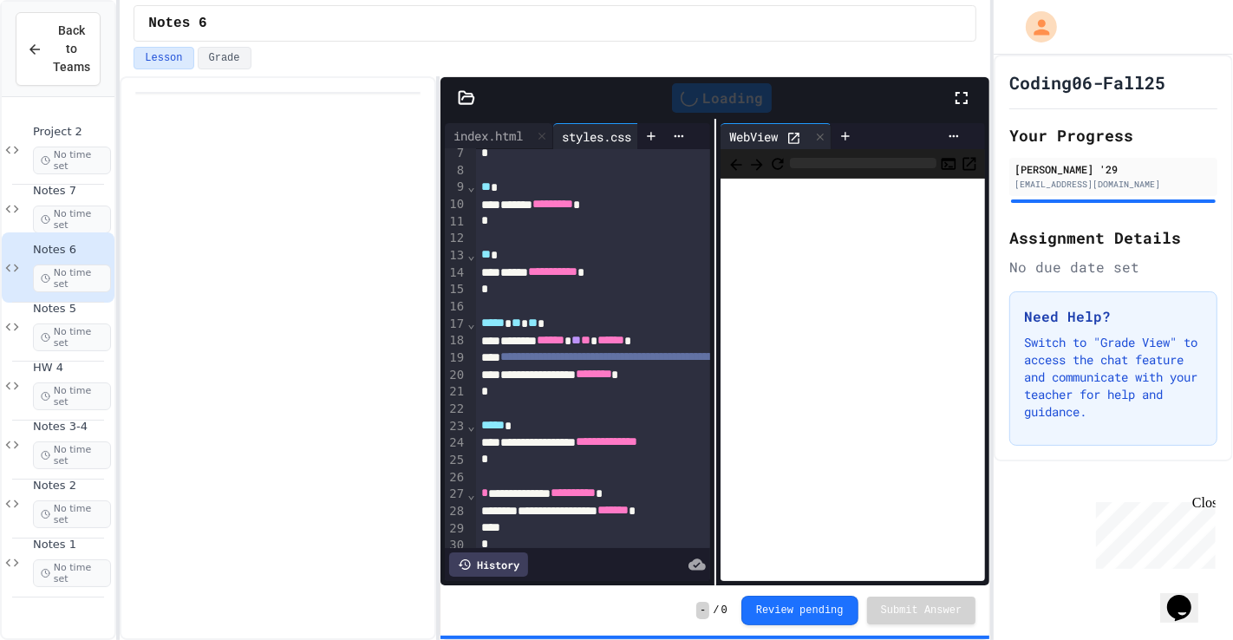
scroll to position [127, 0]
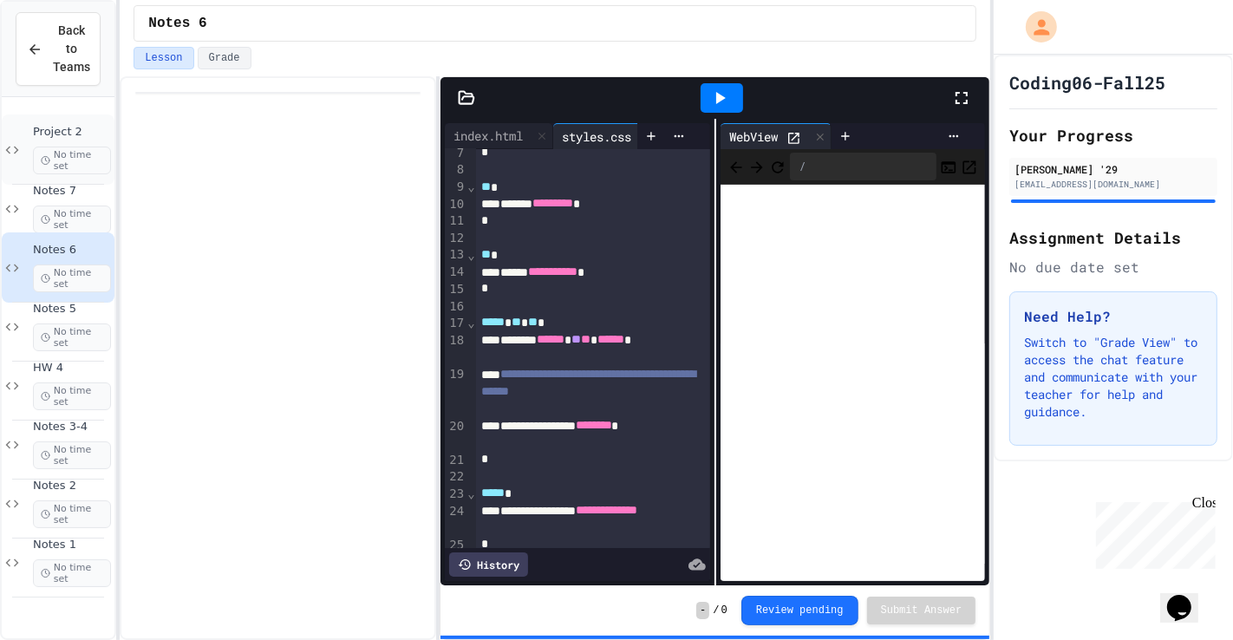
click at [68, 147] on span "No time set" at bounding box center [72, 161] width 78 height 28
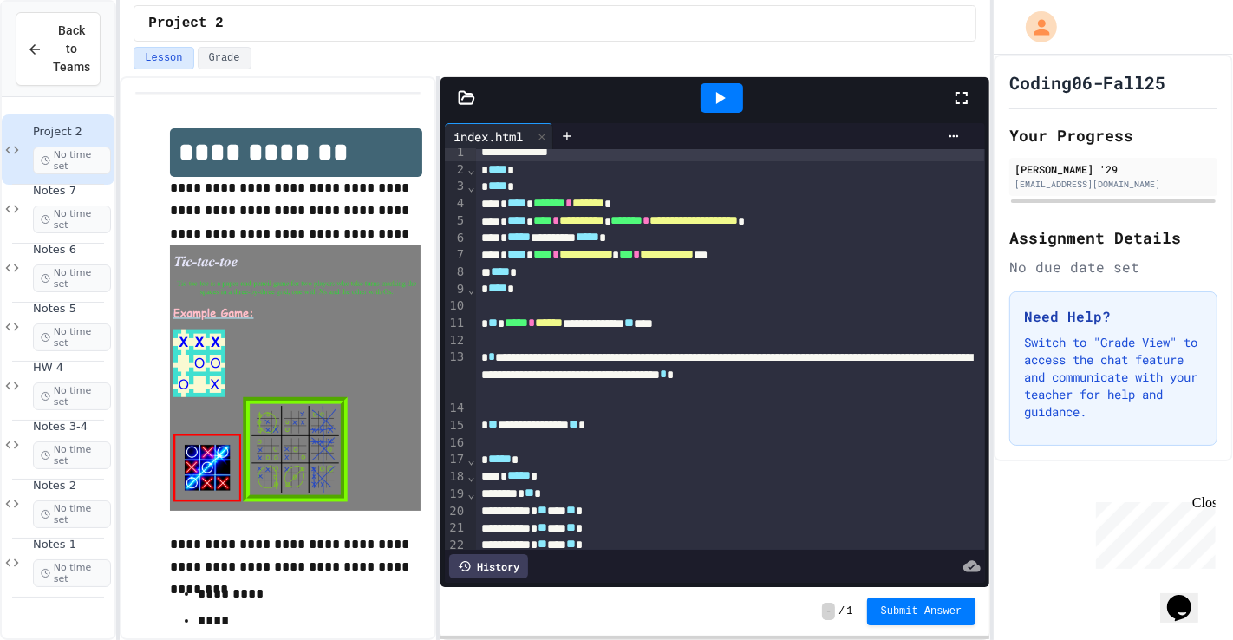
scroll to position [29, 0]
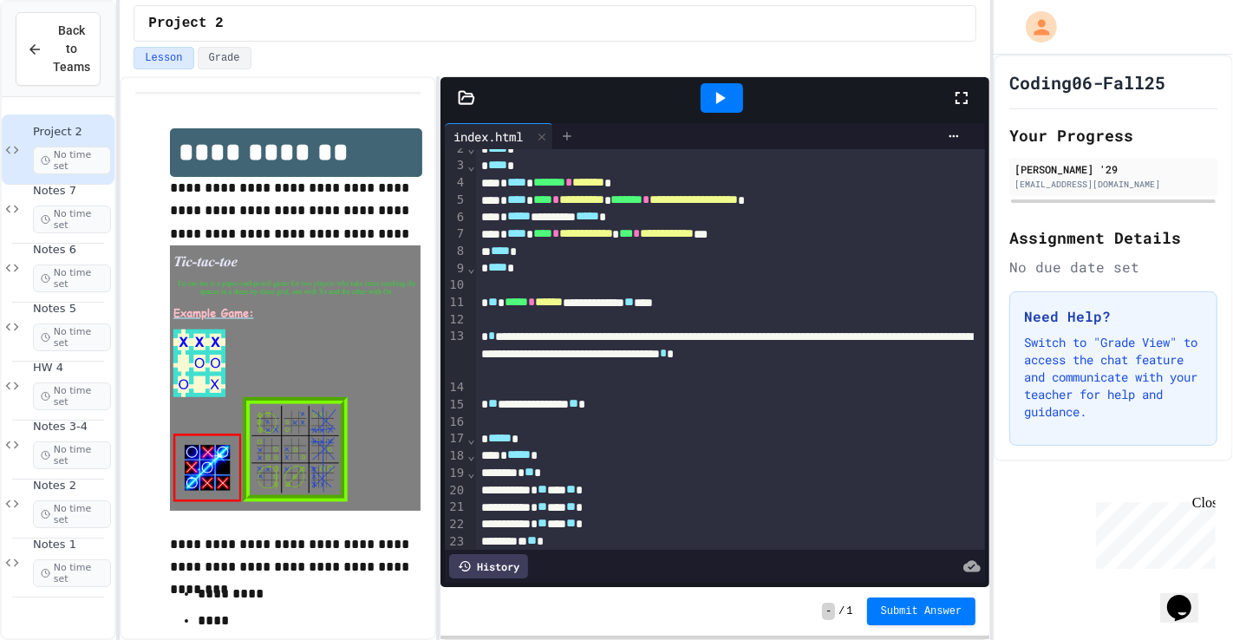
click at [574, 132] on icon at bounding box center [567, 136] width 14 height 14
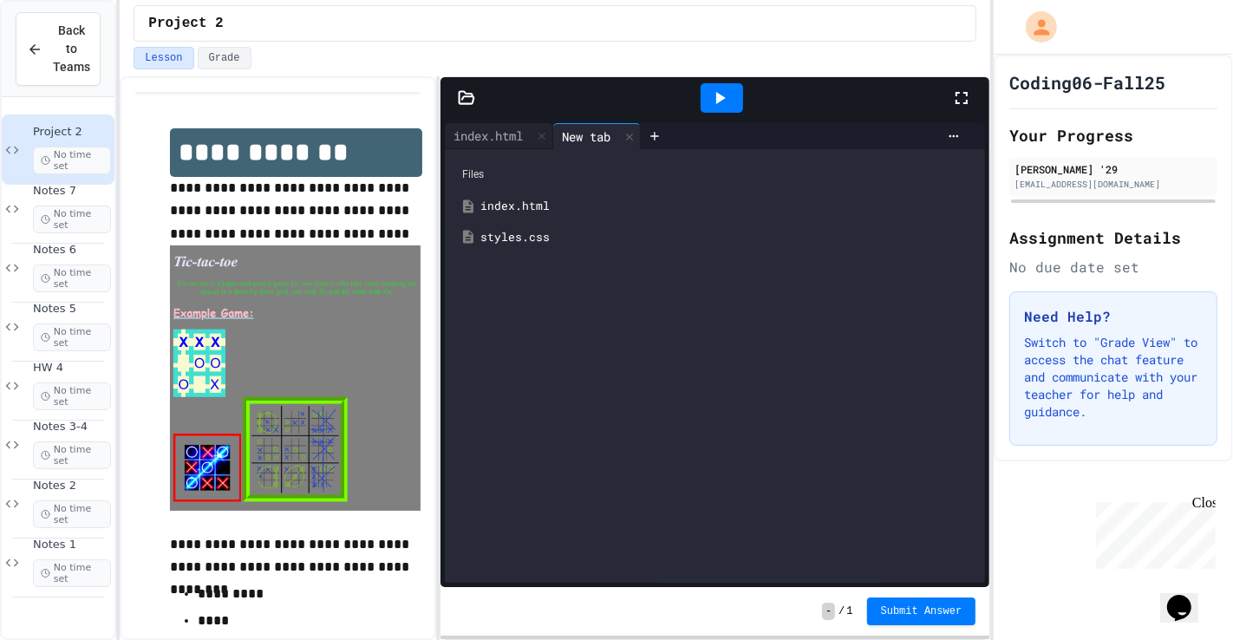
click at [541, 271] on div "Files index.html styles.css" at bounding box center [715, 366] width 540 height 434
click at [539, 260] on div "Files index.html styles.css" at bounding box center [715, 366] width 540 height 434
click at [537, 245] on div "styles.css" at bounding box center [714, 237] width 523 height 31
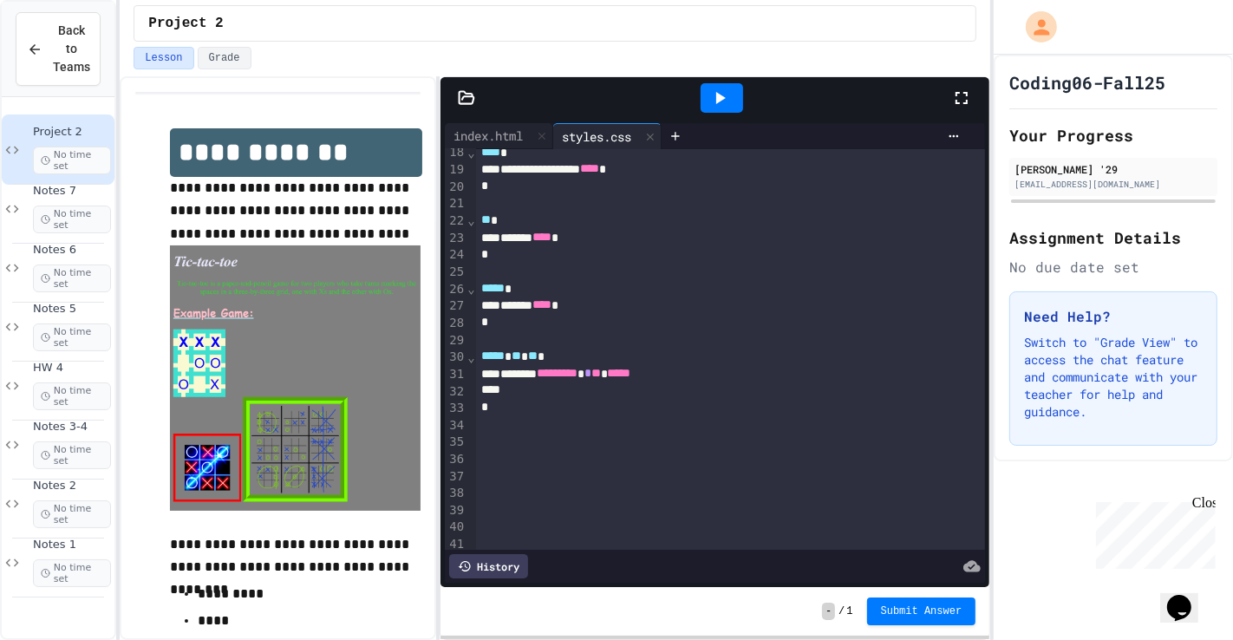
scroll to position [302, 0]
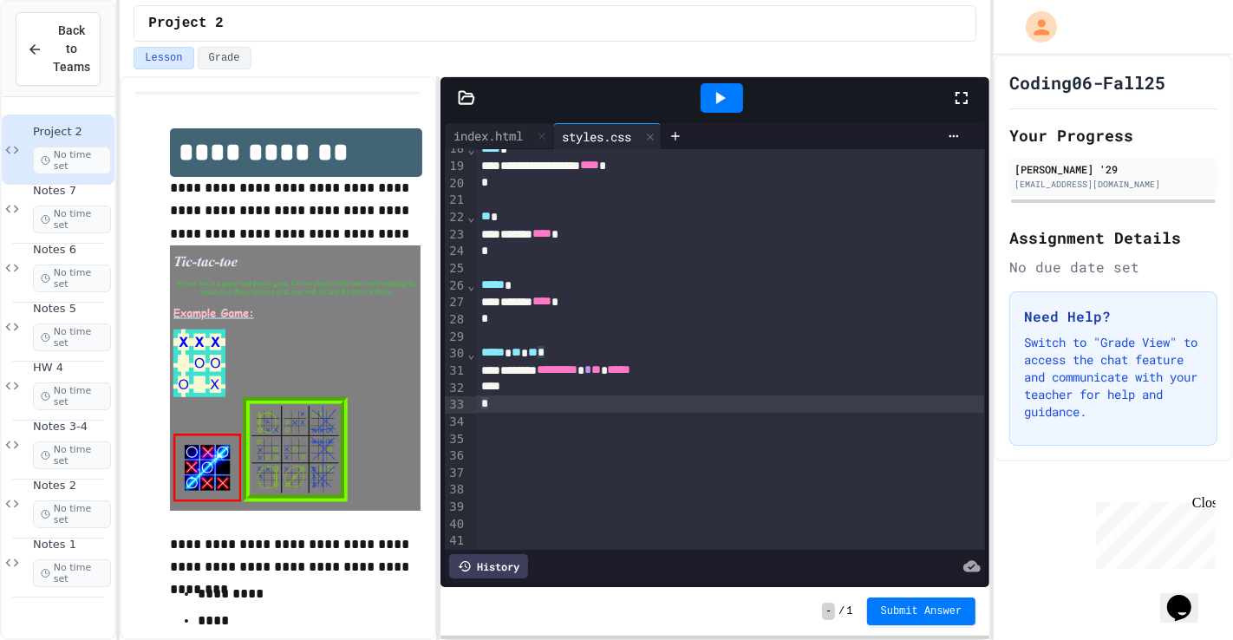
click at [545, 411] on div "*" at bounding box center [730, 403] width 508 height 17
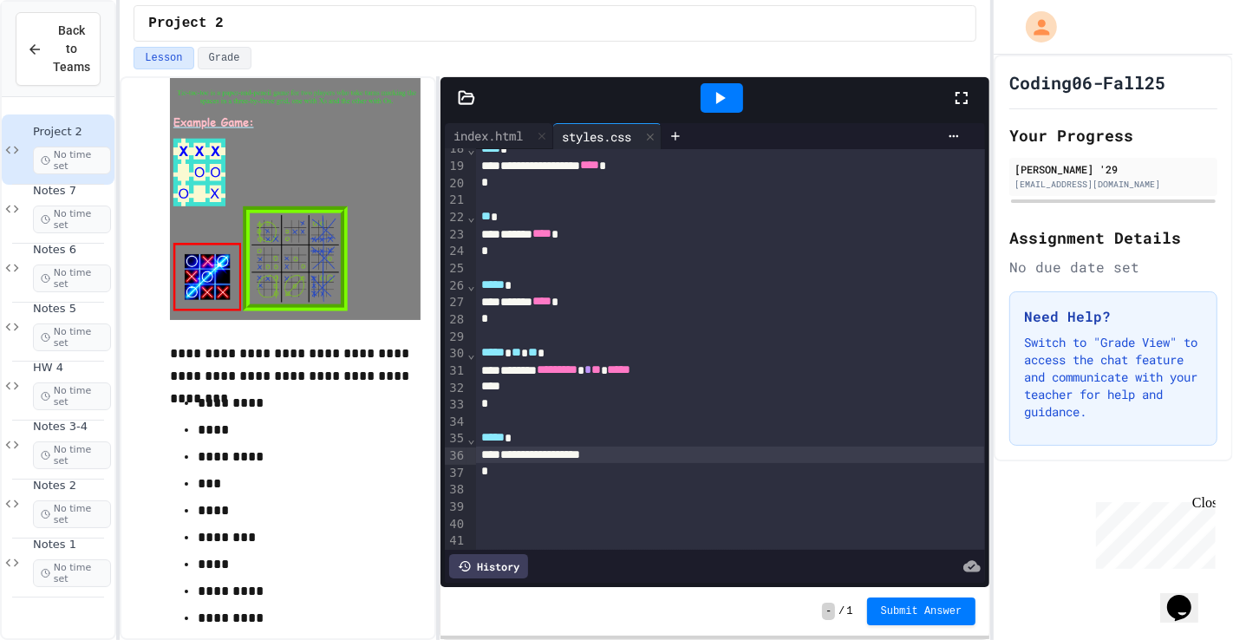
scroll to position [241, 0]
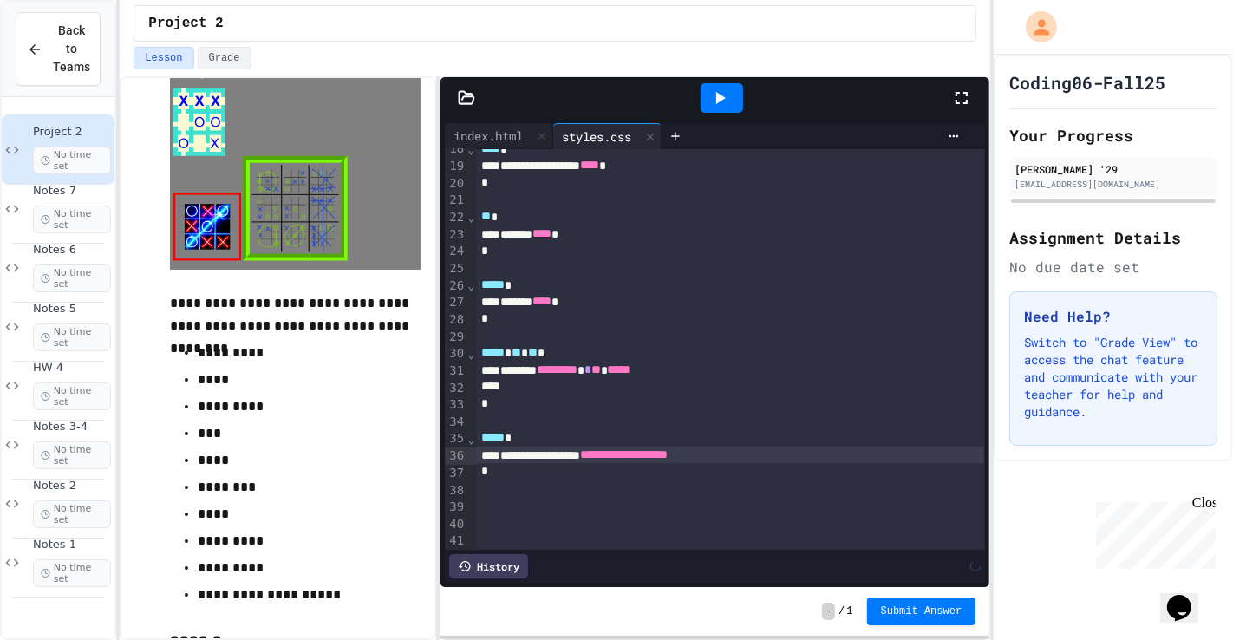
click at [714, 126] on div at bounding box center [815, 136] width 306 height 26
click at [727, 101] on icon at bounding box center [719, 98] width 21 height 21
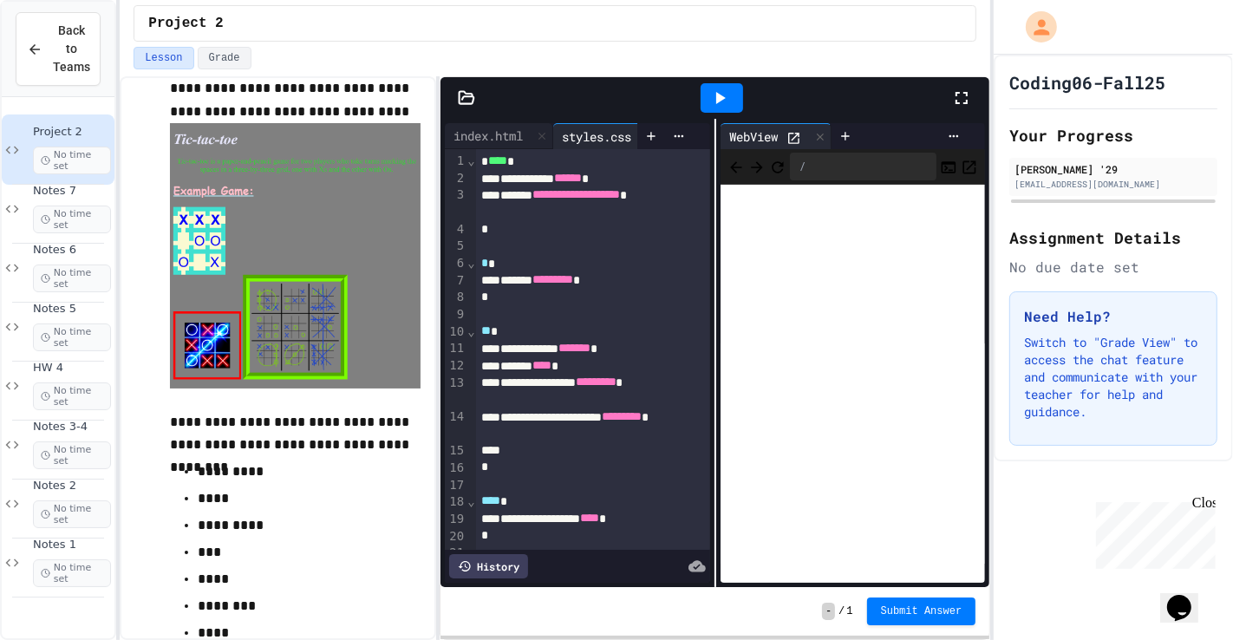
scroll to position [116, 0]
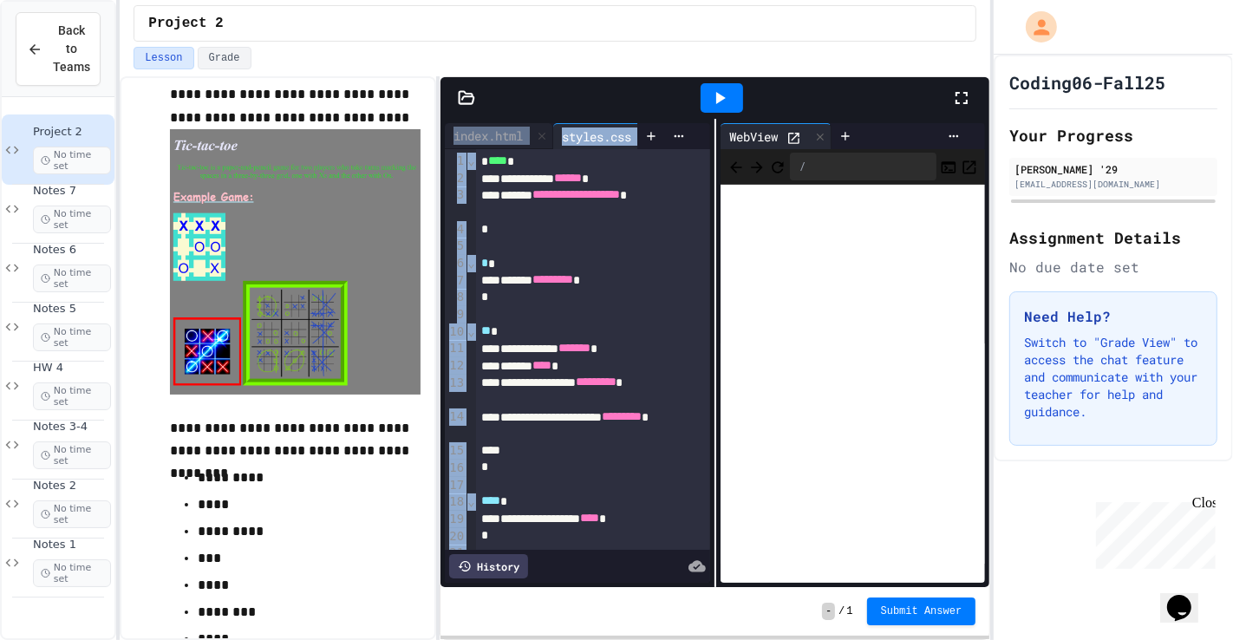
drag, startPoint x: 439, startPoint y: 295, endPoint x: 663, endPoint y: 303, distance: 224.7
click at [673, 299] on div "**********" at bounding box center [715, 358] width 551 height 564
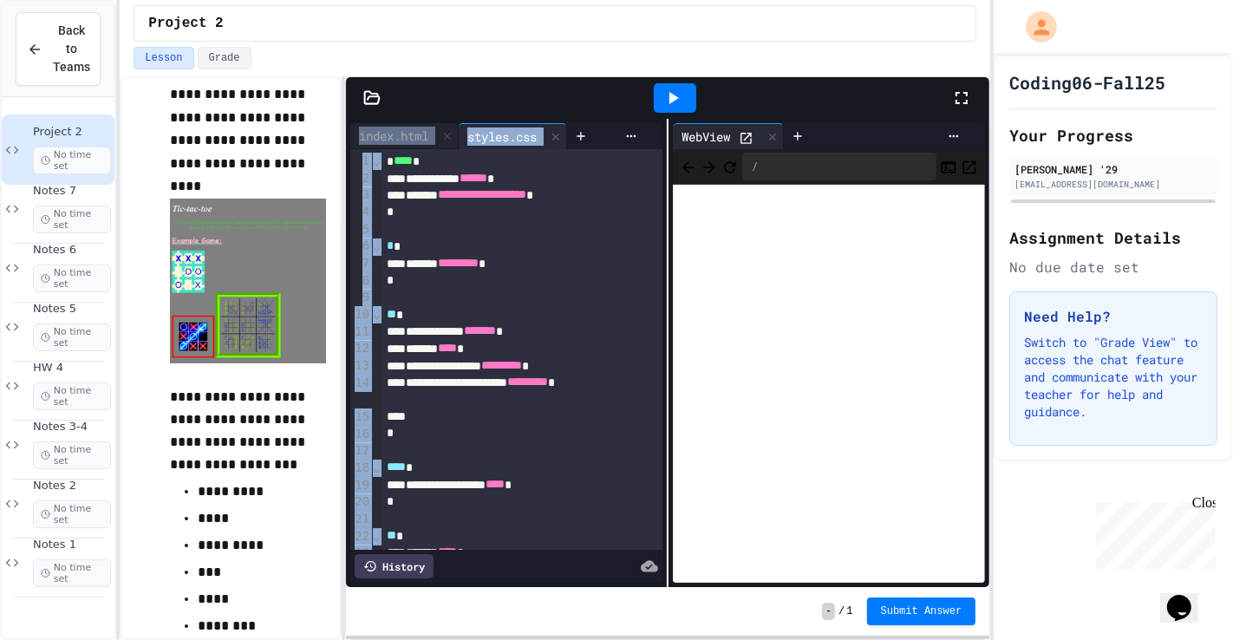
click at [341, 460] on div "**********" at bounding box center [555, 358] width 871 height 564
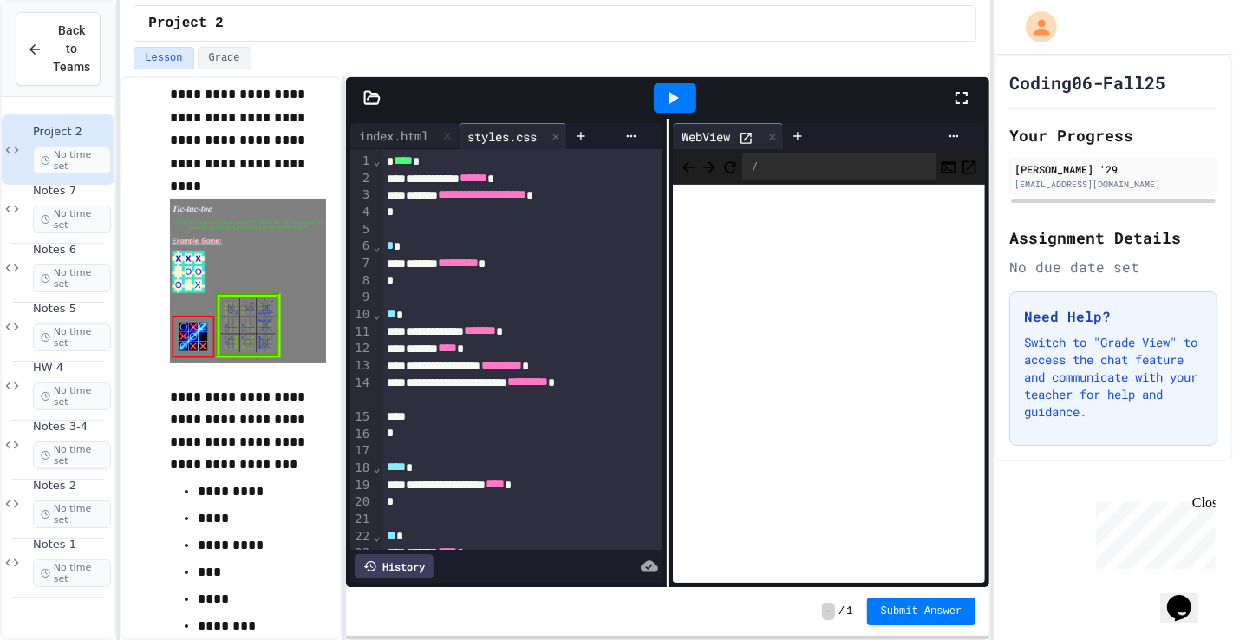
click at [271, 460] on p "****" at bounding box center [249, 599] width 102 height 23
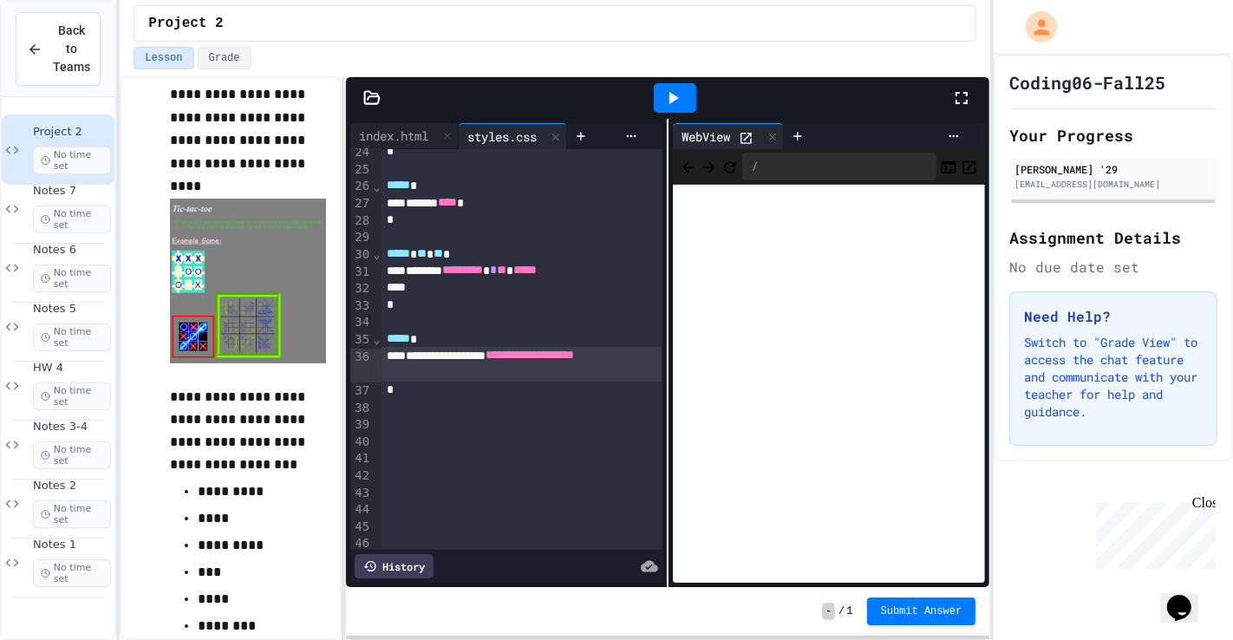
scroll to position [440, 0]
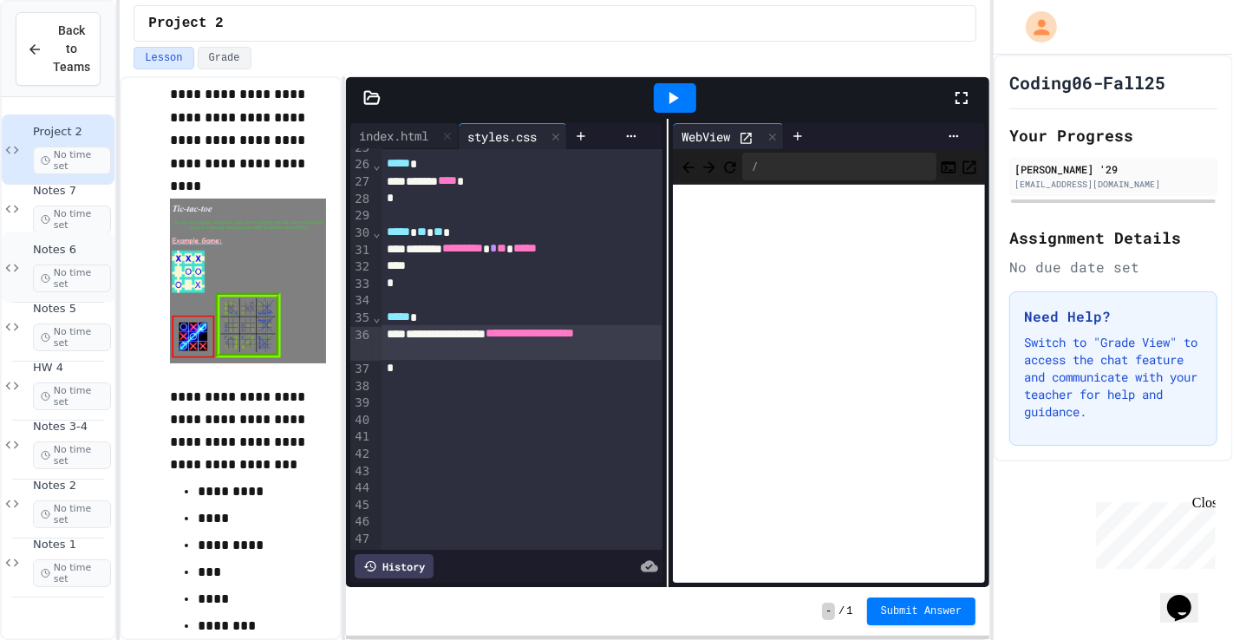
click at [96, 264] on span "No time set" at bounding box center [72, 278] width 78 height 28
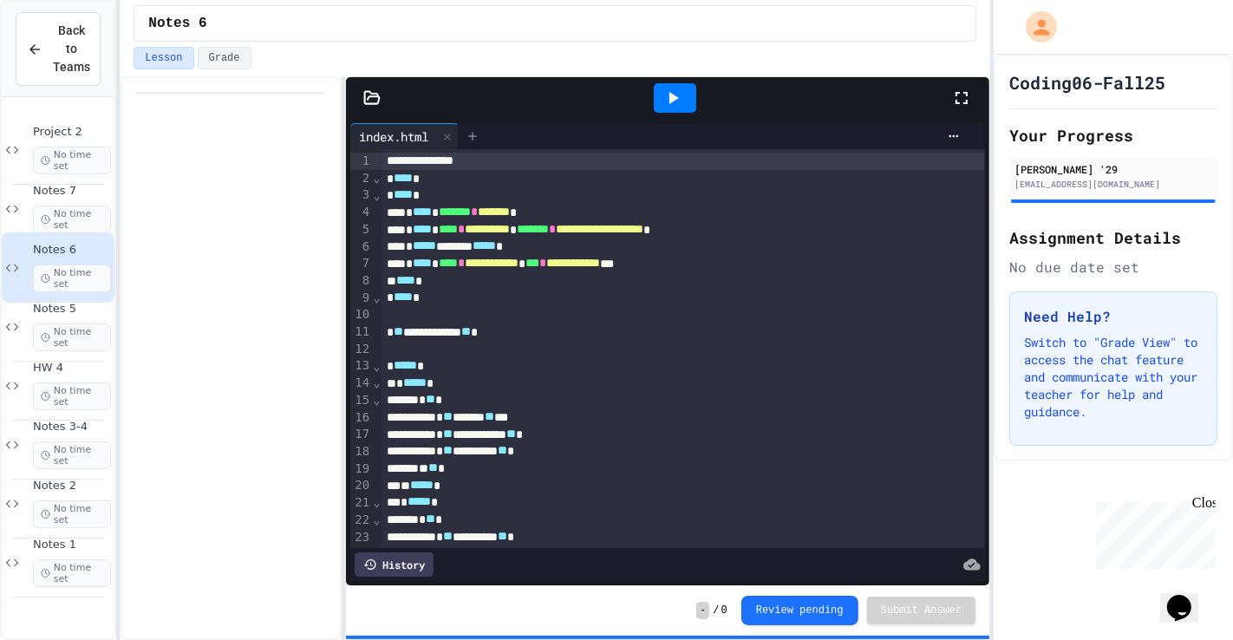
click at [486, 139] on div at bounding box center [473, 136] width 28 height 26
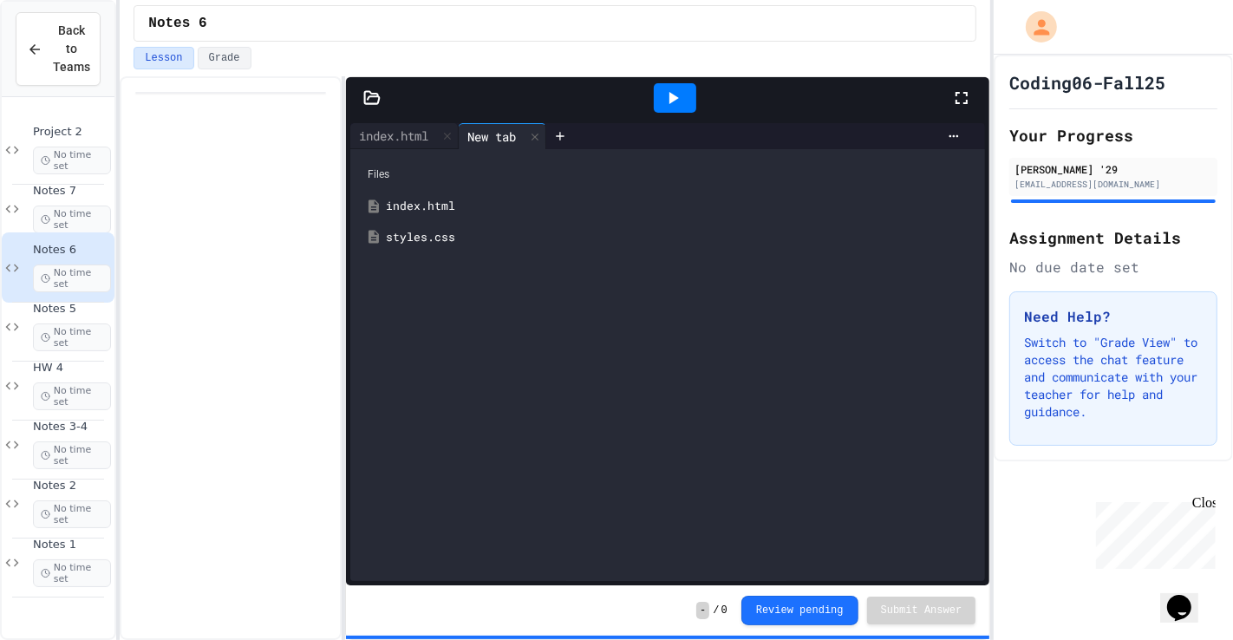
click at [465, 236] on div "styles.css" at bounding box center [680, 237] width 589 height 17
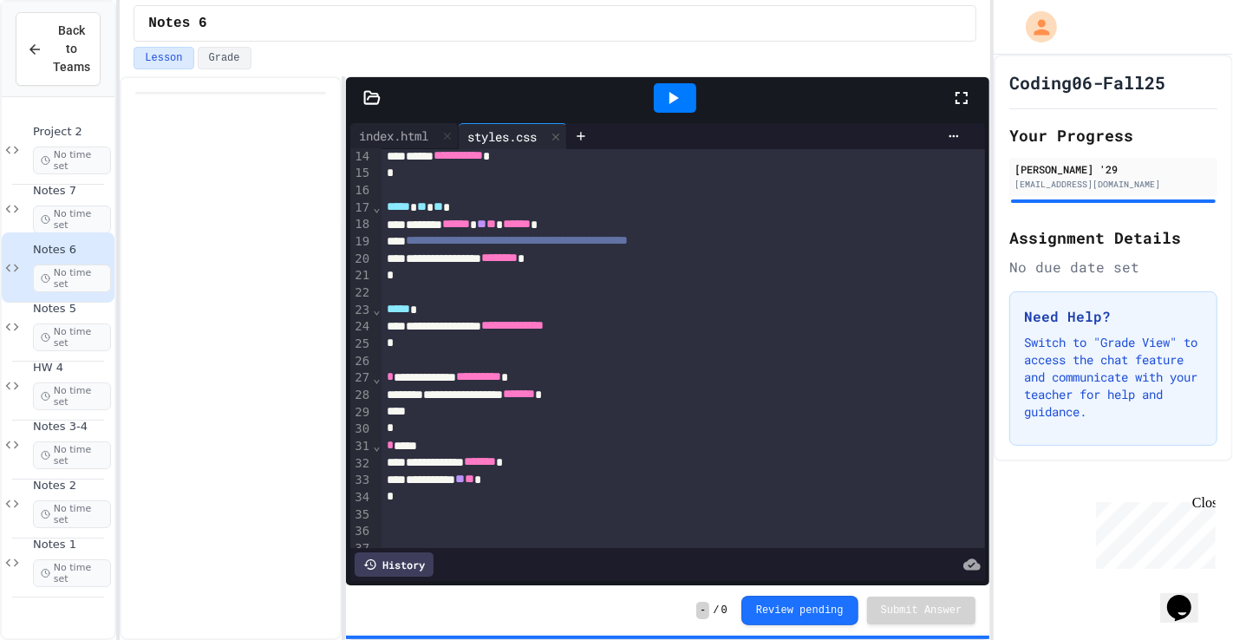
scroll to position [253, 0]
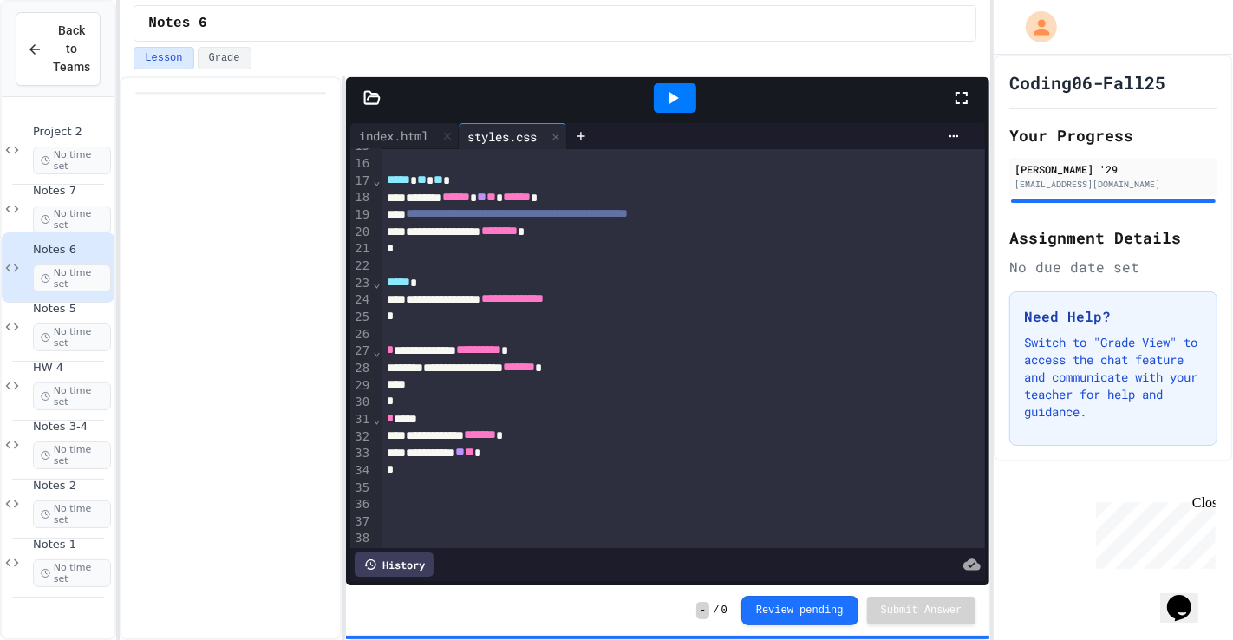
click at [673, 111] on div at bounding box center [675, 97] width 42 height 29
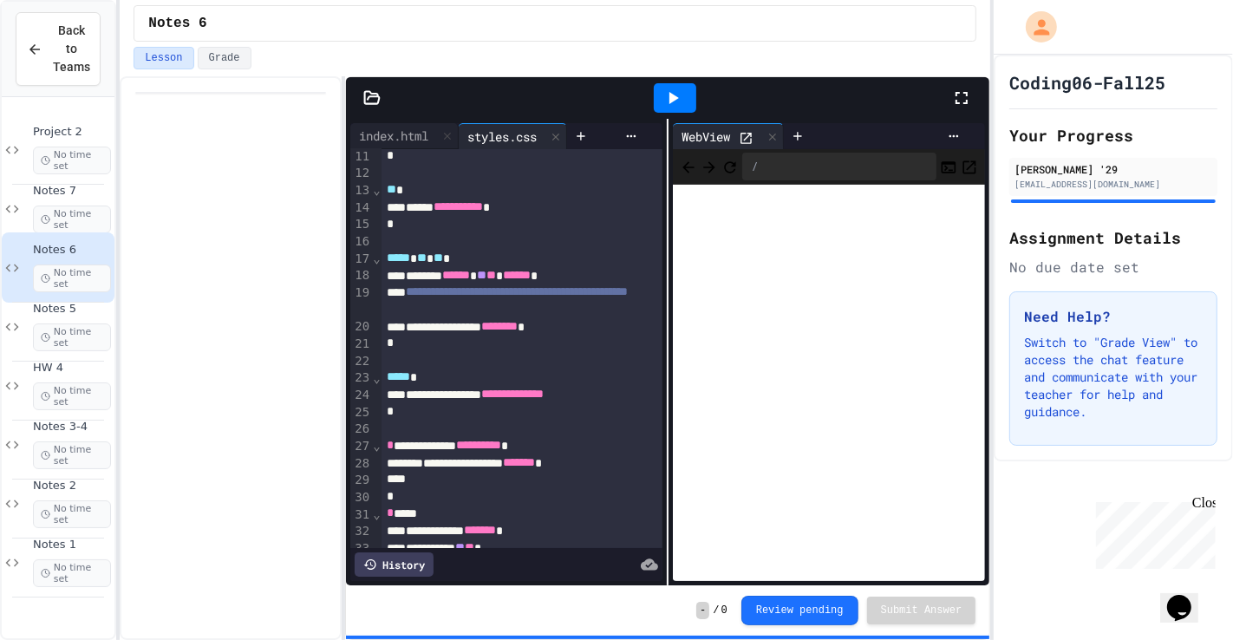
scroll to position [171, 0]
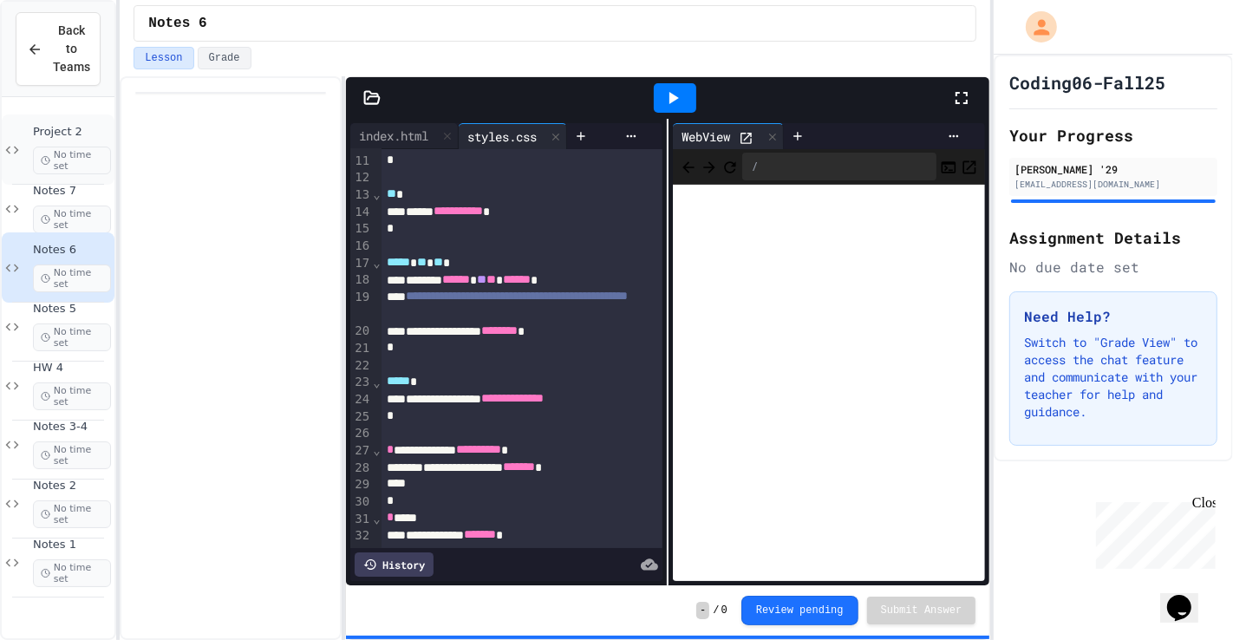
click at [28, 137] on div "Project 2 No time set" at bounding box center [58, 149] width 113 height 70
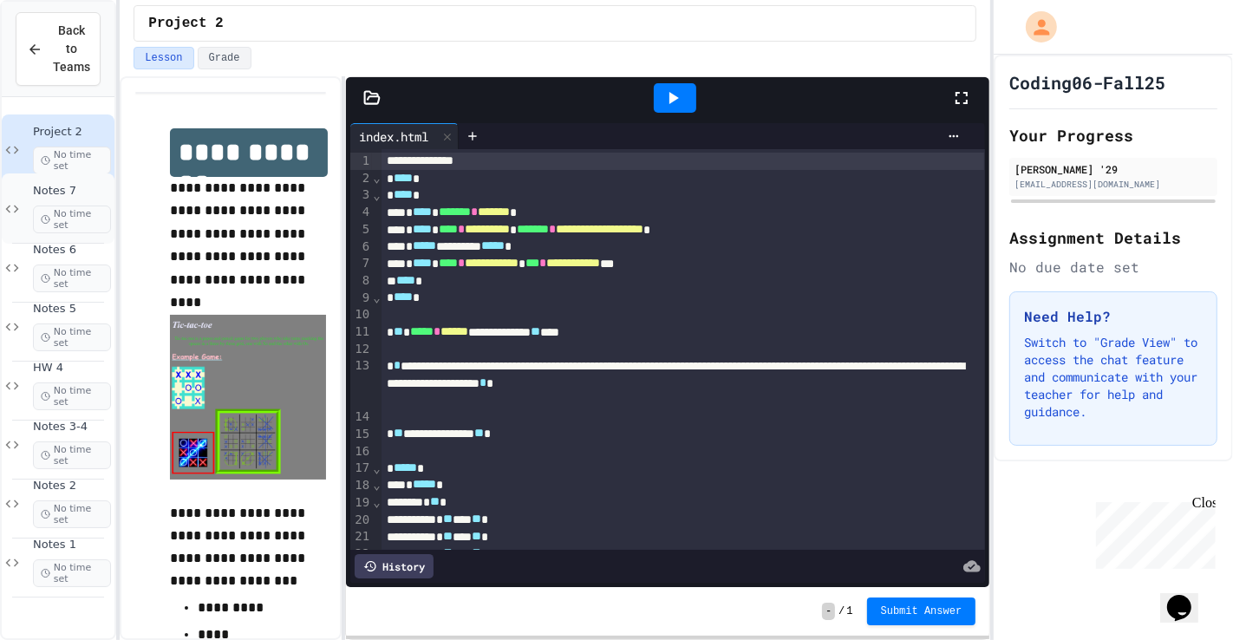
click at [71, 185] on span "Notes 7" at bounding box center [72, 191] width 78 height 15
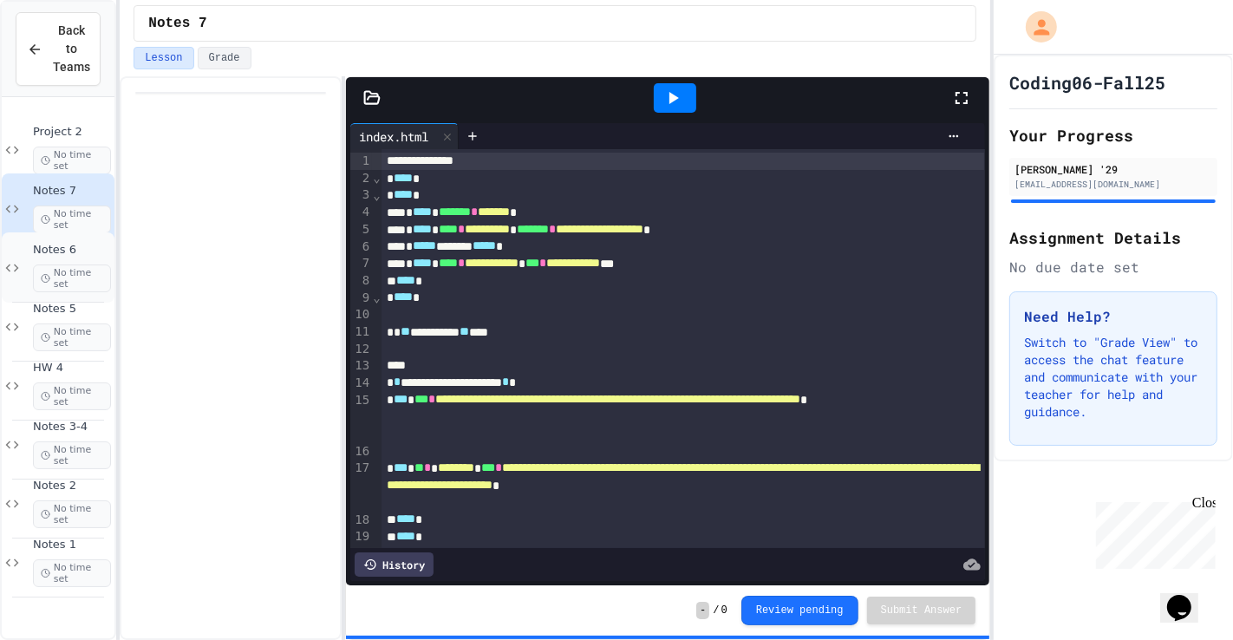
click at [103, 276] on span "No time set" at bounding box center [72, 278] width 78 height 28
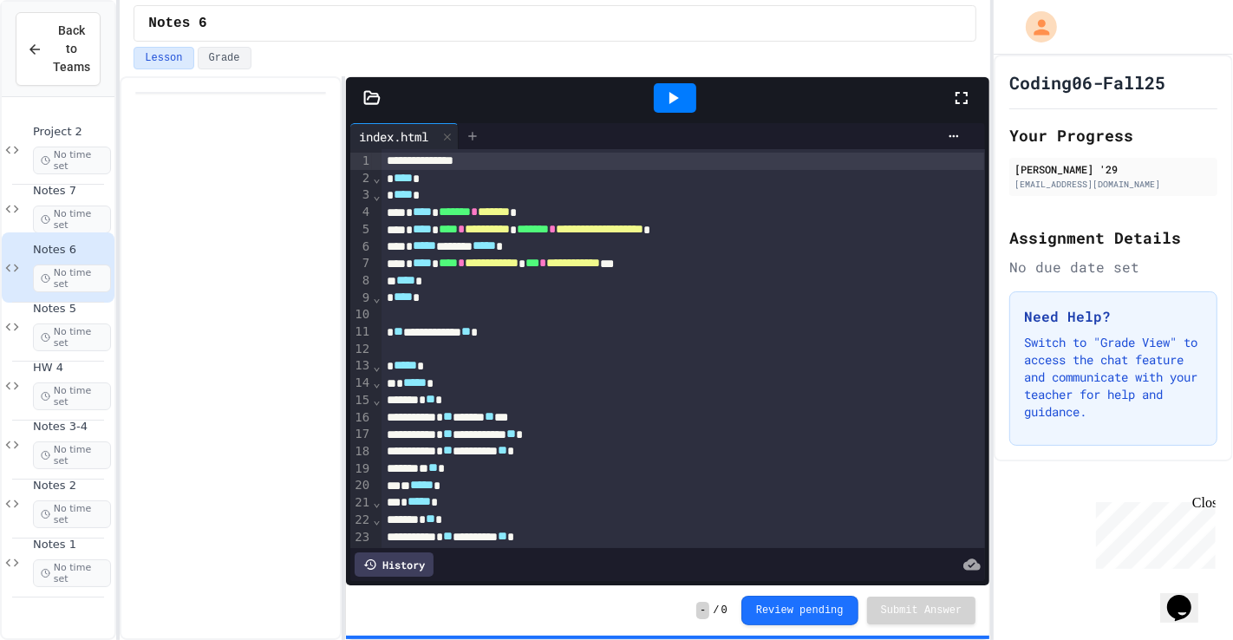
click at [479, 134] on icon at bounding box center [473, 136] width 14 height 14
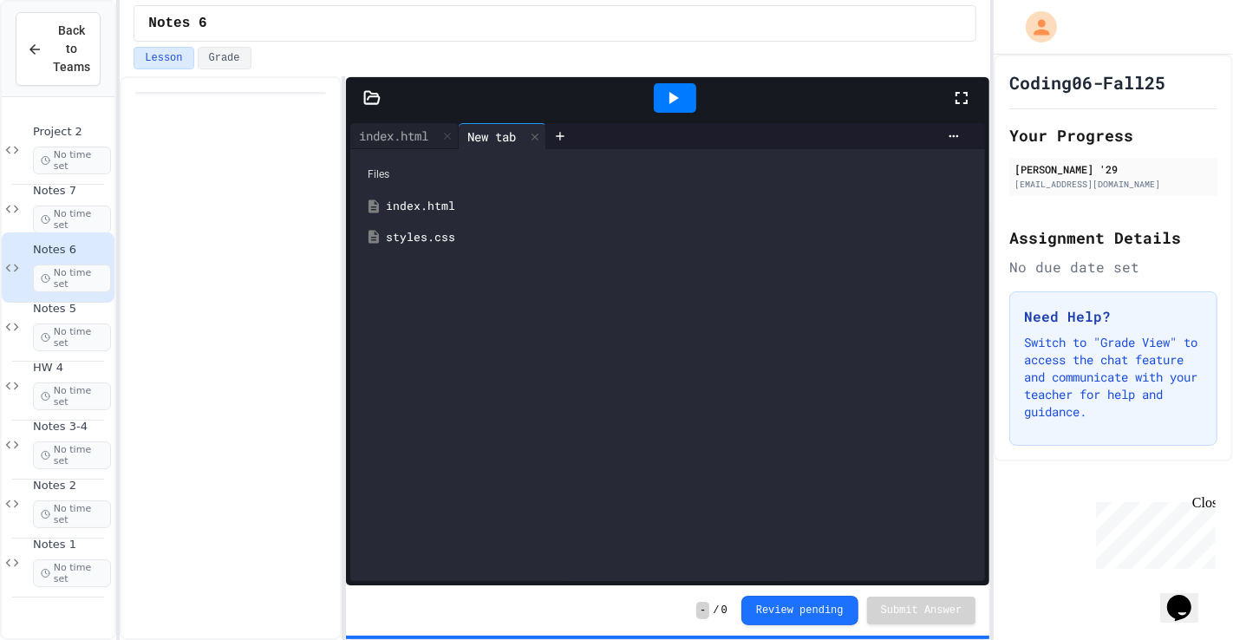
click at [415, 239] on div "styles.css" at bounding box center [680, 237] width 589 height 17
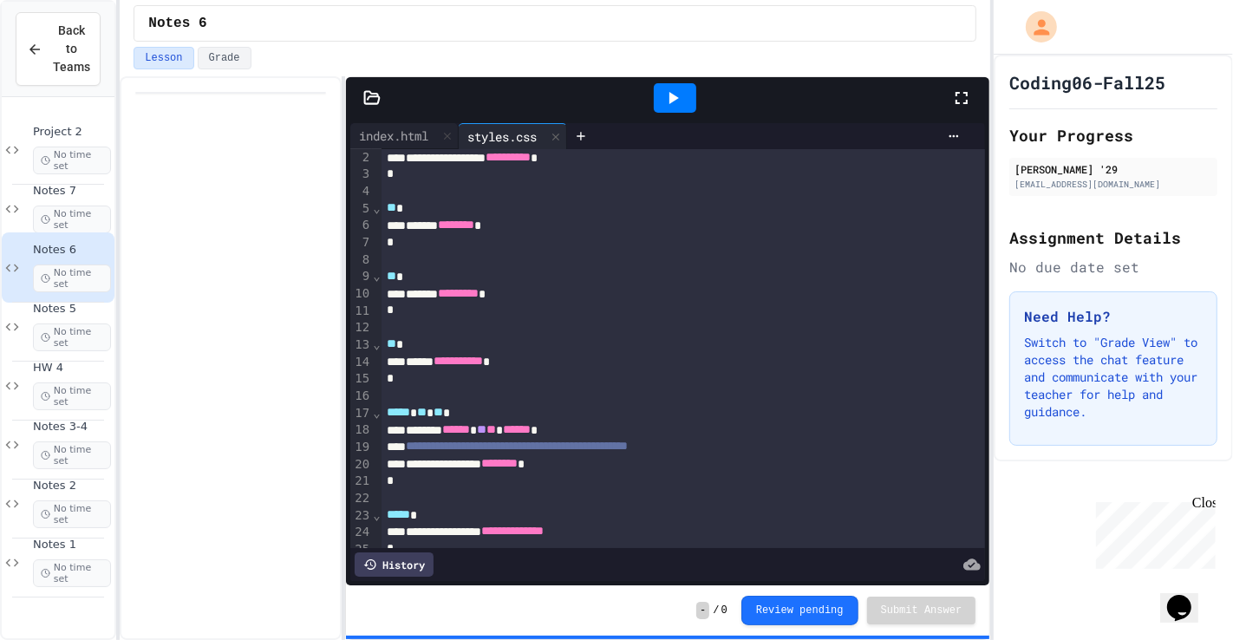
scroll to position [145, 0]
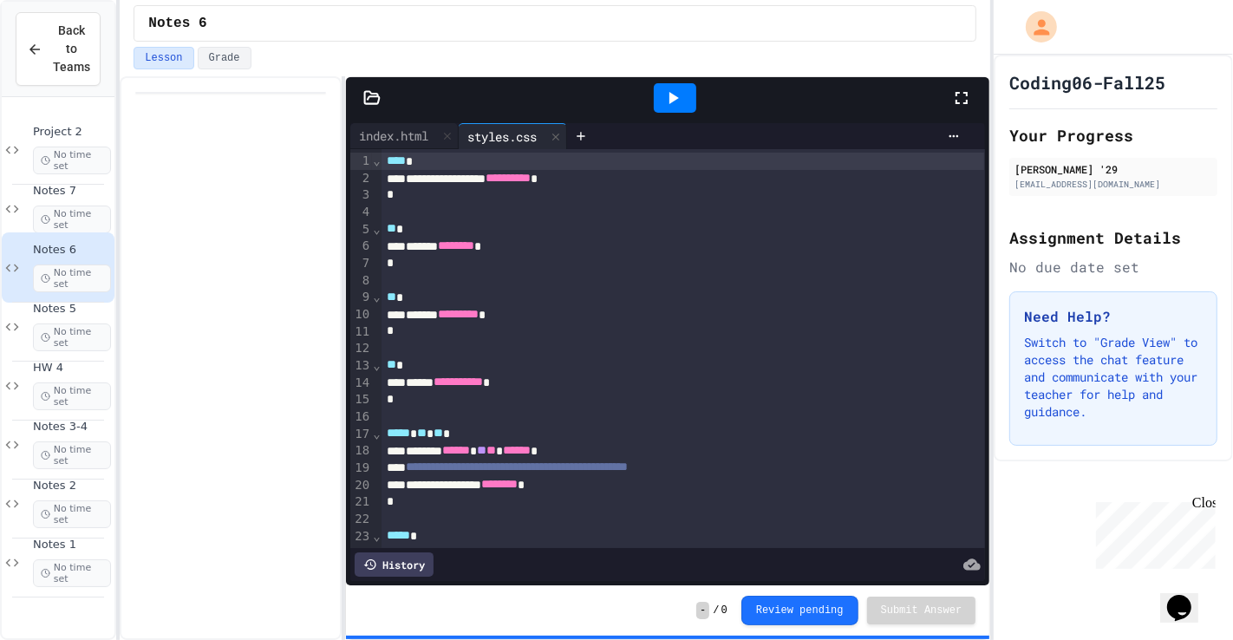
scroll to position [145, 0]
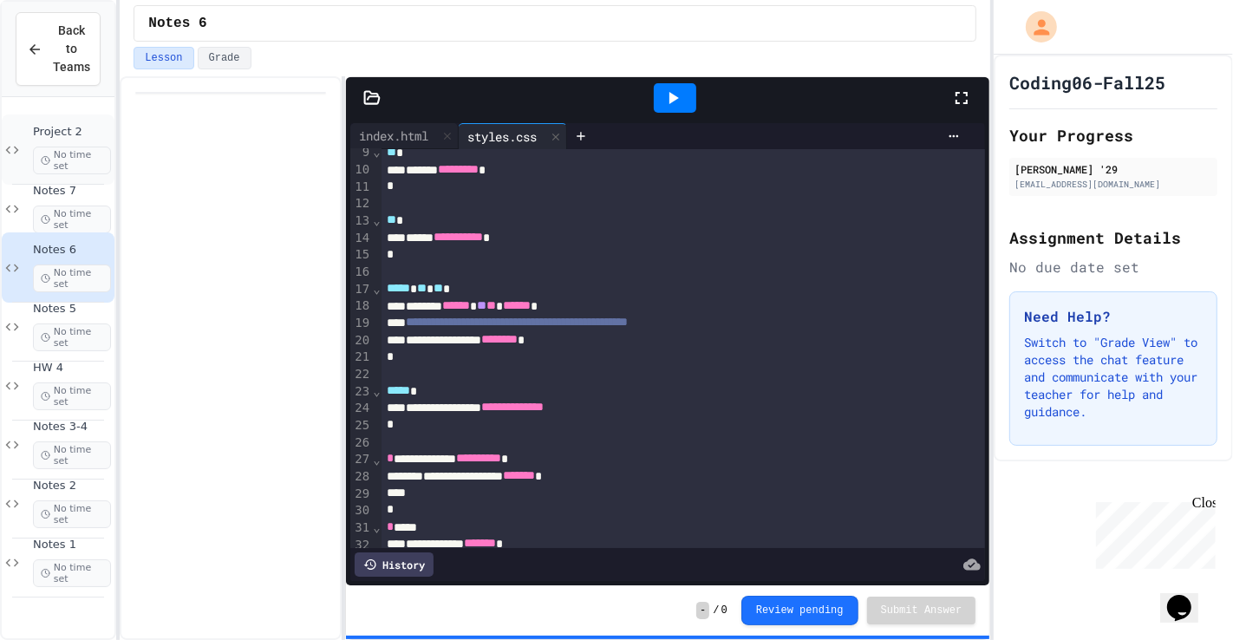
click at [82, 151] on span "No time set" at bounding box center [72, 161] width 78 height 28
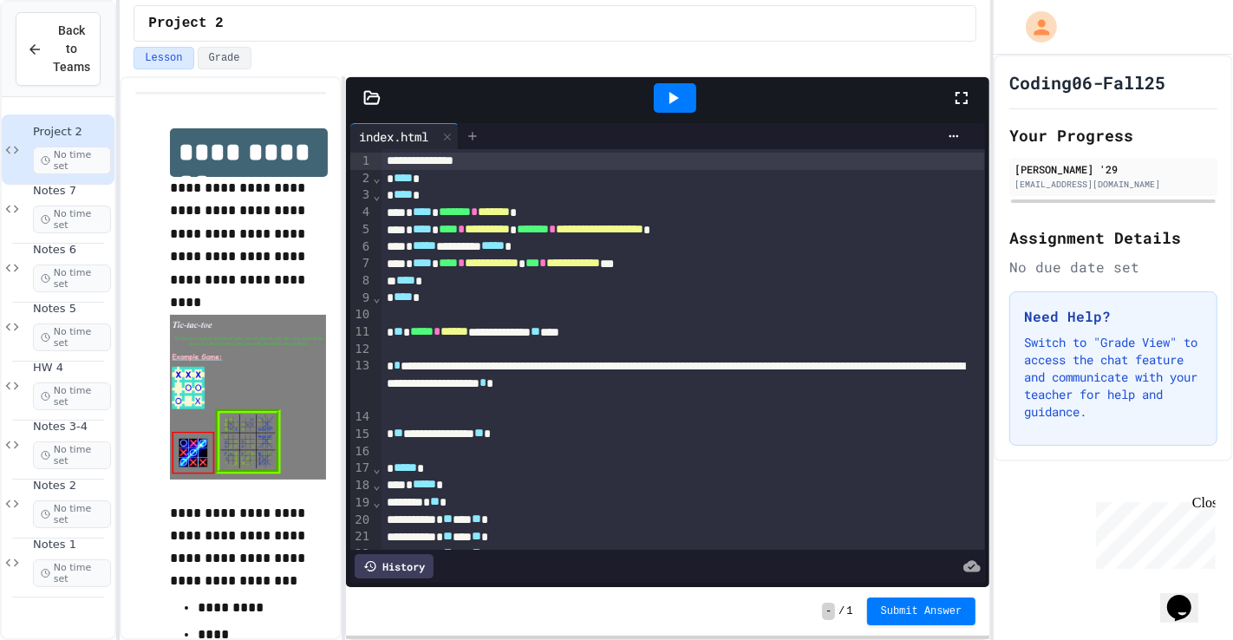
click at [479, 140] on icon at bounding box center [473, 136] width 14 height 14
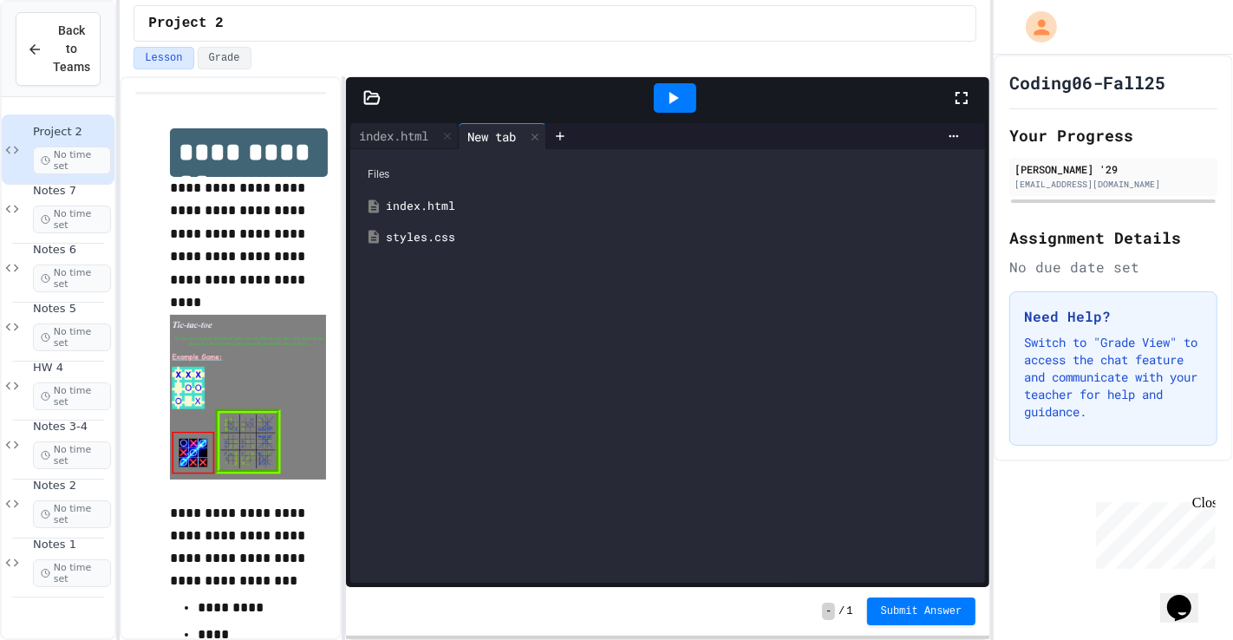
click at [375, 239] on icon at bounding box center [374, 237] width 10 height 13
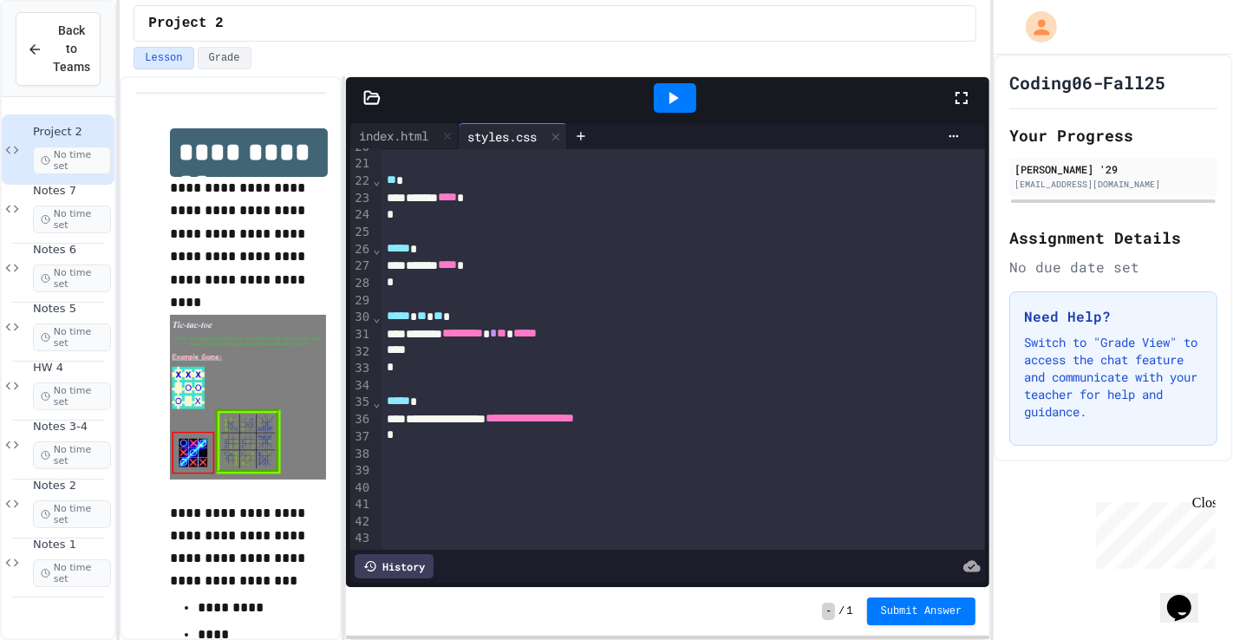
scroll to position [335, 0]
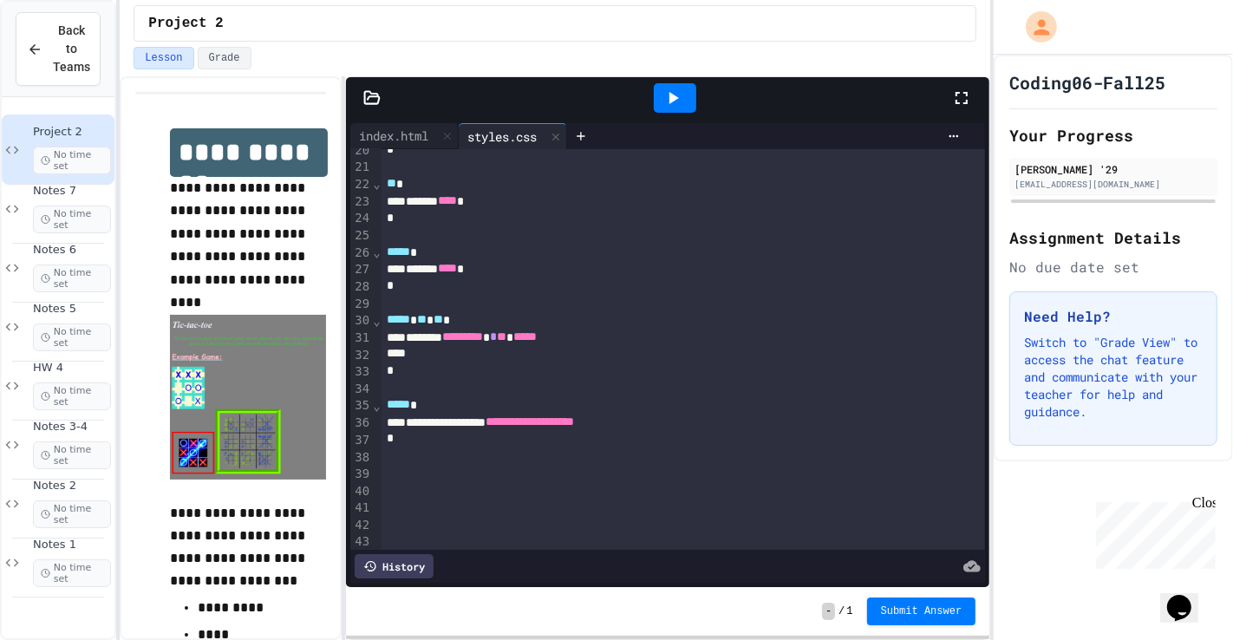
click at [635, 334] on div "******* ********* * ** *****" at bounding box center [683, 337] width 603 height 17
click at [681, 102] on icon at bounding box center [672, 98] width 21 height 21
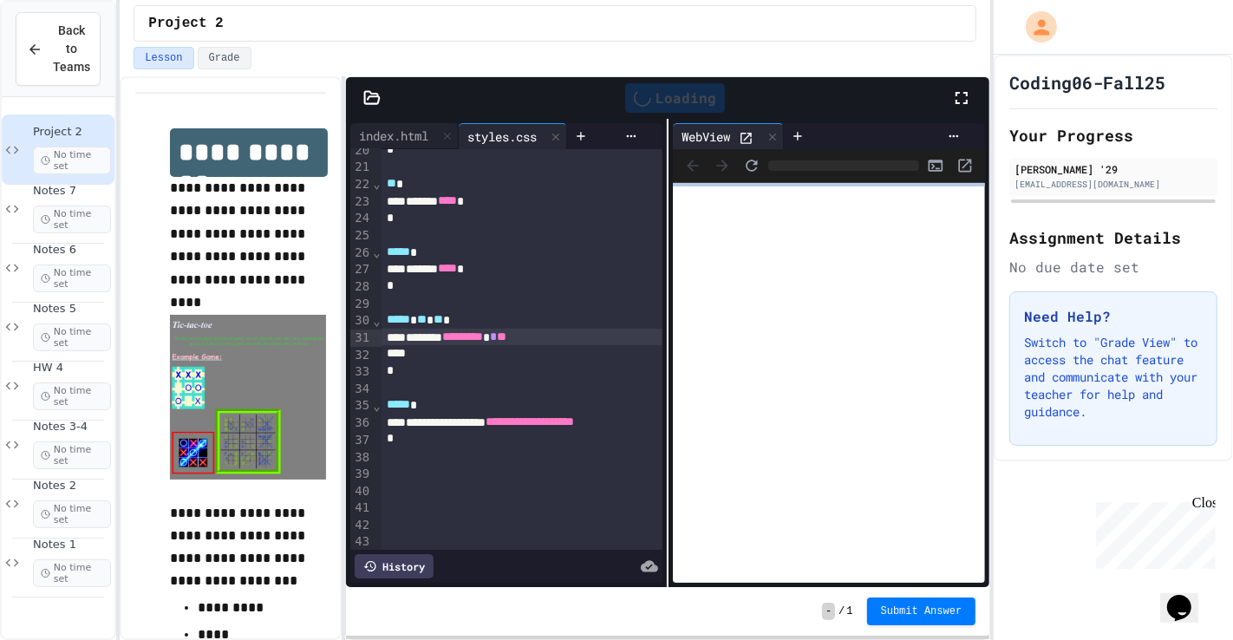
scroll to position [352, 0]
click at [586, 329] on div "******* ********* * **" at bounding box center [522, 336] width 280 height 17
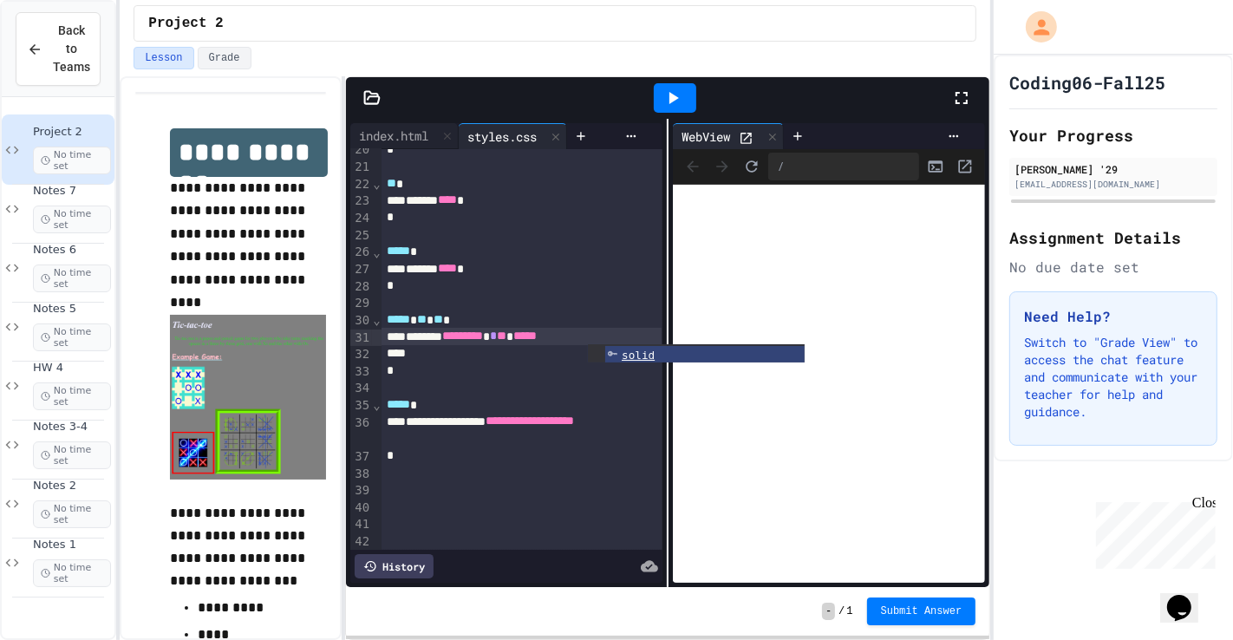
click at [662, 344] on ul "solid" at bounding box center [696, 353] width 217 height 18
click at [688, 92] on div at bounding box center [675, 97] width 42 height 29
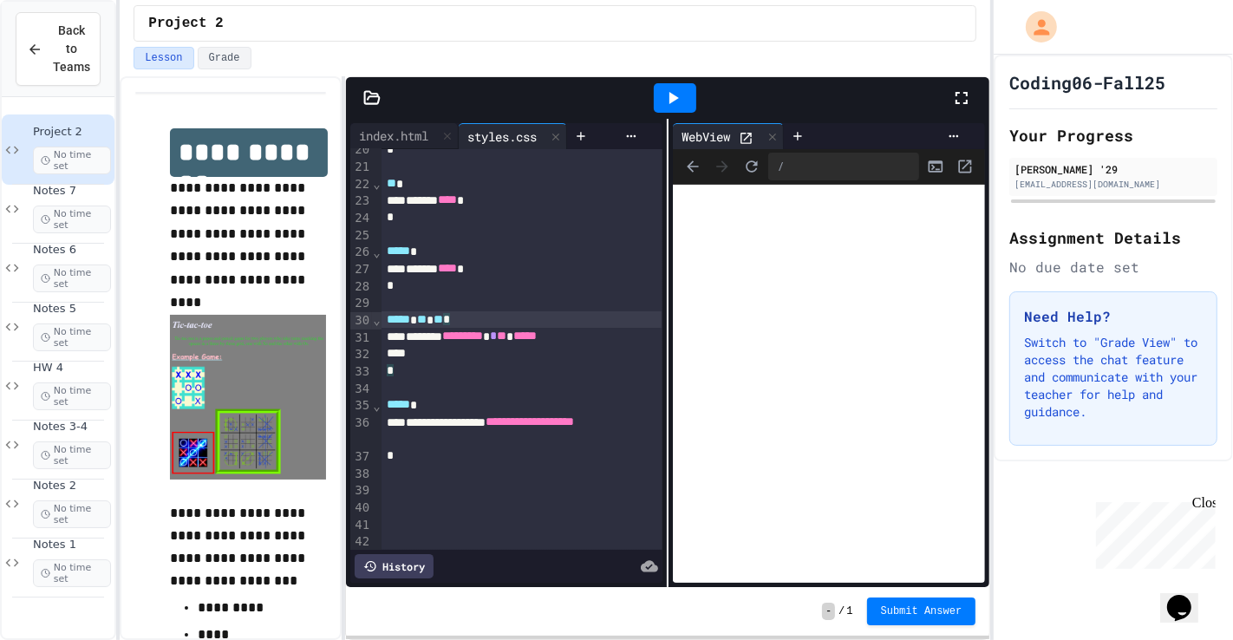
click at [629, 325] on div "***** * ** * ** *" at bounding box center [522, 319] width 280 height 17
click at [633, 346] on div at bounding box center [522, 353] width 280 height 17
click at [633, 332] on div "******* ********* * ** *****" at bounding box center [522, 336] width 280 height 17
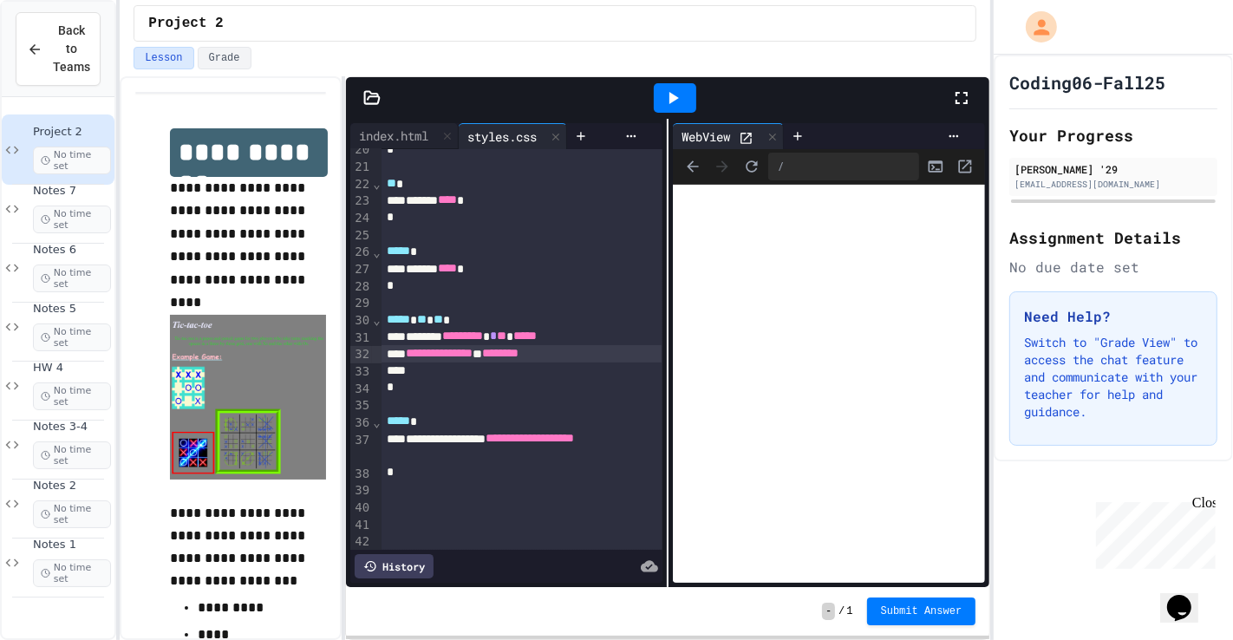
click at [699, 95] on div at bounding box center [675, 98] width 60 height 47
click at [685, 92] on div at bounding box center [675, 97] width 42 height 29
drag, startPoint x: 624, startPoint y: 347, endPoint x: 408, endPoint y: 353, distance: 216.0
click at [408, 353] on div "**********" at bounding box center [522, 353] width 280 height 17
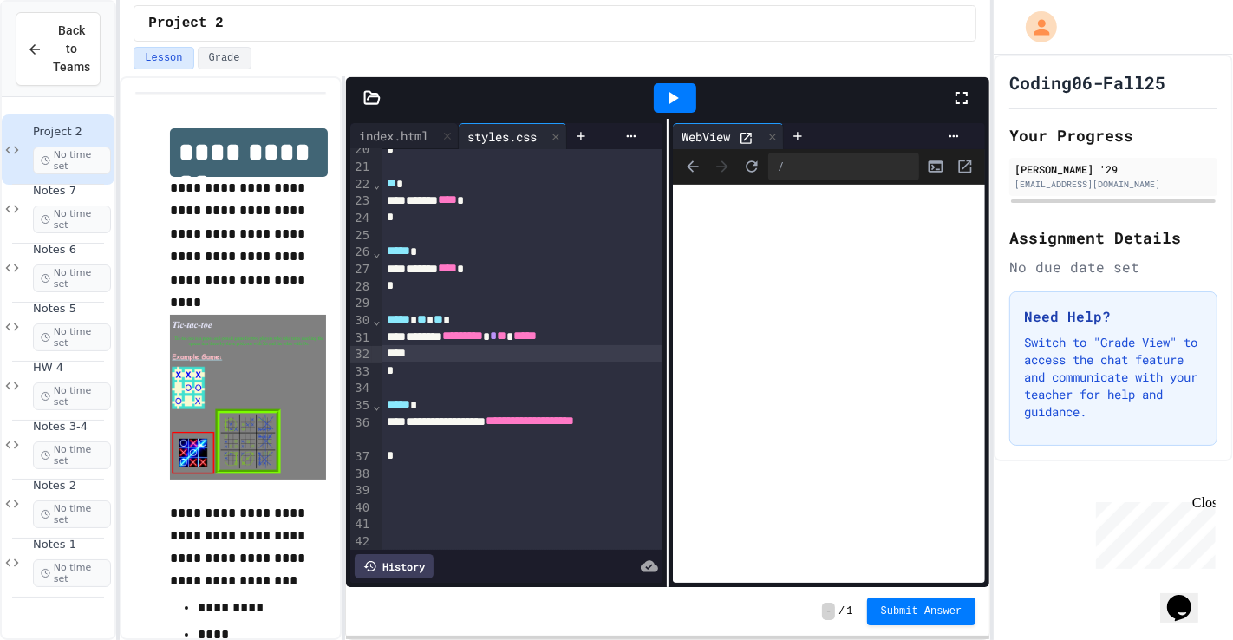
click at [663, 91] on icon at bounding box center [672, 98] width 21 height 21
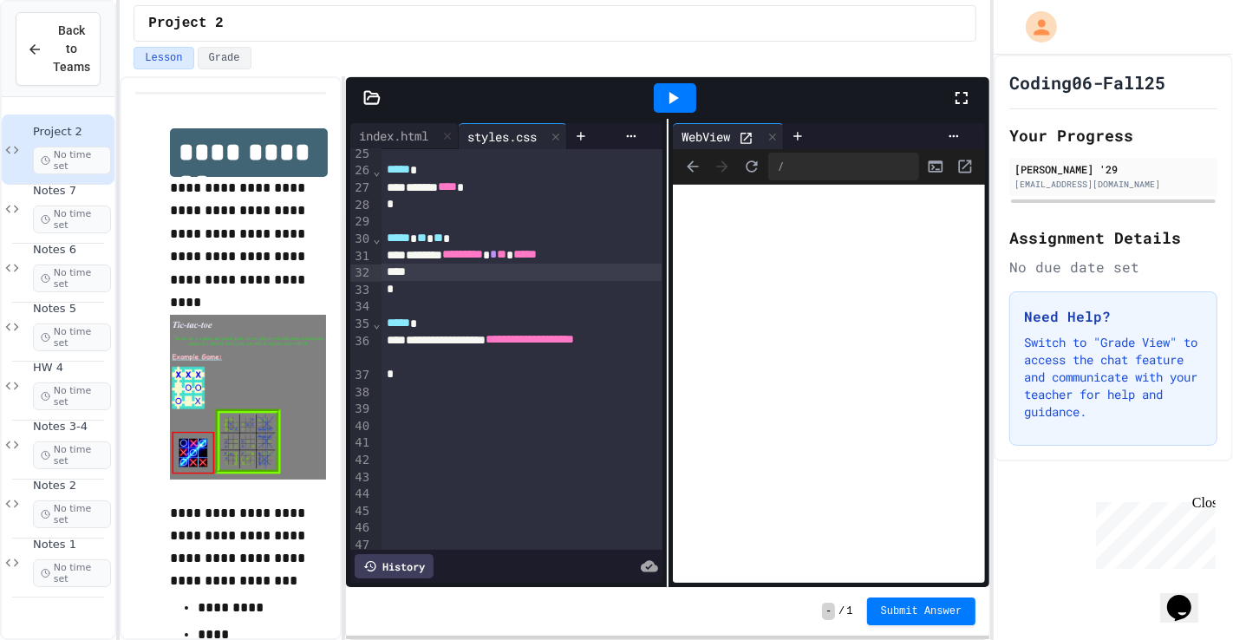
scroll to position [440, 0]
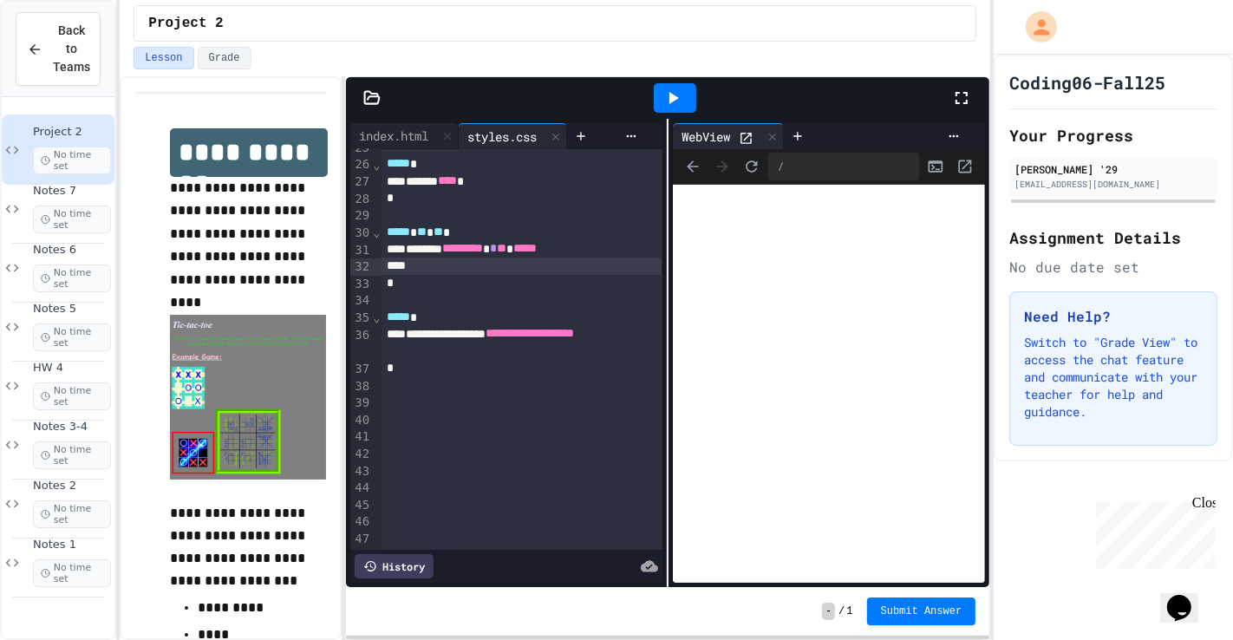
click at [432, 371] on div "*" at bounding box center [522, 368] width 280 height 17
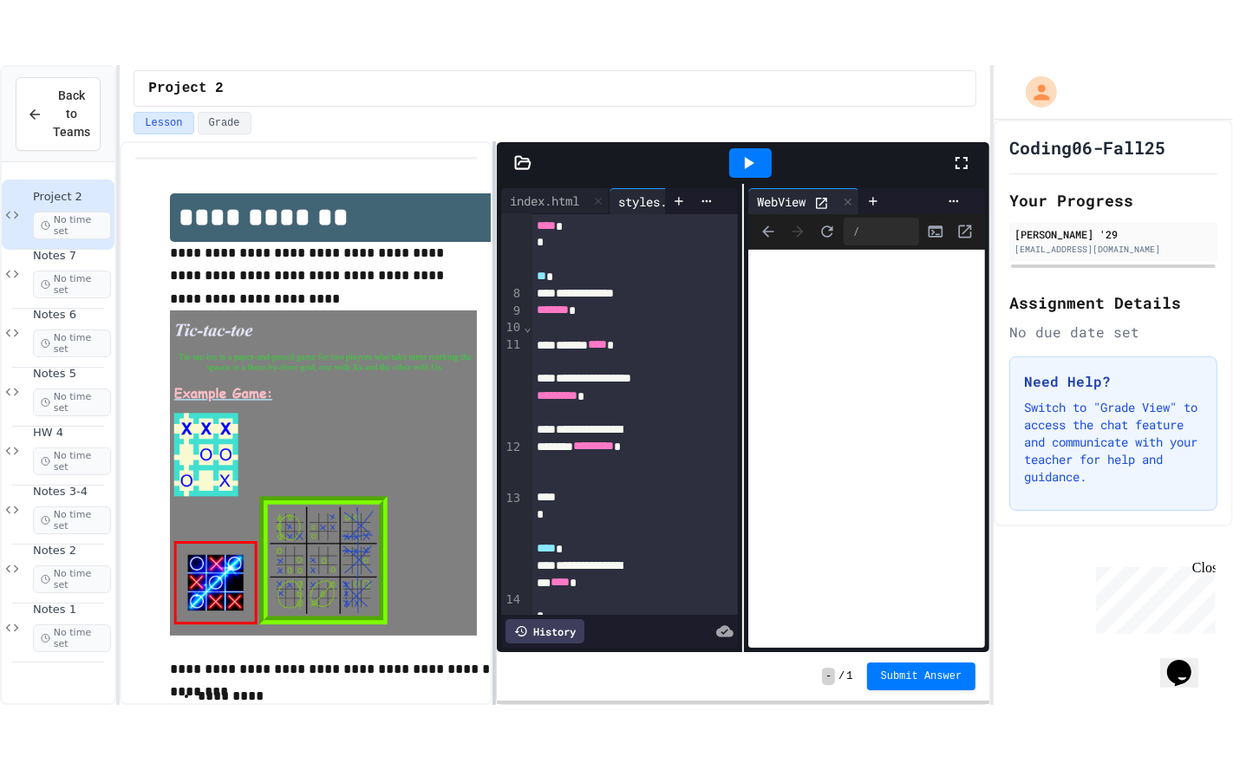
scroll to position [205, 0]
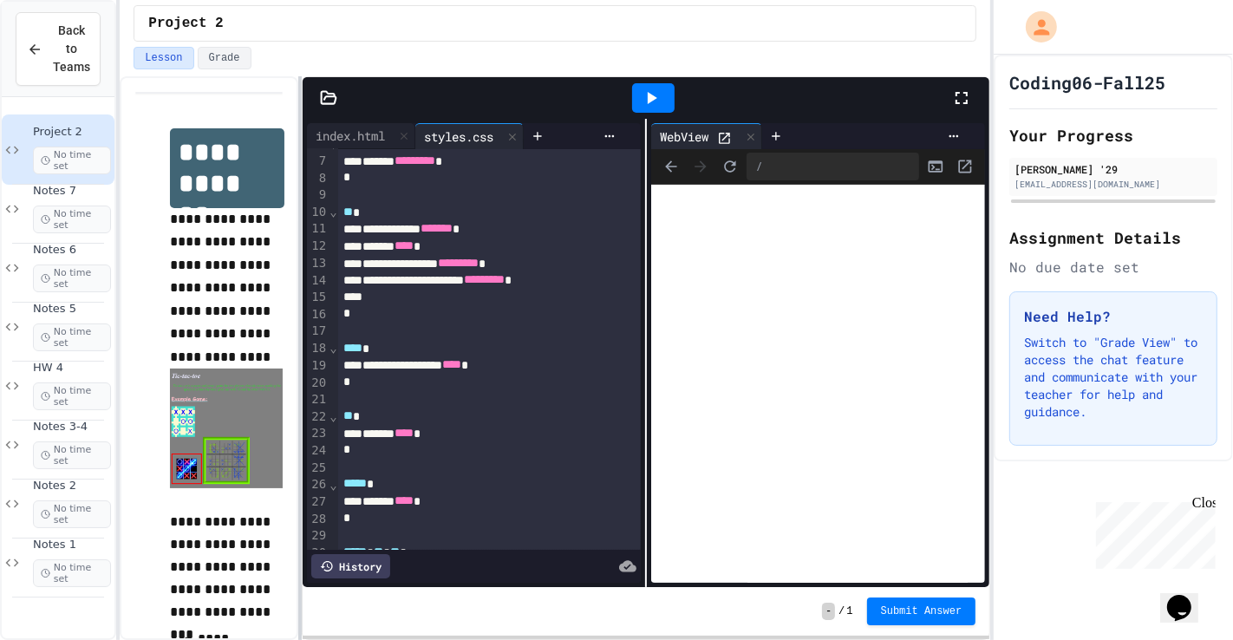
click at [298, 284] on div at bounding box center [299, 358] width 3 height 564
click at [961, 100] on icon at bounding box center [961, 98] width 21 height 21
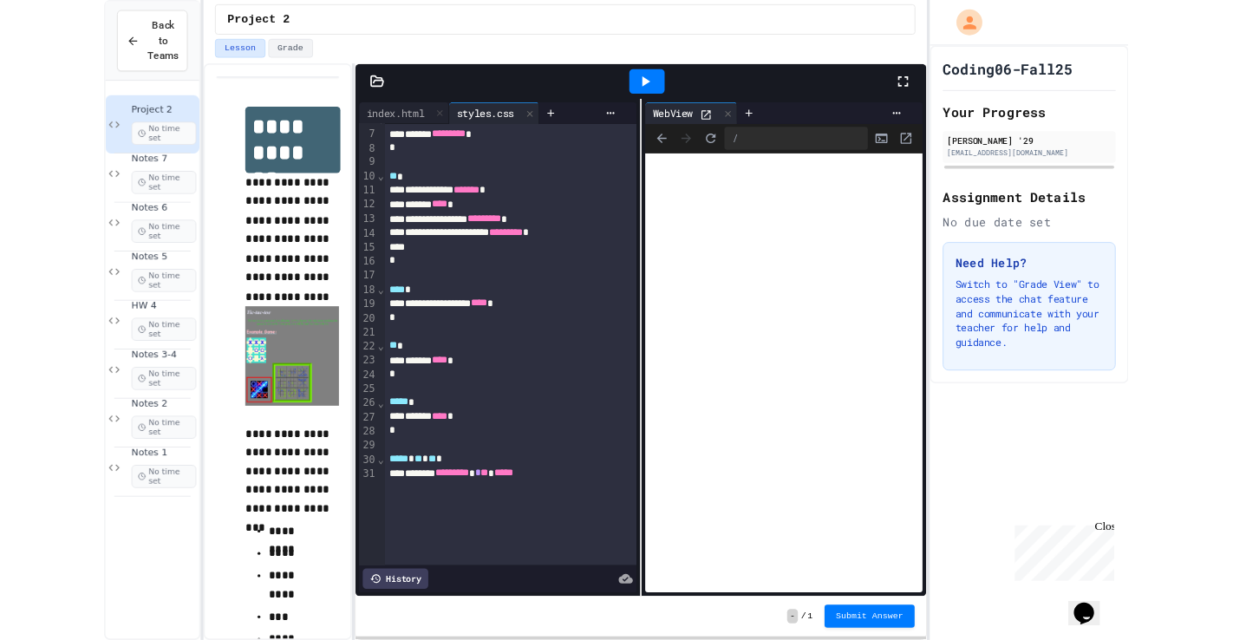
scroll to position [102, 0]
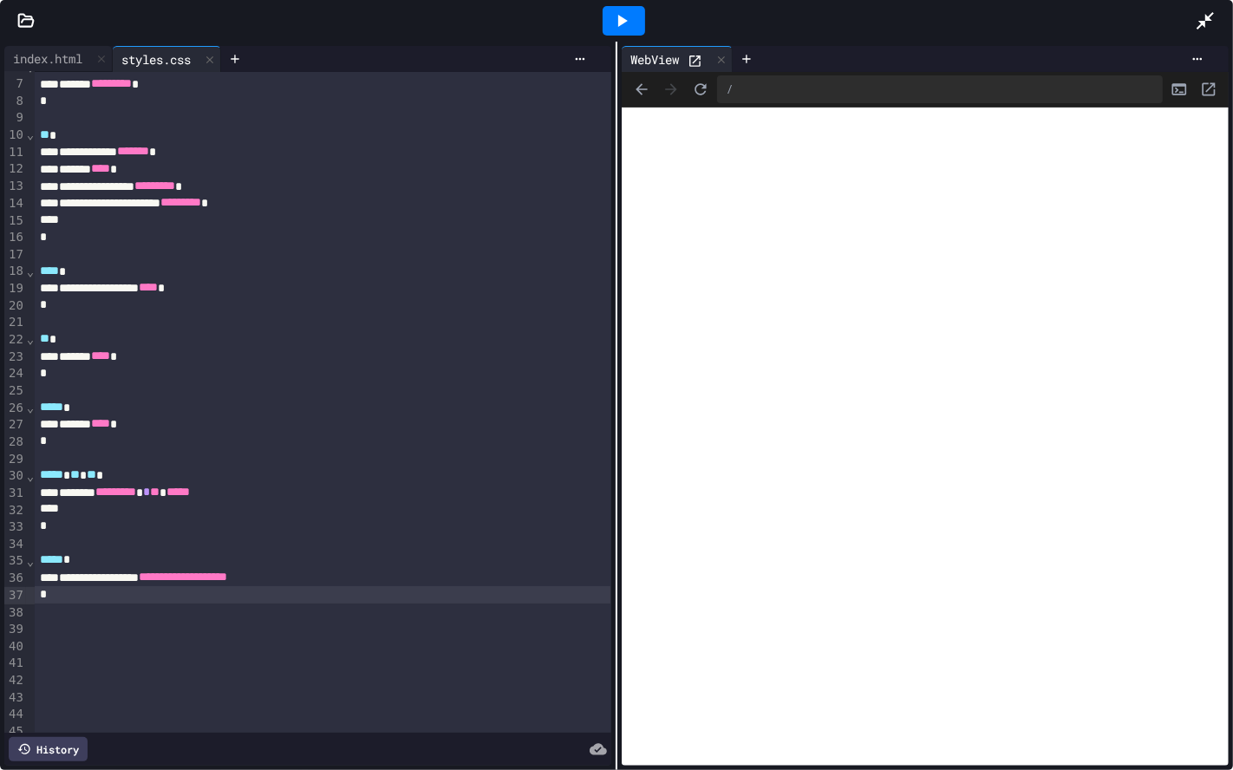
click at [622, 392] on iframe at bounding box center [925, 437] width 607 height 659
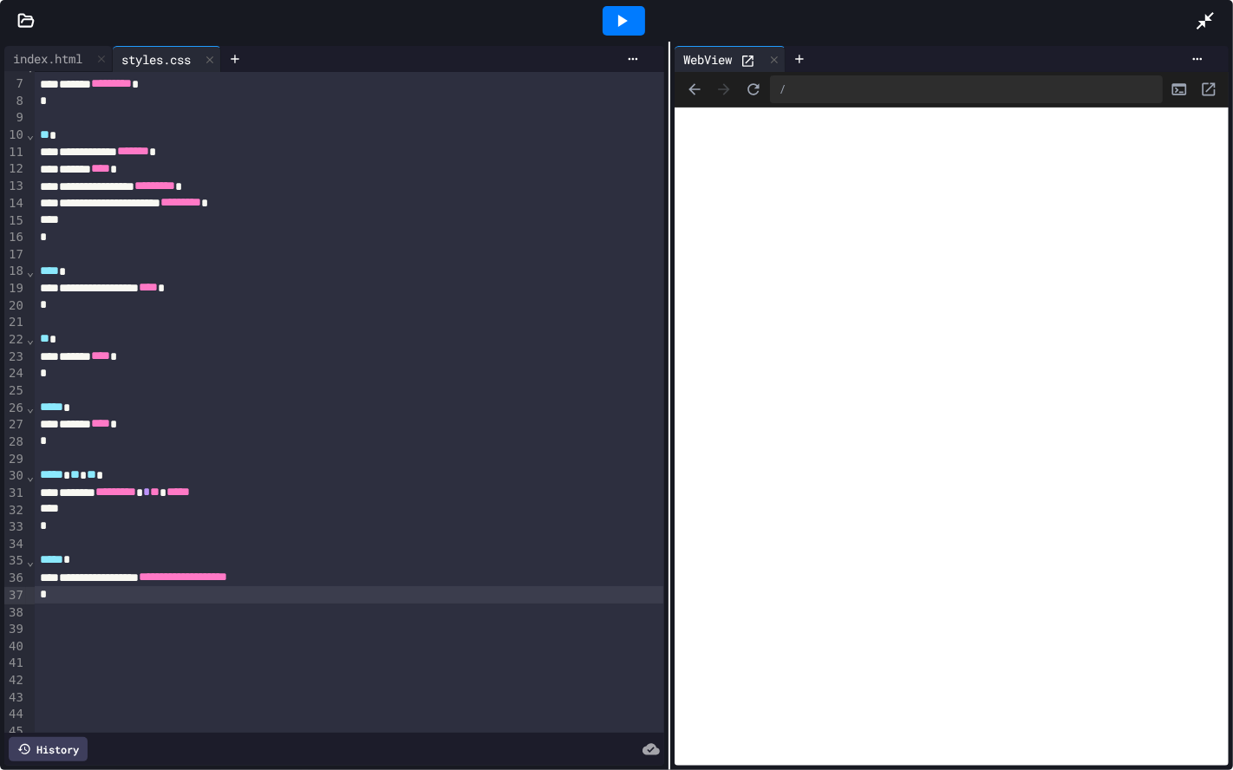
click at [668, 466] on div "**********" at bounding box center [616, 406] width 1233 height 728
click at [375, 581] on div "**********" at bounding box center [349, 577] width 629 height 17
click at [608, 27] on div at bounding box center [624, 20] width 42 height 29
click at [611, 27] on icon at bounding box center [621, 20] width 21 height 21
click at [1210, 46] on div "WebView" at bounding box center [952, 59] width 554 height 26
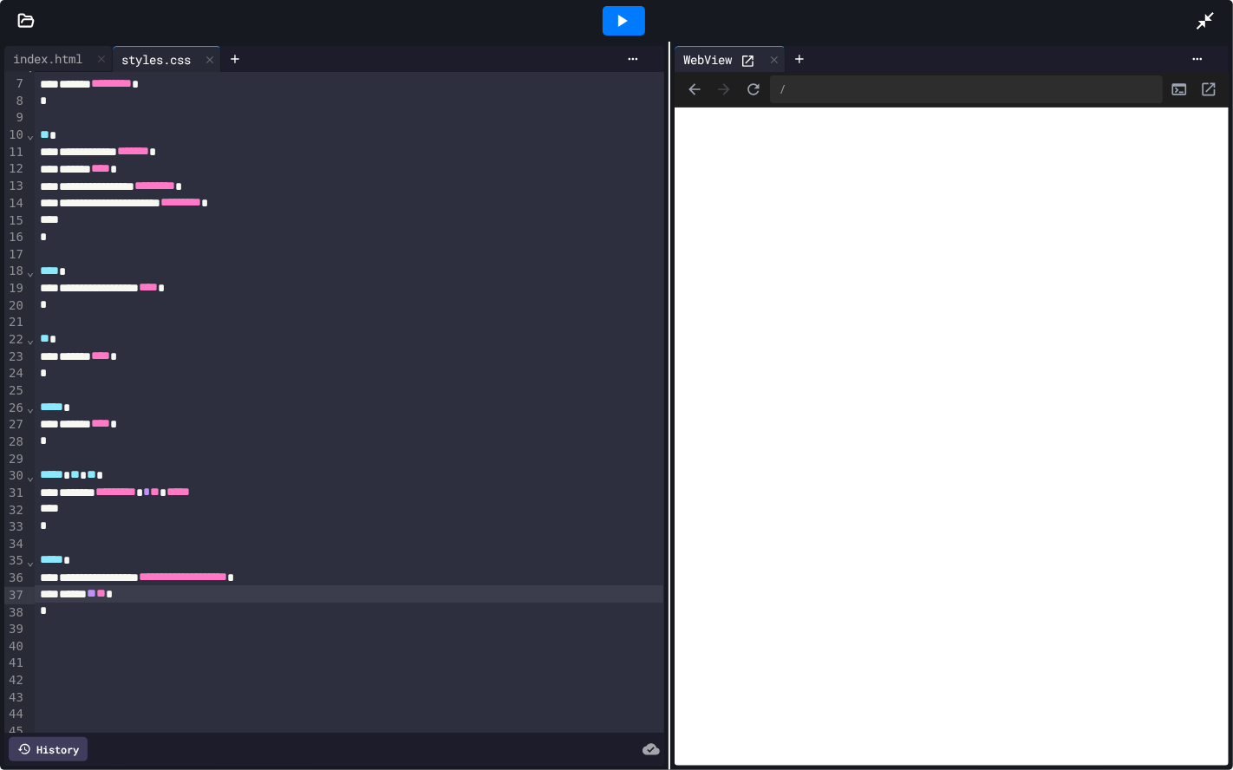
click at [1197, 36] on div at bounding box center [1214, 20] width 38 height 47
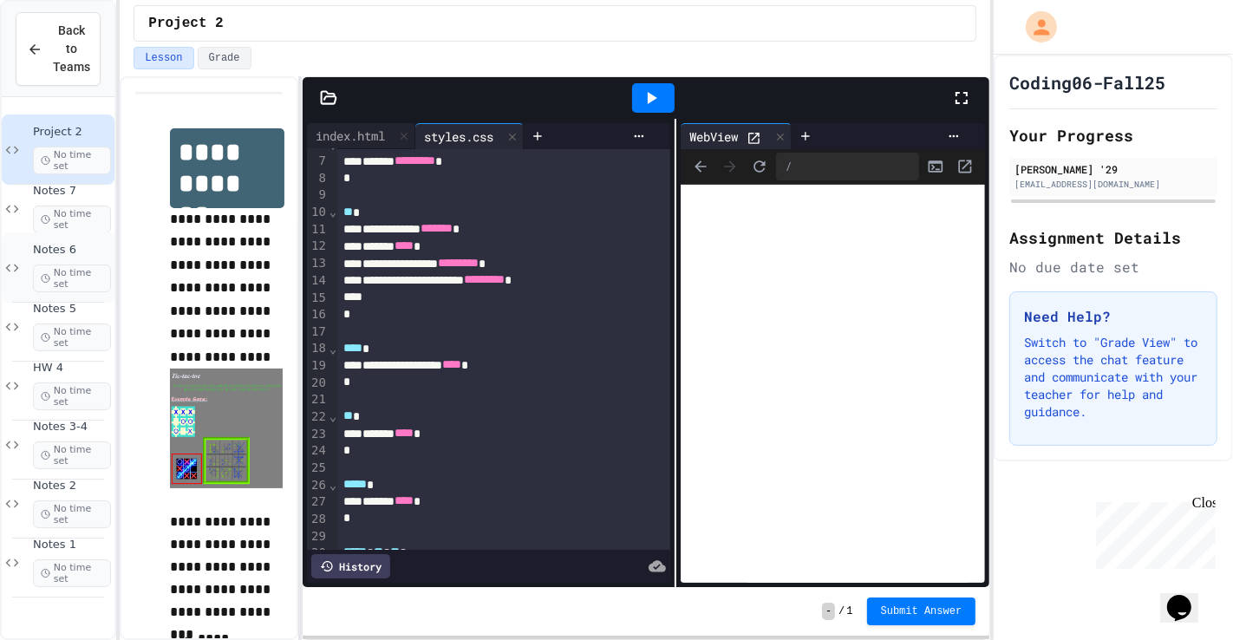
click at [47, 264] on span "No time set" at bounding box center [72, 278] width 78 height 28
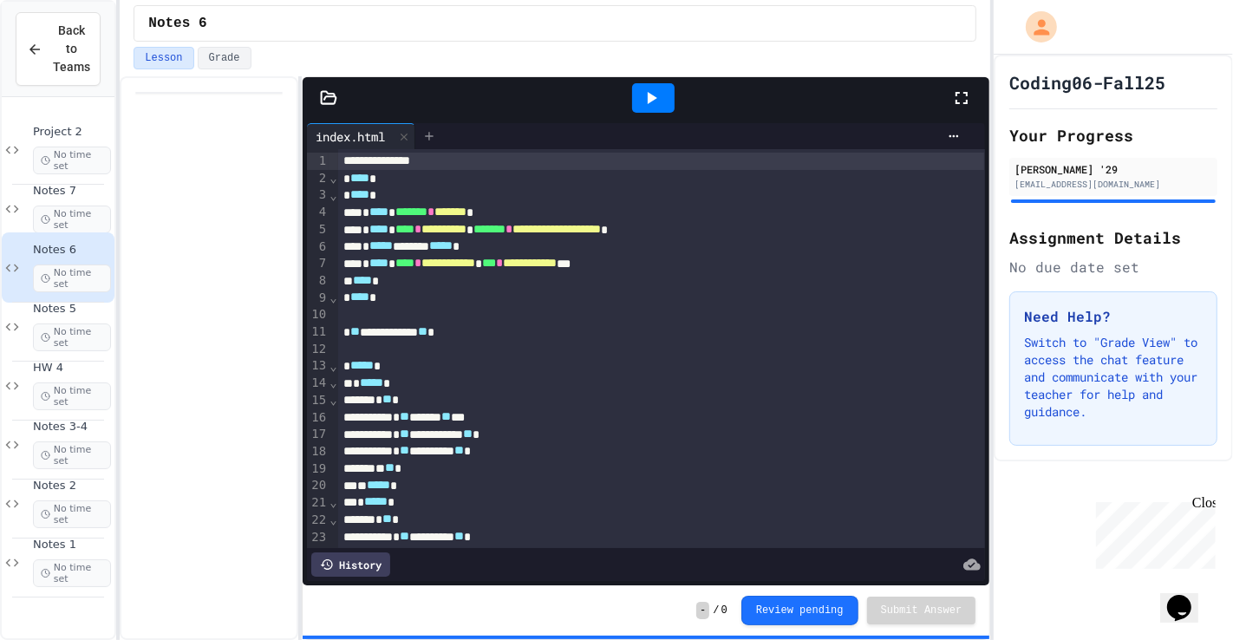
click at [440, 147] on div at bounding box center [429, 136] width 28 height 26
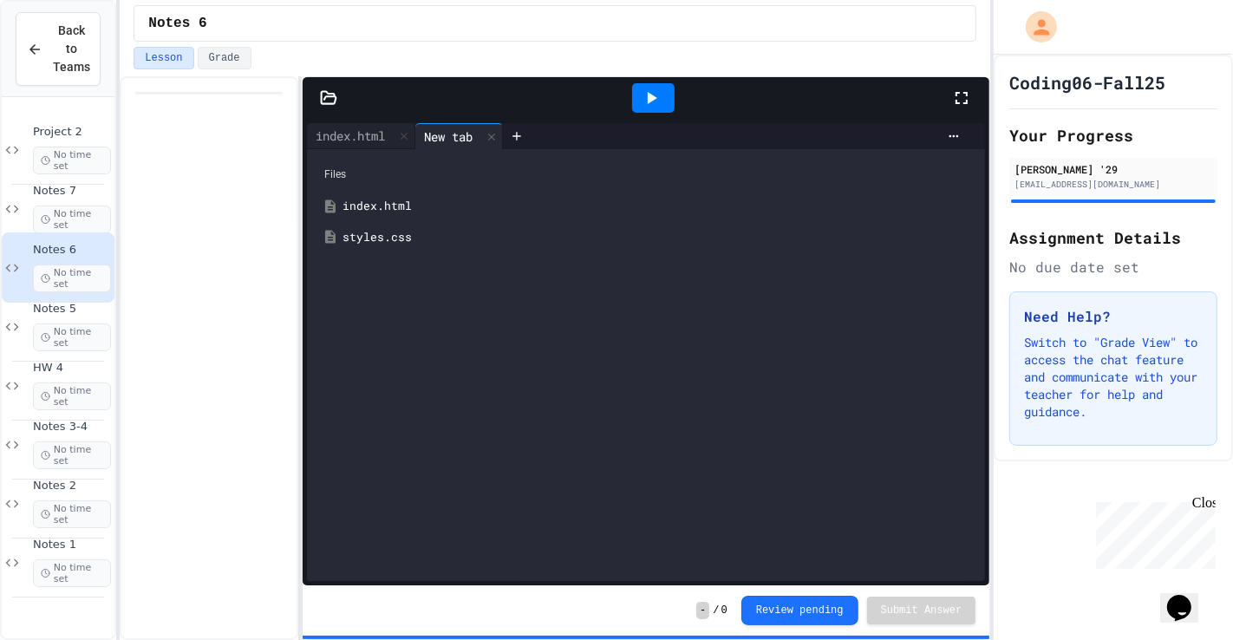
click at [368, 242] on div "styles.css" at bounding box center [658, 237] width 632 height 17
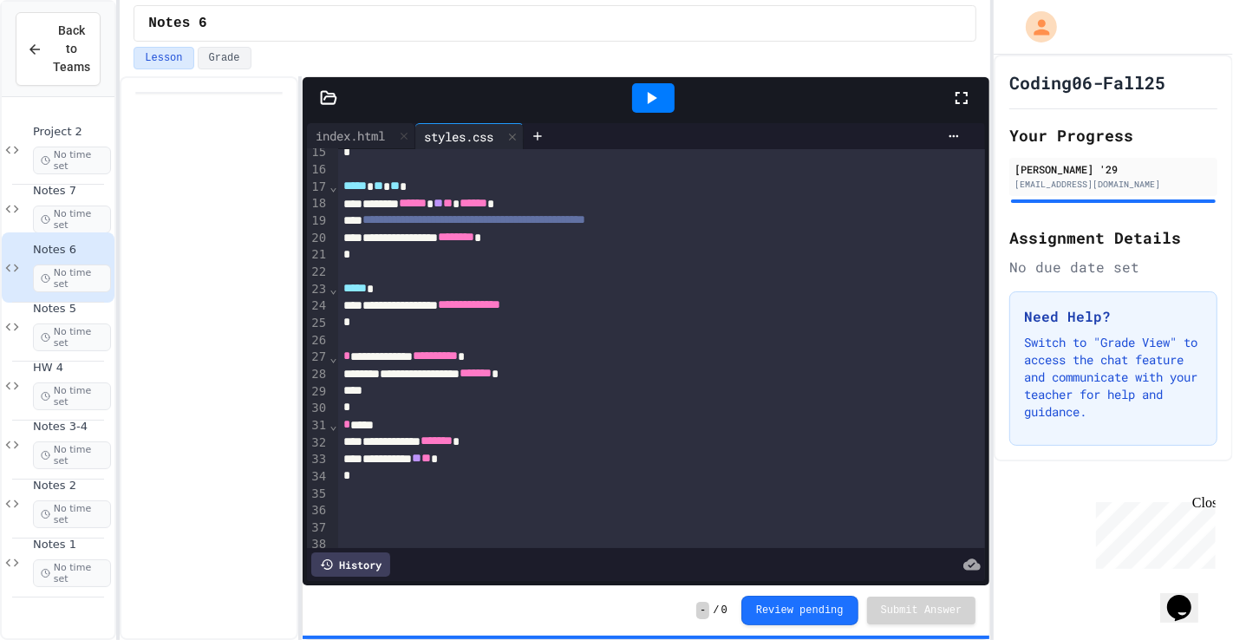
scroll to position [238, 0]
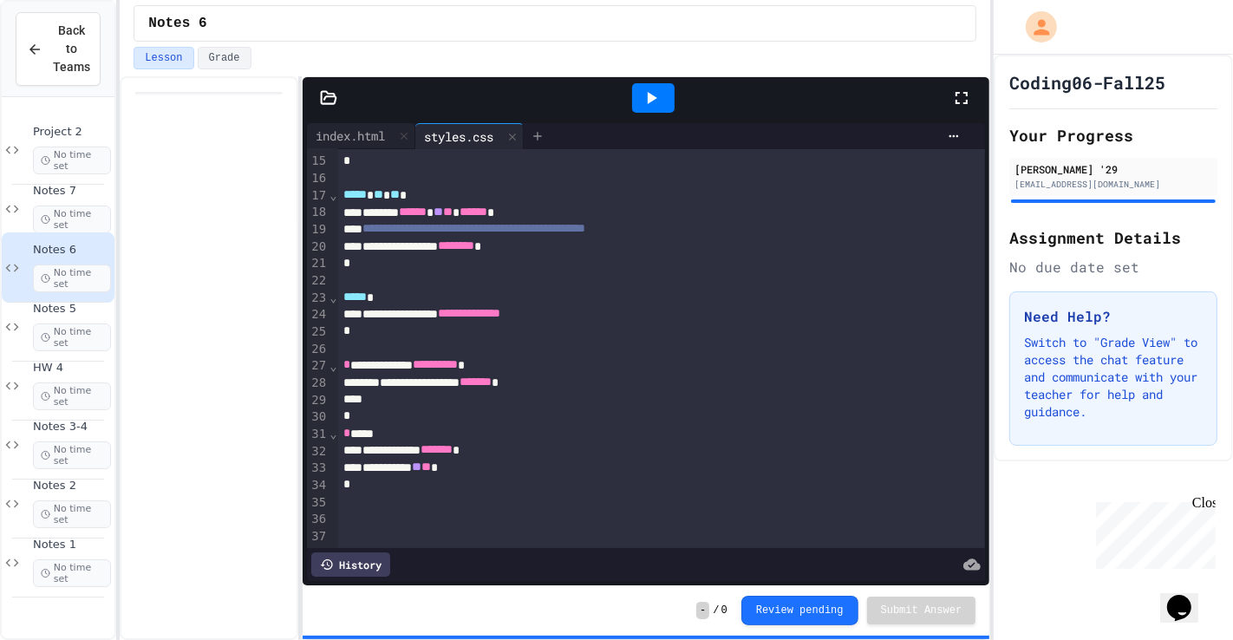
click at [545, 131] on icon at bounding box center [538, 136] width 14 height 14
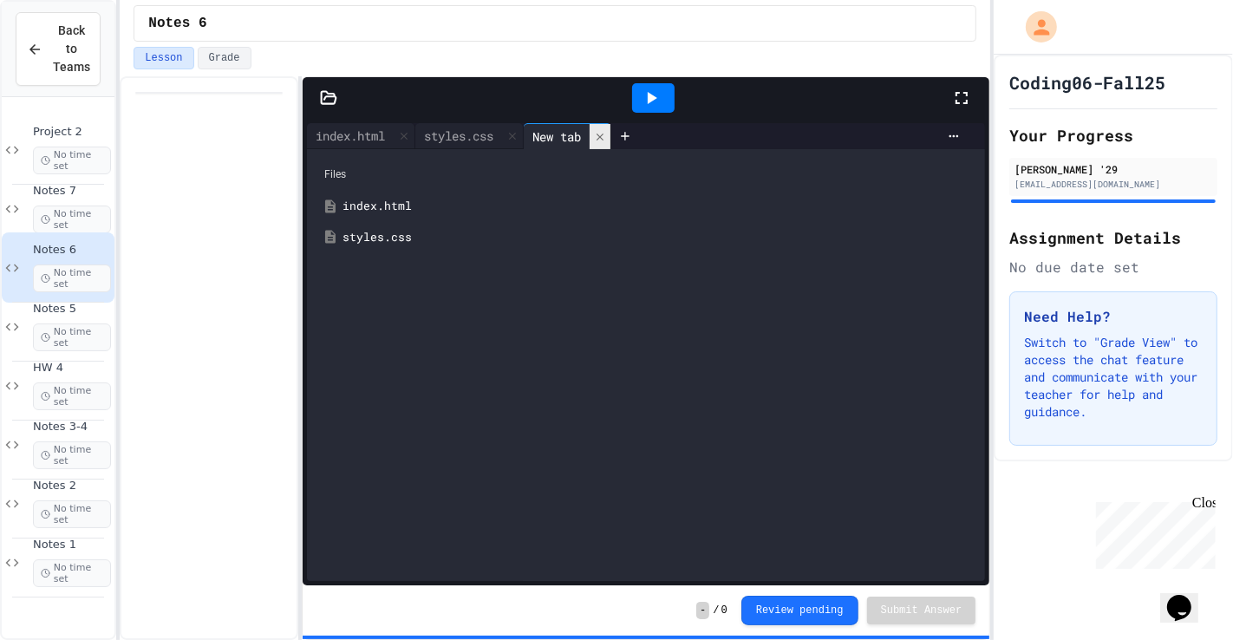
click at [606, 137] on icon at bounding box center [600, 137] width 12 height 12
click at [631, 101] on div at bounding box center [653, 98] width 60 height 47
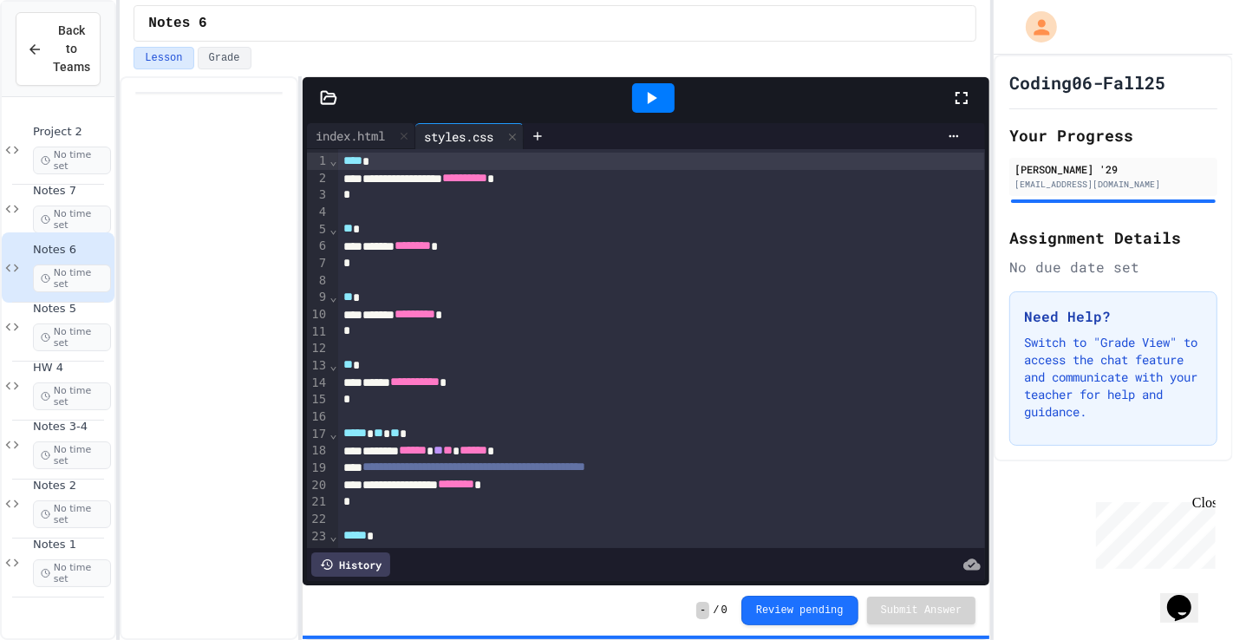
drag, startPoint x: 642, startPoint y: 104, endPoint x: 628, endPoint y: 130, distance: 29.9
click at [643, 105] on icon at bounding box center [651, 98] width 21 height 21
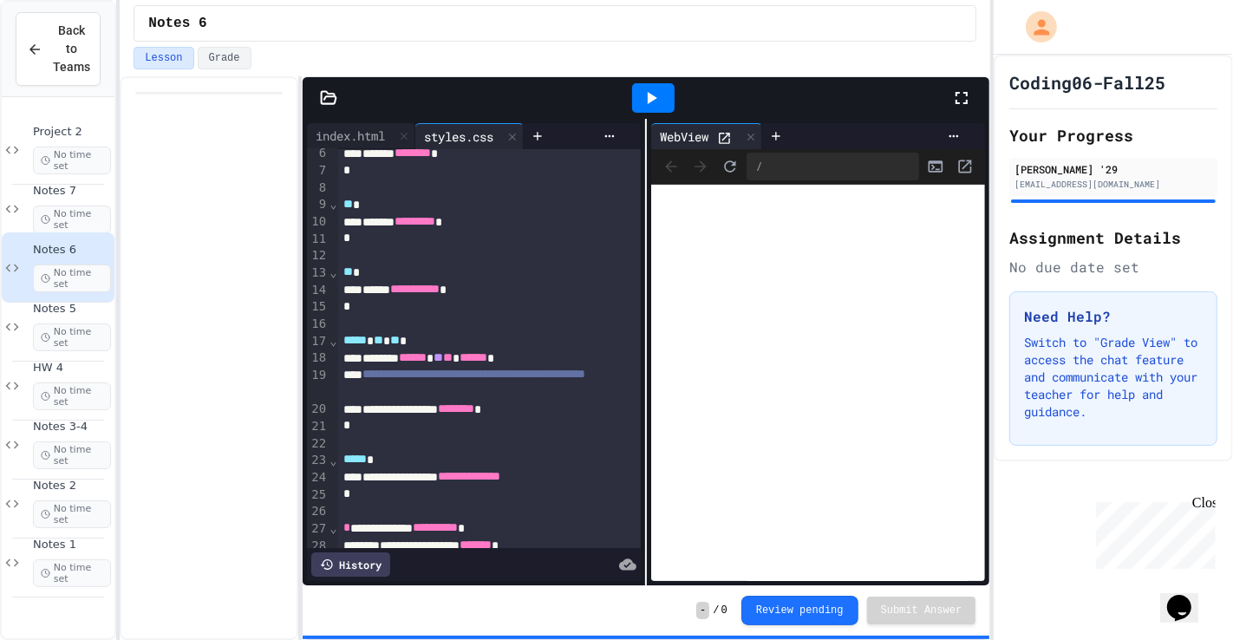
scroll to position [85, 0]
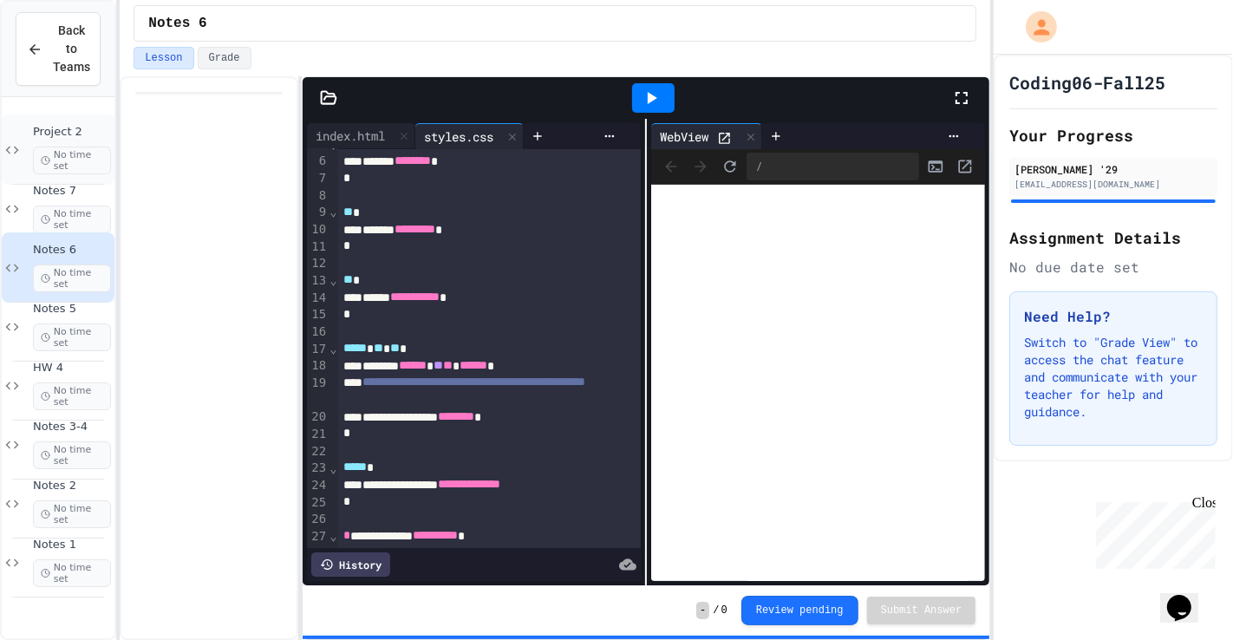
click at [59, 136] on span "Project 2" at bounding box center [72, 132] width 78 height 15
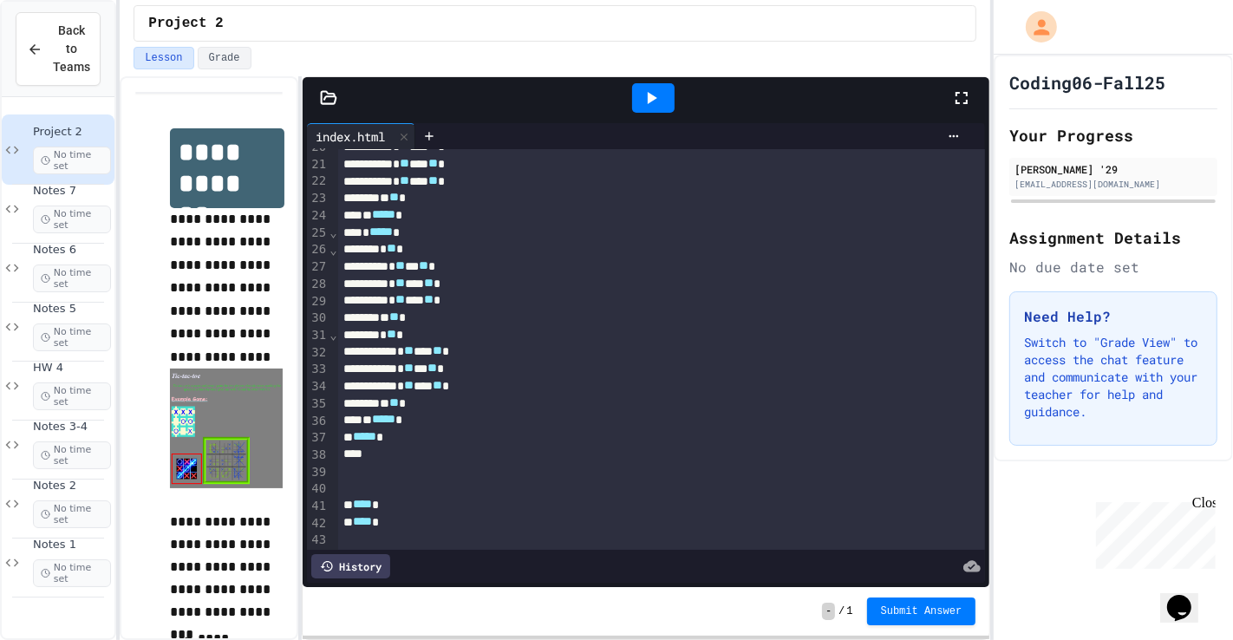
scroll to position [357, 0]
click at [668, 104] on div at bounding box center [653, 97] width 42 height 29
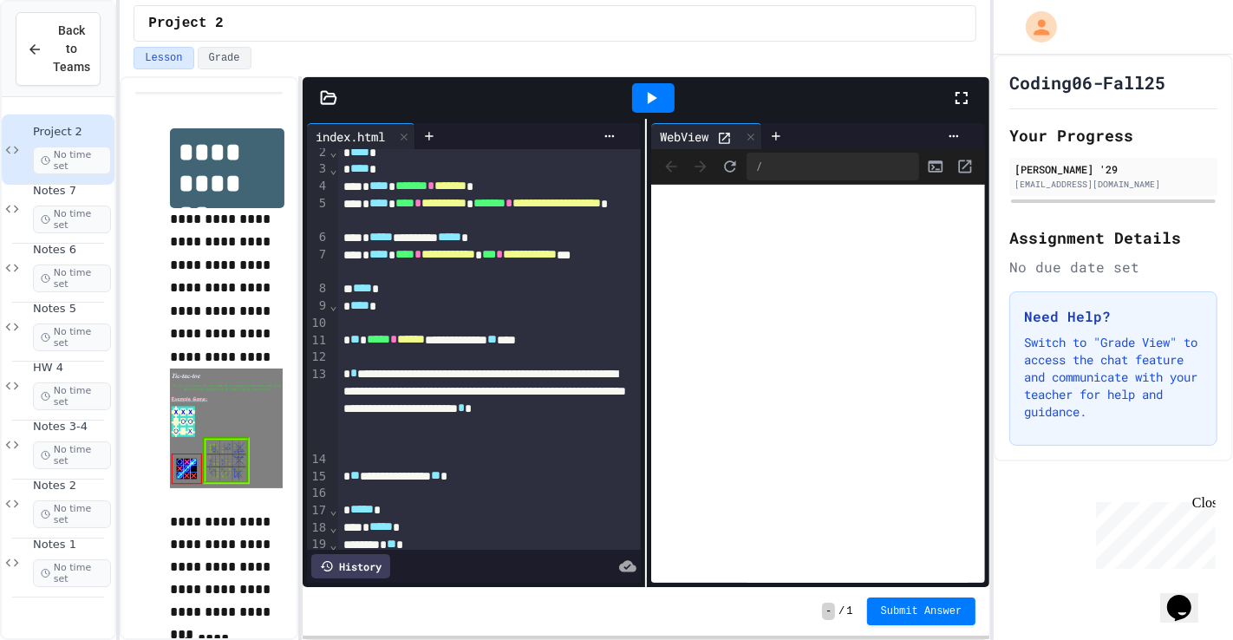
scroll to position [0, 0]
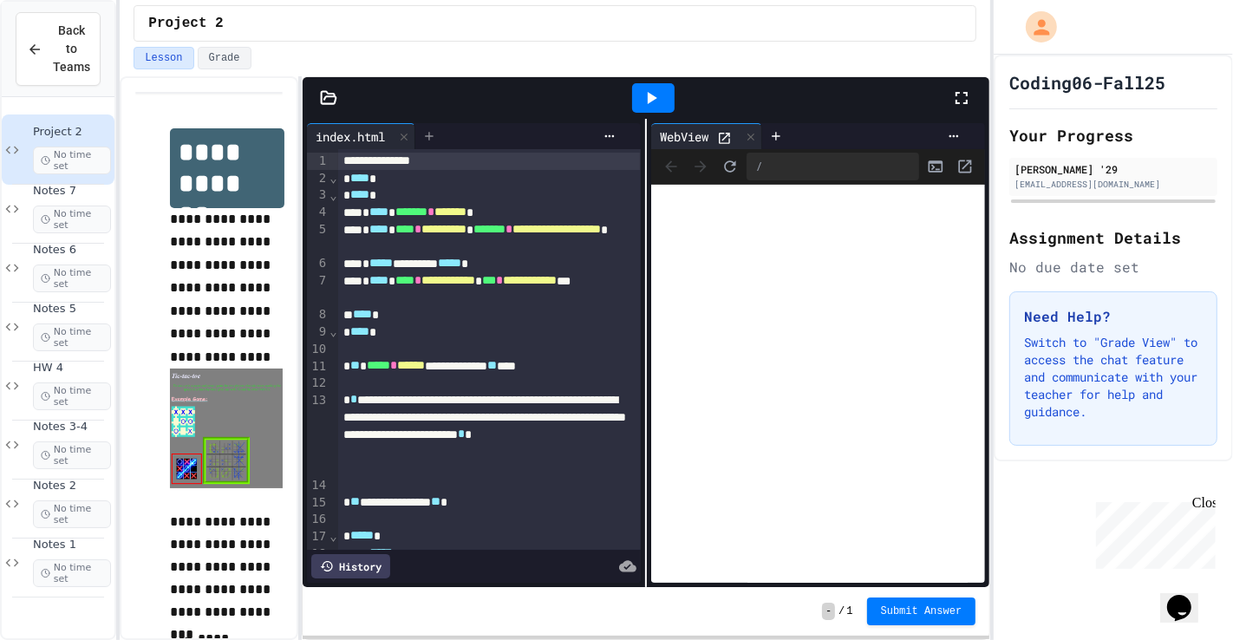
click at [436, 134] on icon at bounding box center [429, 136] width 14 height 14
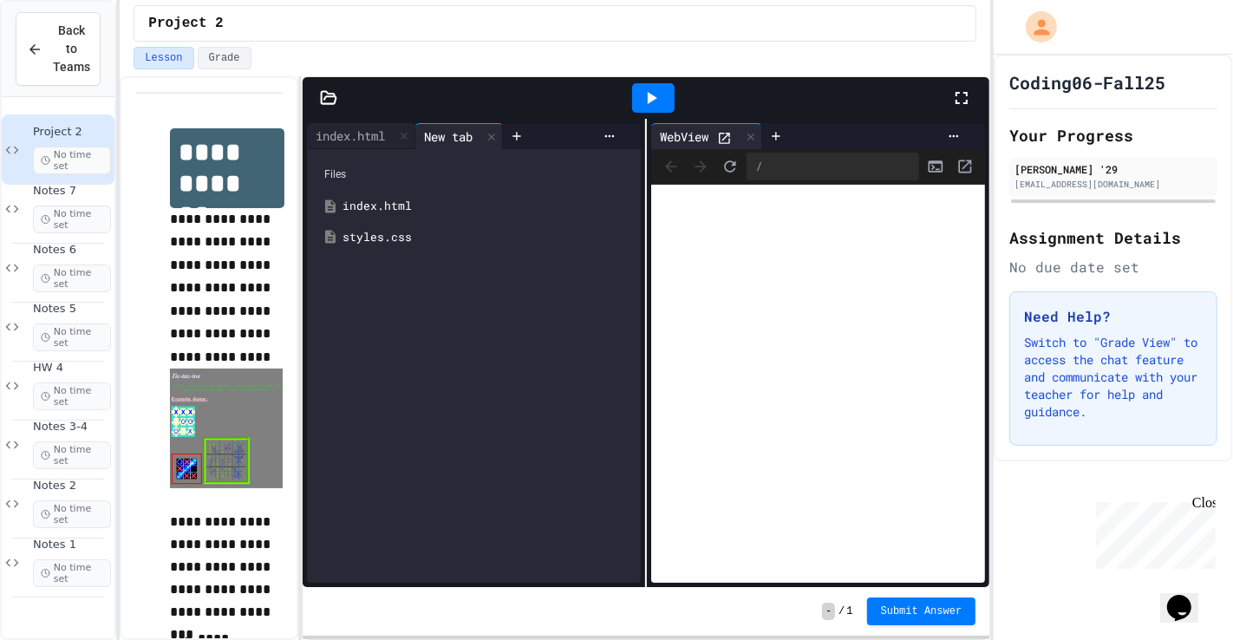
click at [373, 229] on div "styles.css" at bounding box center [486, 237] width 288 height 17
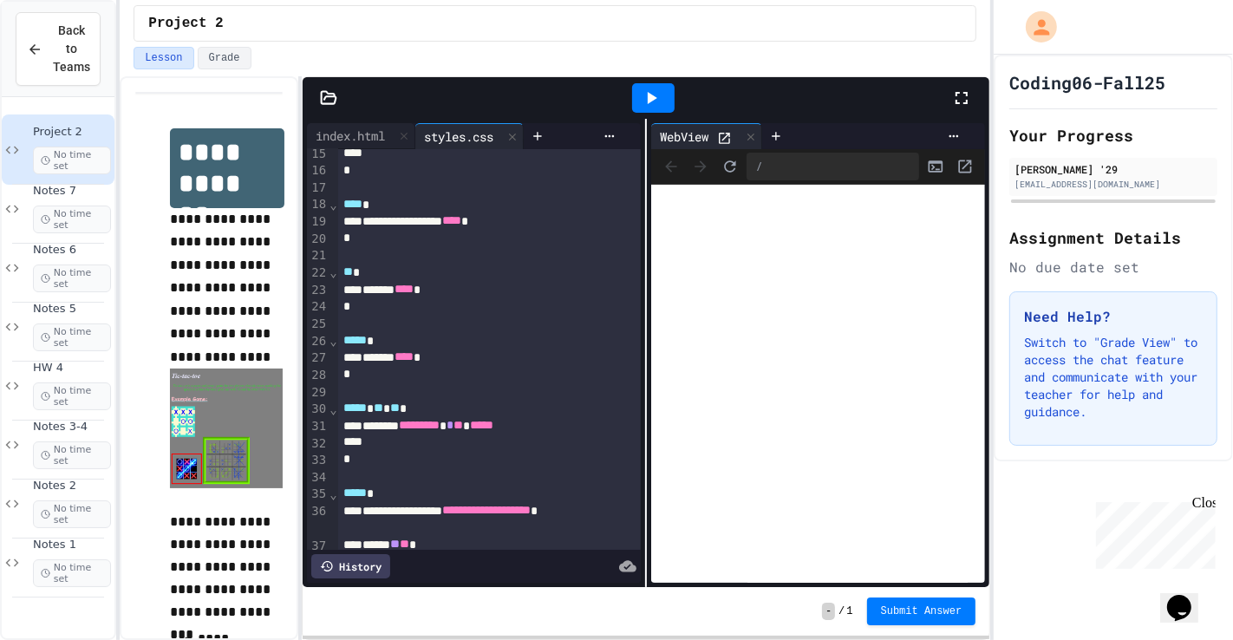
scroll to position [257, 0]
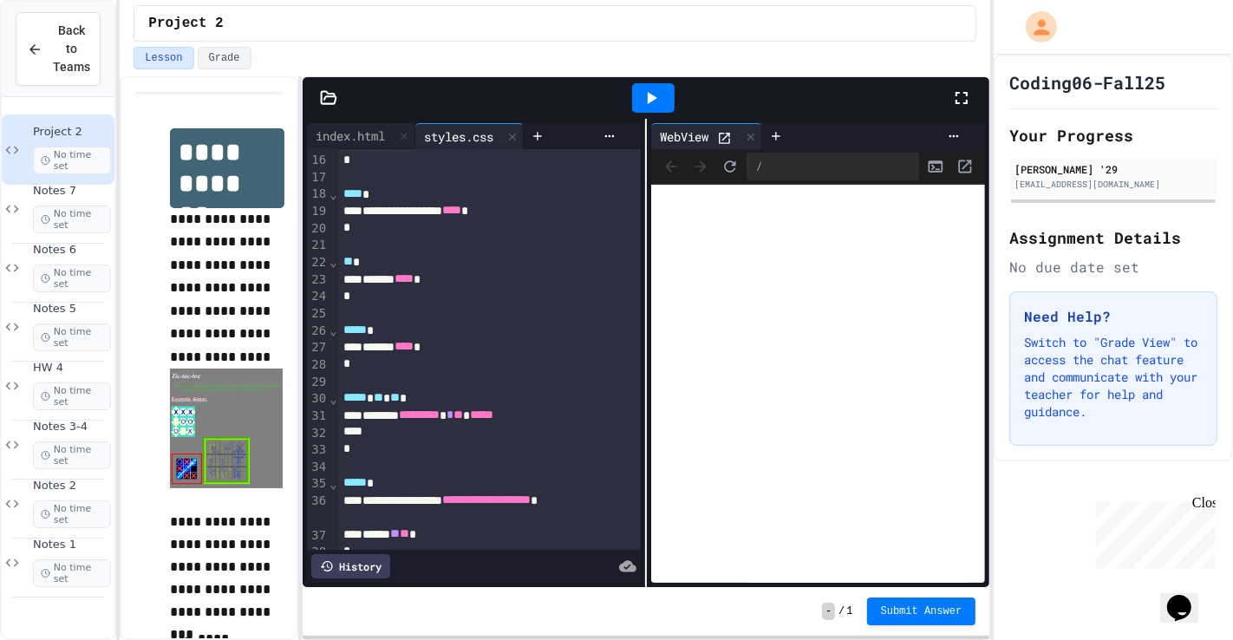
click at [465, 277] on div "****** **** *" at bounding box center [489, 279] width 302 height 17
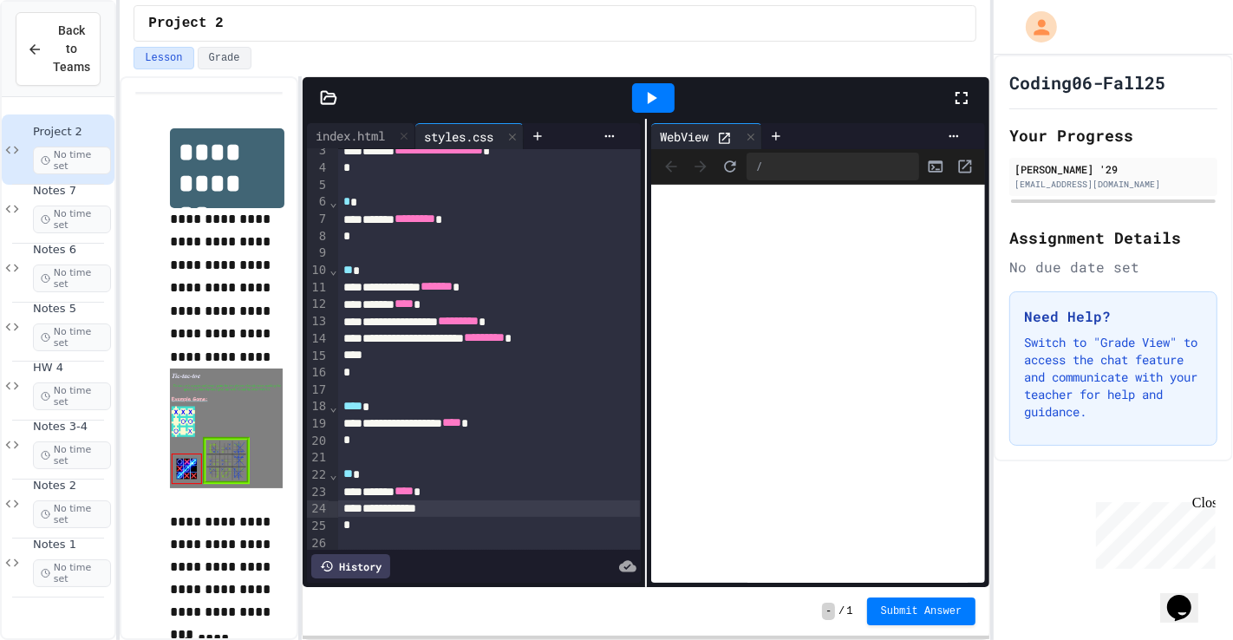
scroll to position [84, 0]
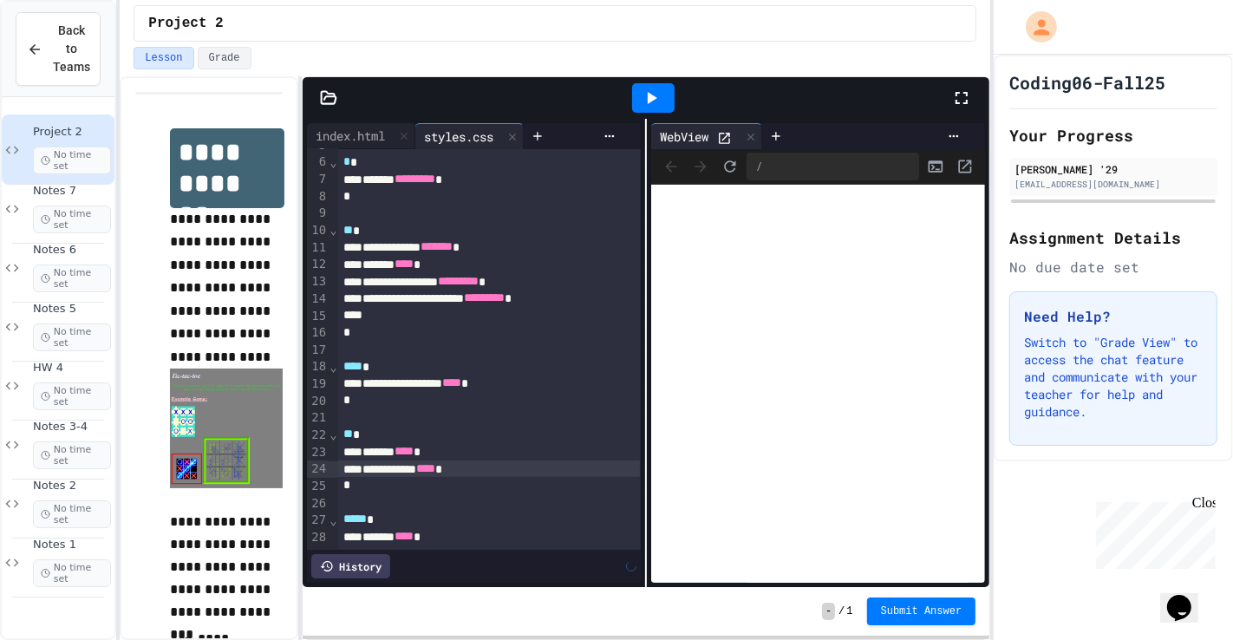
click at [664, 83] on div at bounding box center [653, 97] width 42 height 29
click at [222, 425] on img at bounding box center [226, 429] width 113 height 120
click at [251, 418] on img at bounding box center [226, 429] width 113 height 120
click at [527, 467] on div "**********" at bounding box center [489, 468] width 302 height 17
click at [668, 99] on div at bounding box center [653, 97] width 42 height 29
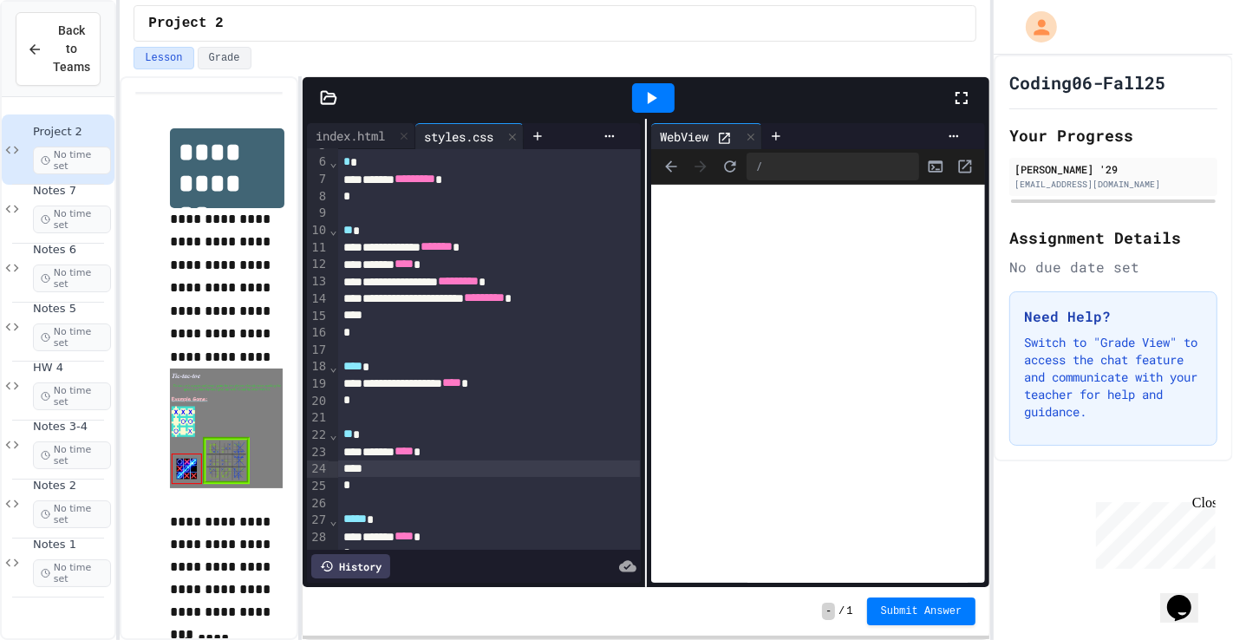
click at [385, 474] on div at bounding box center [489, 468] width 302 height 17
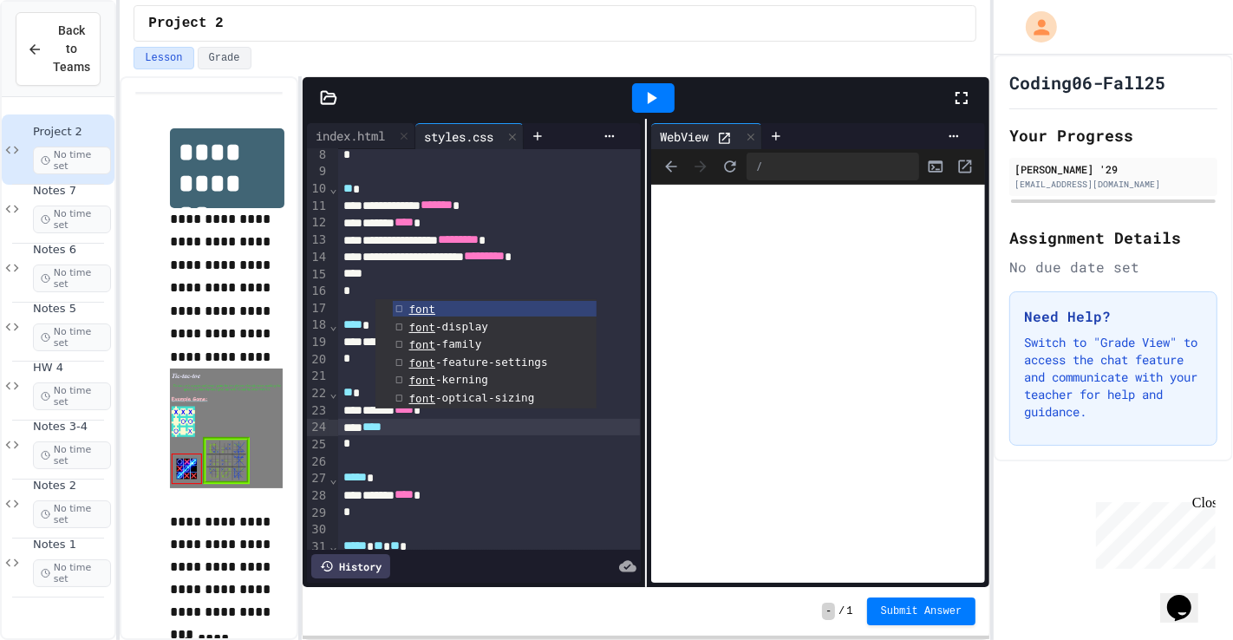
scroll to position [136, 0]
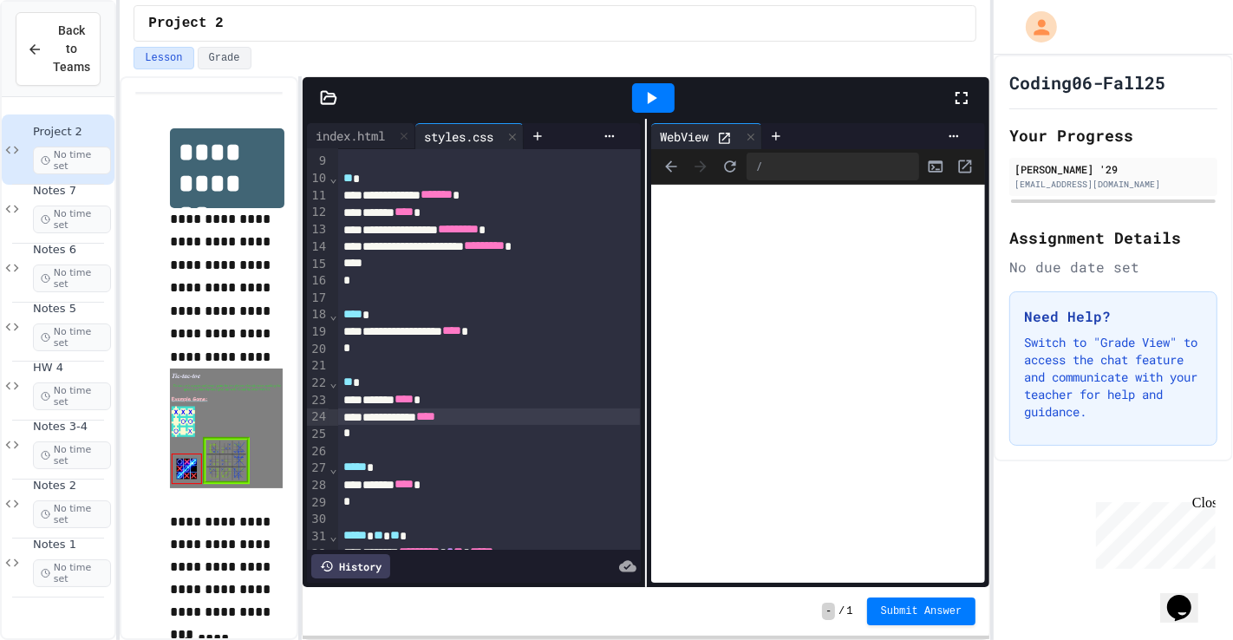
click at [644, 107] on icon at bounding box center [651, 98] width 21 height 21
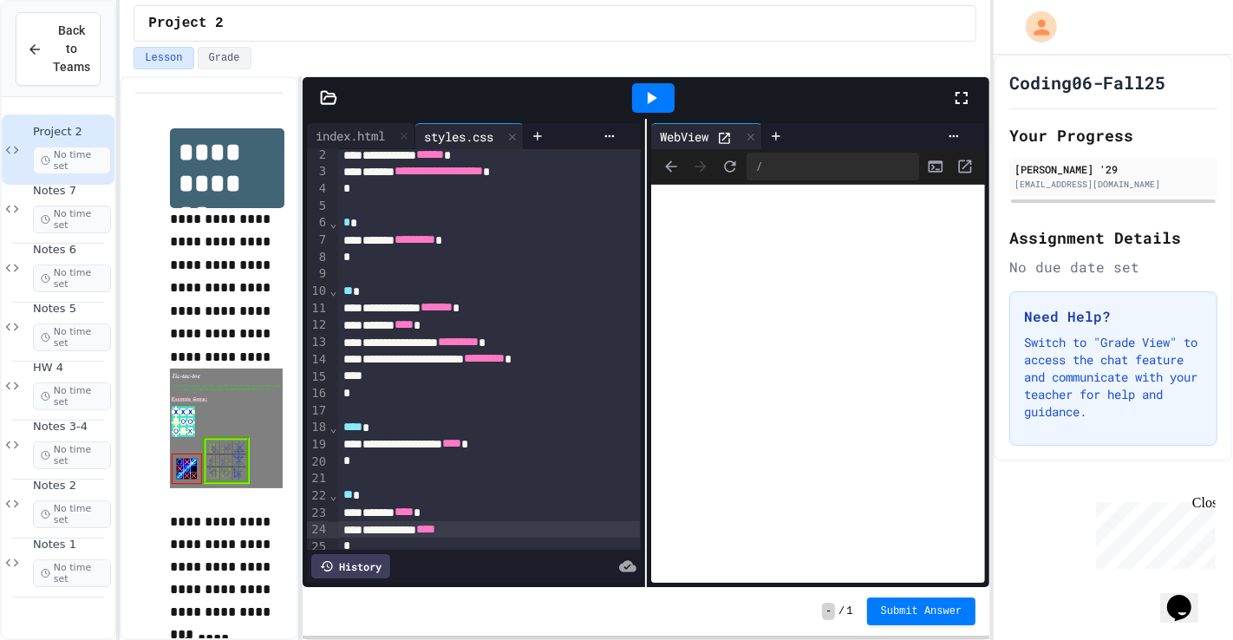
scroll to position [20, 0]
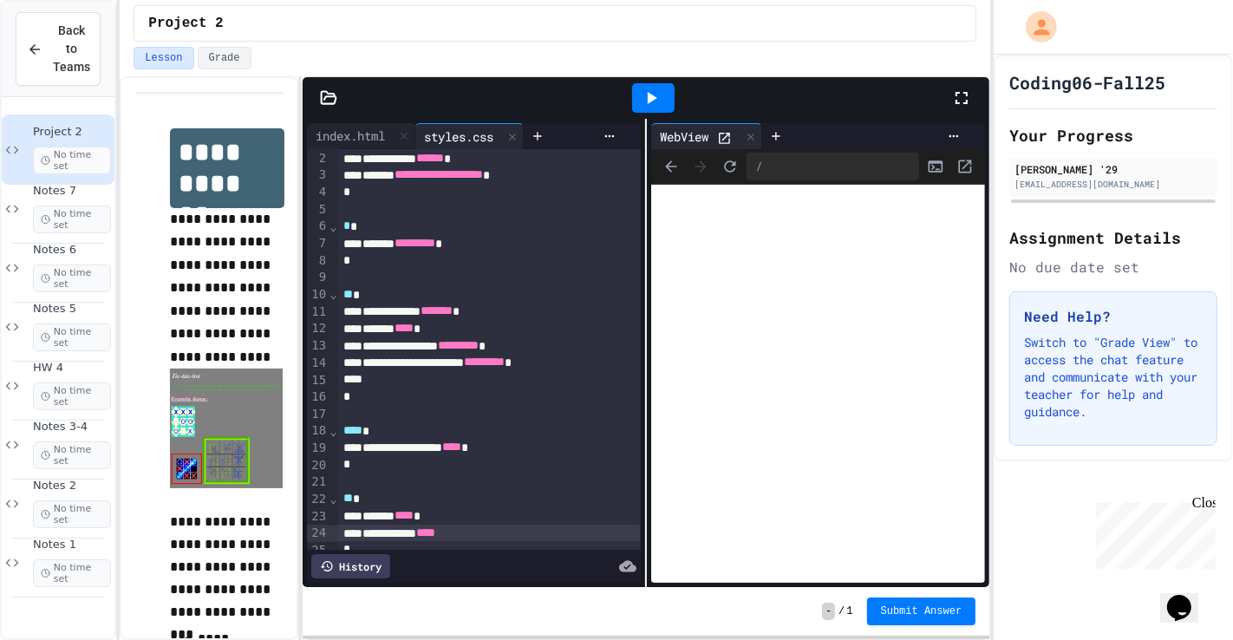
click at [504, 541] on div "*" at bounding box center [489, 549] width 302 height 17
click at [655, 98] on icon at bounding box center [653, 98] width 10 height 12
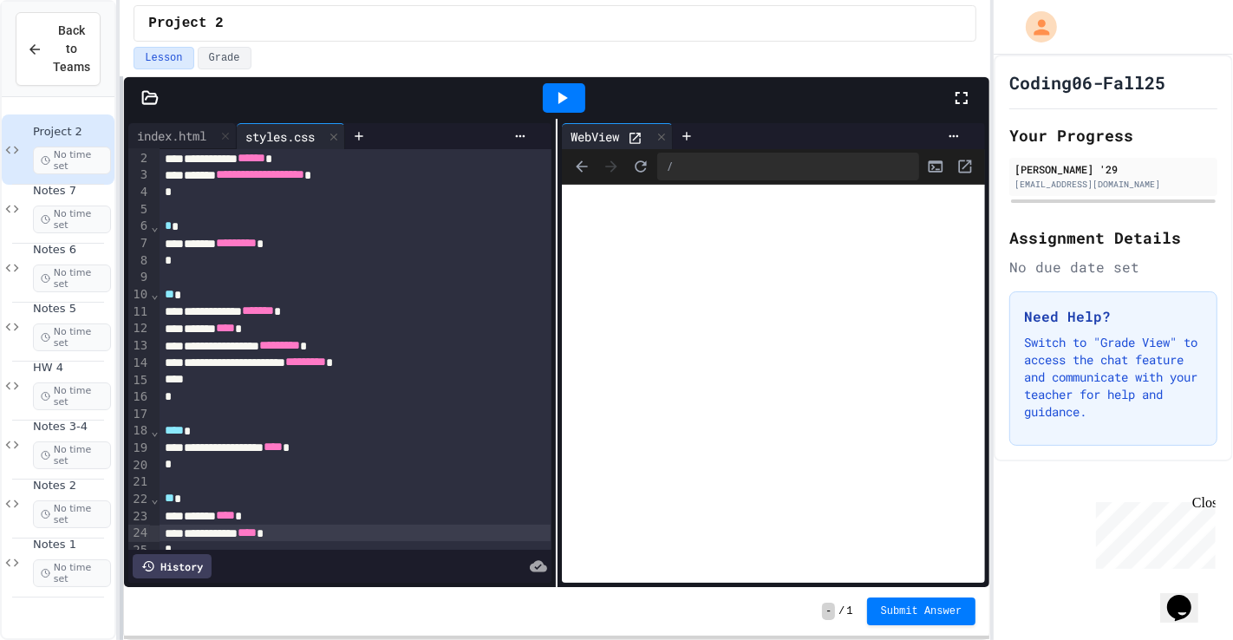
click at [0, 516] on div "**********" at bounding box center [616, 320] width 1233 height 640
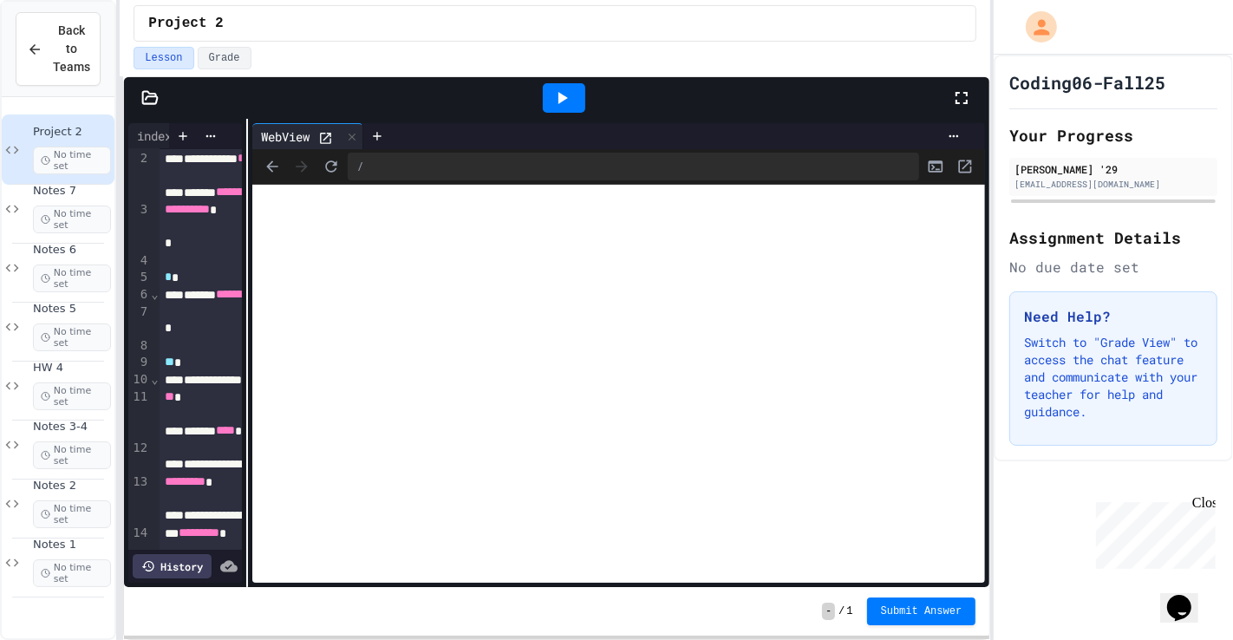
scroll to position [106, 0]
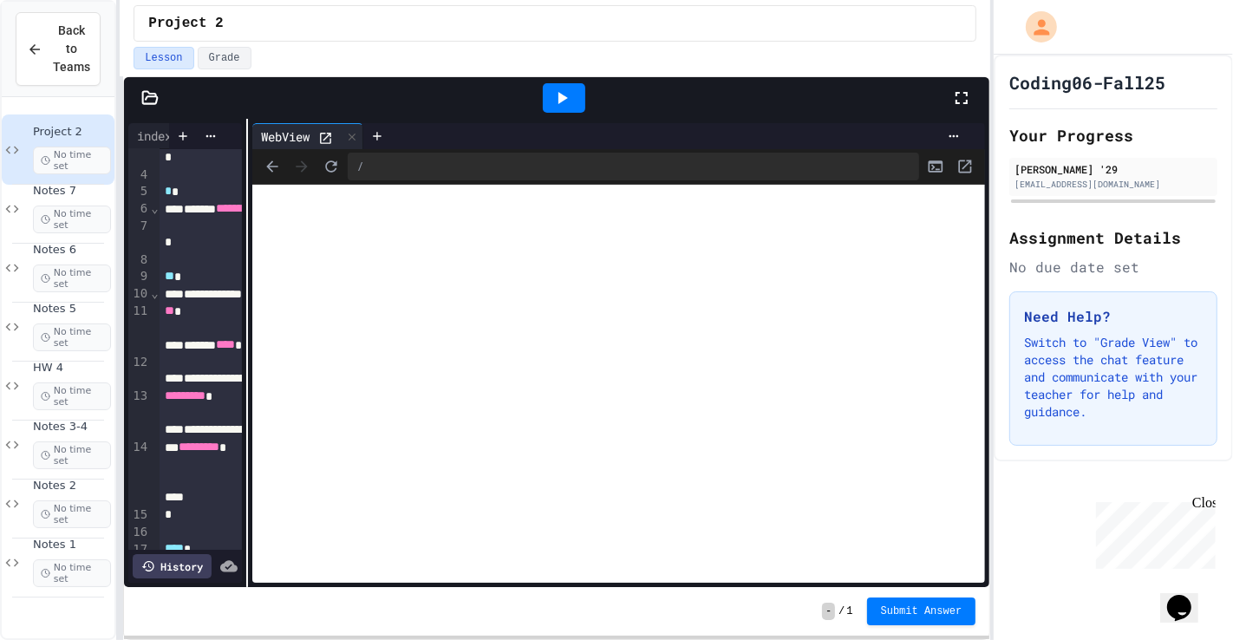
click at [109, 398] on div "**********" at bounding box center [616, 320] width 1233 height 640
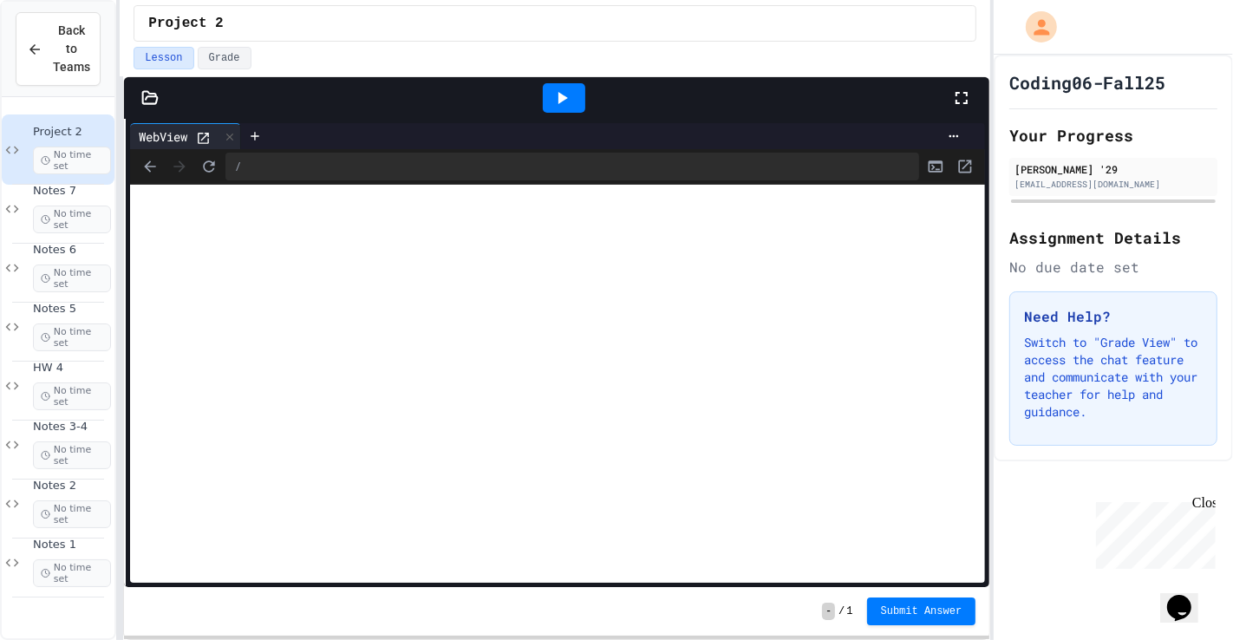
click at [569, 90] on icon at bounding box center [561, 98] width 21 height 21
click at [969, 102] on icon at bounding box center [961, 98] width 21 height 21
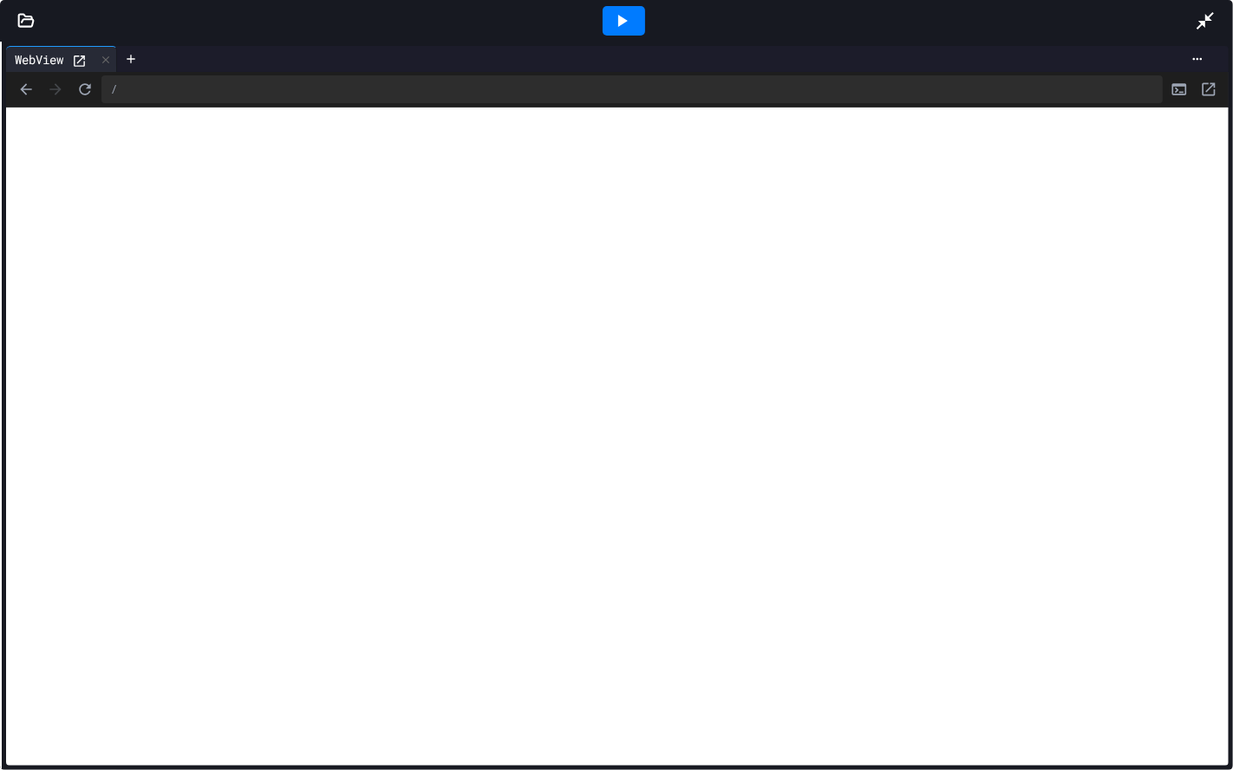
click at [1195, 25] on icon at bounding box center [1205, 20] width 21 height 21
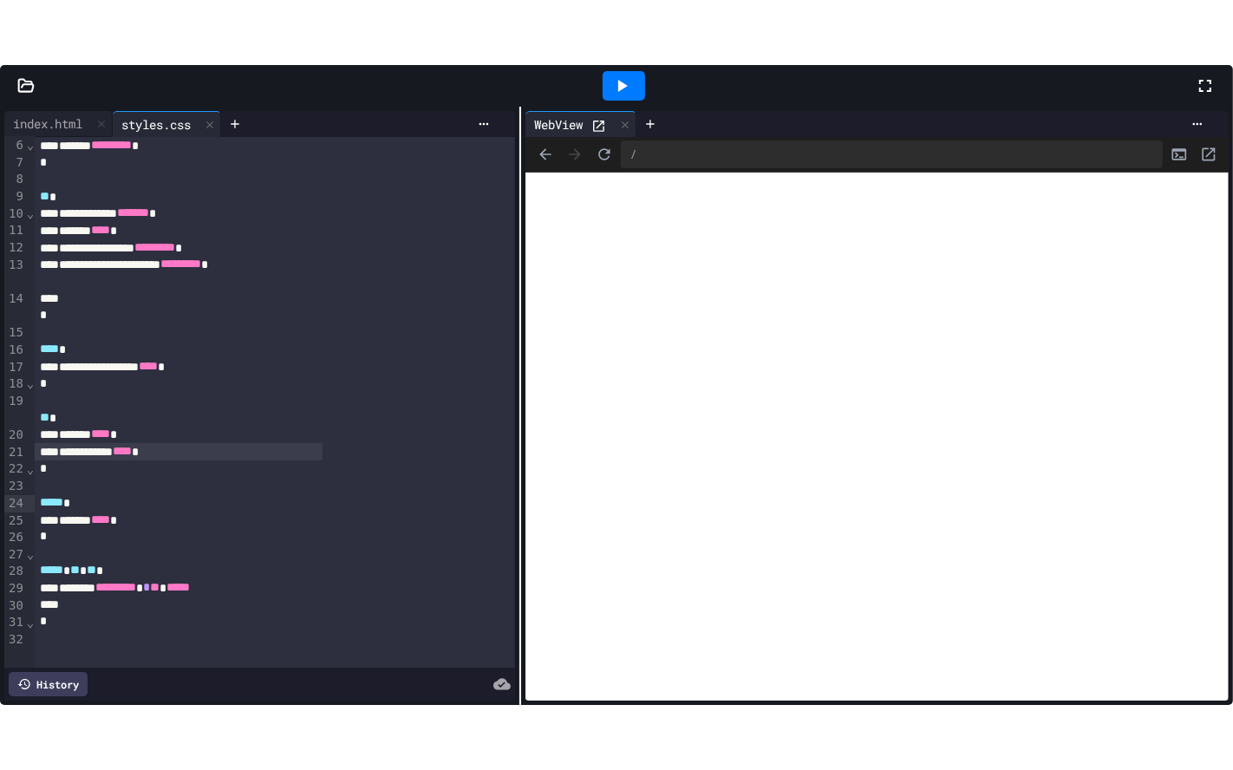
scroll to position [20, 0]
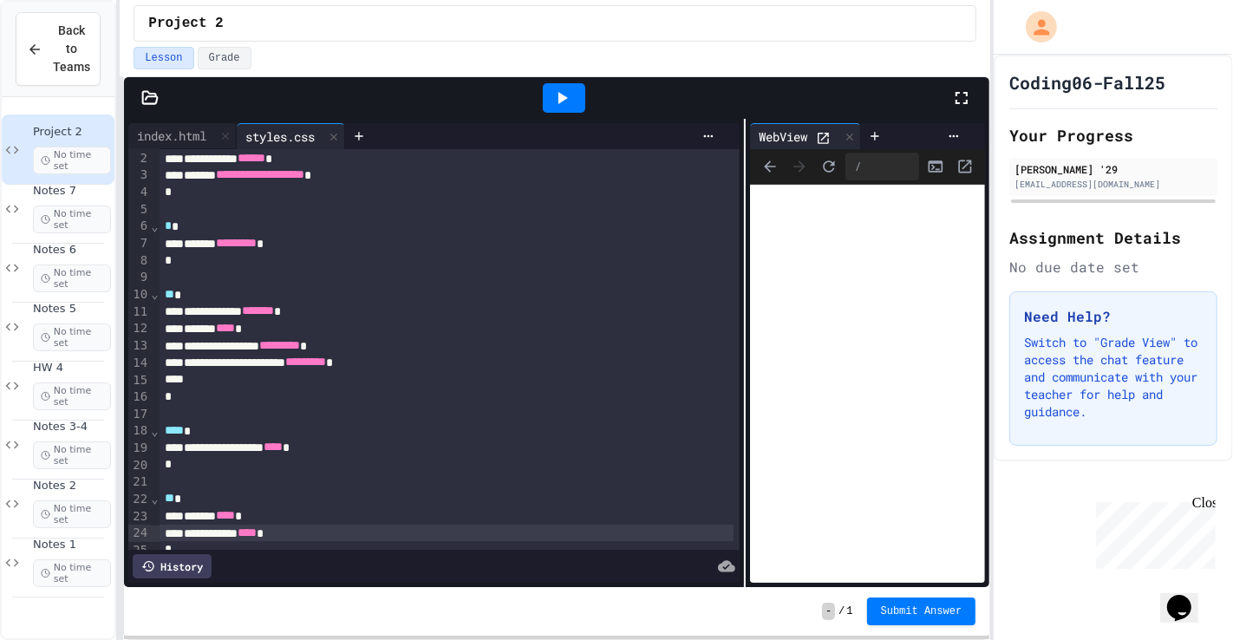
click at [766, 356] on div "**********" at bounding box center [556, 353] width 865 height 468
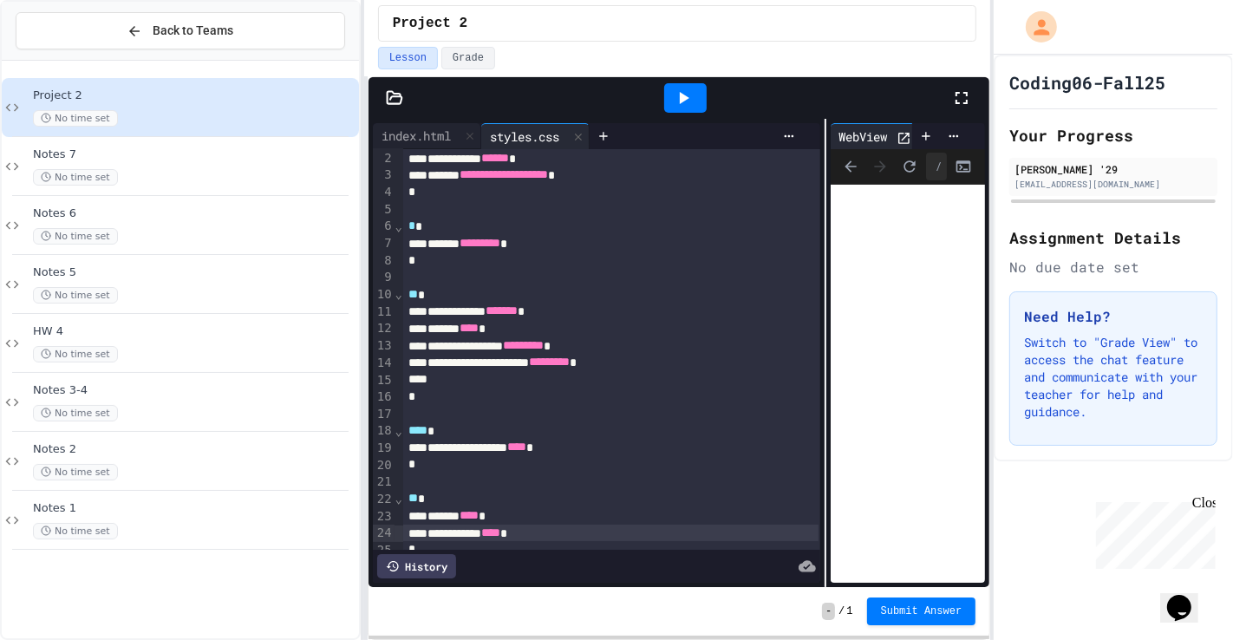
click at [369, 340] on div "**********" at bounding box center [616, 320] width 1233 height 640
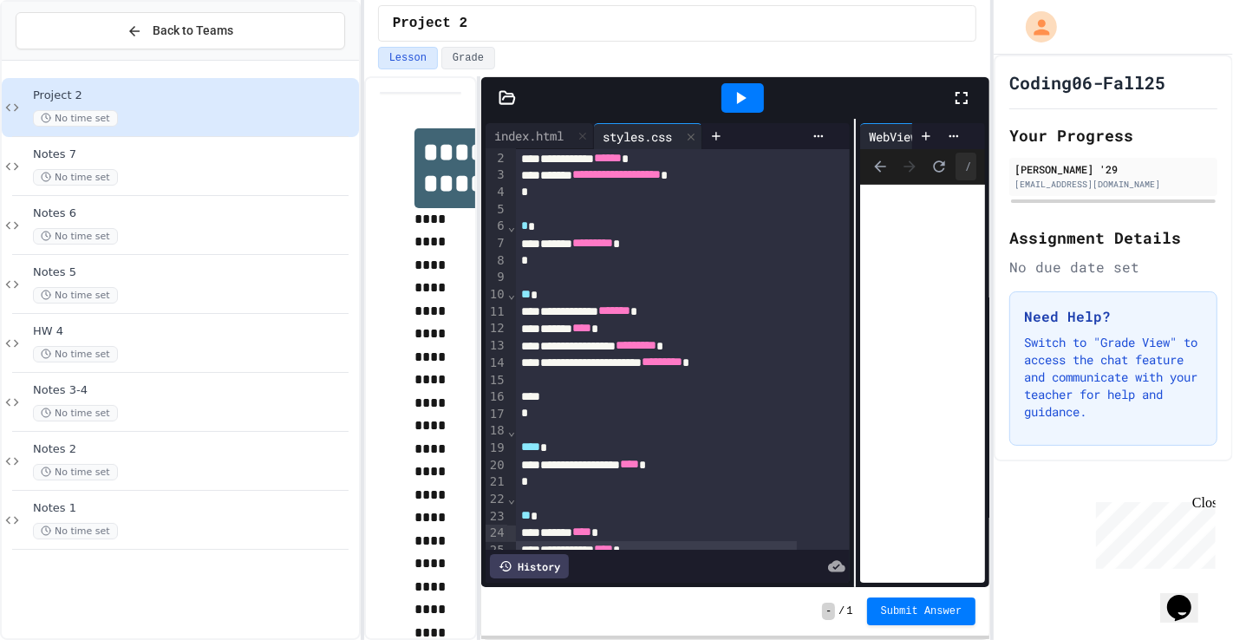
click at [328, 281] on div "**********" at bounding box center [616, 320] width 1233 height 640
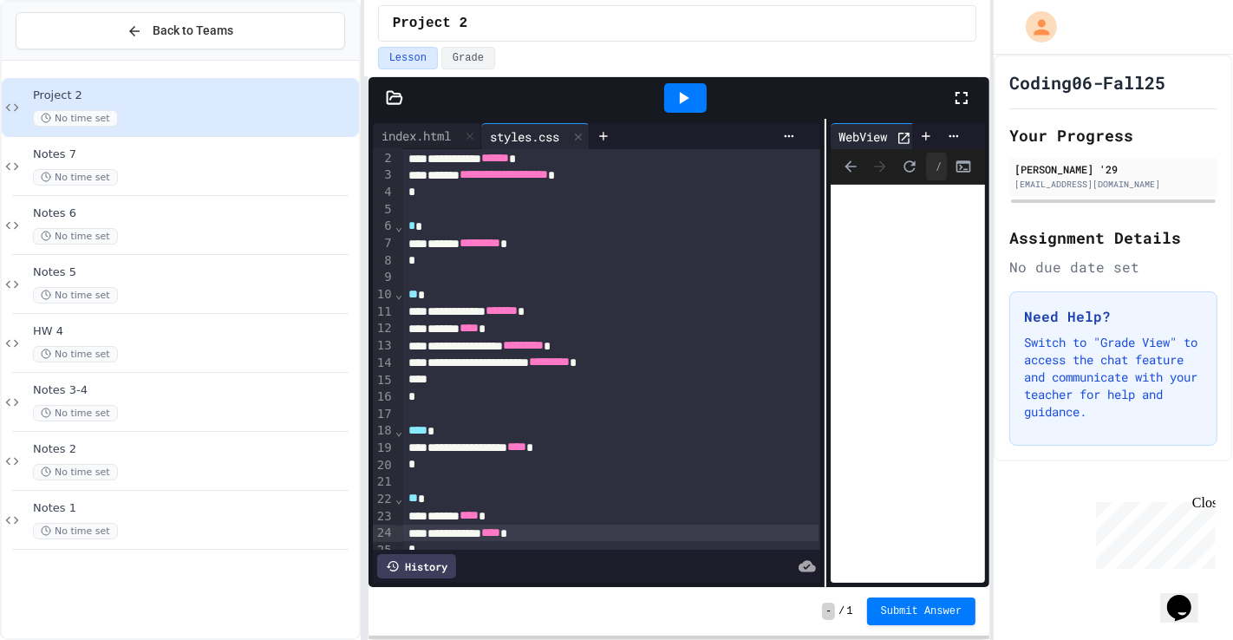
click at [972, 94] on icon at bounding box center [961, 98] width 21 height 21
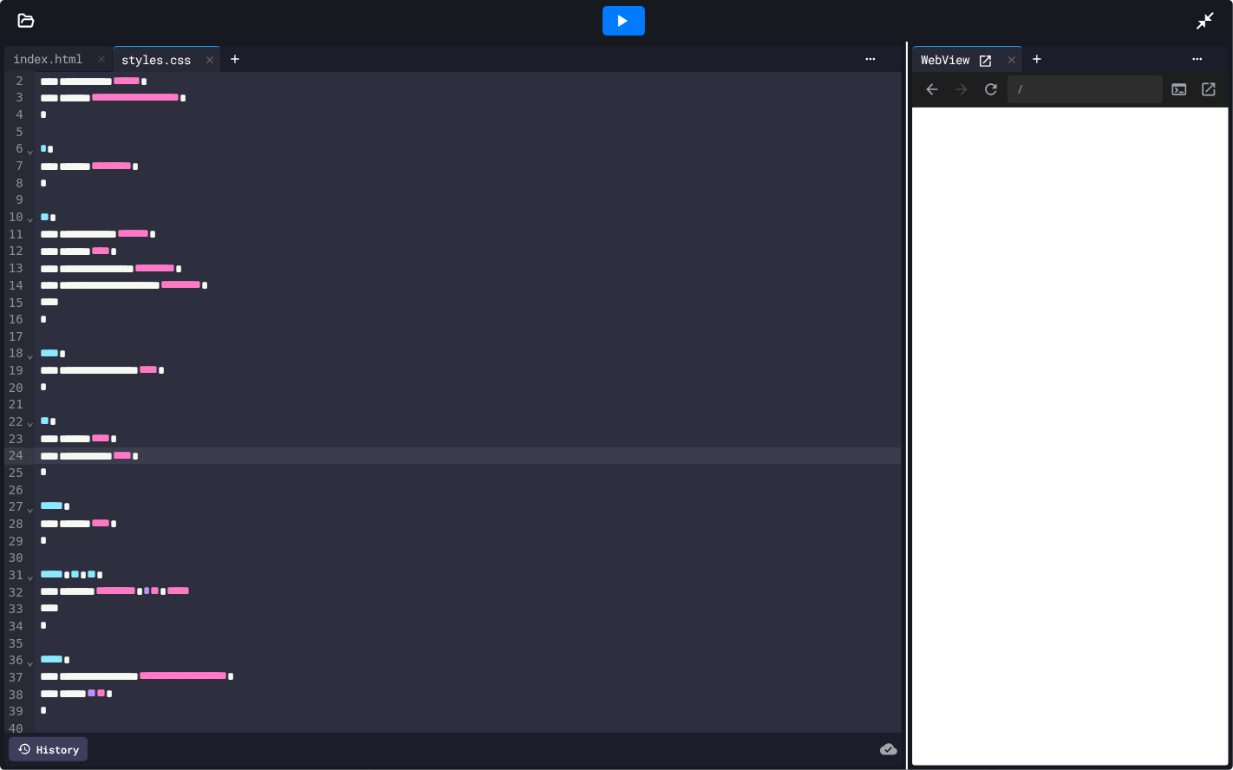
click at [181, 52] on div "styles.css" at bounding box center [156, 59] width 87 height 18
click at [213, 447] on div "**********" at bounding box center [468, 455] width 866 height 17
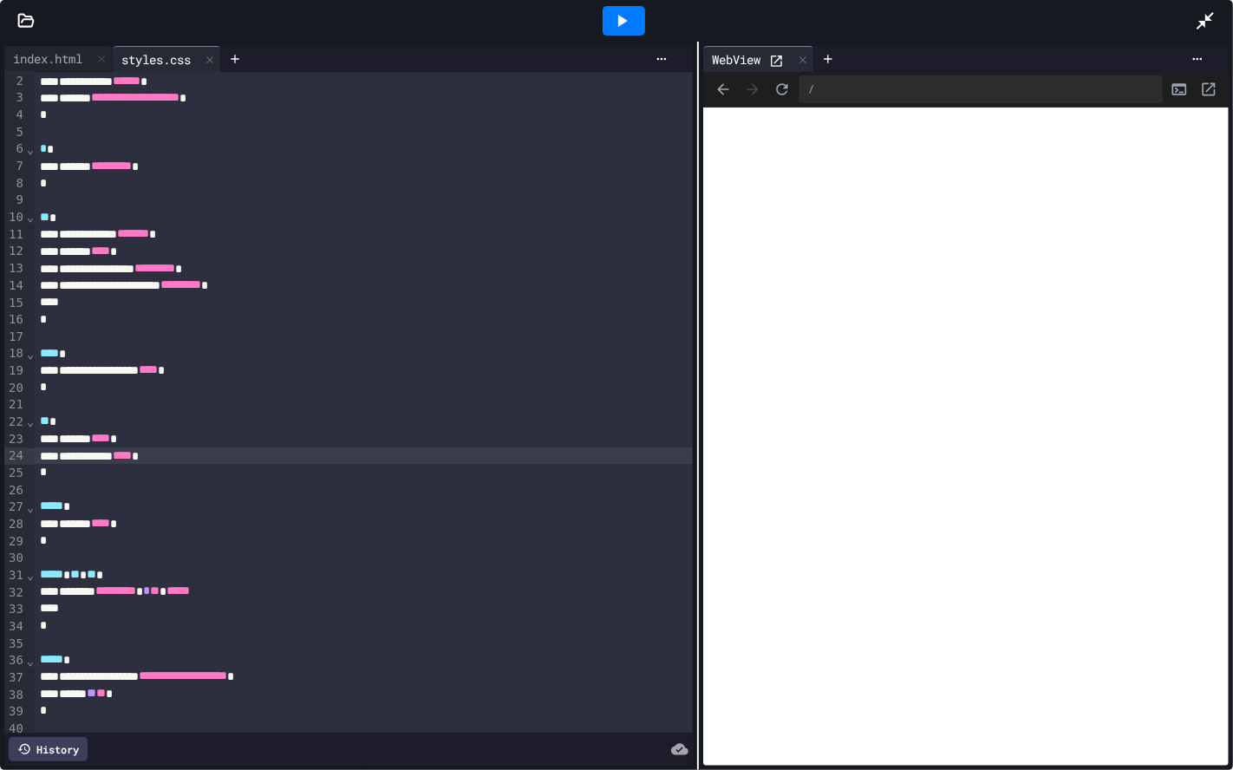
click at [697, 316] on div at bounding box center [698, 406] width 2 height 728
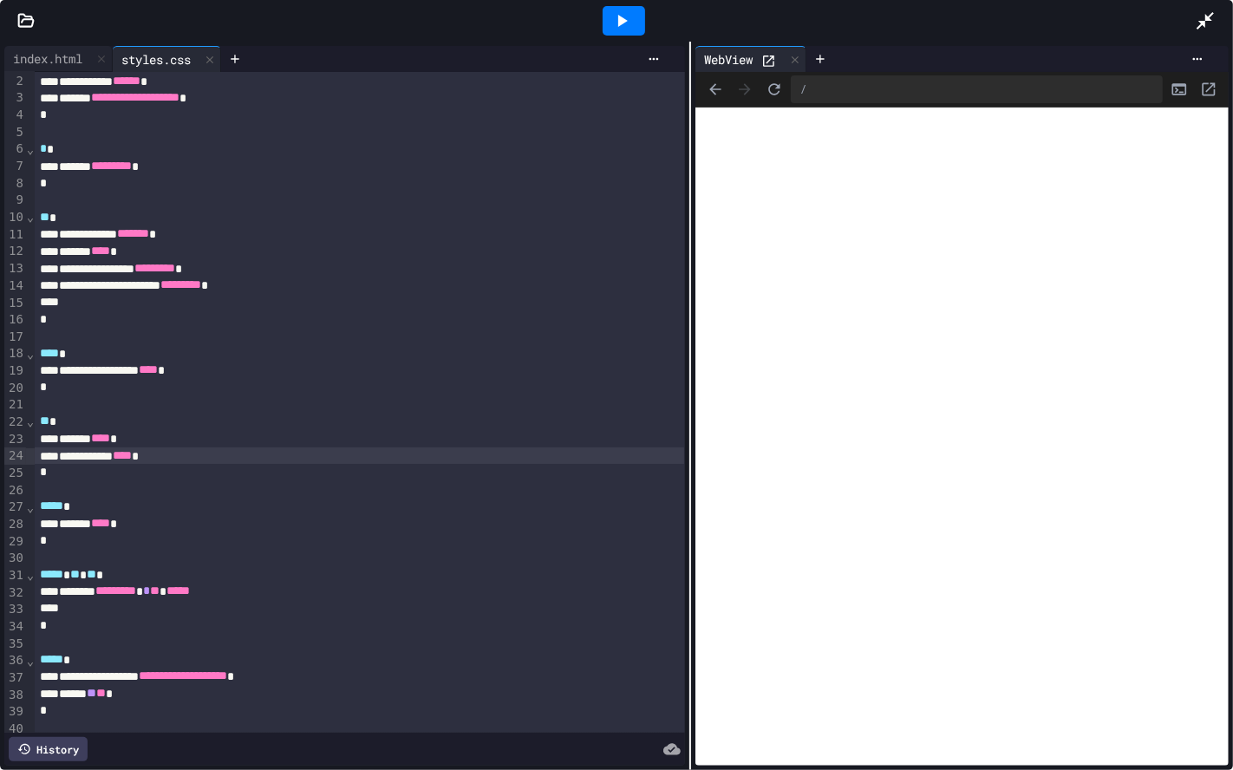
click at [154, 454] on div "**********" at bounding box center [359, 455] width 649 height 17
click at [218, 453] on div "**********" at bounding box center [359, 455] width 649 height 17
click at [617, 30] on icon at bounding box center [621, 20] width 21 height 21
click at [1224, 12] on div at bounding box center [1214, 20] width 38 height 47
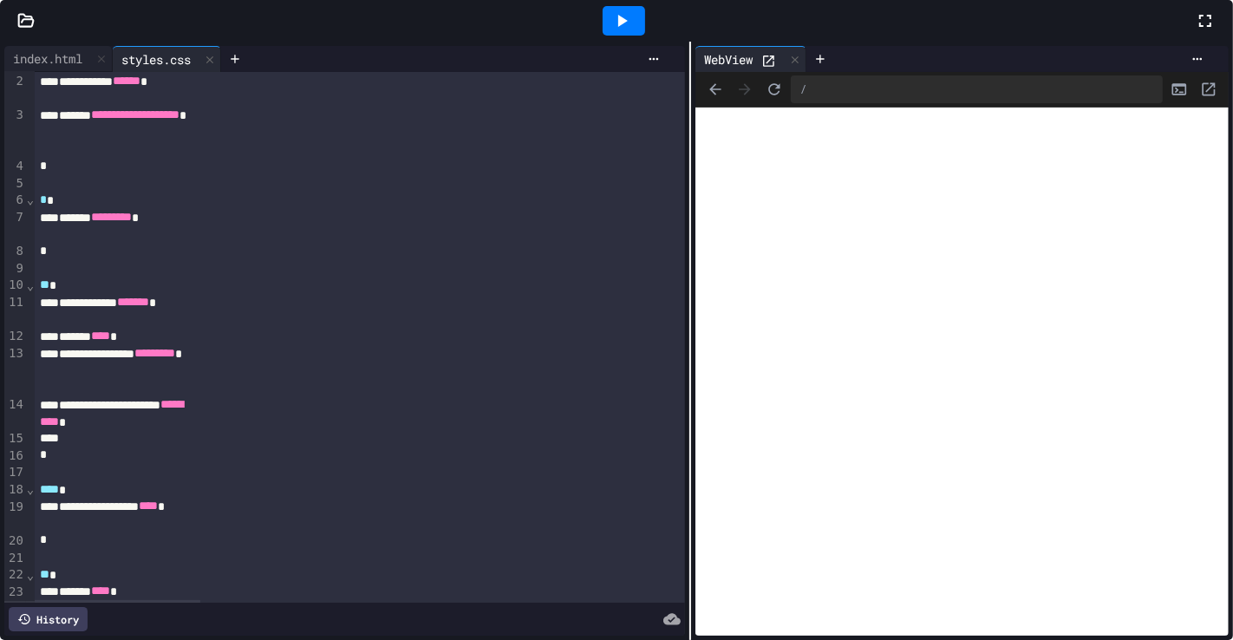
click at [619, 416] on div "**********" at bounding box center [677, 358] width 627 height 564
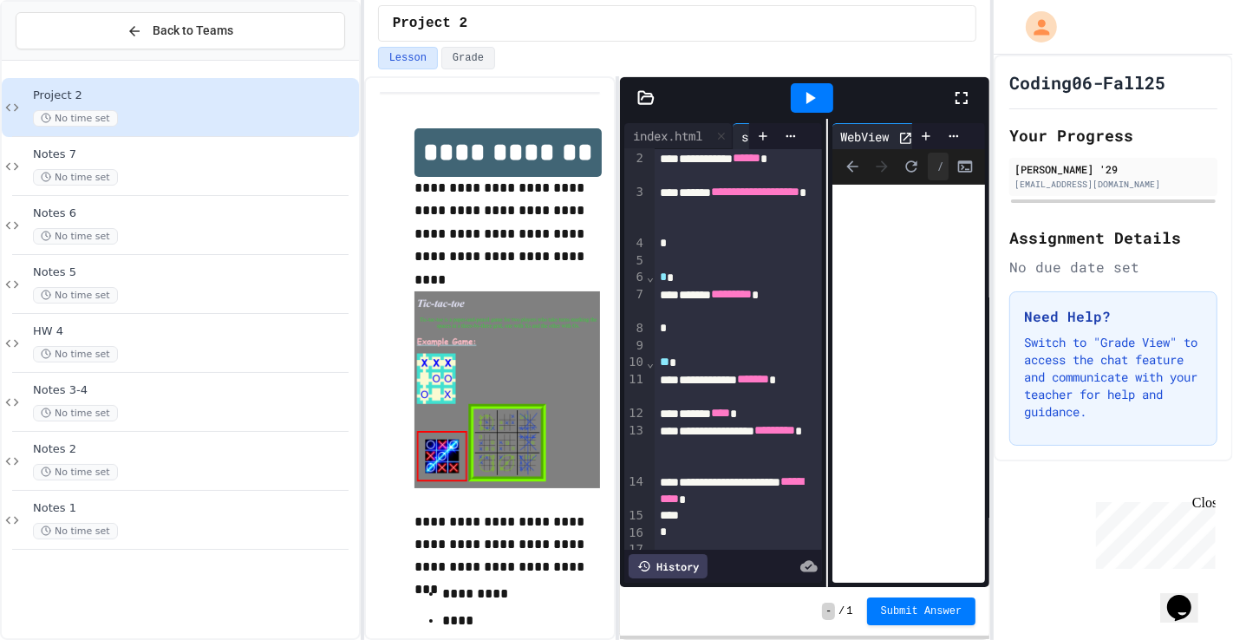
click at [967, 102] on icon at bounding box center [962, 98] width 12 height 12
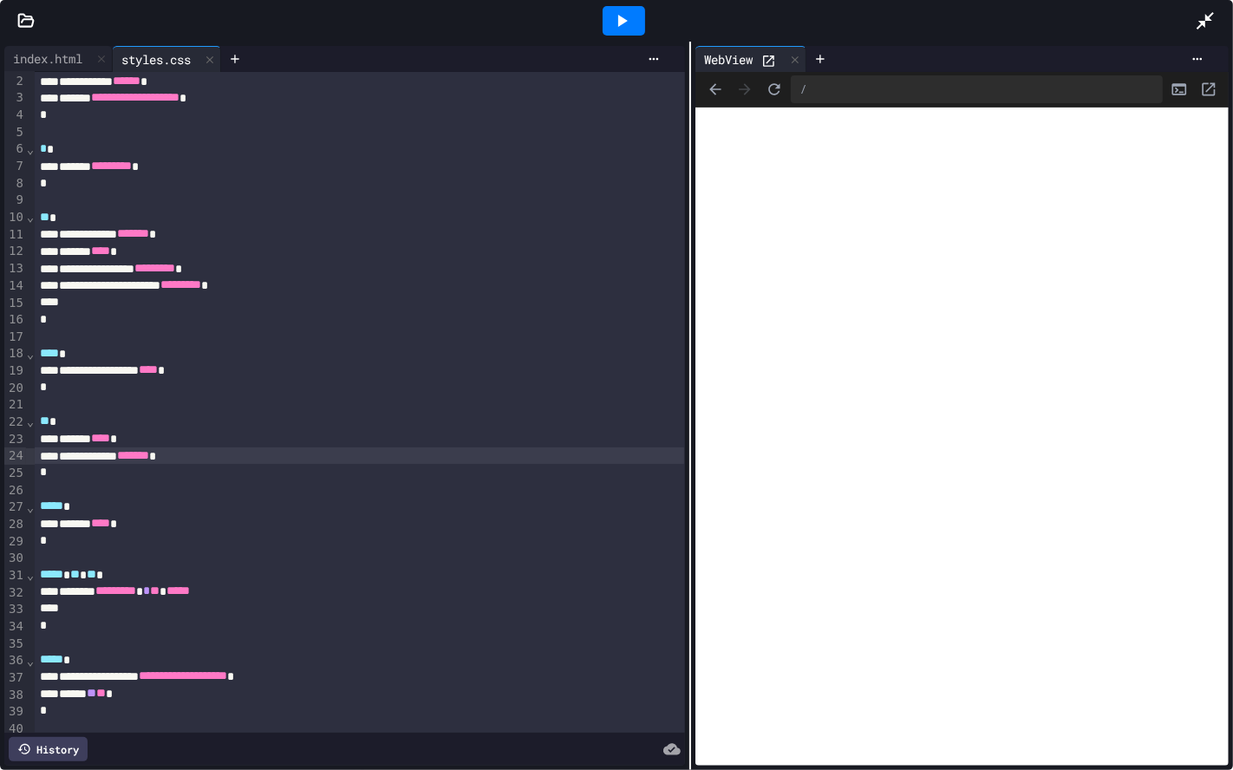
click at [251, 460] on div "**********" at bounding box center [359, 455] width 649 height 17
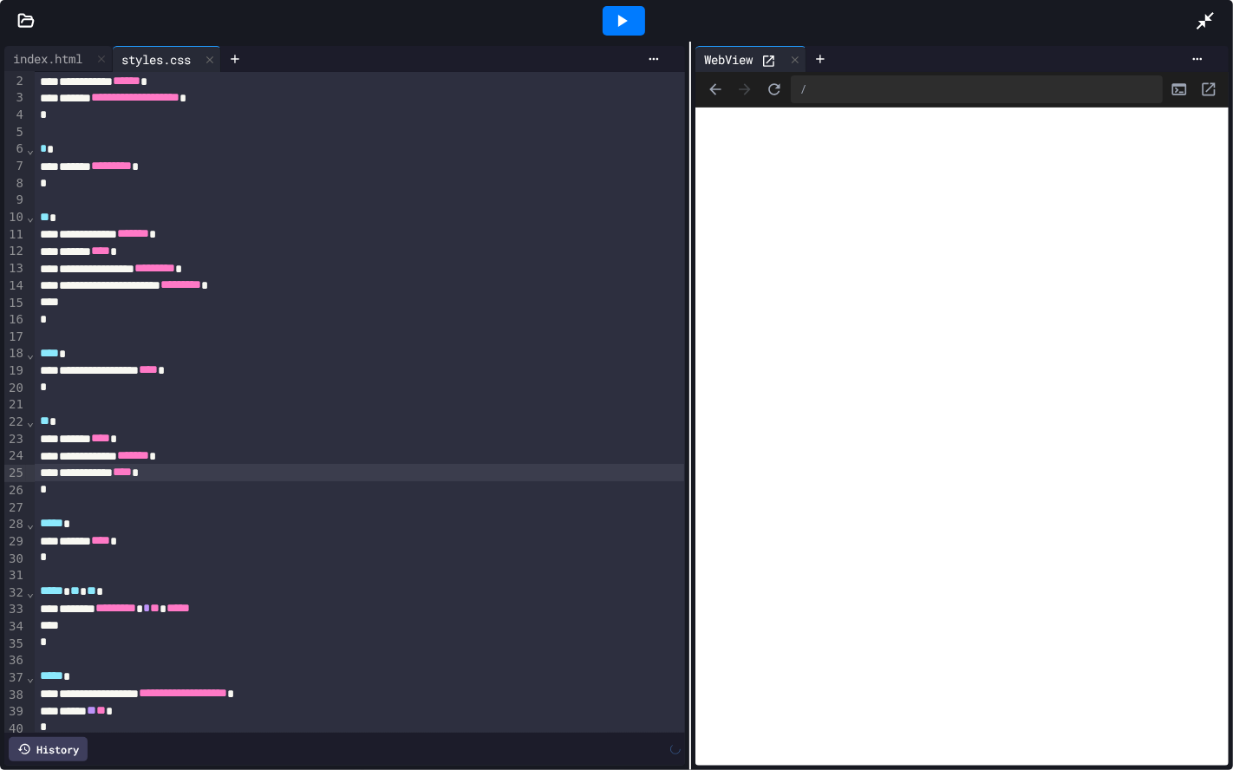
click at [635, 16] on div at bounding box center [624, 20] width 42 height 29
click at [1209, 0] on div at bounding box center [1214, 20] width 38 height 47
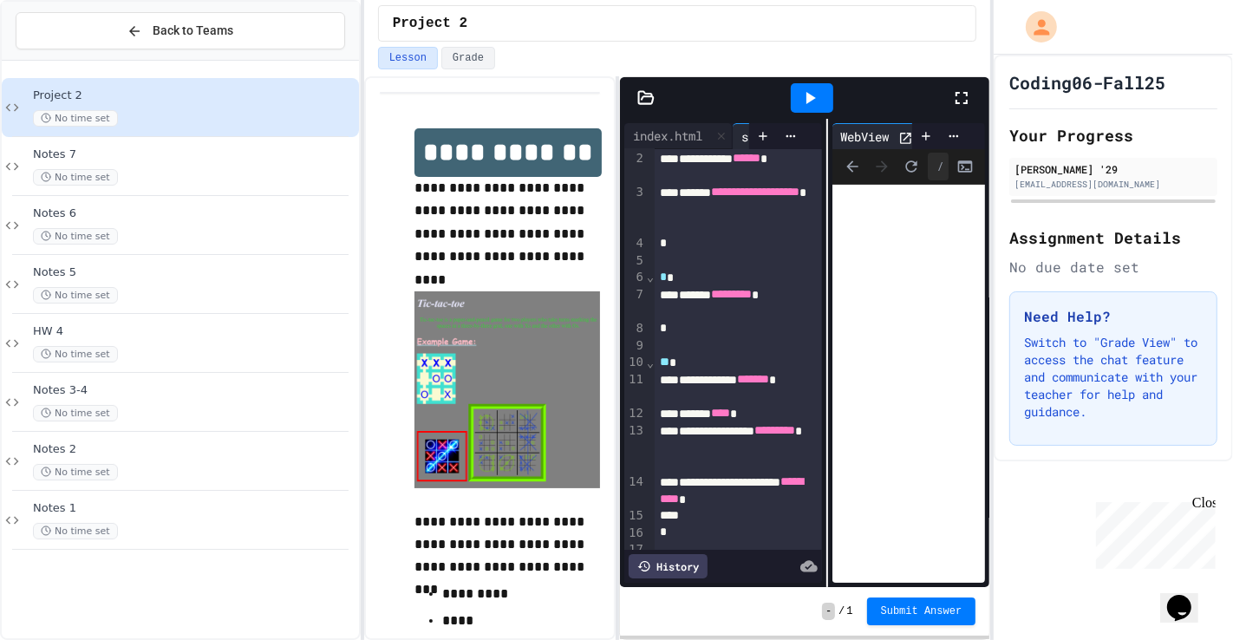
click at [975, 105] on div at bounding box center [970, 98] width 38 height 47
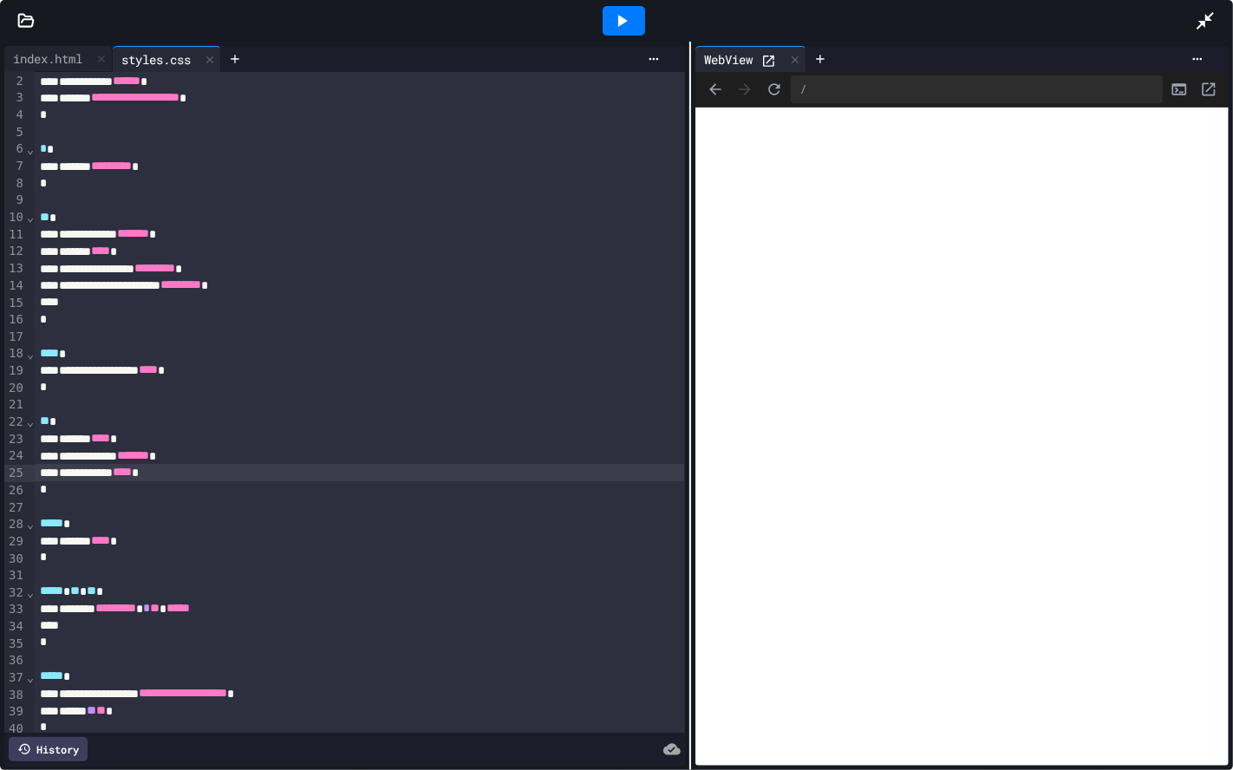
click at [55, 42] on div at bounding box center [623, 20] width 1143 height 47
click at [60, 77] on div "**********" at bounding box center [359, 81] width 649 height 17
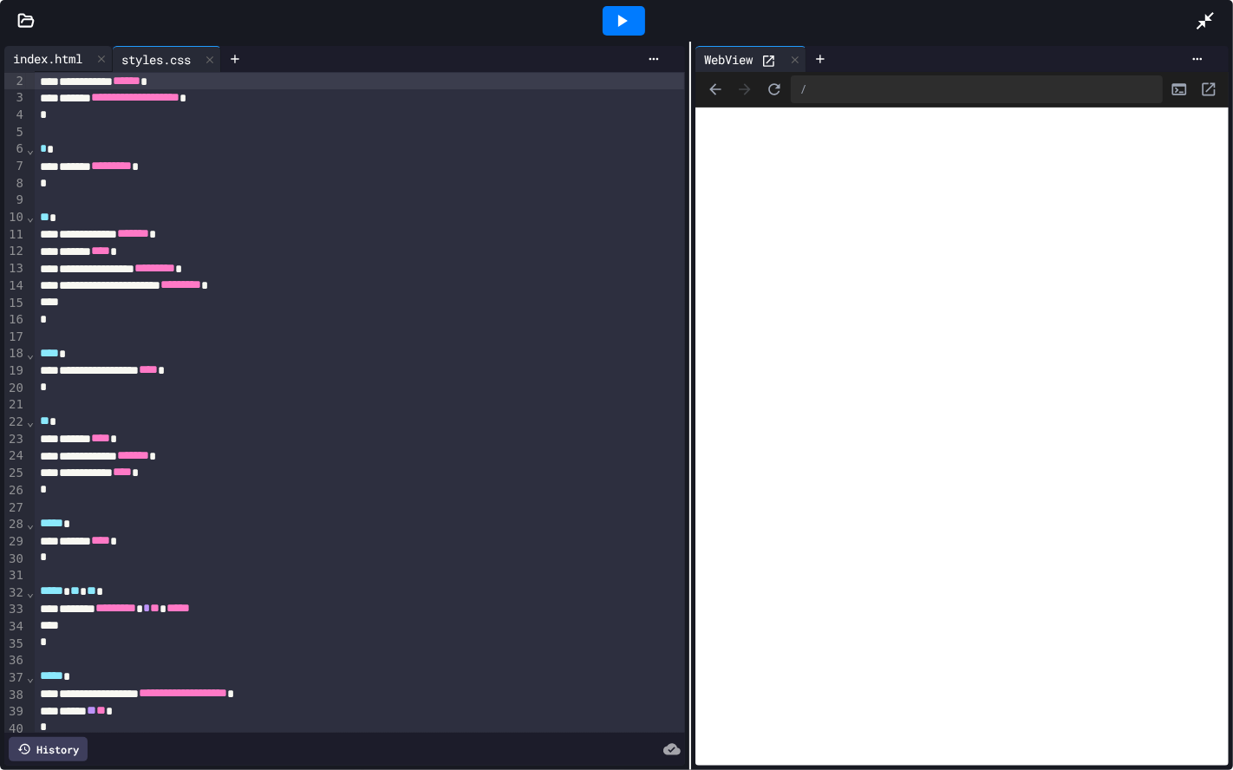
click at [58, 68] on div "index.html" at bounding box center [58, 59] width 108 height 26
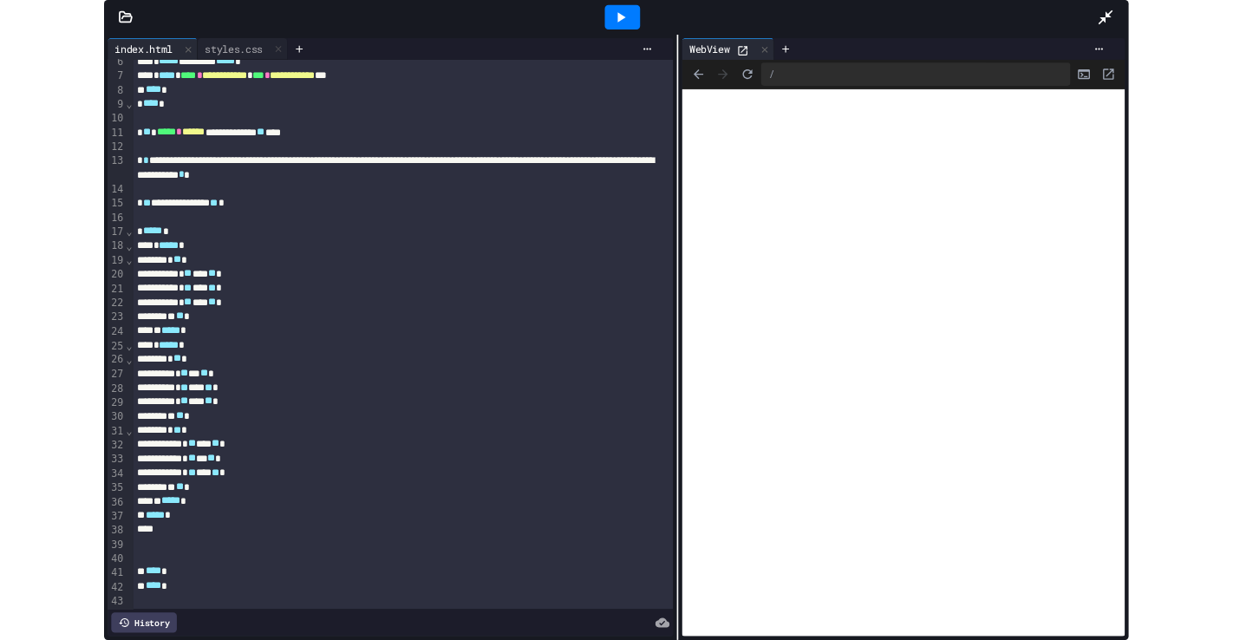
scroll to position [97, 0]
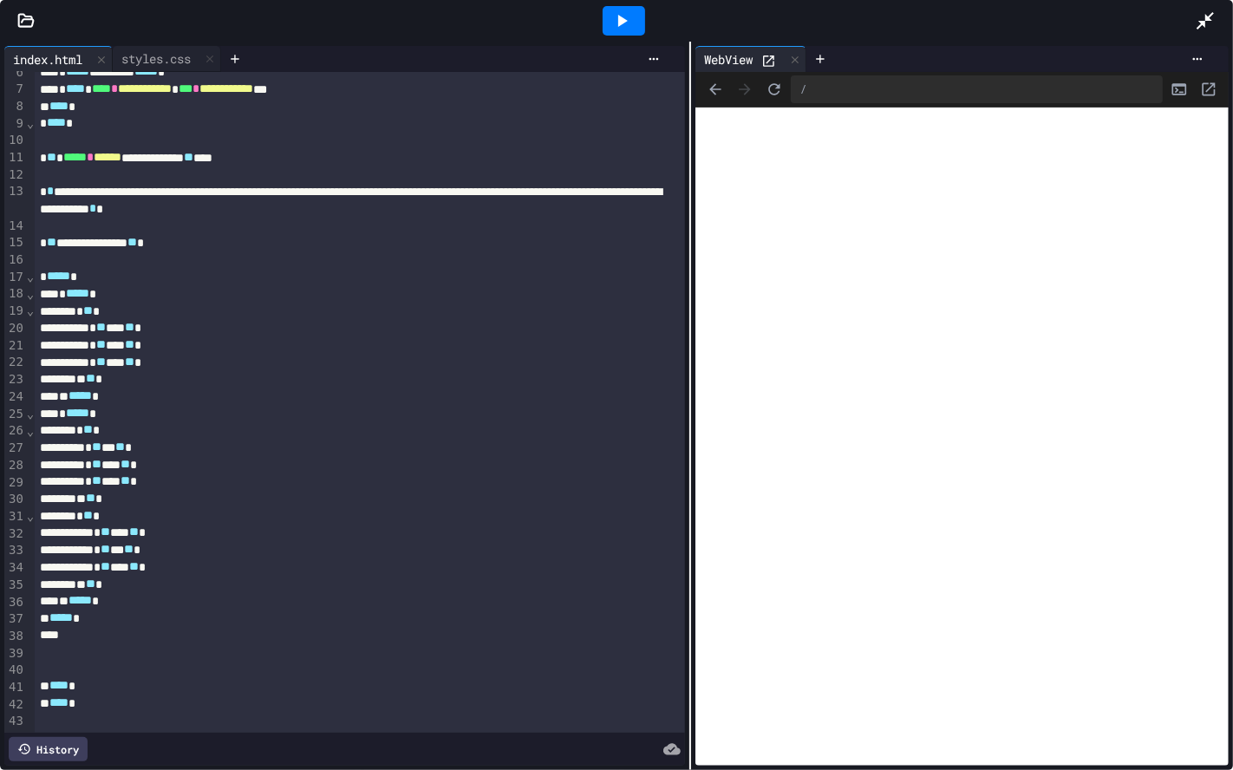
click at [121, 616] on div "** ***** *" at bounding box center [359, 618] width 649 height 17
click at [1207, 25] on icon at bounding box center [1205, 20] width 21 height 21
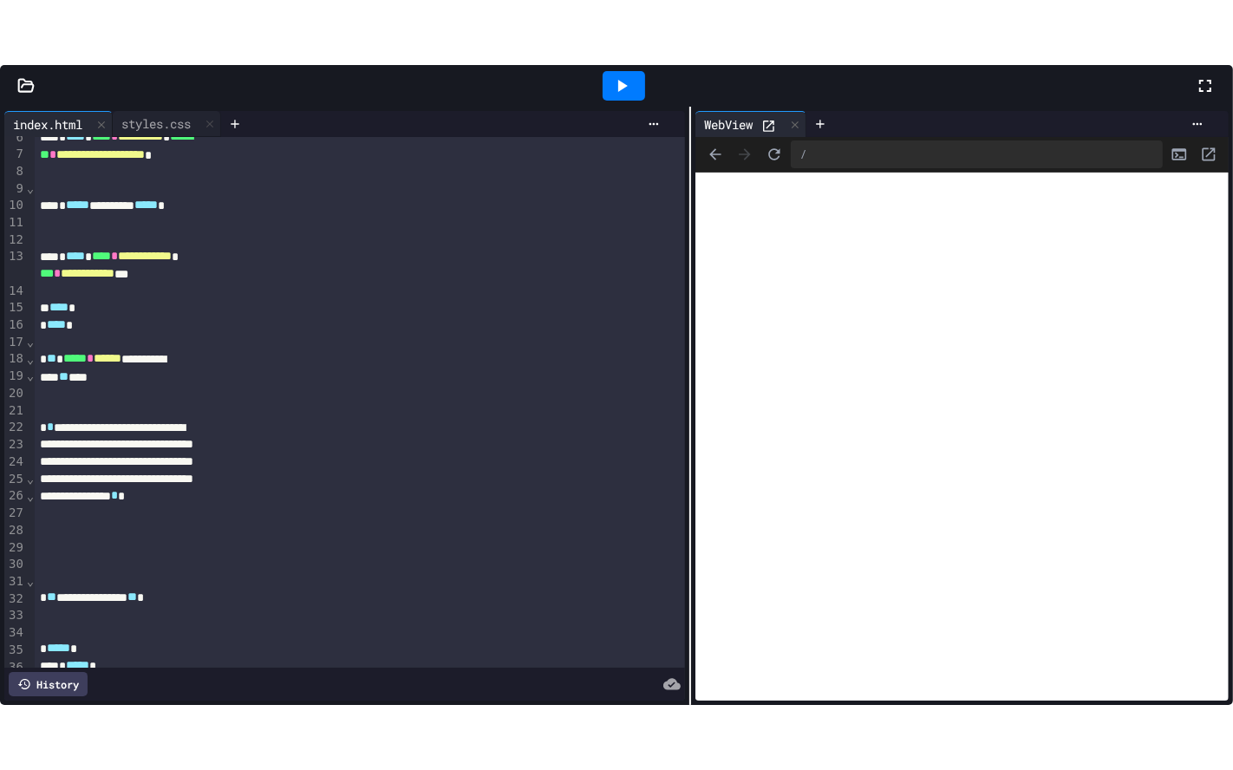
scroll to position [199, 0]
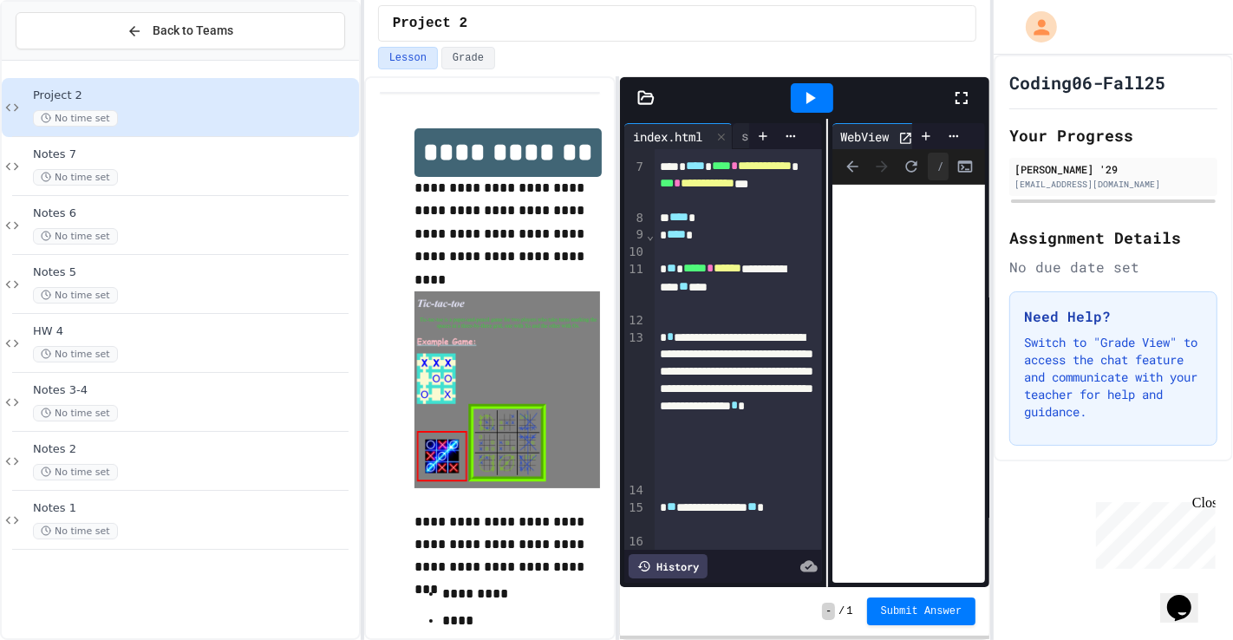
click at [968, 99] on icon at bounding box center [961, 98] width 21 height 21
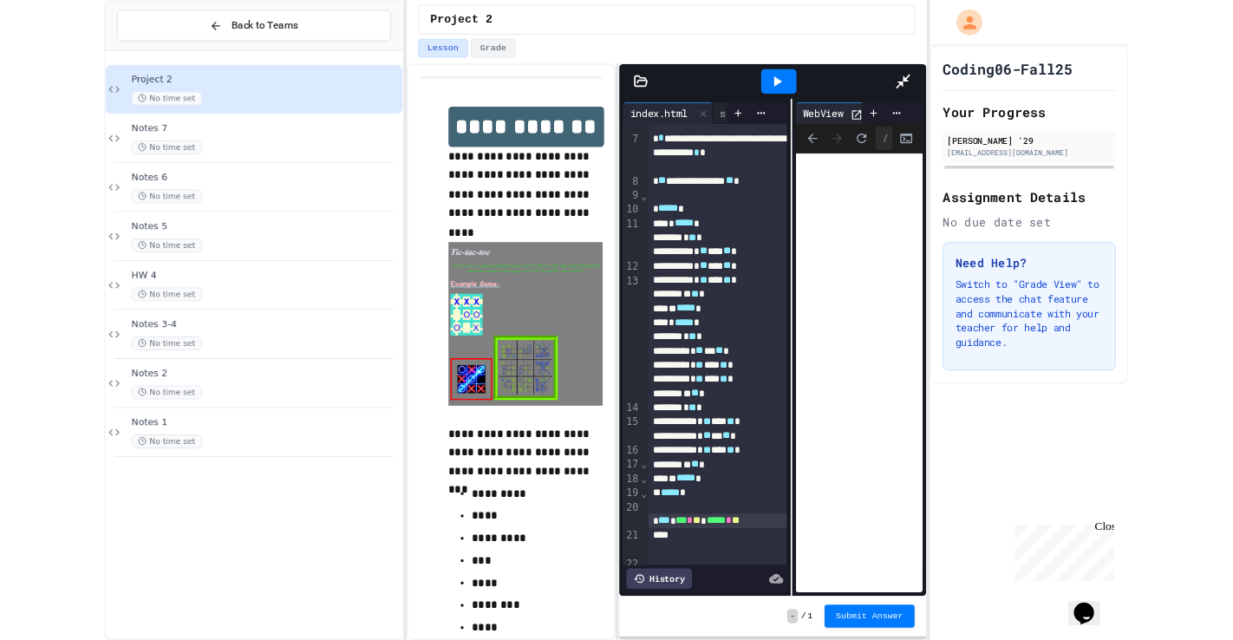
scroll to position [97, 0]
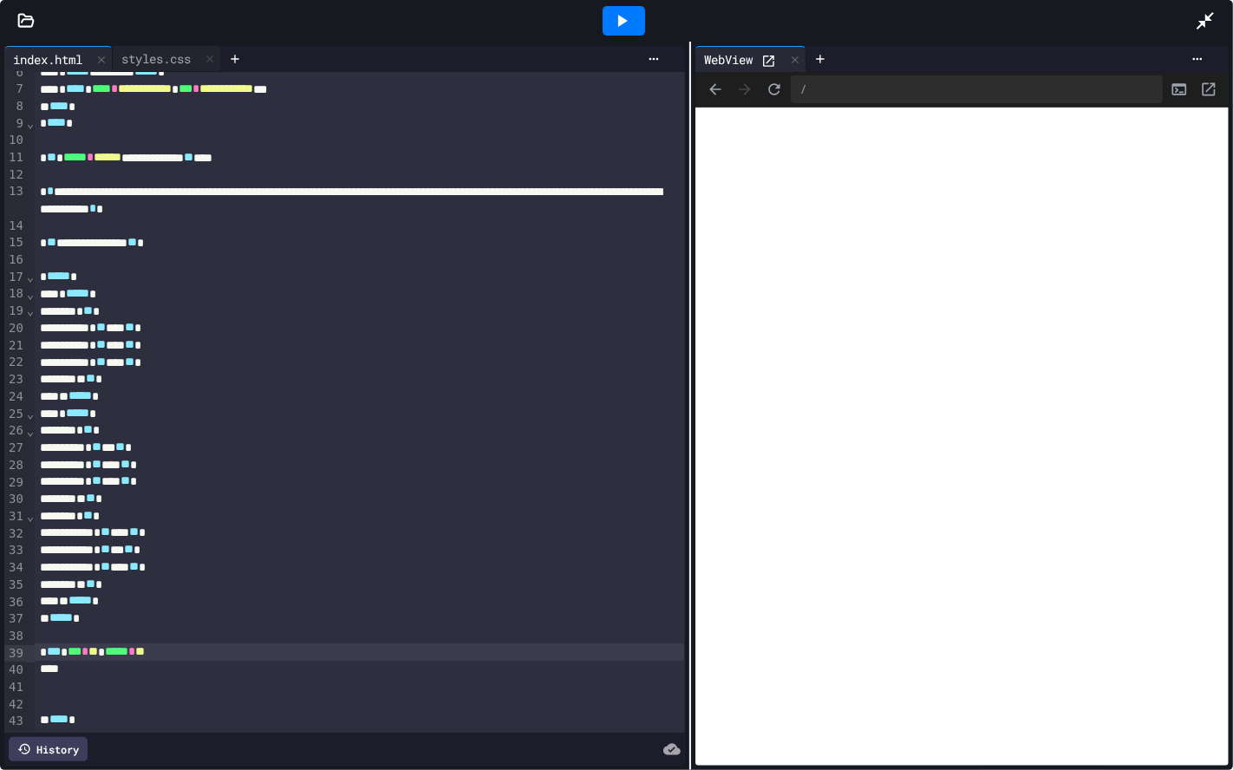
click at [98, 639] on span "**" at bounding box center [93, 651] width 10 height 12
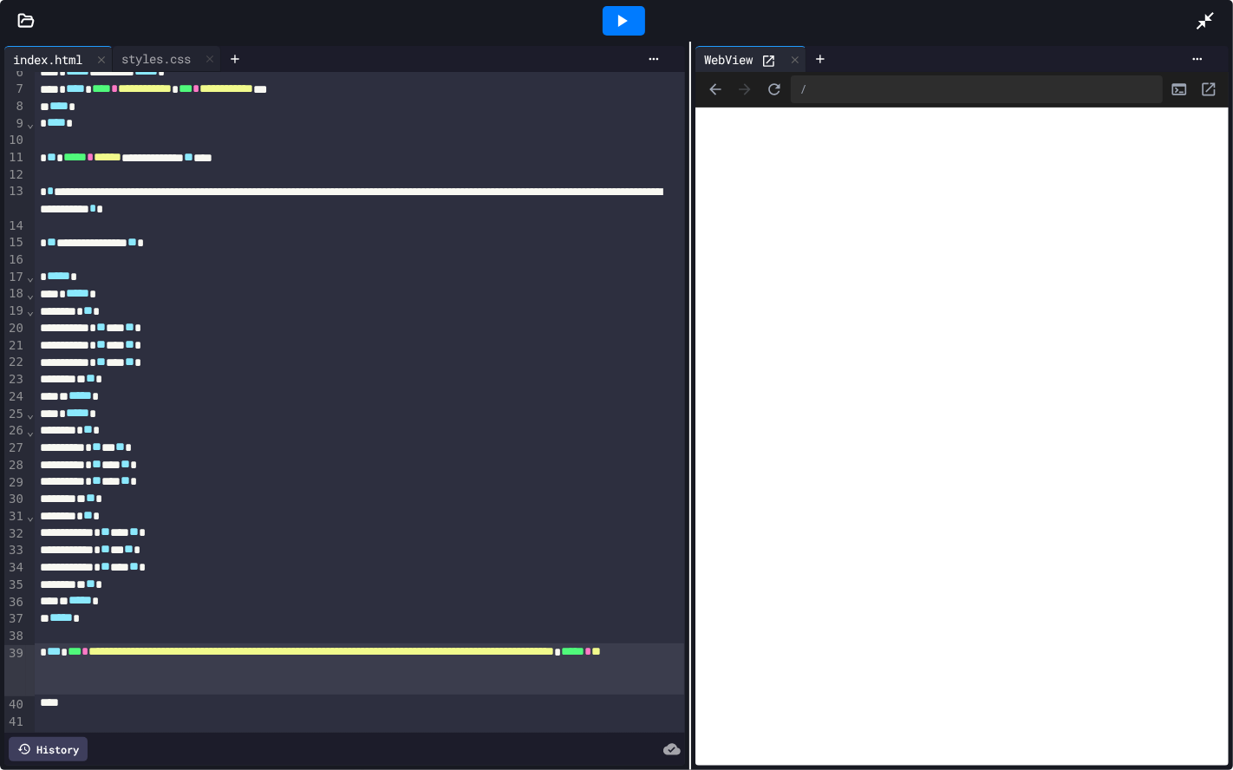
click at [619, 37] on div at bounding box center [624, 20] width 60 height 47
click at [625, 26] on icon at bounding box center [621, 20] width 21 height 21
click at [591, 639] on span "**" at bounding box center [596, 651] width 10 height 12
click at [598, 32] on div at bounding box center [624, 20] width 60 height 47
click at [605, 35] on div at bounding box center [624, 20] width 42 height 29
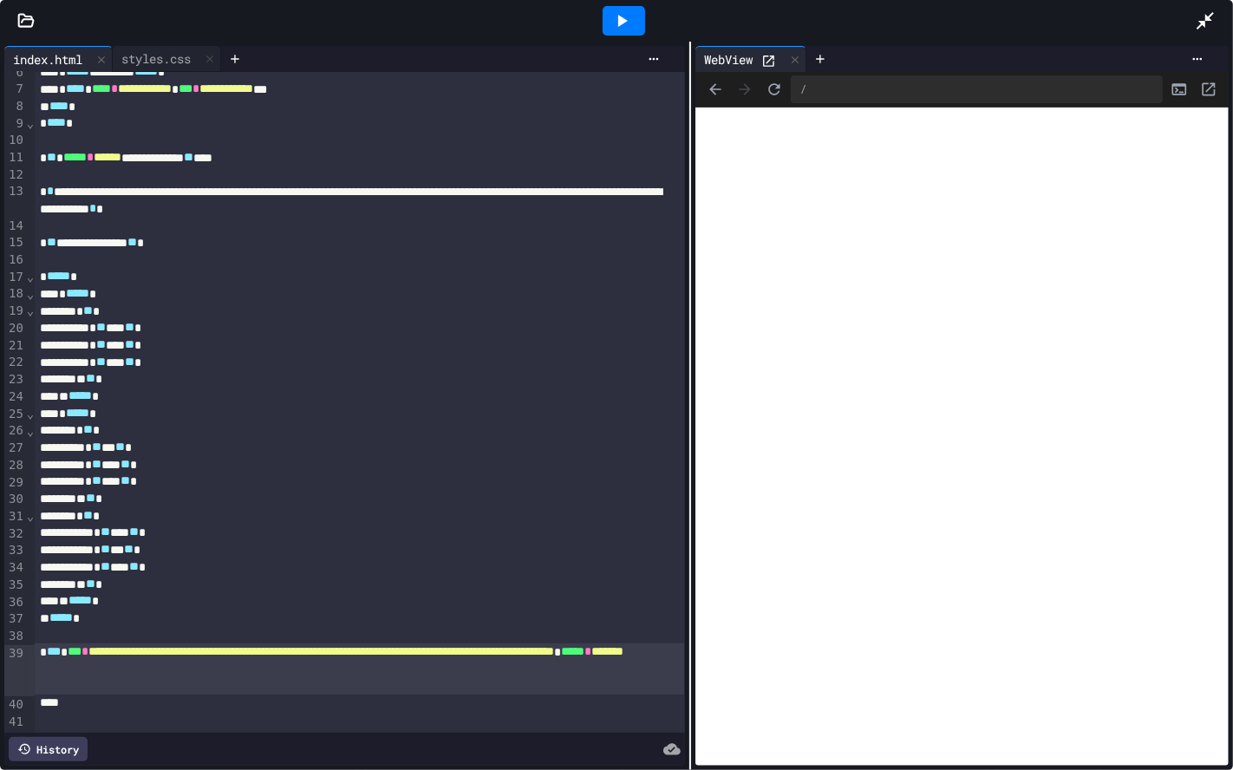
click at [591, 639] on span "*******" at bounding box center [607, 651] width 32 height 12
click at [622, 31] on div at bounding box center [624, 20] width 42 height 29
click at [591, 639] on span "*******" at bounding box center [607, 651] width 32 height 12
click at [634, 25] on div at bounding box center [624, 20] width 42 height 29
click at [591, 639] on span "******" at bounding box center [605, 651] width 28 height 12
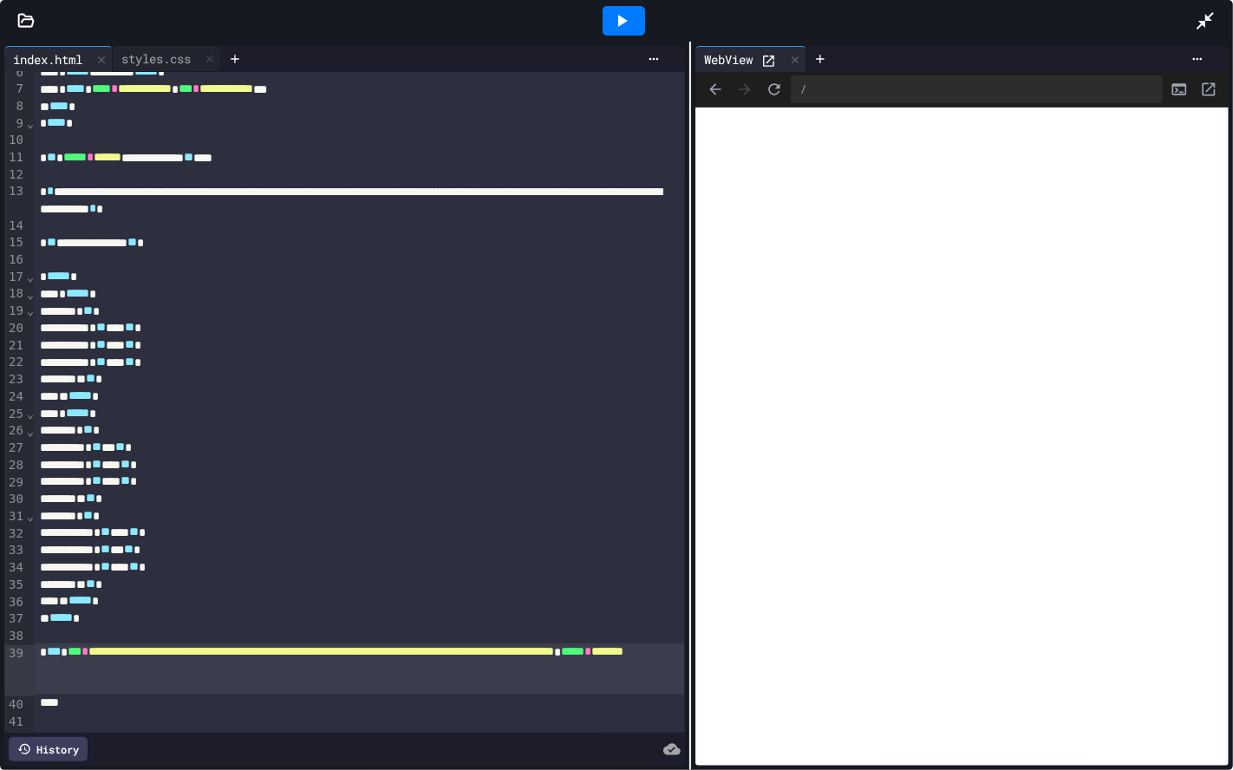
click at [625, 21] on icon at bounding box center [623, 21] width 10 height 12
click at [55, 629] on div at bounding box center [359, 635] width 649 height 17
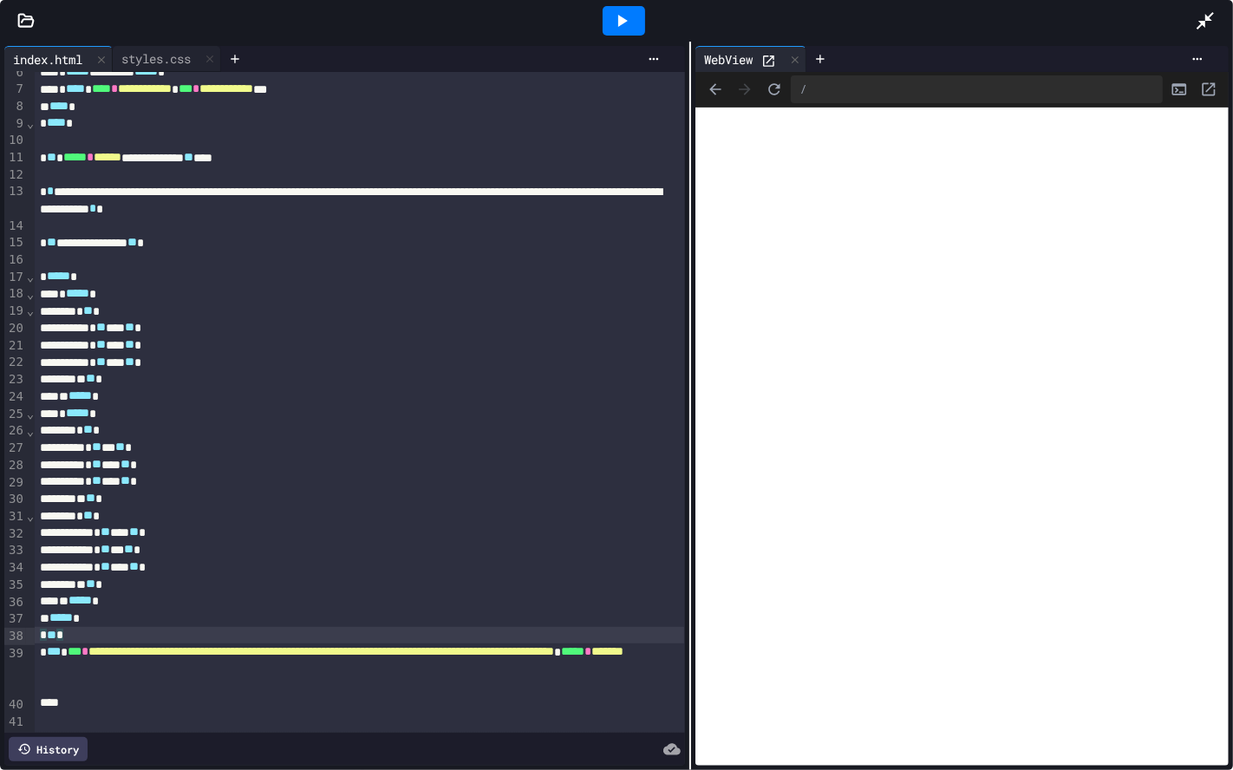
click at [629, 10] on icon at bounding box center [621, 20] width 21 height 21
click at [1206, 29] on icon at bounding box center [1205, 20] width 21 height 21
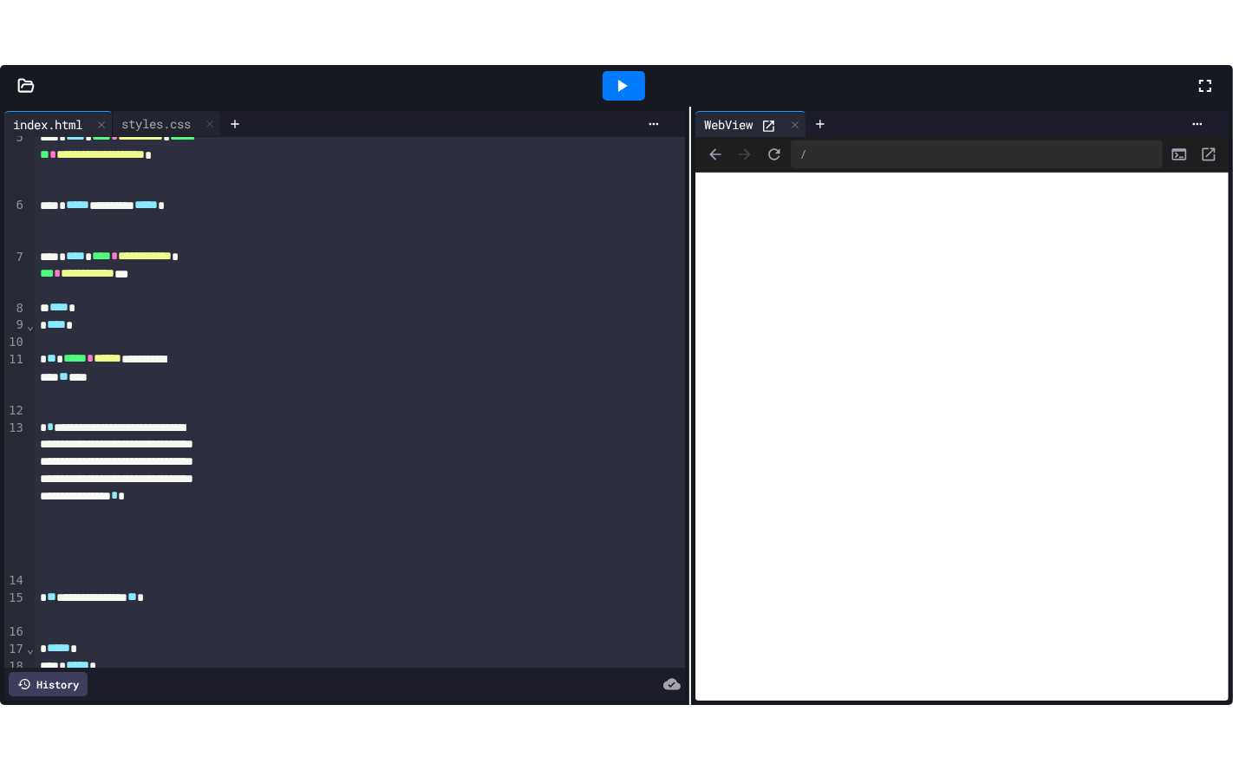
scroll to position [199, 0]
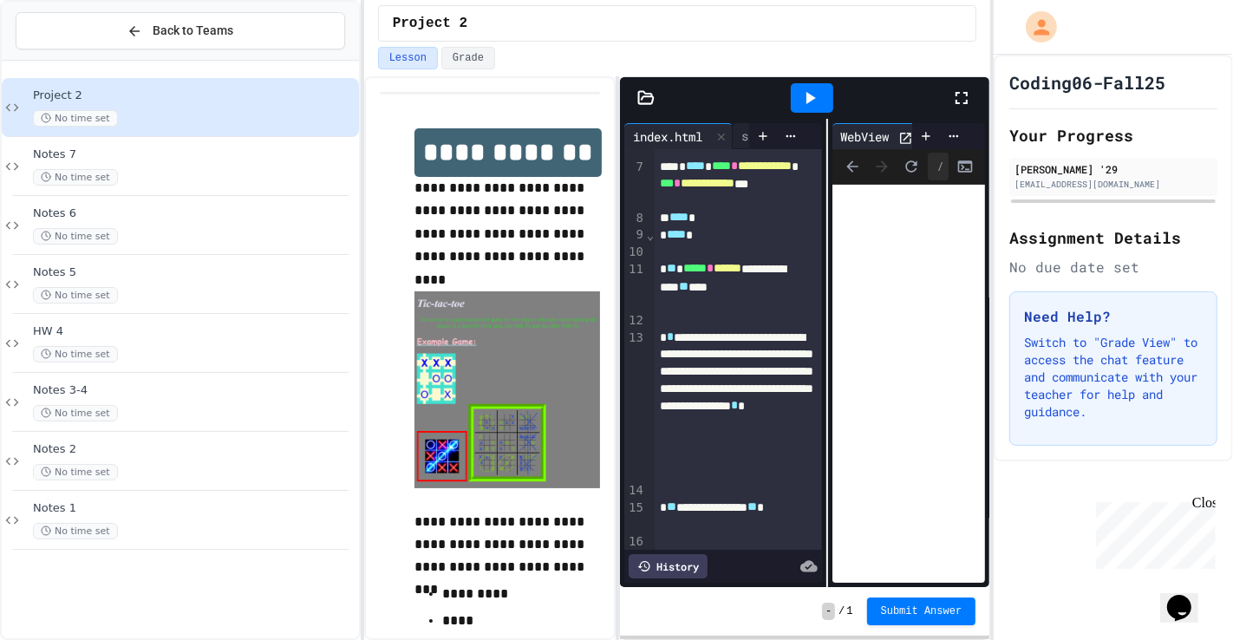
click at [967, 100] on icon at bounding box center [961, 98] width 21 height 21
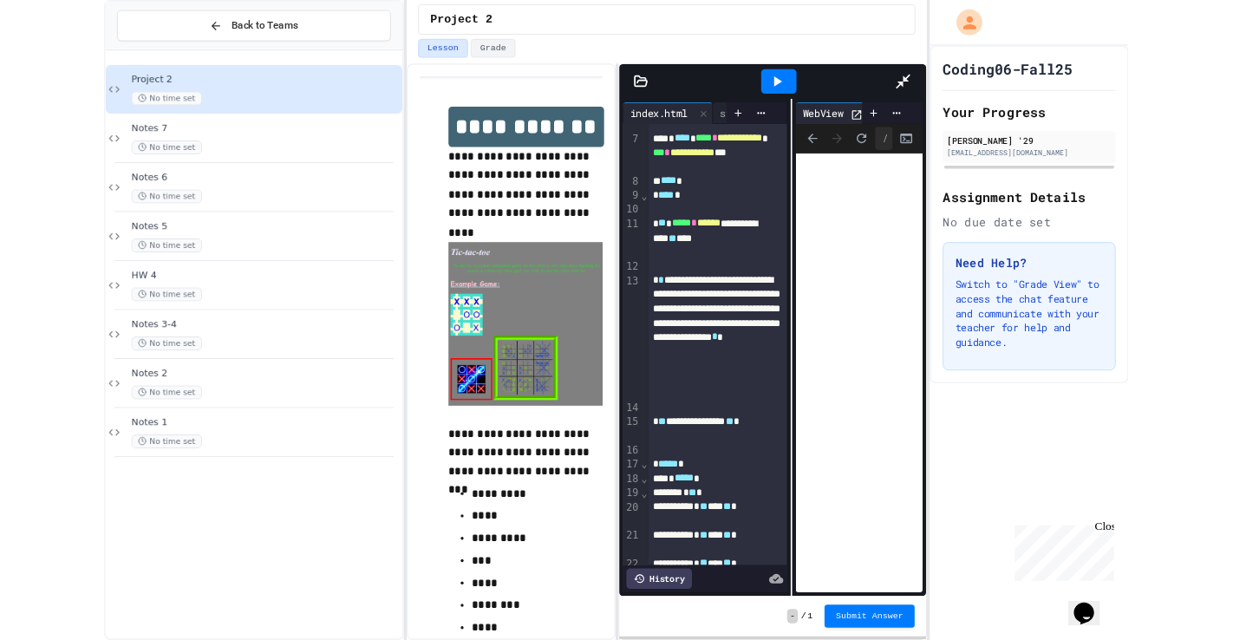
scroll to position [97, 0]
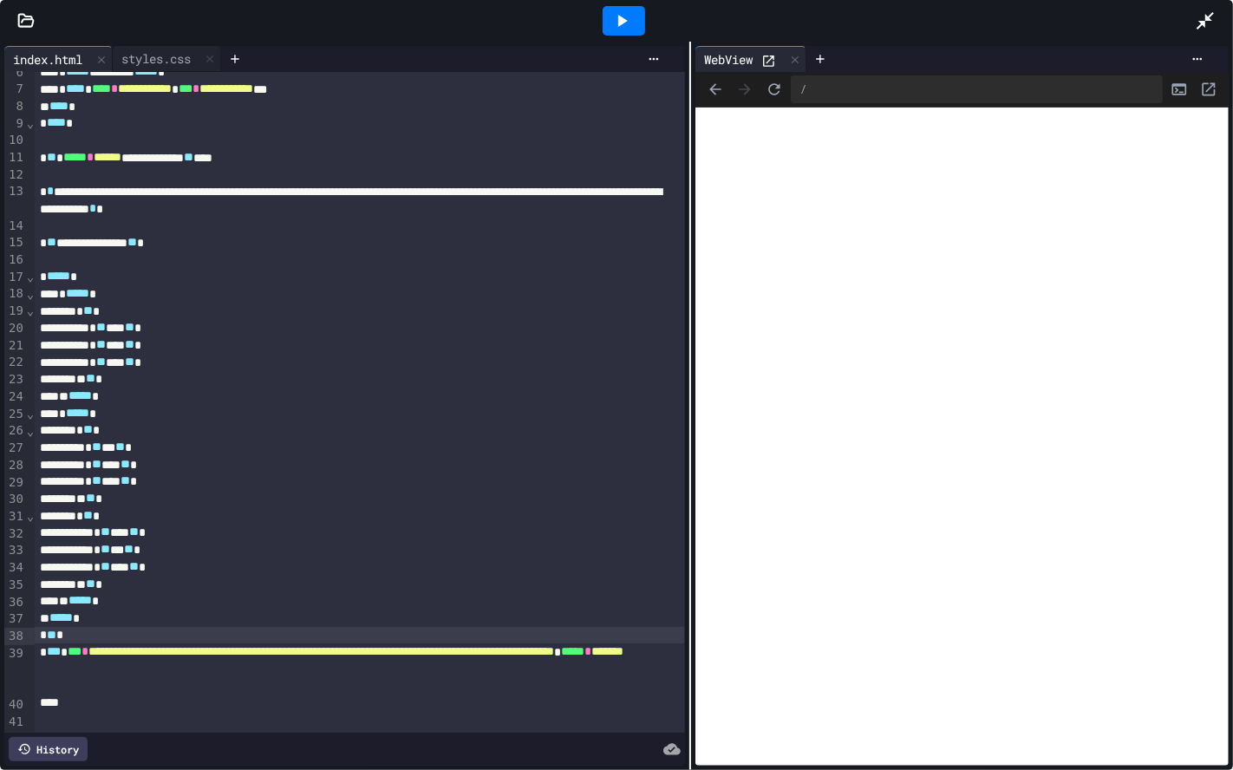
click at [1232, 5] on div at bounding box center [1214, 20] width 38 height 47
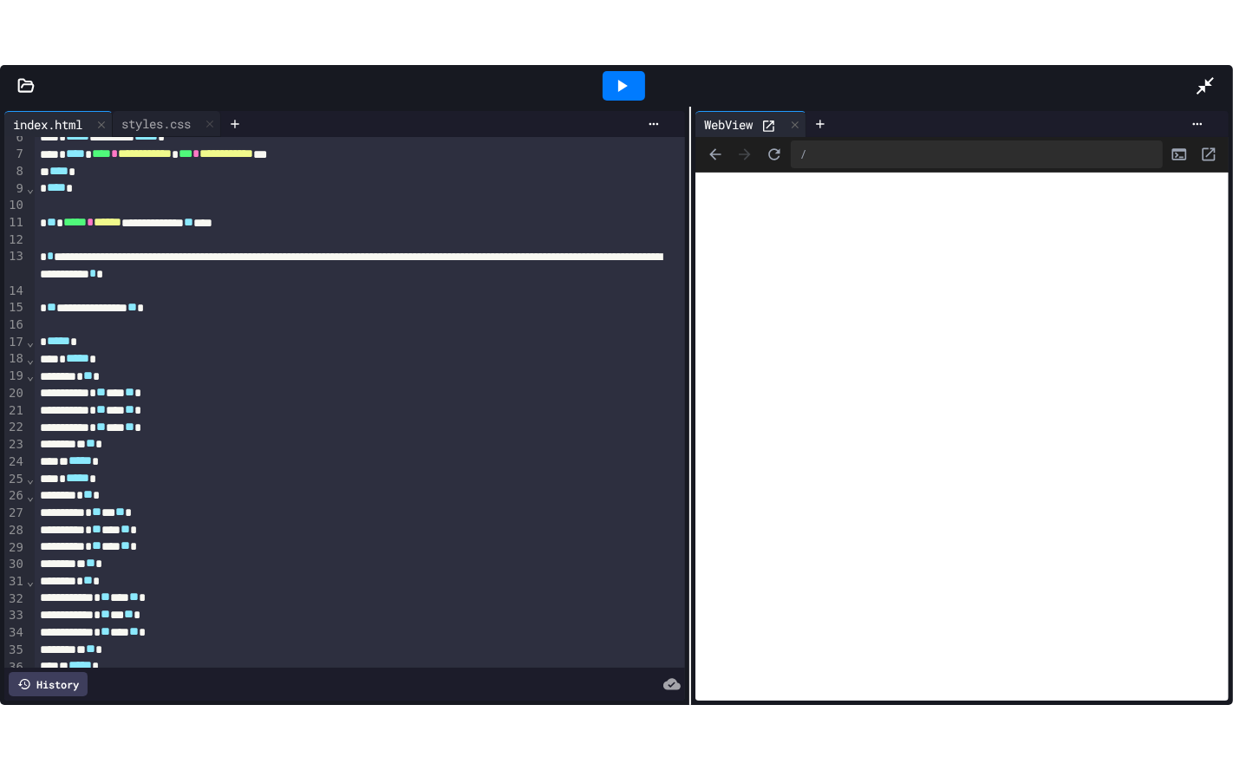
scroll to position [199, 0]
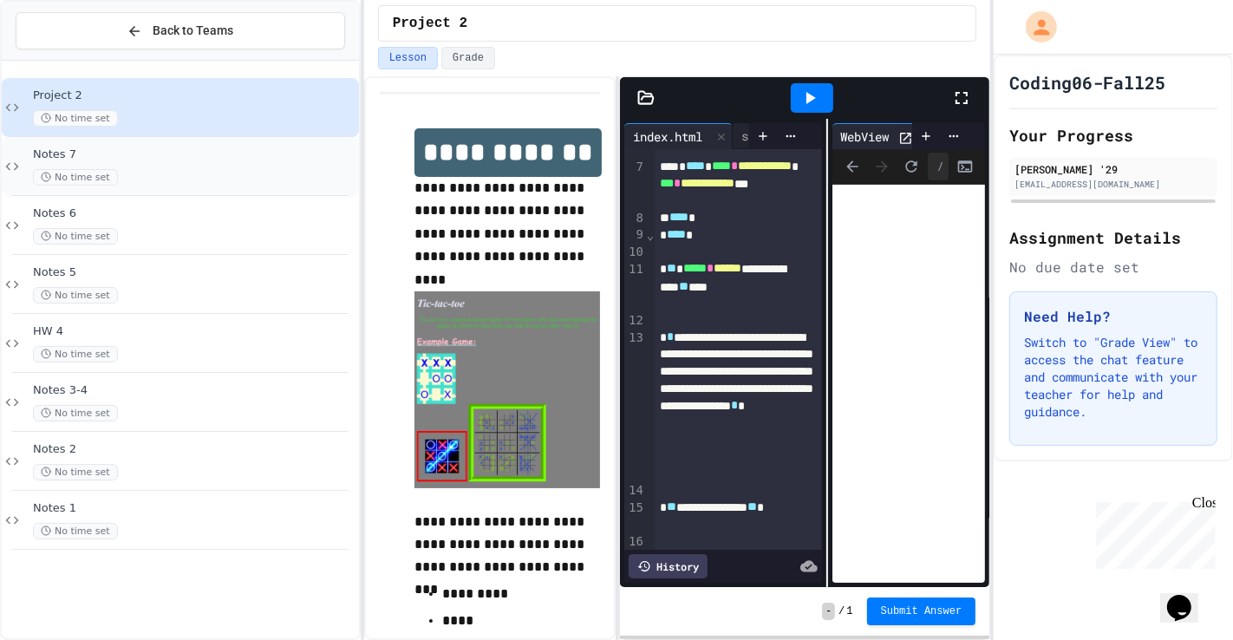
click at [202, 169] on div "No time set" at bounding box center [194, 177] width 323 height 16
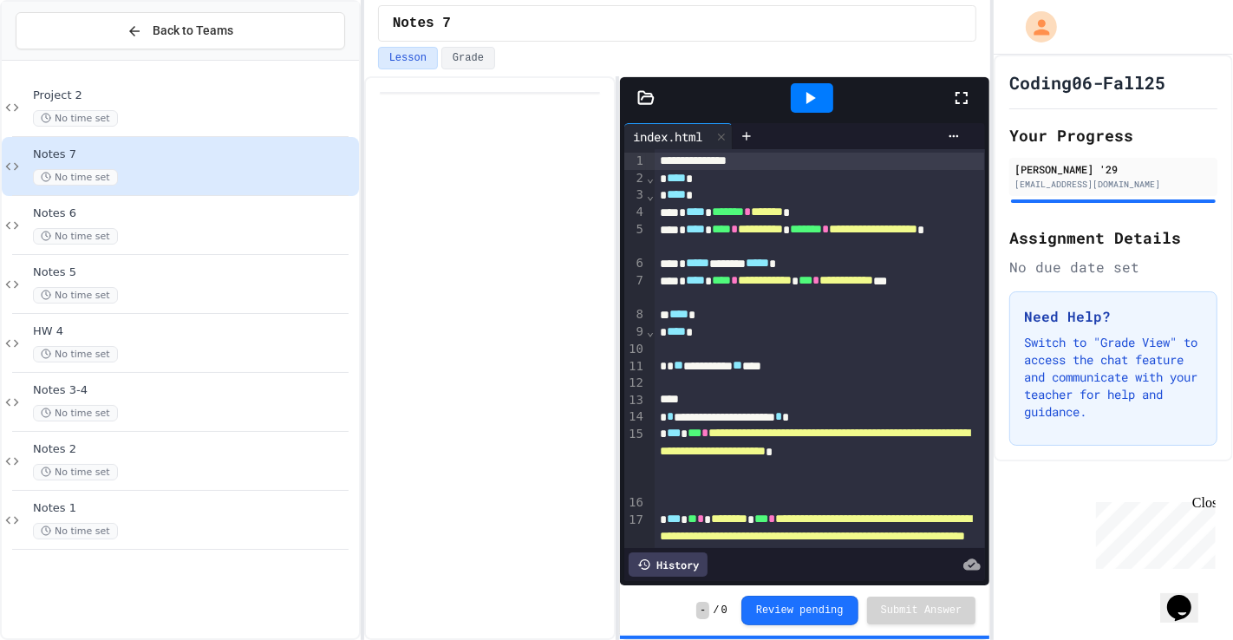
click at [793, 95] on div at bounding box center [812, 97] width 42 height 29
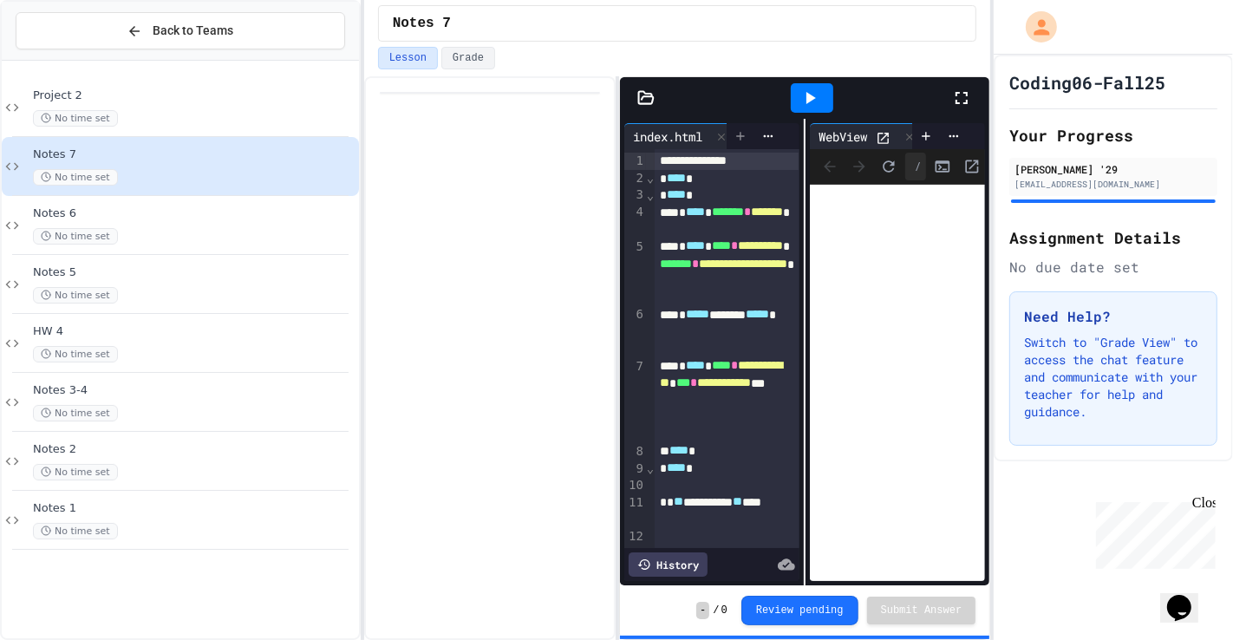
click at [740, 143] on div at bounding box center [741, 136] width 28 height 26
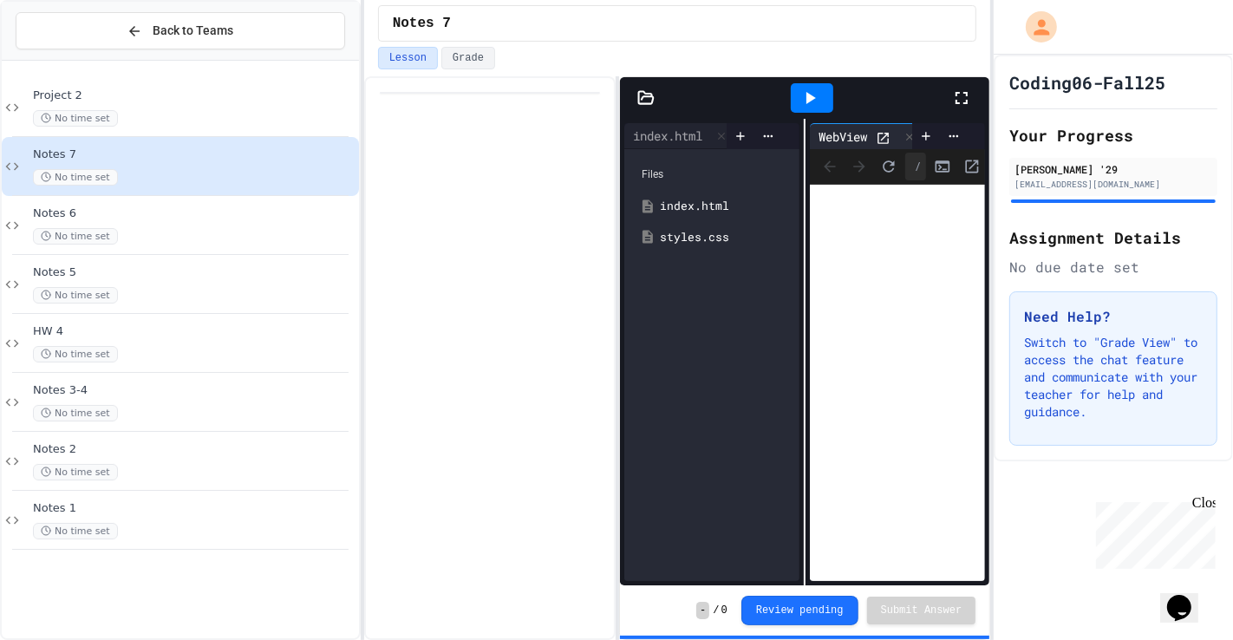
click at [649, 251] on div "styles.css" at bounding box center [712, 237] width 158 height 31
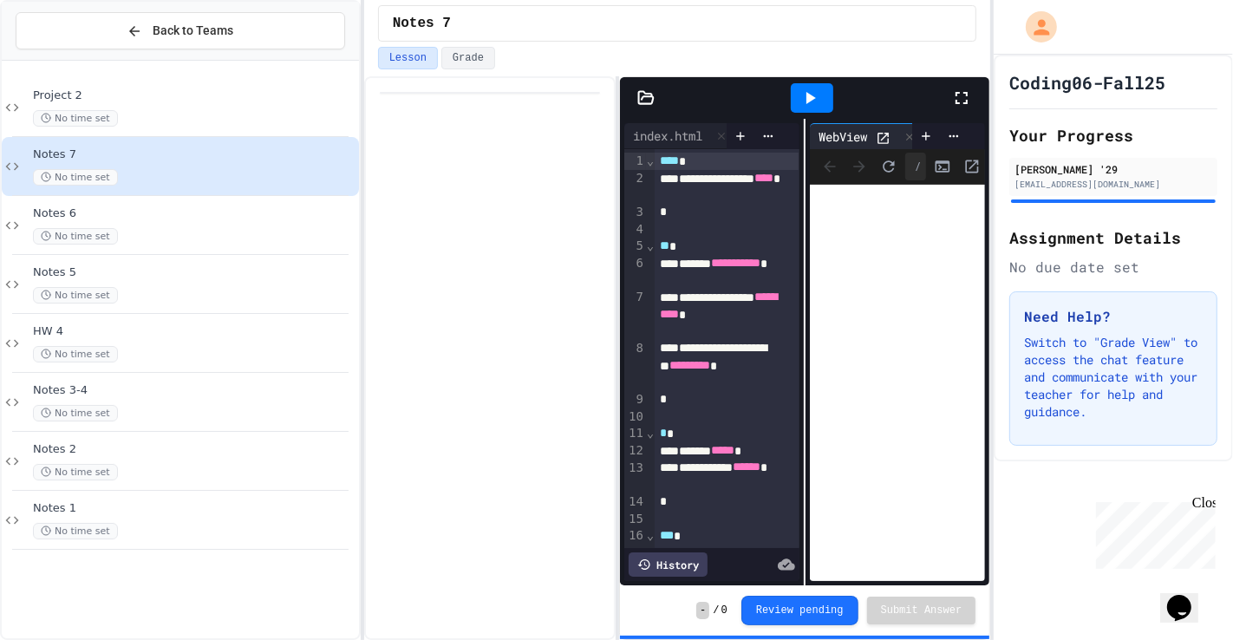
click at [963, 98] on icon at bounding box center [961, 98] width 21 height 21
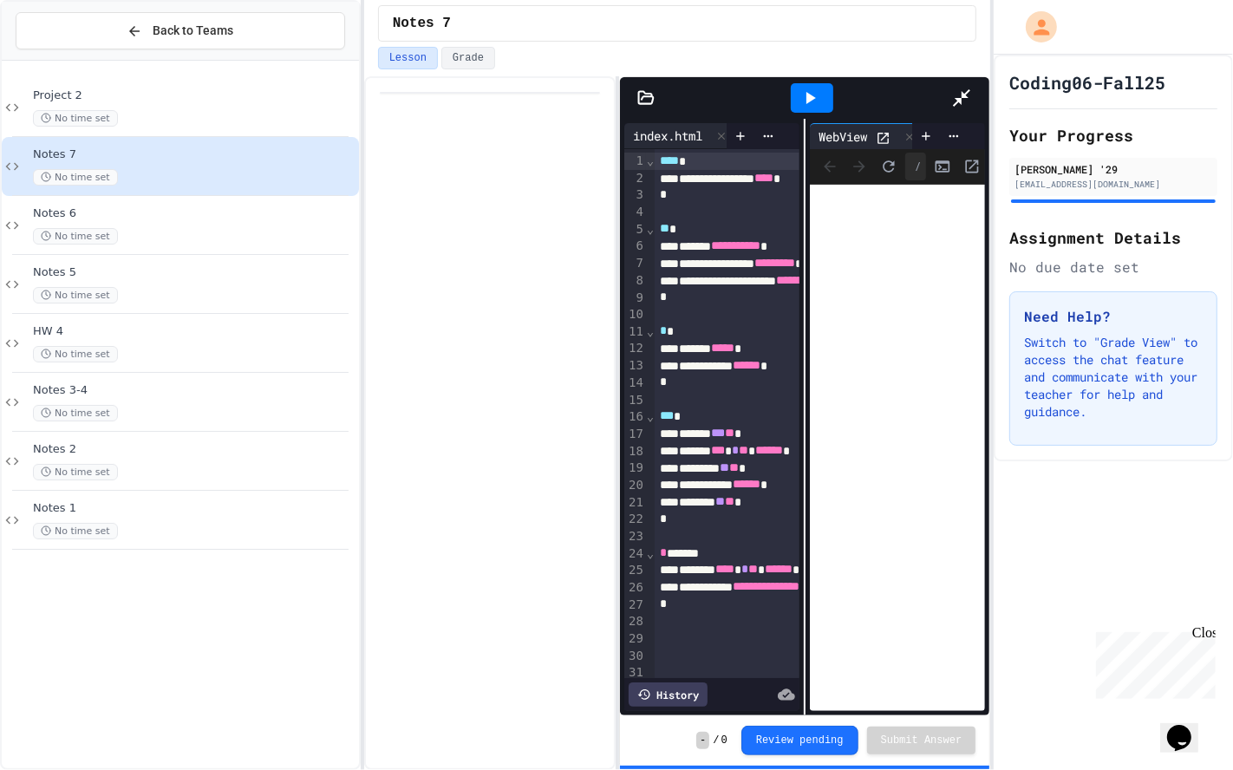
click at [624, 127] on div "index.html" at bounding box center [667, 136] width 87 height 18
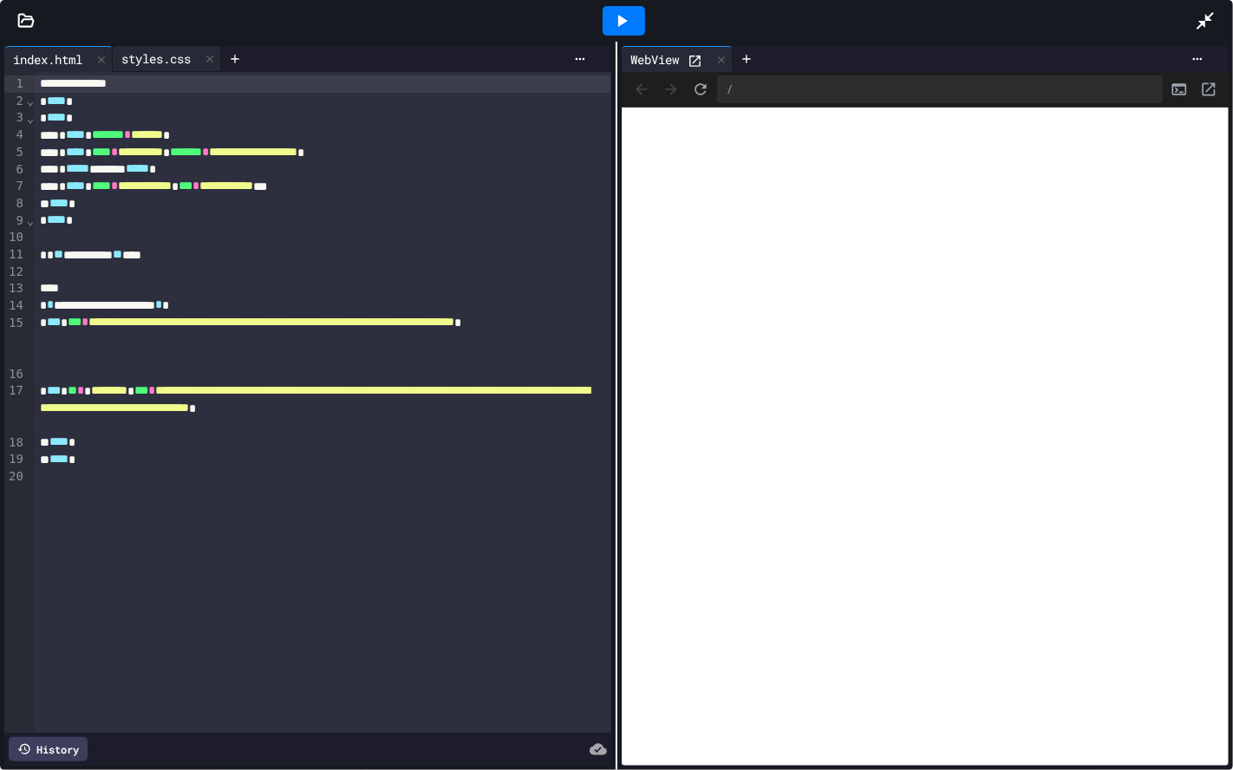
click at [171, 64] on div "styles.css" at bounding box center [156, 58] width 87 height 18
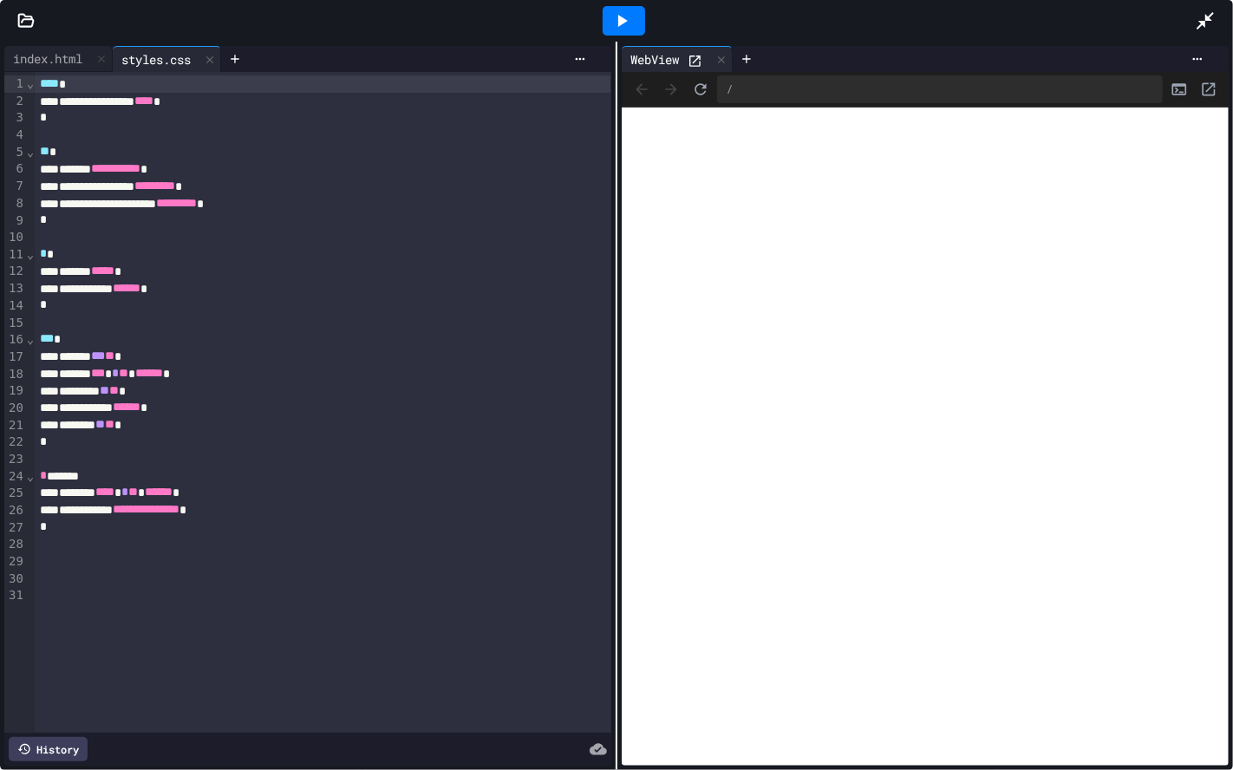
click at [169, 67] on div "styles.css" at bounding box center [156, 59] width 87 height 18
click at [1216, 0] on div at bounding box center [1214, 20] width 38 height 47
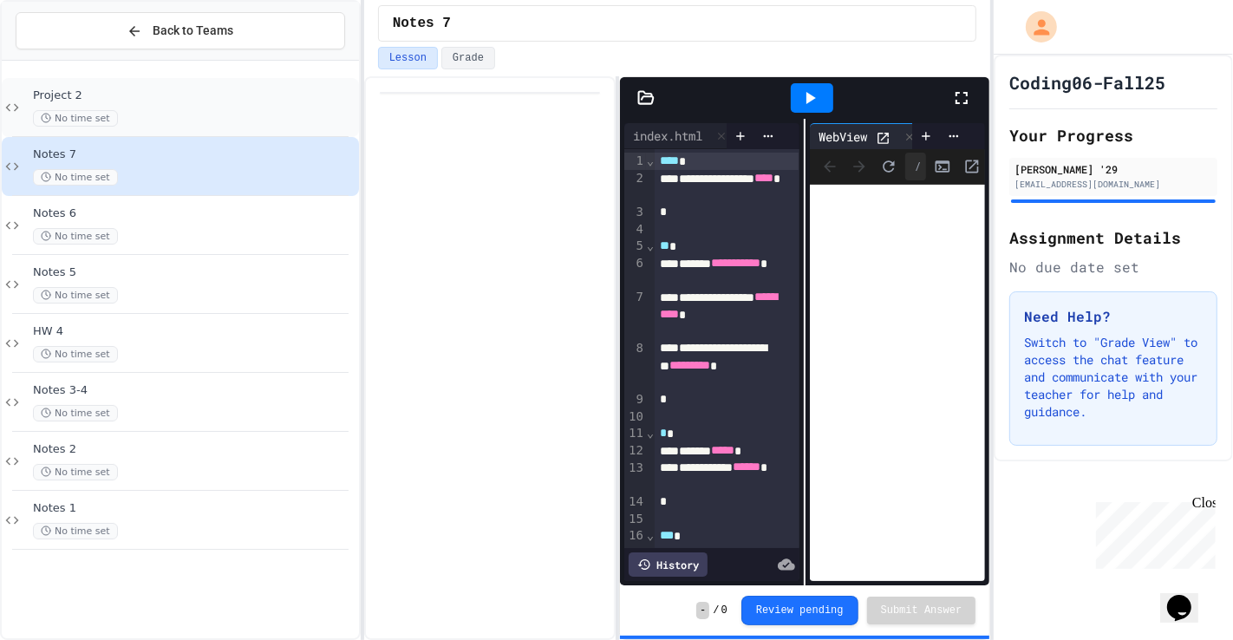
click at [178, 125] on div "No time set" at bounding box center [194, 118] width 323 height 16
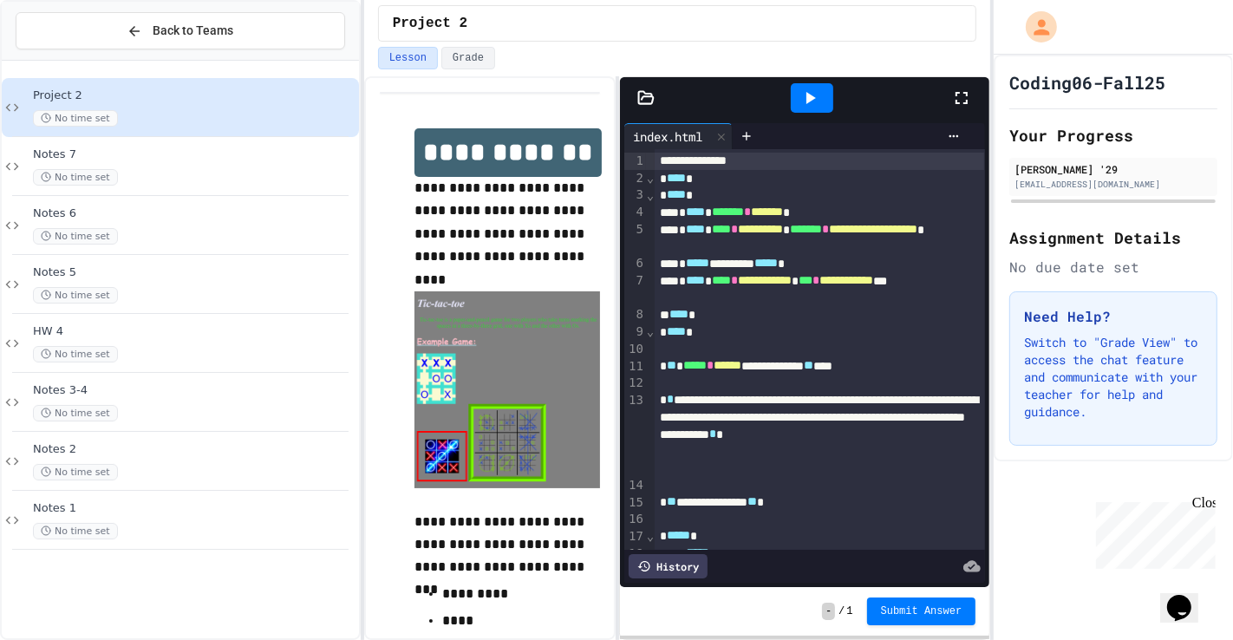
click at [949, 108] on div at bounding box center [811, 98] width 279 height 47
click at [962, 103] on icon at bounding box center [961, 98] width 21 height 21
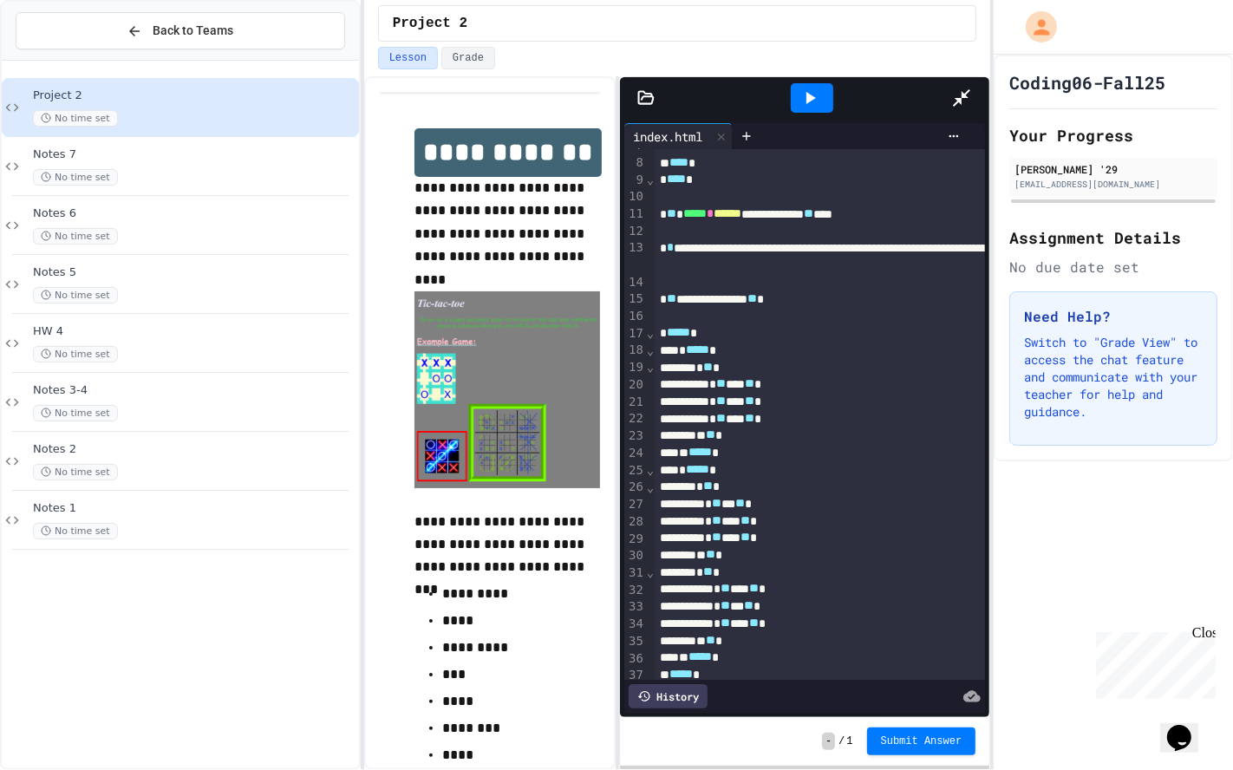
scroll to position [131, 0]
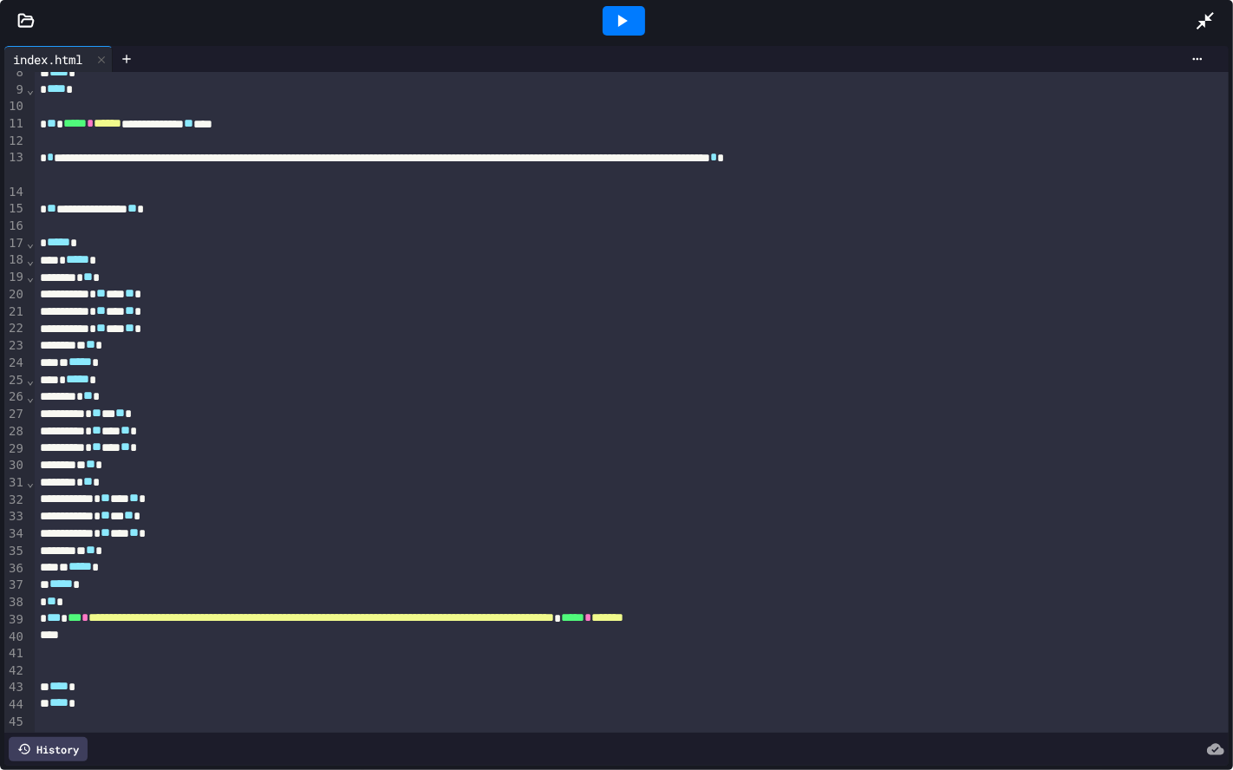
click at [80, 621] on span "***" at bounding box center [75, 617] width 14 height 12
click at [139, 47] on div at bounding box center [127, 59] width 28 height 26
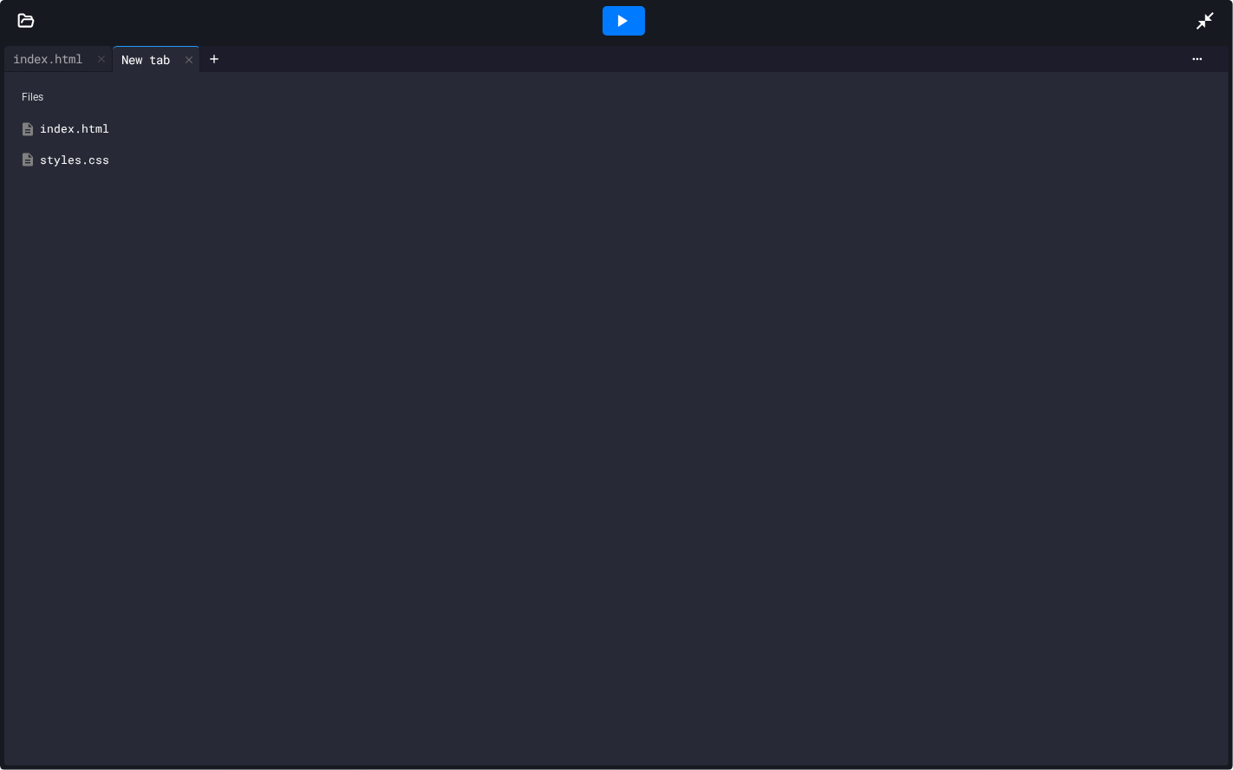
click at [93, 152] on div "styles.css" at bounding box center [629, 160] width 1178 height 17
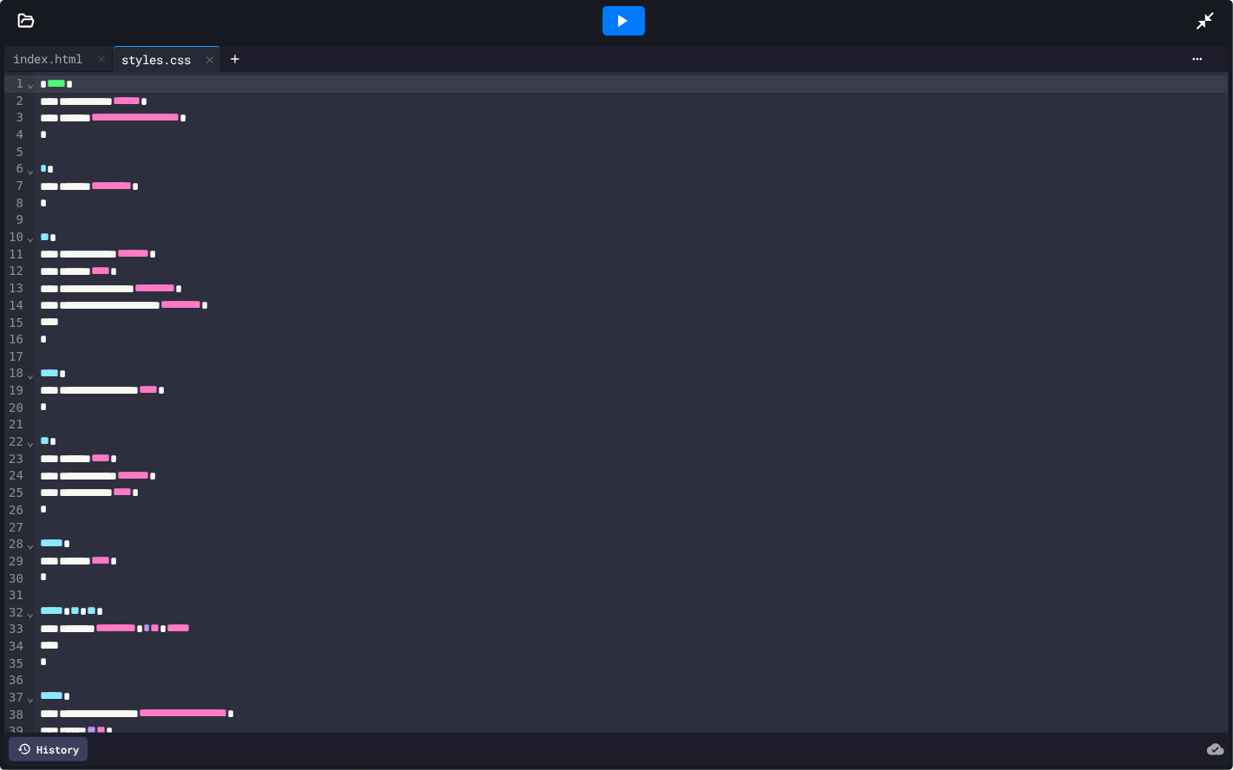
scroll to position [197, 0]
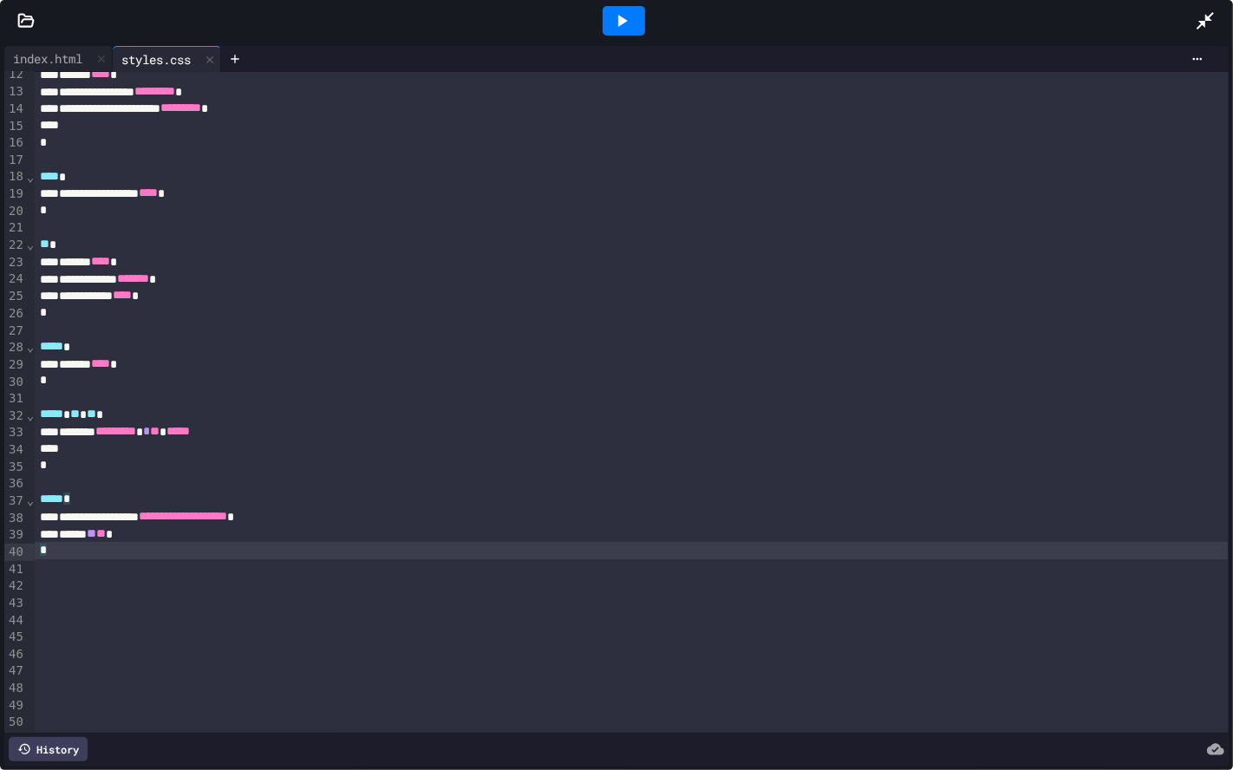
click at [72, 544] on div "*" at bounding box center [631, 550] width 1193 height 17
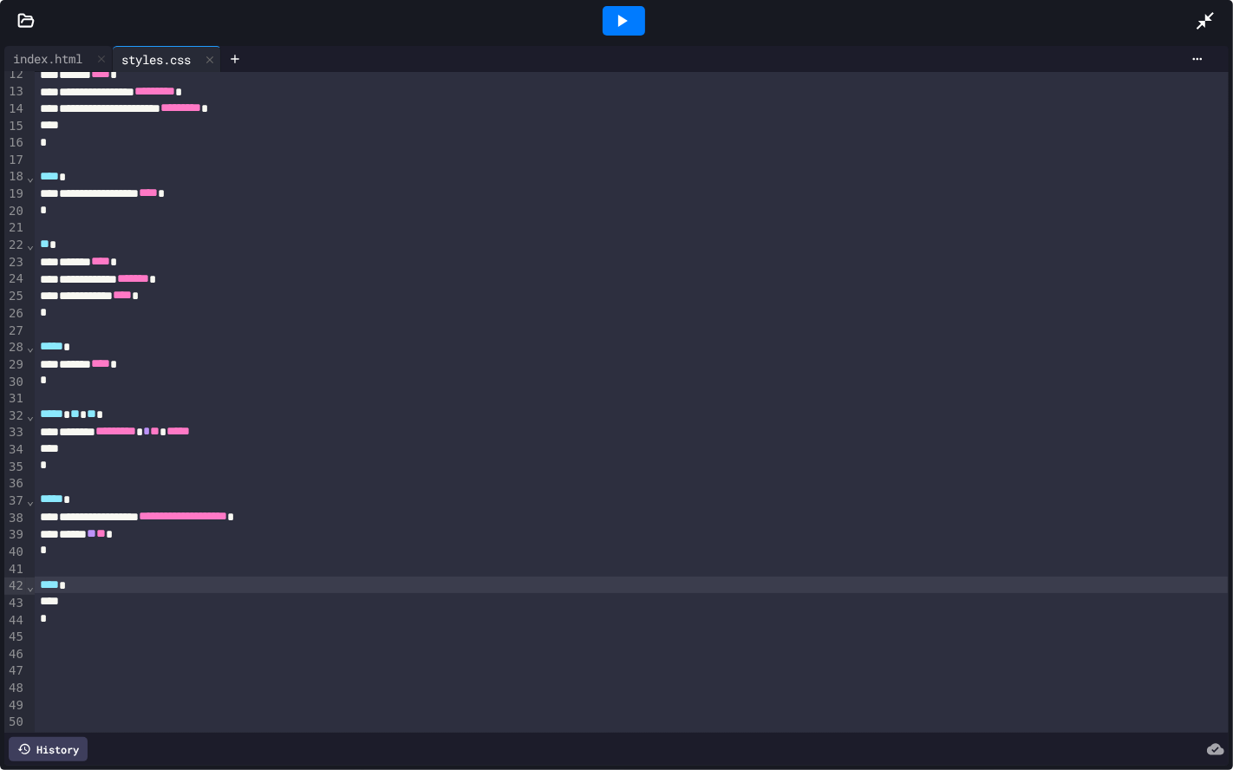
click at [44, 590] on span "****" at bounding box center [49, 584] width 19 height 12
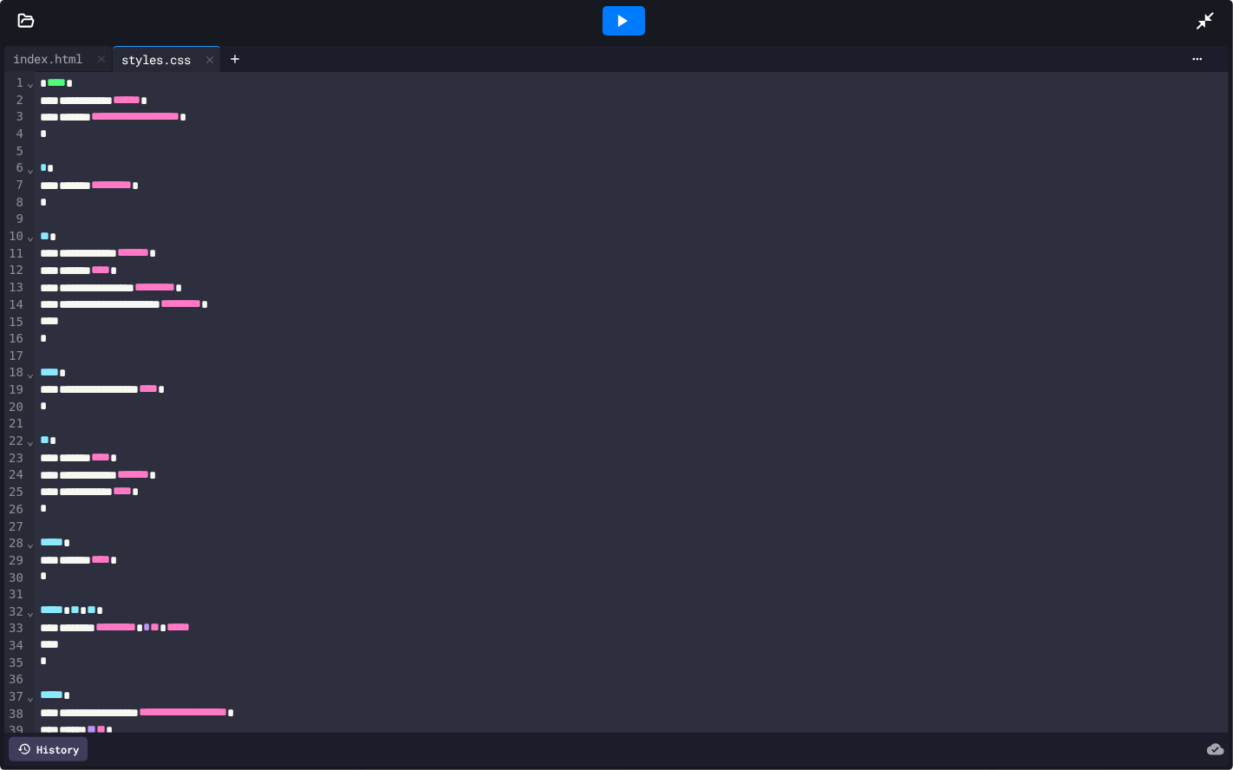
scroll to position [0, 0]
click at [67, 54] on div "index.html" at bounding box center [47, 58] width 87 height 18
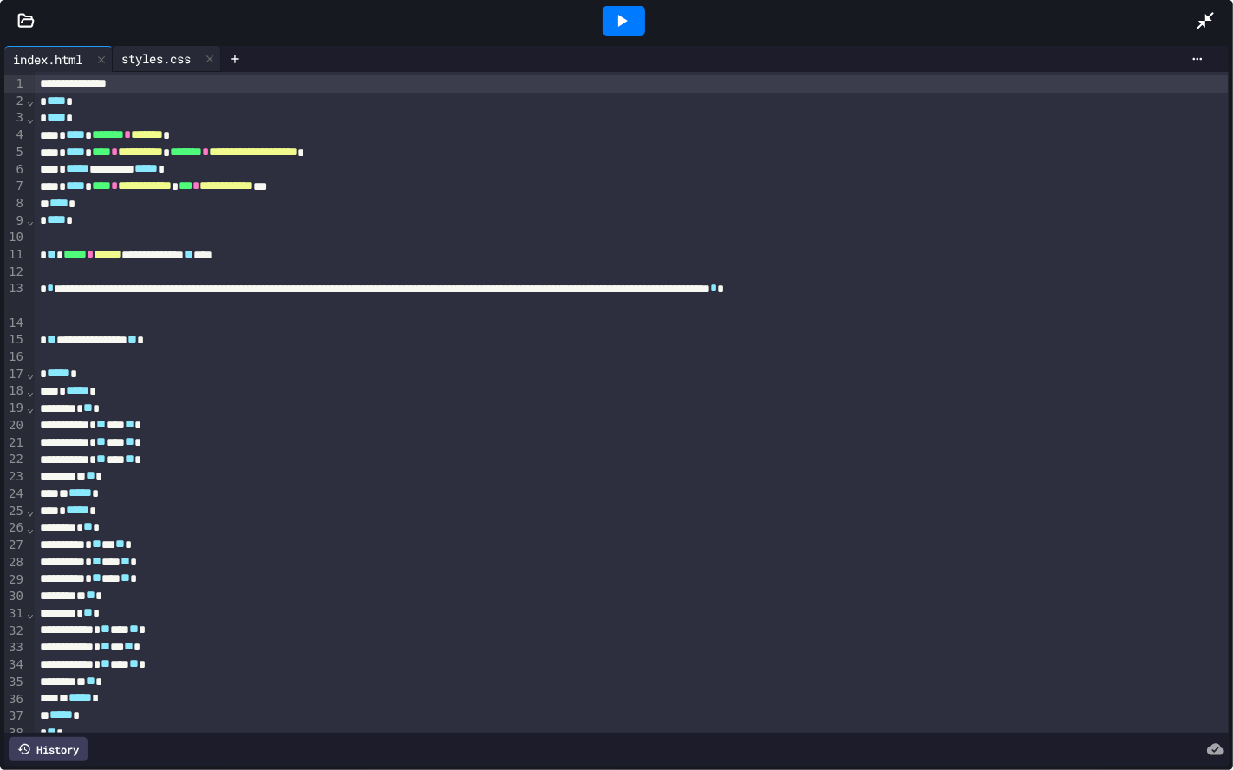
click at [173, 61] on div "styles.css" at bounding box center [156, 58] width 87 height 18
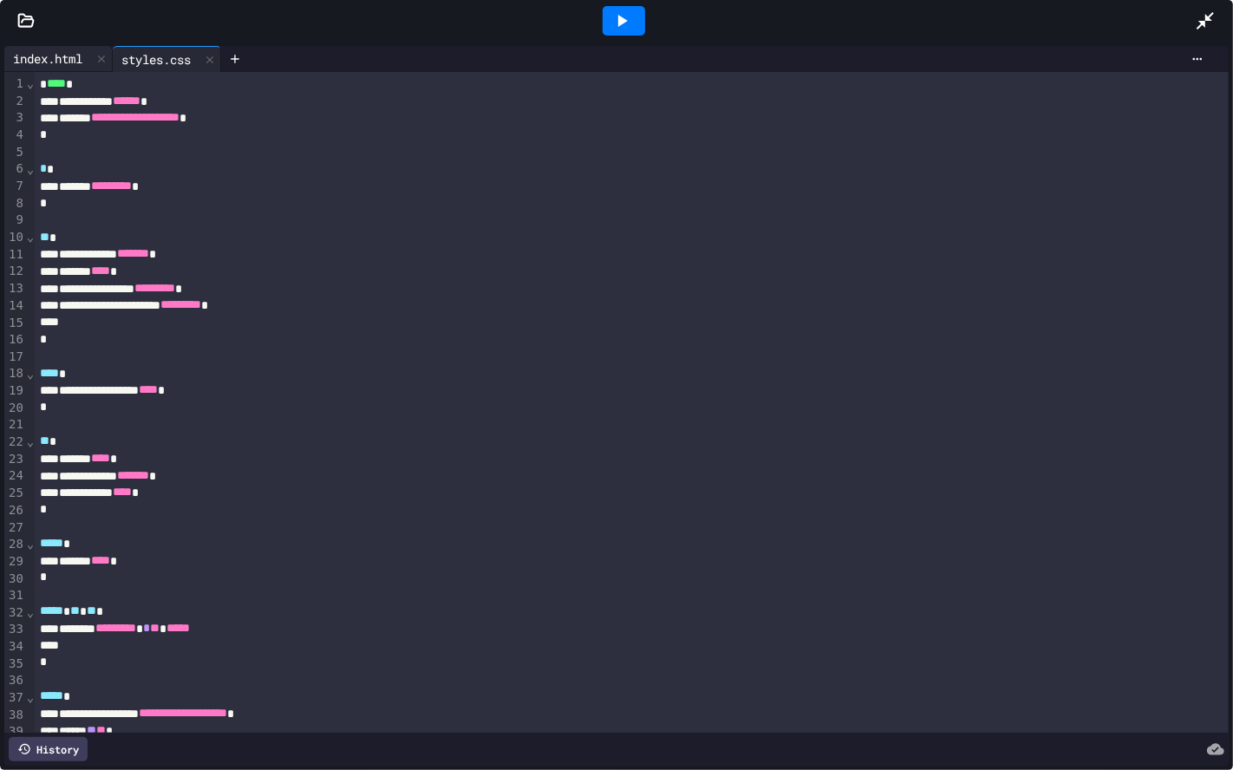
click at [75, 62] on div "index.html" at bounding box center [47, 58] width 87 height 18
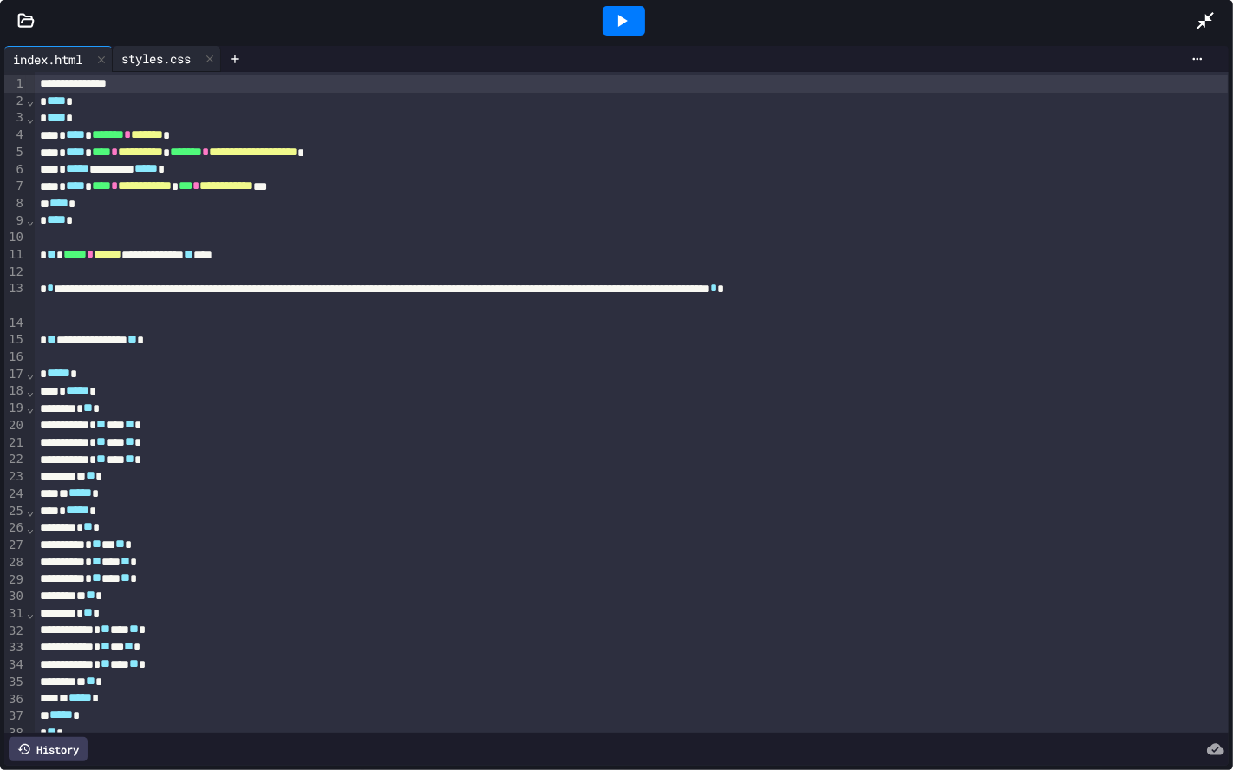
click at [161, 70] on div "styles.css" at bounding box center [167, 59] width 108 height 26
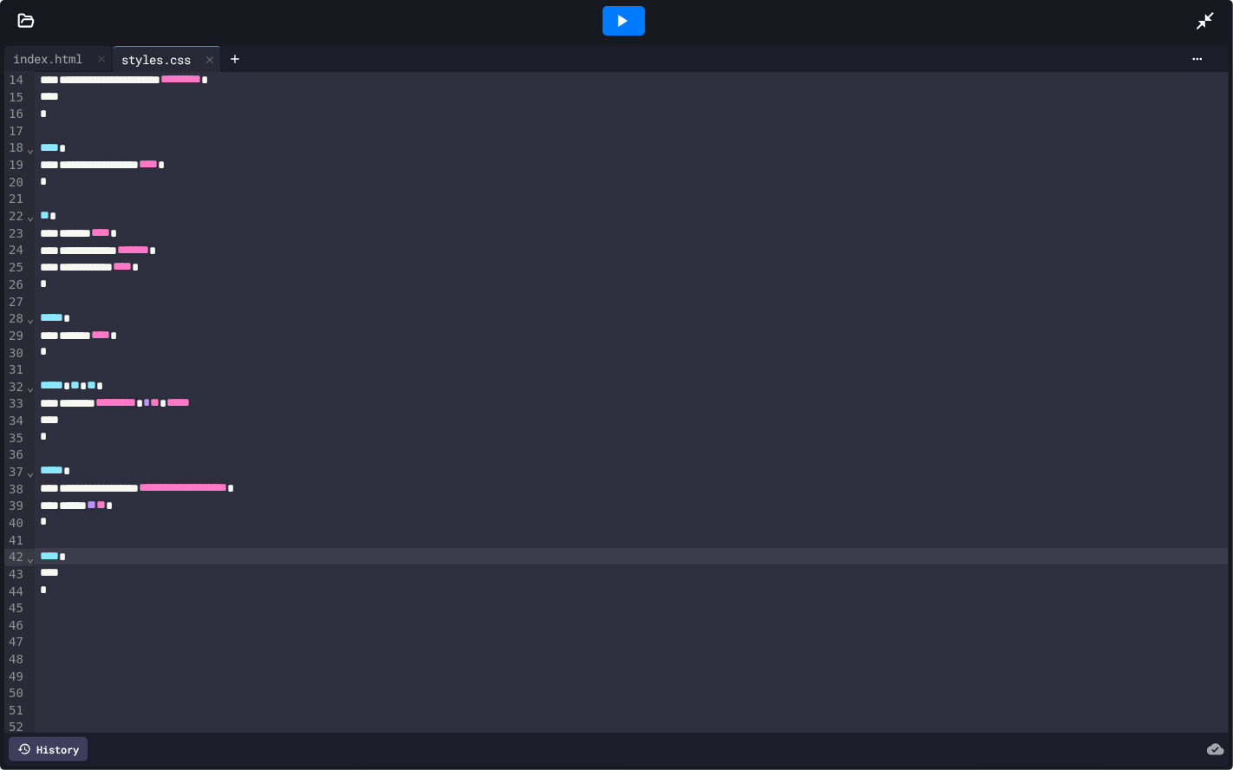
scroll to position [226, 0]
click at [43, 561] on span "****" at bounding box center [49, 555] width 19 height 12
click at [92, 570] on div at bounding box center [631, 572] width 1193 height 17
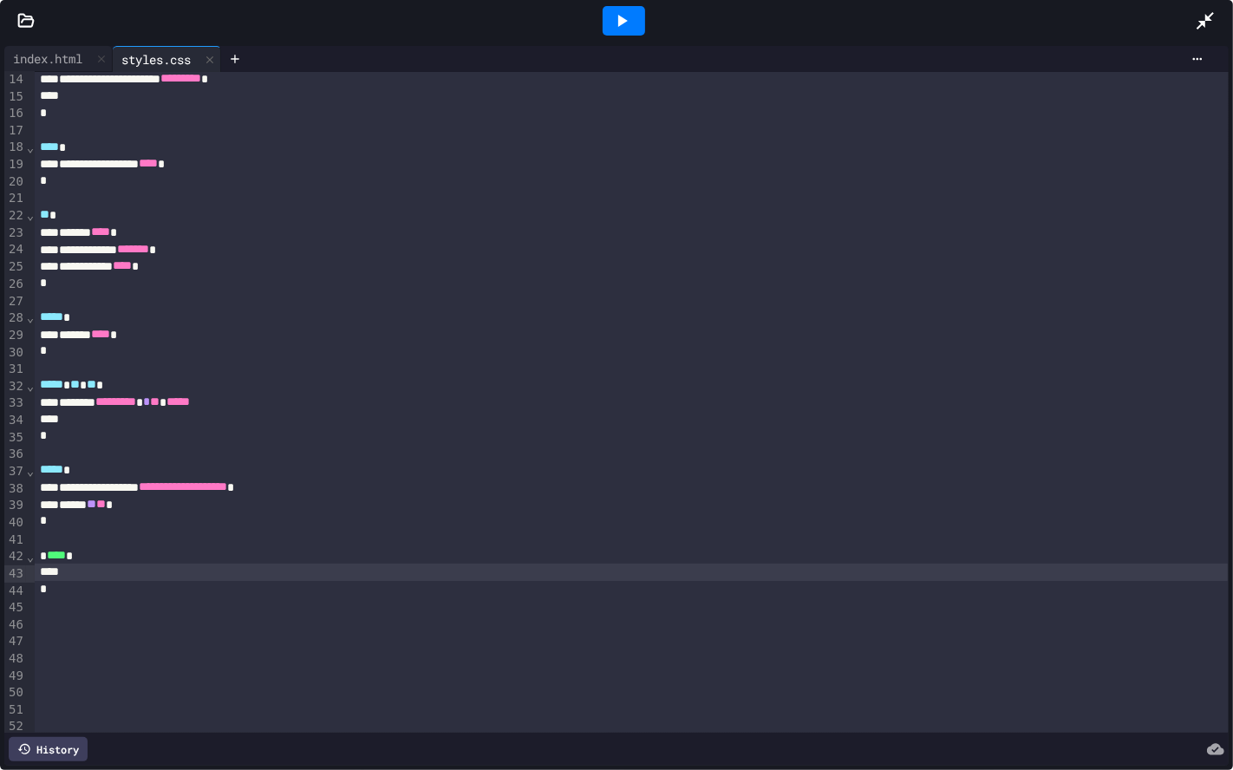
click at [603, 8] on div at bounding box center [624, 20] width 42 height 29
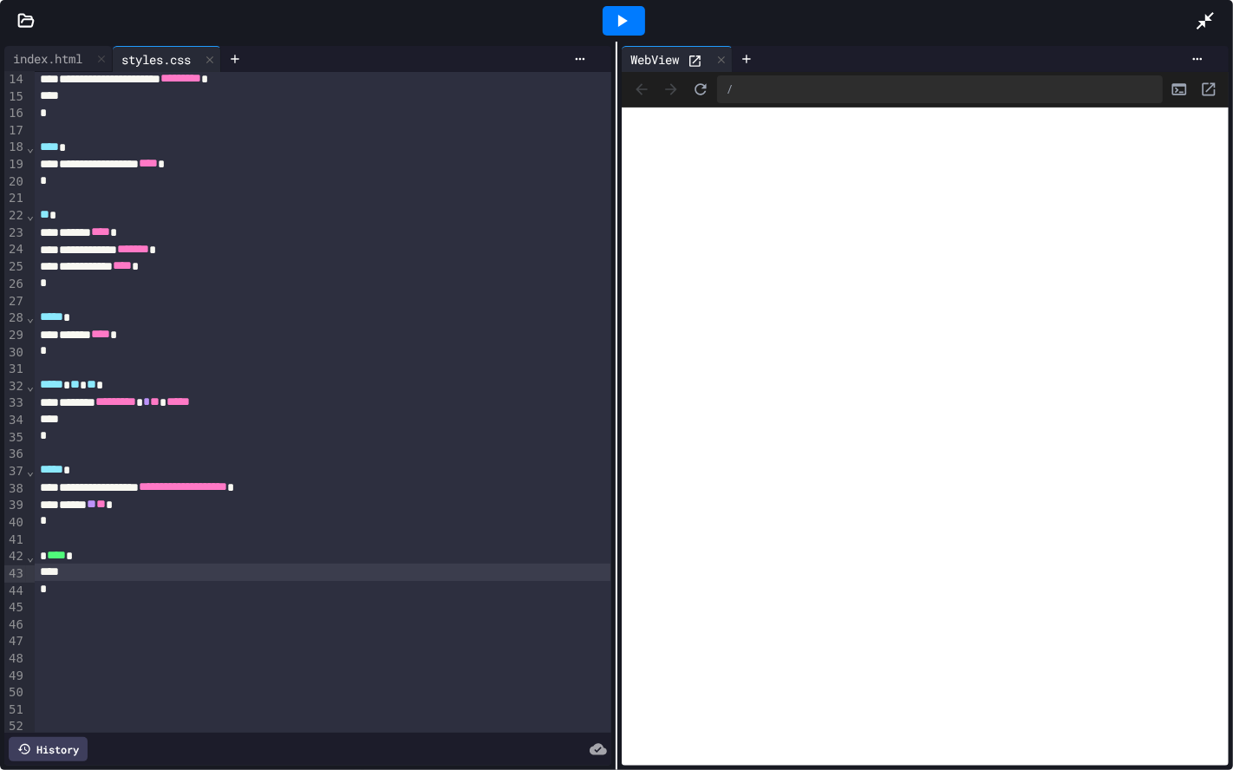
click at [74, 577] on div at bounding box center [322, 572] width 575 height 17
click at [614, 11] on icon at bounding box center [621, 20] width 21 height 21
click at [201, 581] on div "**********" at bounding box center [322, 572] width 575 height 17
click at [616, 4] on div at bounding box center [624, 20] width 60 height 47
click at [618, 19] on icon at bounding box center [623, 21] width 10 height 12
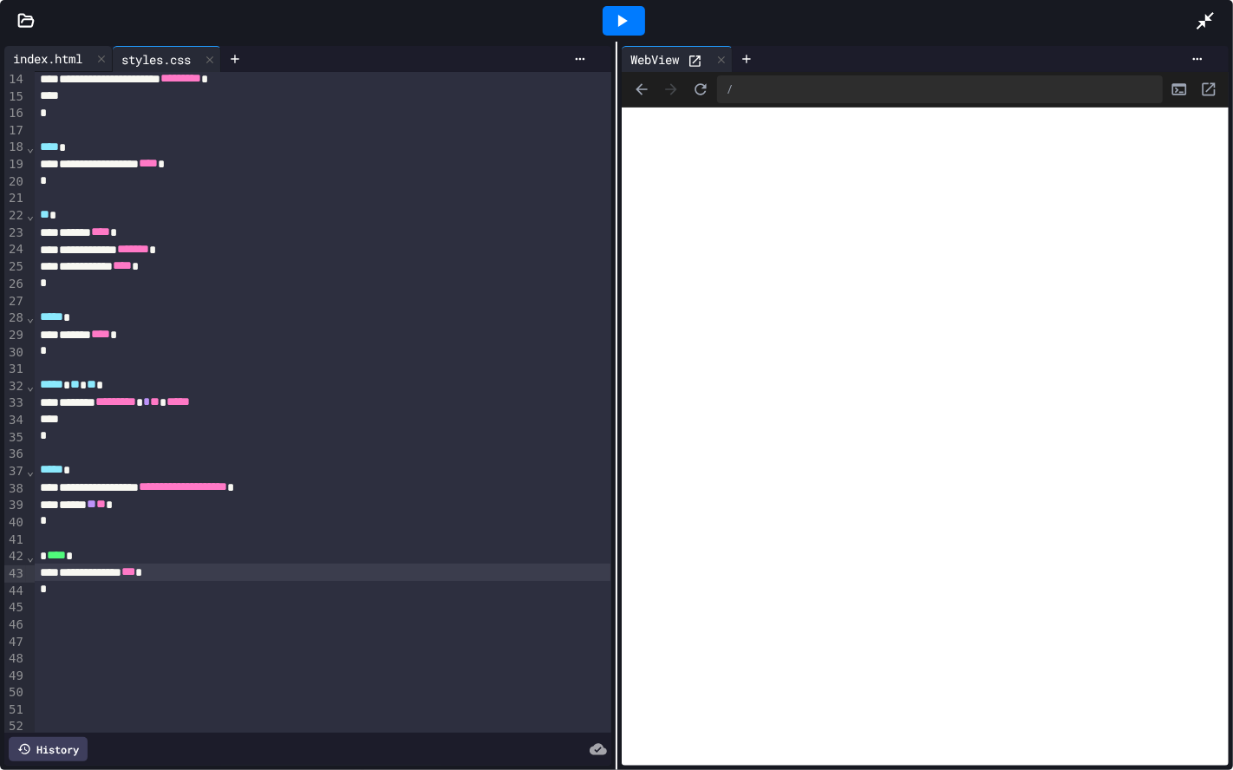
click at [55, 63] on div "index.html" at bounding box center [47, 58] width 87 height 18
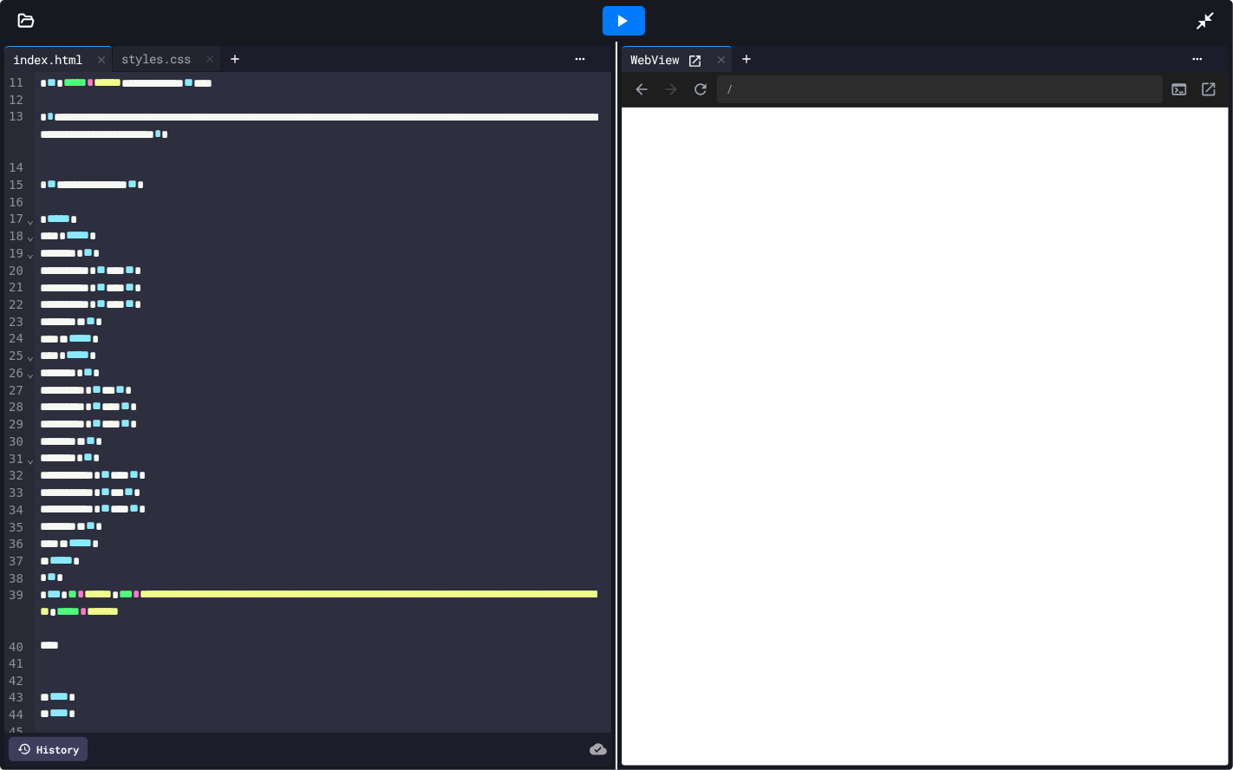
scroll to position [182, 0]
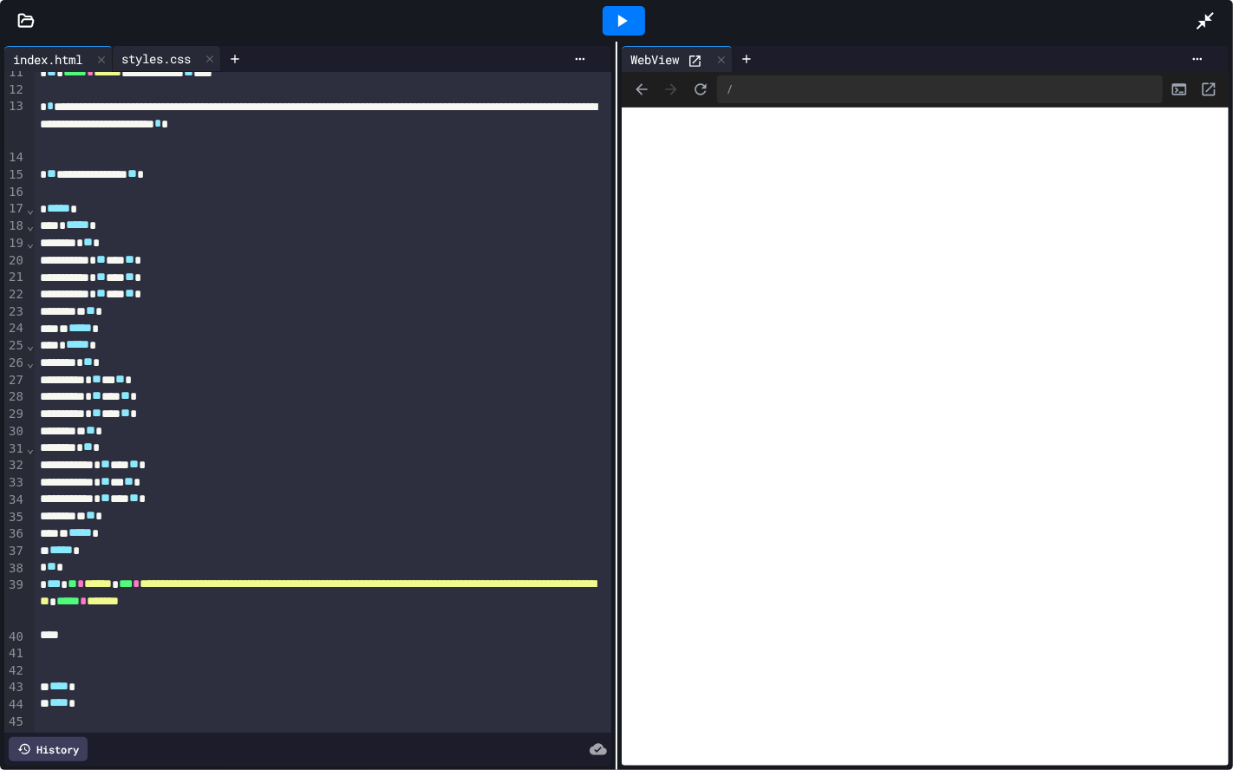
click at [193, 46] on div "styles.css" at bounding box center [167, 59] width 108 height 26
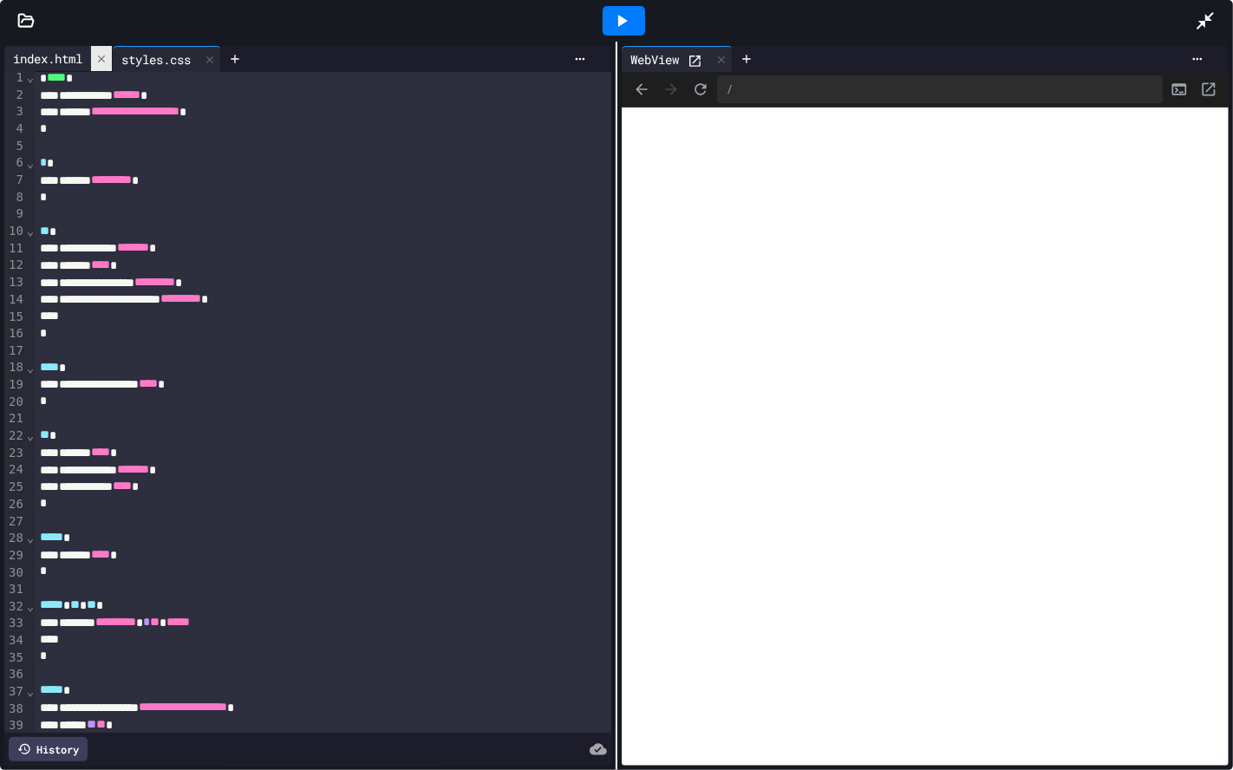
scroll to position [0, 0]
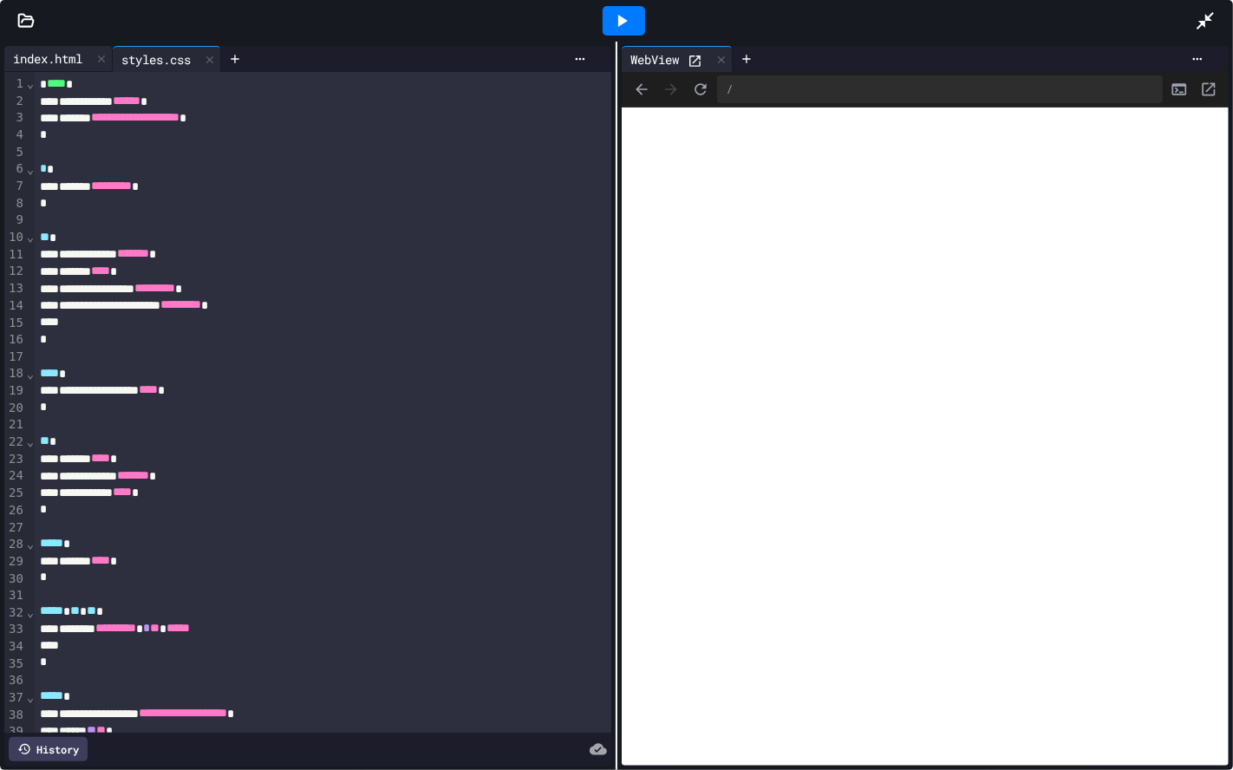
click at [64, 63] on div "index.html" at bounding box center [47, 58] width 87 height 18
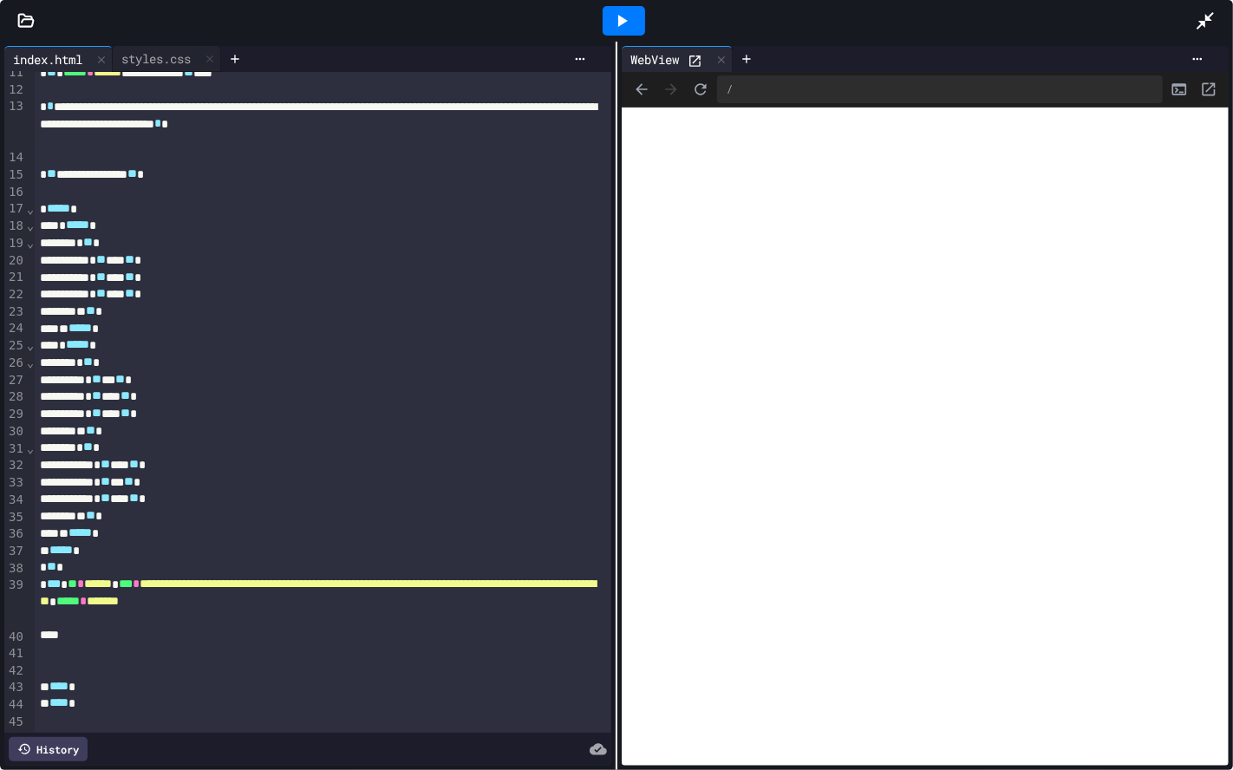
scroll to position [151, 0]
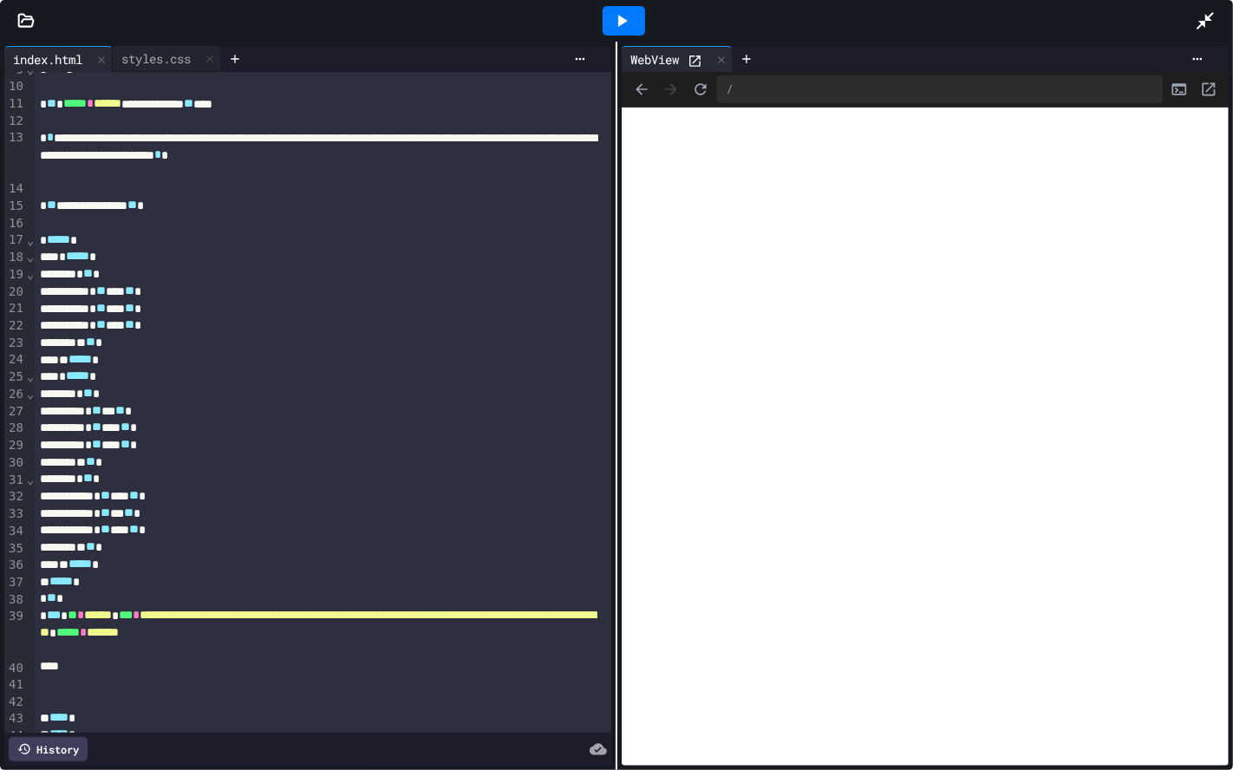
click at [170, 36] on div at bounding box center [623, 20] width 1143 height 47
click at [166, 53] on div "styles.css" at bounding box center [156, 58] width 87 height 18
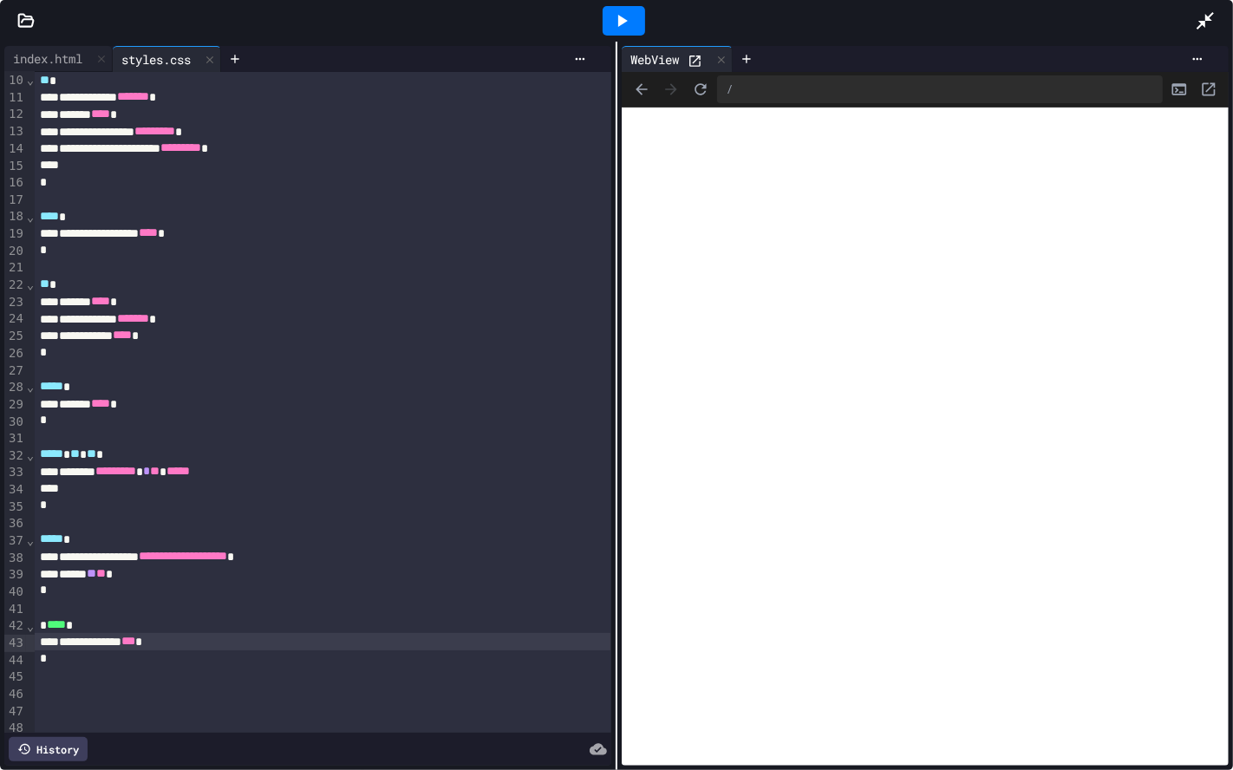
scroll to position [185, 0]
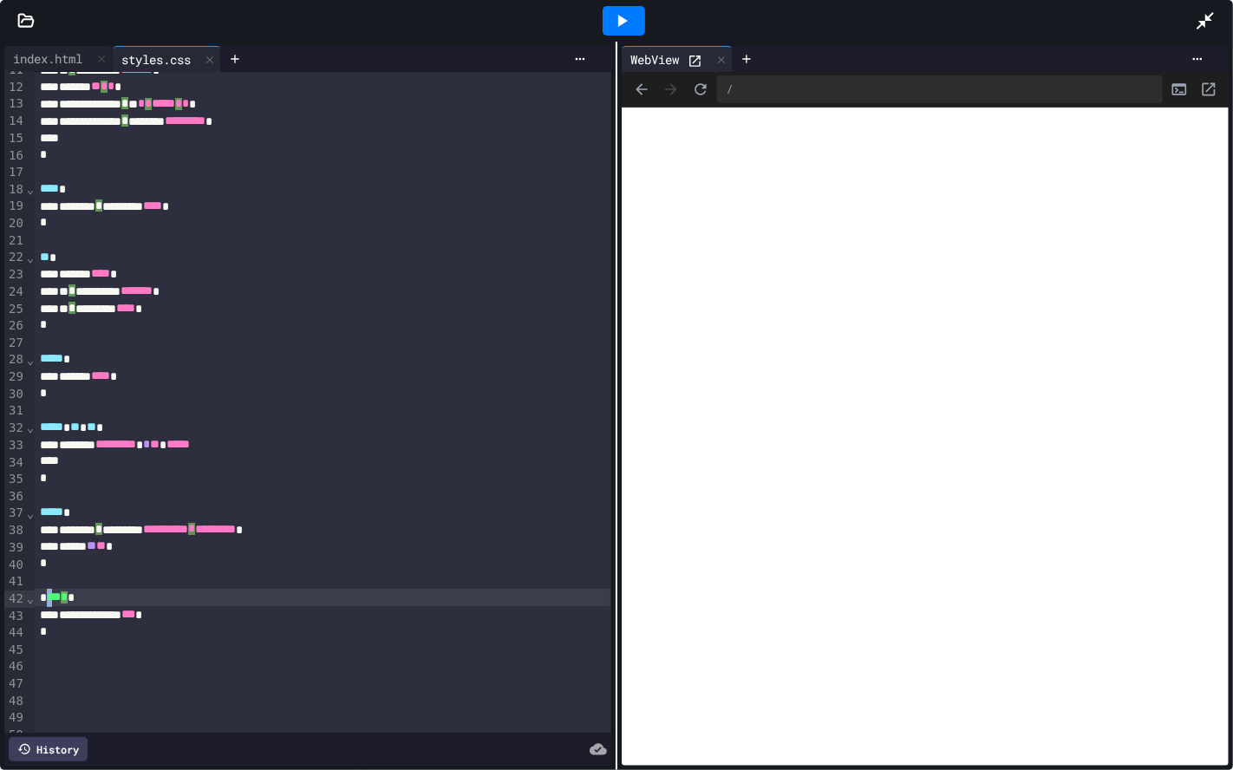
click at [52, 600] on span "***" at bounding box center [54, 596] width 14 height 12
click at [53, 603] on span "***" at bounding box center [54, 596] width 14 height 12
click at [617, 3] on div at bounding box center [624, 20] width 60 height 47
click at [617, 9] on div at bounding box center [624, 20] width 42 height 29
click at [618, 10] on div "Stop" at bounding box center [624, 20] width 81 height 33
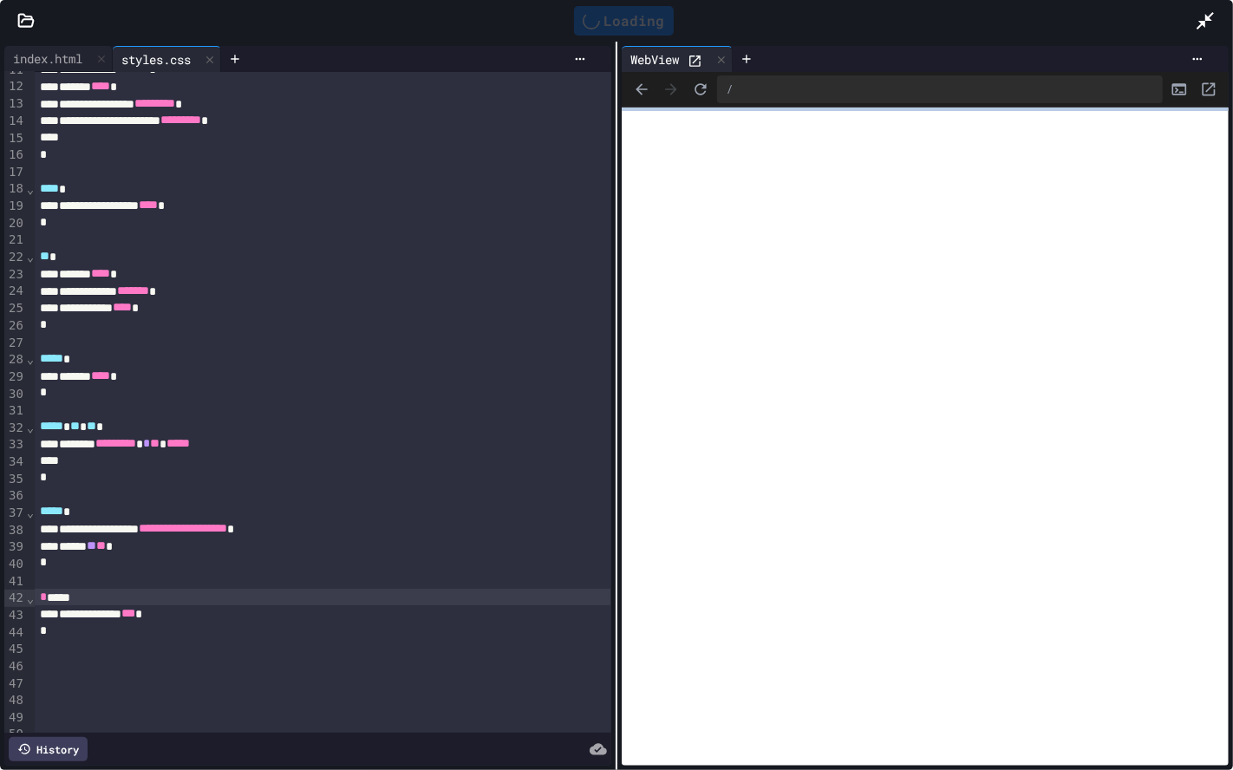
click at [618, 10] on div "Loading" at bounding box center [624, 20] width 100 height 29
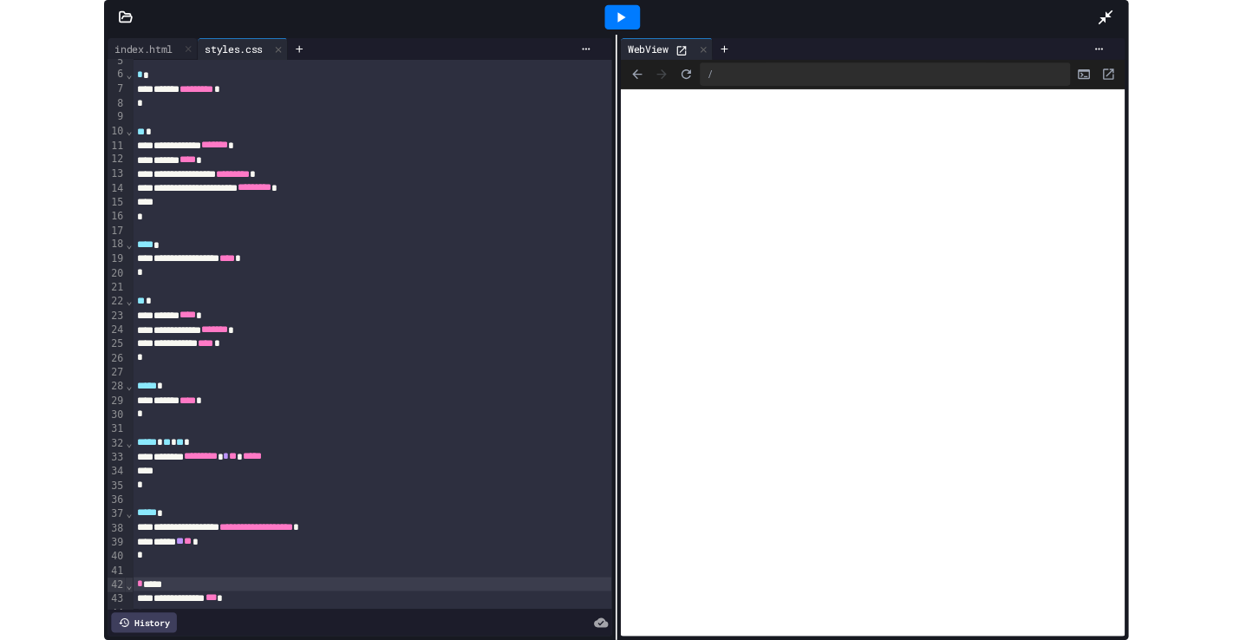
scroll to position [264, 0]
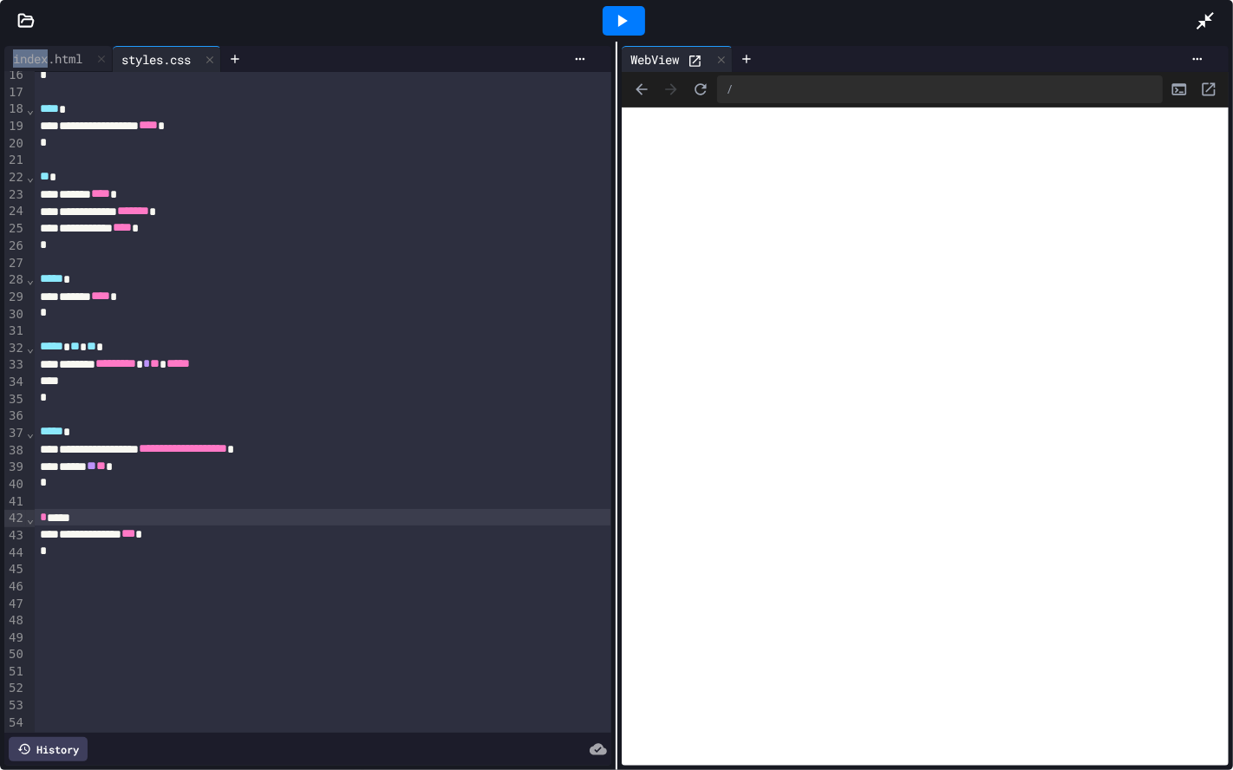
click at [609, 16] on div at bounding box center [624, 20] width 42 height 29
click at [614, 13] on icon at bounding box center [621, 20] width 21 height 21
click at [614, 13] on div "Stop" at bounding box center [624, 20] width 81 height 33
click at [614, 13] on div "Loading" at bounding box center [624, 20] width 100 height 29
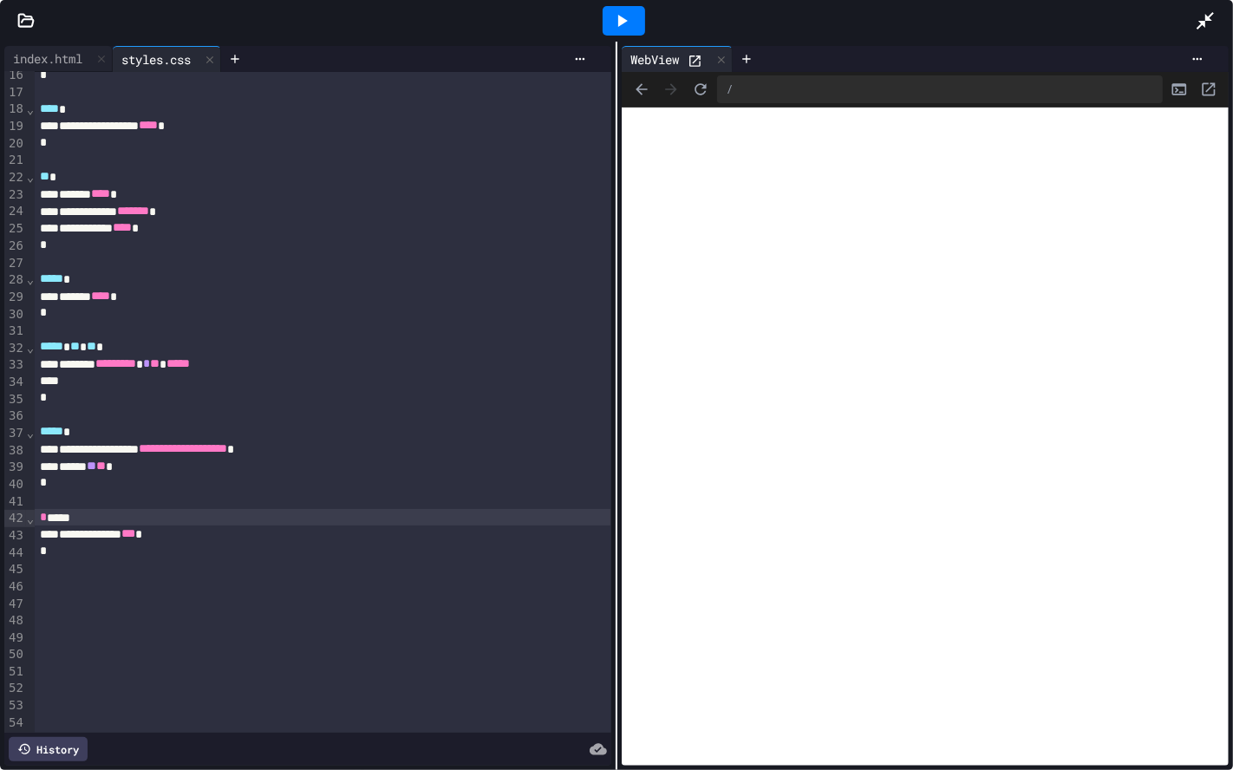
click at [121, 538] on div "**********" at bounding box center [322, 533] width 575 height 17
click at [135, 538] on span "***" at bounding box center [128, 533] width 14 height 12
click at [162, 528] on div "**********" at bounding box center [322, 533] width 575 height 17
drag, startPoint x: 127, startPoint y: 528, endPoint x: 68, endPoint y: 545, distance: 61.5
click at [126, 528] on div "**********" at bounding box center [322, 533] width 575 height 17
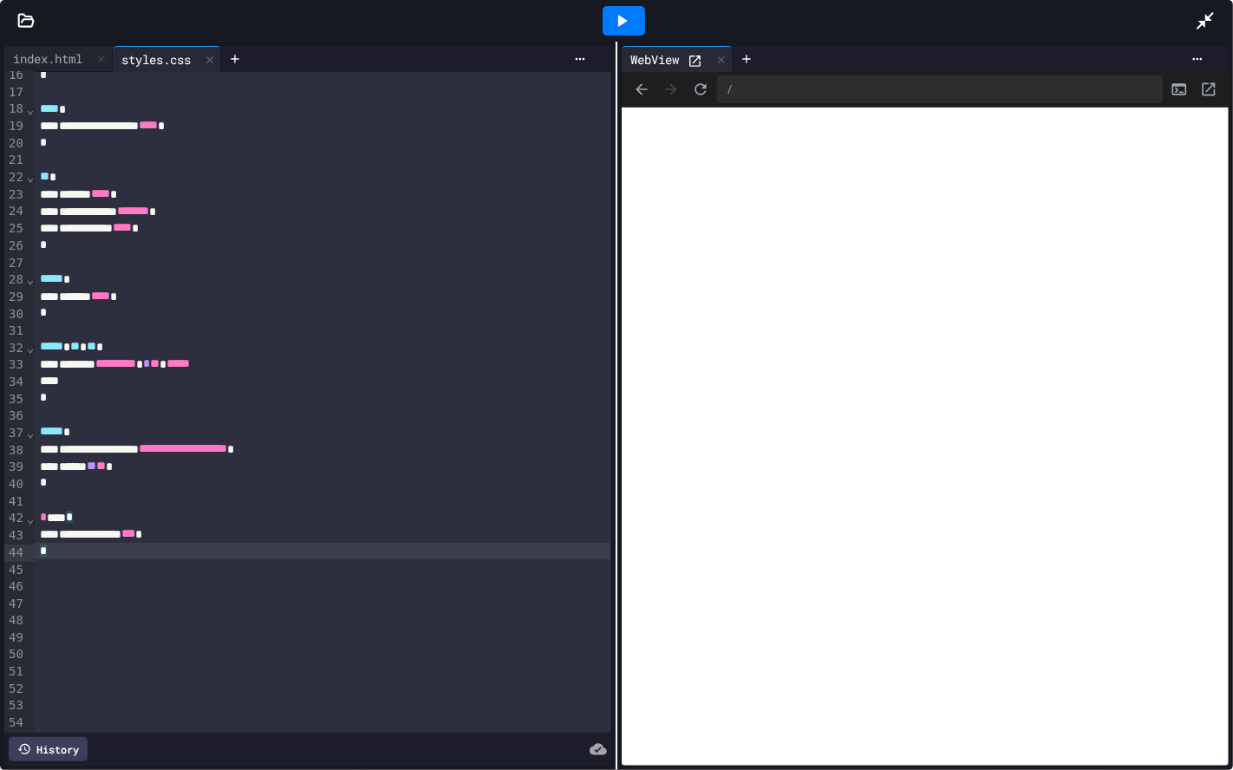
click at [68, 545] on div "*" at bounding box center [322, 551] width 575 height 17
click at [134, 539] on div "**********" at bounding box center [322, 533] width 575 height 17
drag, startPoint x: 37, startPoint y: 62, endPoint x: 34, endPoint y: 82, distance: 19.4
click at [37, 66] on div "index.html" at bounding box center [47, 58] width 87 height 18
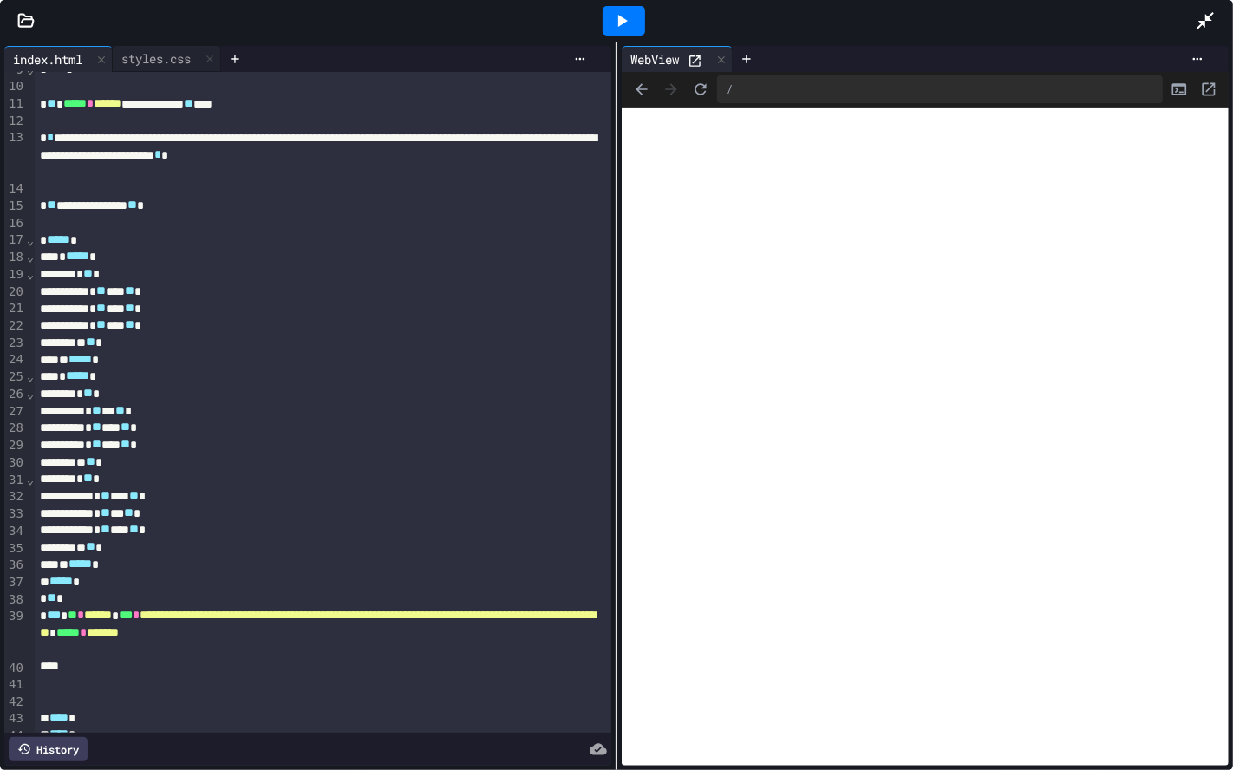
click at [147, 42] on div at bounding box center [623, 20] width 1143 height 47
click at [153, 53] on div "styles.css" at bounding box center [156, 58] width 87 height 18
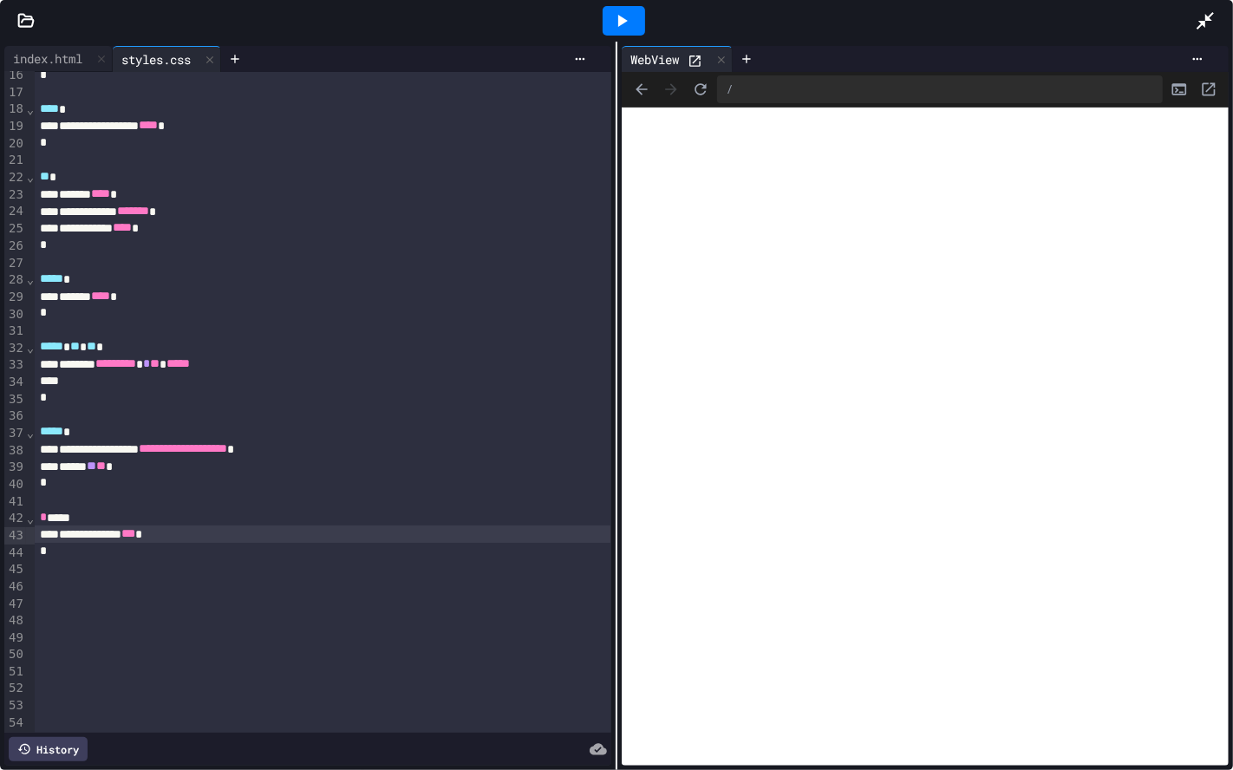
click at [1229, 18] on div at bounding box center [1214, 20] width 38 height 47
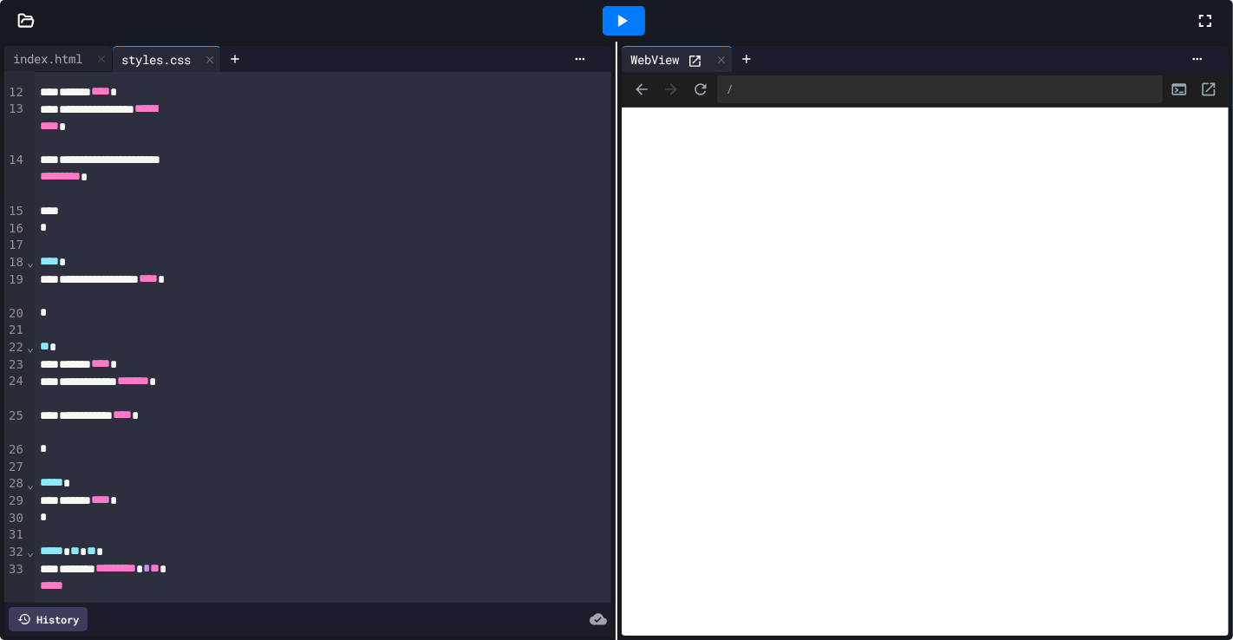
scroll to position [418, 0]
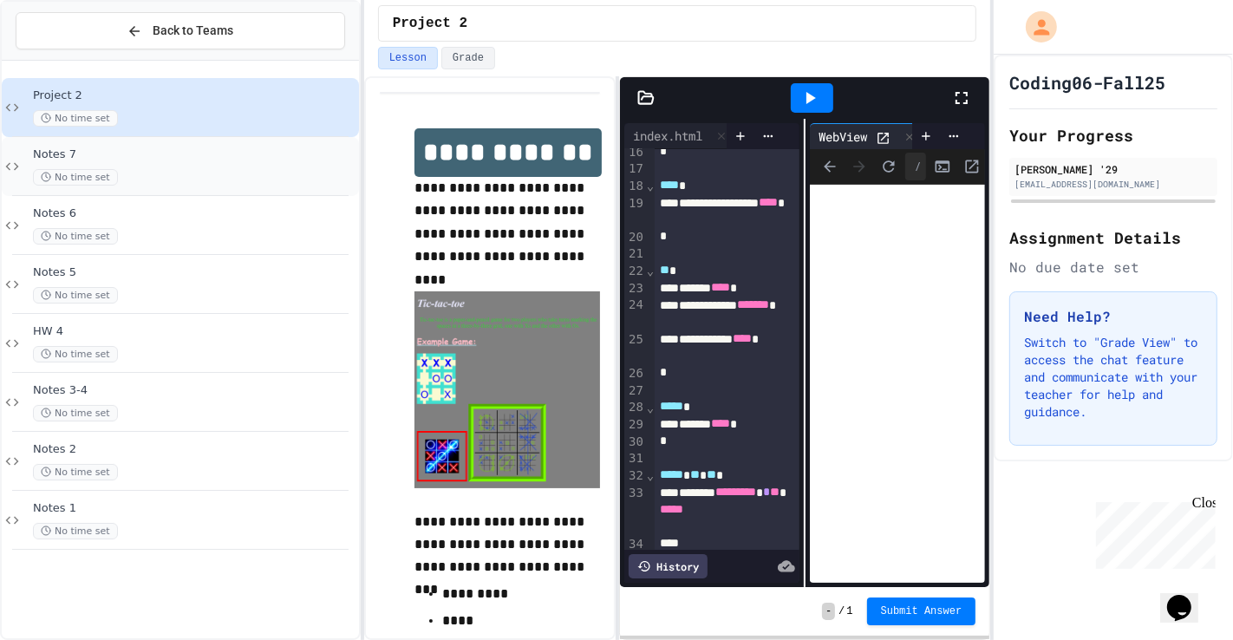
click at [145, 165] on div "Notes 7 No time set" at bounding box center [194, 166] width 323 height 38
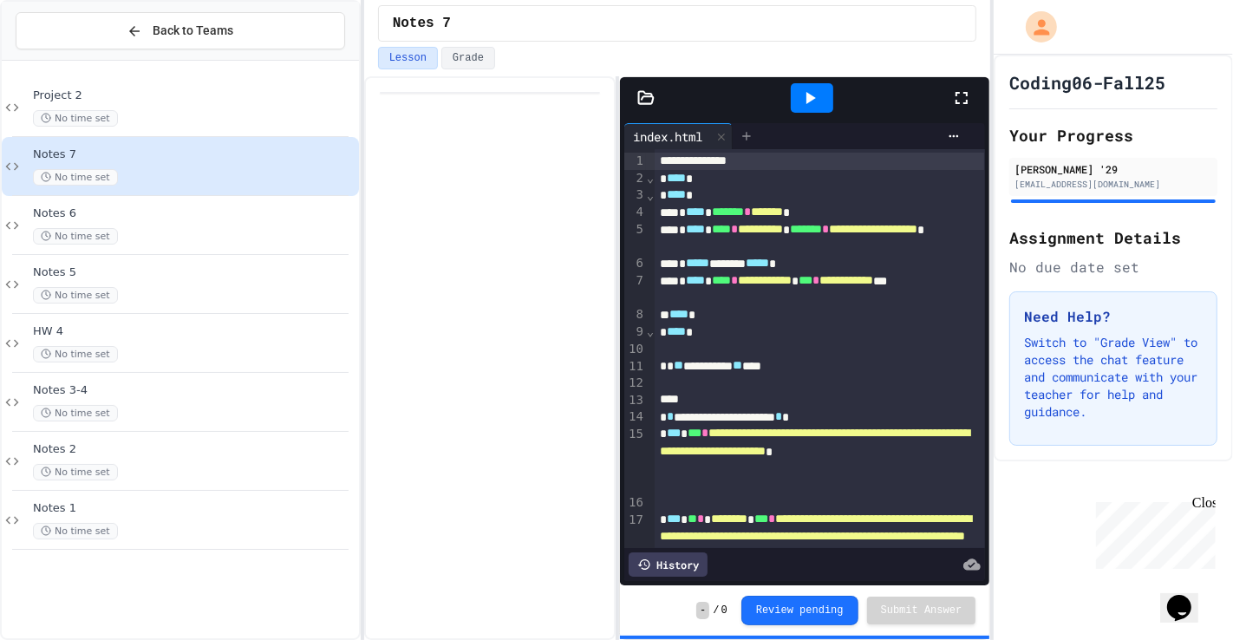
click at [760, 143] on div at bounding box center [747, 136] width 28 height 26
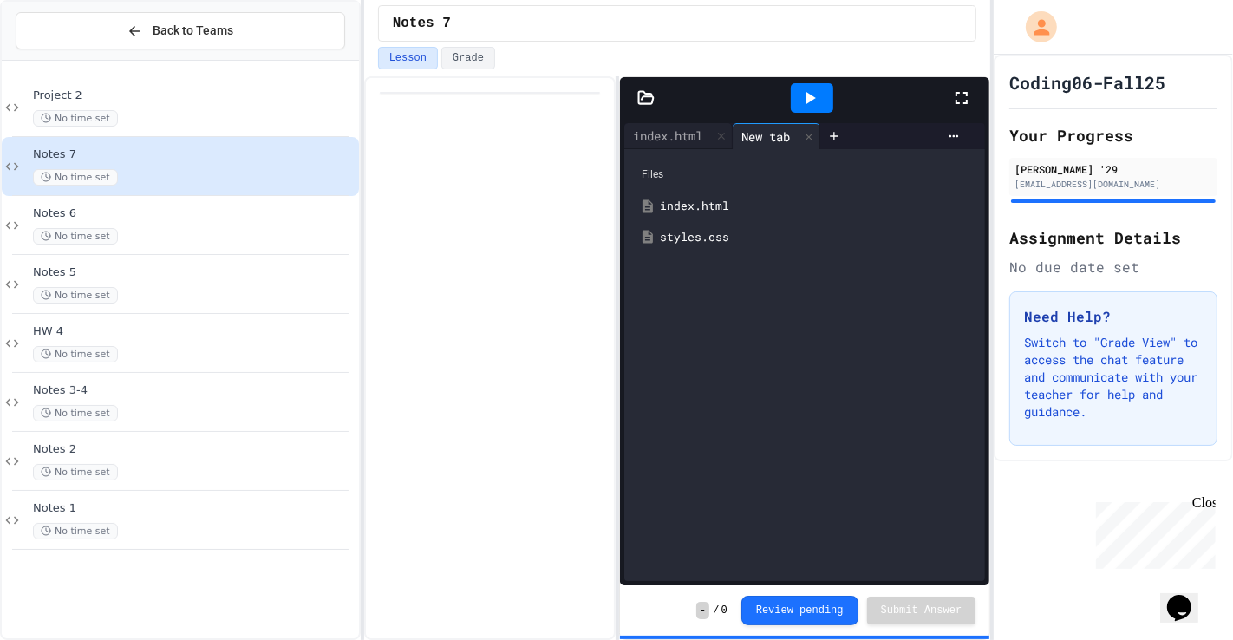
click at [734, 239] on div "styles.css" at bounding box center [817, 237] width 315 height 17
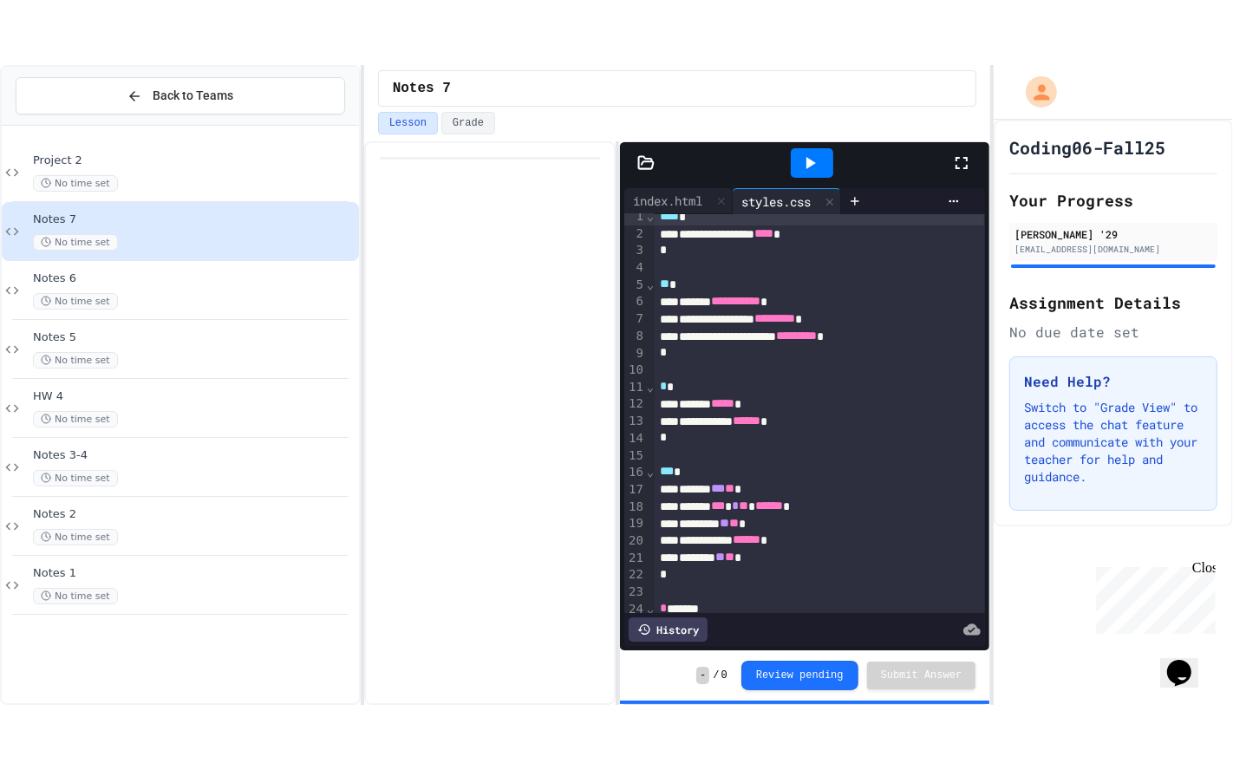
scroll to position [20, 0]
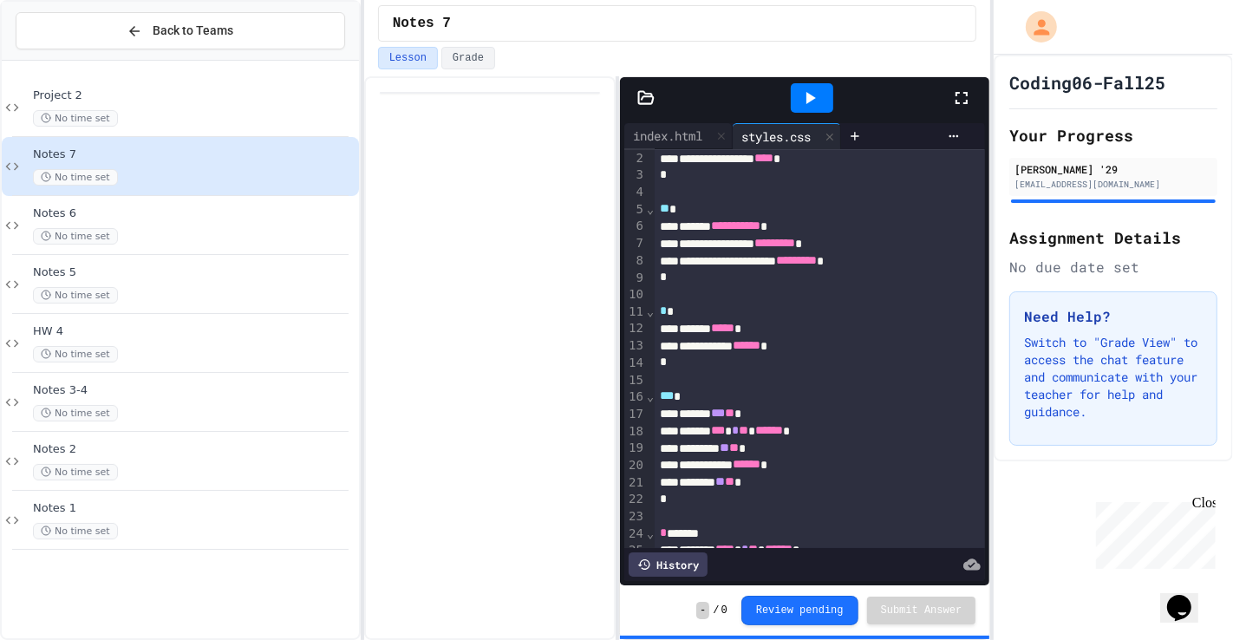
click at [975, 95] on div at bounding box center [970, 98] width 38 height 47
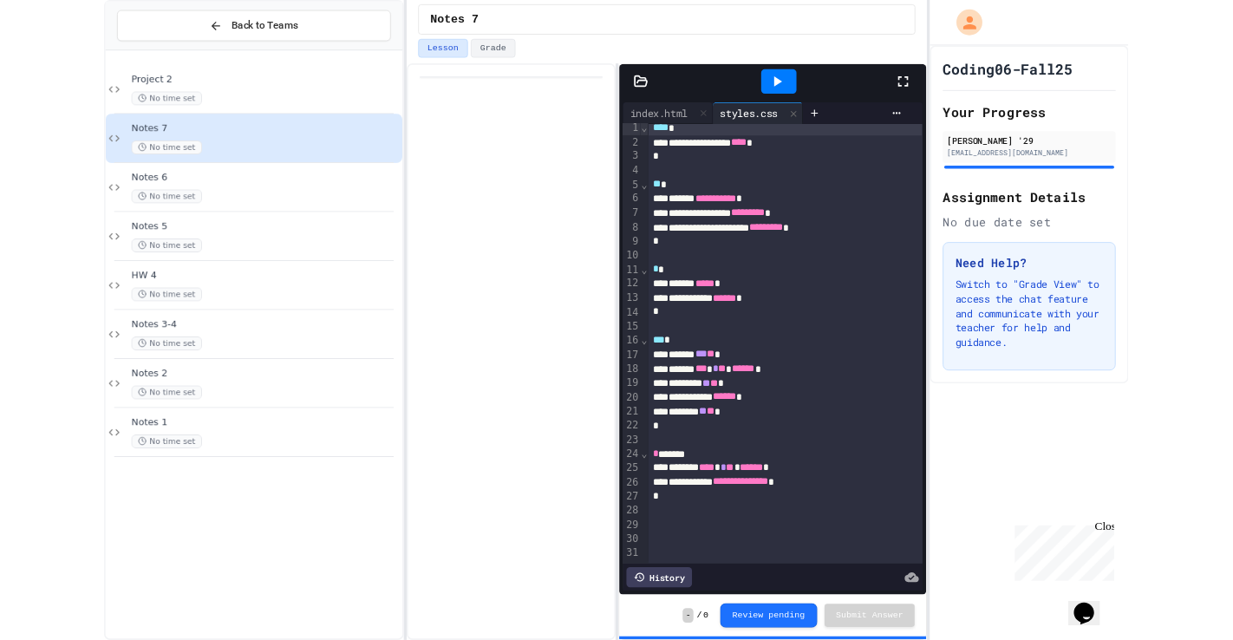
scroll to position [0, 0]
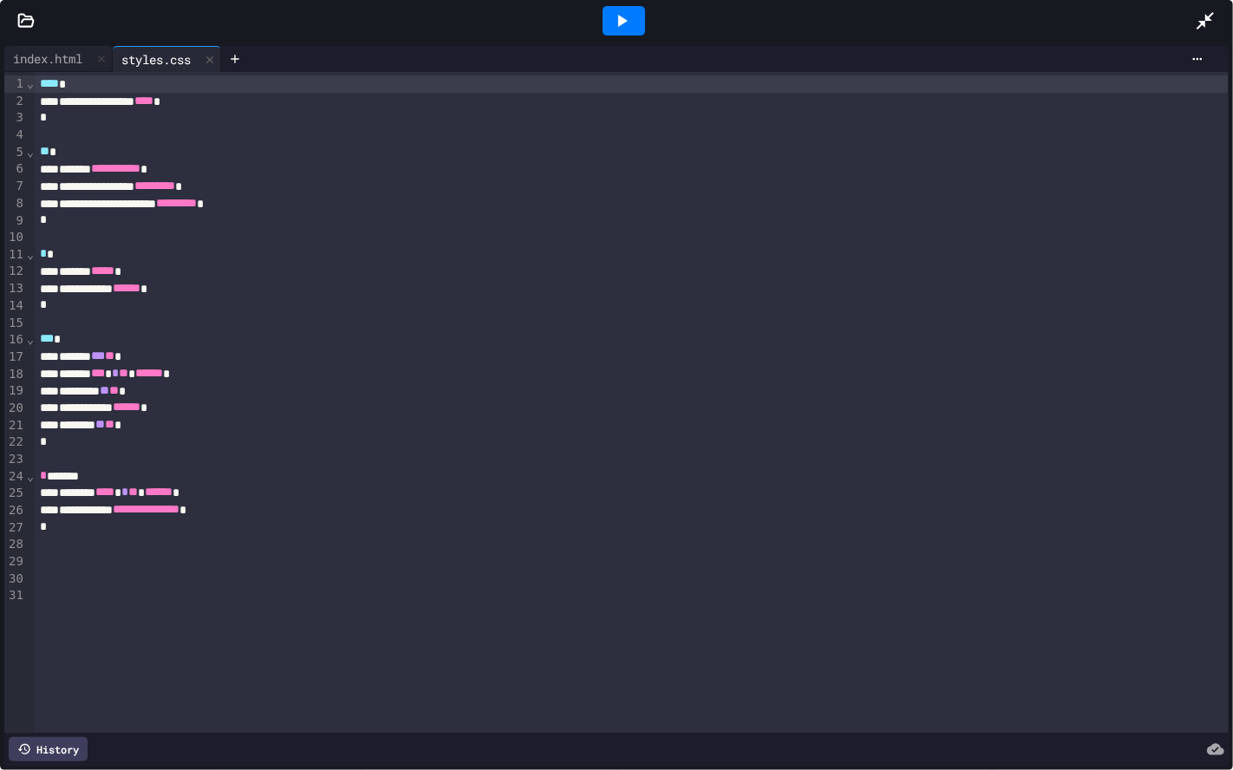
click at [597, 18] on div at bounding box center [624, 20] width 60 height 47
click at [597, 23] on div at bounding box center [624, 20] width 60 height 47
click at [1201, 13] on icon at bounding box center [1205, 20] width 21 height 21
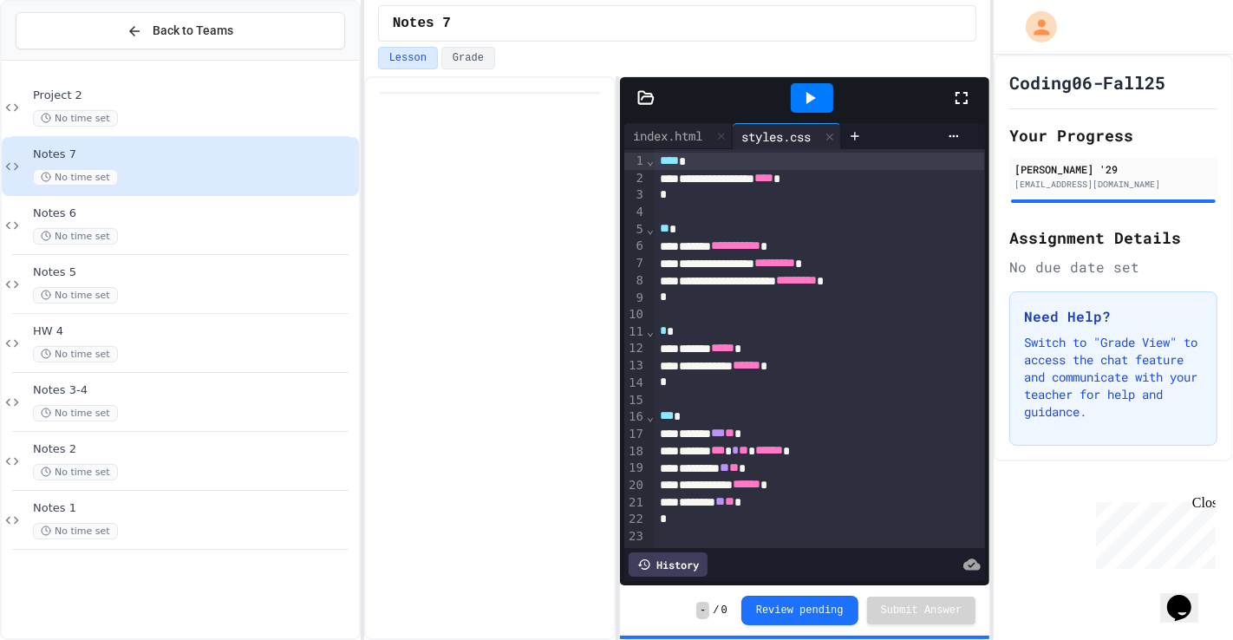
click at [120, 120] on div "No time set" at bounding box center [194, 118] width 323 height 16
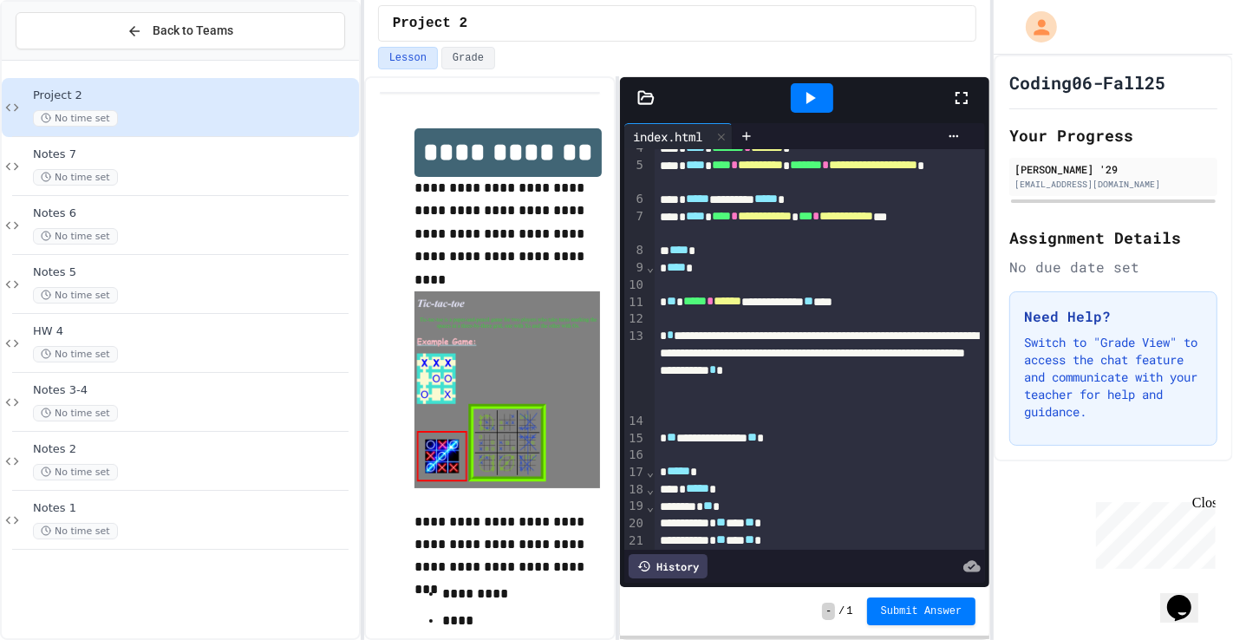
scroll to position [66, 0]
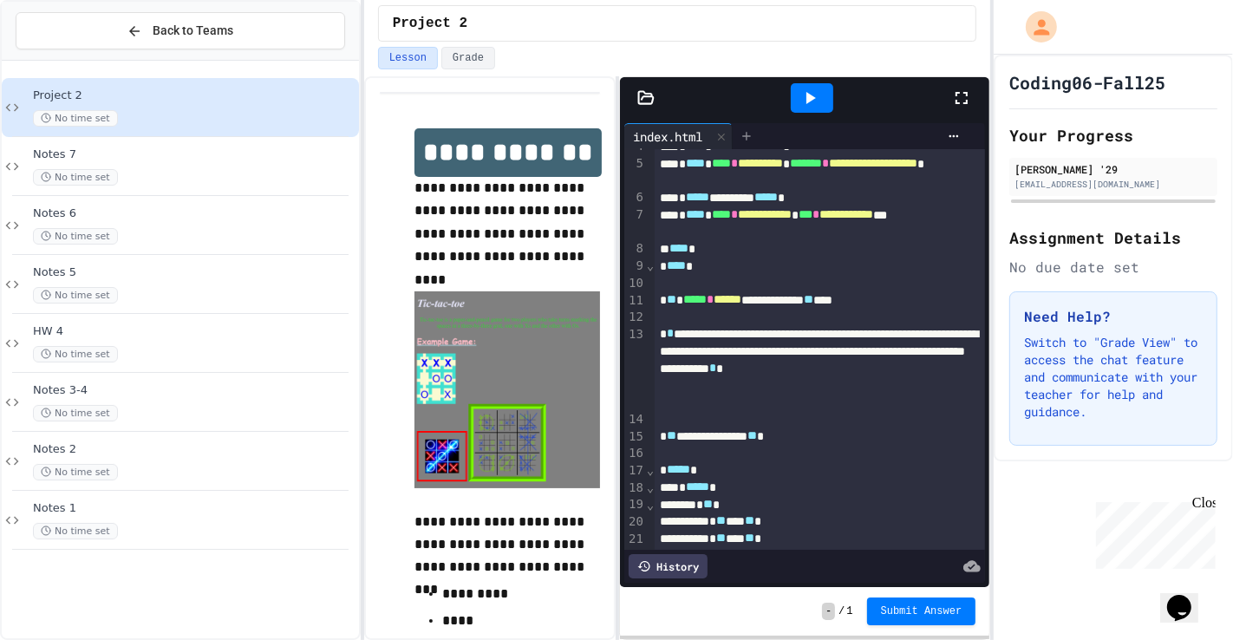
click at [745, 136] on icon at bounding box center [747, 136] width 14 height 14
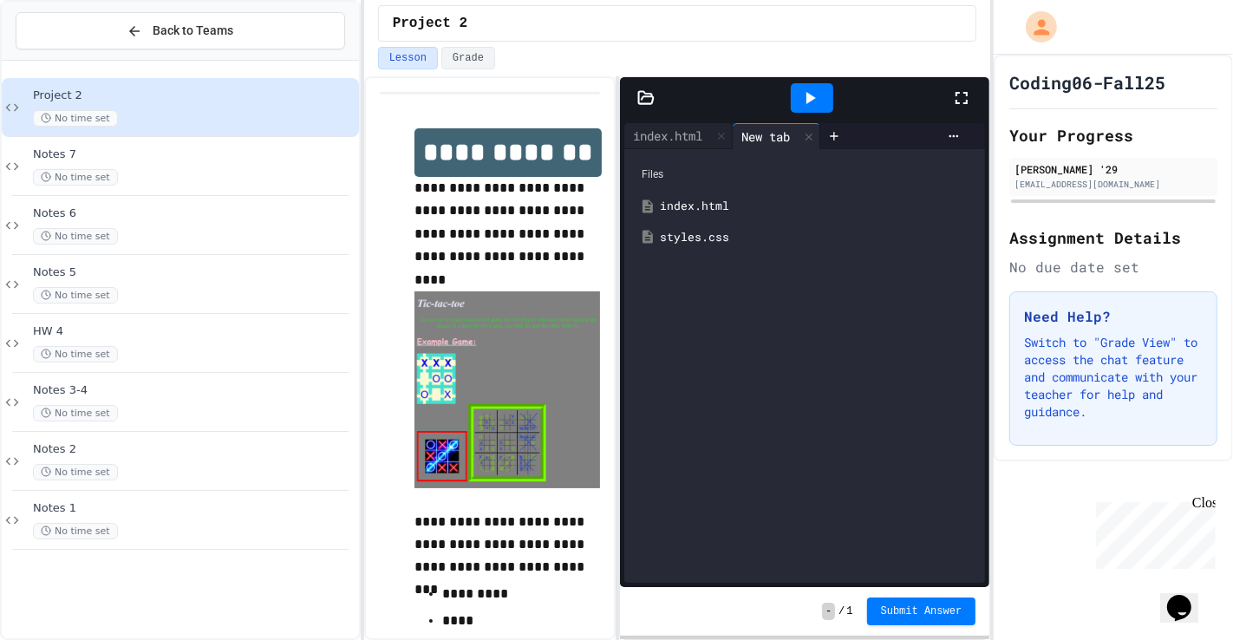
click at [704, 229] on div "styles.css" at bounding box center [804, 237] width 343 height 31
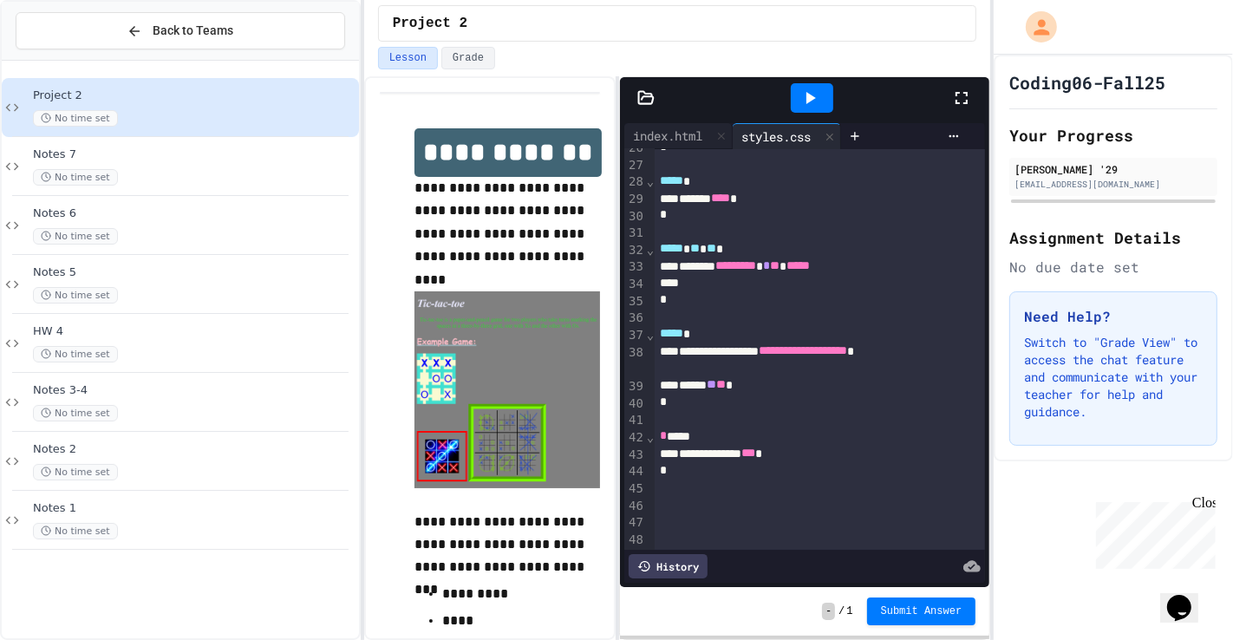
scroll to position [508, 0]
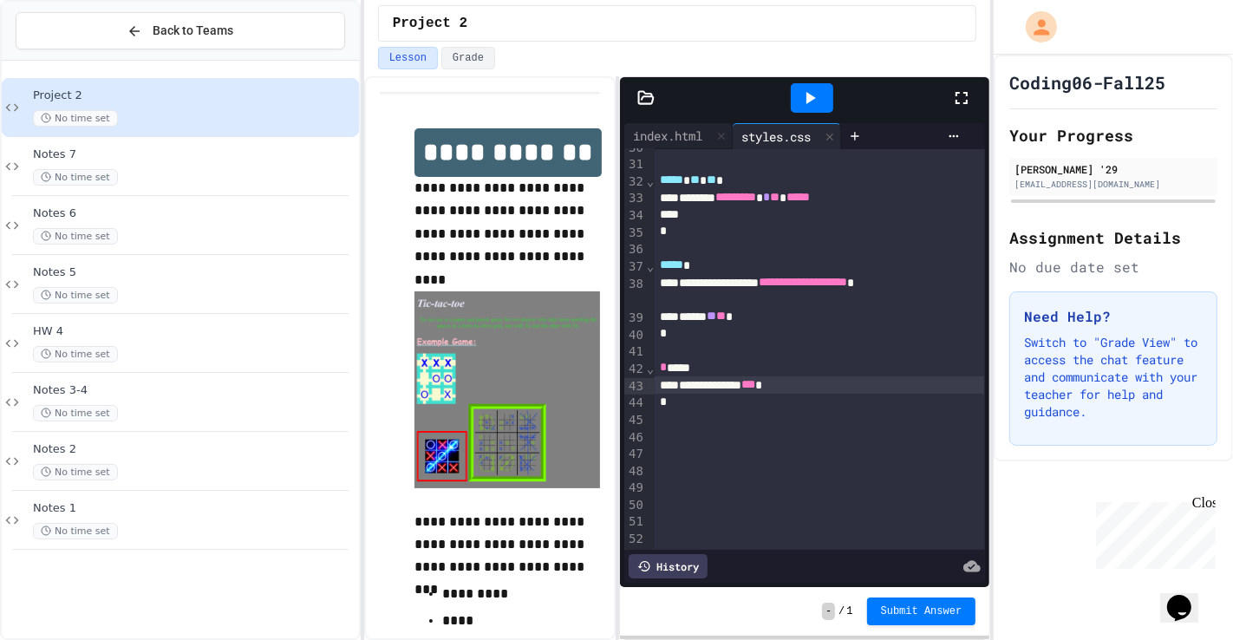
click at [826, 382] on div "**********" at bounding box center [819, 384] width 329 height 17
click at [819, 101] on icon at bounding box center [809, 98] width 21 height 21
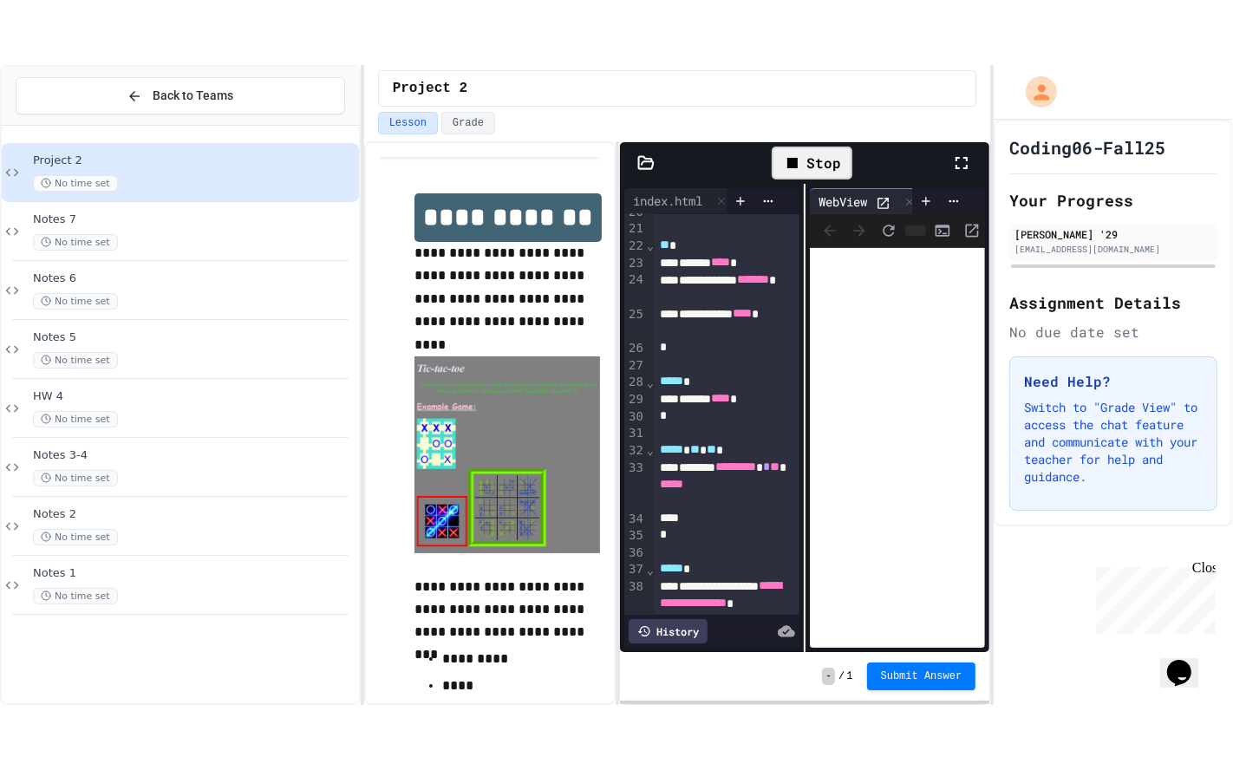
scroll to position [713, 0]
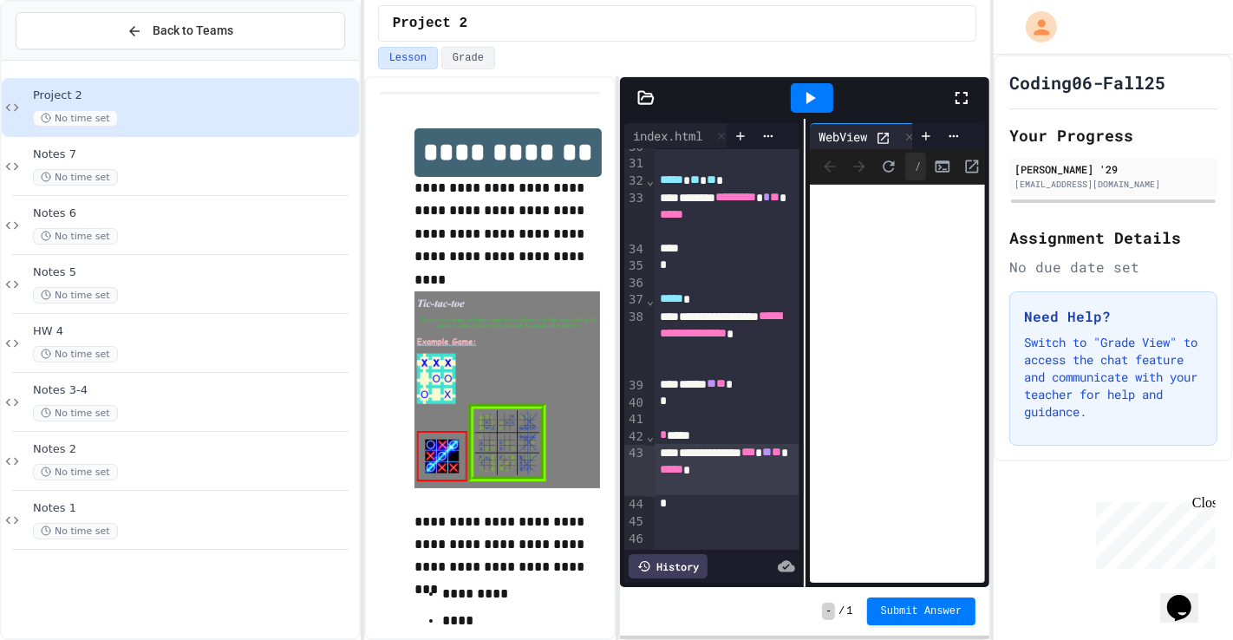
click at [974, 100] on div at bounding box center [970, 98] width 38 height 47
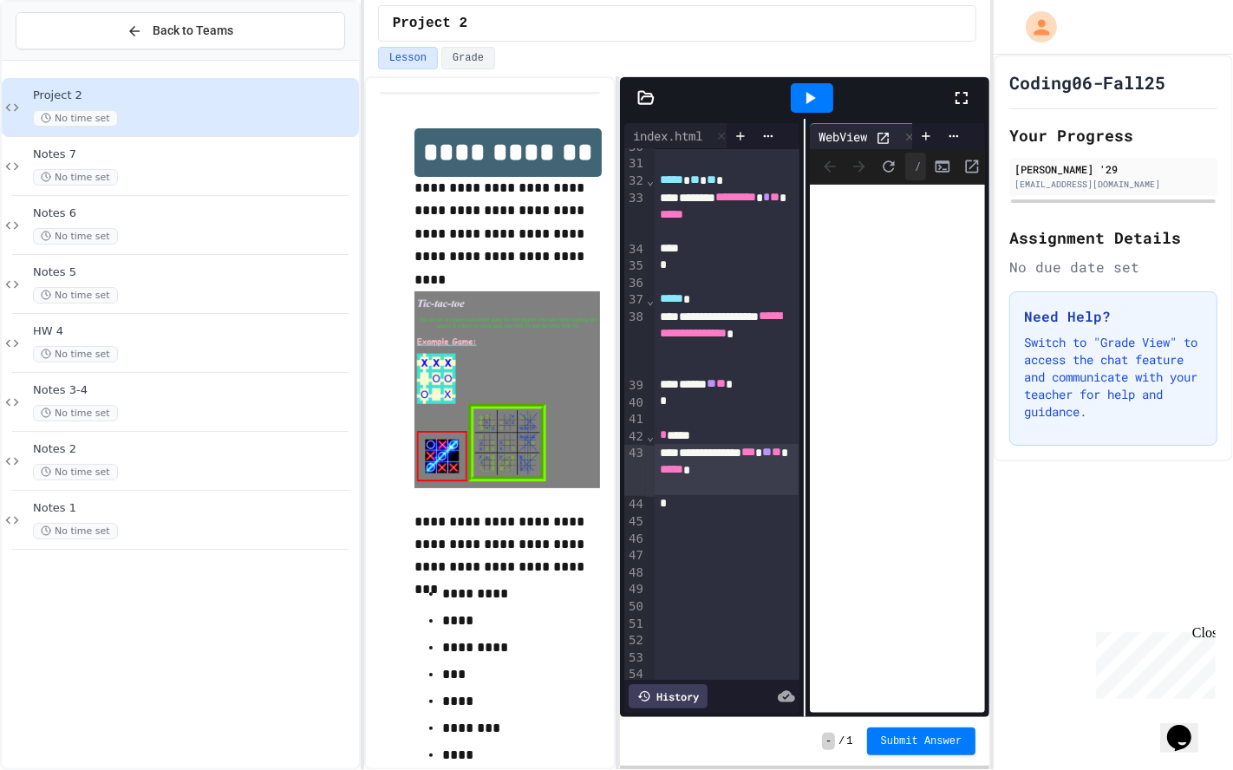
scroll to position [264, 0]
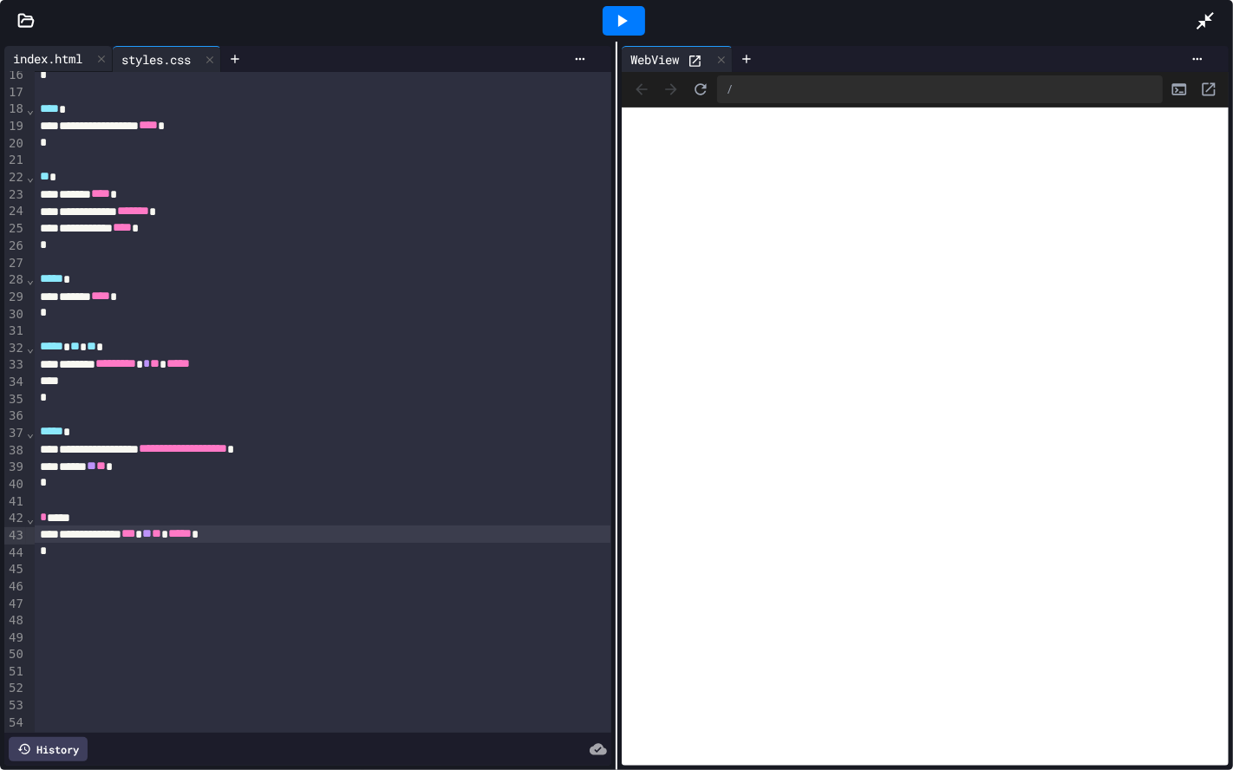
click at [52, 63] on div "index.html" at bounding box center [47, 58] width 87 height 18
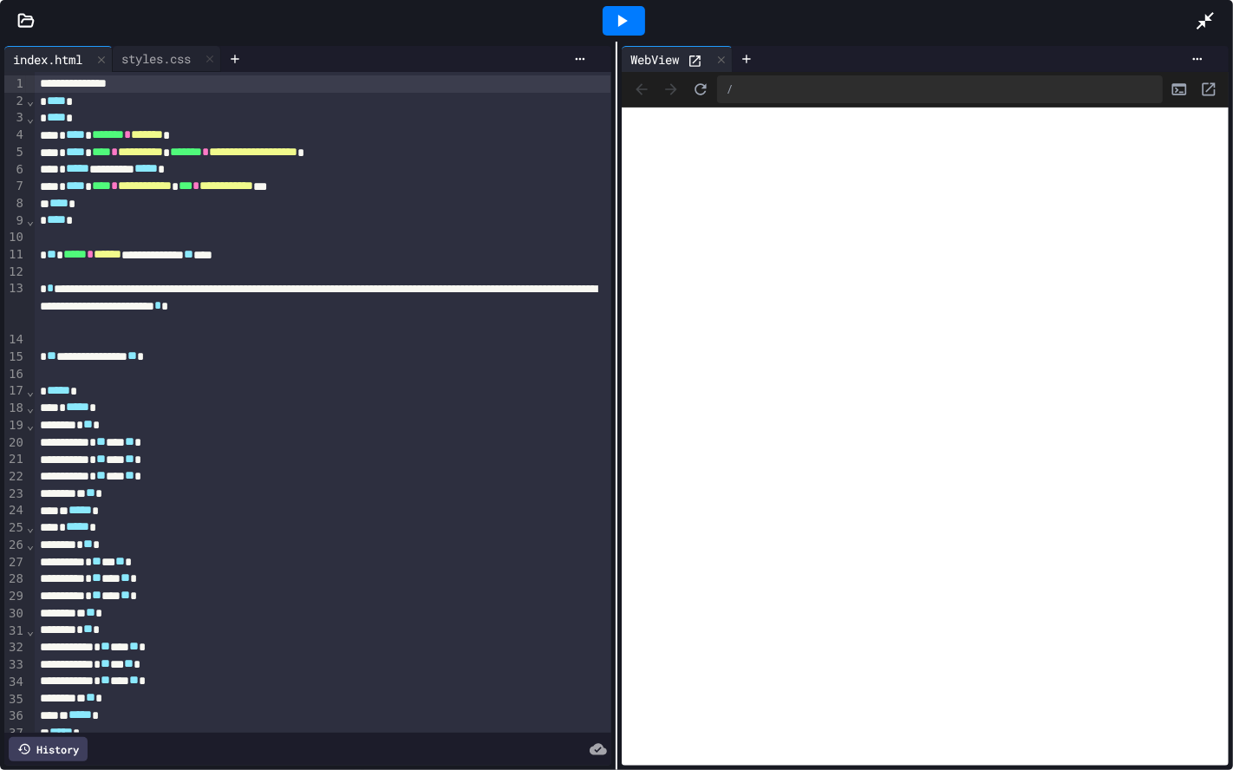
click at [1229, 29] on div at bounding box center [1214, 20] width 38 height 47
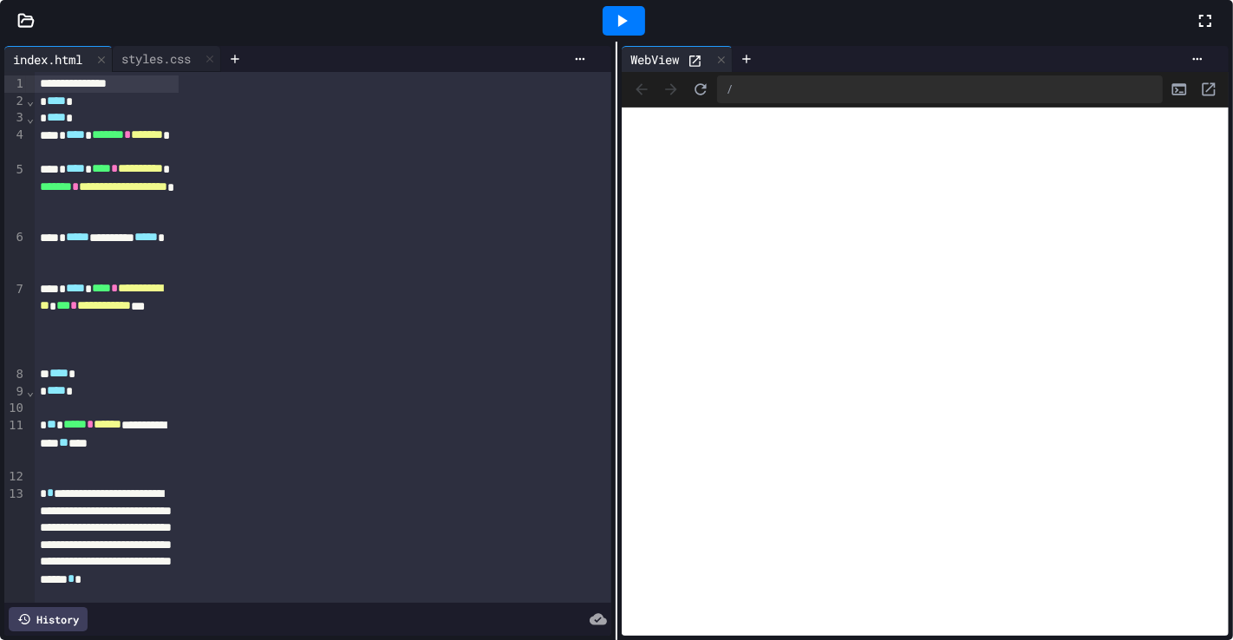
click at [949, 44] on div at bounding box center [623, 20] width 1143 height 47
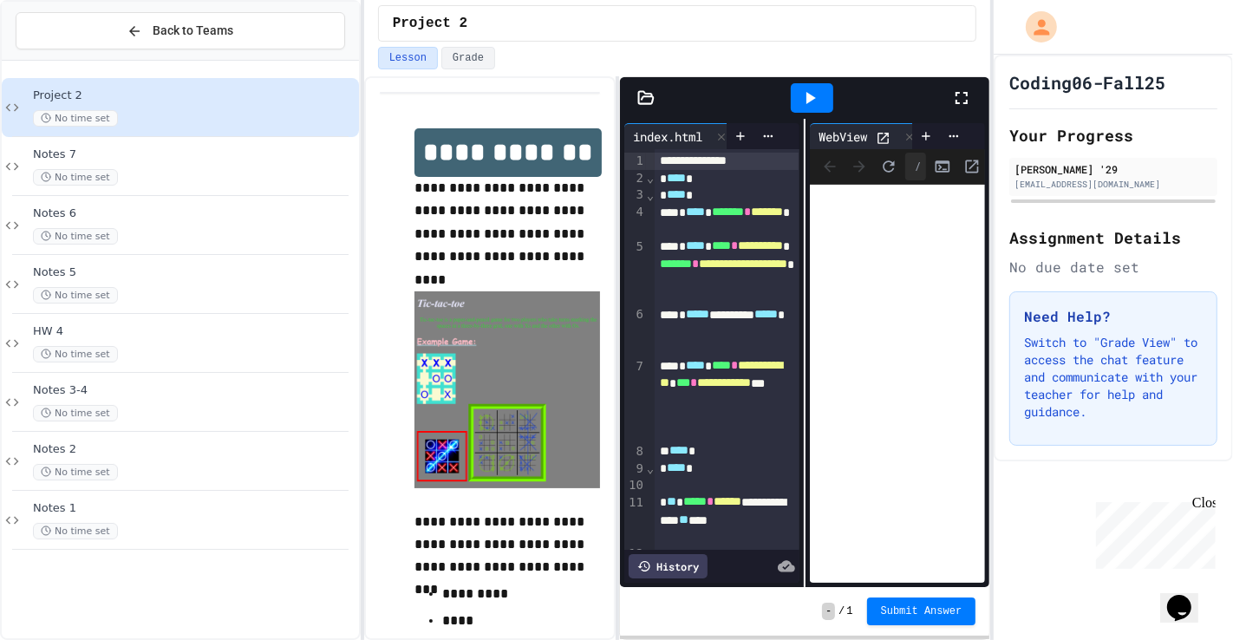
click at [961, 91] on icon at bounding box center [961, 98] width 21 height 21
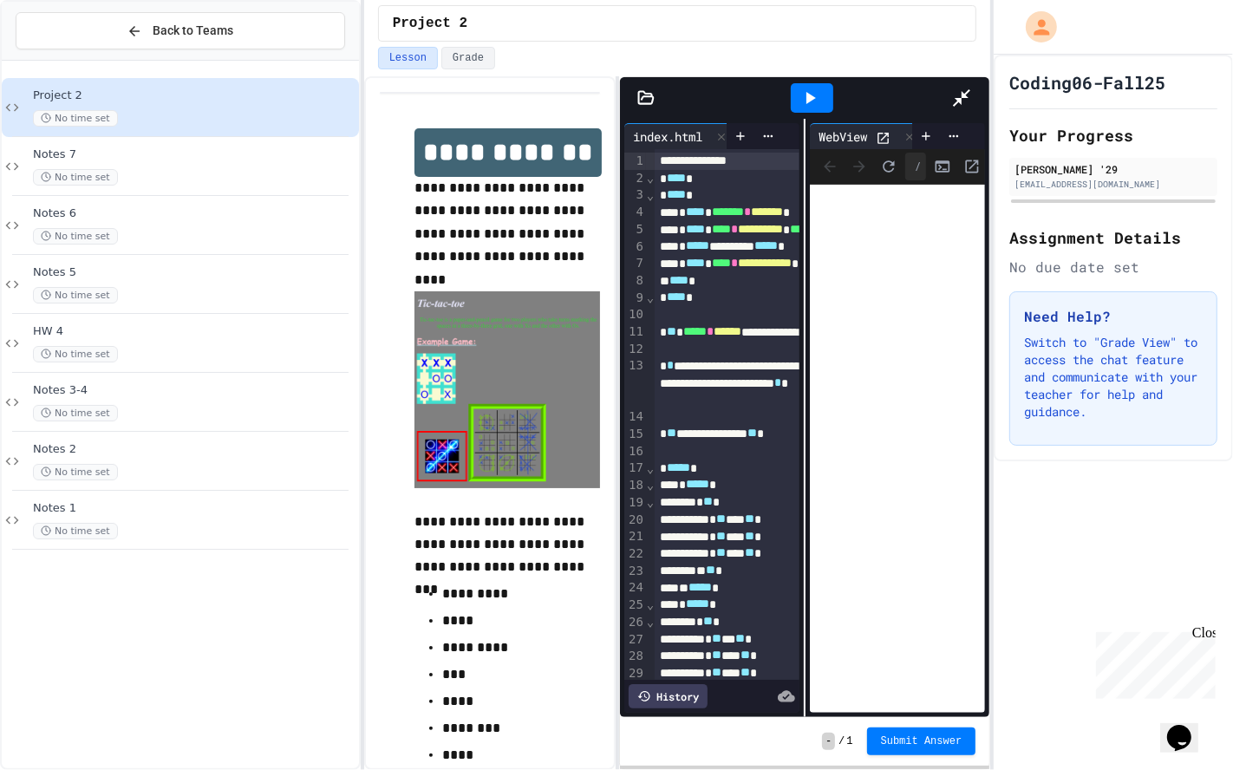
click at [672, 75] on div at bounding box center [811, 98] width 279 height 47
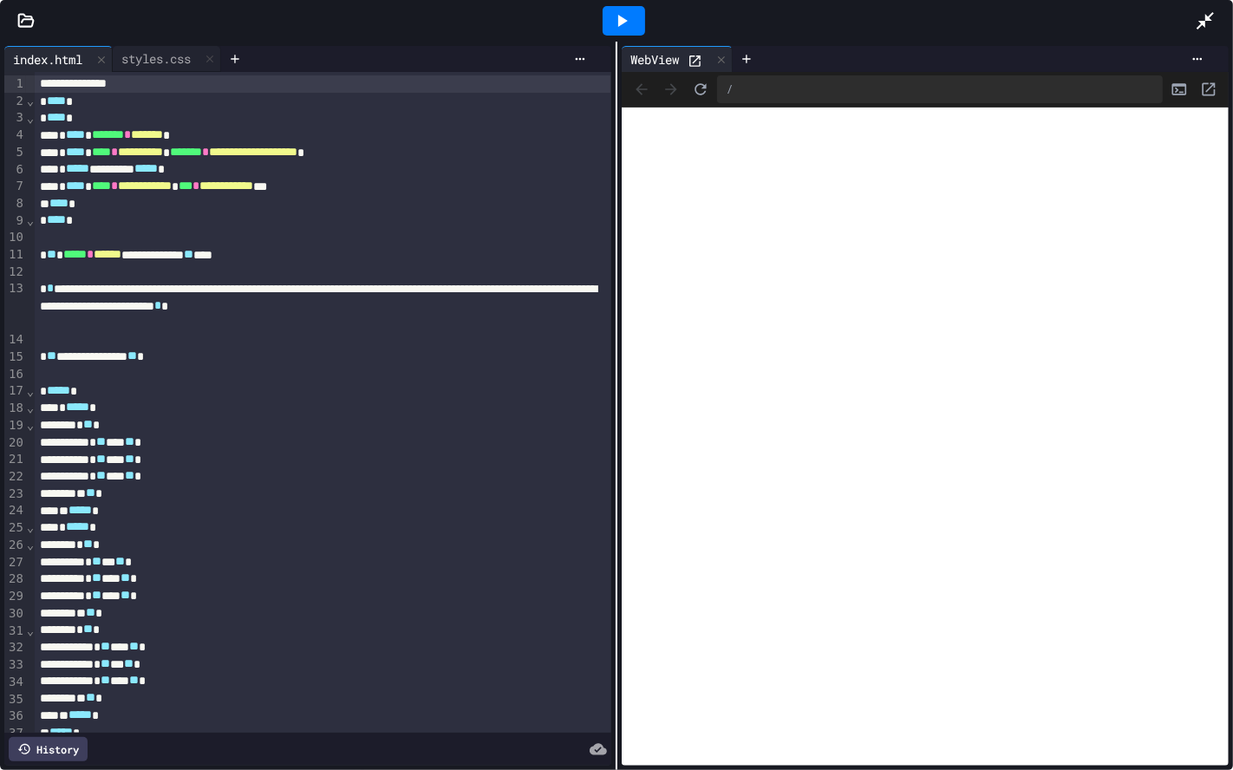
click at [599, 6] on div at bounding box center [624, 20] width 60 height 47
click at [616, 22] on icon at bounding box center [621, 20] width 21 height 21
click at [616, 22] on div at bounding box center [624, 20] width 42 height 29
click at [616, 22] on icon at bounding box center [621, 20] width 21 height 21
click at [616, 22] on div "Stop" at bounding box center [624, 20] width 81 height 33
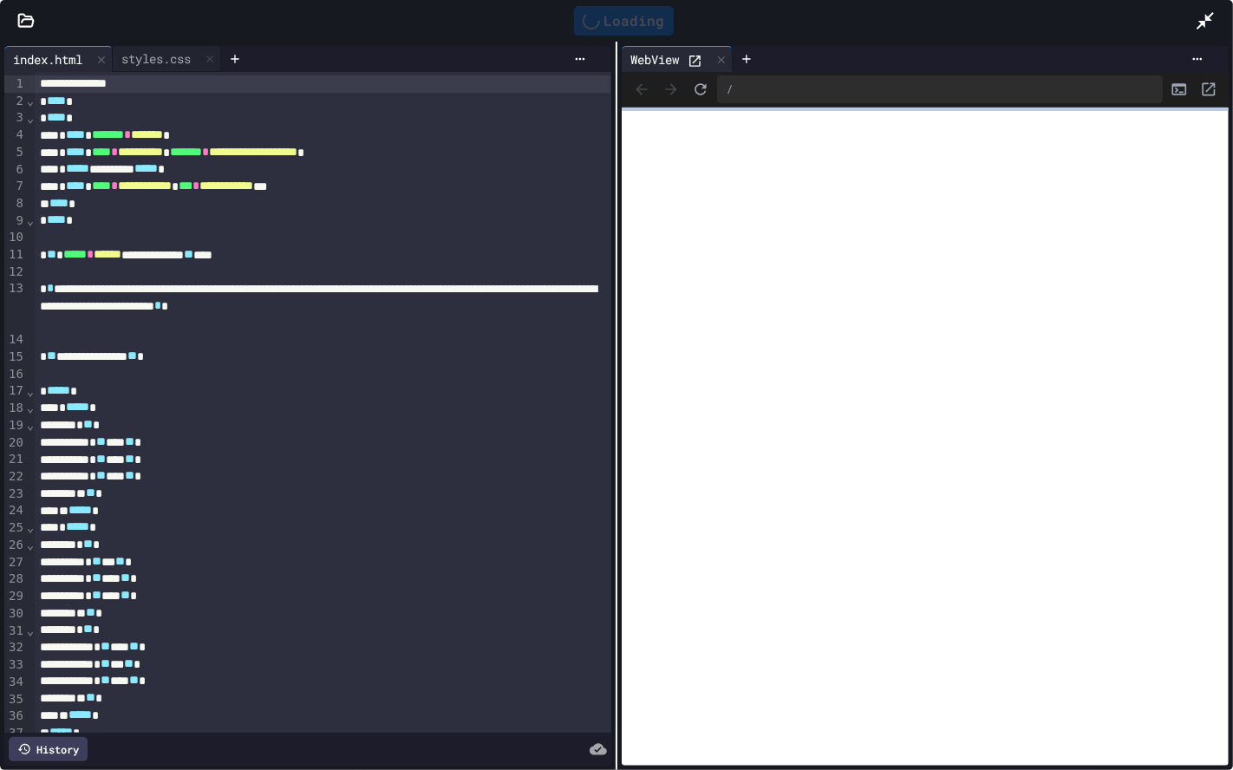
click at [613, 22] on div "Loading" at bounding box center [624, 20] width 100 height 29
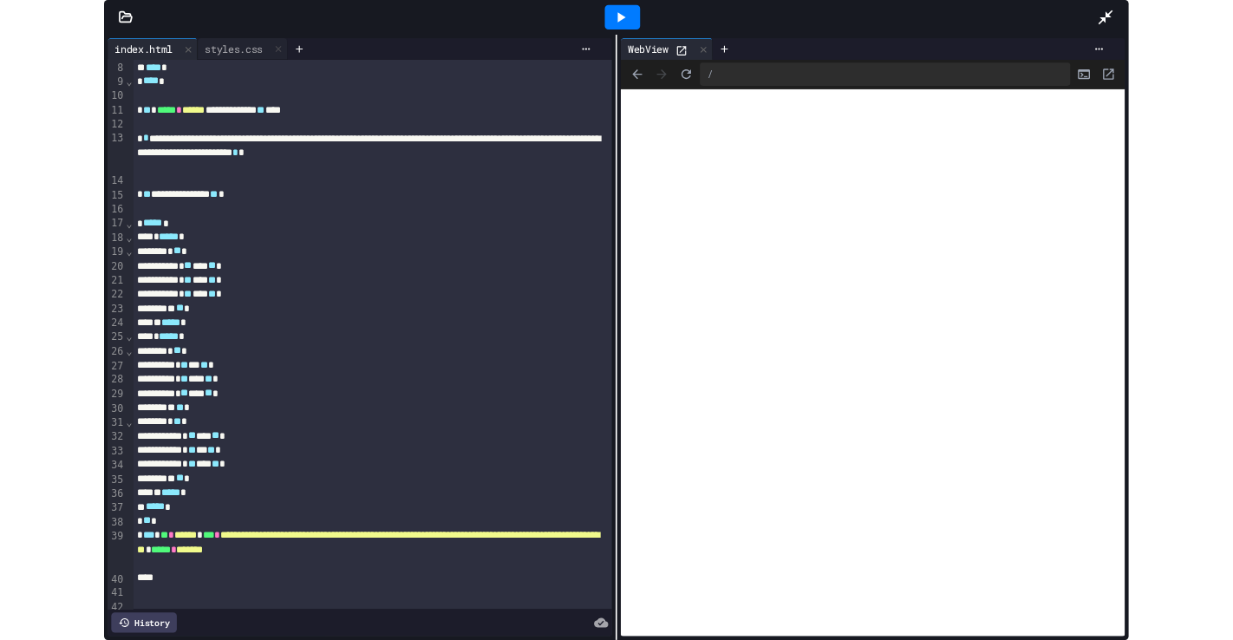
scroll to position [182, 0]
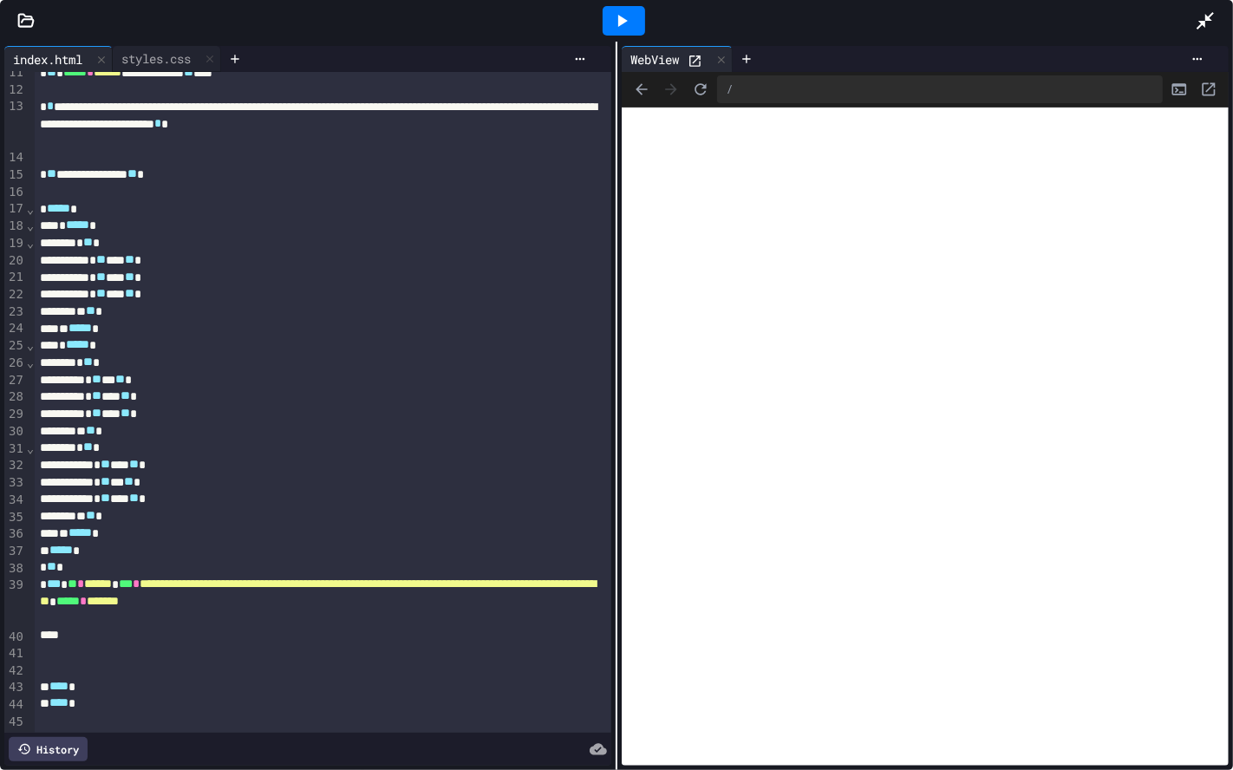
click at [161, 41] on div at bounding box center [623, 20] width 1143 height 47
click at [166, 58] on div "styles.css" at bounding box center [156, 58] width 87 height 18
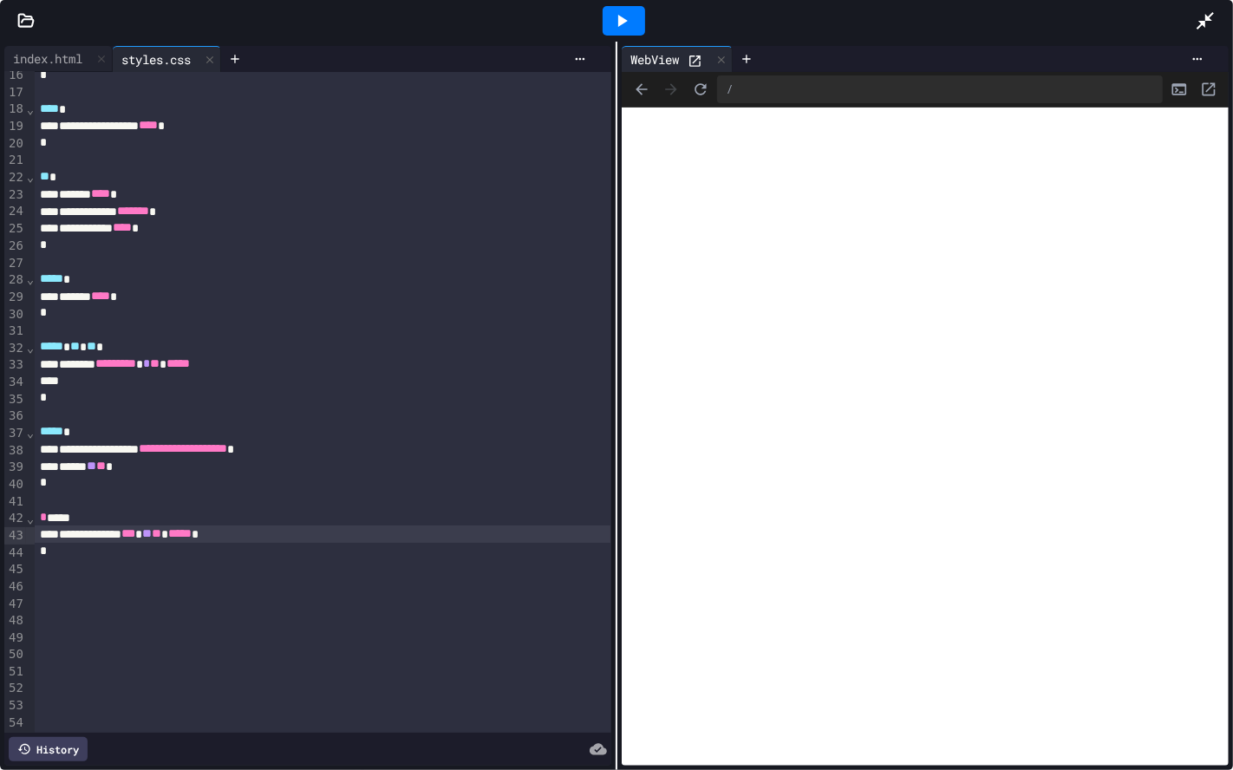
click at [1226, 38] on div at bounding box center [1214, 20] width 38 height 47
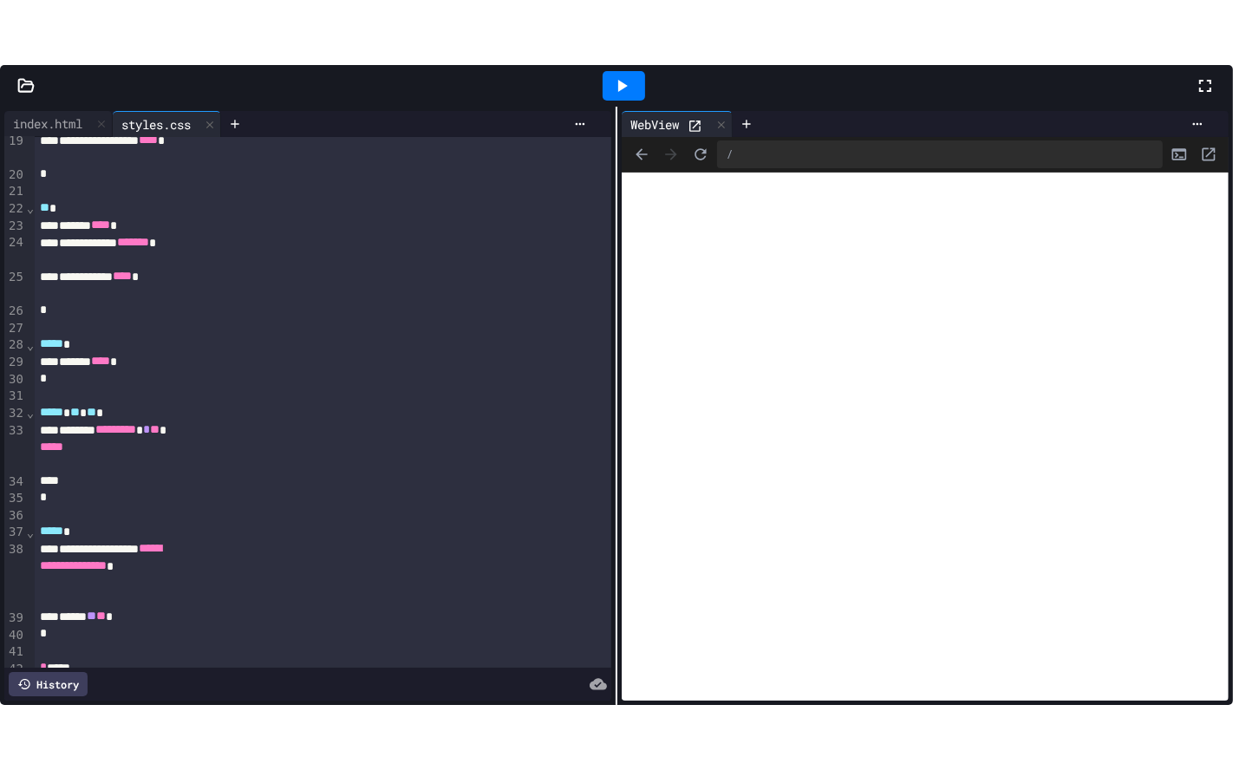
scroll to position [481, 0]
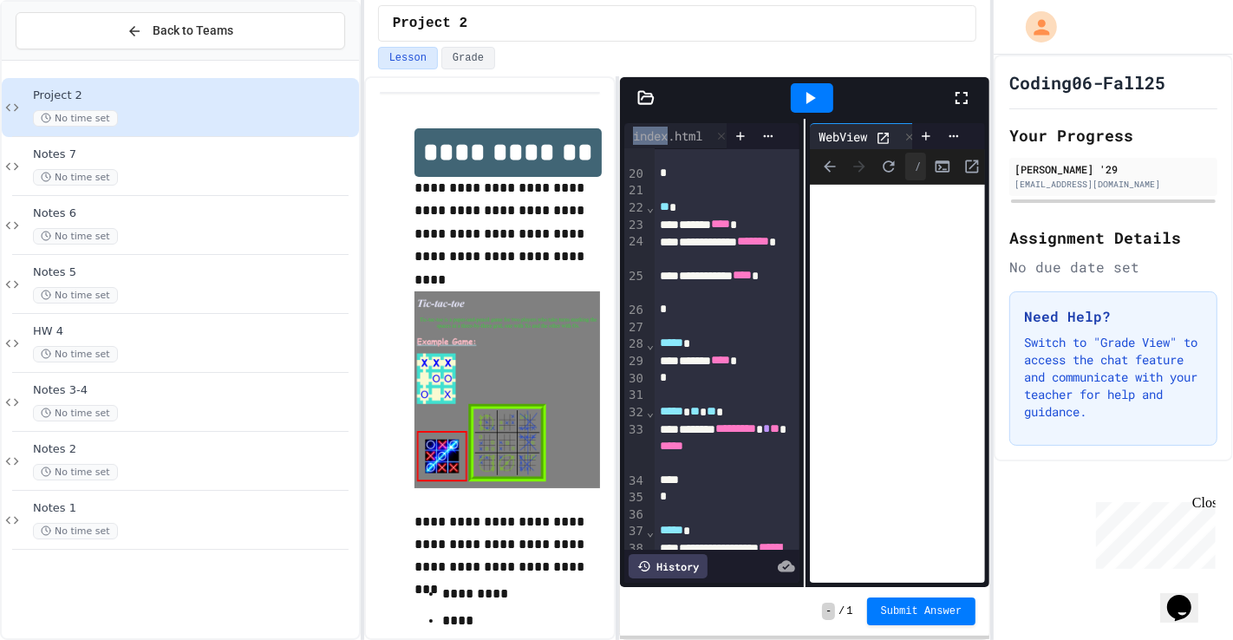
click at [945, 93] on div at bounding box center [811, 98] width 279 height 47
click at [975, 80] on div at bounding box center [970, 98] width 38 height 47
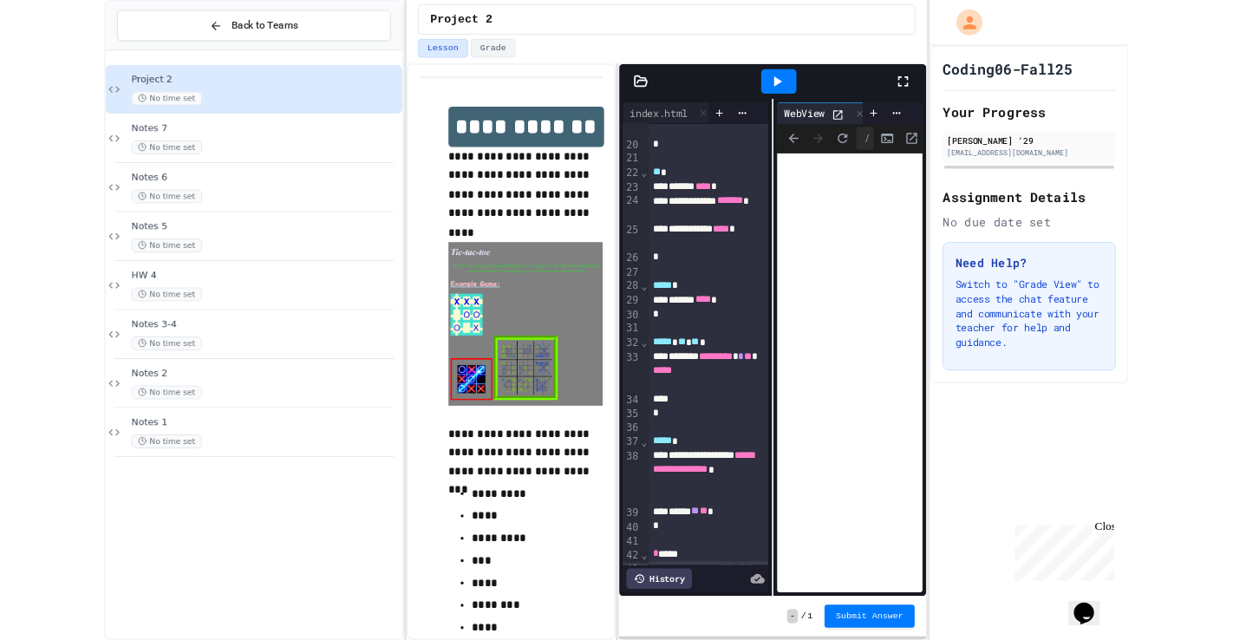
scroll to position [264, 0]
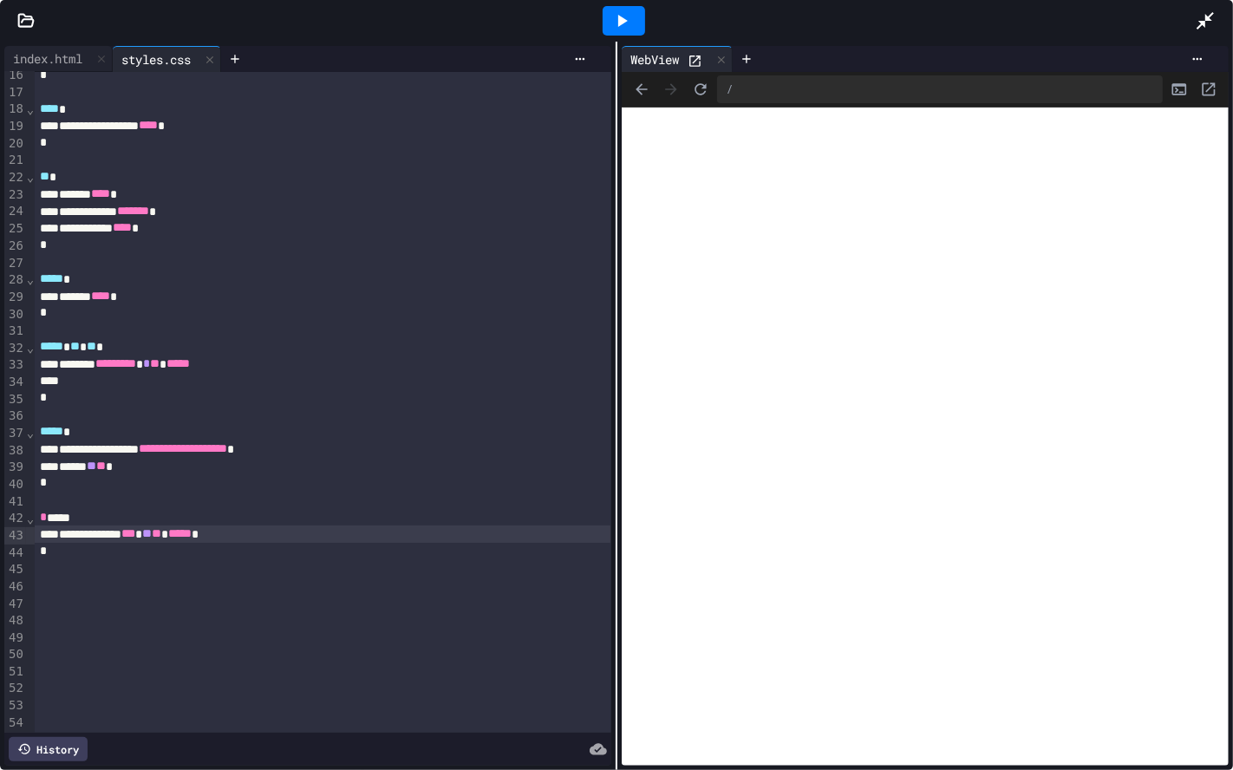
click at [135, 532] on span "***" at bounding box center [128, 533] width 14 height 12
click at [642, 24] on div at bounding box center [624, 20] width 42 height 29
click at [1190, 19] on div at bounding box center [623, 20] width 1143 height 47
click at [1223, 11] on div at bounding box center [1214, 20] width 38 height 47
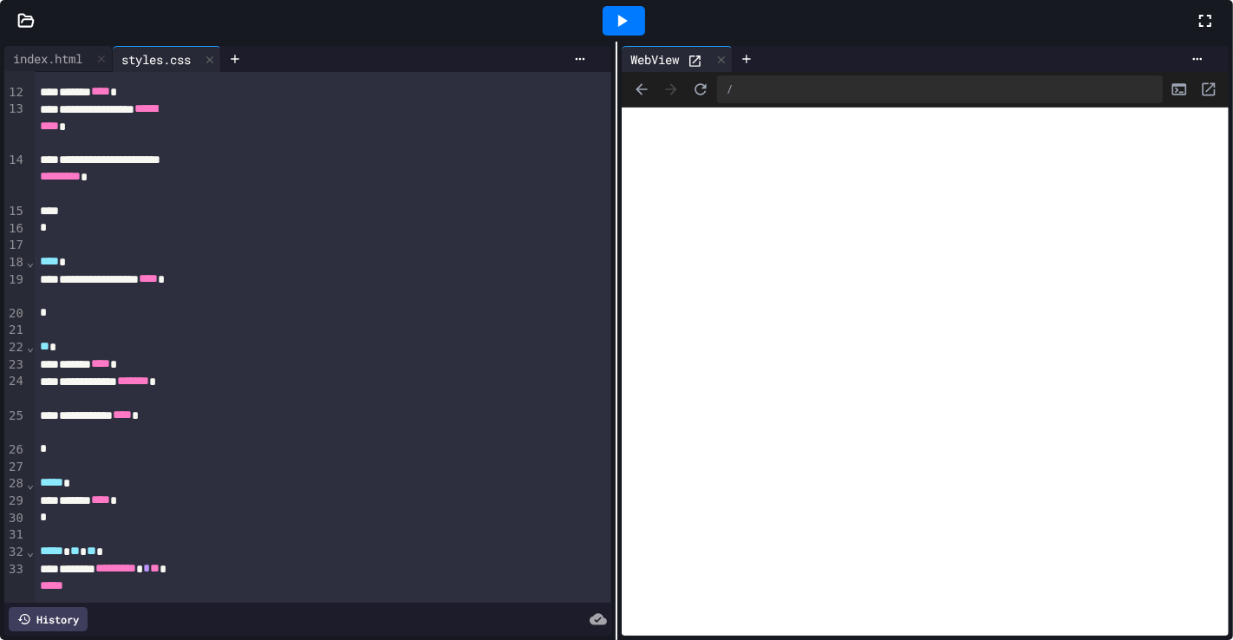
scroll to position [418, 0]
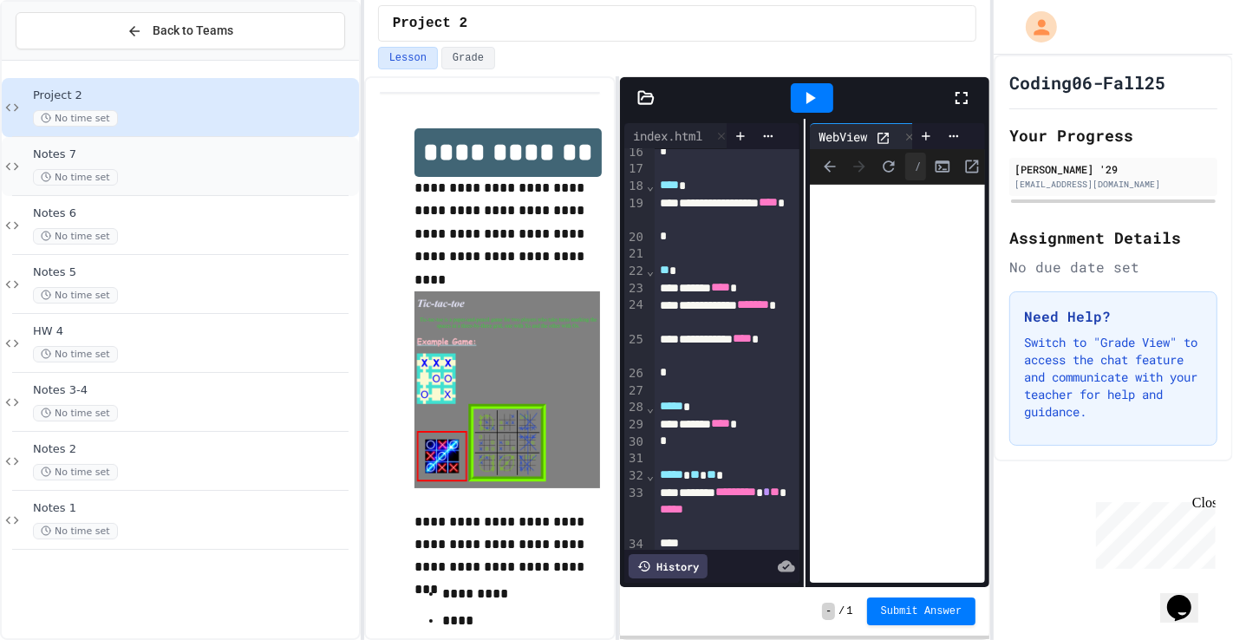
click at [232, 152] on span "Notes 7" at bounding box center [194, 154] width 323 height 15
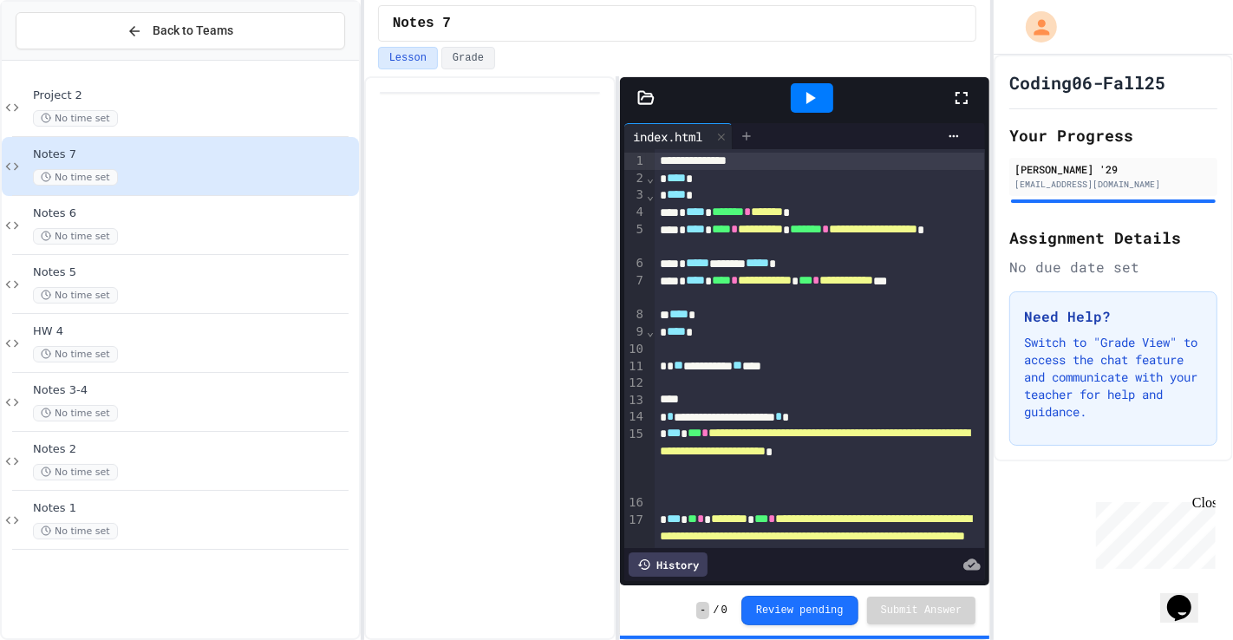
click at [749, 140] on icon at bounding box center [746, 136] width 8 height 8
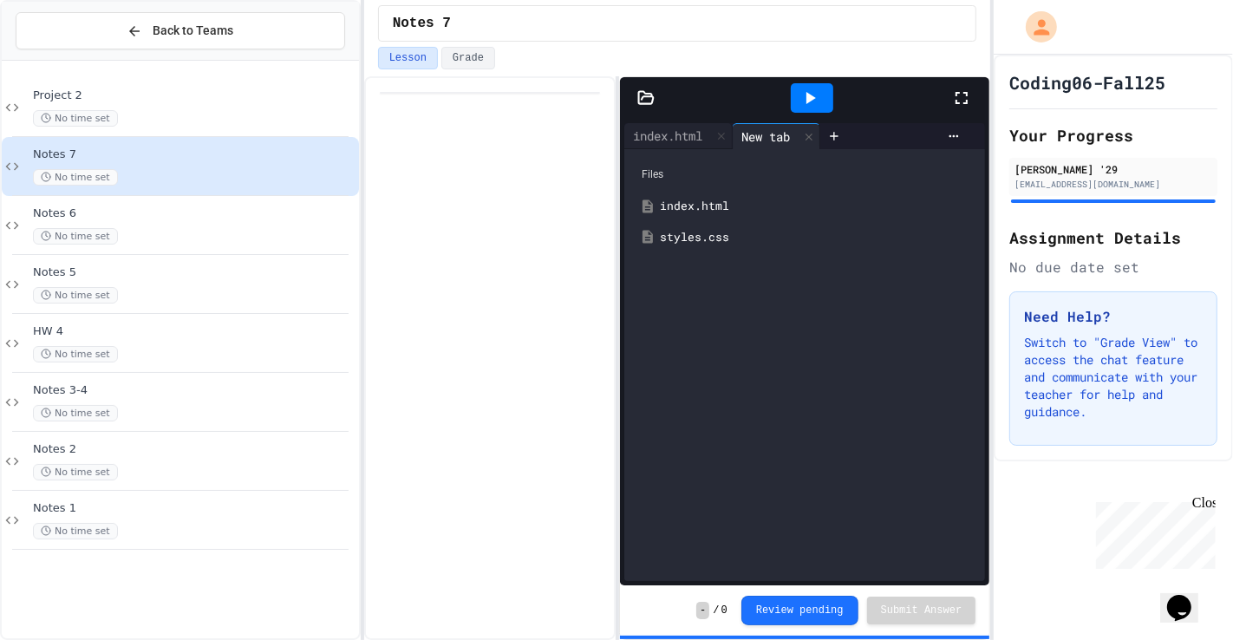
click at [681, 238] on div "styles.css" at bounding box center [817, 237] width 315 height 17
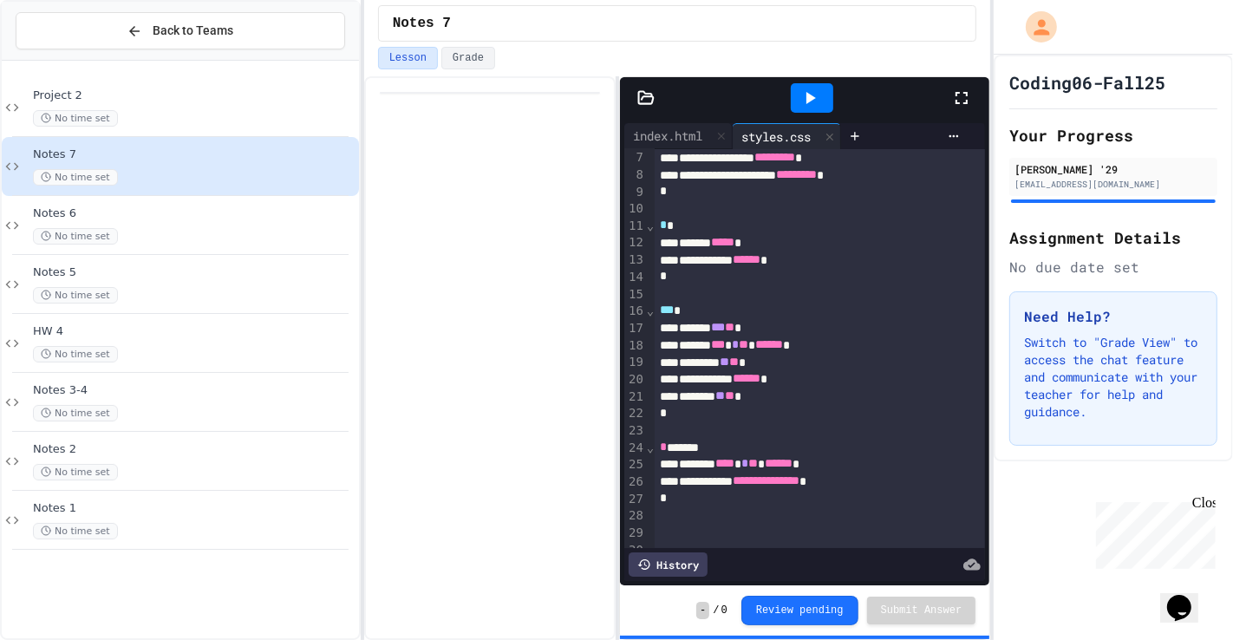
scroll to position [95, 0]
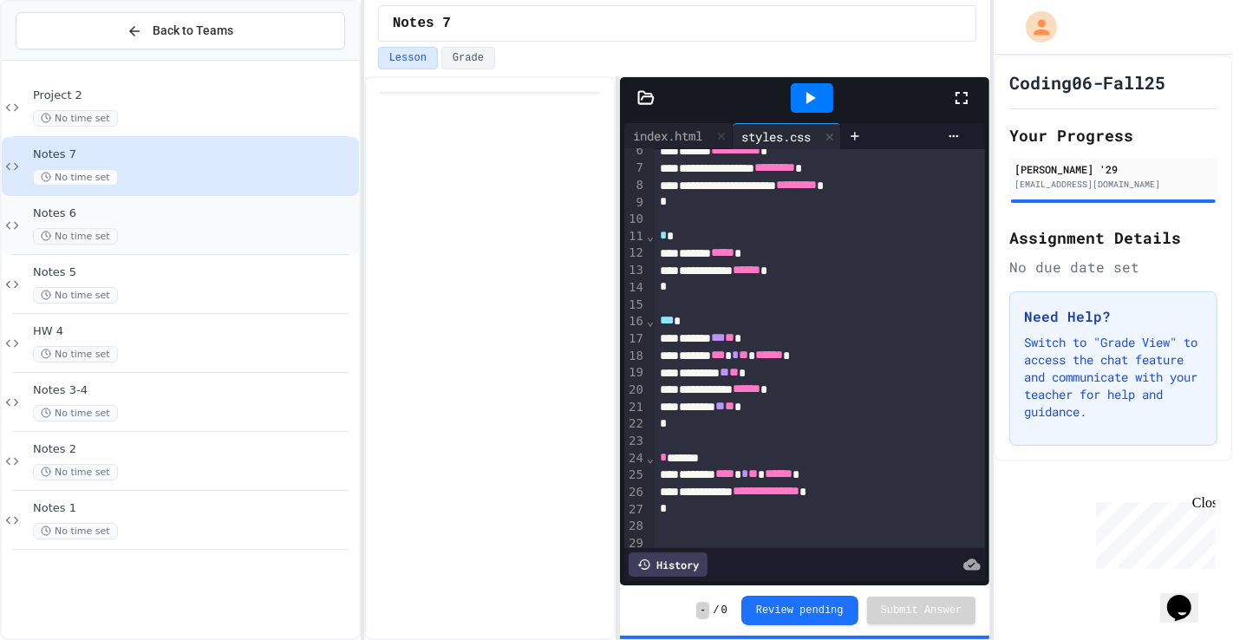
click at [232, 213] on span "Notes 6" at bounding box center [194, 213] width 323 height 15
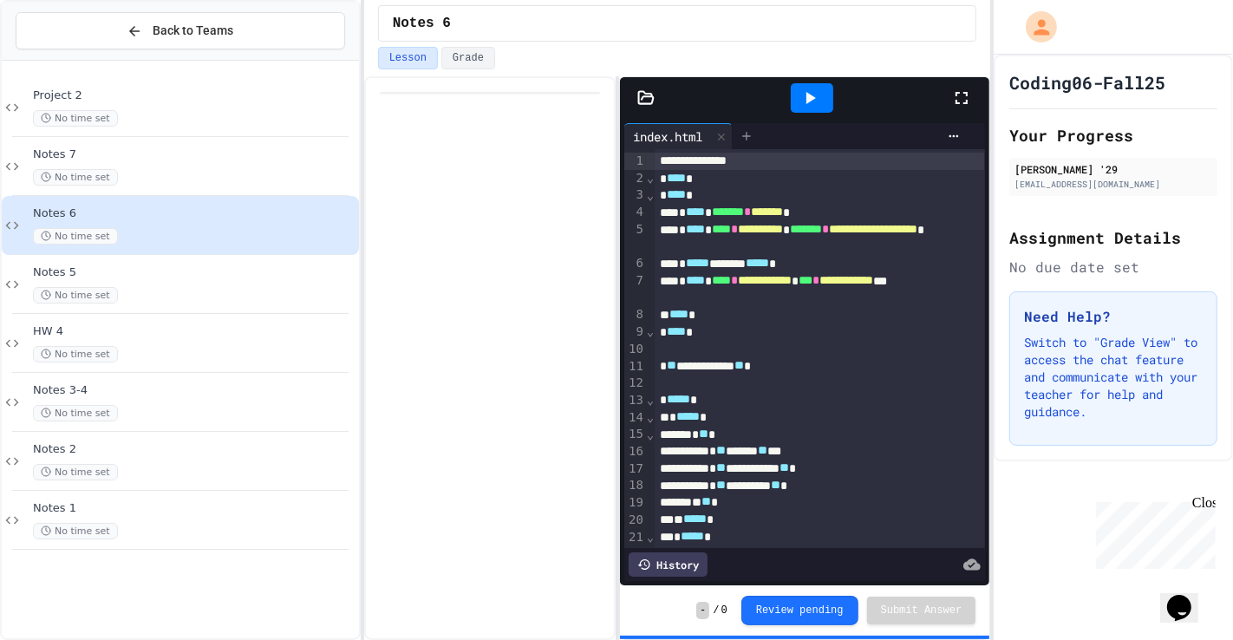
click at [748, 140] on icon at bounding box center [747, 136] width 14 height 14
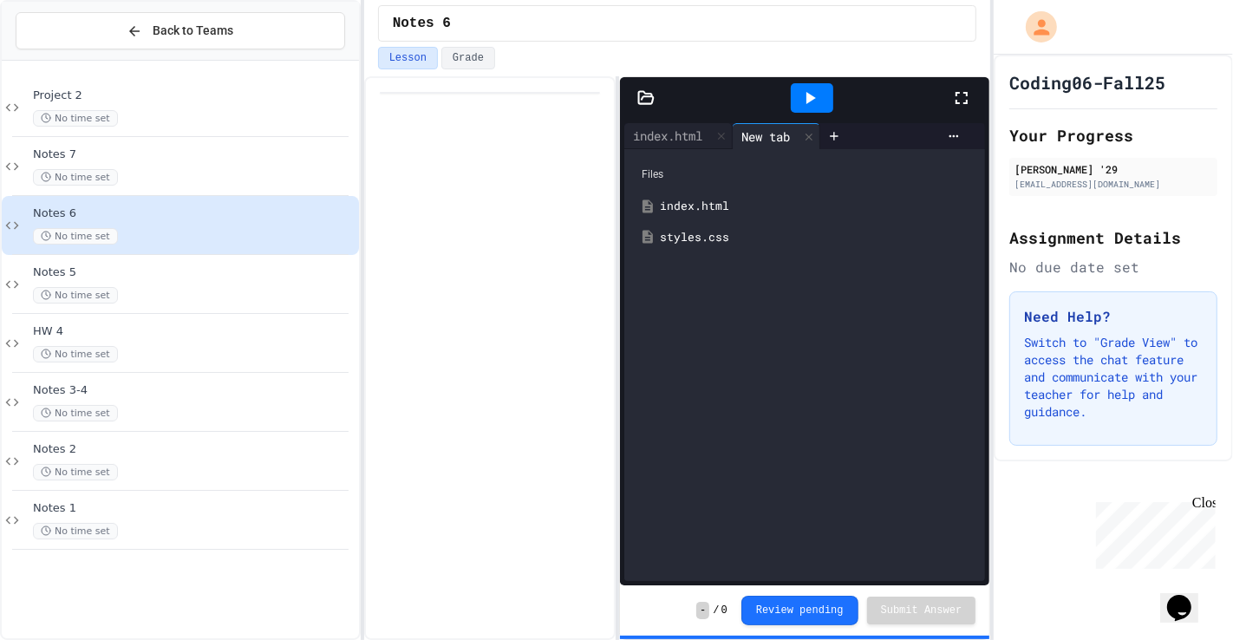
click at [681, 251] on div "styles.css" at bounding box center [804, 237] width 343 height 31
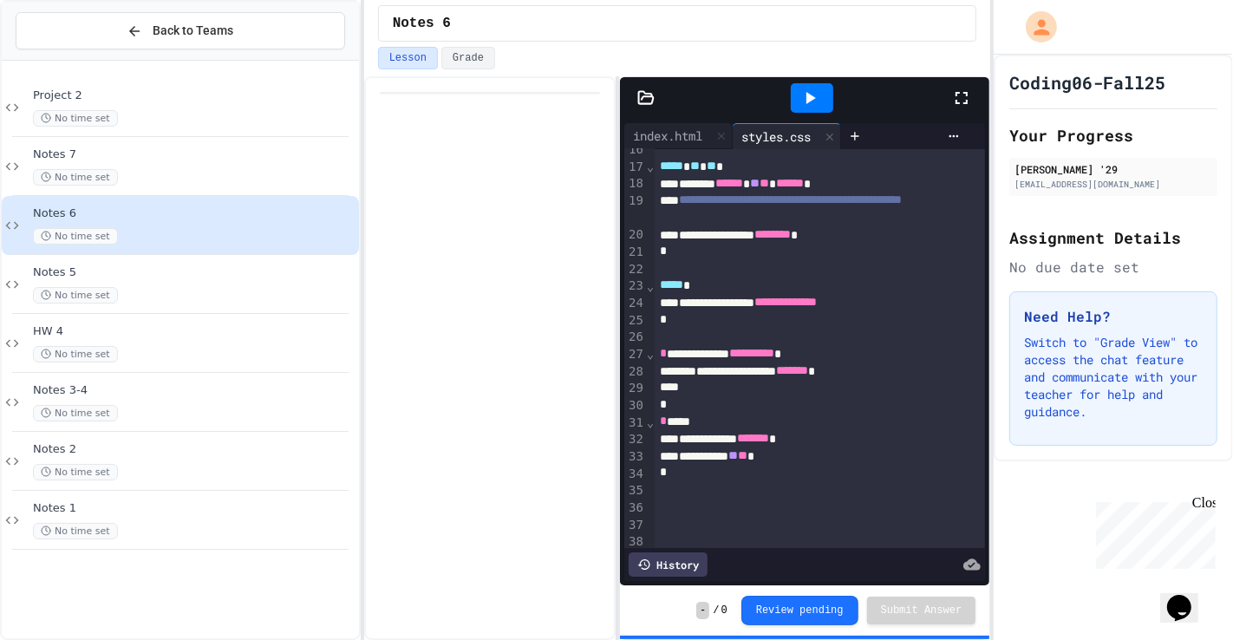
scroll to position [263, 0]
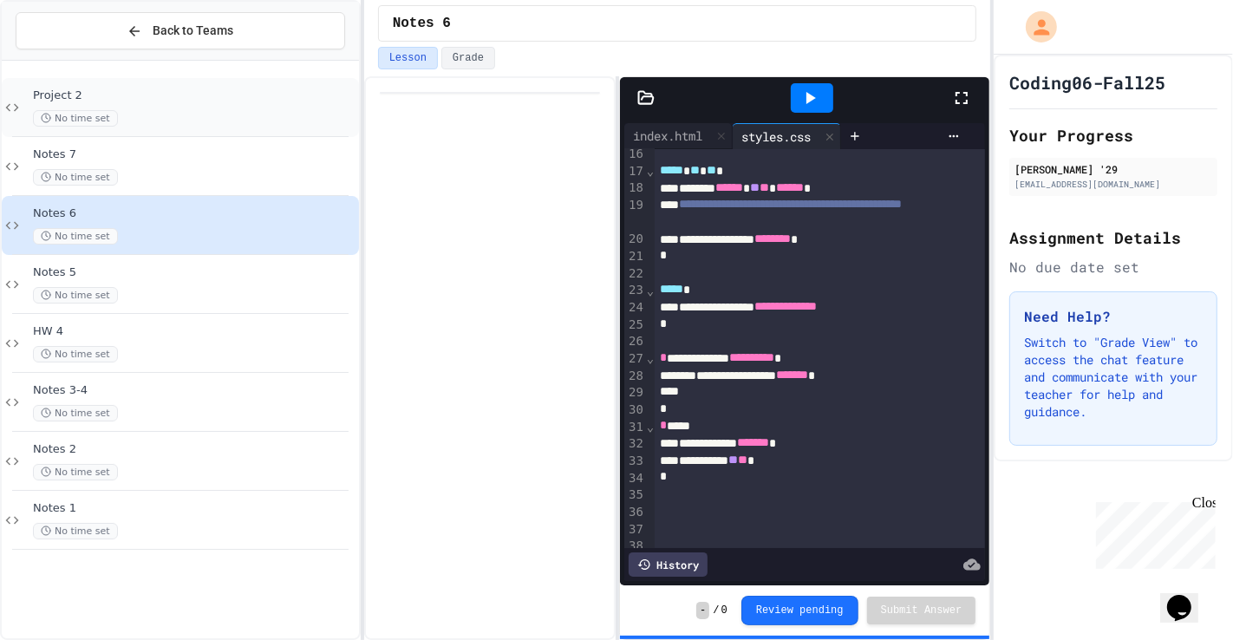
click at [206, 120] on div "No time set" at bounding box center [194, 118] width 323 height 16
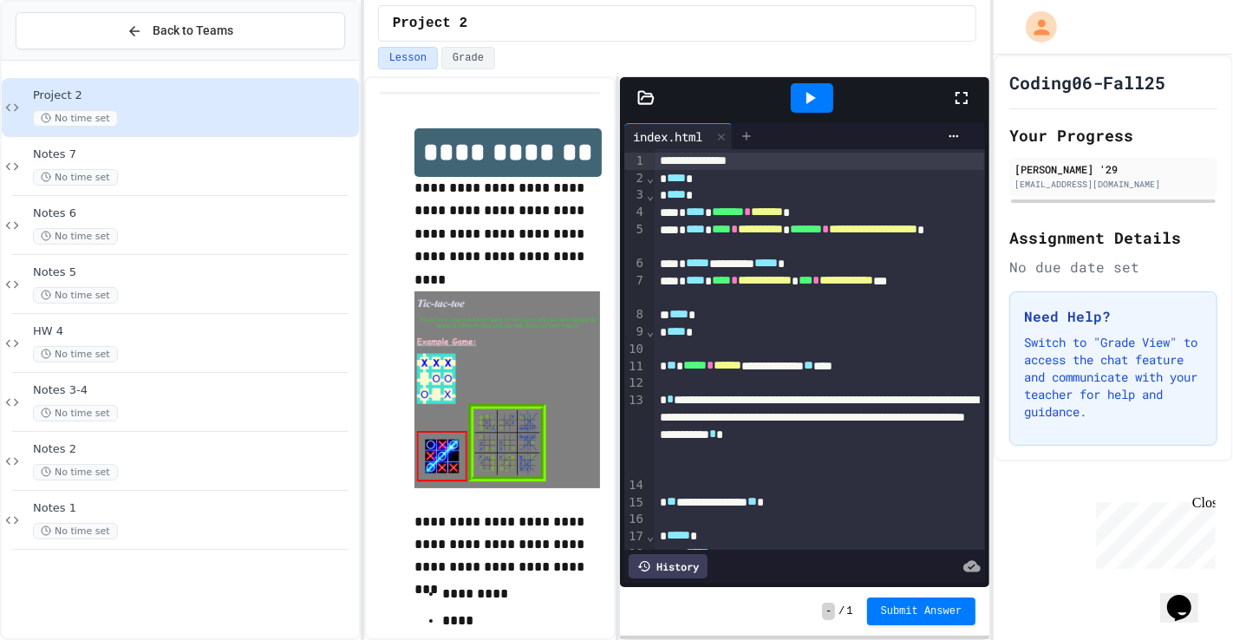
click at [749, 143] on icon at bounding box center [747, 136] width 14 height 14
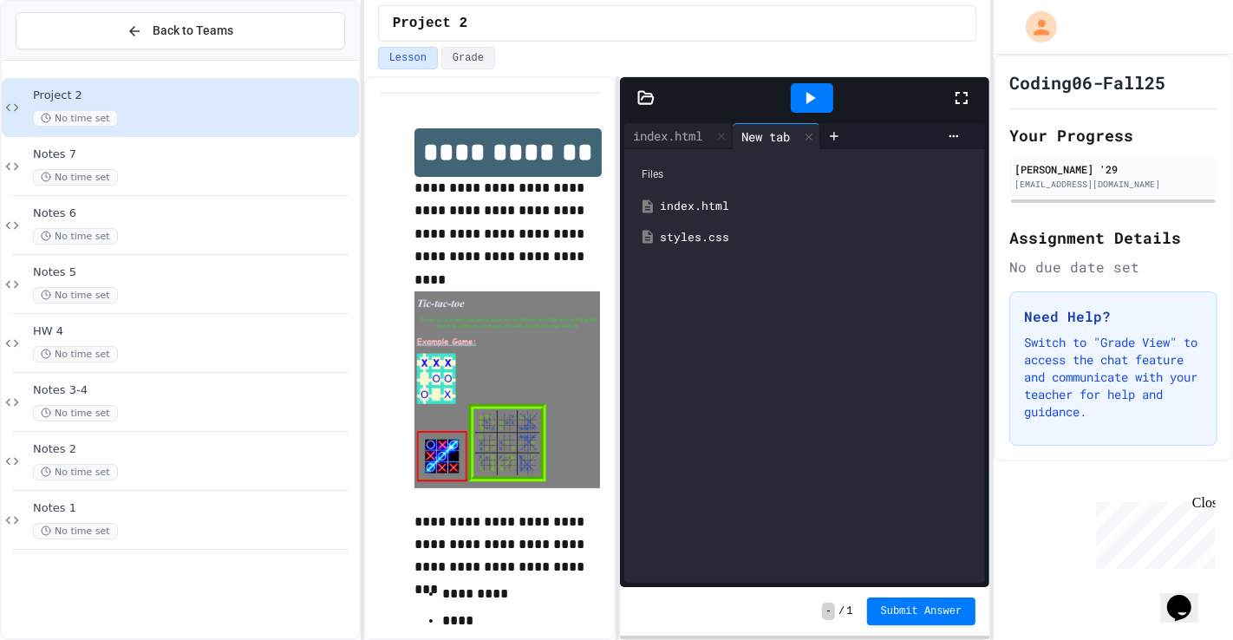
click at [705, 255] on div "Files index.html styles.css" at bounding box center [804, 366] width 361 height 434
click at [701, 243] on div "styles.css" at bounding box center [817, 237] width 315 height 17
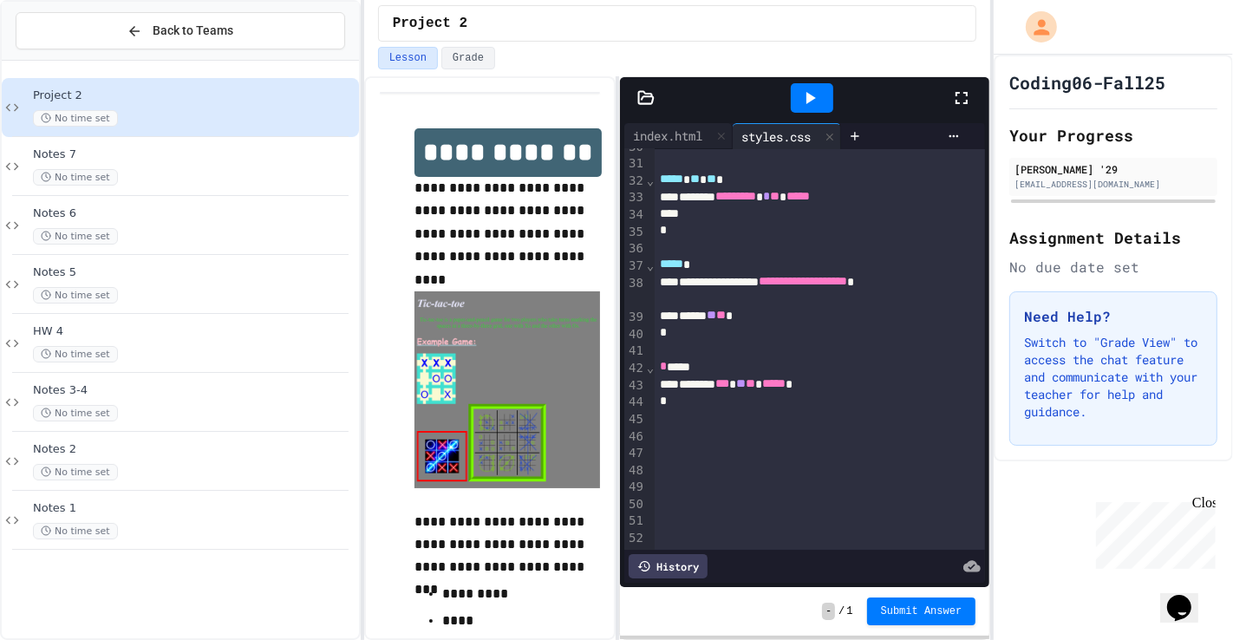
scroll to position [530, 0]
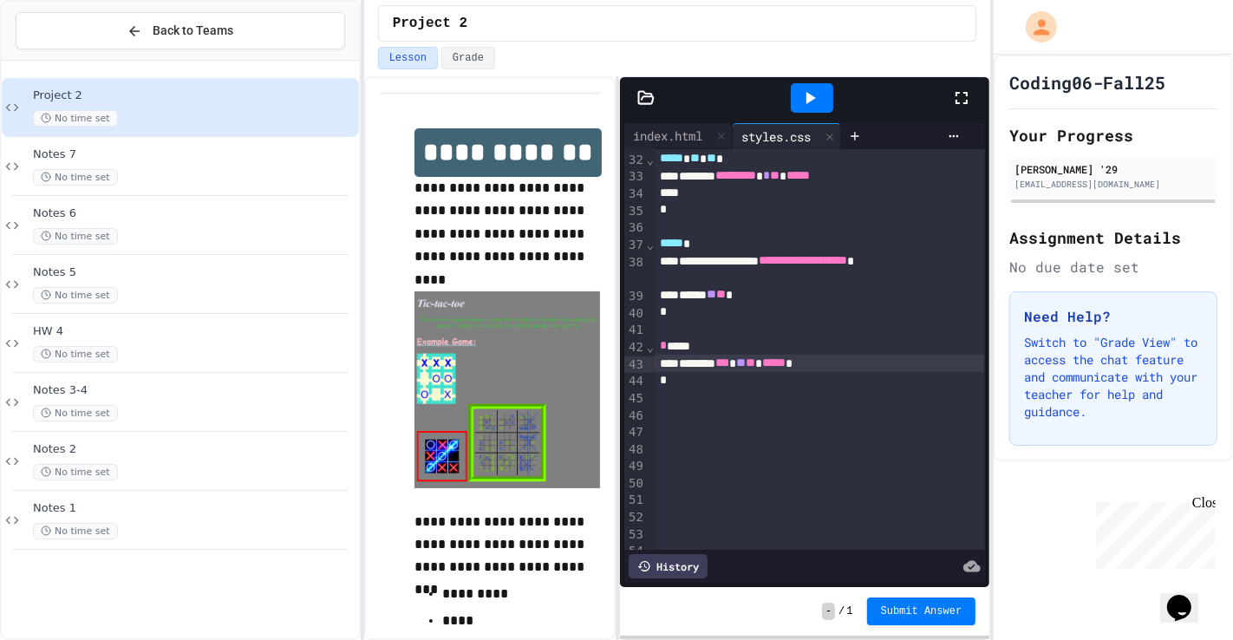
drag, startPoint x: 884, startPoint y: 360, endPoint x: 925, endPoint y: 359, distance: 41.6
click at [883, 359] on div "******* *** ** ** ***** *" at bounding box center [819, 363] width 329 height 17
click at [810, 114] on div at bounding box center [812, 98] width 60 height 47
click at [810, 106] on icon at bounding box center [809, 98] width 21 height 21
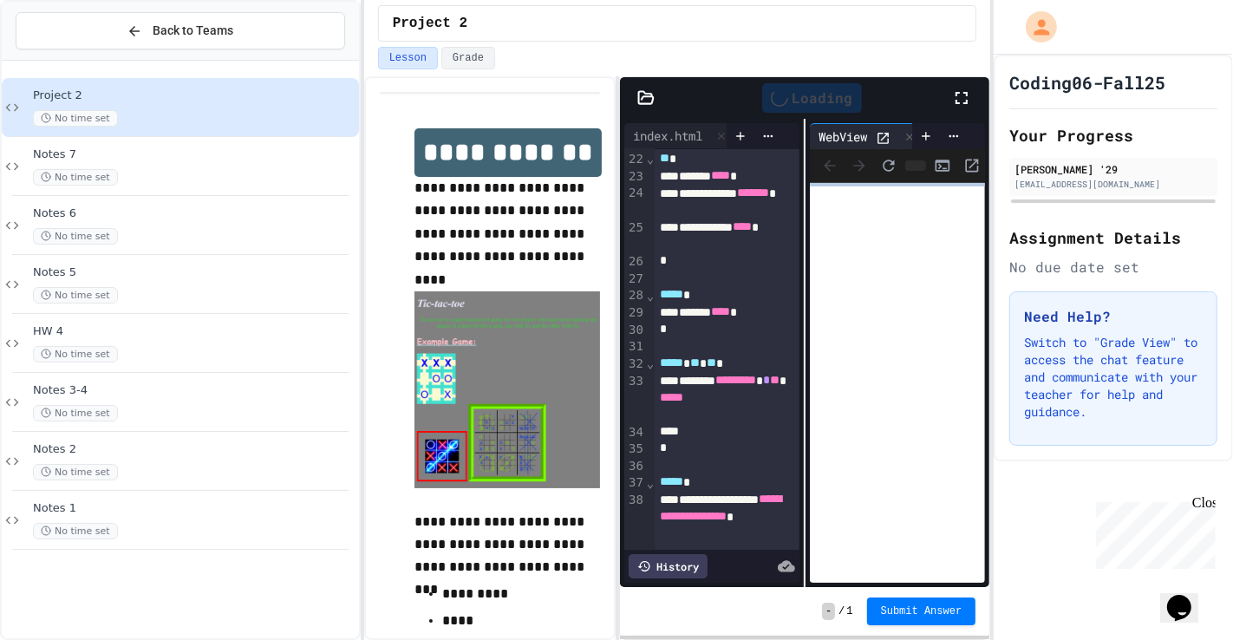
scroll to position [734, 0]
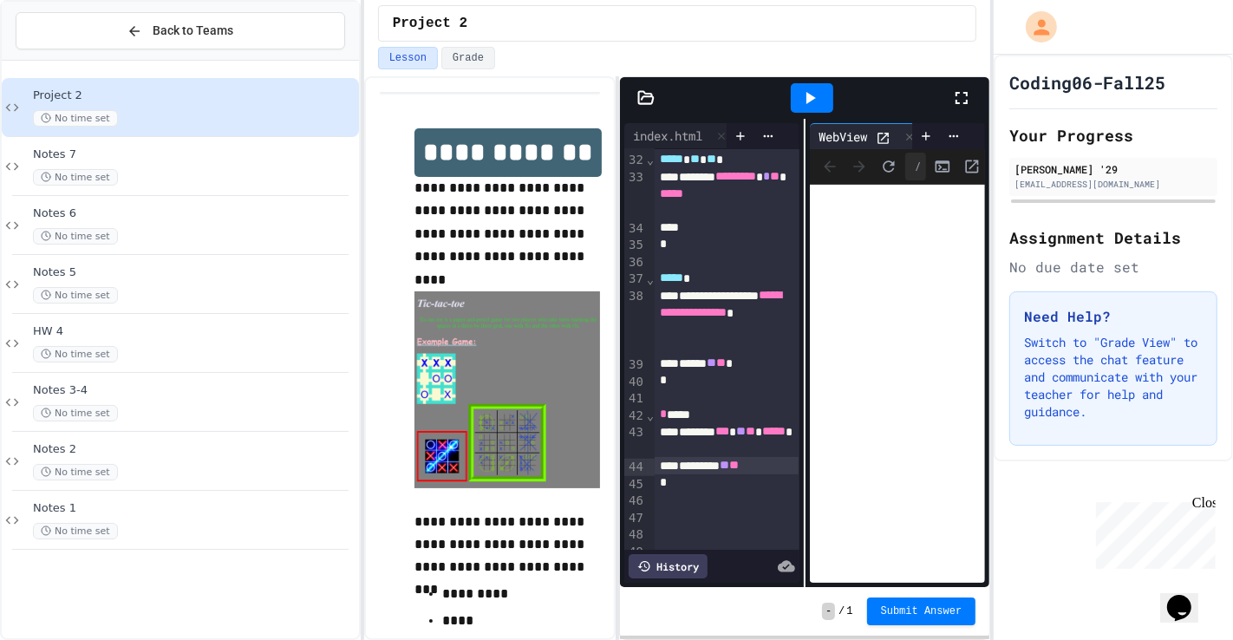
click at [736, 437] on span "**" at bounding box center [741, 431] width 10 height 12
click at [809, 111] on div at bounding box center [812, 97] width 42 height 29
click at [980, 84] on div at bounding box center [970, 98] width 38 height 47
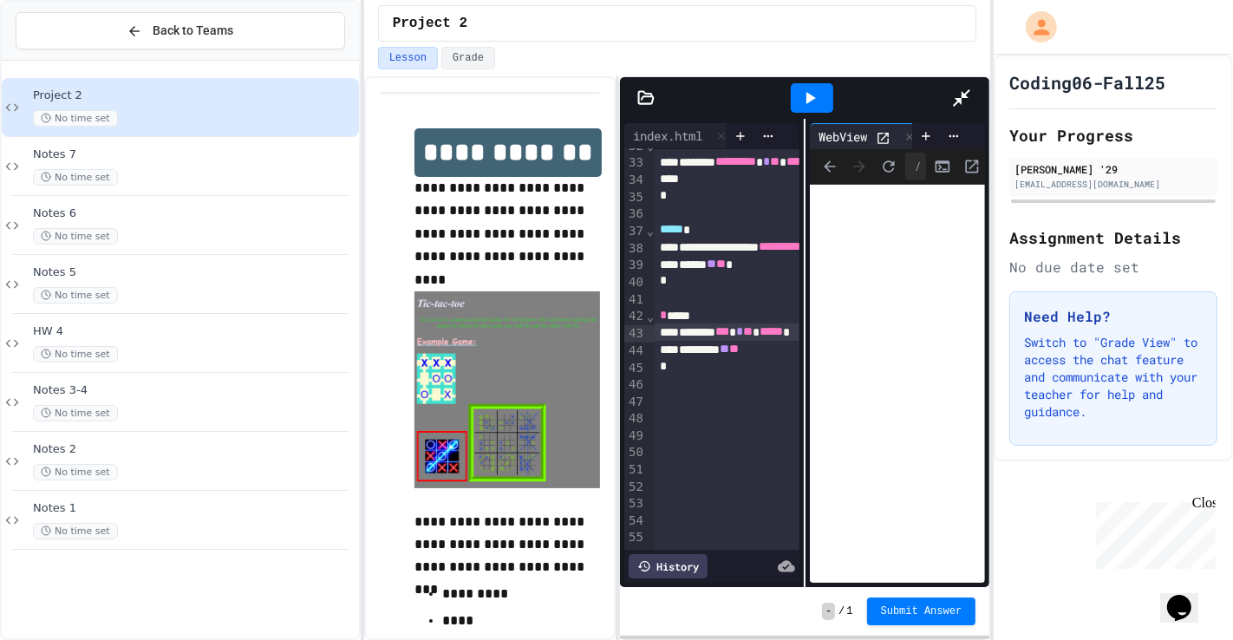
scroll to position [282, 0]
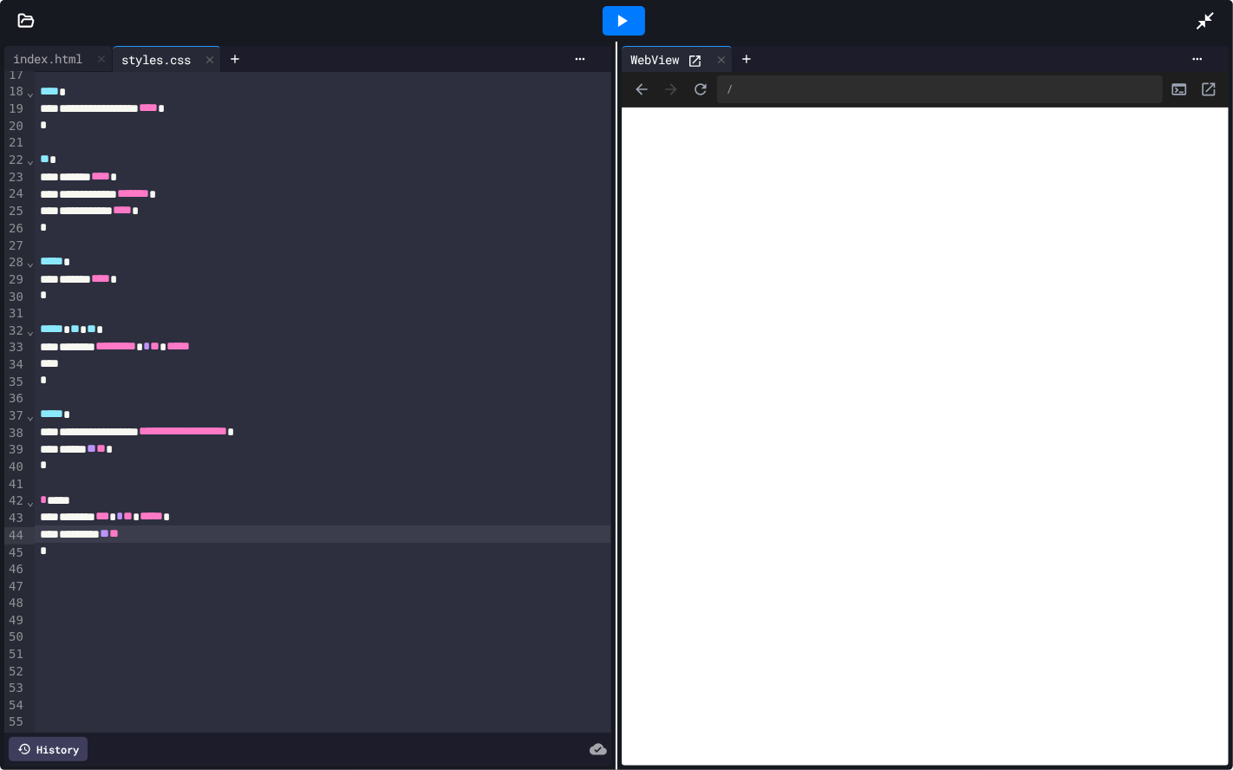
click at [197, 541] on div "******** ** **" at bounding box center [322, 533] width 575 height 17
click at [1229, 21] on div at bounding box center [1214, 20] width 38 height 47
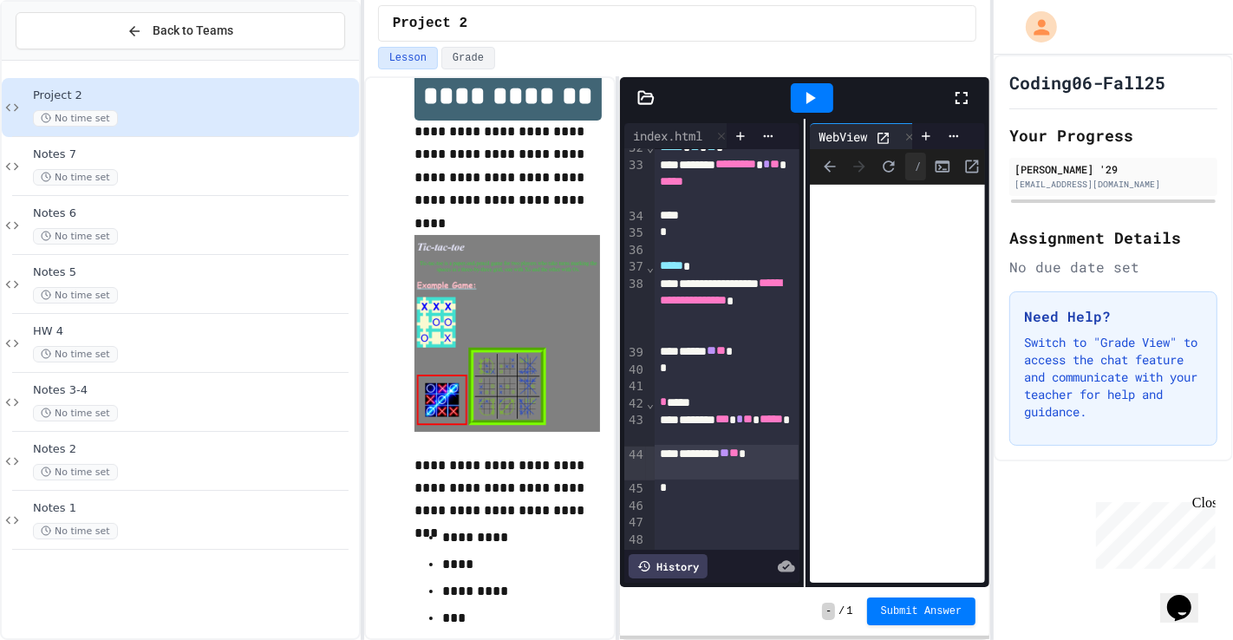
scroll to position [767, 0]
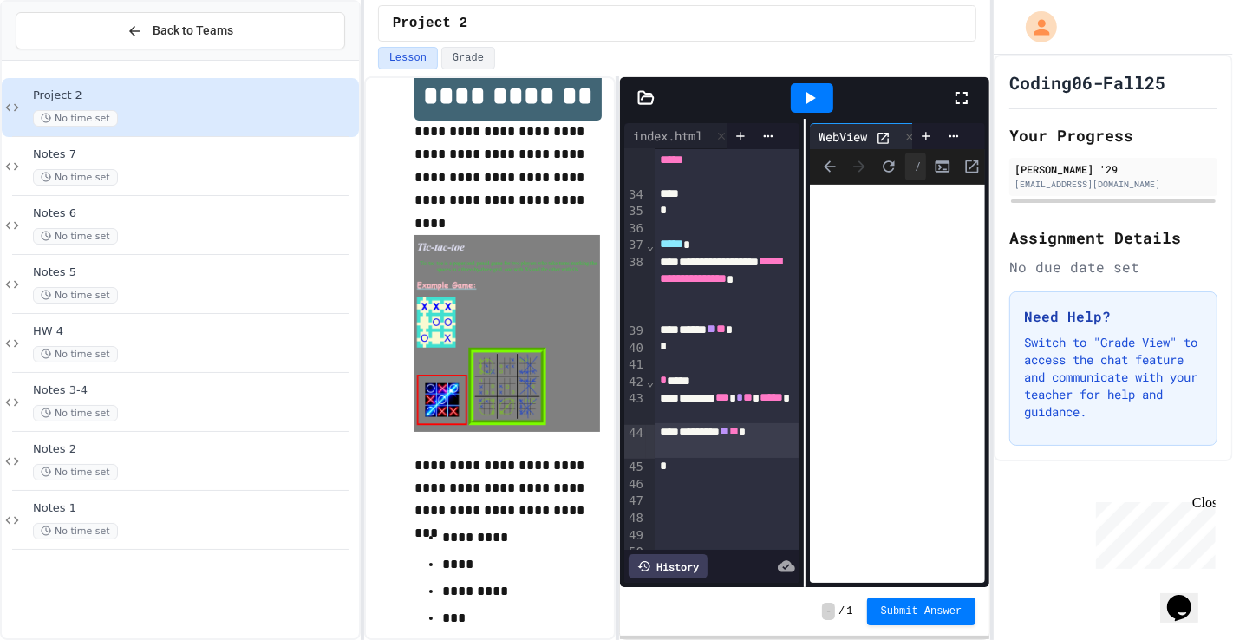
click at [729, 437] on span "**" at bounding box center [734, 431] width 10 height 12
click at [805, 82] on div at bounding box center [812, 98] width 60 height 47
click at [820, 97] on div at bounding box center [812, 97] width 42 height 29
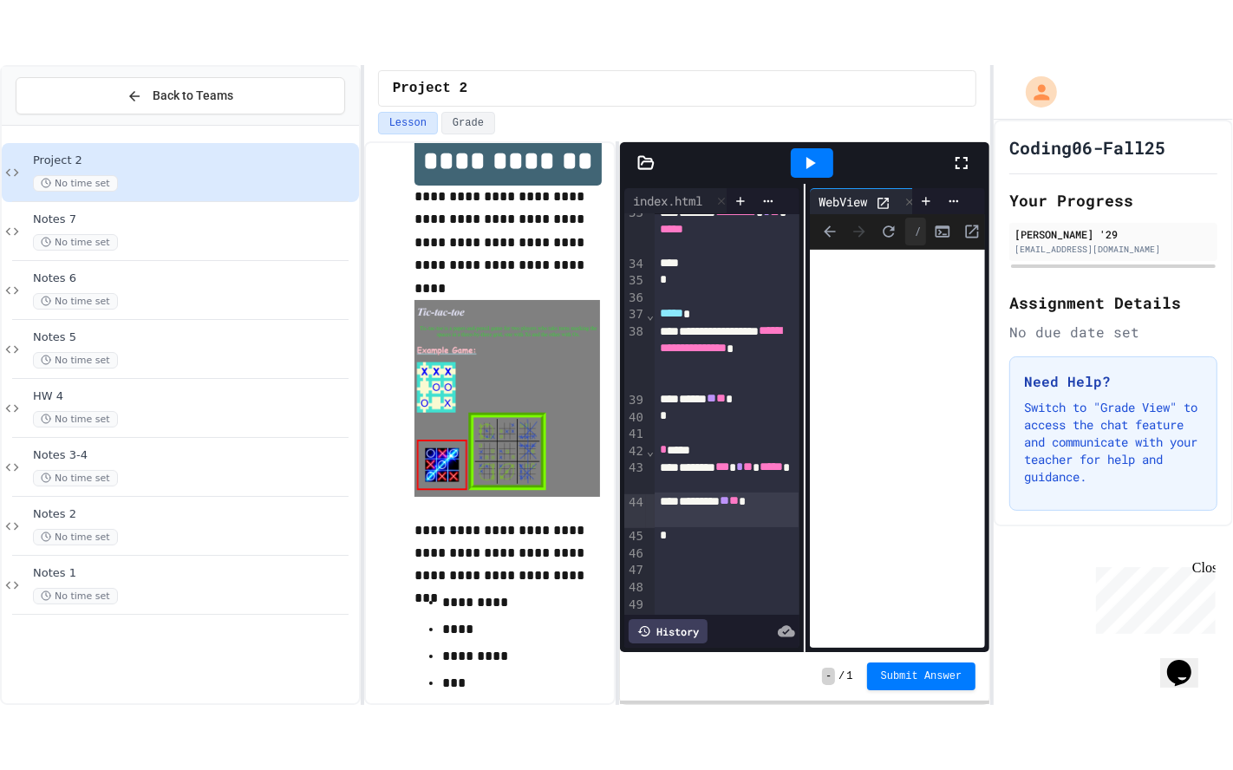
scroll to position [743, 0]
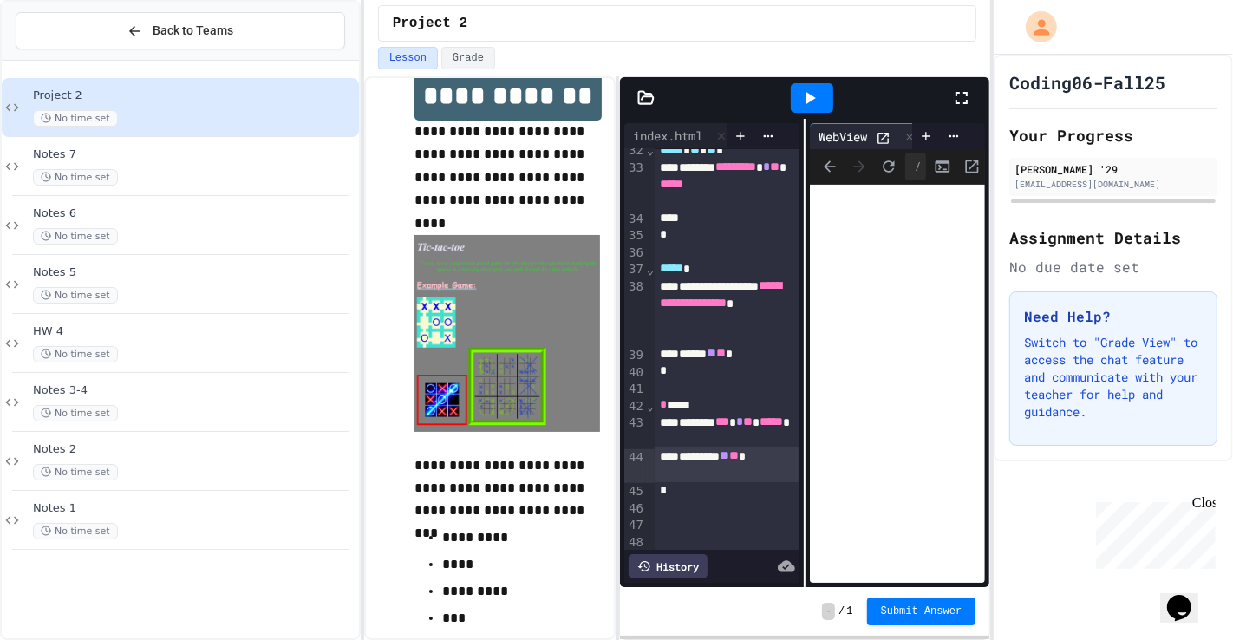
click at [969, 88] on icon at bounding box center [961, 98] width 21 height 21
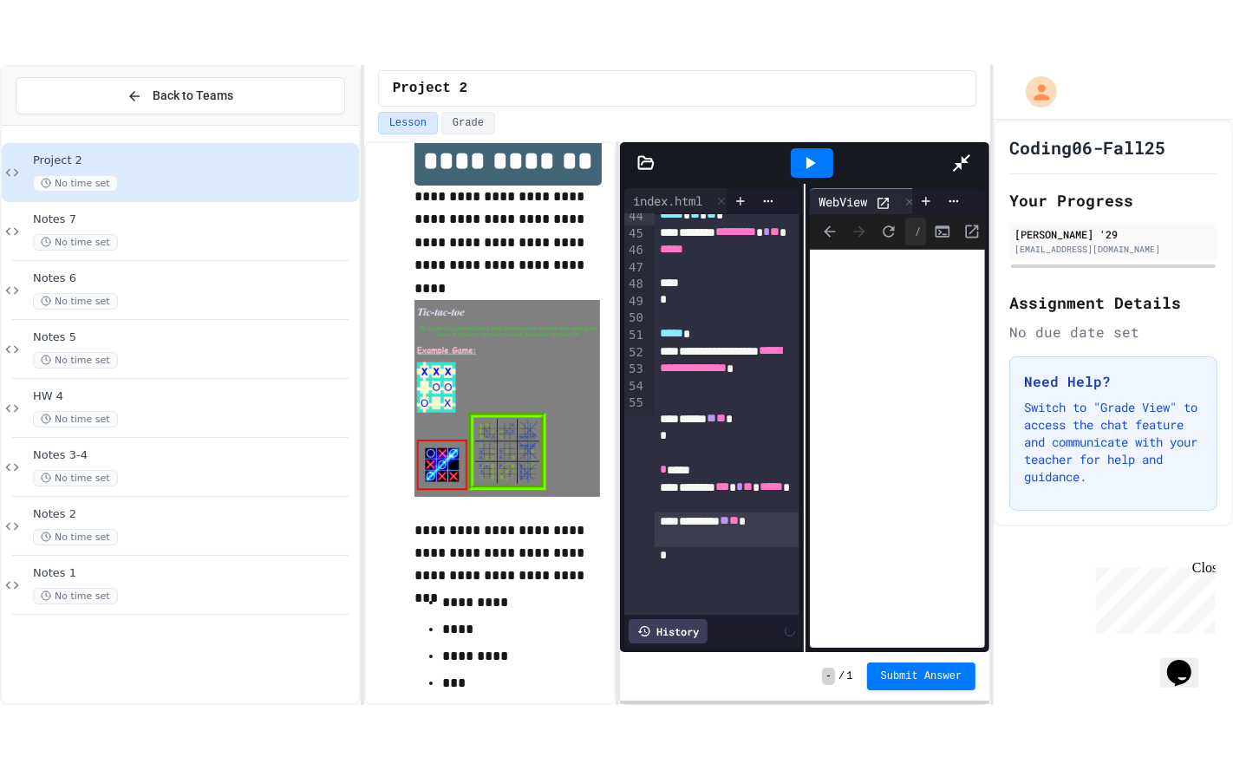
scroll to position [282, 0]
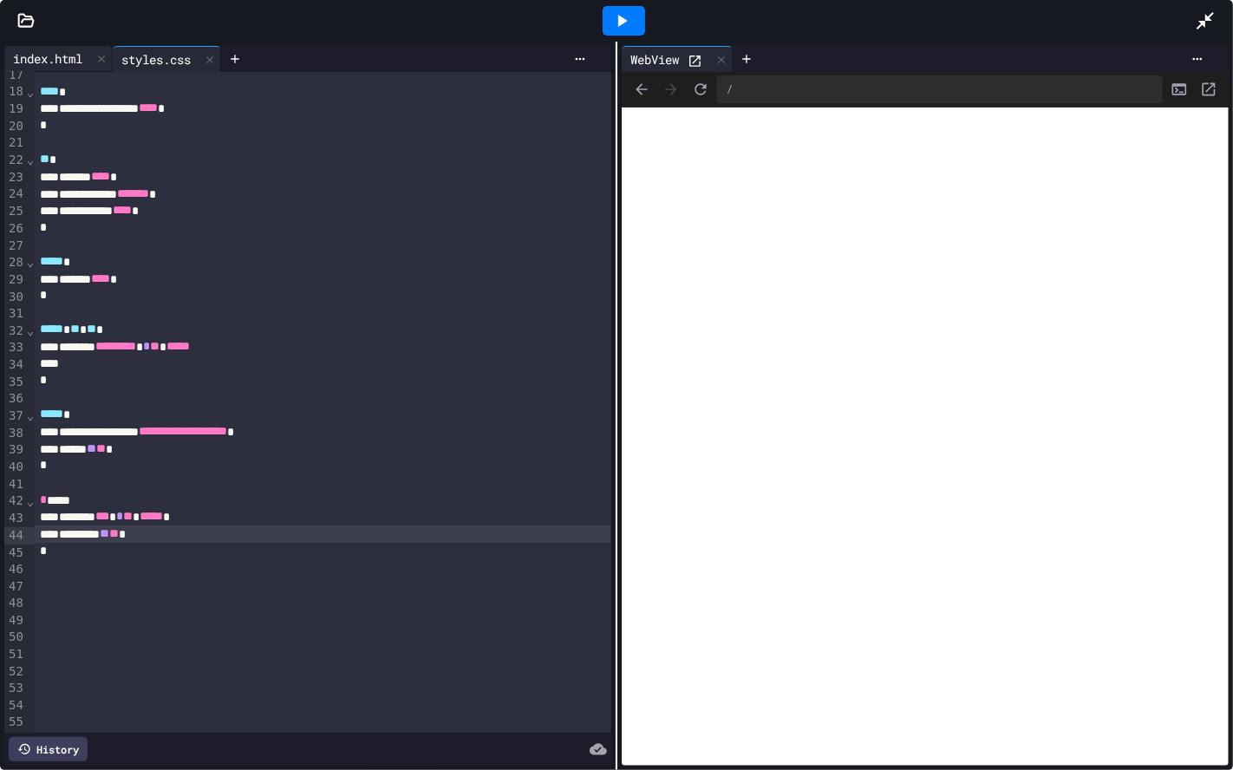
click at [61, 62] on div "index.html" at bounding box center [47, 58] width 87 height 18
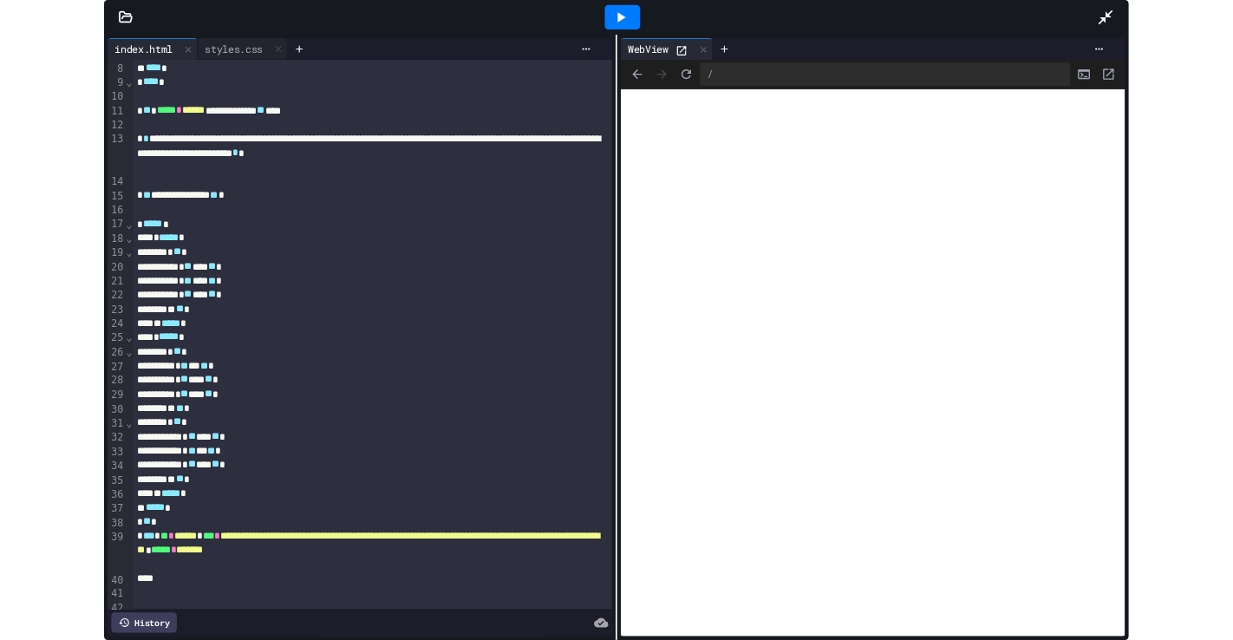
scroll to position [149, 0]
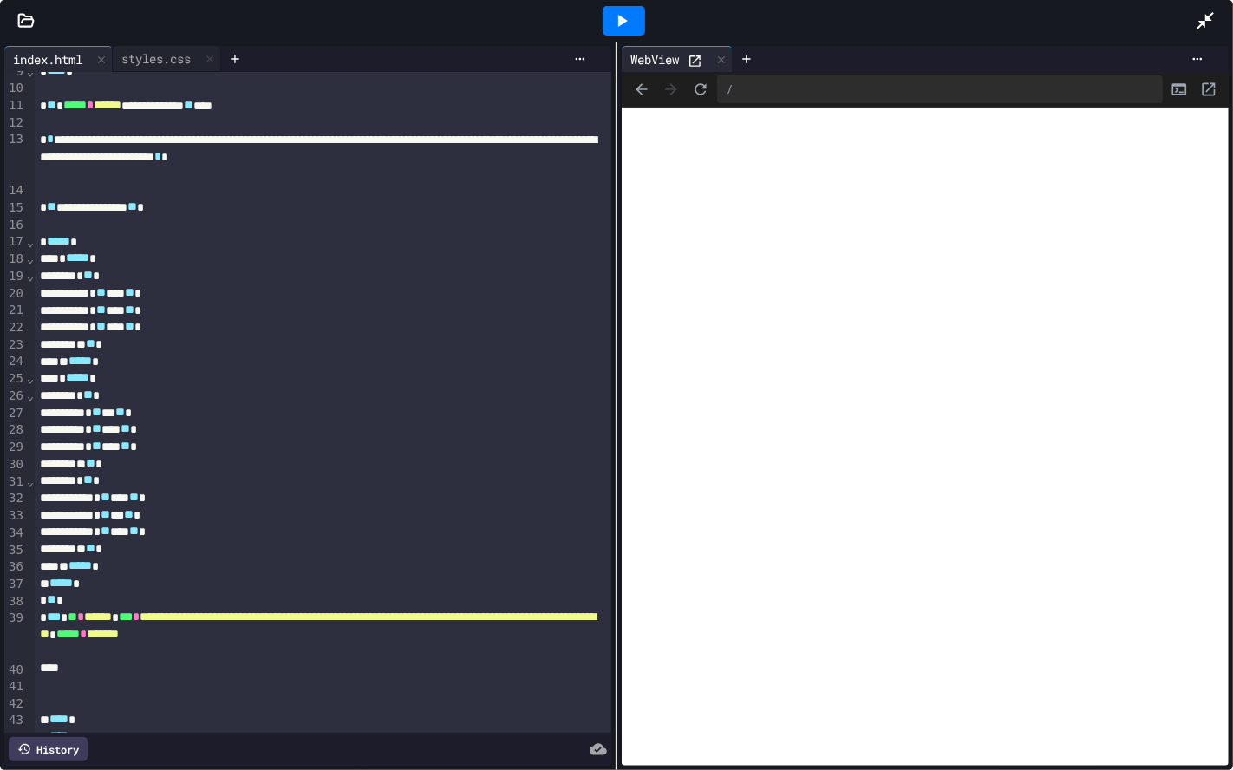
click at [78, 598] on div "* ** *" at bounding box center [322, 599] width 575 height 17
click at [611, 17] on icon at bounding box center [621, 20] width 21 height 21
click at [1209, 22] on icon at bounding box center [1205, 20] width 21 height 21
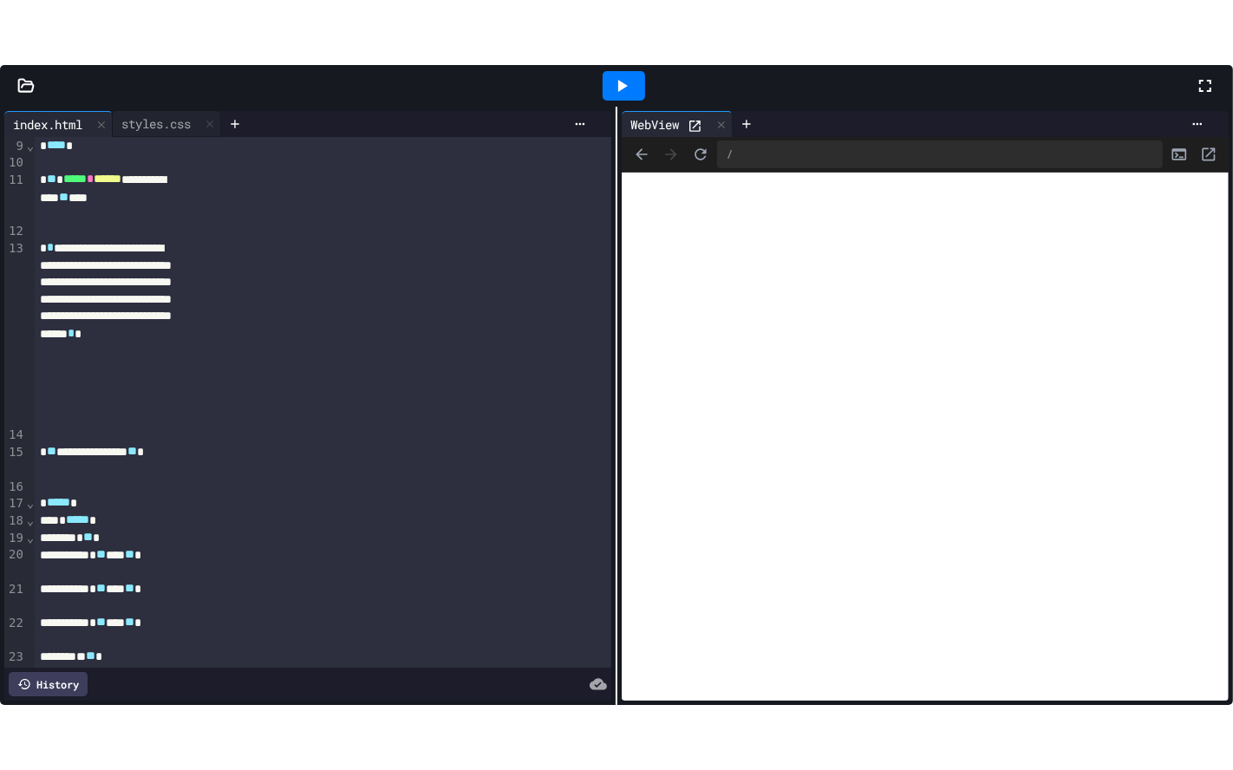
scroll to position [310, 0]
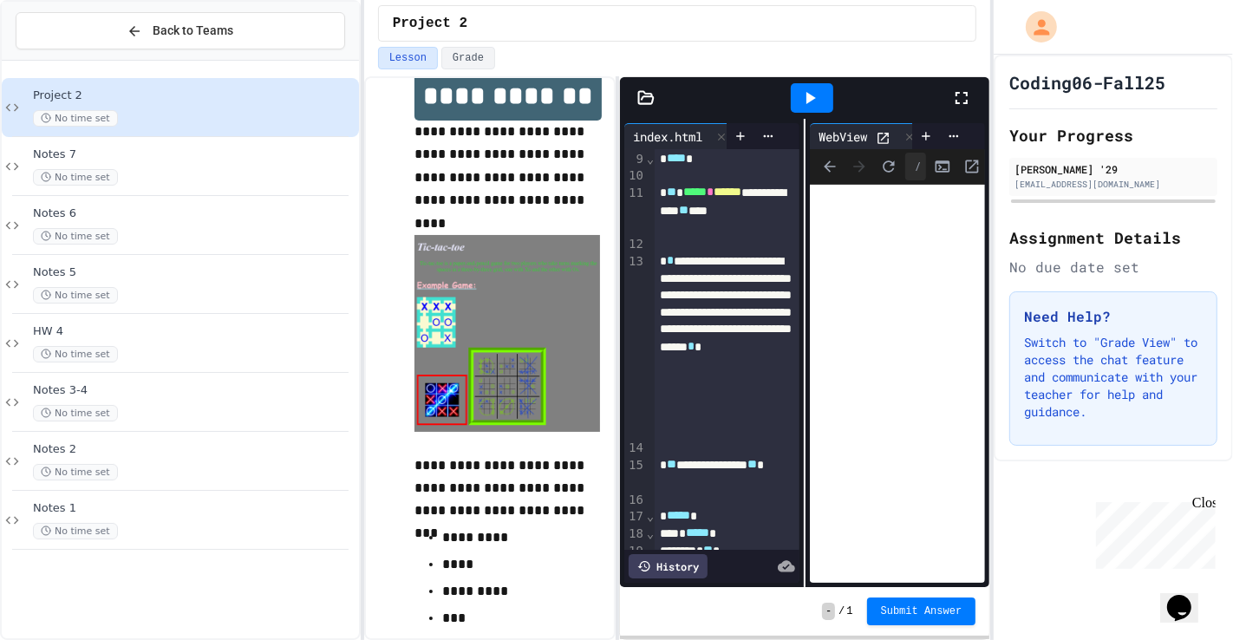
click at [949, 101] on div at bounding box center [811, 98] width 279 height 47
click at [954, 105] on icon at bounding box center [961, 98] width 21 height 21
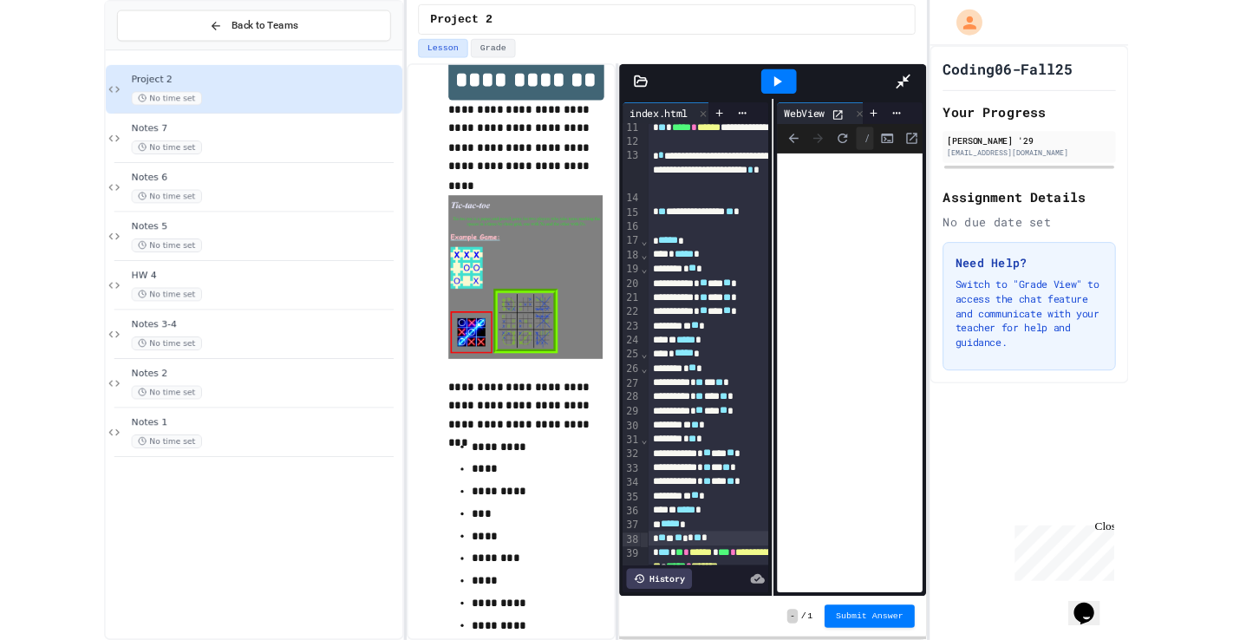
scroll to position [182, 0]
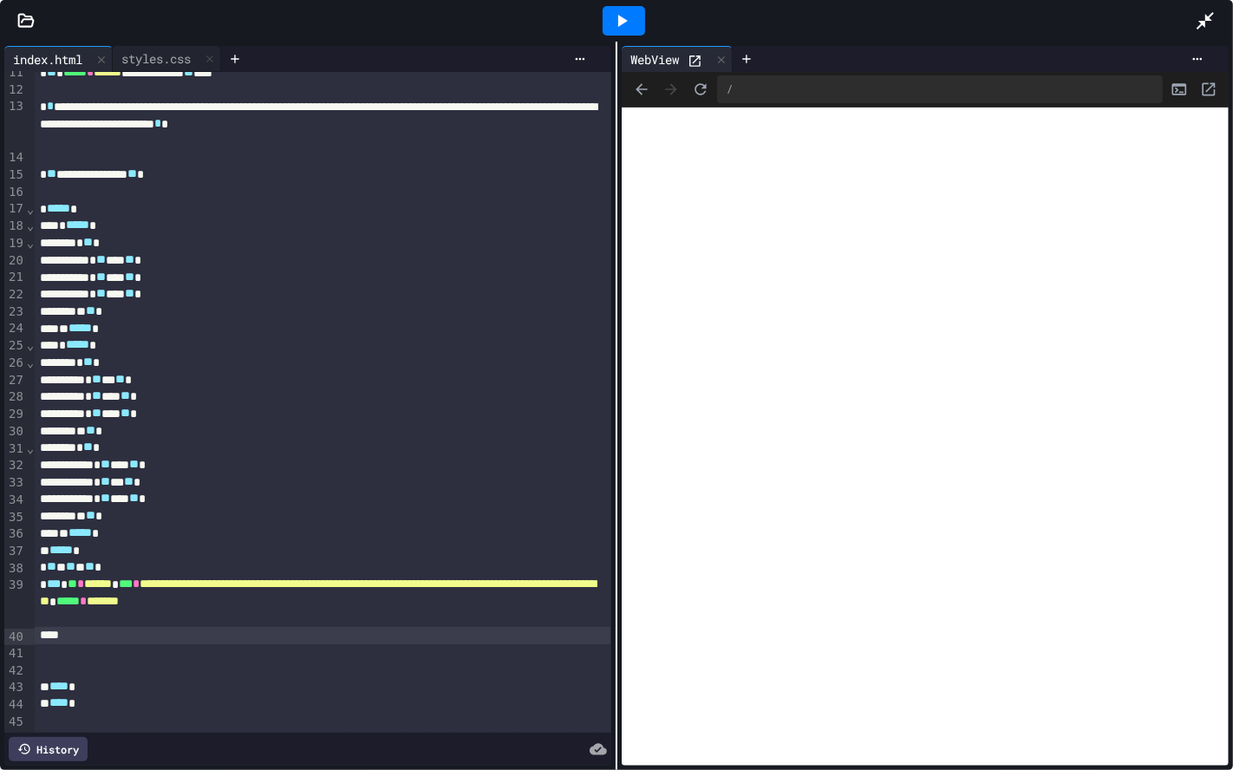
click at [59, 639] on div at bounding box center [322, 635] width 575 height 17
click at [1227, 34] on div at bounding box center [1214, 20] width 38 height 47
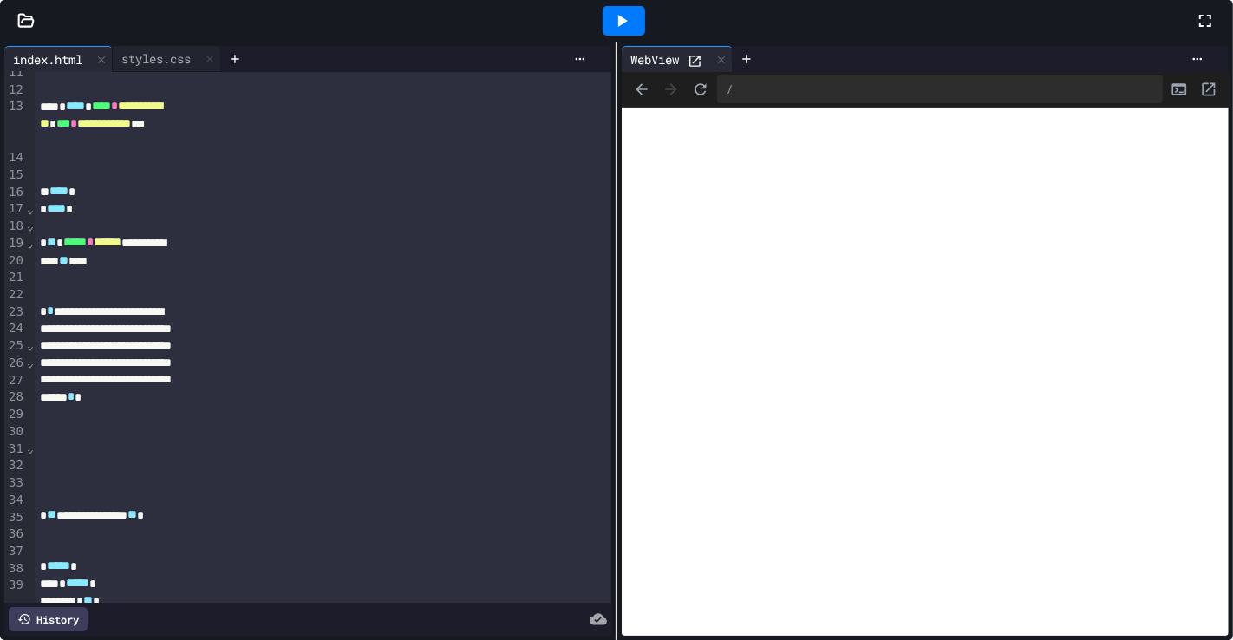
scroll to position [387, 0]
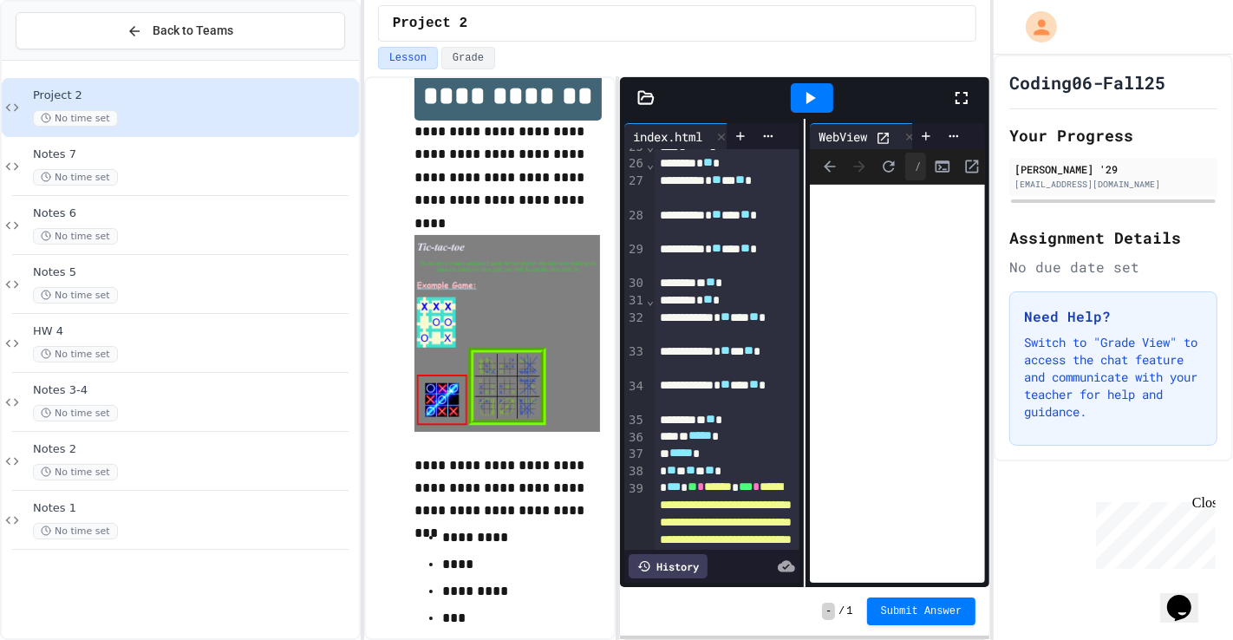
click at [962, 103] on icon at bounding box center [961, 98] width 21 height 21
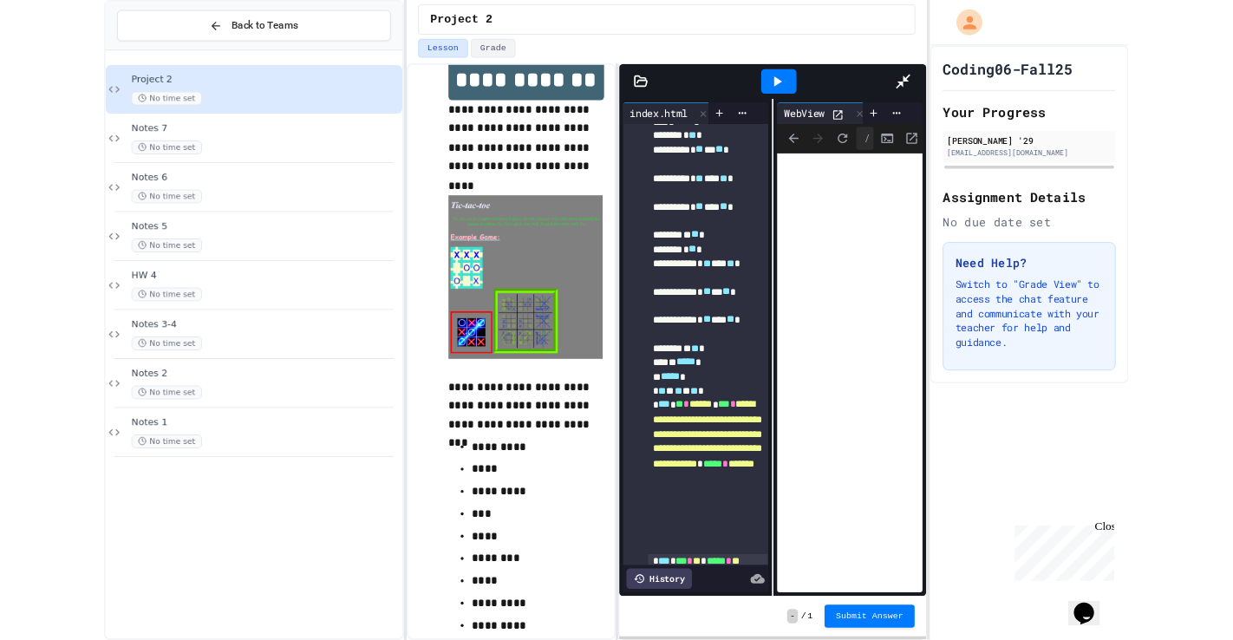
scroll to position [199, 0]
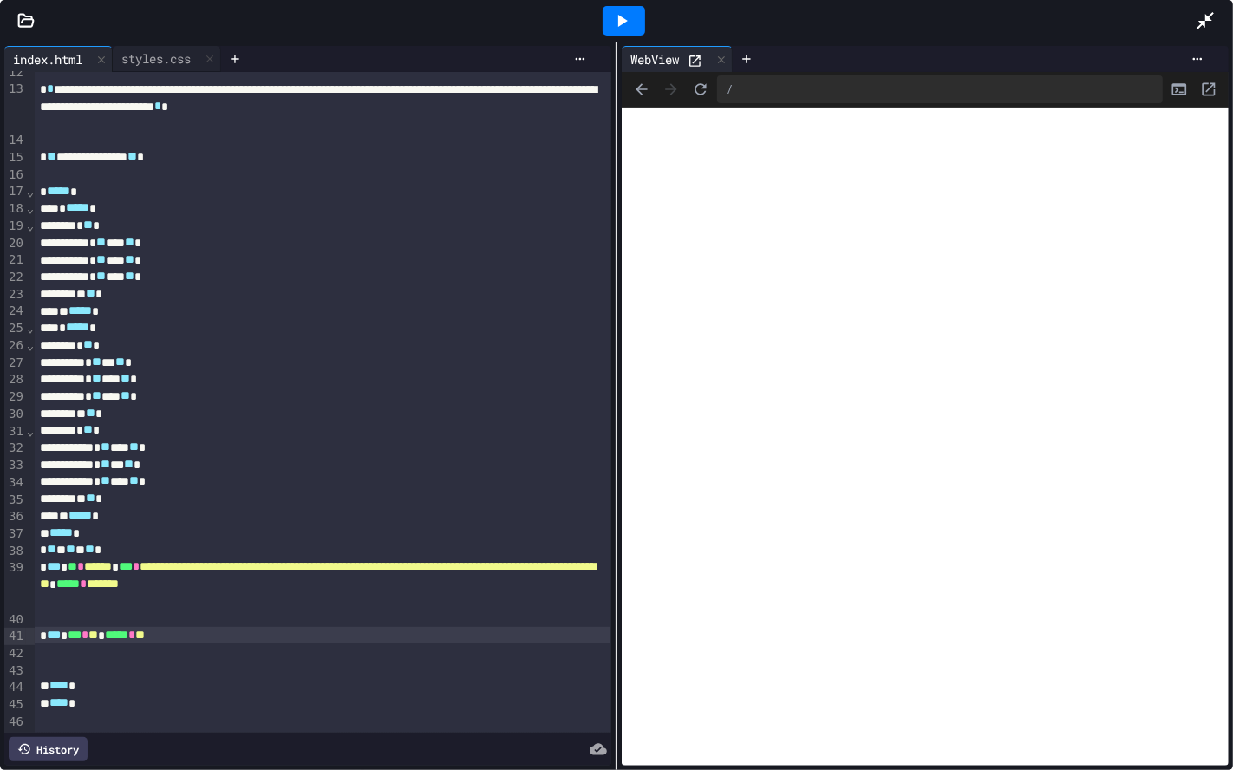
click at [98, 636] on span "**" at bounding box center [93, 635] width 10 height 12
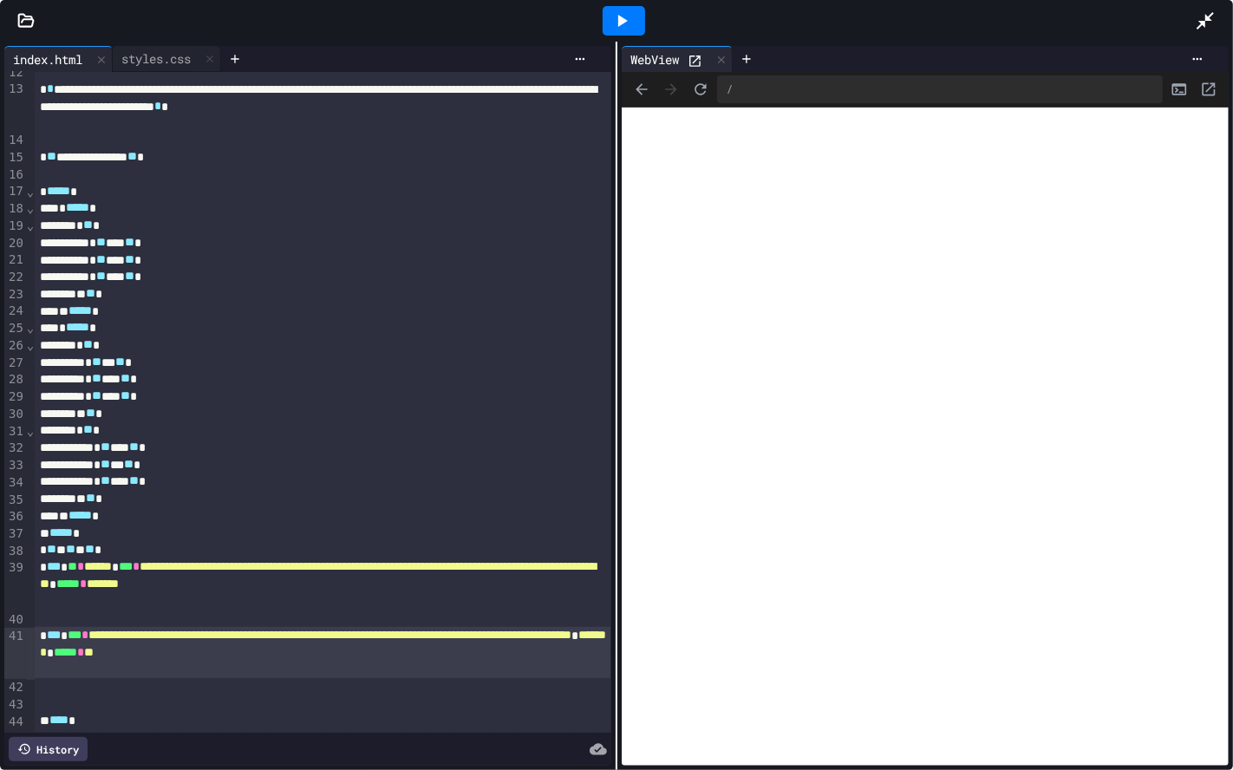
click at [94, 639] on span "**" at bounding box center [89, 652] width 10 height 12
click at [619, 10] on icon at bounding box center [621, 20] width 21 height 21
click at [619, 23] on icon at bounding box center [623, 21] width 10 height 12
click at [1216, 32] on div at bounding box center [1214, 20] width 38 height 47
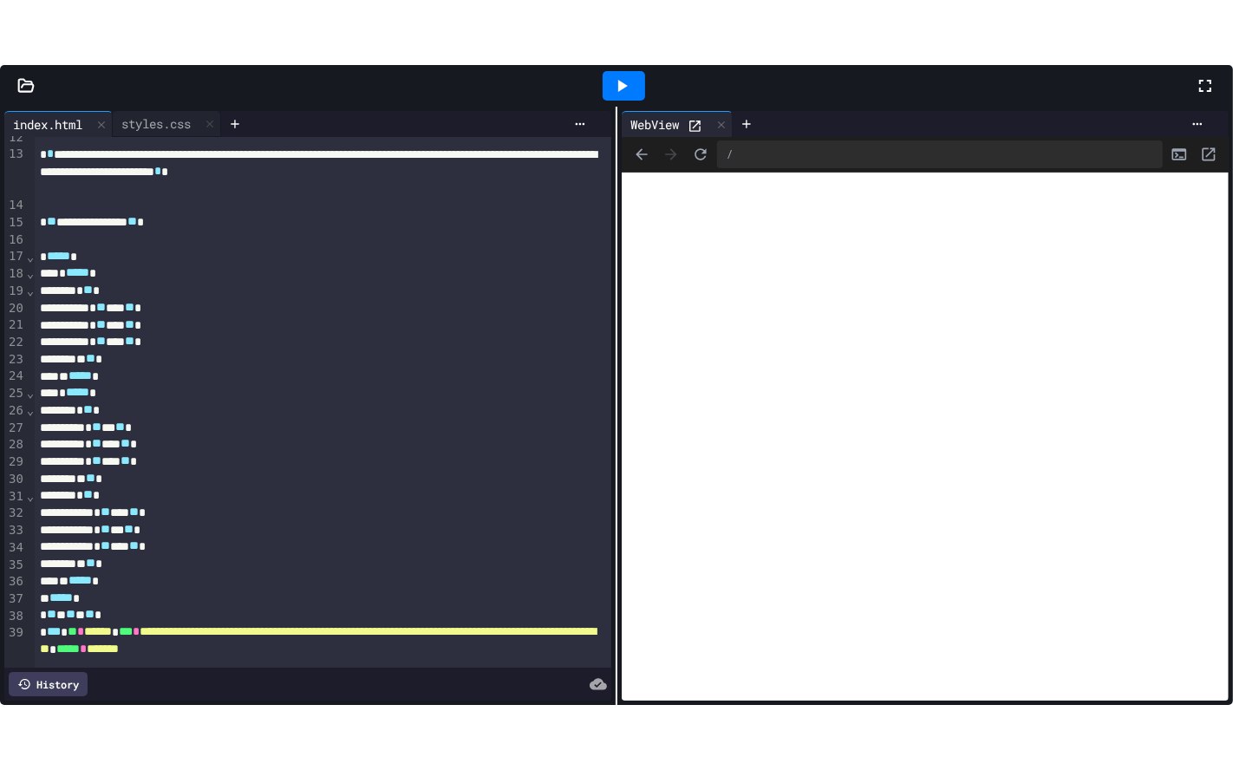
scroll to position [404, 0]
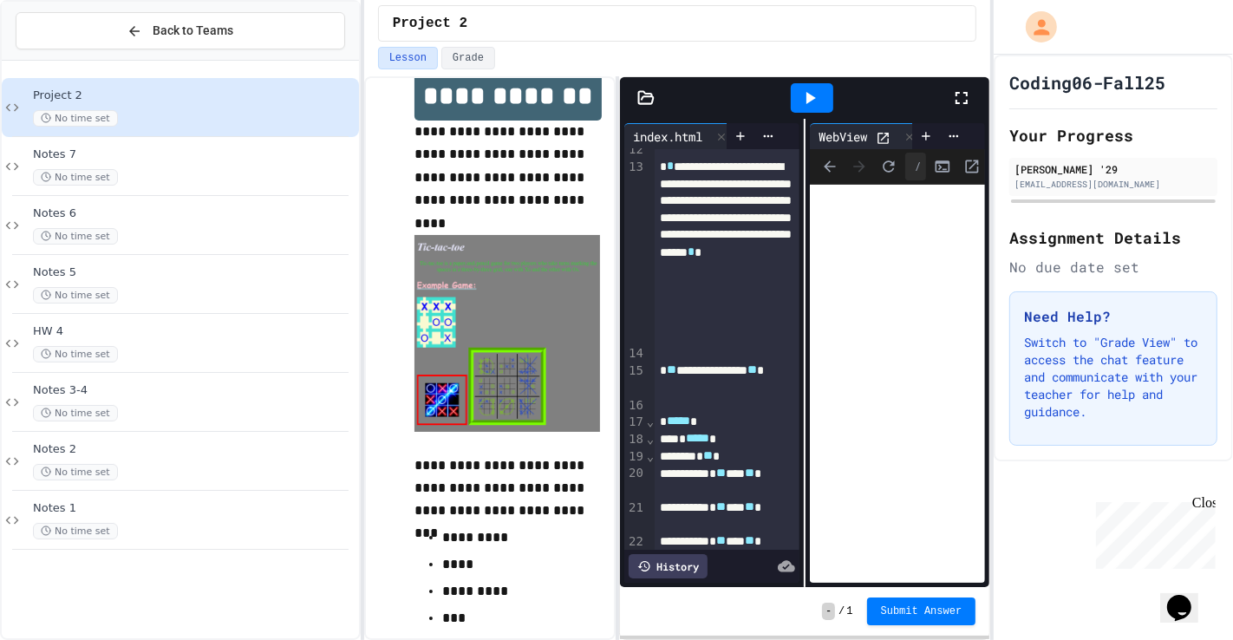
click at [956, 93] on div at bounding box center [970, 98] width 38 height 47
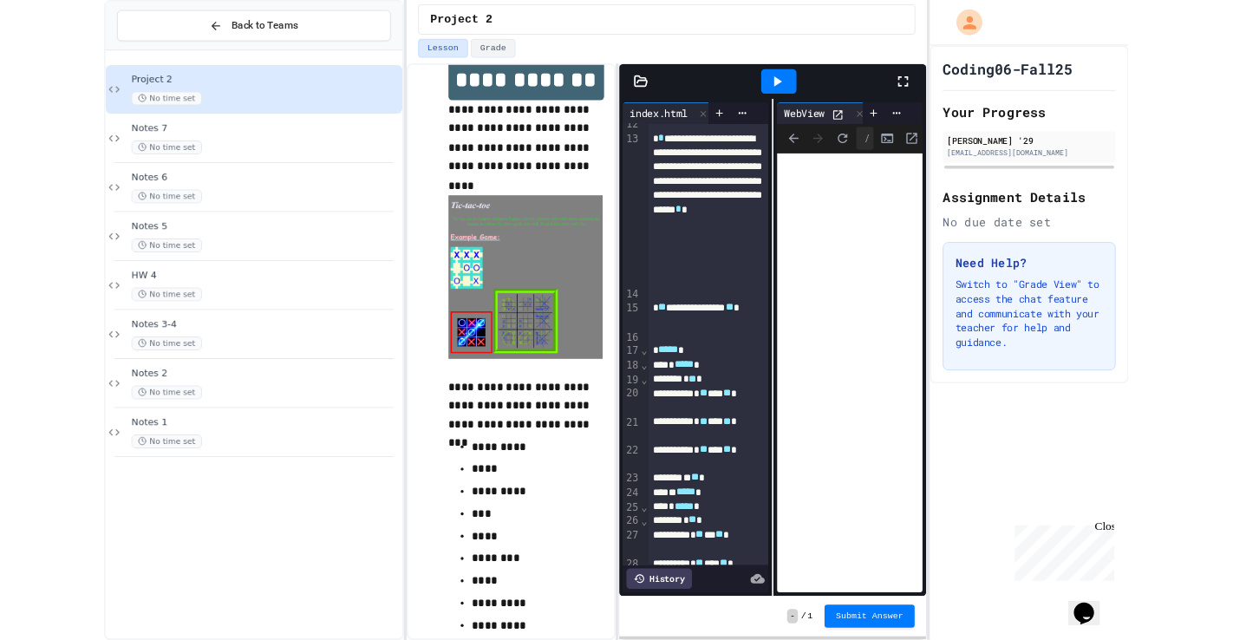
scroll to position [199, 0]
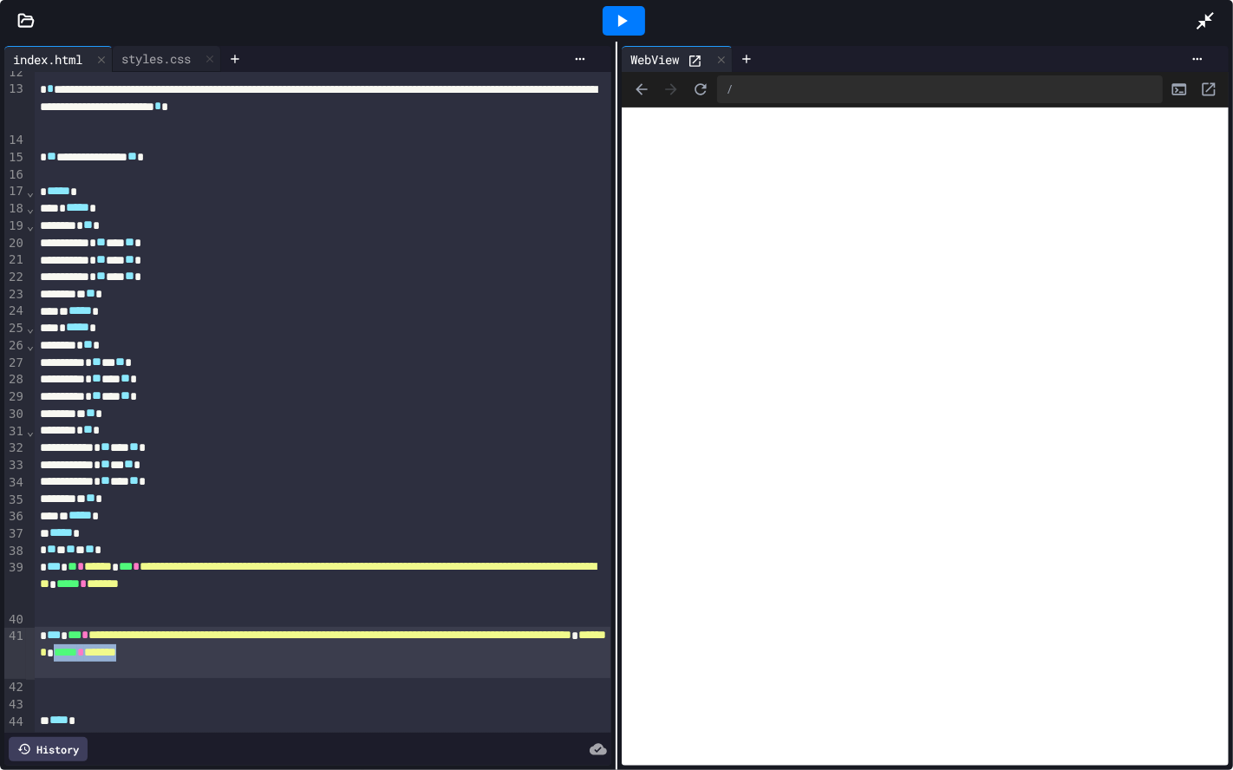
drag, startPoint x: 225, startPoint y: 669, endPoint x: 375, endPoint y: 674, distance: 150.1
click at [361, 639] on div "**********" at bounding box center [322, 652] width 575 height 51
click at [616, 21] on icon at bounding box center [621, 20] width 21 height 21
click at [1203, 22] on icon at bounding box center [1205, 20] width 21 height 21
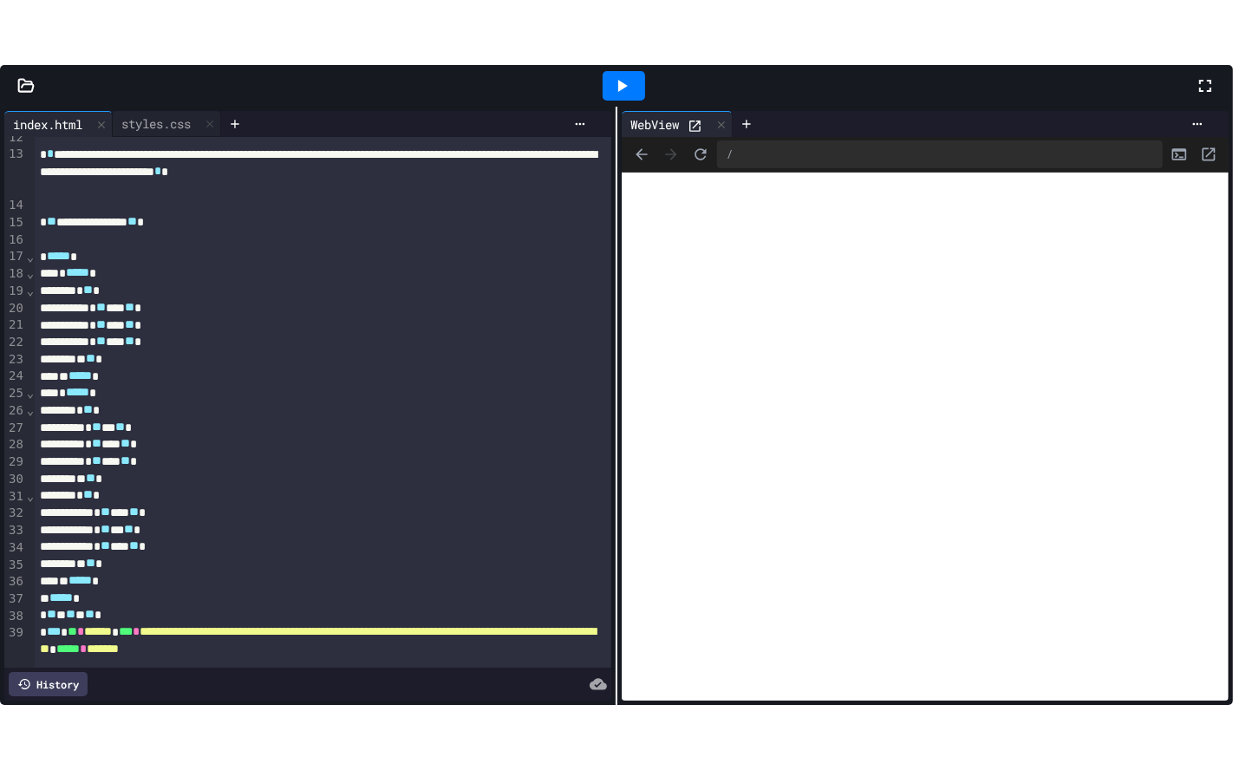
scroll to position [404, 0]
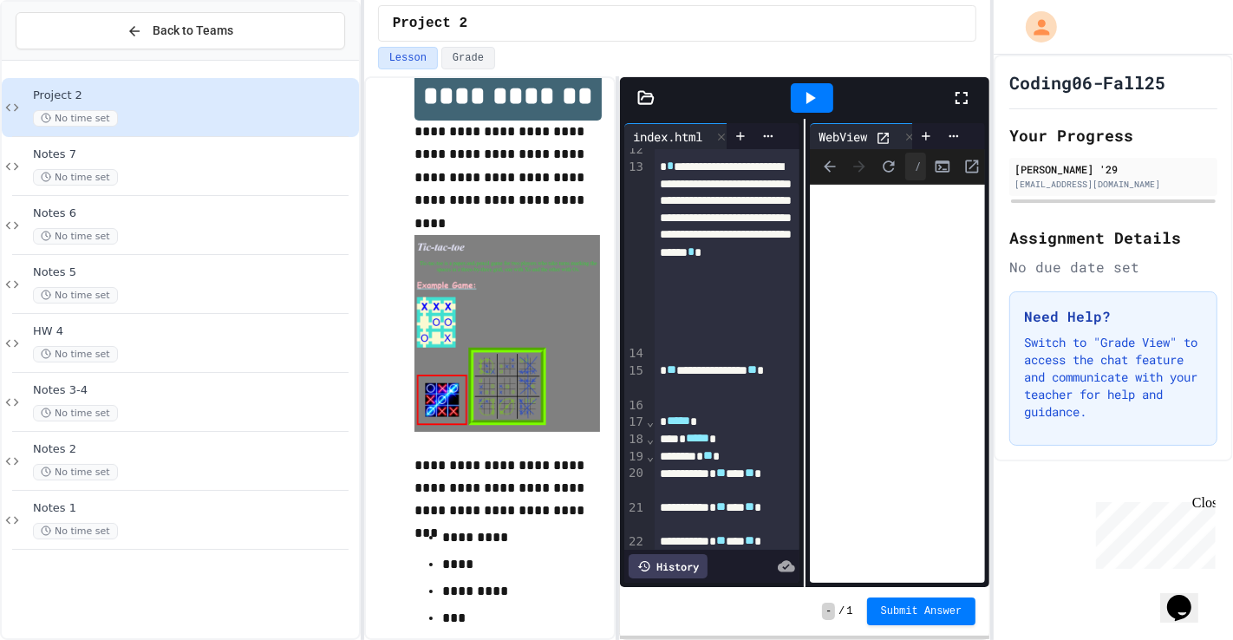
click at [962, 105] on icon at bounding box center [961, 98] width 21 height 21
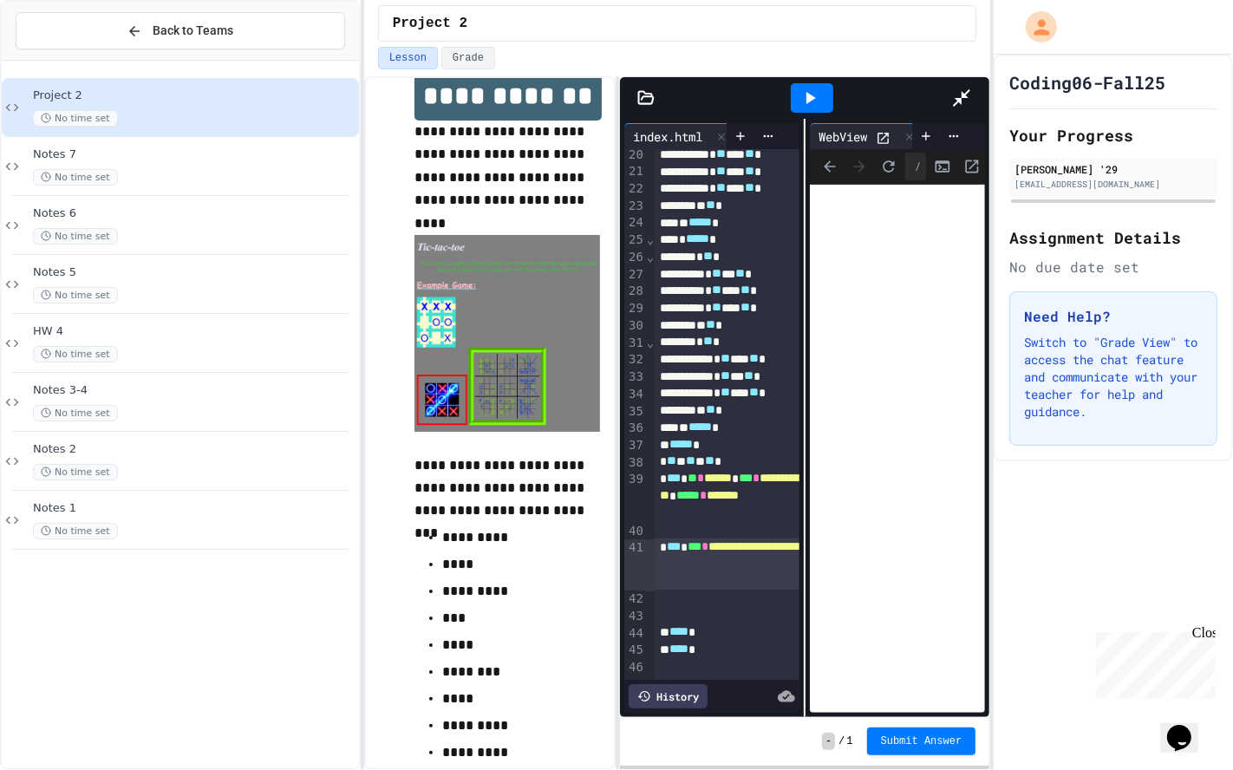
scroll to position [199, 0]
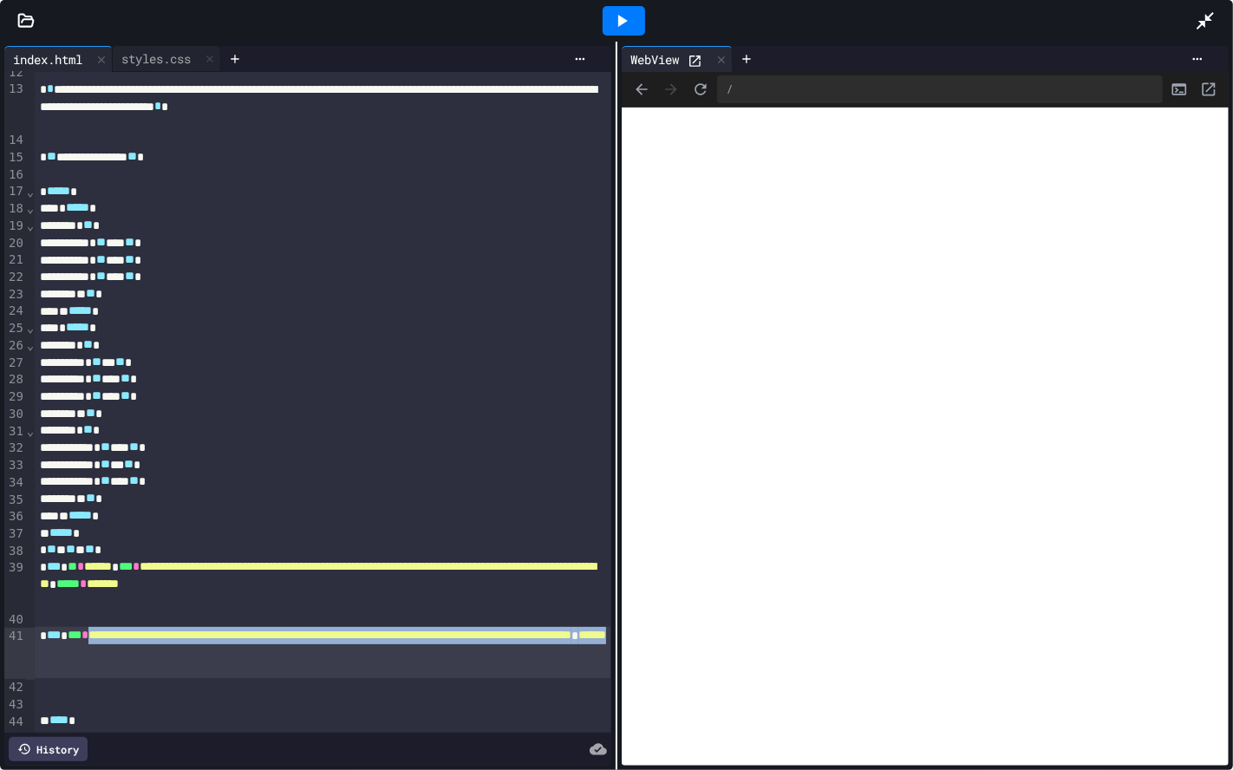
drag, startPoint x: 226, startPoint y: 667, endPoint x: 114, endPoint y: 630, distance: 117.6
click at [114, 630] on div "**********" at bounding box center [322, 652] width 575 height 51
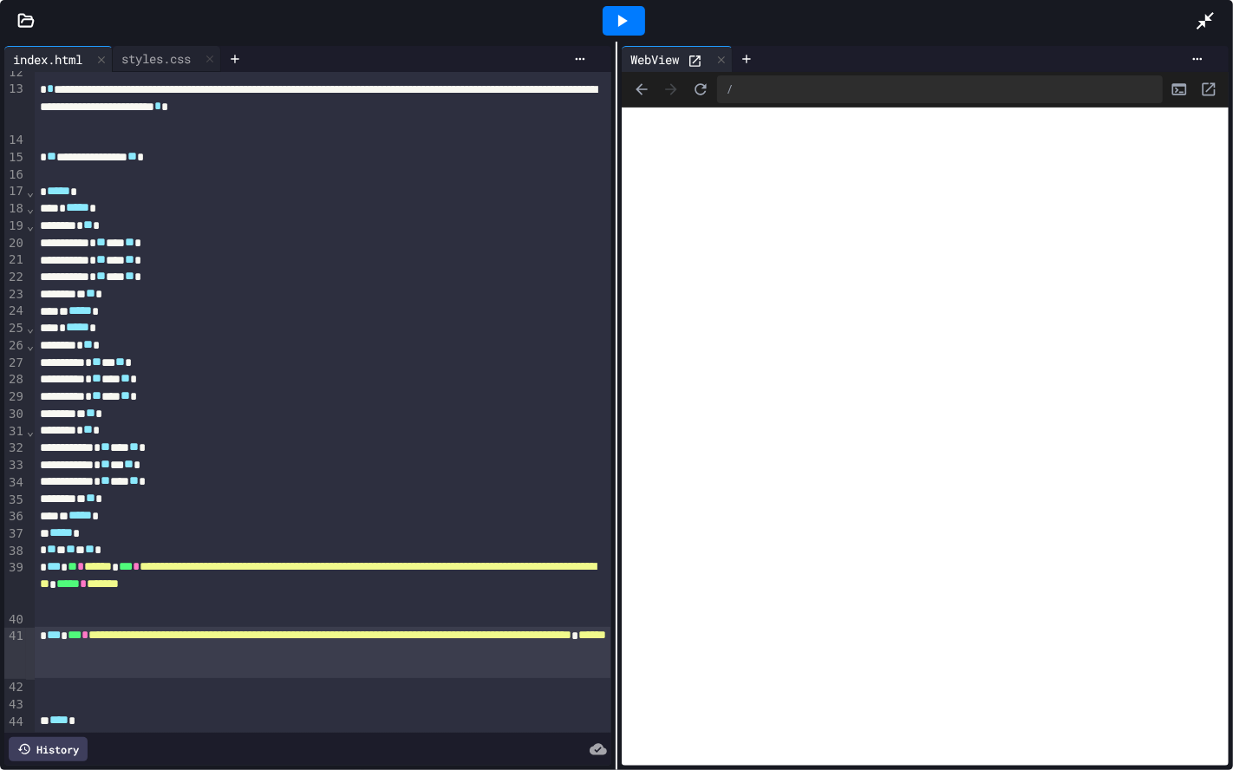
click at [635, 29] on div at bounding box center [624, 20] width 42 height 29
click at [284, 639] on div "**********" at bounding box center [322, 652] width 575 height 51
click at [625, 41] on div at bounding box center [624, 20] width 60 height 47
click at [629, 36] on div at bounding box center [624, 20] width 60 height 47
click at [638, 7] on div at bounding box center [624, 20] width 42 height 29
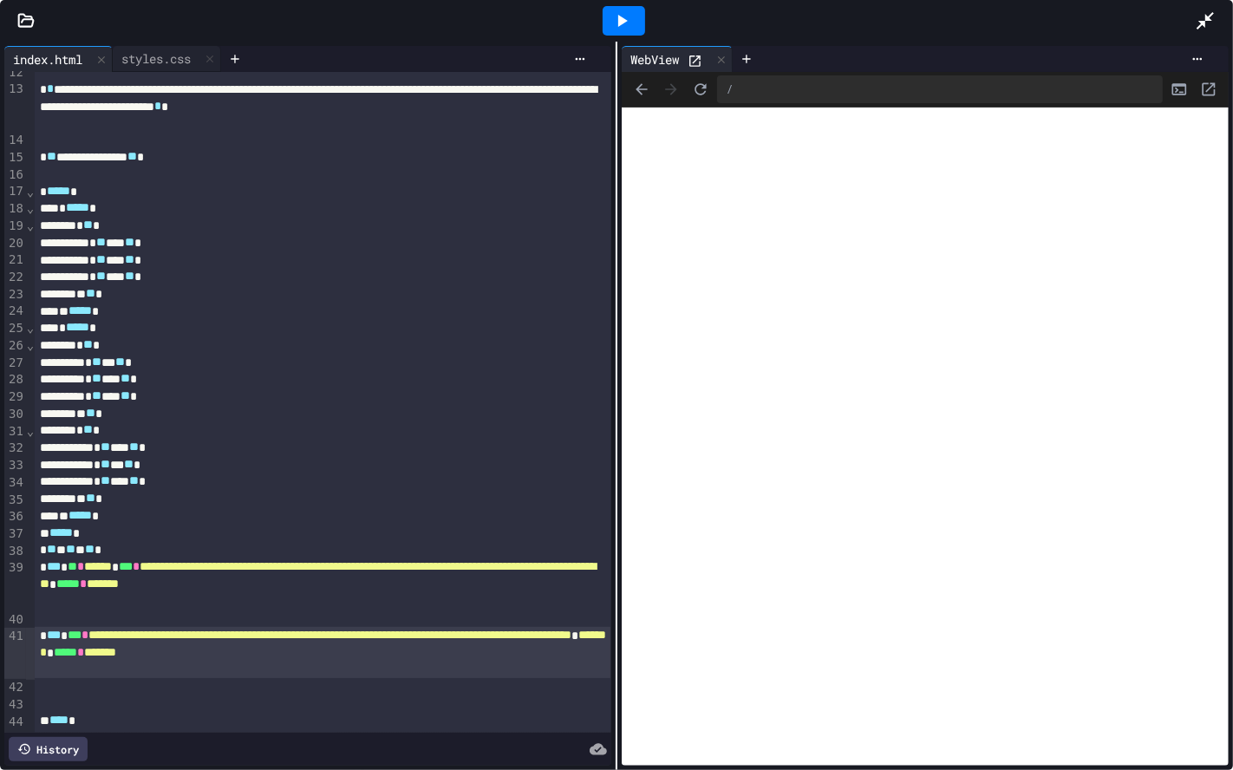
click at [101, 639] on span "**********" at bounding box center [329, 635] width 483 height 12
click at [103, 639] on span "**********" at bounding box center [329, 635] width 483 height 12
drag, startPoint x: 111, startPoint y: 674, endPoint x: 89, endPoint y: 678, distance: 22.1
click at [103, 639] on span "**********" at bounding box center [329, 635] width 483 height 12
click at [84, 639] on span "**********" at bounding box center [292, 644] width 505 height 30
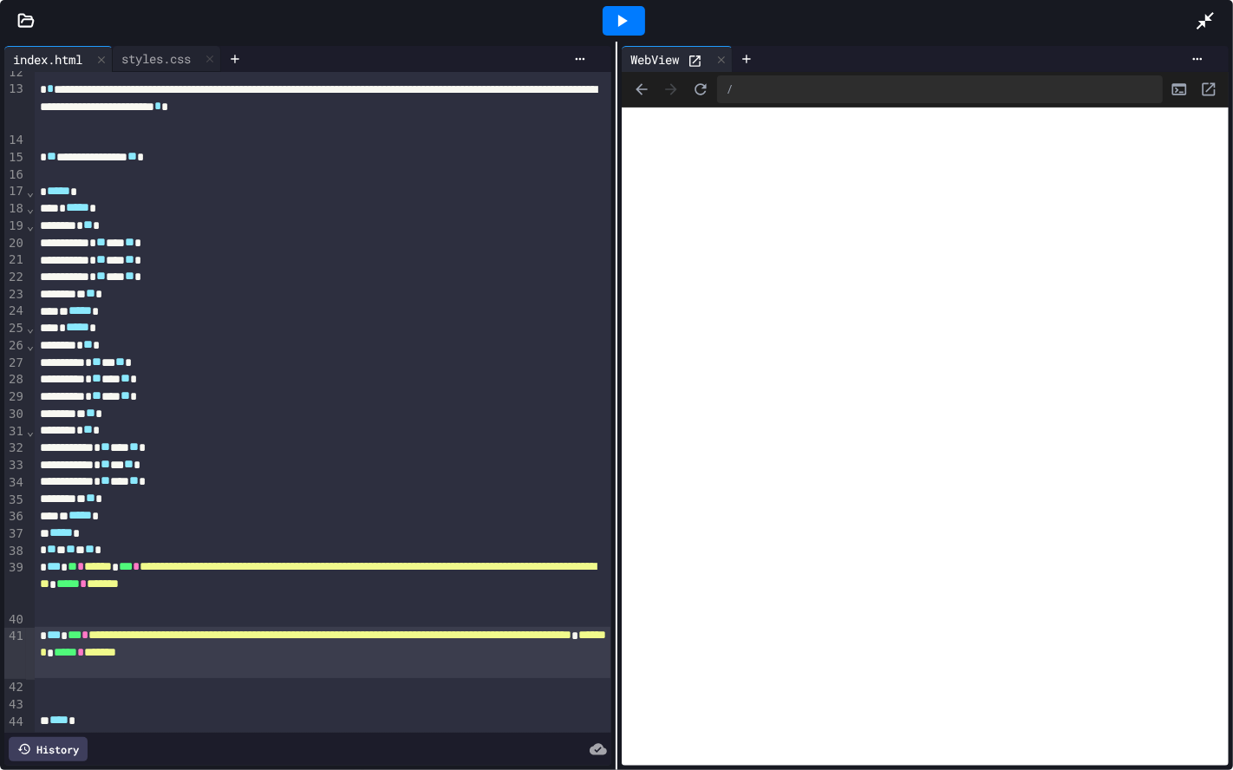
click at [370, 639] on div "**********" at bounding box center [322, 652] width 575 height 51
click at [627, 24] on icon at bounding box center [621, 20] width 21 height 21
click at [627, 24] on div "Stop" at bounding box center [624, 20] width 81 height 33
click at [627, 24] on icon at bounding box center [621, 20] width 21 height 21
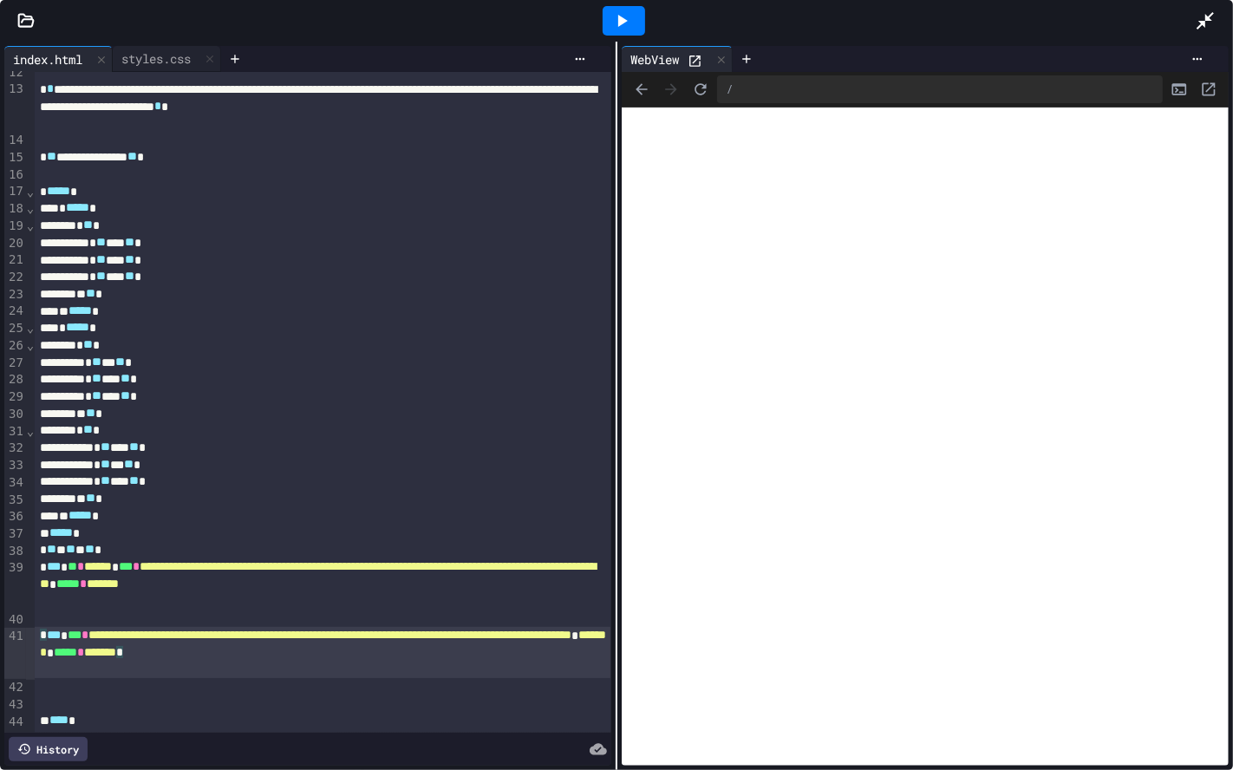
click at [123, 639] on span "*" at bounding box center [119, 652] width 7 height 12
drag, startPoint x: 220, startPoint y: 668, endPoint x: 236, endPoint y: 687, distance: 24.6
click at [225, 639] on div "**********" at bounding box center [322, 652] width 575 height 51
click at [313, 607] on div "**********" at bounding box center [322, 583] width 575 height 51
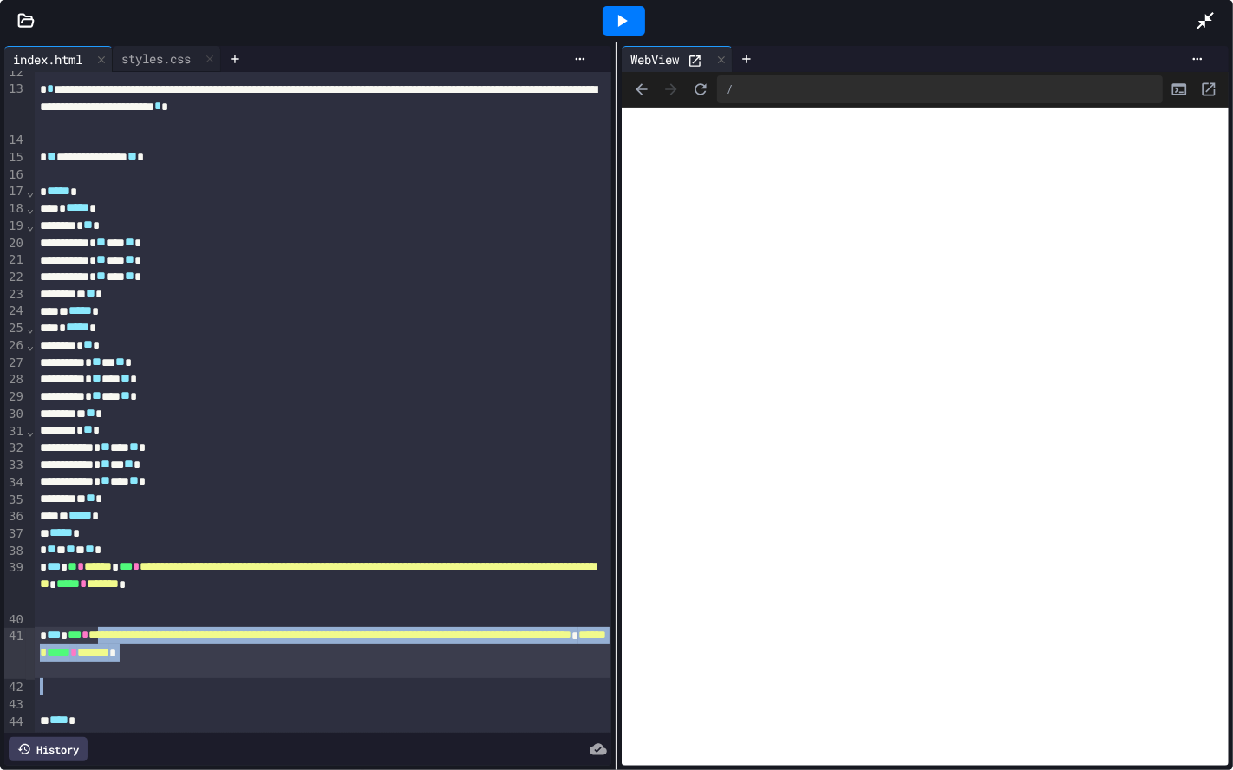
drag, startPoint x: 369, startPoint y: 682, endPoint x: 124, endPoint y: 633, distance: 249.3
click at [124, 633] on div "**********" at bounding box center [323, 320] width 577 height 894
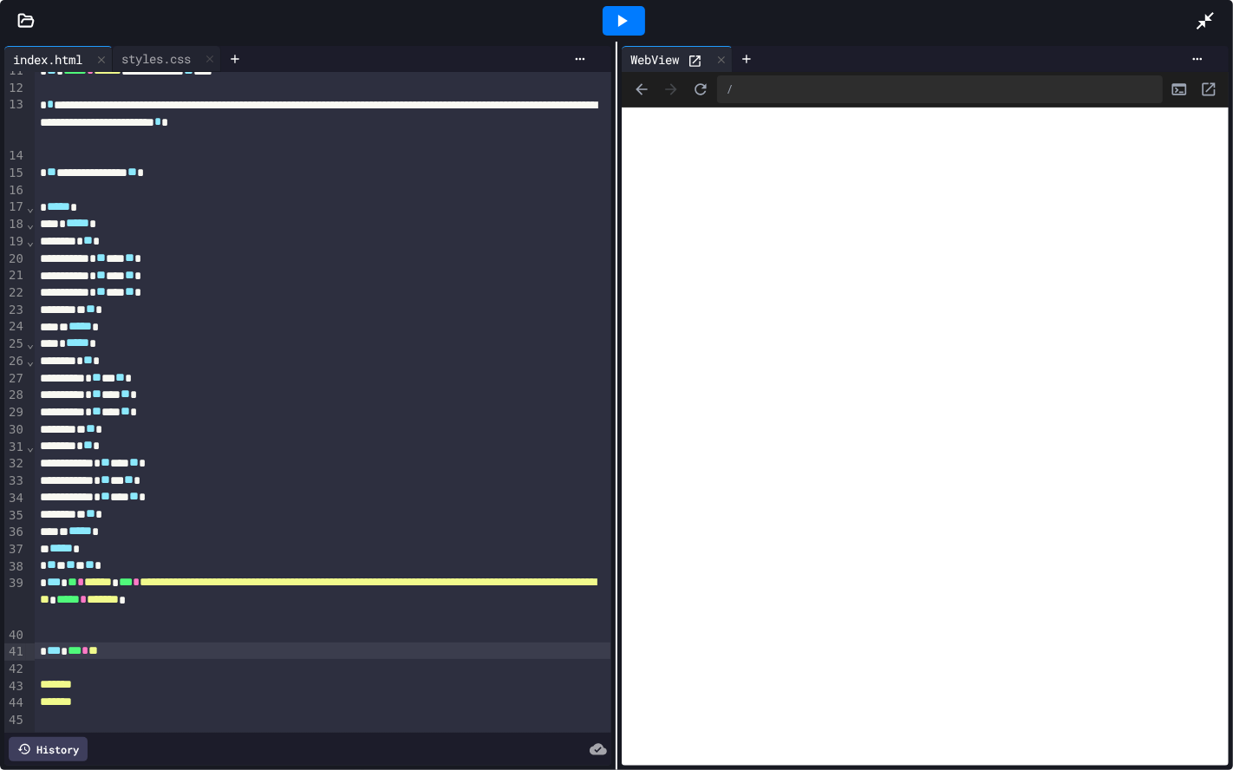
scroll to position [182, 0]
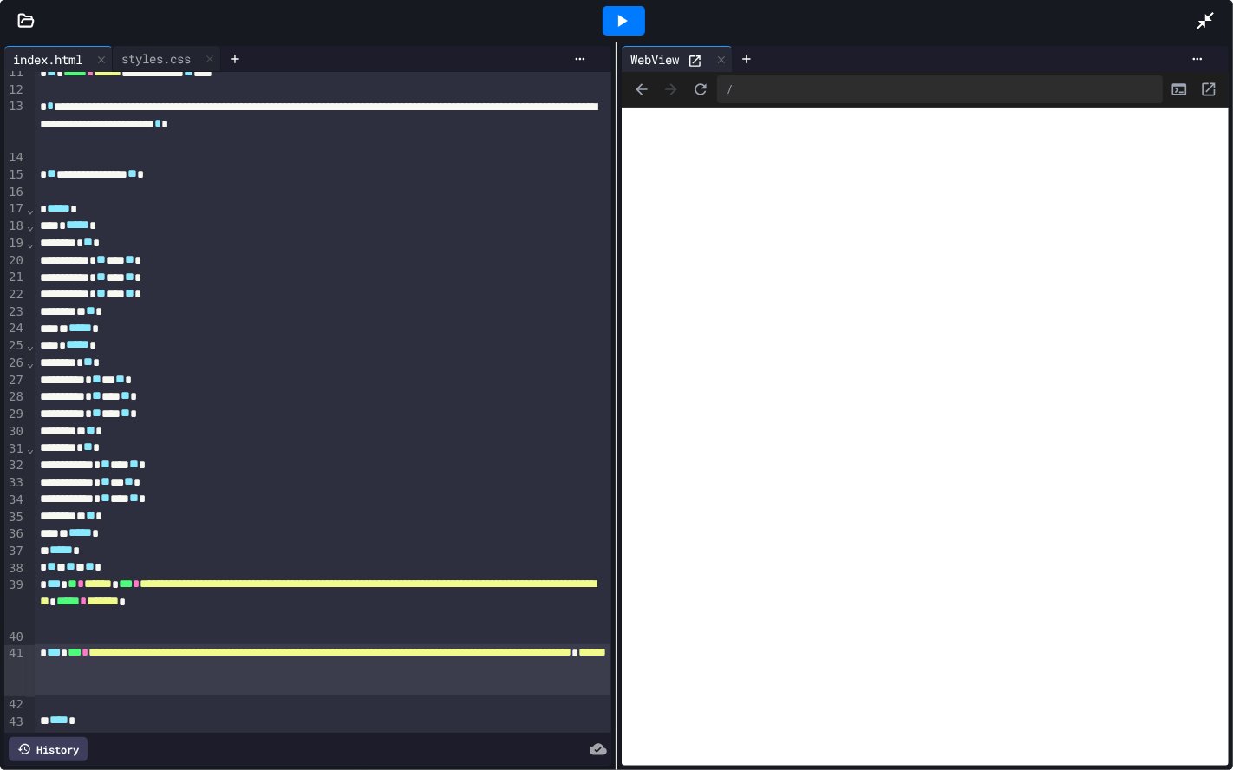
click at [623, 6] on div at bounding box center [624, 20] width 42 height 29
click at [246, 639] on div "**********" at bounding box center [322, 669] width 575 height 51
click at [119, 607] on span "*******" at bounding box center [103, 601] width 32 height 12
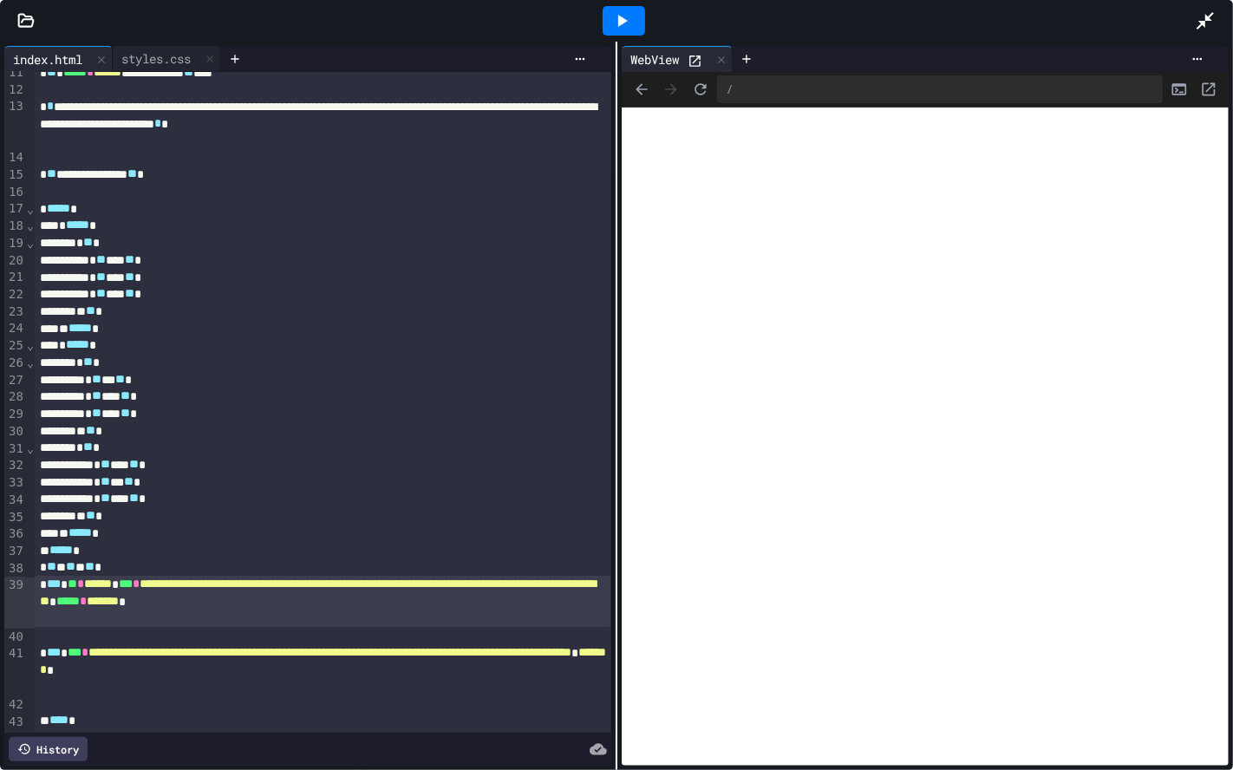
click at [614, 25] on icon at bounding box center [621, 20] width 21 height 21
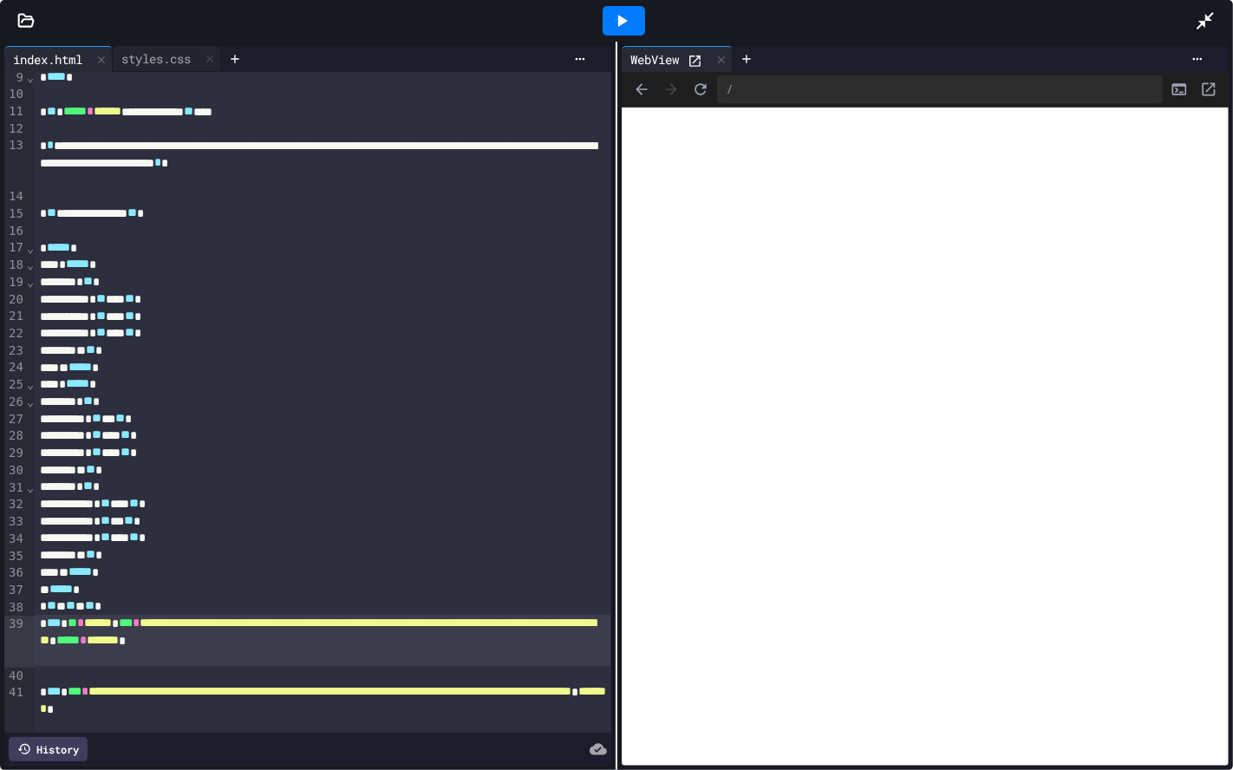
scroll to position [126, 0]
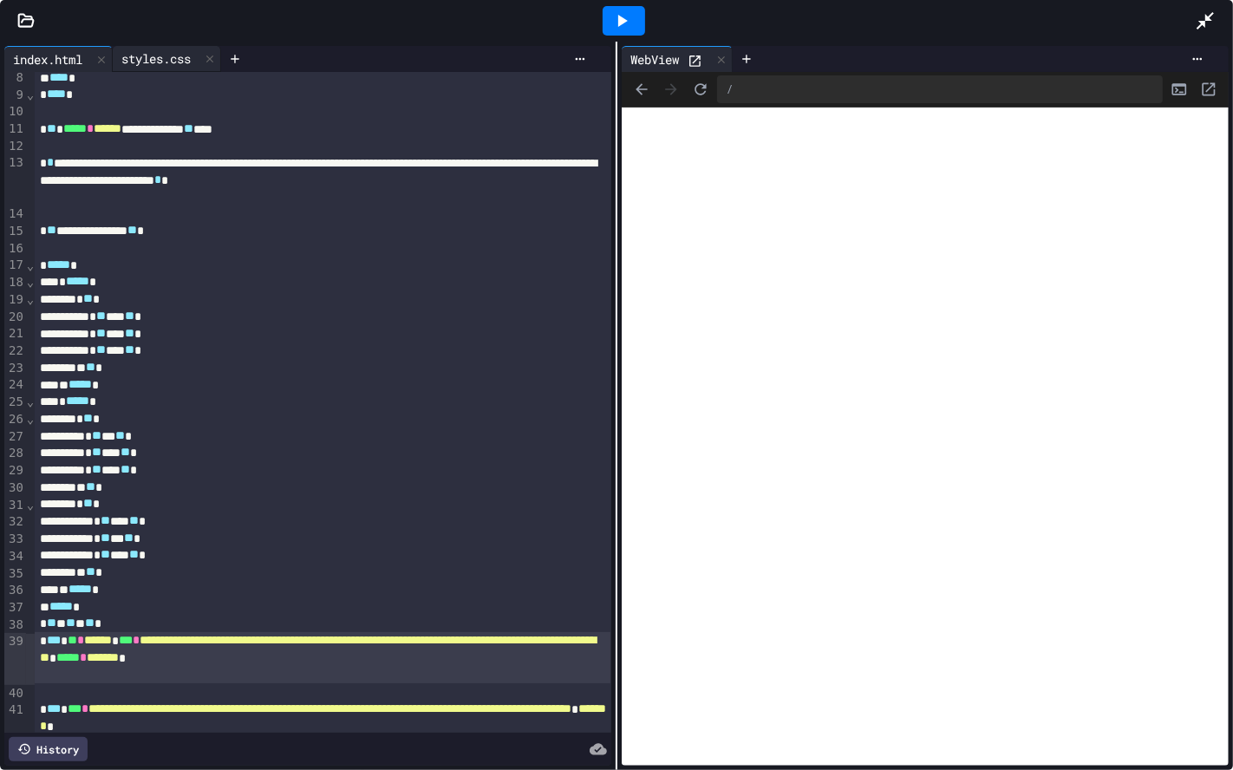
click at [175, 53] on div "styles.css" at bounding box center [156, 58] width 87 height 18
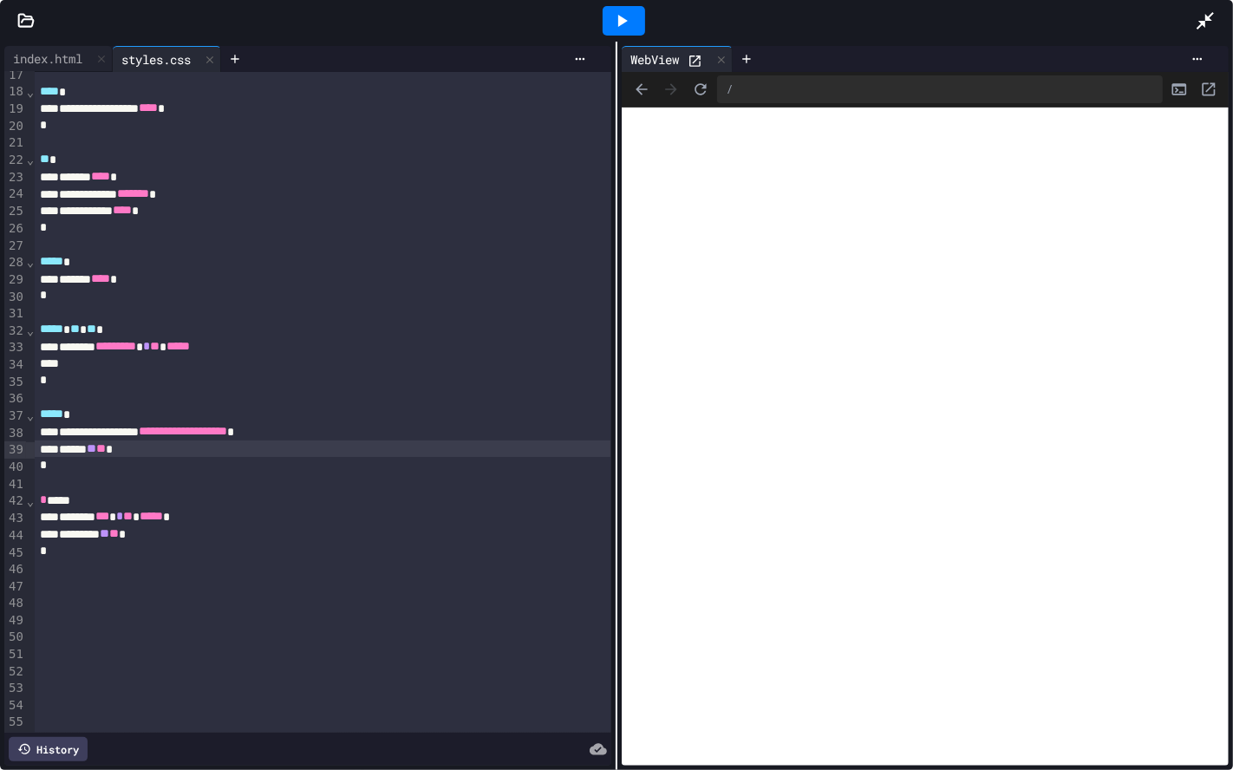
click at [106, 450] on span "**" at bounding box center [101, 448] width 10 height 12
click at [629, 16] on icon at bounding box center [621, 20] width 21 height 21
click at [221, 337] on div "***** * ** * ** *" at bounding box center [322, 329] width 575 height 17
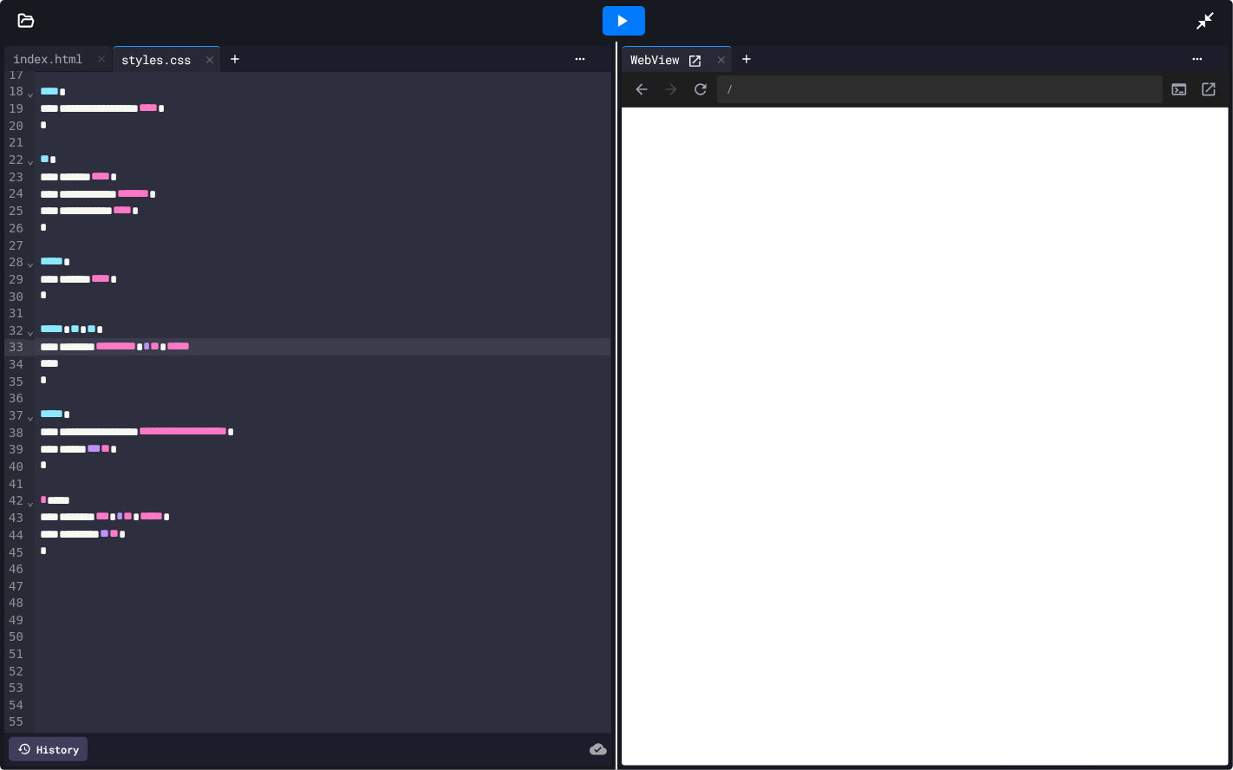
click at [160, 346] on span "**" at bounding box center [155, 346] width 10 height 12
click at [160, 341] on span "**" at bounding box center [155, 346] width 10 height 12
click at [618, 13] on icon at bounding box center [621, 20] width 21 height 21
click at [162, 341] on span "**" at bounding box center [158, 346] width 10 height 12
click at [612, 22] on div at bounding box center [624, 20] width 60 height 47
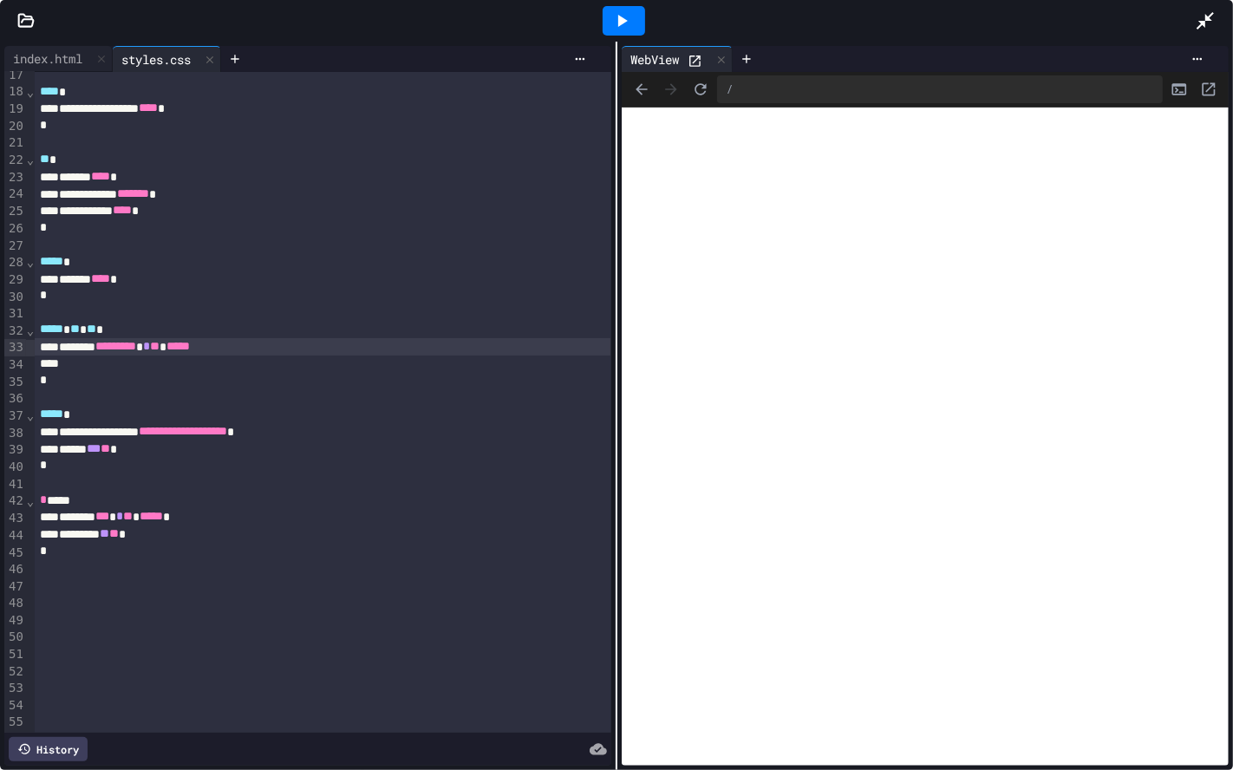
click at [613, 22] on icon at bounding box center [621, 20] width 21 height 21
click at [315, 344] on div "******* ********* * ** *****" at bounding box center [322, 346] width 575 height 17
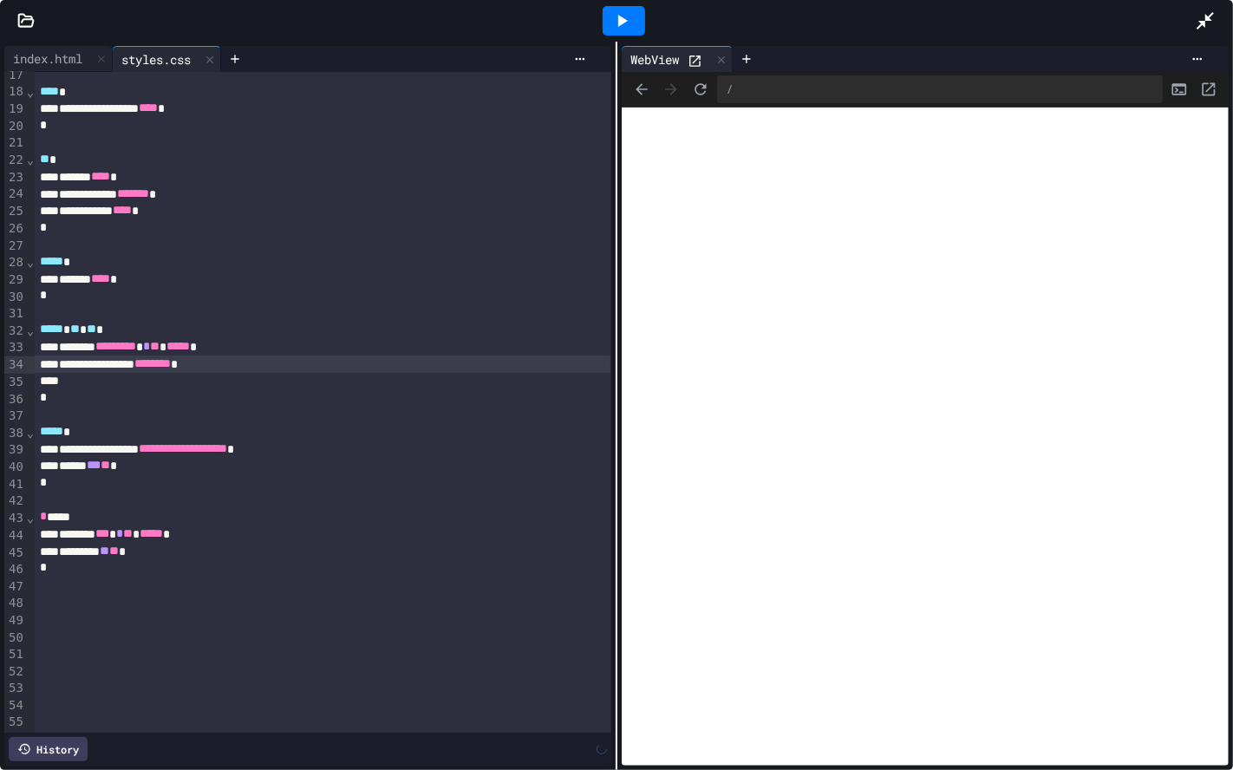
click at [624, 13] on icon at bounding box center [621, 20] width 21 height 21
click at [288, 361] on div "**********" at bounding box center [322, 363] width 575 height 17
click at [177, 474] on div "***** *** ** *" at bounding box center [322, 465] width 575 height 17
click at [160, 349] on span "**" at bounding box center [155, 346] width 10 height 12
click at [288, 349] on div "******* ********* ** ** ***** *" at bounding box center [322, 346] width 575 height 17
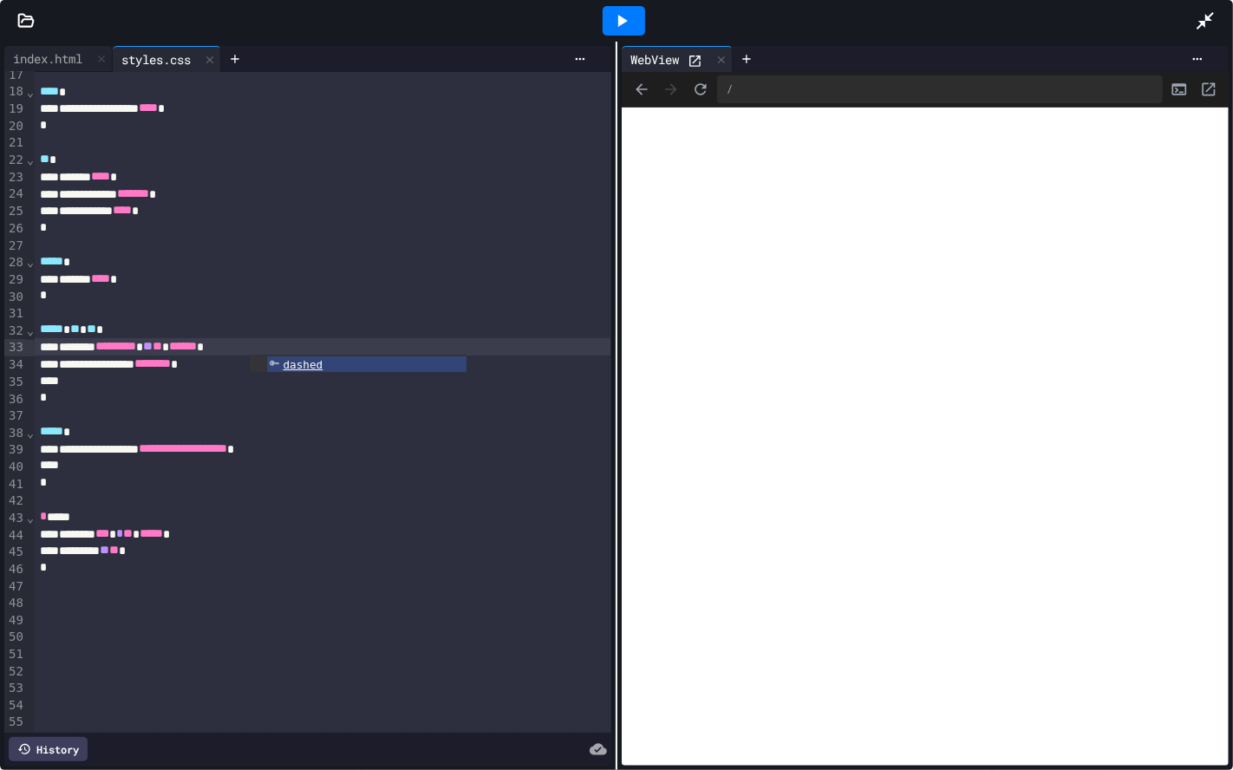
click at [636, 16] on div at bounding box center [624, 20] width 42 height 29
click at [162, 345] on span "**" at bounding box center [158, 346] width 10 height 12
click at [615, 10] on icon at bounding box center [621, 20] width 21 height 21
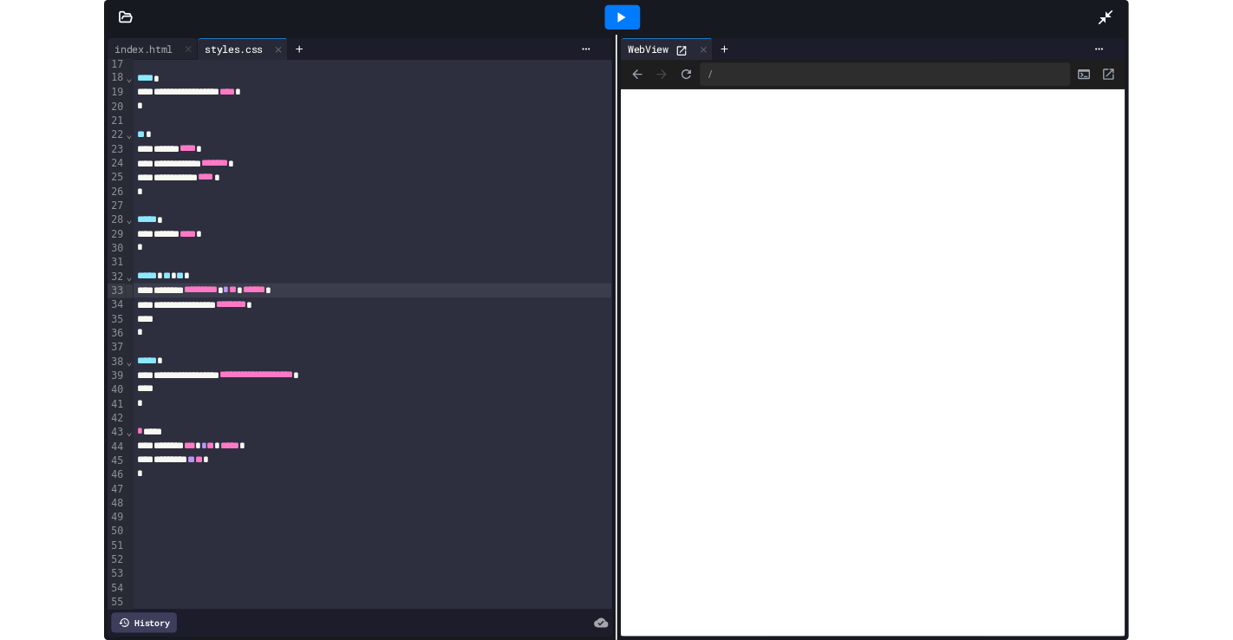
scroll to position [299, 0]
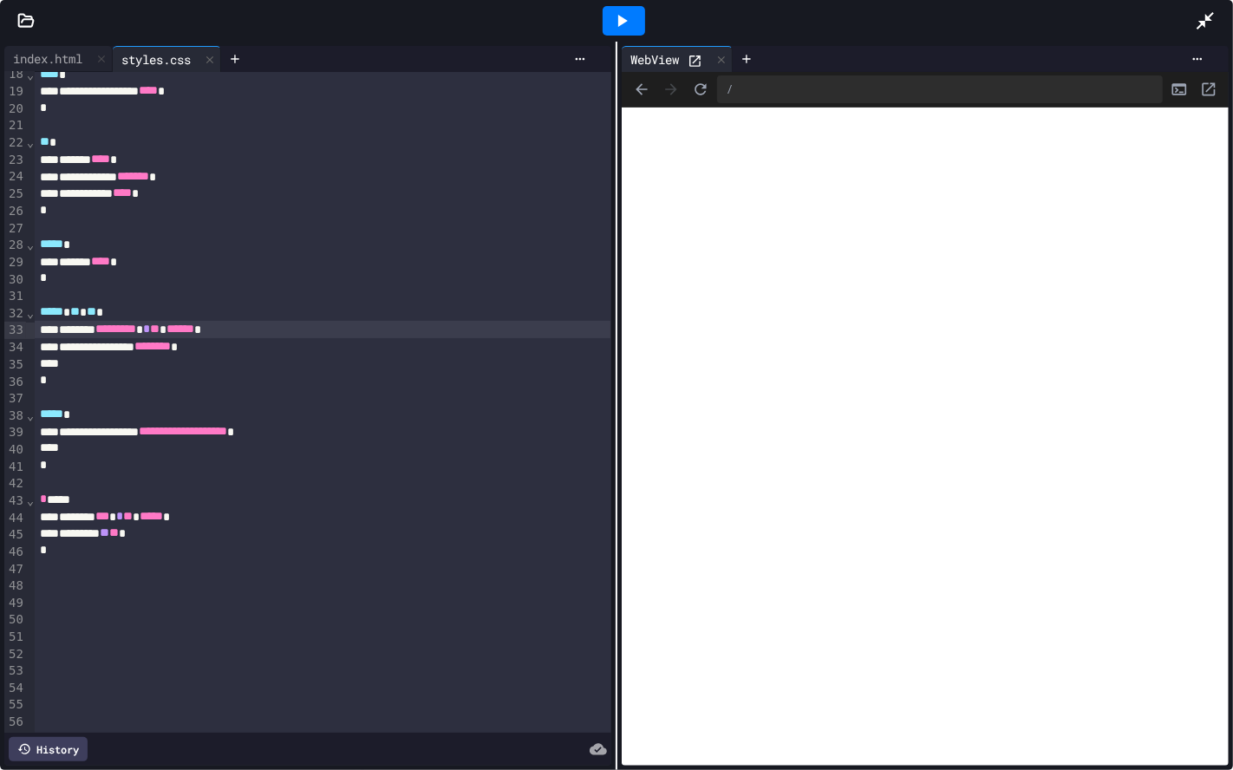
click at [350, 355] on div "**********" at bounding box center [322, 346] width 575 height 17
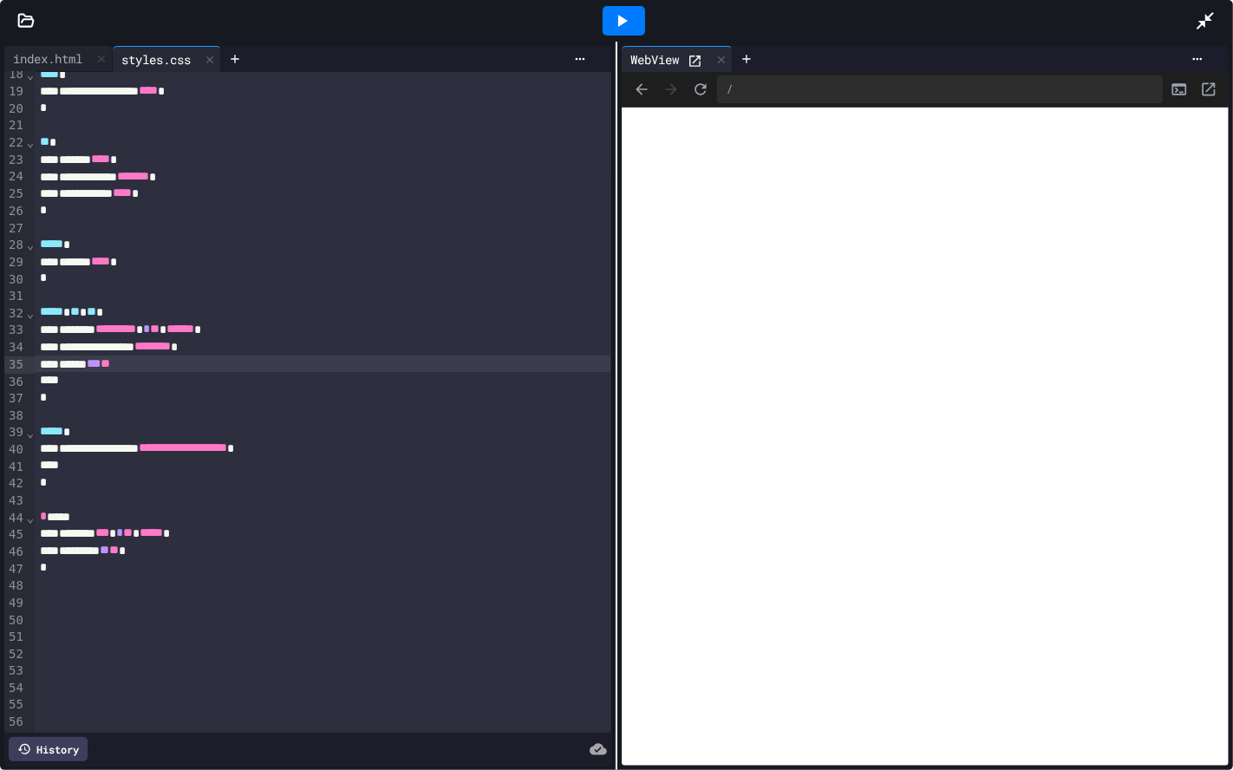
click at [616, 21] on icon at bounding box center [621, 20] width 21 height 21
click at [237, 367] on div "***** *** **" at bounding box center [322, 363] width 575 height 17
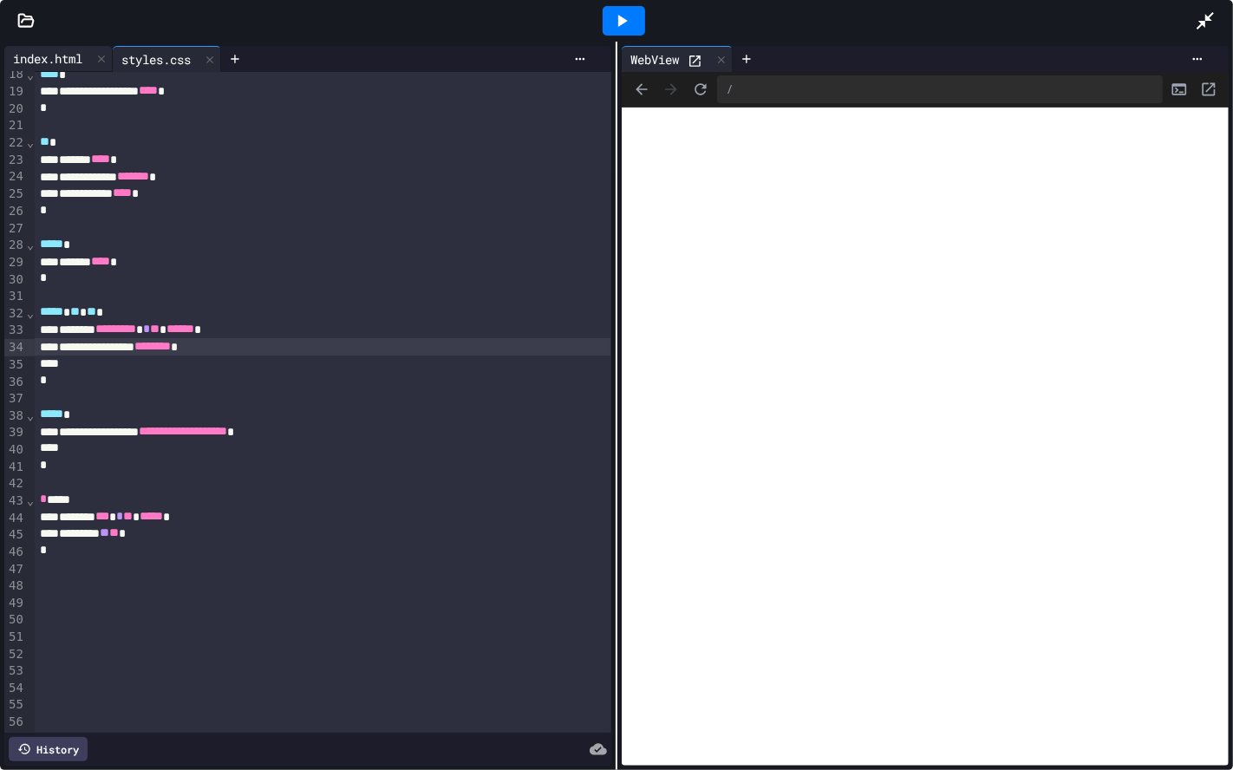
click at [42, 57] on div "index.html" at bounding box center [47, 58] width 87 height 18
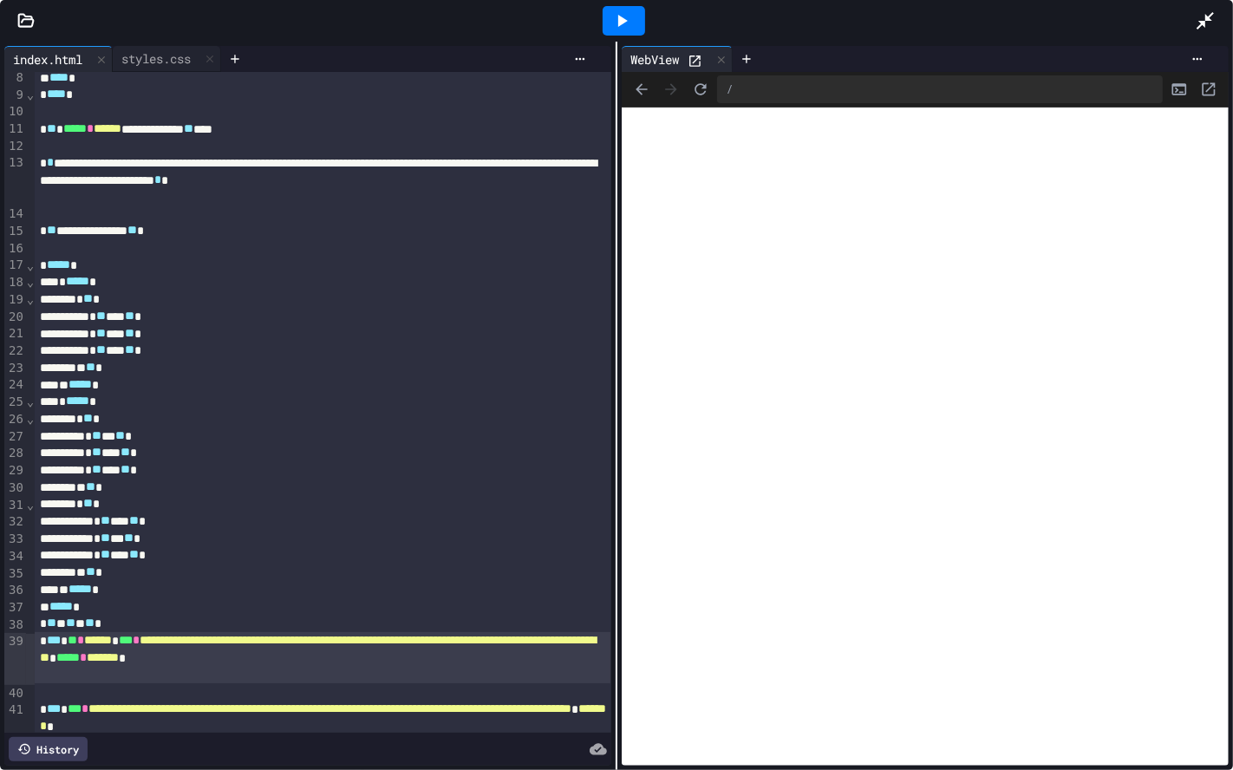
click at [1210, 25] on icon at bounding box center [1205, 20] width 21 height 21
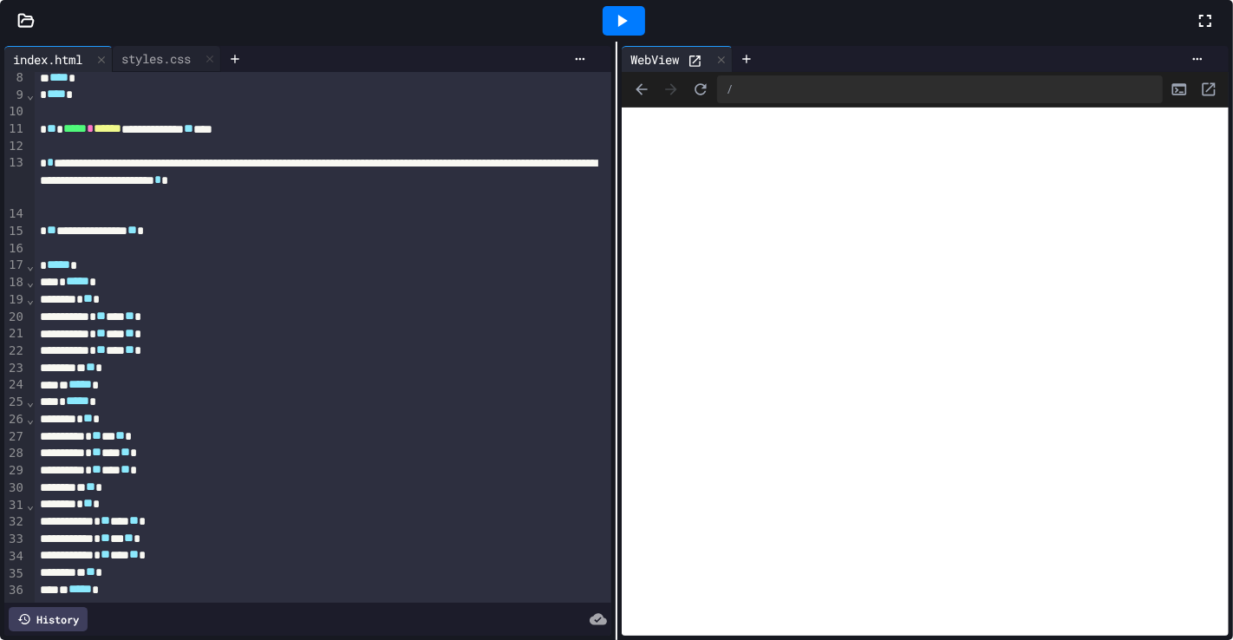
scroll to position [297, 0]
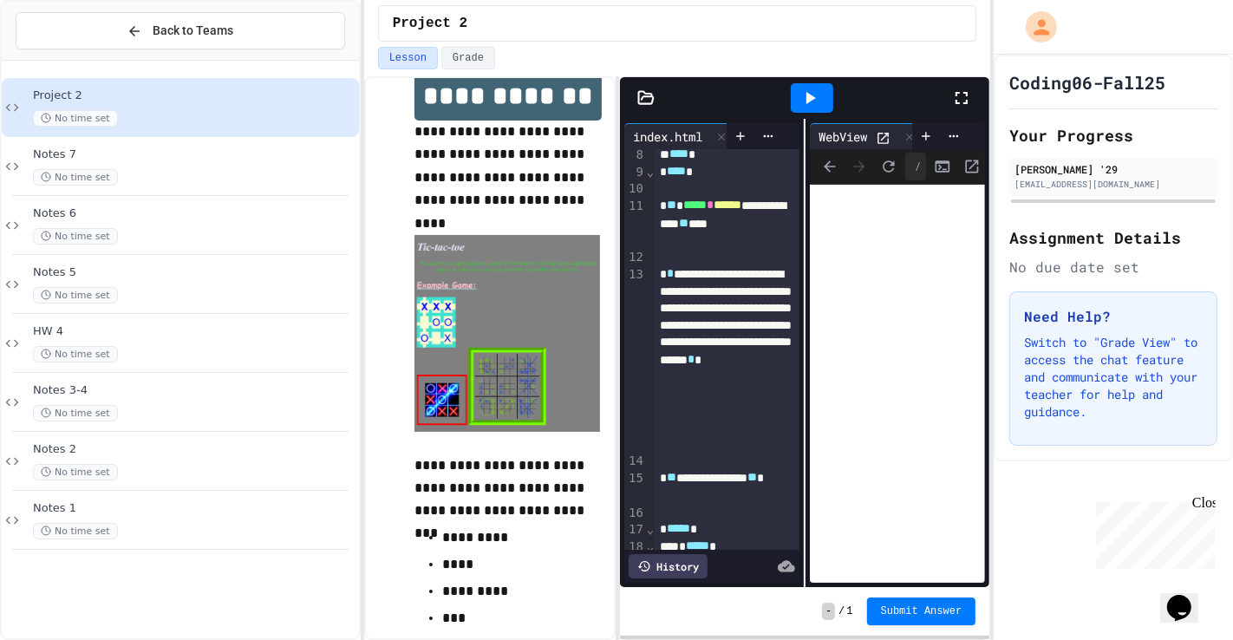
click at [208, 231] on div "No time set" at bounding box center [194, 236] width 323 height 16
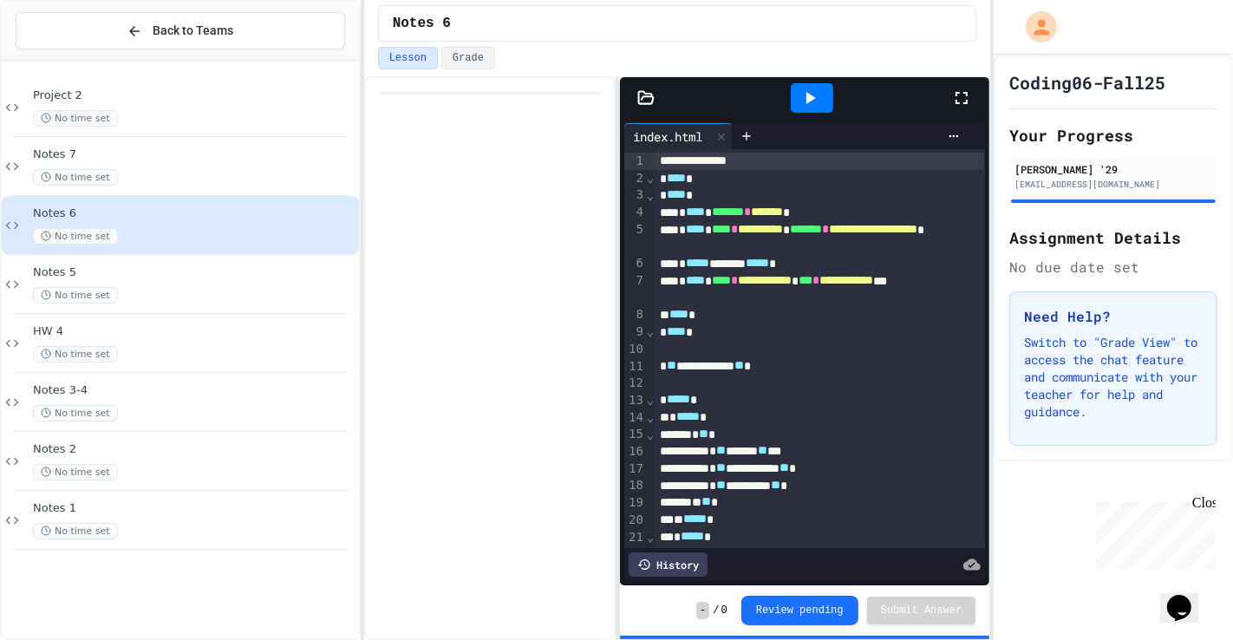
drag, startPoint x: 833, startPoint y: 86, endPoint x: 830, endPoint y: 95, distance: 9.3
click at [832, 86] on div at bounding box center [812, 98] width 60 height 47
click at [830, 95] on div at bounding box center [812, 97] width 42 height 29
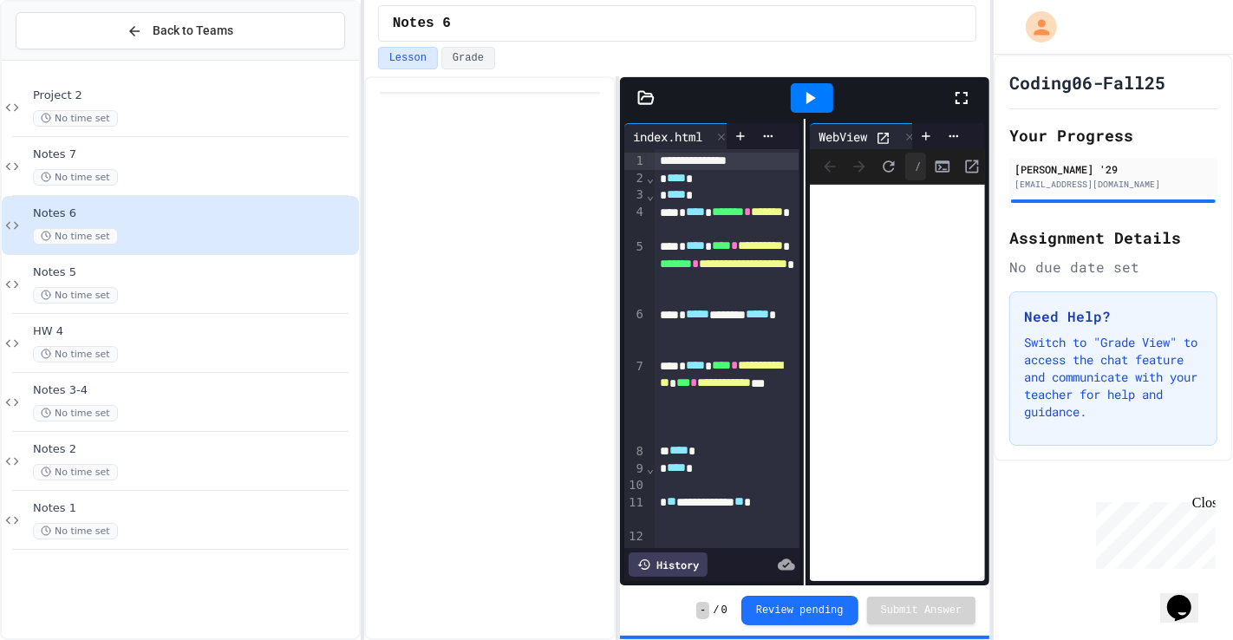
click at [970, 92] on icon at bounding box center [961, 98] width 21 height 21
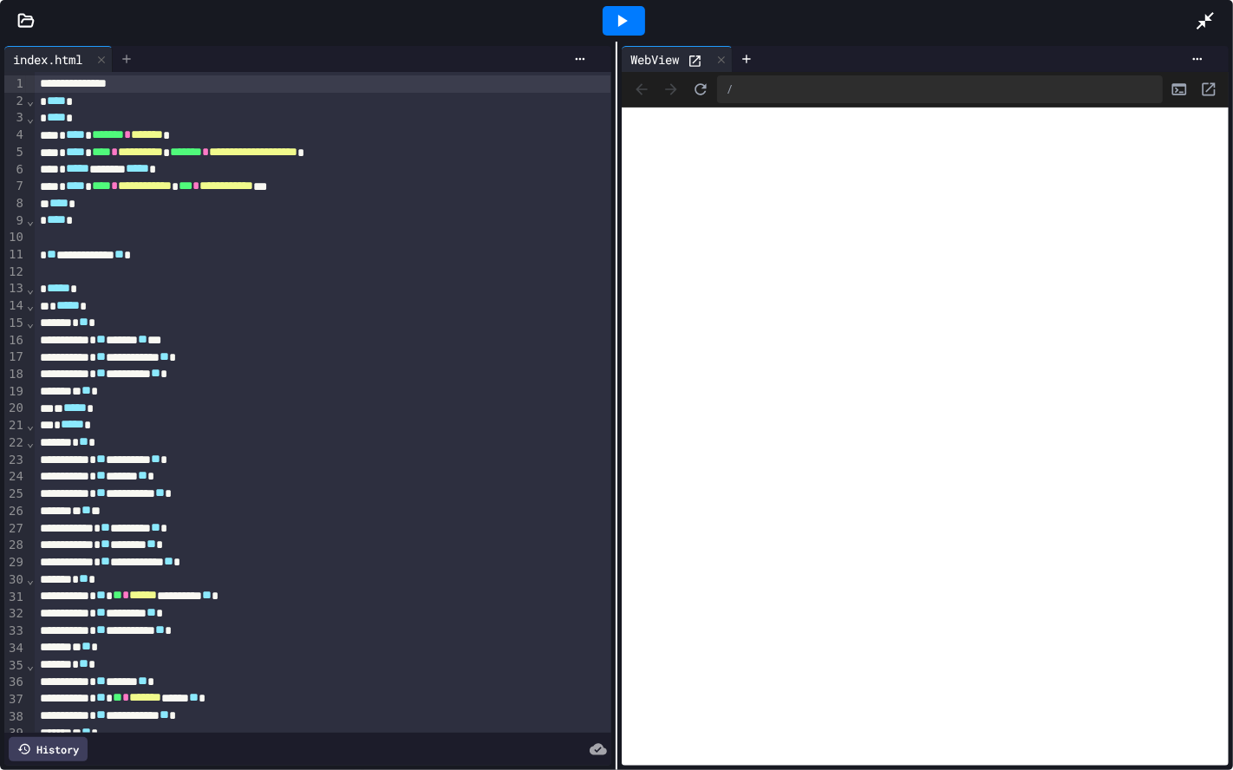
click at [132, 68] on div at bounding box center [127, 59] width 28 height 26
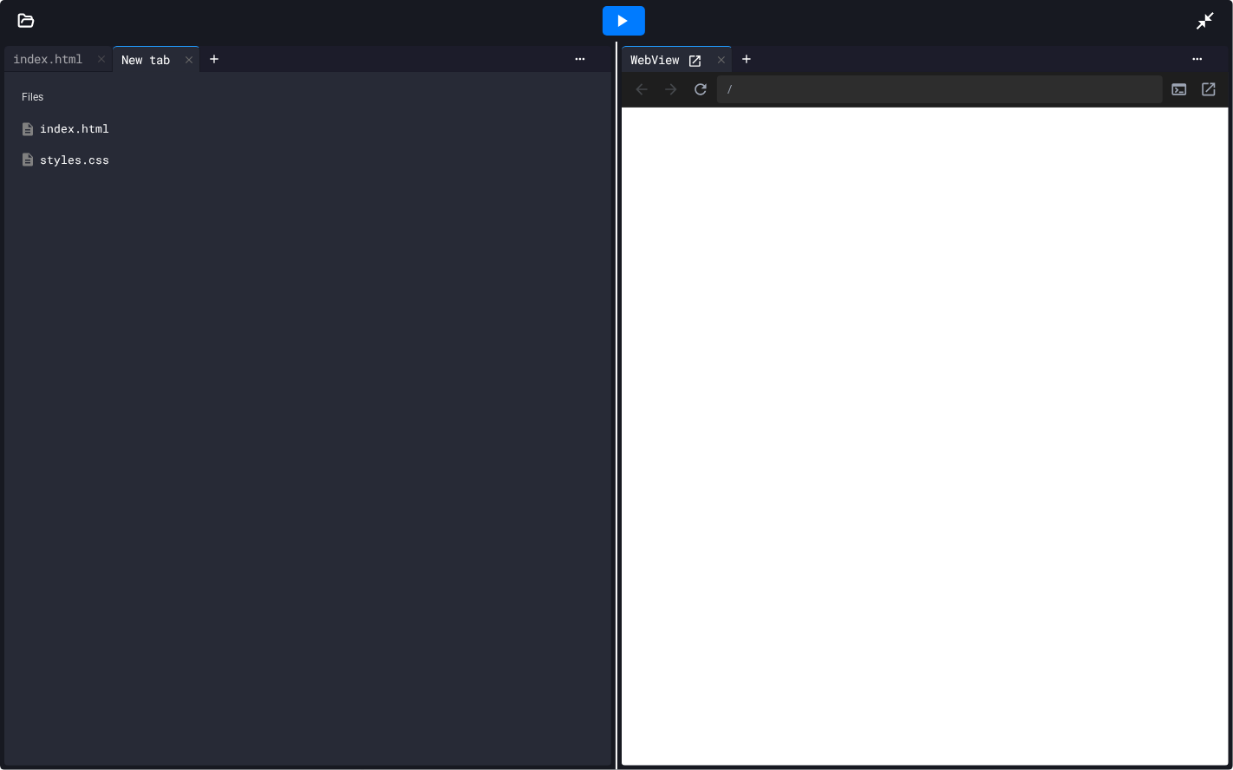
click at [78, 160] on div "styles.css" at bounding box center [320, 160] width 561 height 17
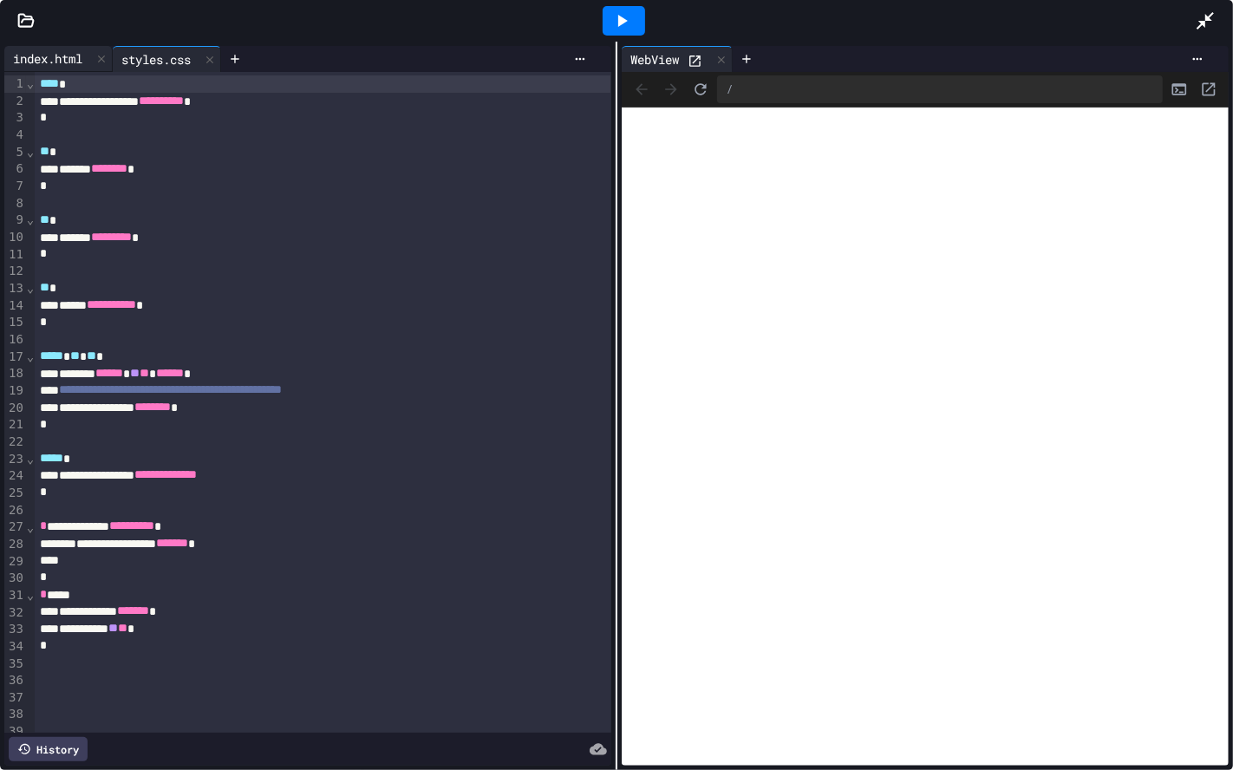
click at [75, 47] on div "index.html" at bounding box center [58, 59] width 108 height 26
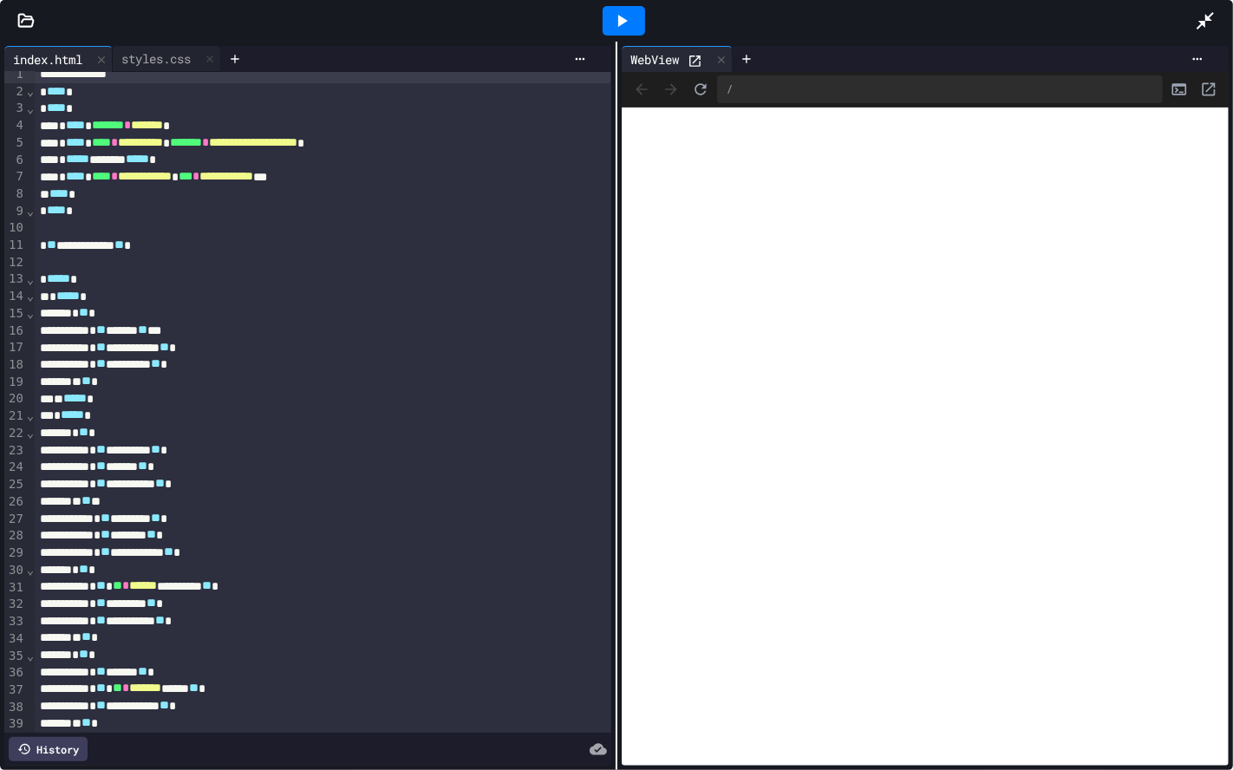
scroll to position [19, 0]
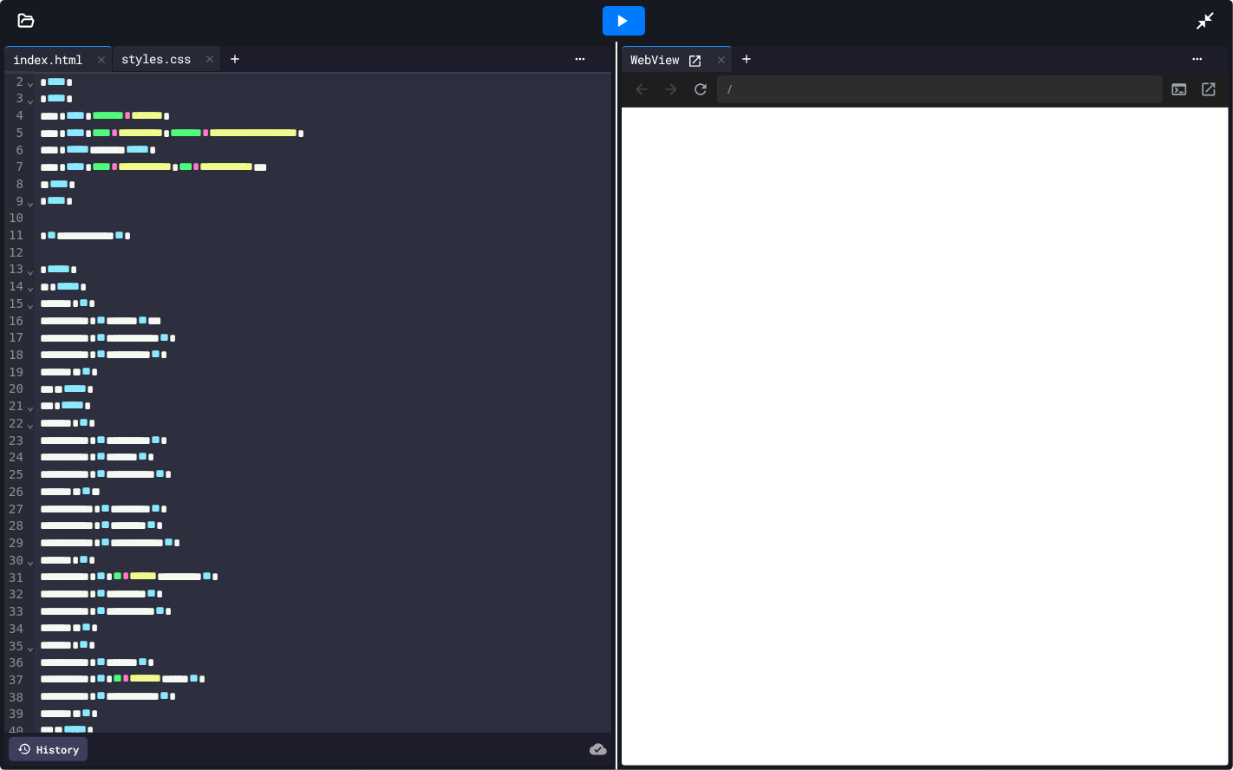
click at [185, 49] on div "styles.css" at bounding box center [156, 58] width 87 height 18
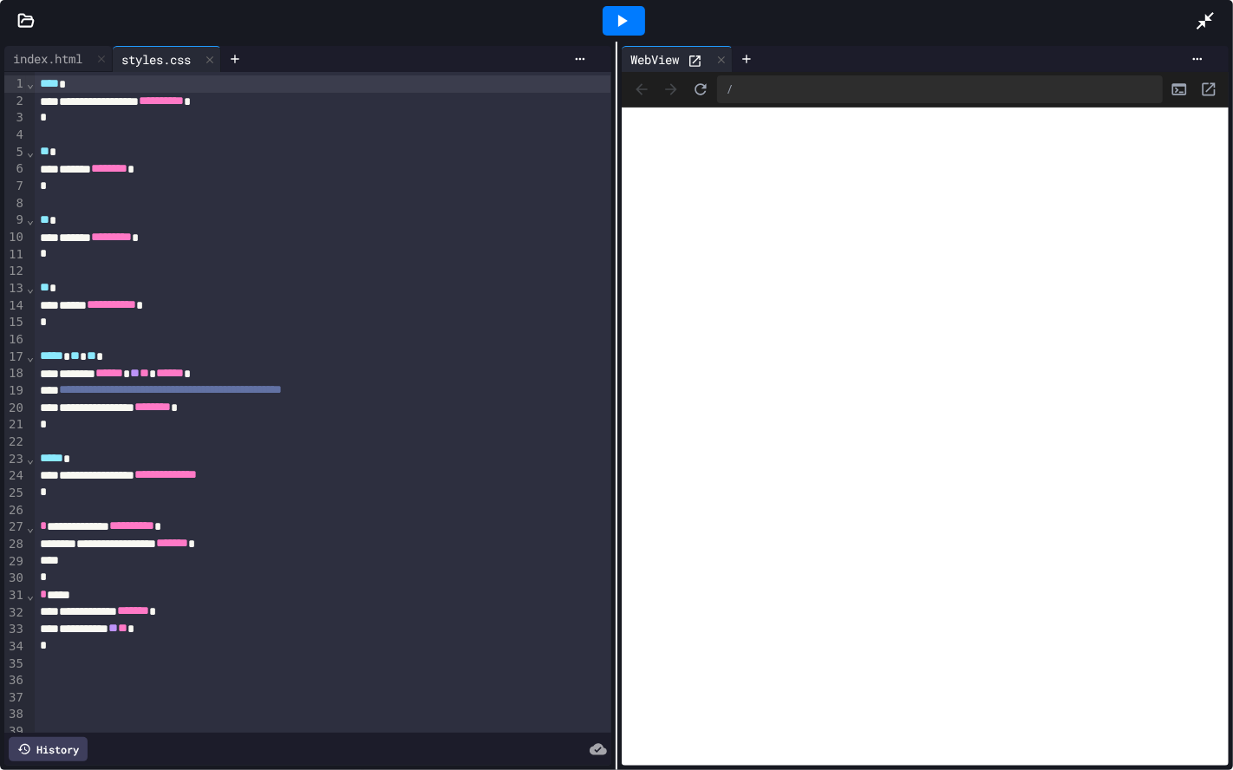
click at [1215, 16] on icon at bounding box center [1205, 20] width 21 height 21
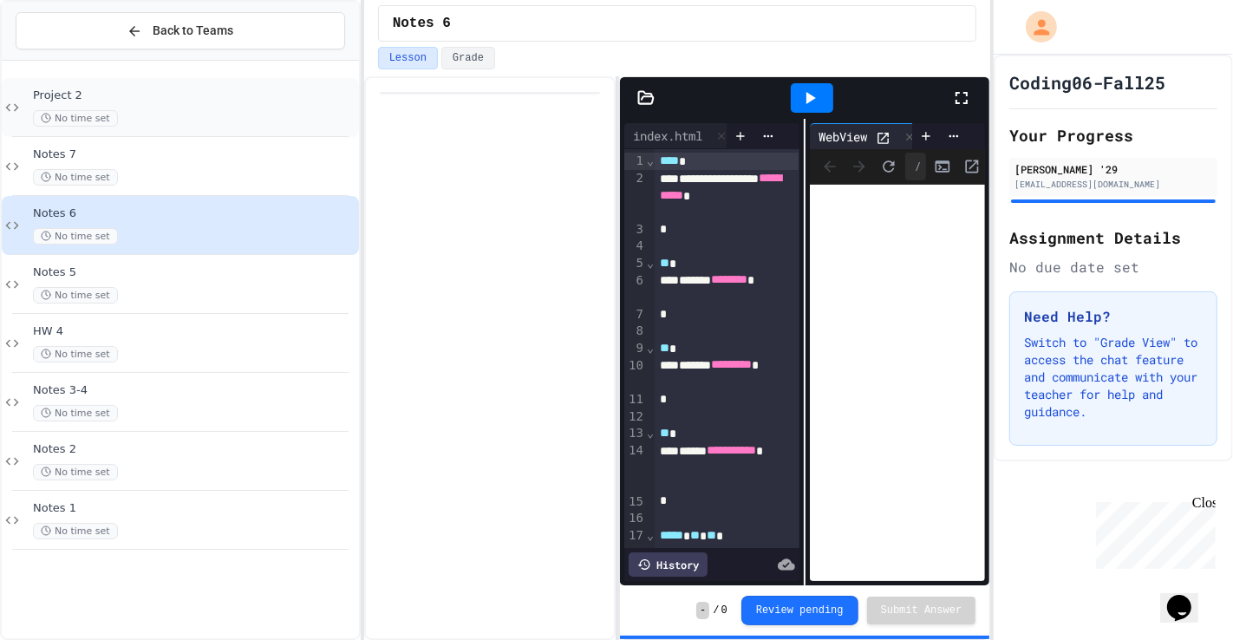
click at [268, 121] on div "No time set" at bounding box center [194, 118] width 323 height 16
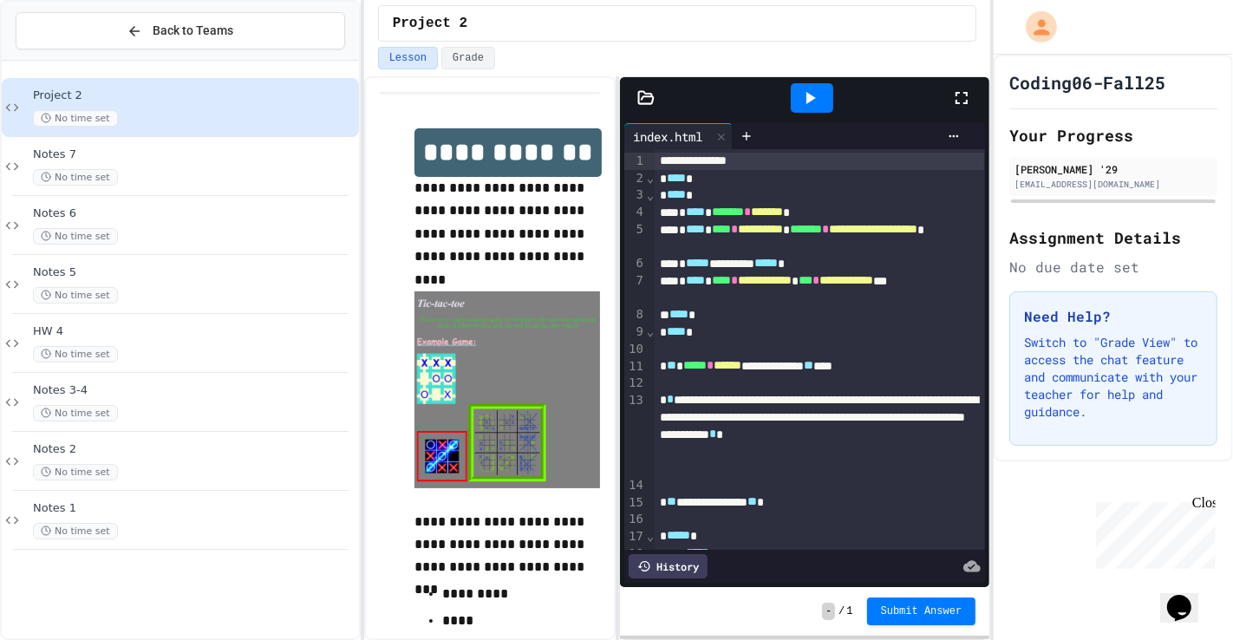
click at [954, 90] on icon at bounding box center [961, 98] width 21 height 21
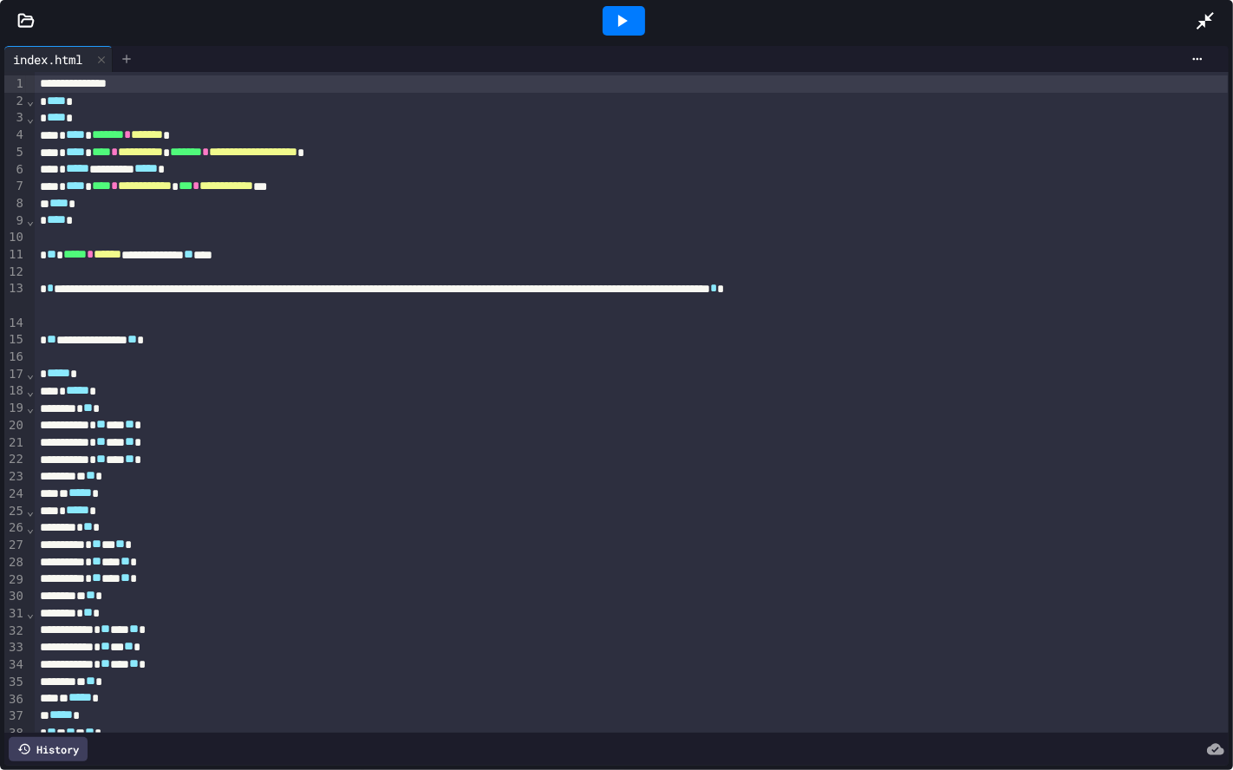
click at [140, 62] on div at bounding box center [127, 59] width 28 height 26
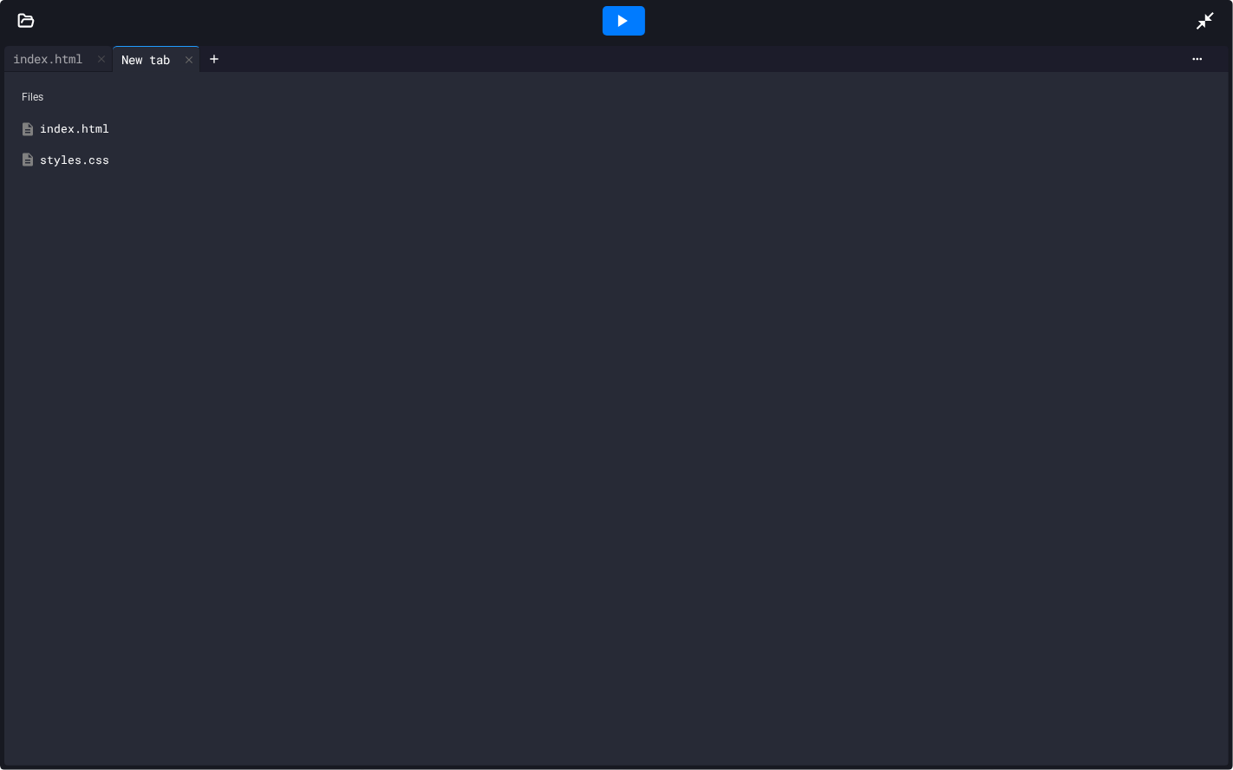
click at [108, 148] on div "styles.css" at bounding box center [616, 160] width 1207 height 31
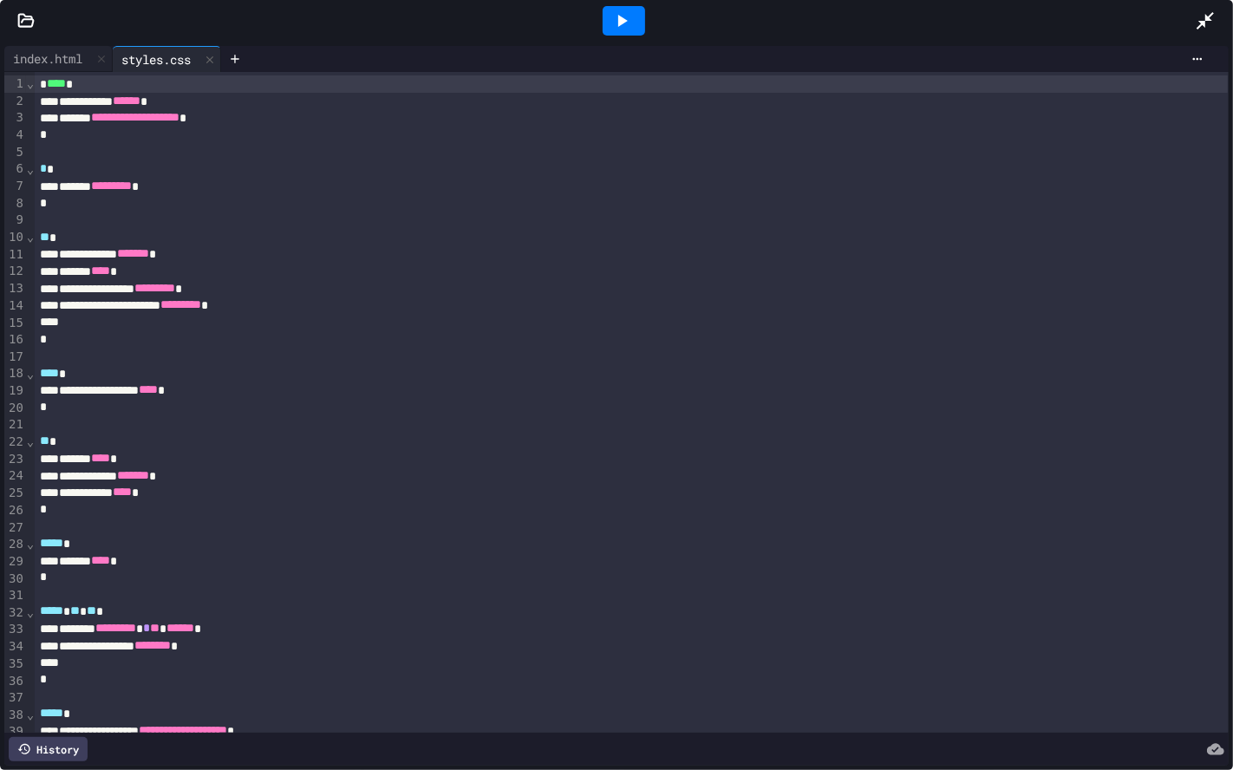
click at [619, 34] on div at bounding box center [624, 20] width 42 height 29
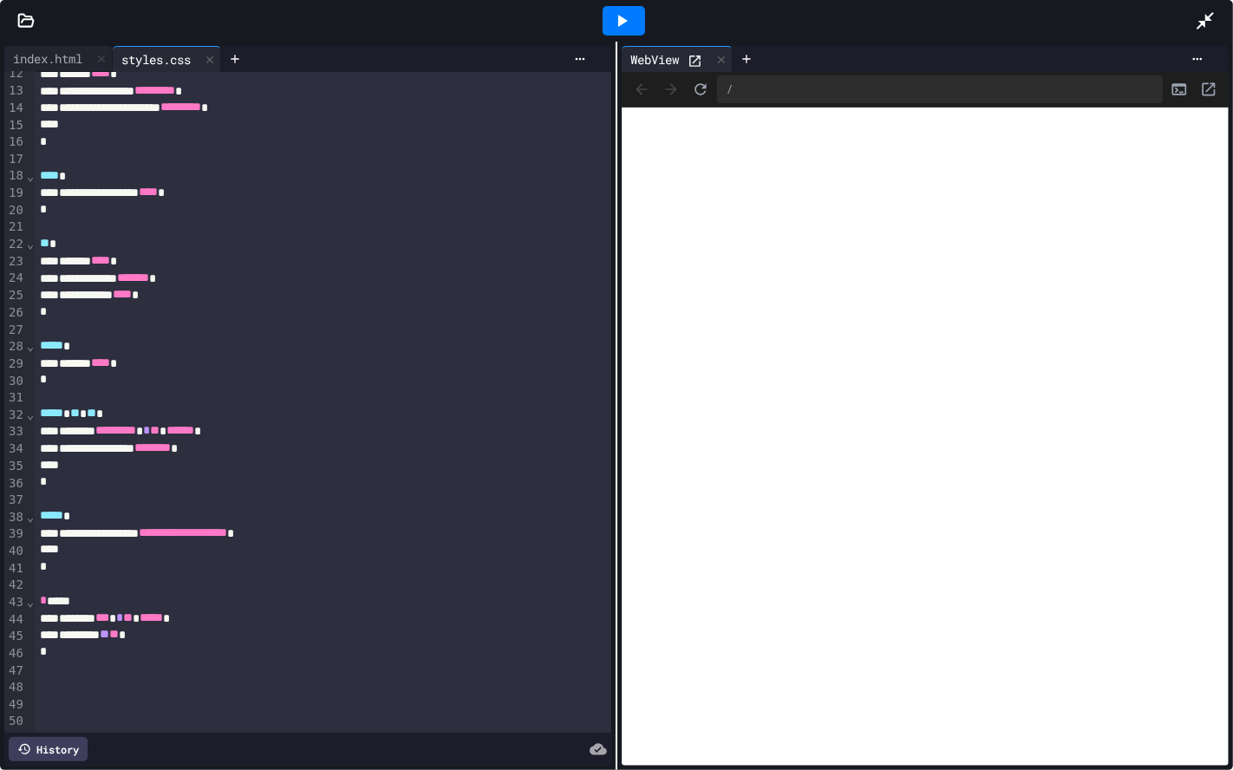
scroll to position [262, 0]
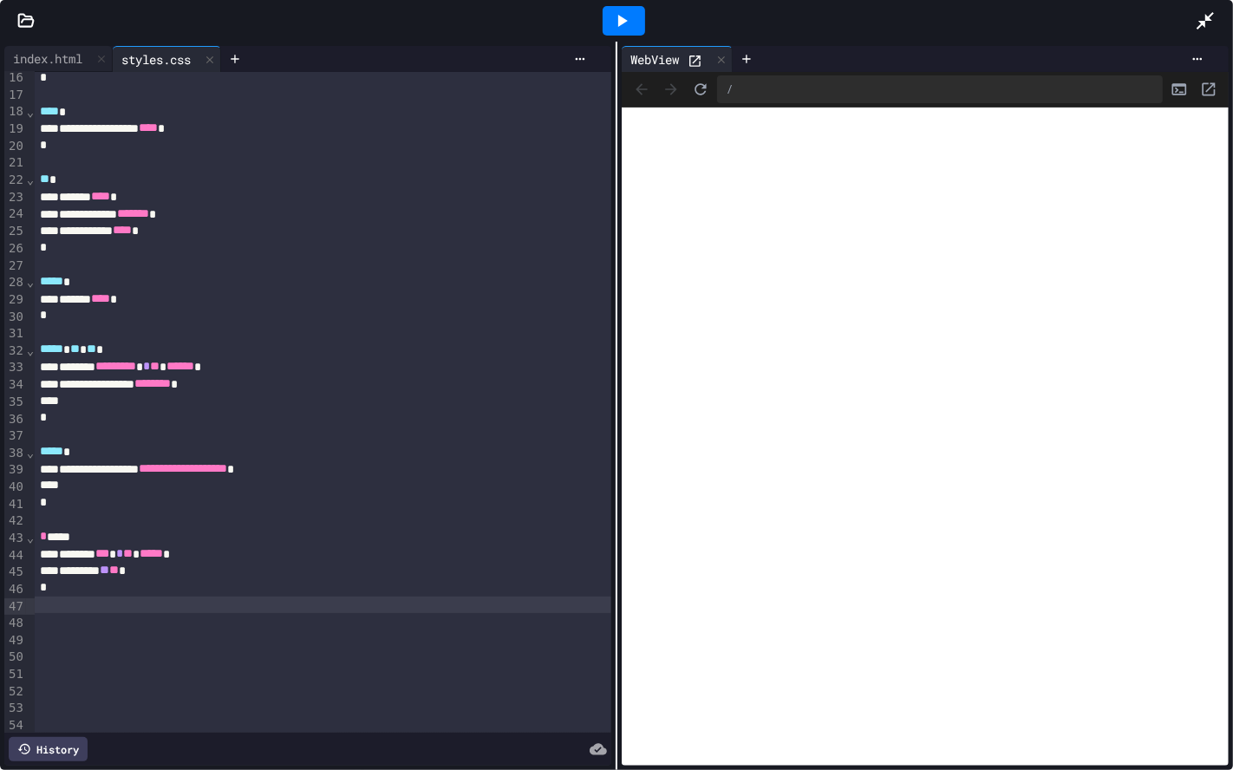
click at [118, 605] on div at bounding box center [323, 605] width 577 height 17
click at [64, 70] on div "index.html" at bounding box center [58, 59] width 108 height 26
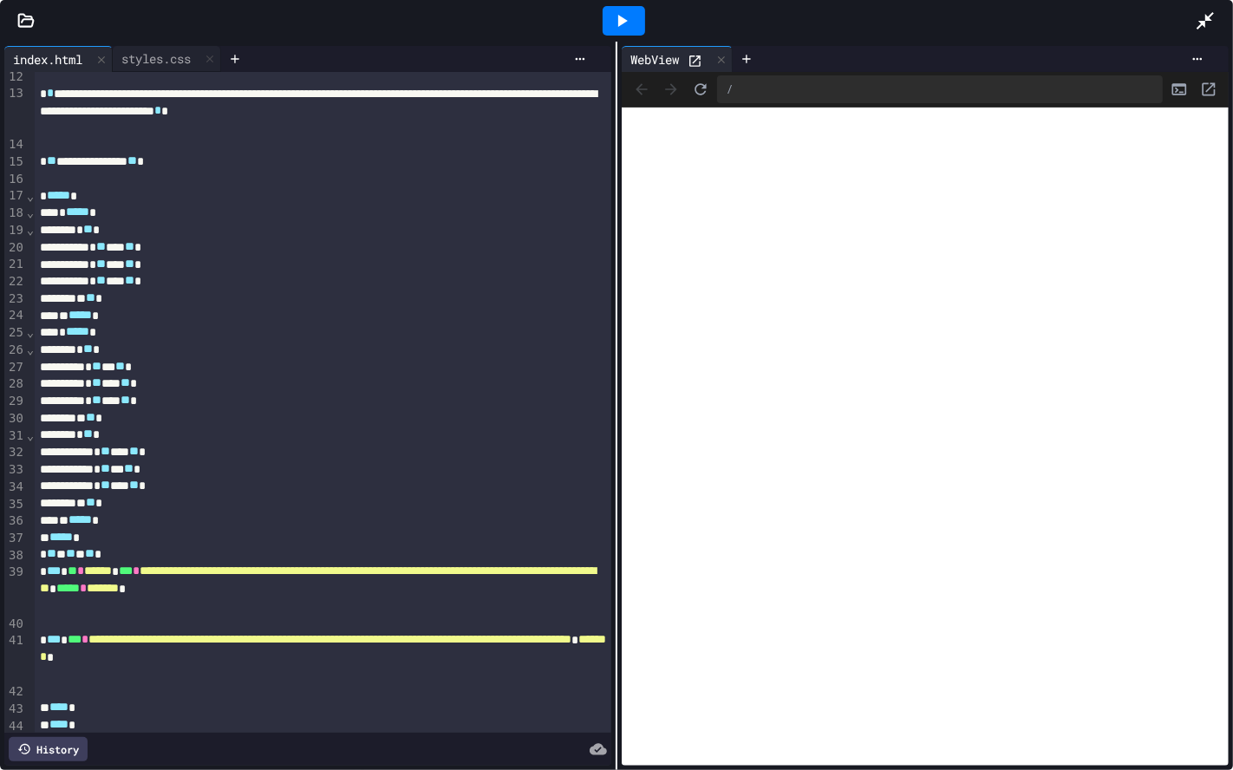
scroll to position [217, 0]
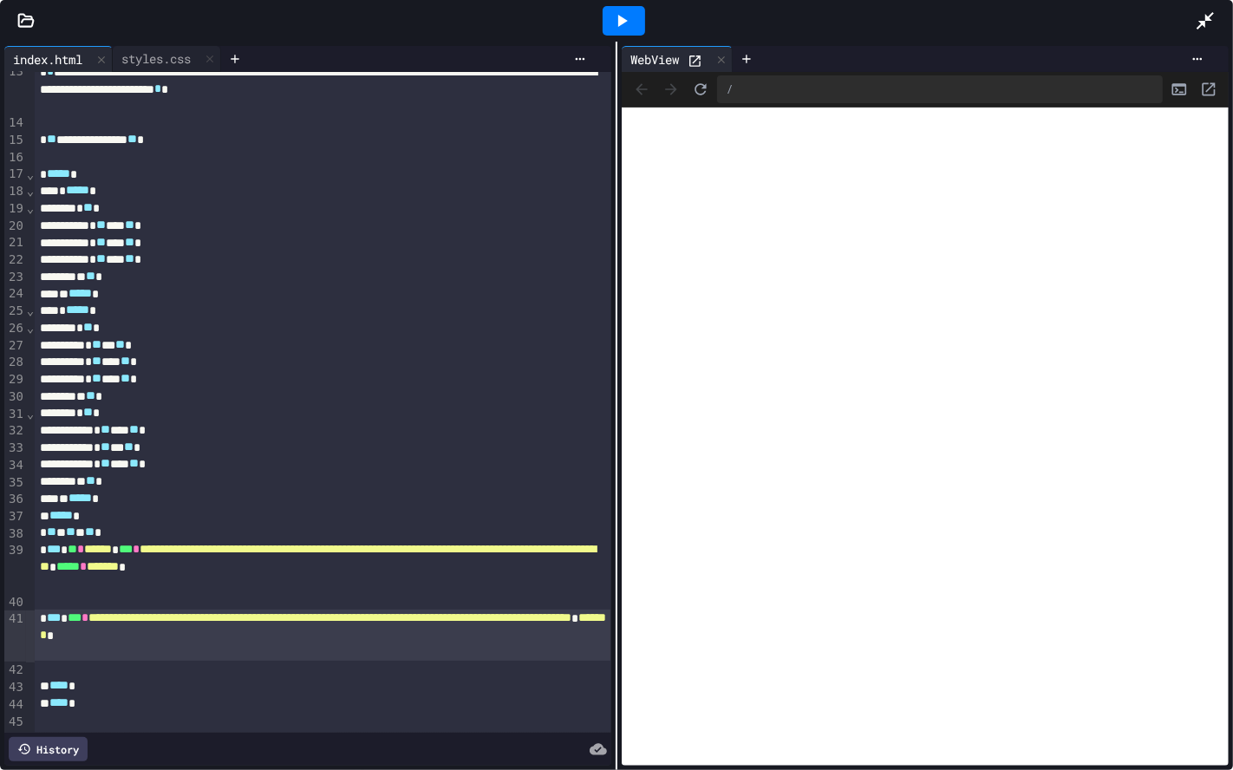
click at [78, 616] on div "**********" at bounding box center [322, 635] width 575 height 51
click at [155, 618] on div "**********" at bounding box center [322, 635] width 575 height 51
click at [608, 21] on div at bounding box center [624, 20] width 42 height 29
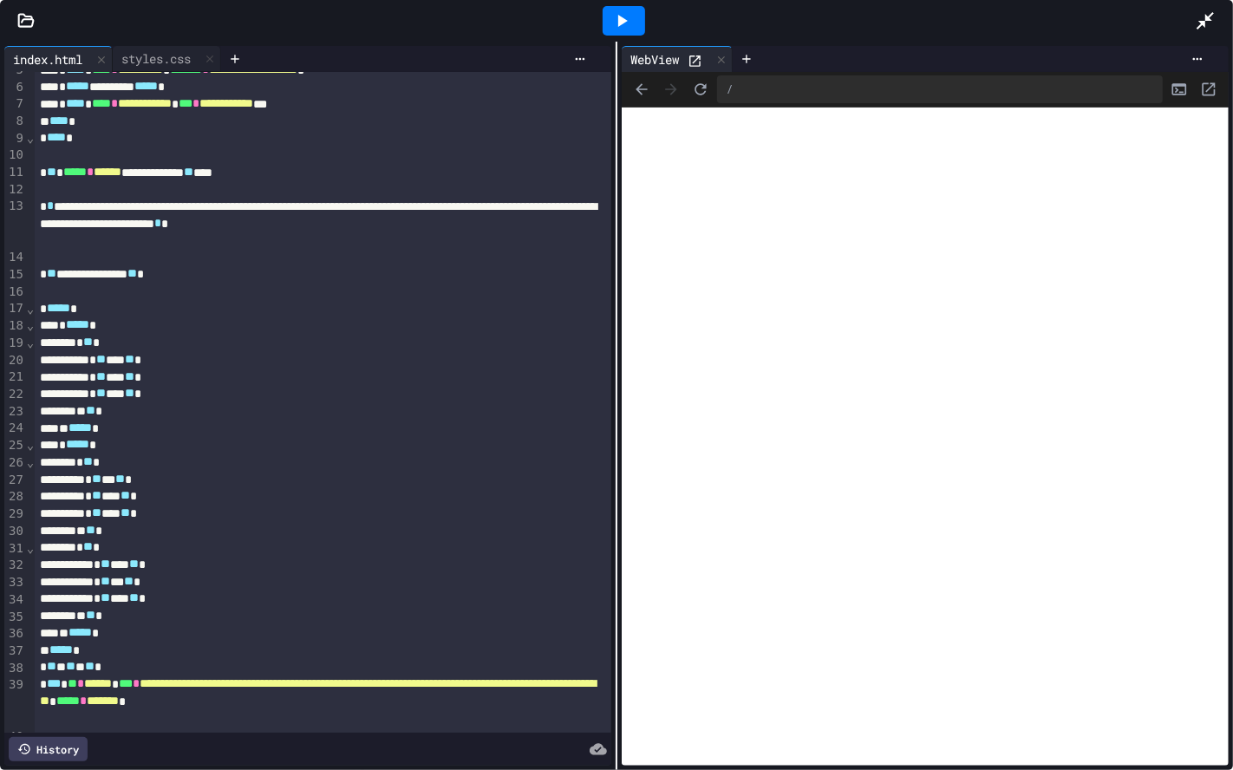
scroll to position [80, 0]
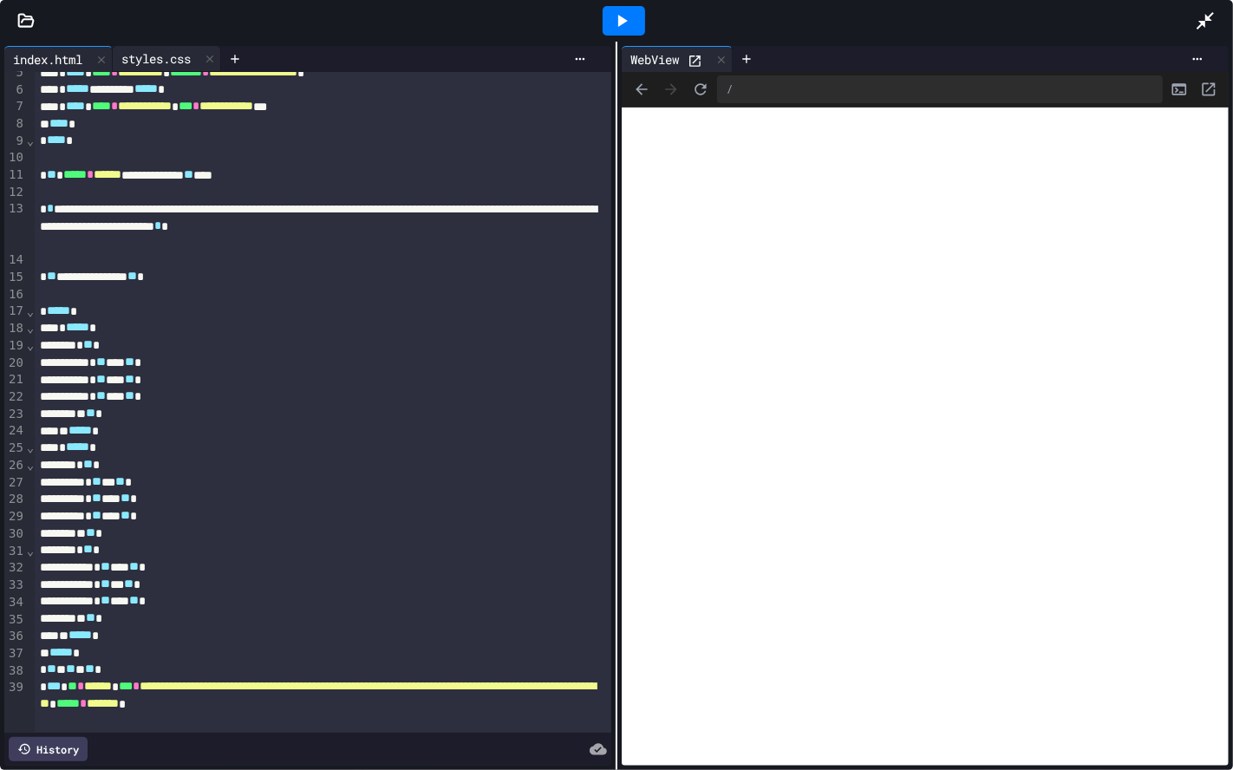
click at [182, 66] on div "styles.css" at bounding box center [156, 58] width 87 height 18
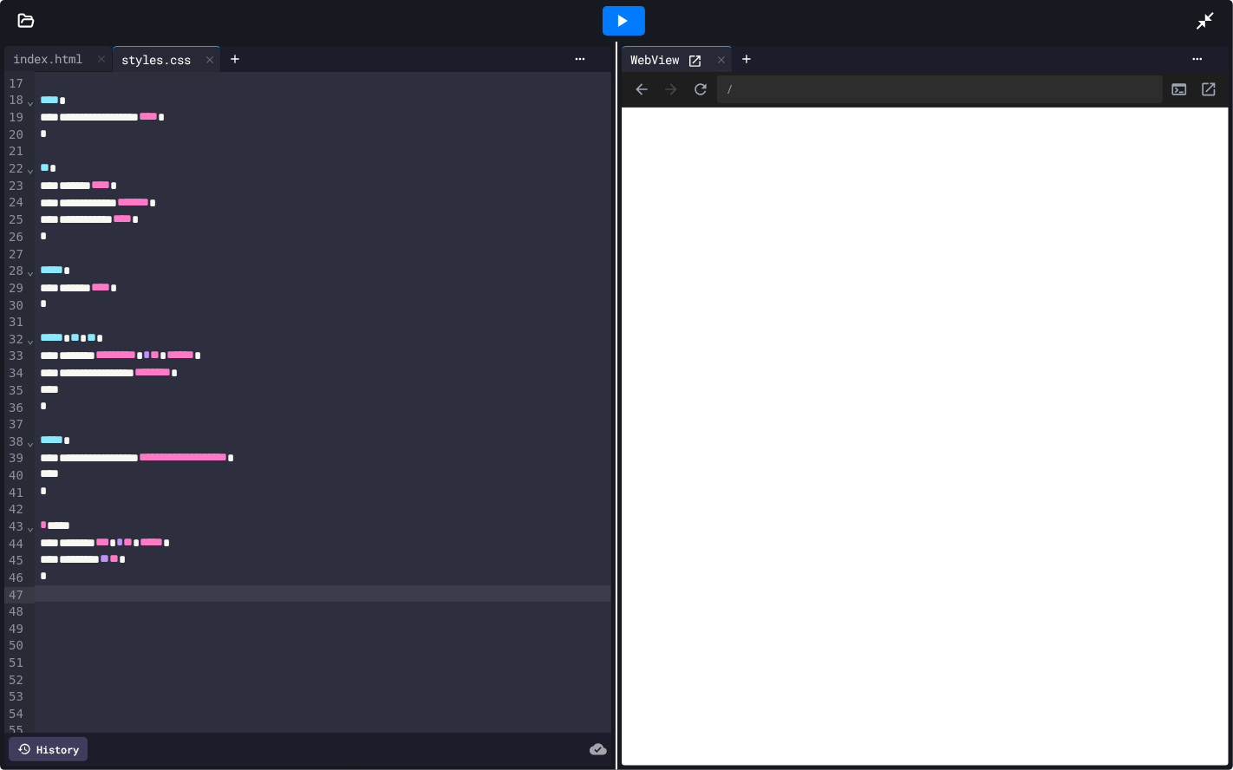
scroll to position [281, 0]
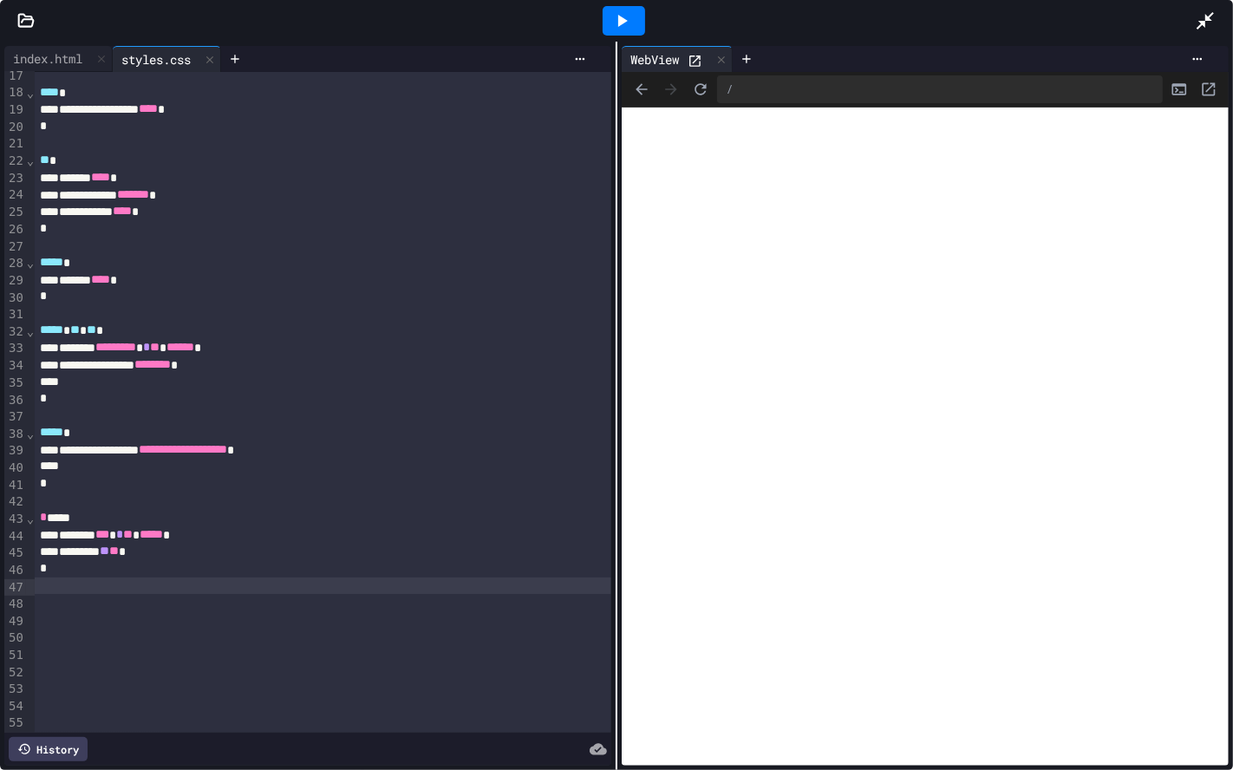
click at [121, 590] on div at bounding box center [323, 585] width 577 height 17
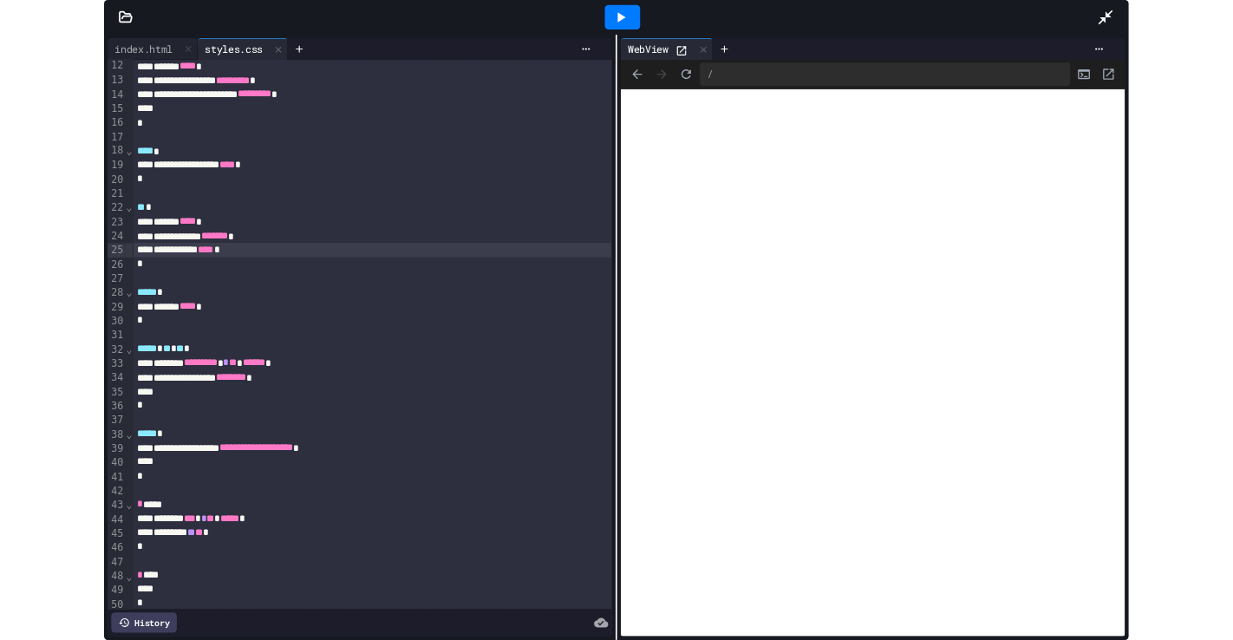
scroll to position [350, 0]
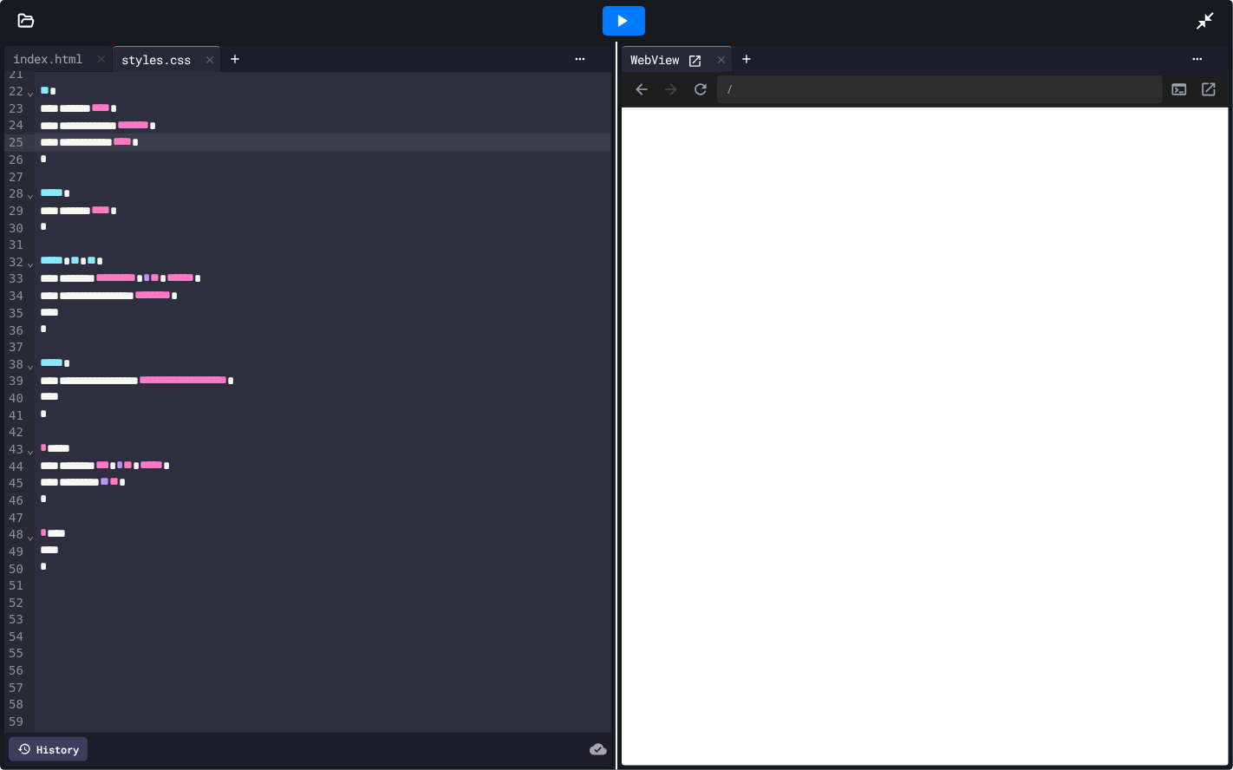
click at [72, 545] on div at bounding box center [322, 550] width 575 height 17
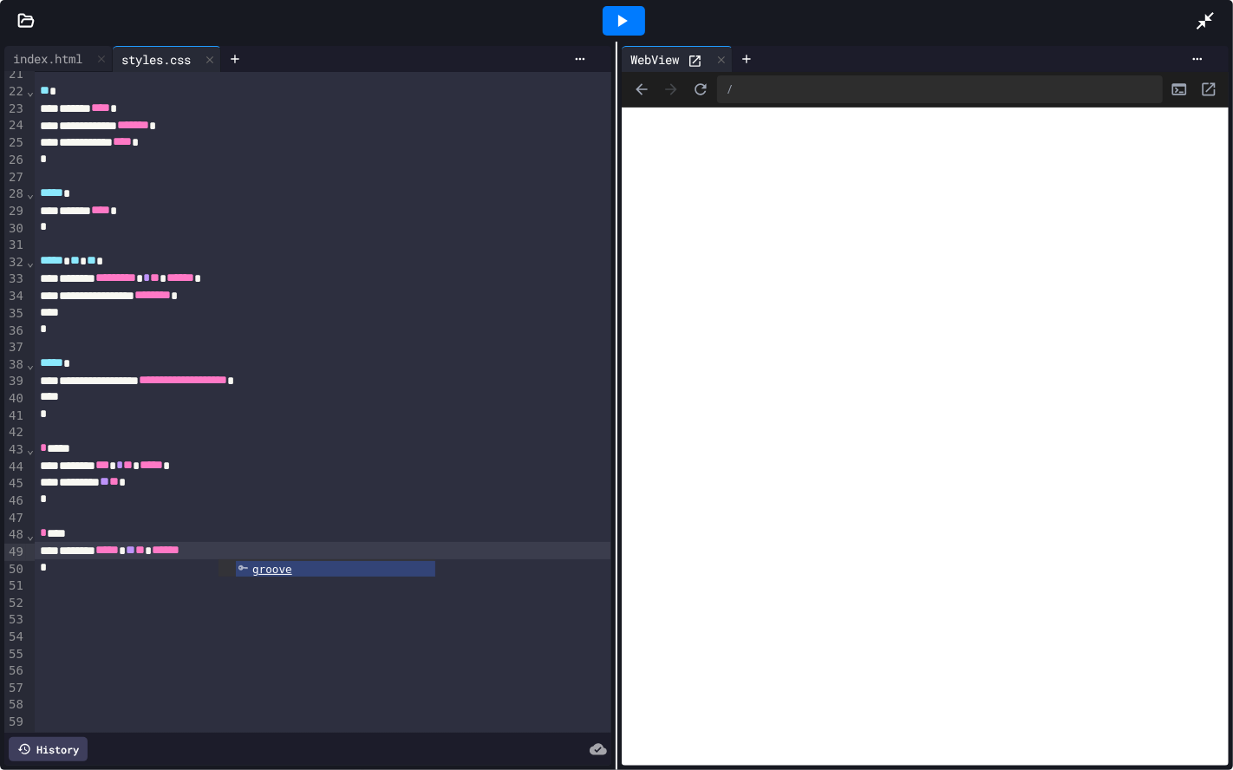
click at [304, 581] on div at bounding box center [323, 584] width 577 height 17
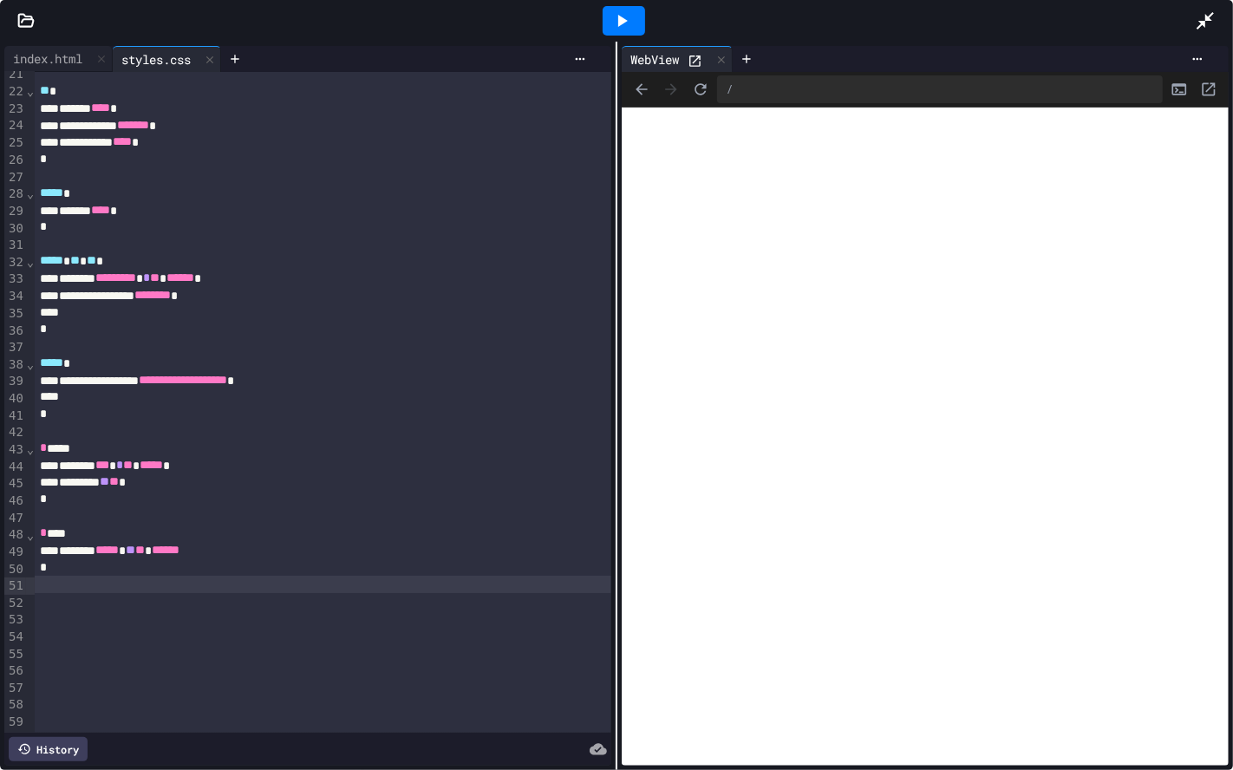
click at [285, 558] on div "******* ***** ** ** ******" at bounding box center [322, 550] width 575 height 17
click at [634, 9] on div at bounding box center [624, 20] width 42 height 29
click at [1211, 0] on div at bounding box center [1214, 20] width 38 height 47
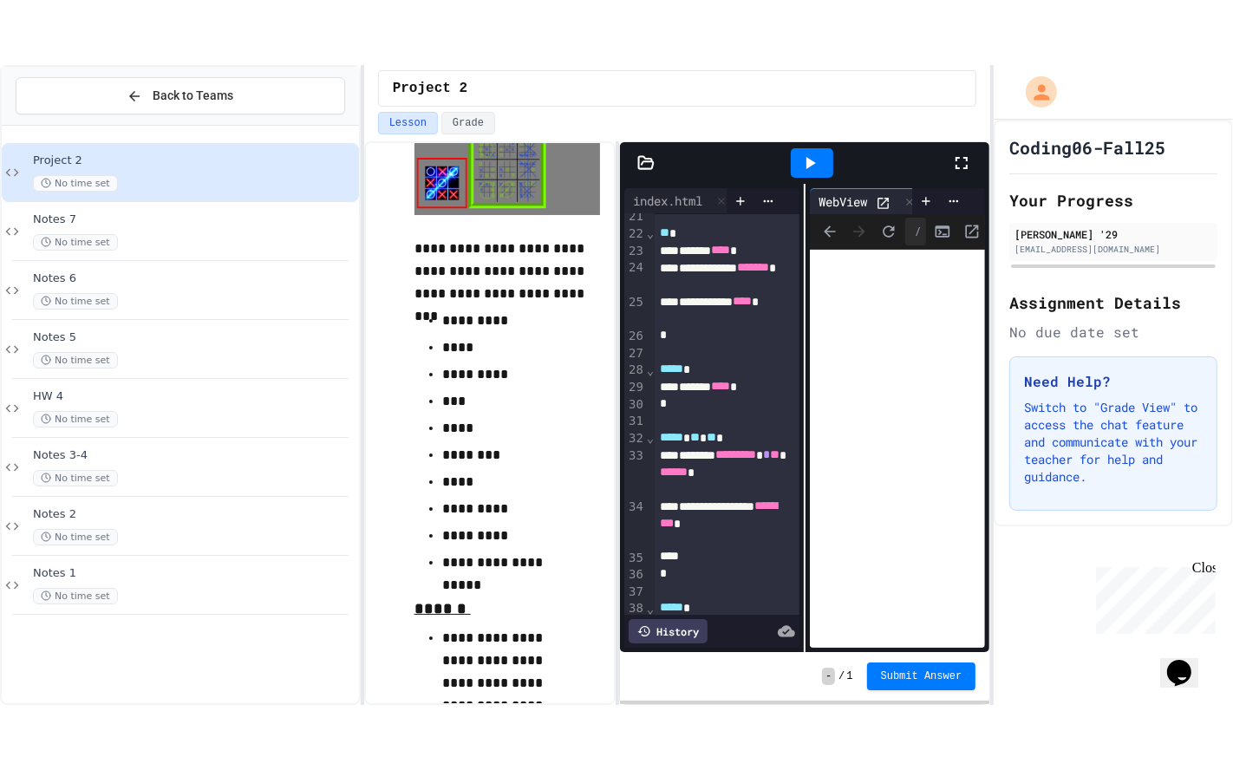
scroll to position [348, 0]
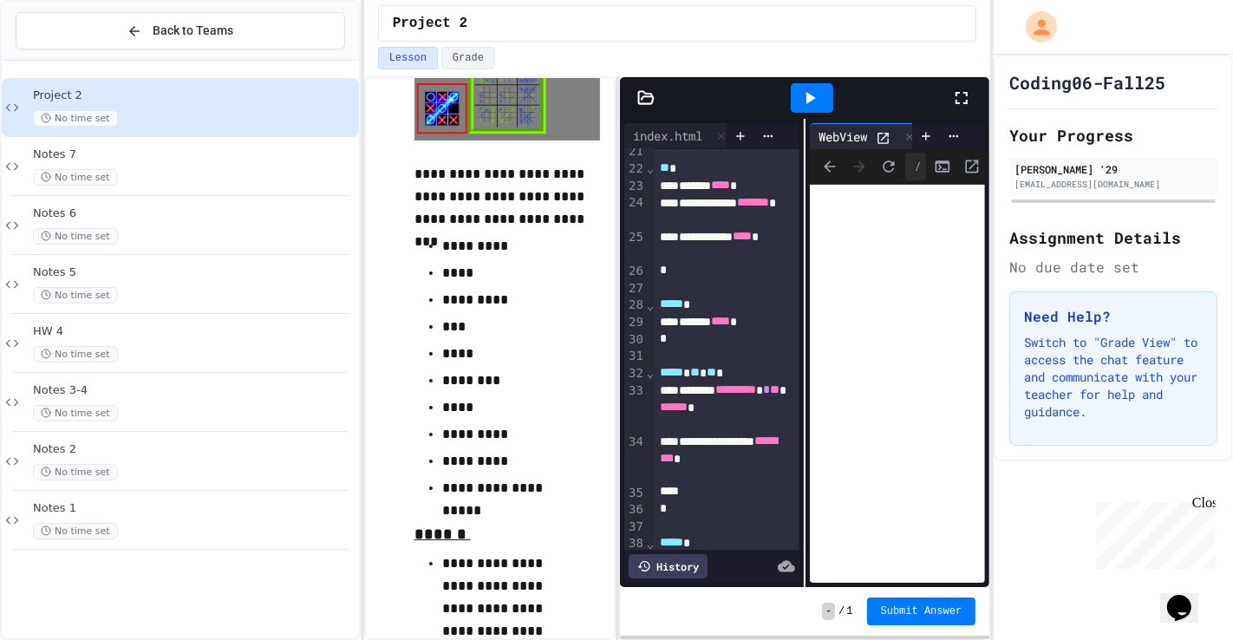
click at [953, 101] on icon at bounding box center [961, 98] width 21 height 21
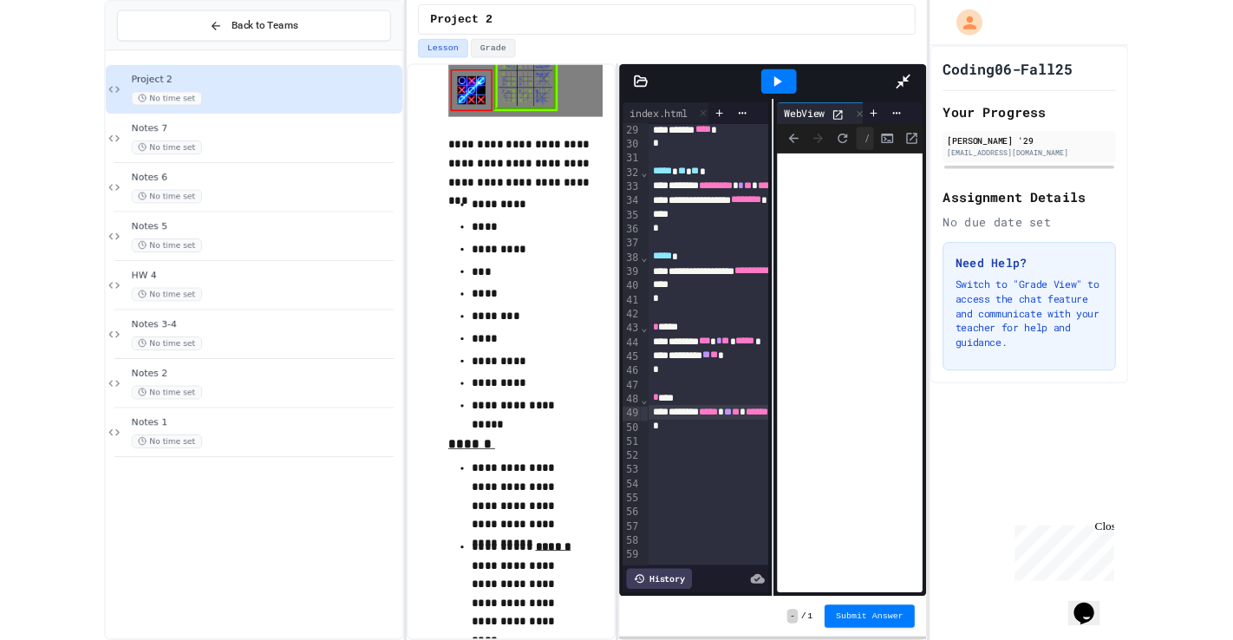
scroll to position [350, 0]
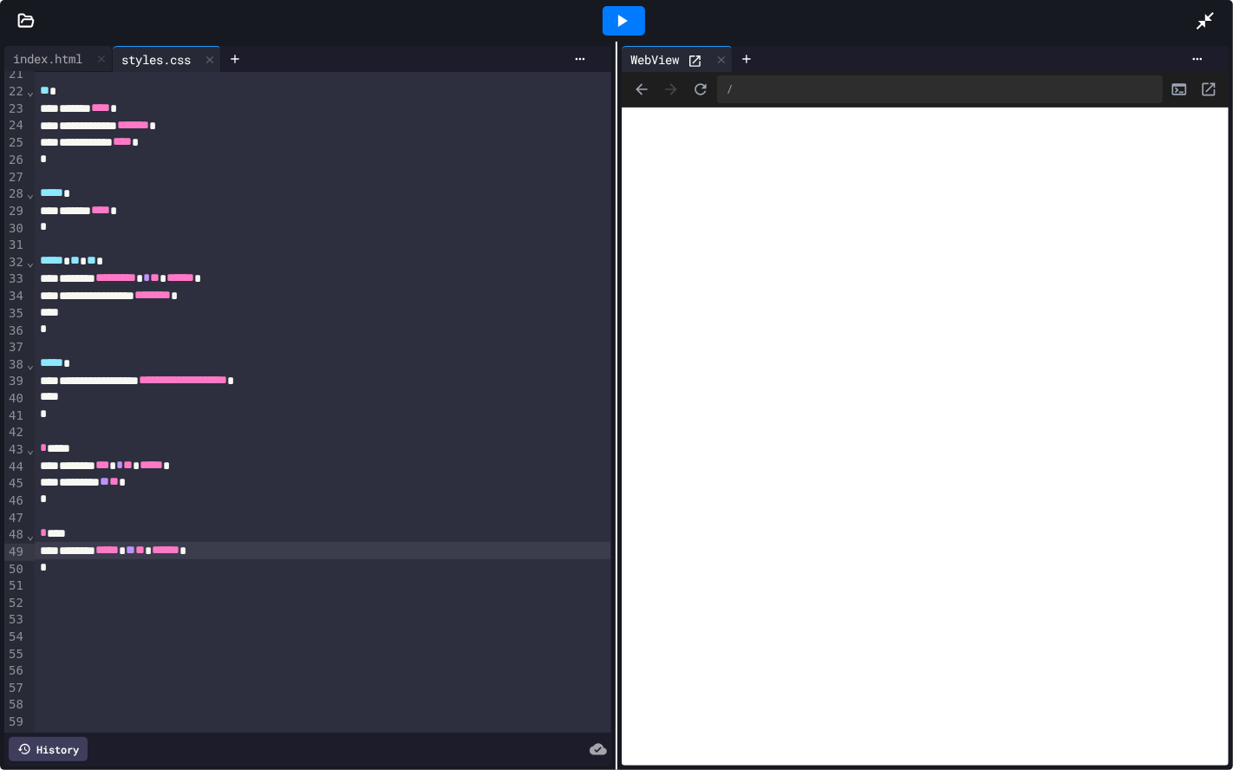
click at [177, 551] on div "******* ***** ** ** ****** *" at bounding box center [322, 550] width 575 height 17
click at [198, 575] on div "*" at bounding box center [322, 567] width 575 height 17
click at [180, 558] on div "******* ****** ** ** ****** *" at bounding box center [322, 550] width 575 height 17
click at [608, 23] on div at bounding box center [624, 20] width 42 height 29
click at [1232, 10] on div at bounding box center [1214, 20] width 38 height 47
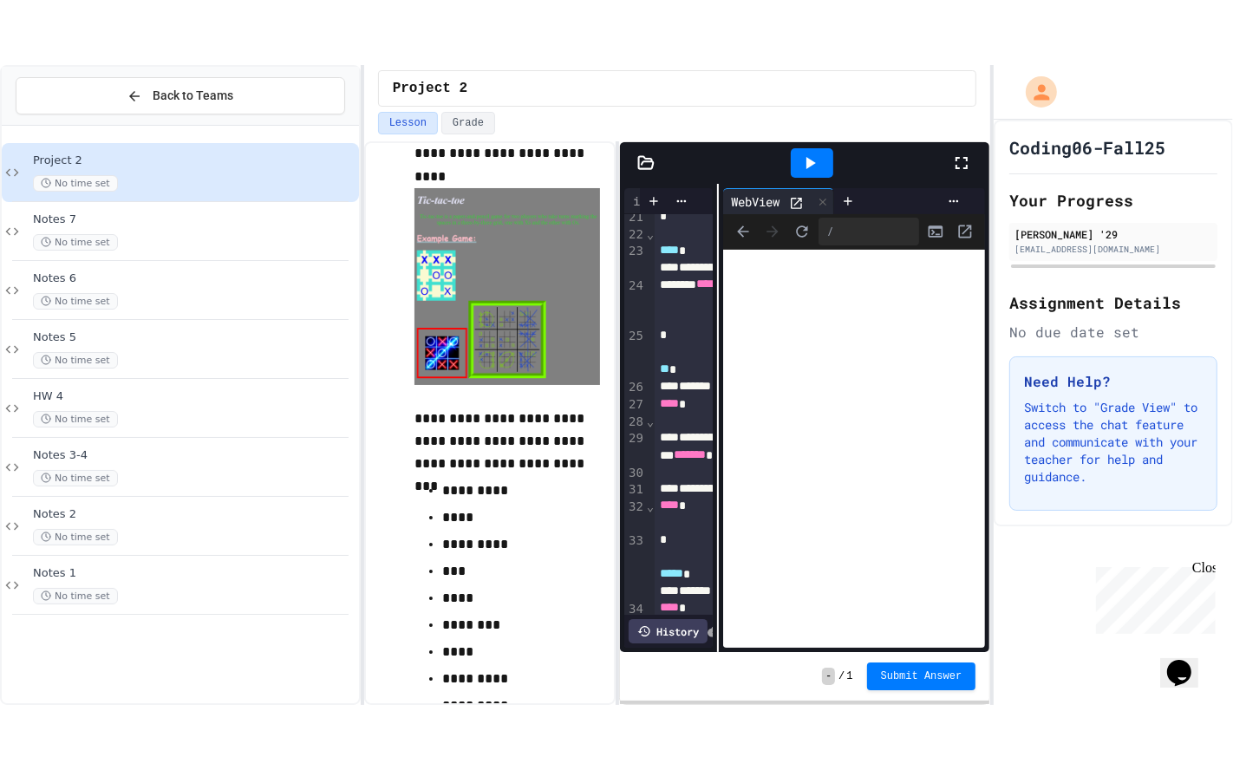
scroll to position [4079, 0]
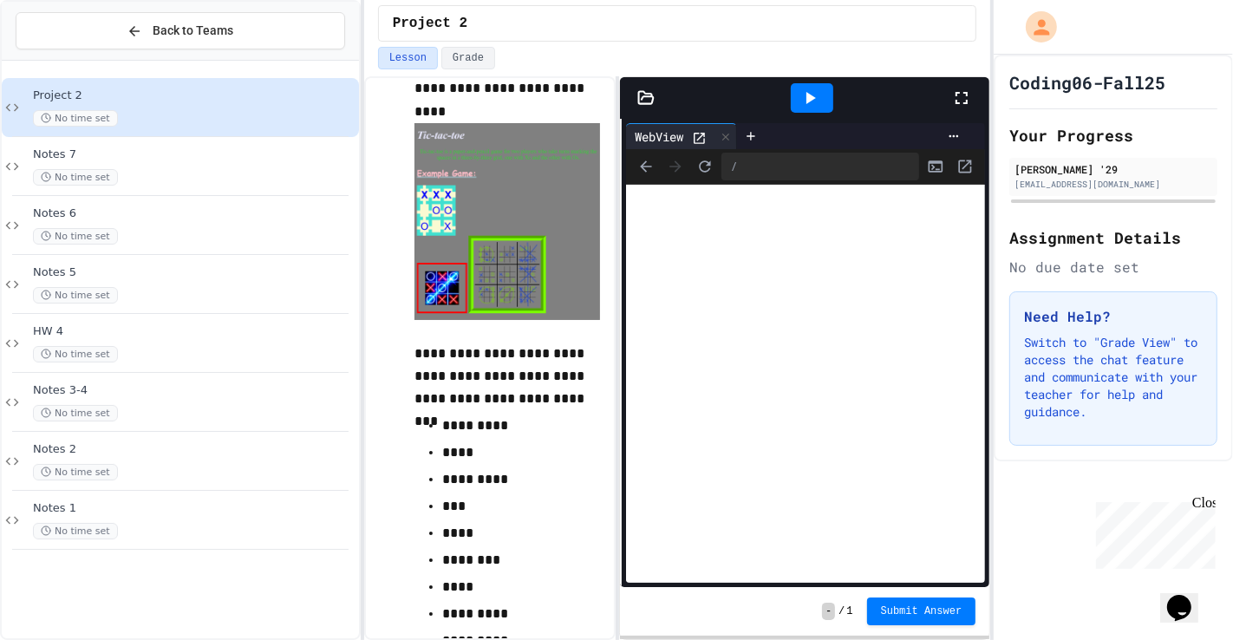
click at [531, 284] on div "**********" at bounding box center [677, 358] width 627 height 564
click at [971, 95] on icon at bounding box center [961, 98] width 21 height 21
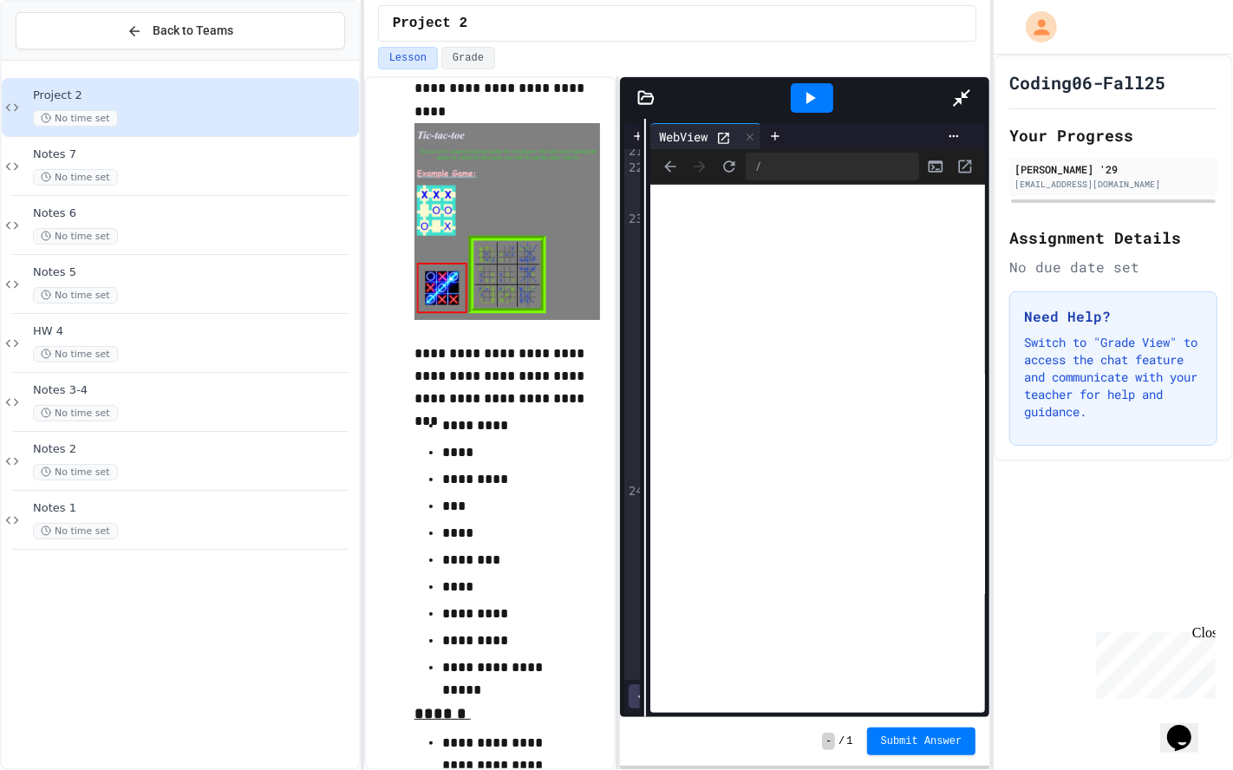
scroll to position [3636, 0]
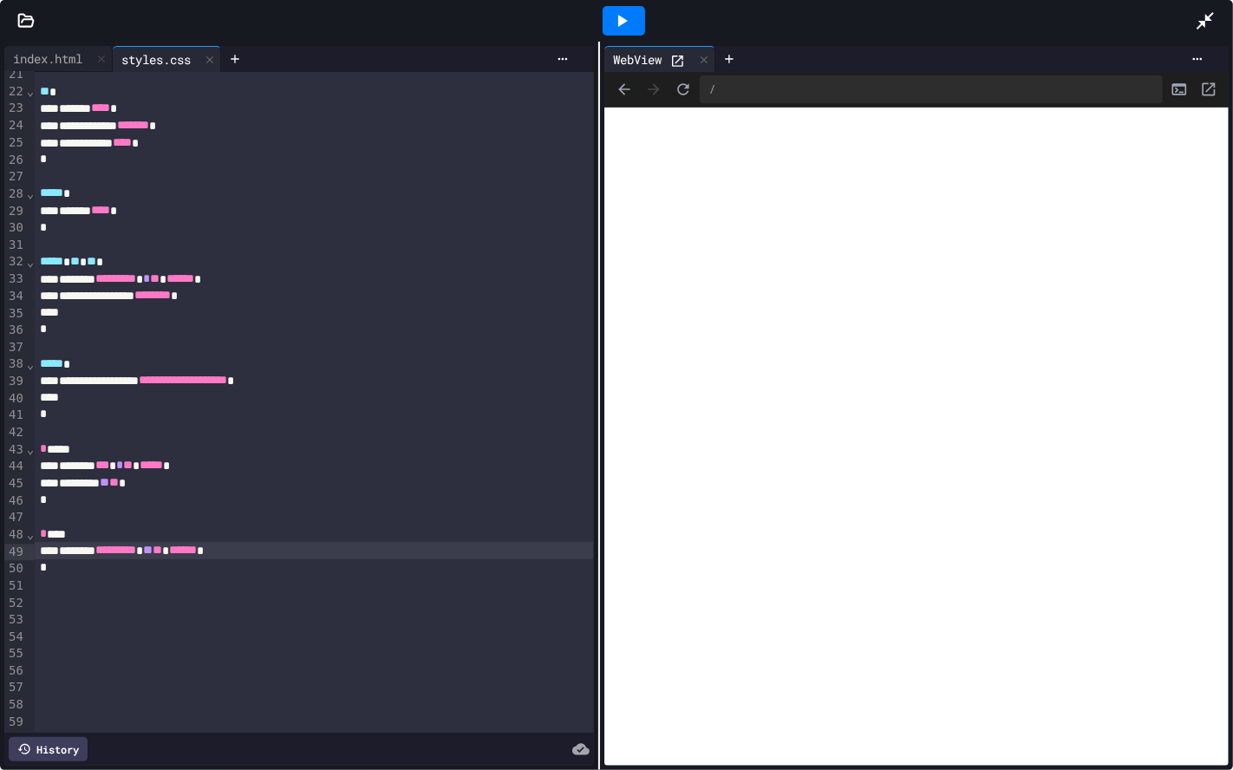
click at [602, 267] on div "**********" at bounding box center [616, 406] width 1233 height 728
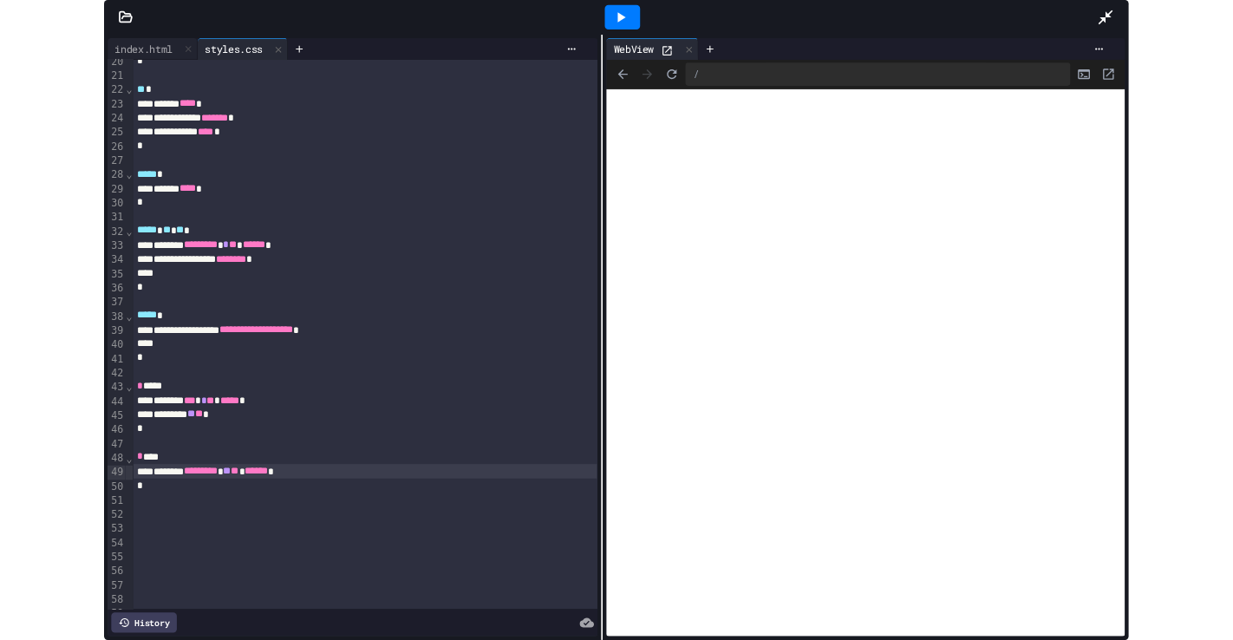
scroll to position [332, 0]
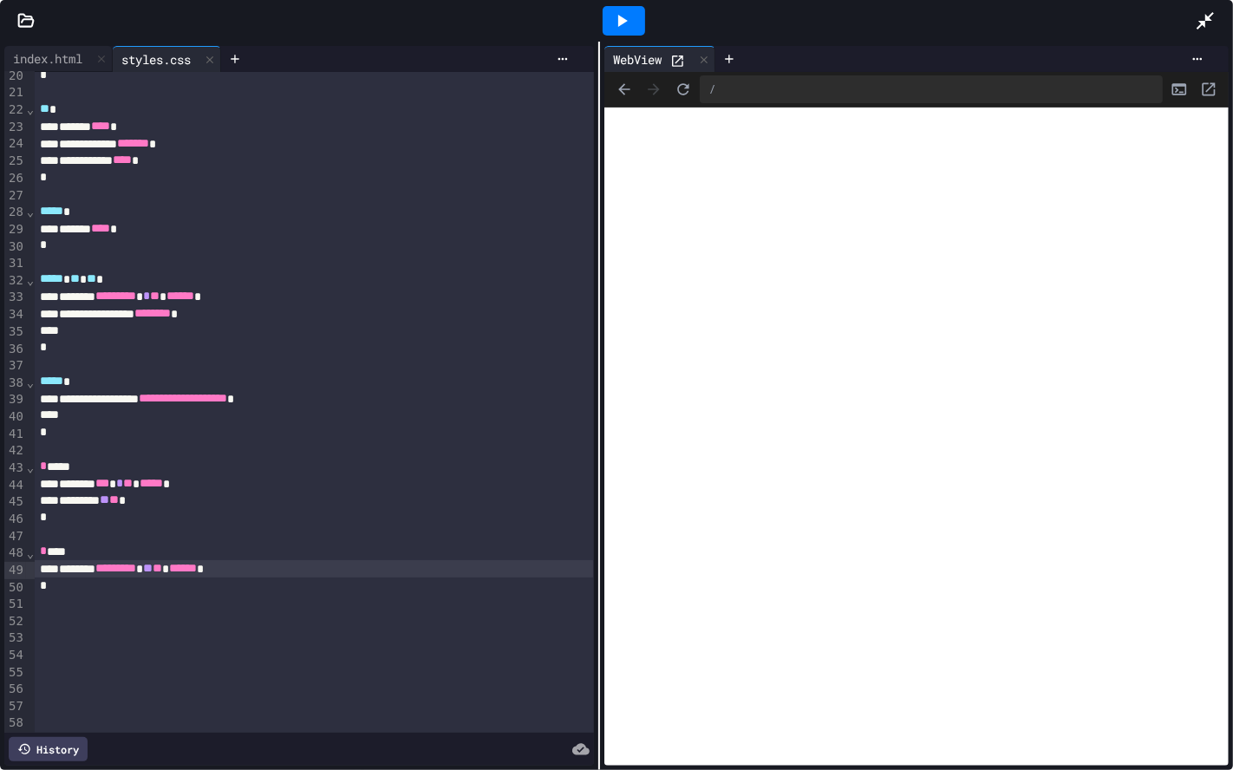
click at [1214, 17] on icon at bounding box center [1205, 20] width 21 height 21
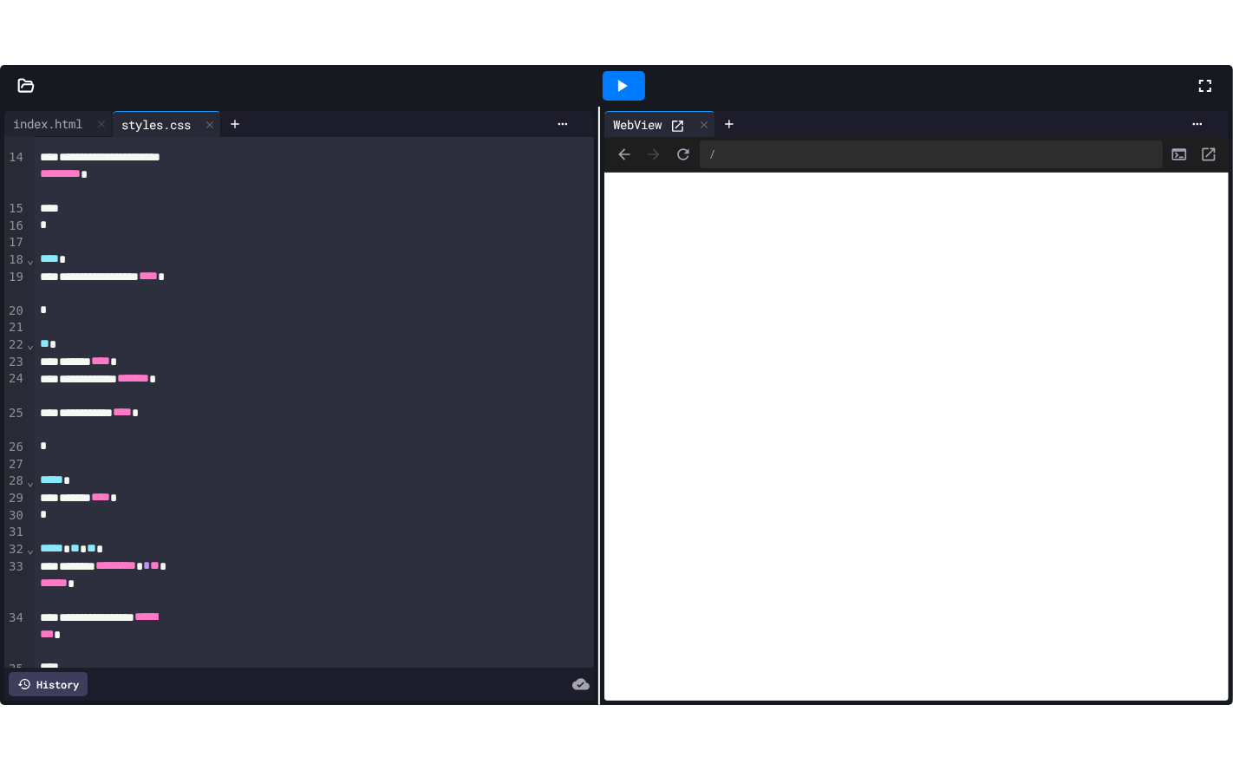
scroll to position [501, 0]
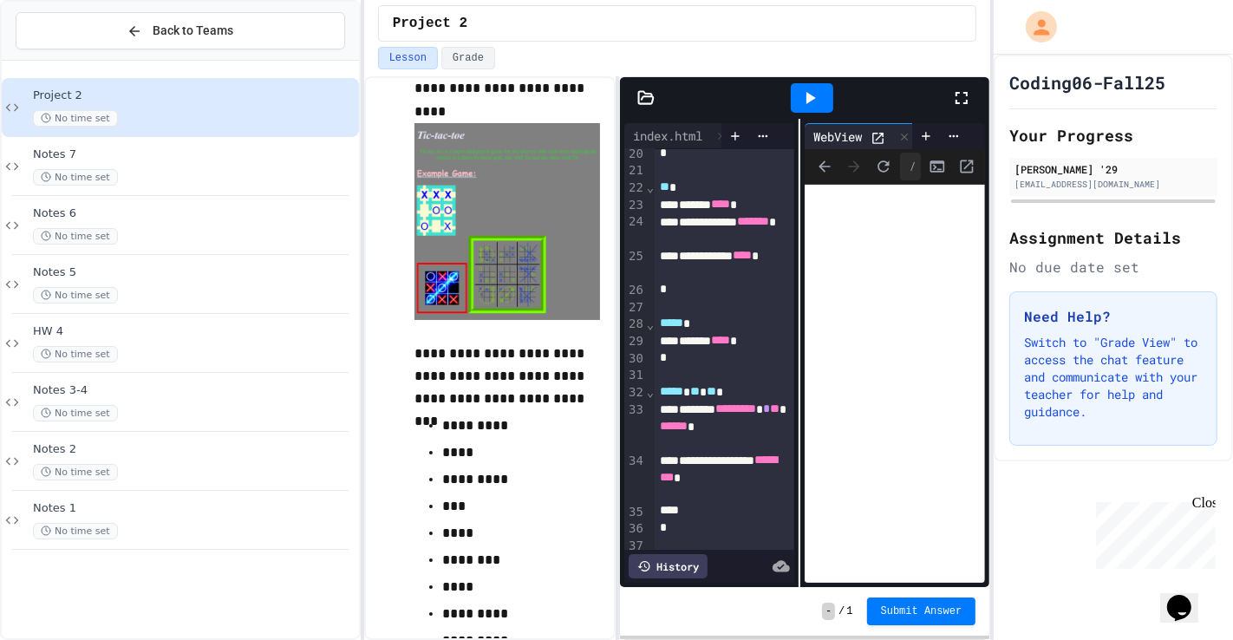
click at [956, 101] on icon at bounding box center [962, 98] width 12 height 12
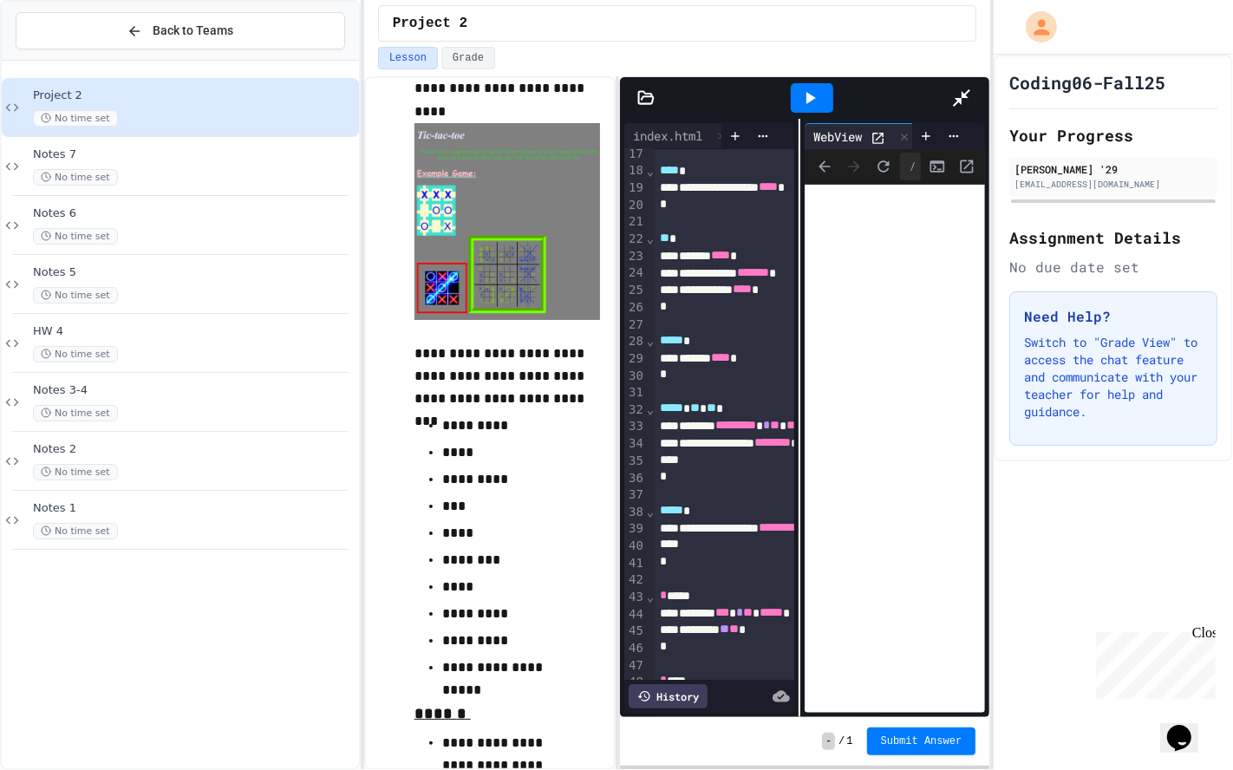
scroll to position [283, 0]
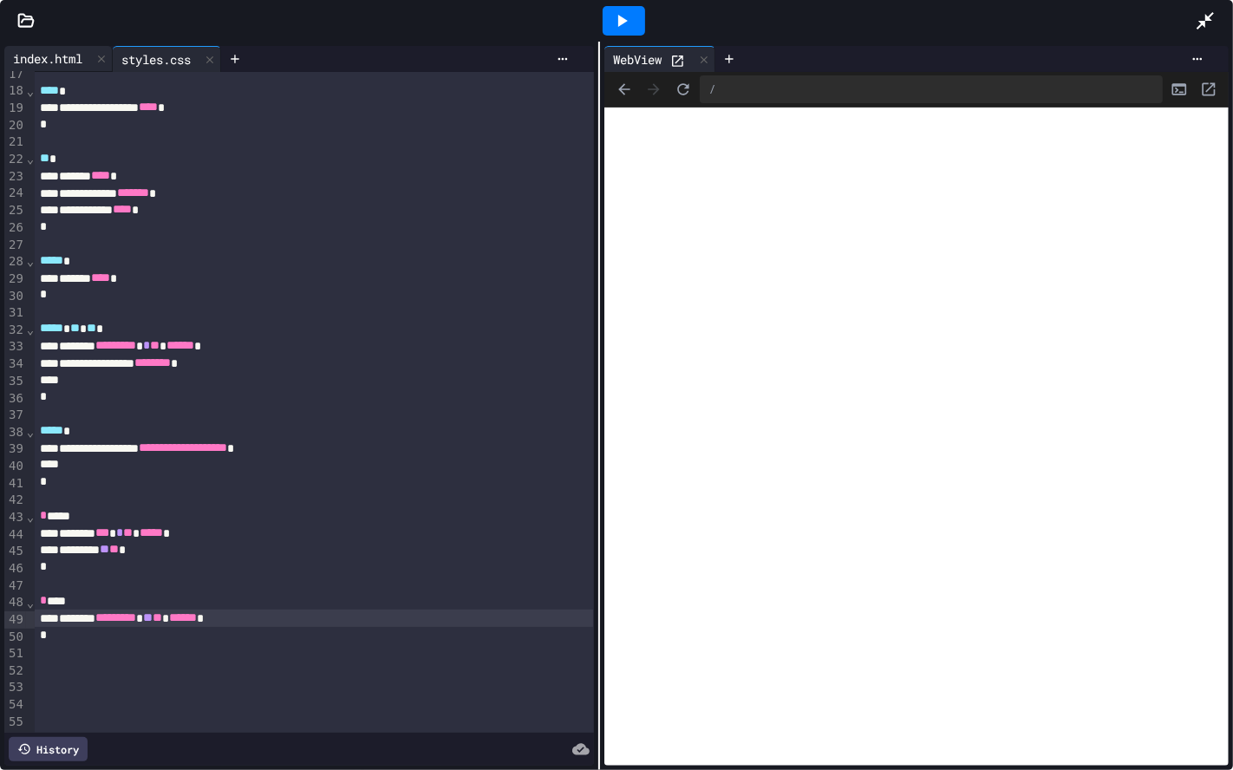
click at [55, 57] on div "index.html" at bounding box center [47, 58] width 87 height 18
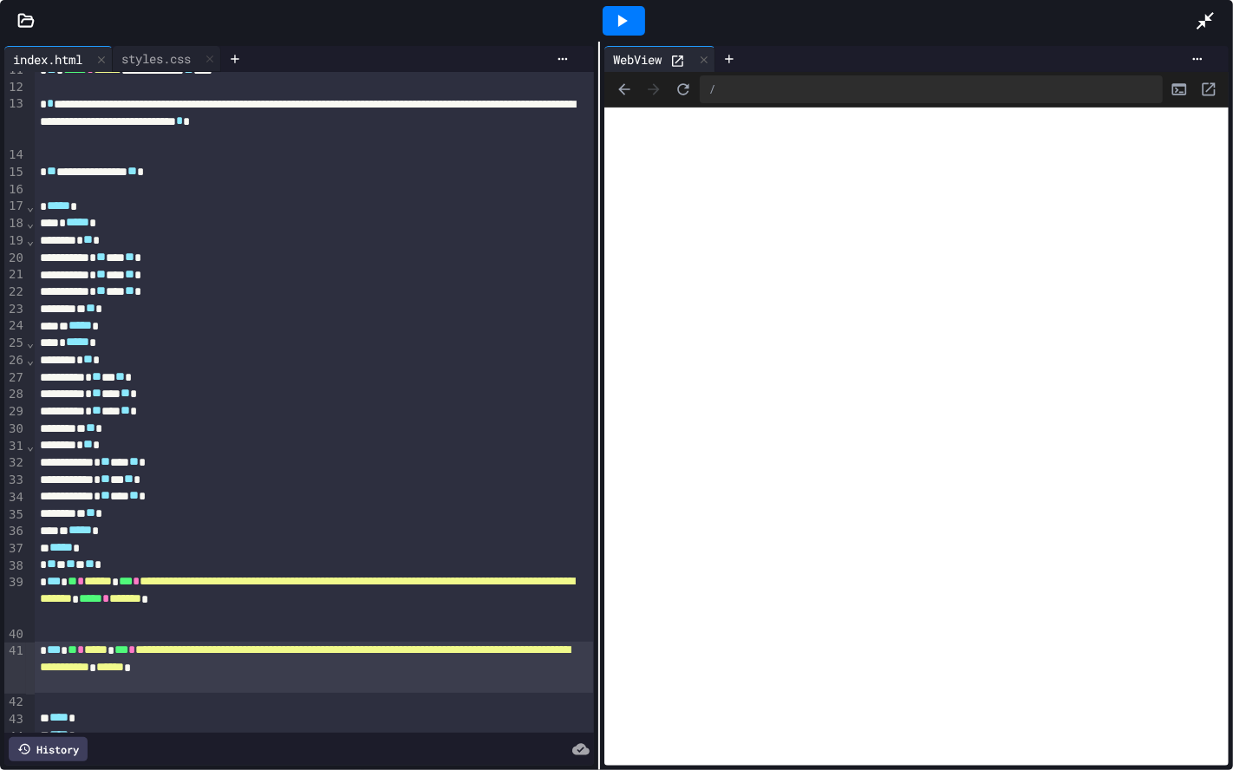
scroll to position [217, 0]
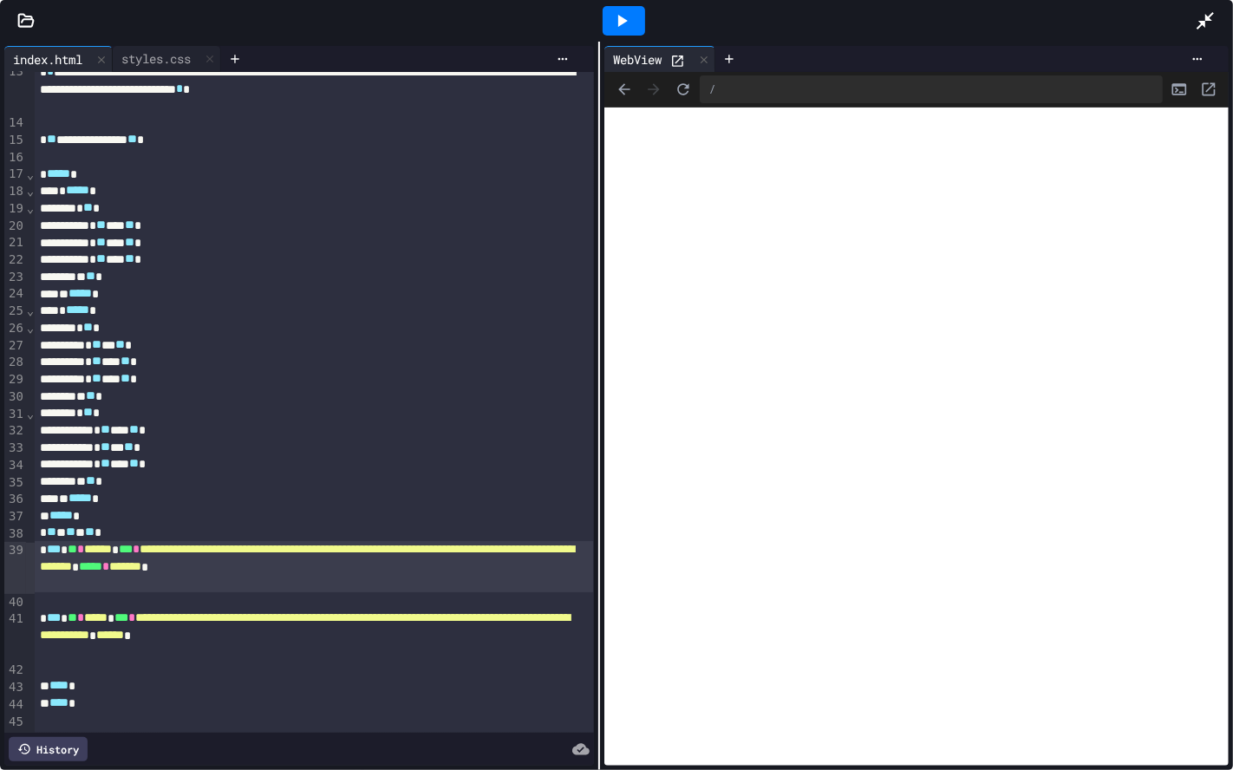
click at [141, 572] on span "*******" at bounding box center [125, 566] width 32 height 12
click at [623, 3] on div at bounding box center [624, 20] width 60 height 47
click at [620, 17] on icon at bounding box center [623, 21] width 10 height 12
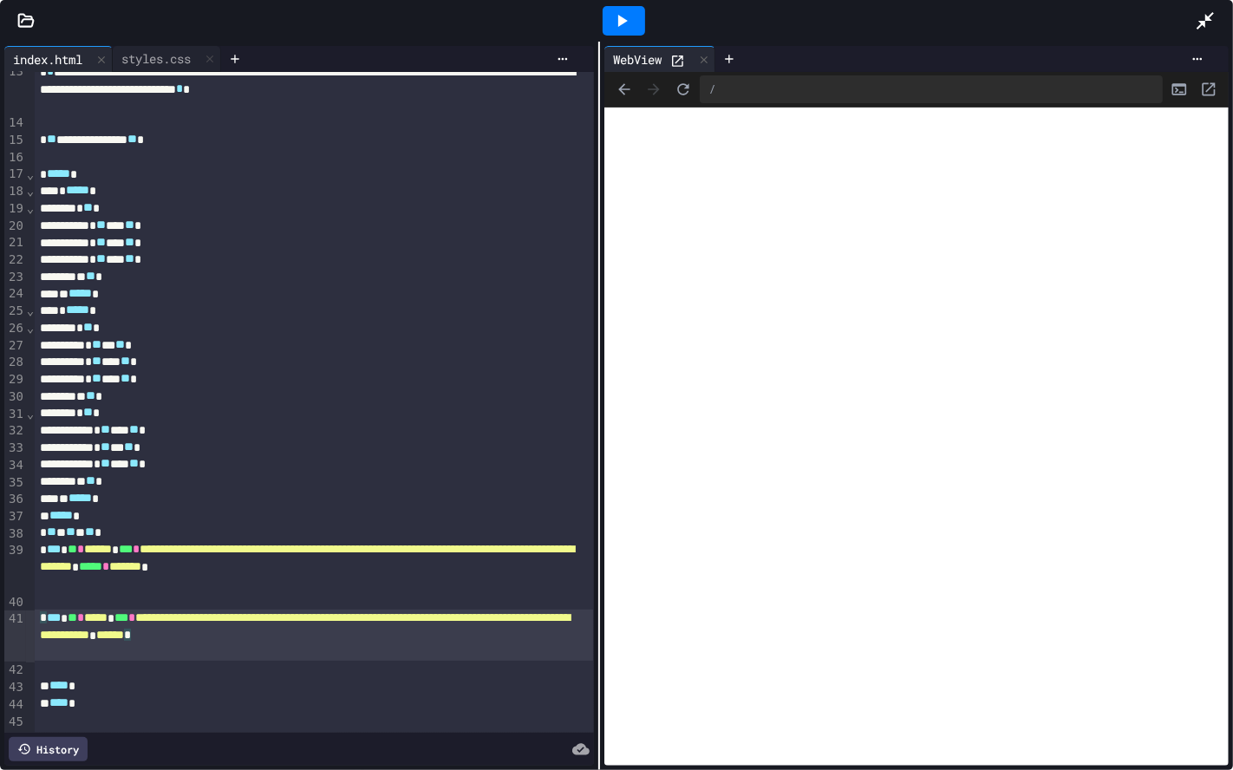
click at [268, 639] on div "**********" at bounding box center [314, 635] width 558 height 51
drag, startPoint x: 625, startPoint y: 19, endPoint x: 637, endPoint y: 10, distance: 15.4
click at [637, 10] on div at bounding box center [624, 20] width 42 height 29
click at [193, 639] on span "*******" at bounding box center [177, 635] width 32 height 12
click at [642, 28] on div at bounding box center [624, 20] width 42 height 29
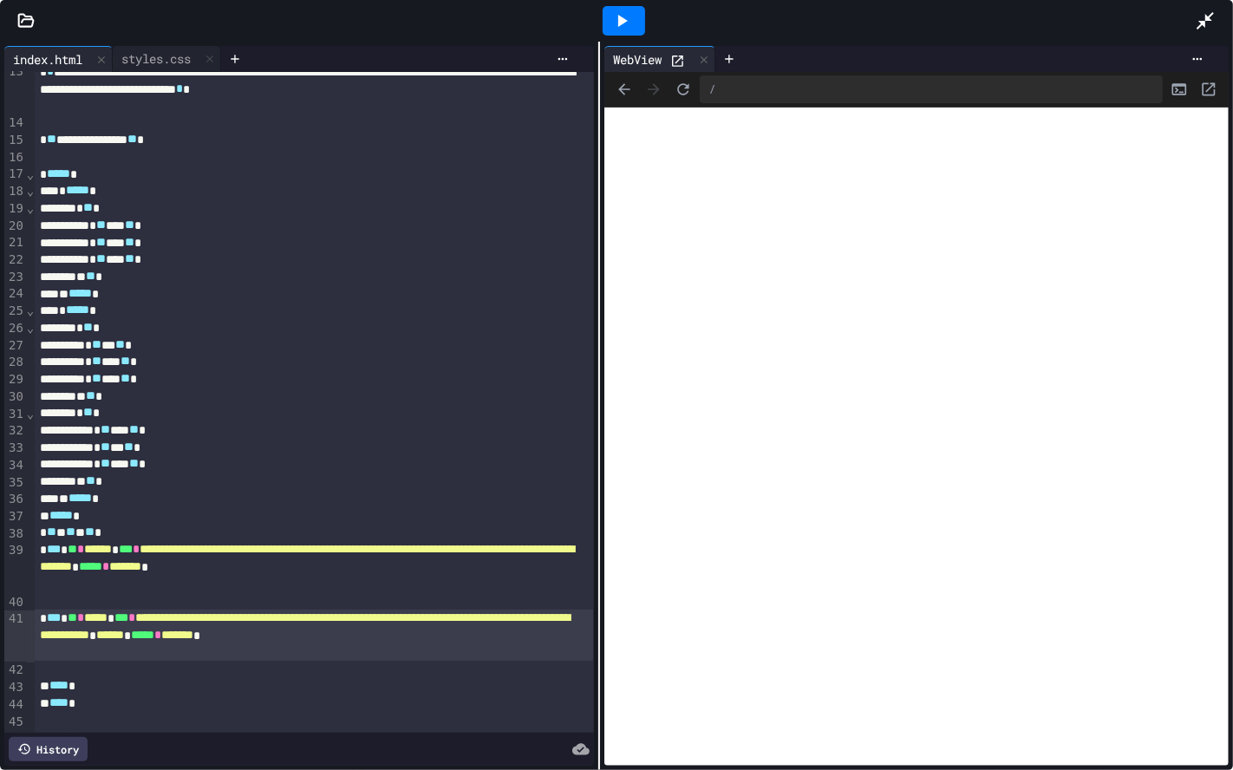
click at [193, 639] on span "*******" at bounding box center [177, 635] width 32 height 12
click at [626, 8] on div at bounding box center [624, 20] width 42 height 29
click at [193, 639] on span "*******" at bounding box center [177, 635] width 32 height 12
click at [626, 23] on icon at bounding box center [621, 20] width 21 height 21
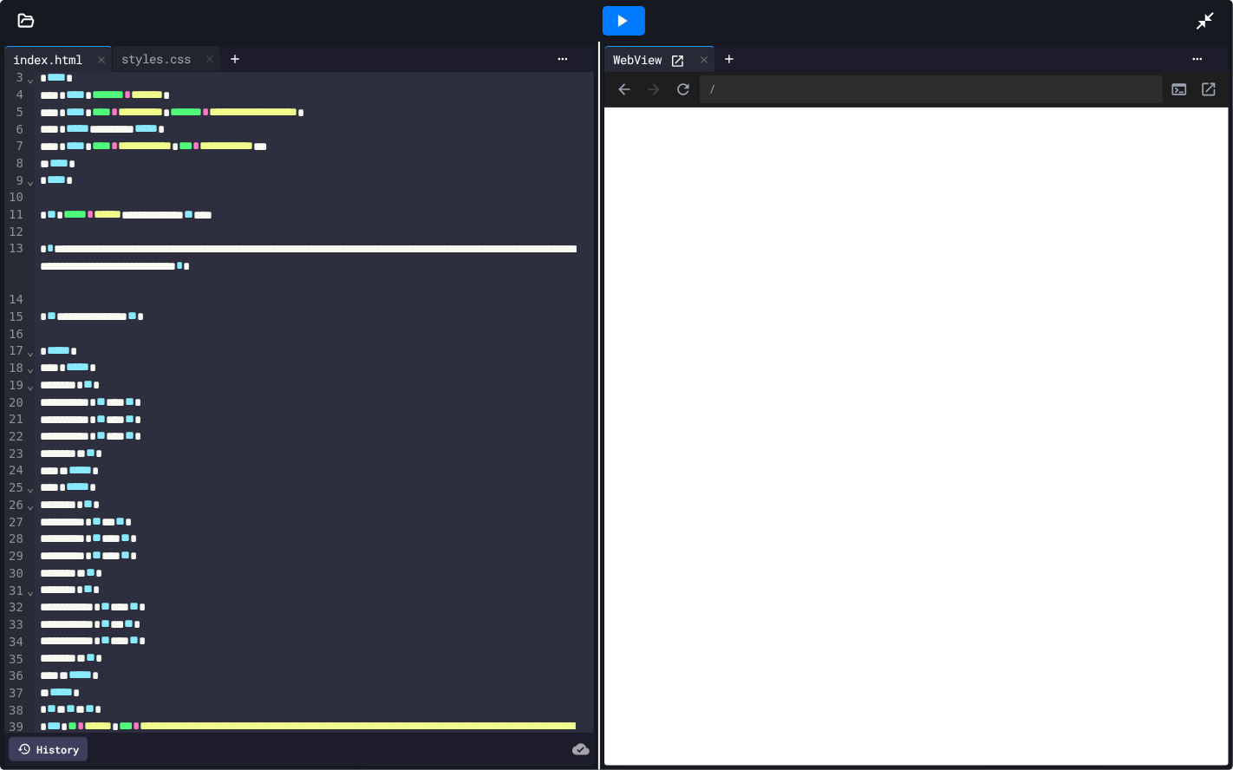
scroll to position [0, 0]
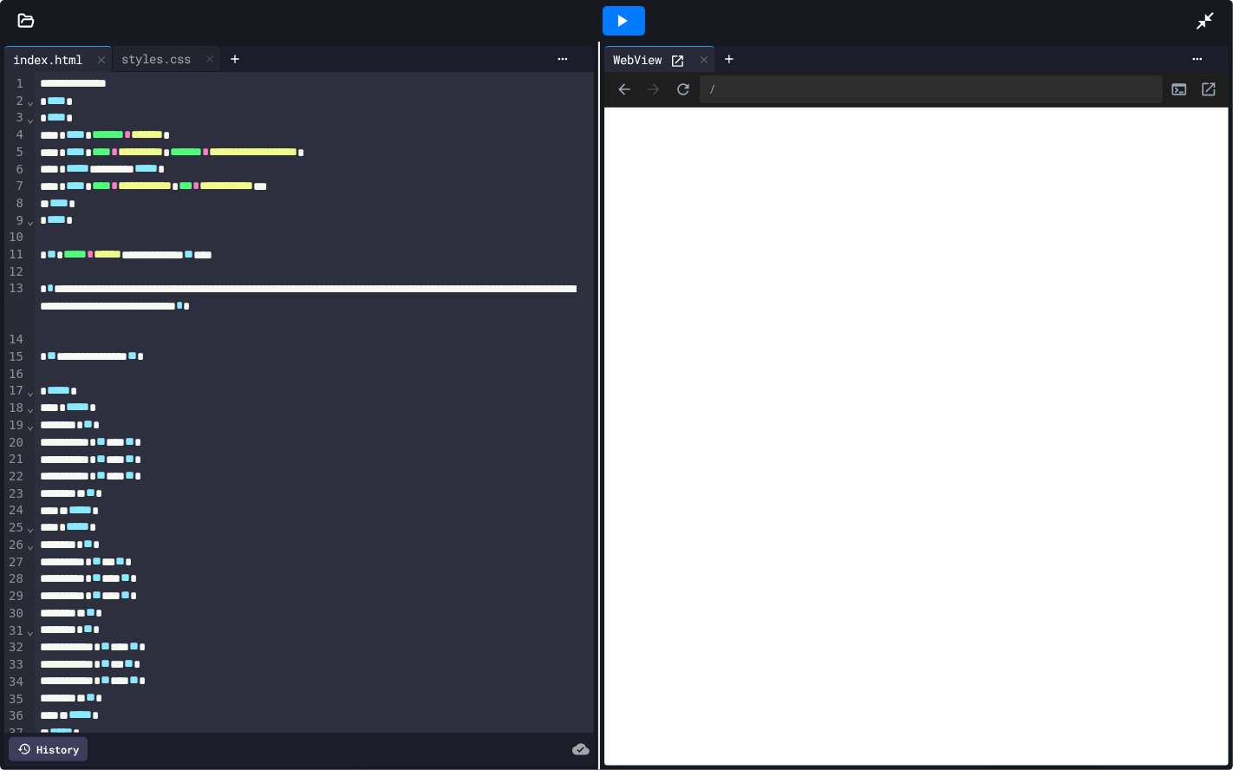
click at [1210, 19] on icon at bounding box center [1205, 20] width 17 height 17
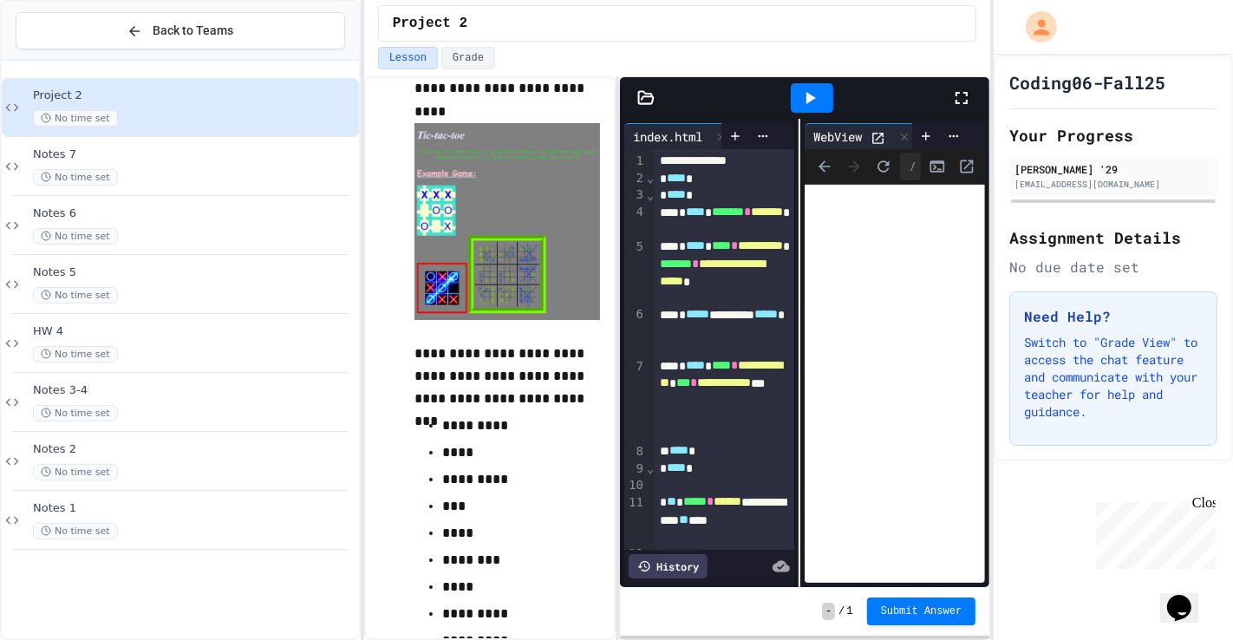
click at [959, 94] on icon at bounding box center [962, 98] width 12 height 12
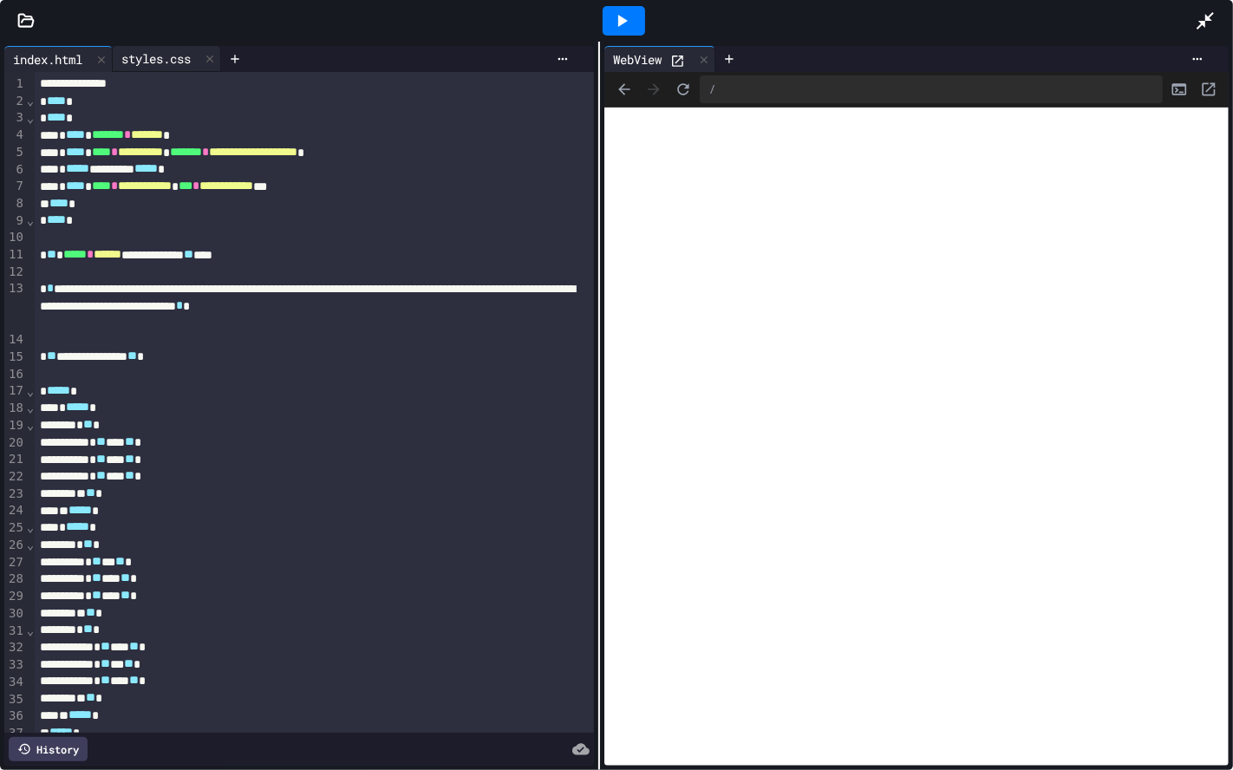
click at [157, 64] on div "styles.css" at bounding box center [156, 58] width 87 height 18
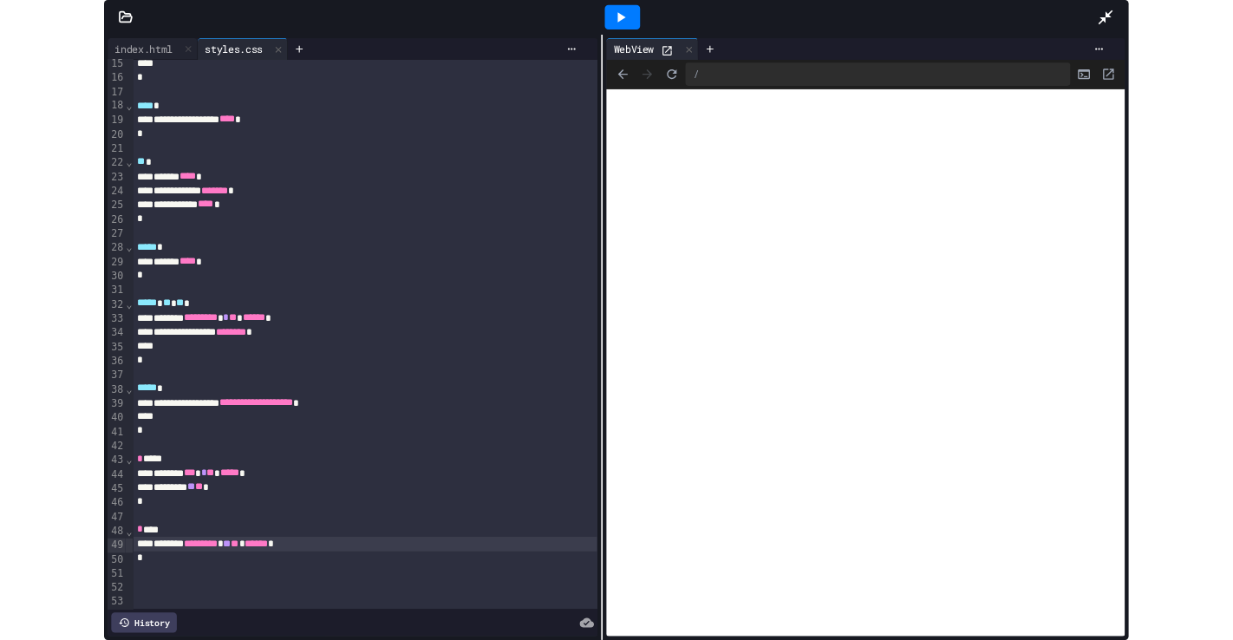
scroll to position [263, 0]
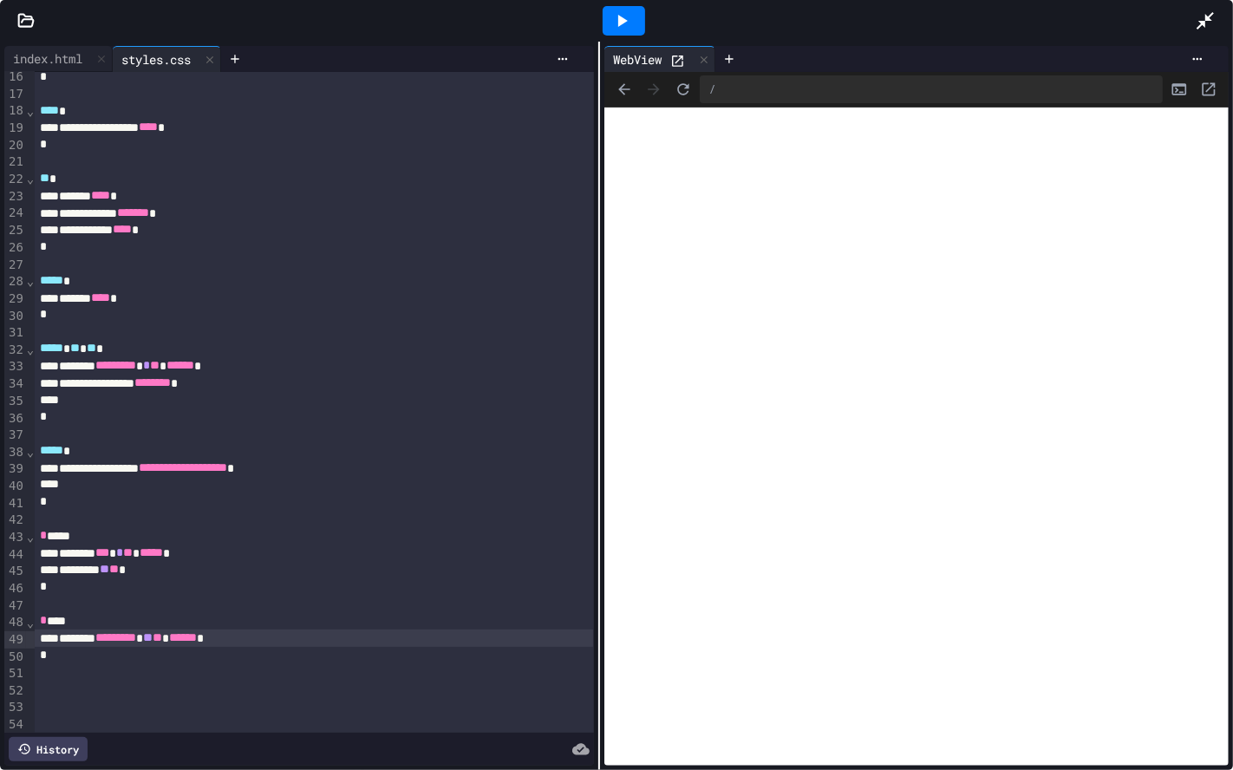
click at [162, 638] on span "**" at bounding box center [158, 637] width 10 height 12
click at [597, 22] on div at bounding box center [624, 20] width 60 height 47
click at [609, 22] on div at bounding box center [624, 20] width 42 height 29
click at [1226, 20] on div at bounding box center [1214, 20] width 38 height 47
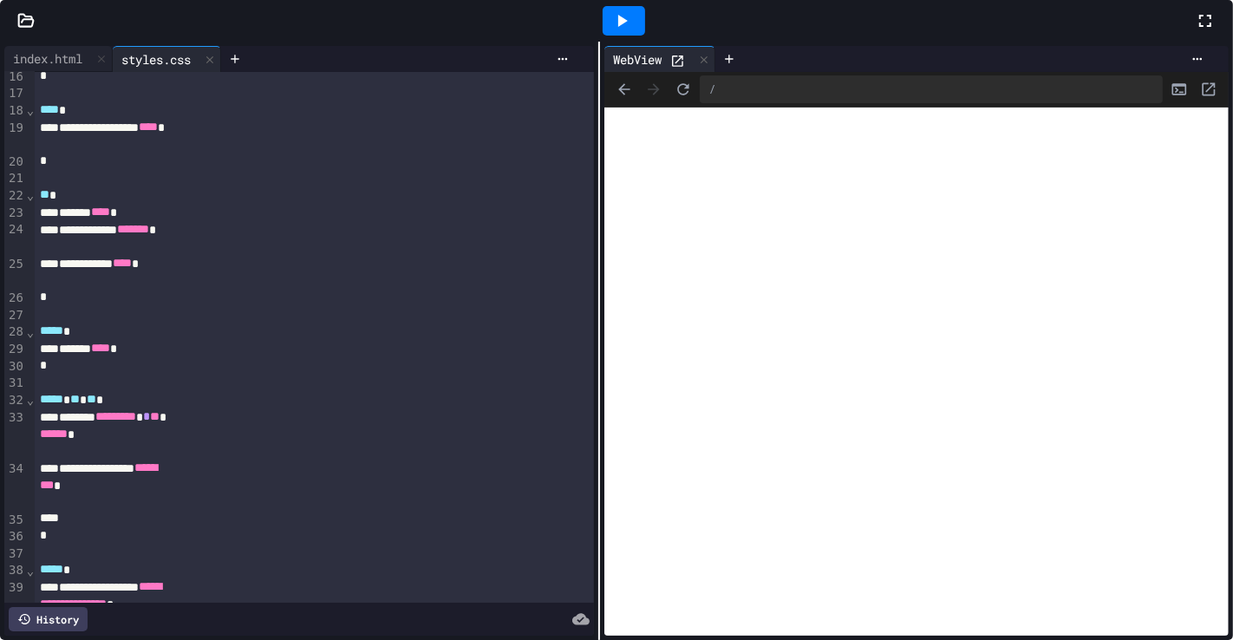
scroll to position [724, 0]
